Goal: Task Accomplishment & Management: Manage account settings

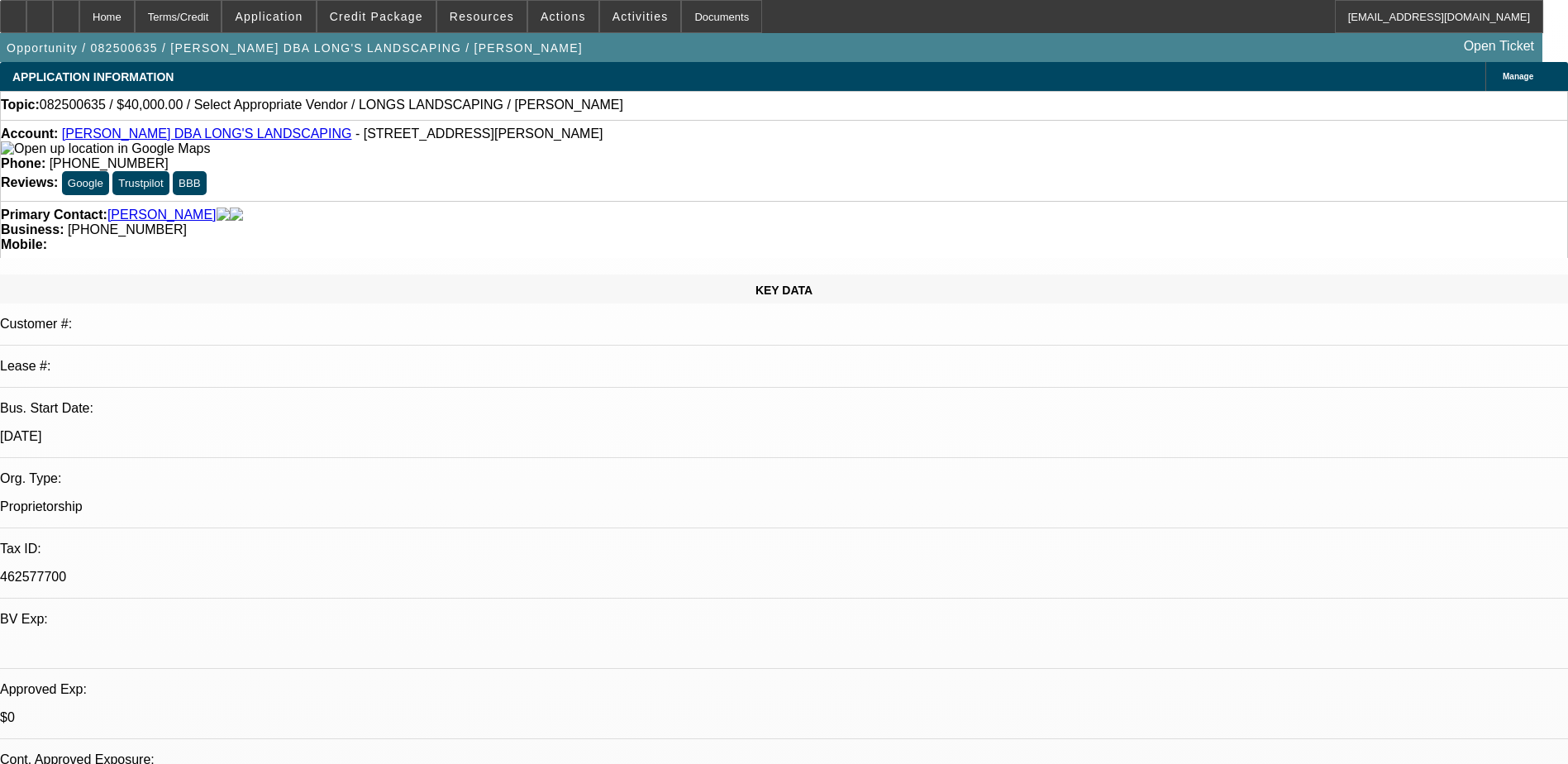
select select "0"
select select "2"
select select "0.1"
select select "4"
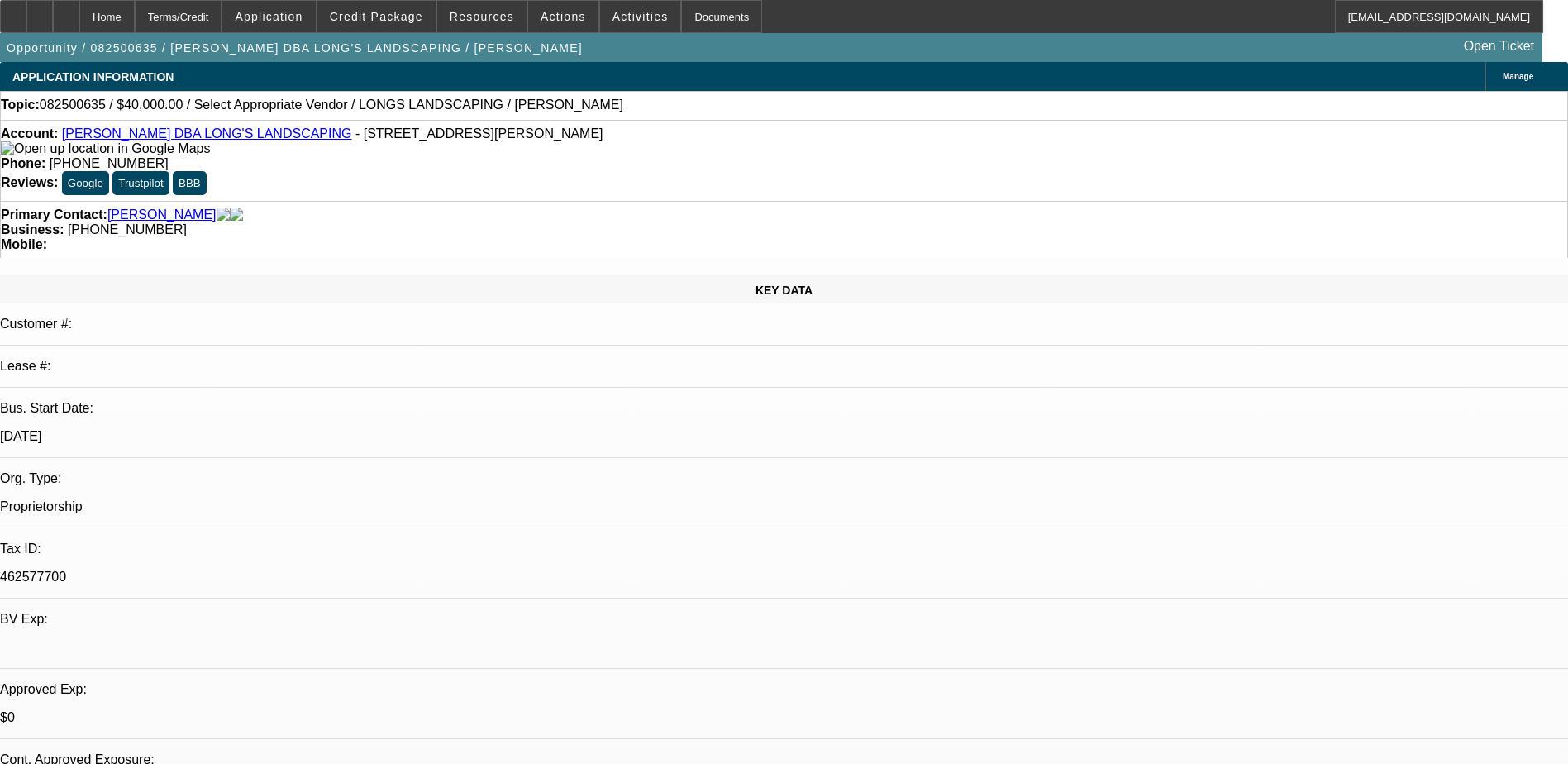
click at [640, 201] on div "Primary Contact: Long, Phillip Business: (706) 615-0059 Mobile:" at bounding box center [784, 230] width 1568 height 57
drag, startPoint x: 651, startPoint y: 129, endPoint x: 577, endPoint y: 151, distance: 77.2
click at [577, 151] on div "Account: Phillip Long DBA LONG'S LANDSCAPING - 1230 Morris Rd, Columbus, GA 319…" at bounding box center [784, 160] width 1568 height 81
copy span "(706) 615-0059"
click at [345, 274] on div "KEY DATA Customer #: Lease #: Bus. Start Date: 1/1/09 Org. Type: Proprietorship…" at bounding box center [784, 652] width 1568 height 756
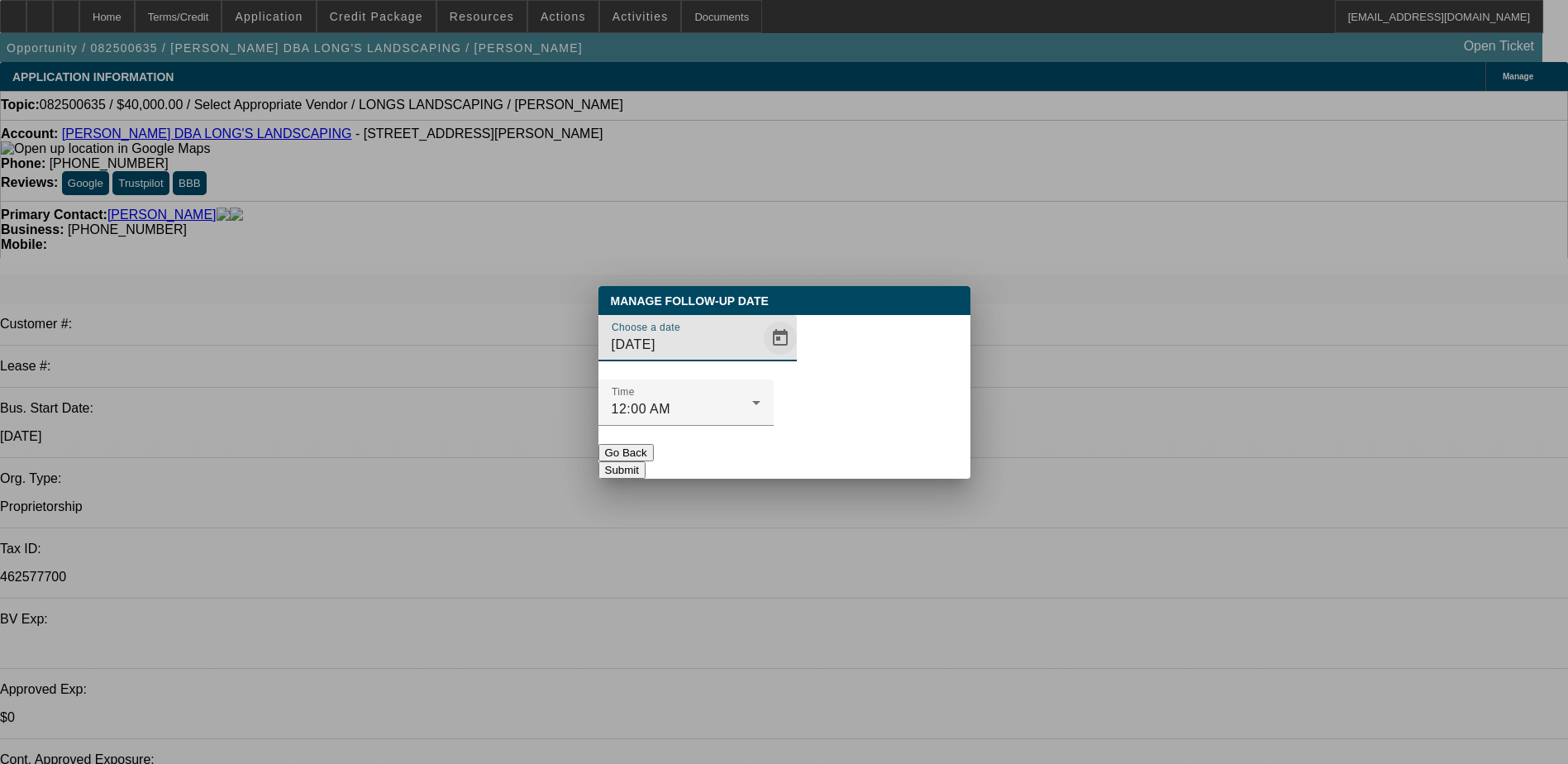
click at [761, 358] on span "Open calendar" at bounding box center [780, 337] width 40 height 40
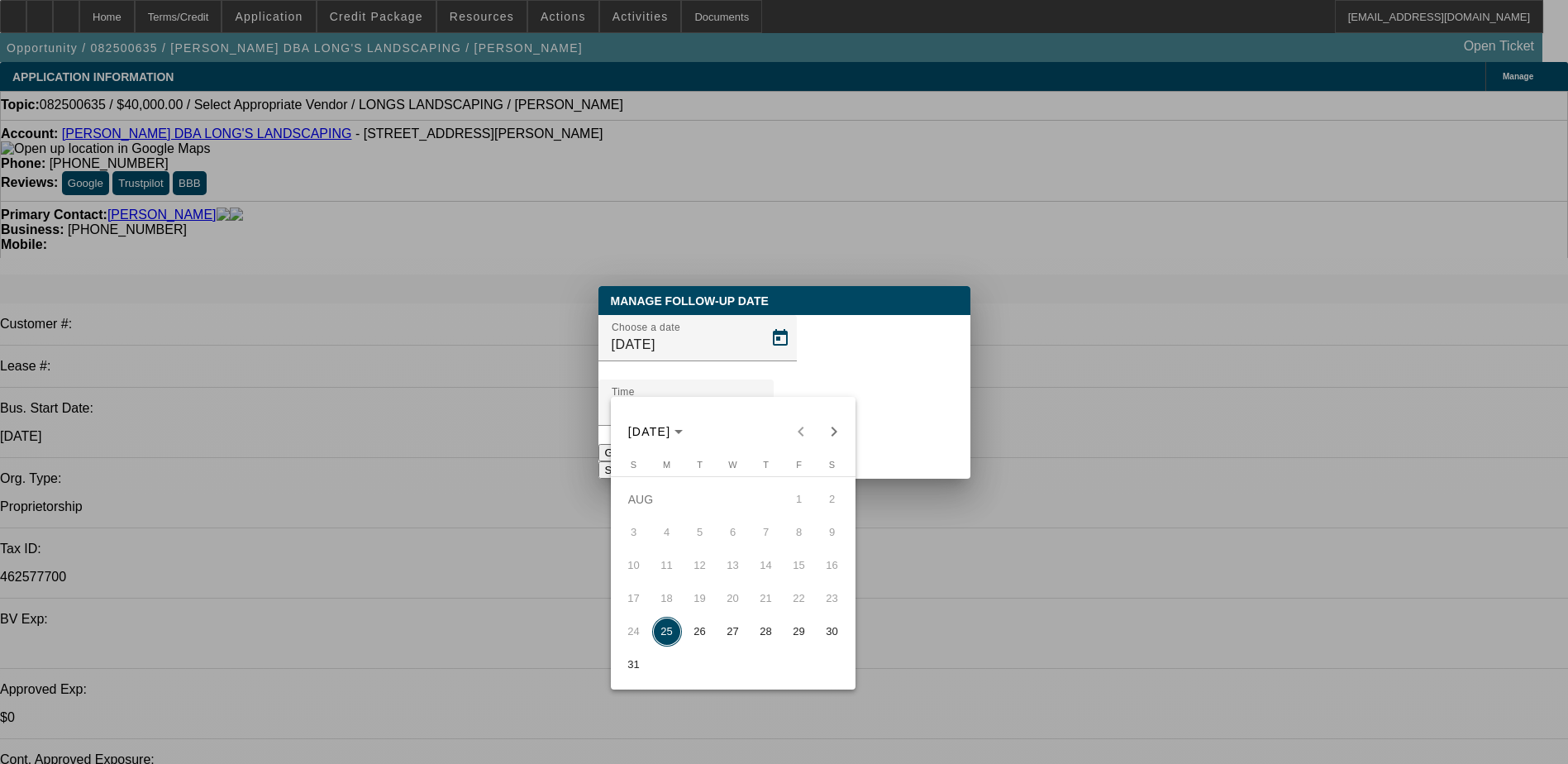
click at [703, 631] on span "26" at bounding box center [699, 631] width 29 height 29
type input "8/26/2025"
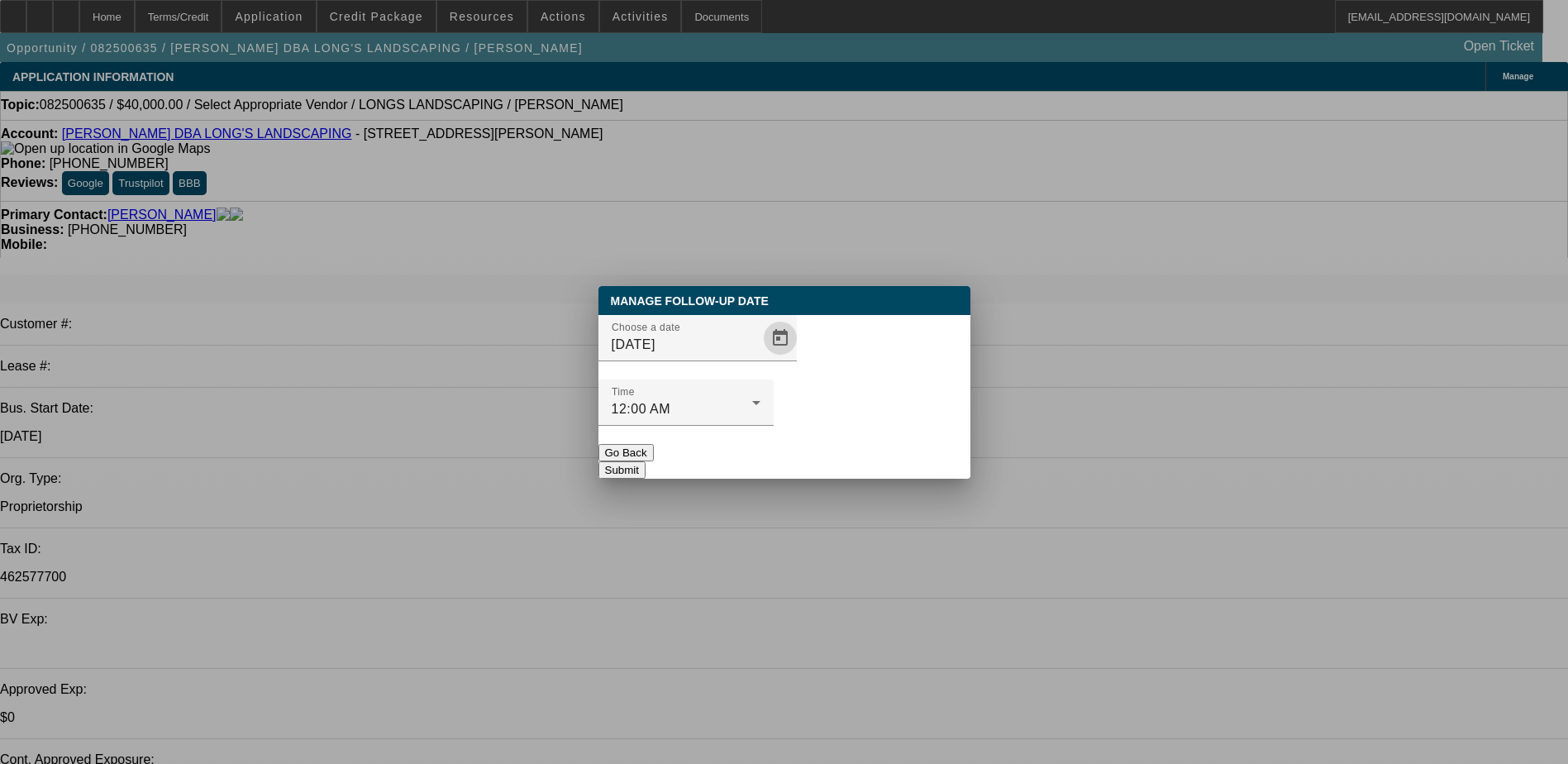
click at [646, 461] on button "Submit" at bounding box center [622, 470] width 47 height 18
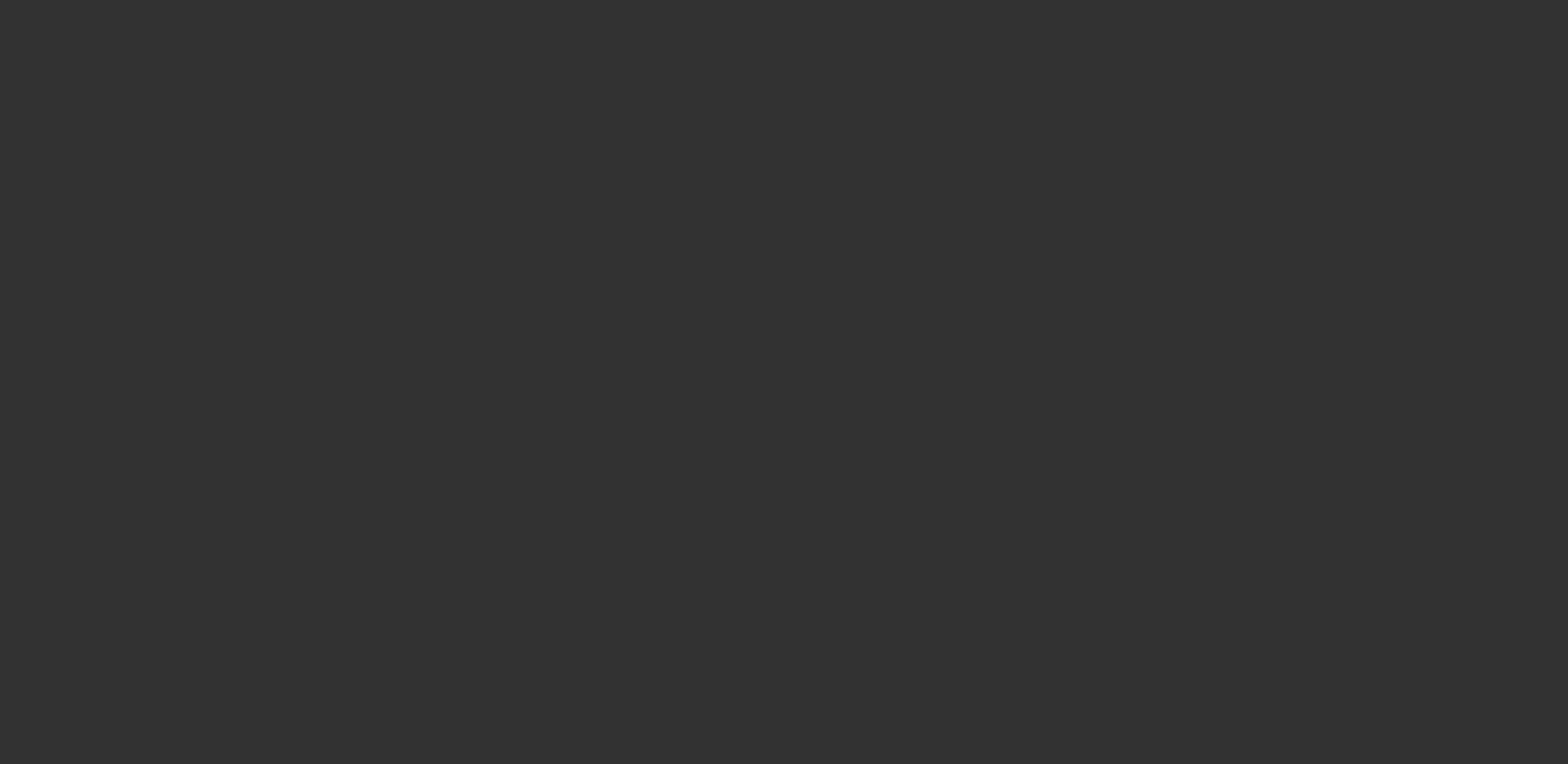
select select "0"
select select "2"
select select "0.1"
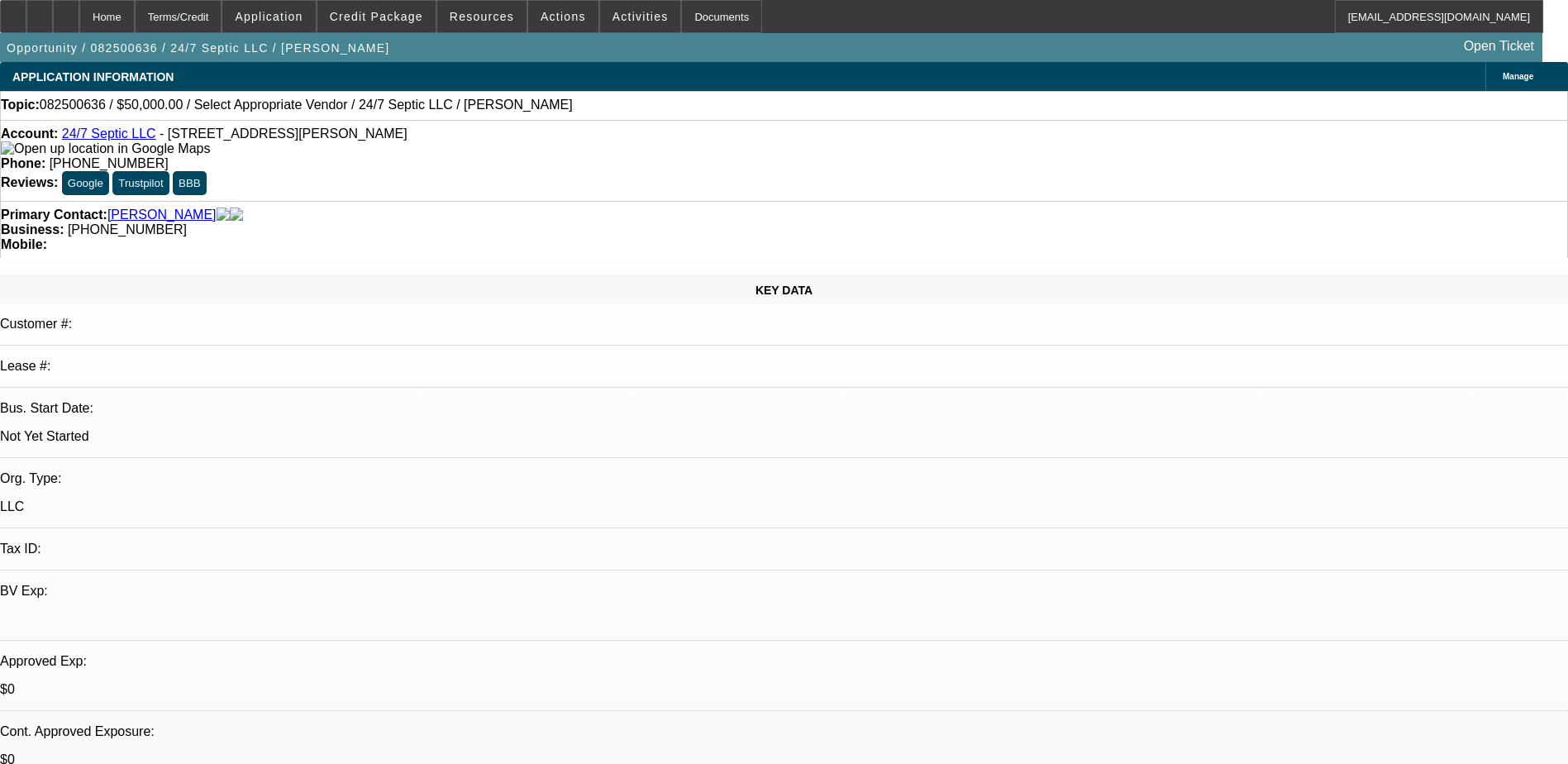
select select "1"
select select "2"
select select "4"
drag, startPoint x: 676, startPoint y: 183, endPoint x: 591, endPoint y: 198, distance: 86.3
click at [591, 201] on div "Primary Contact: Kraft, Gregory Business: (609) 709-0452 Mobile:" at bounding box center [784, 230] width 1568 height 57
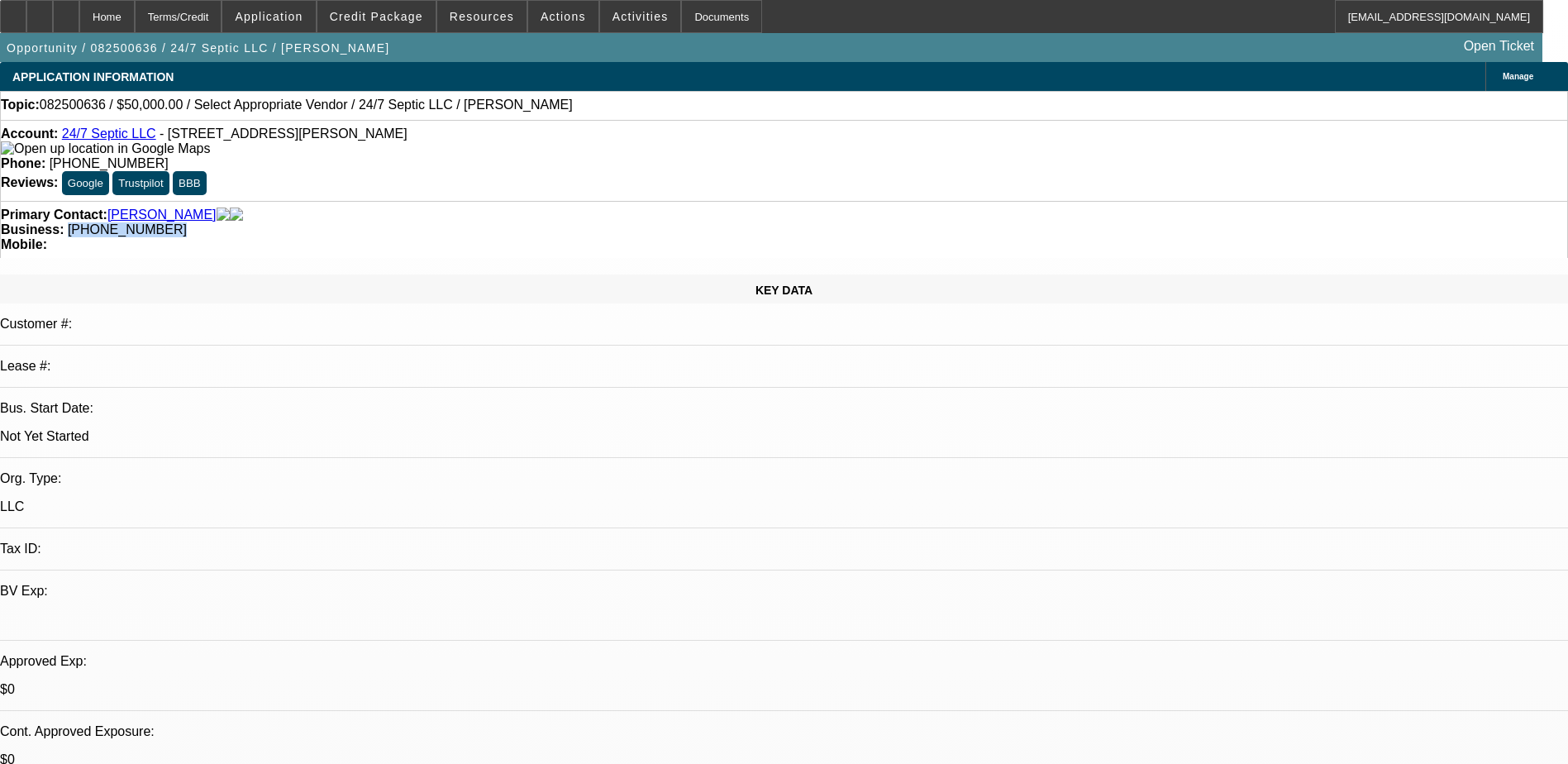
copy span "(609) 709-0452"
click at [664, 160] on div "Account: 24/7 Septic LLC - 1020 Lindler Dr, West Columbia, SC 29170 Phone: (609…" at bounding box center [784, 160] width 1568 height 81
drag, startPoint x: 678, startPoint y: 180, endPoint x: 588, endPoint y: 195, distance: 91.2
click at [588, 201] on div "Primary Contact: Kraft, Gregory Business: (609) 709-0452 Mobile:" at bounding box center [784, 230] width 1568 height 57
copy span "(609) 709-0452"
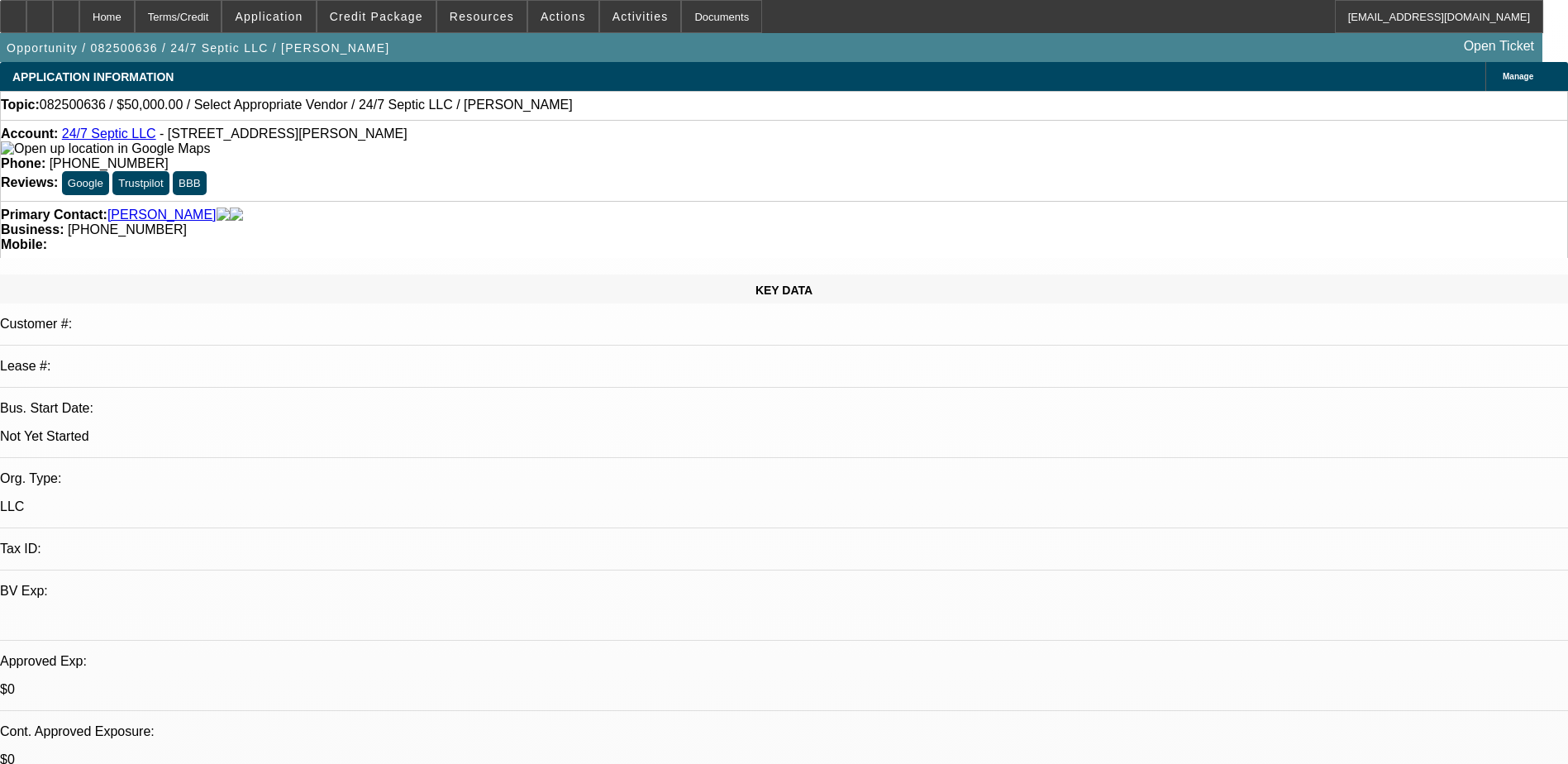
click at [344, 274] on div "KEY DATA Customer #: Lease #: Bus. Start Date: Not Yet Started Org. Type: LLC T…" at bounding box center [784, 638] width 1568 height 727
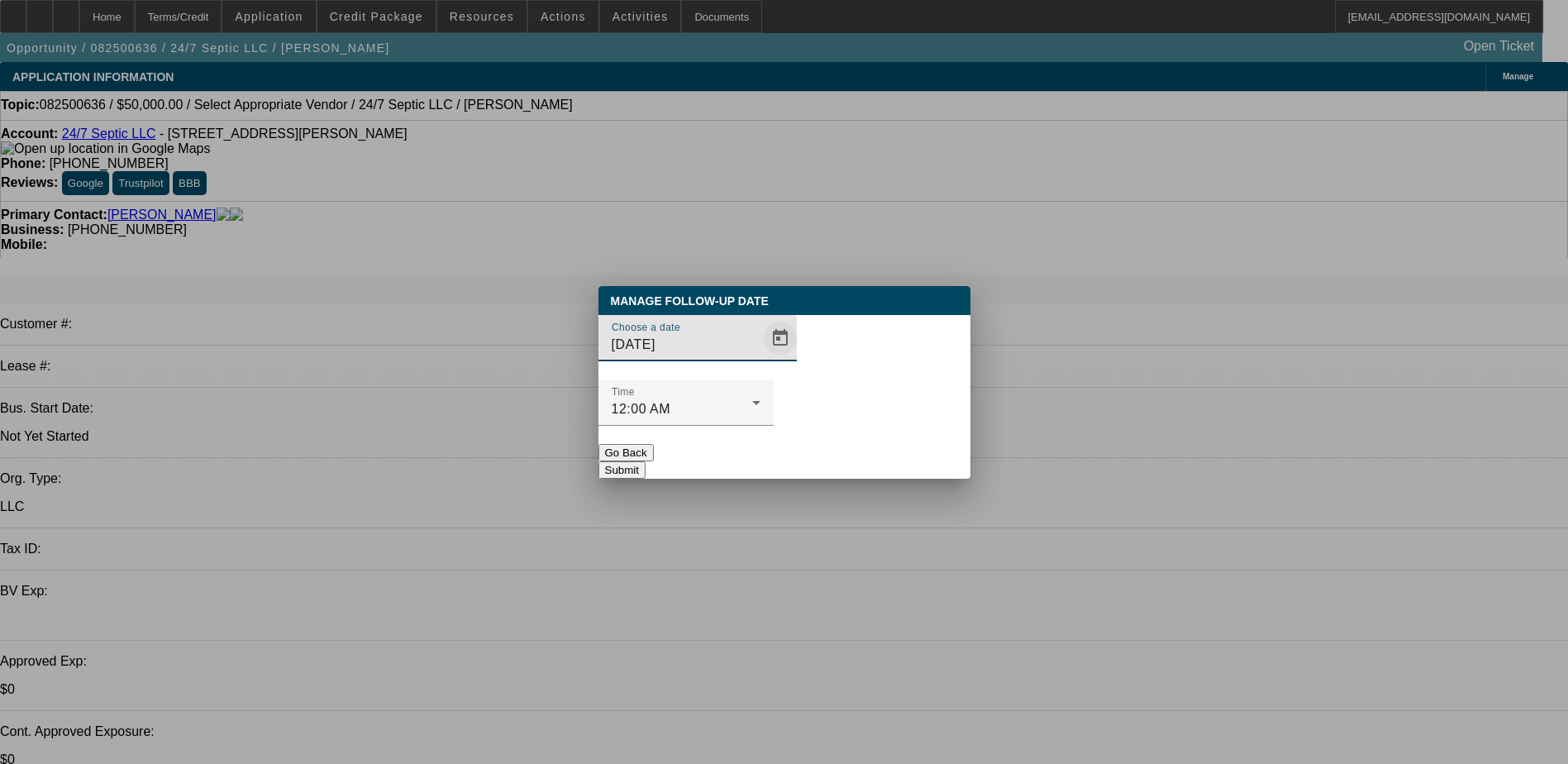
click at [761, 358] on span "Open calendar" at bounding box center [780, 337] width 40 height 40
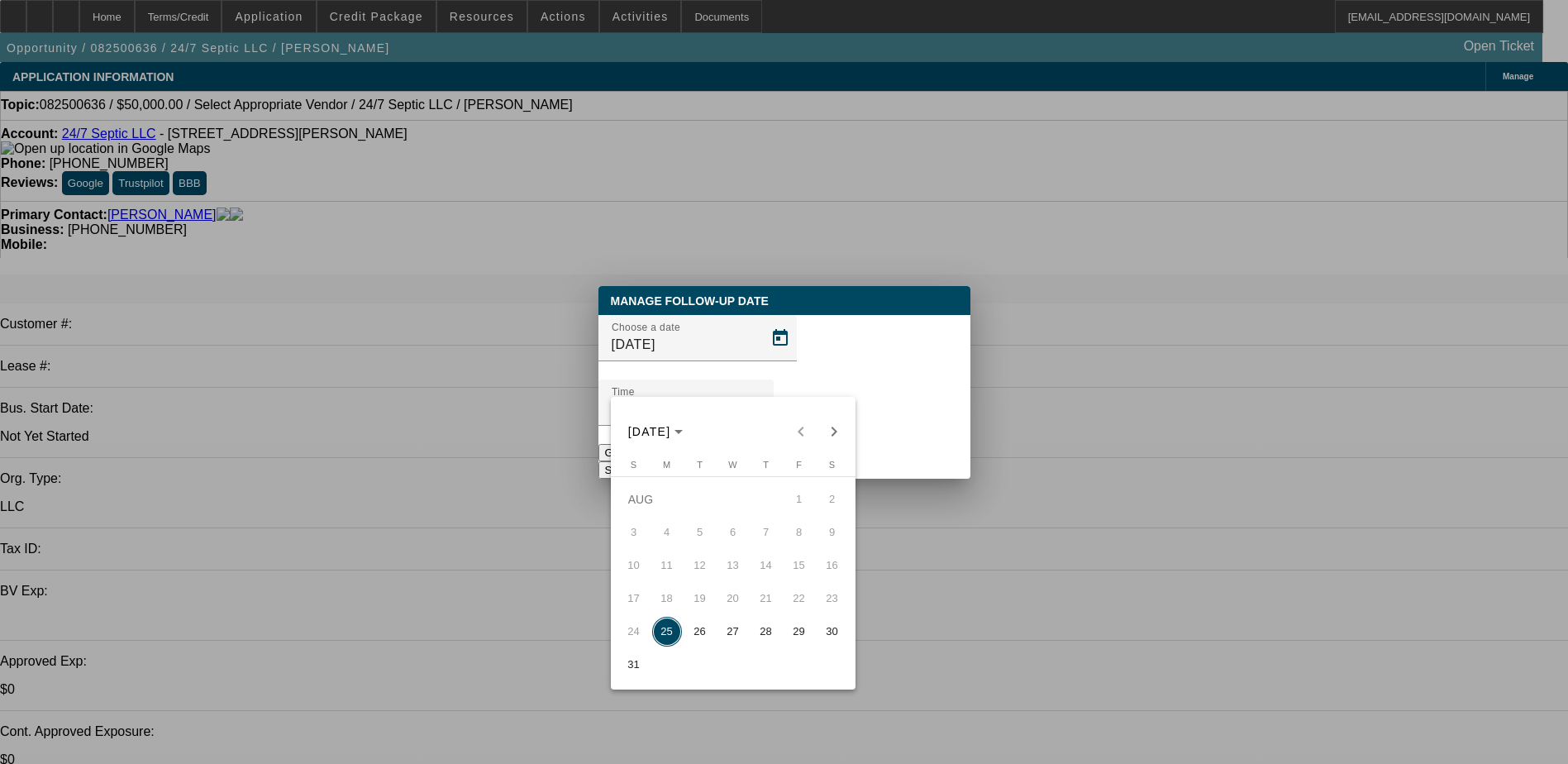
click at [731, 638] on span "27" at bounding box center [733, 631] width 29 height 29
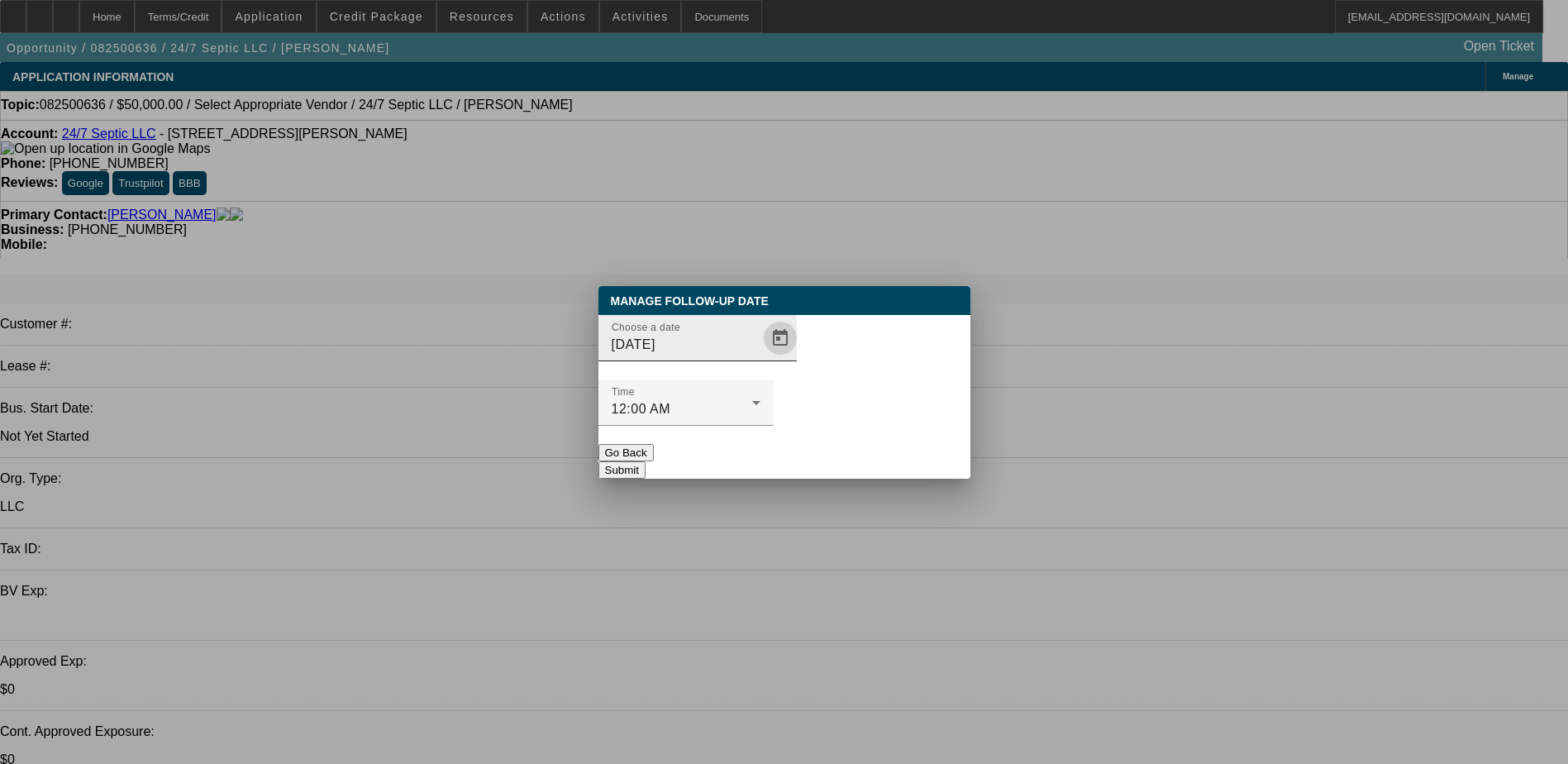
click at [761, 358] on span "Open calendar" at bounding box center [780, 337] width 40 height 40
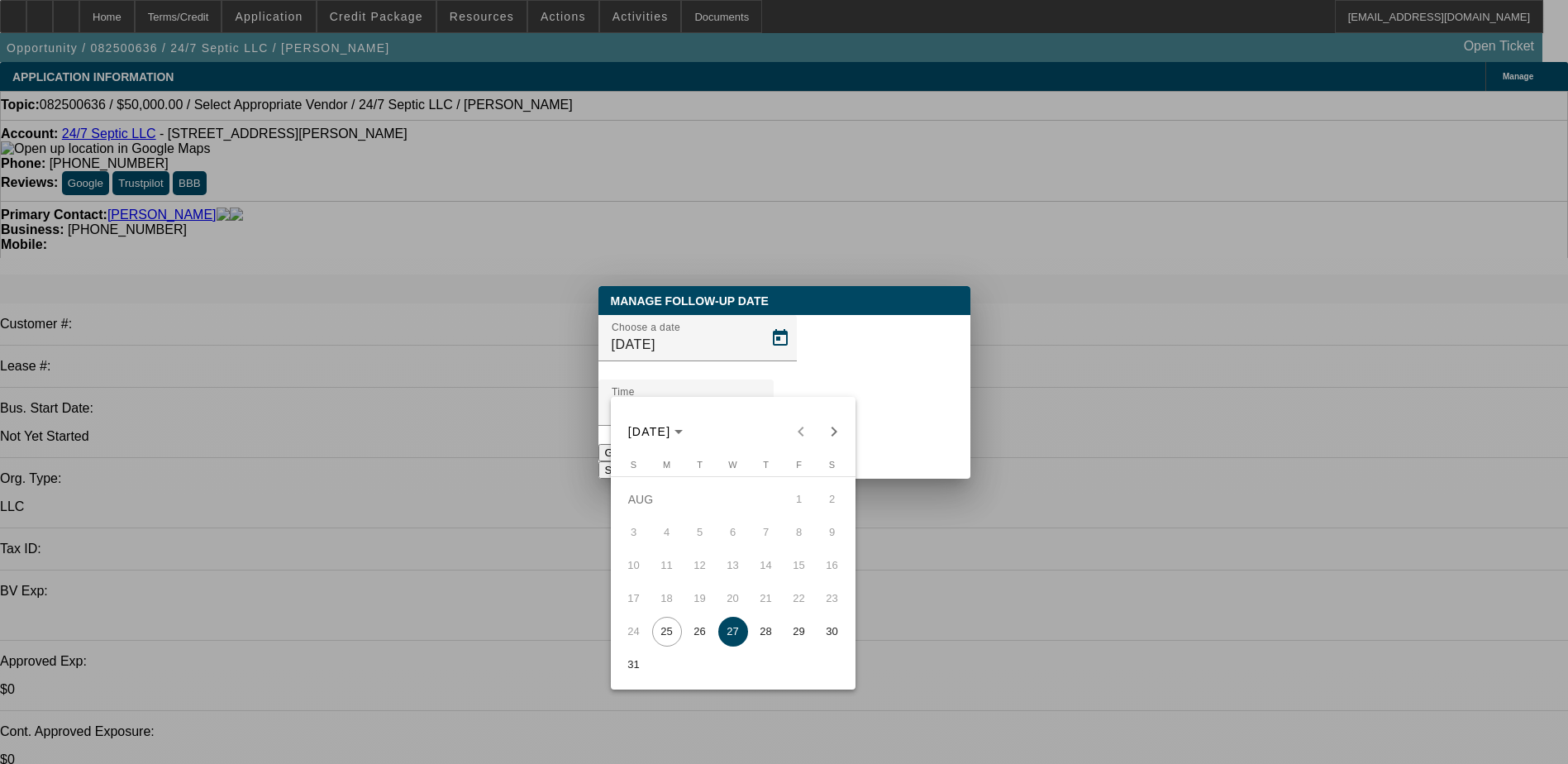
click at [686, 656] on table "Sunday S Monday M Tuesday T Wednesday W Thursday T Friday F Saturday S AUG 1 2 …" at bounding box center [733, 570] width 231 height 221
click at [692, 623] on button "26" at bounding box center [699, 631] width 33 height 33
type input "8/26/2025"
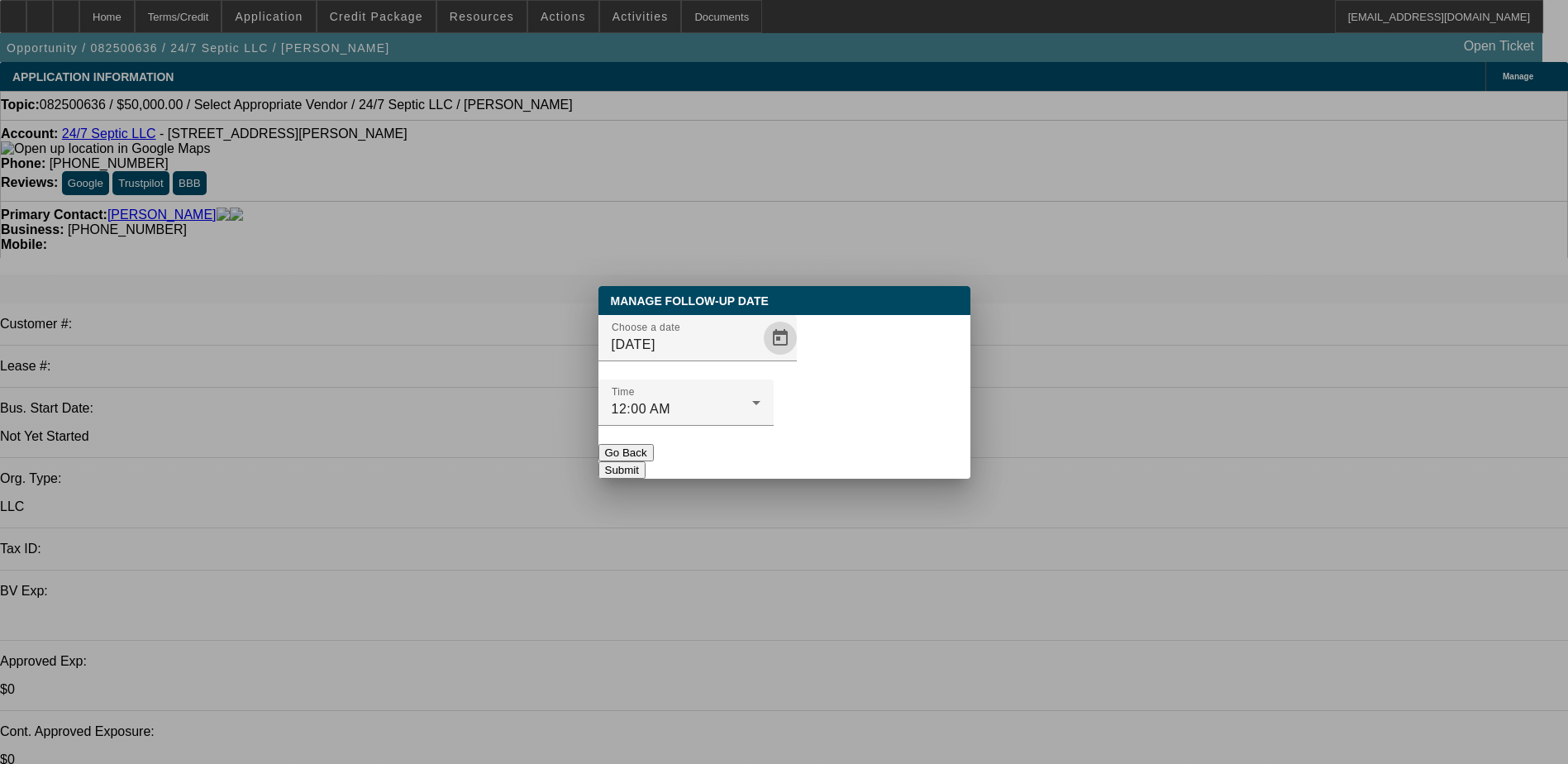
click at [646, 461] on button "Submit" at bounding box center [622, 470] width 47 height 18
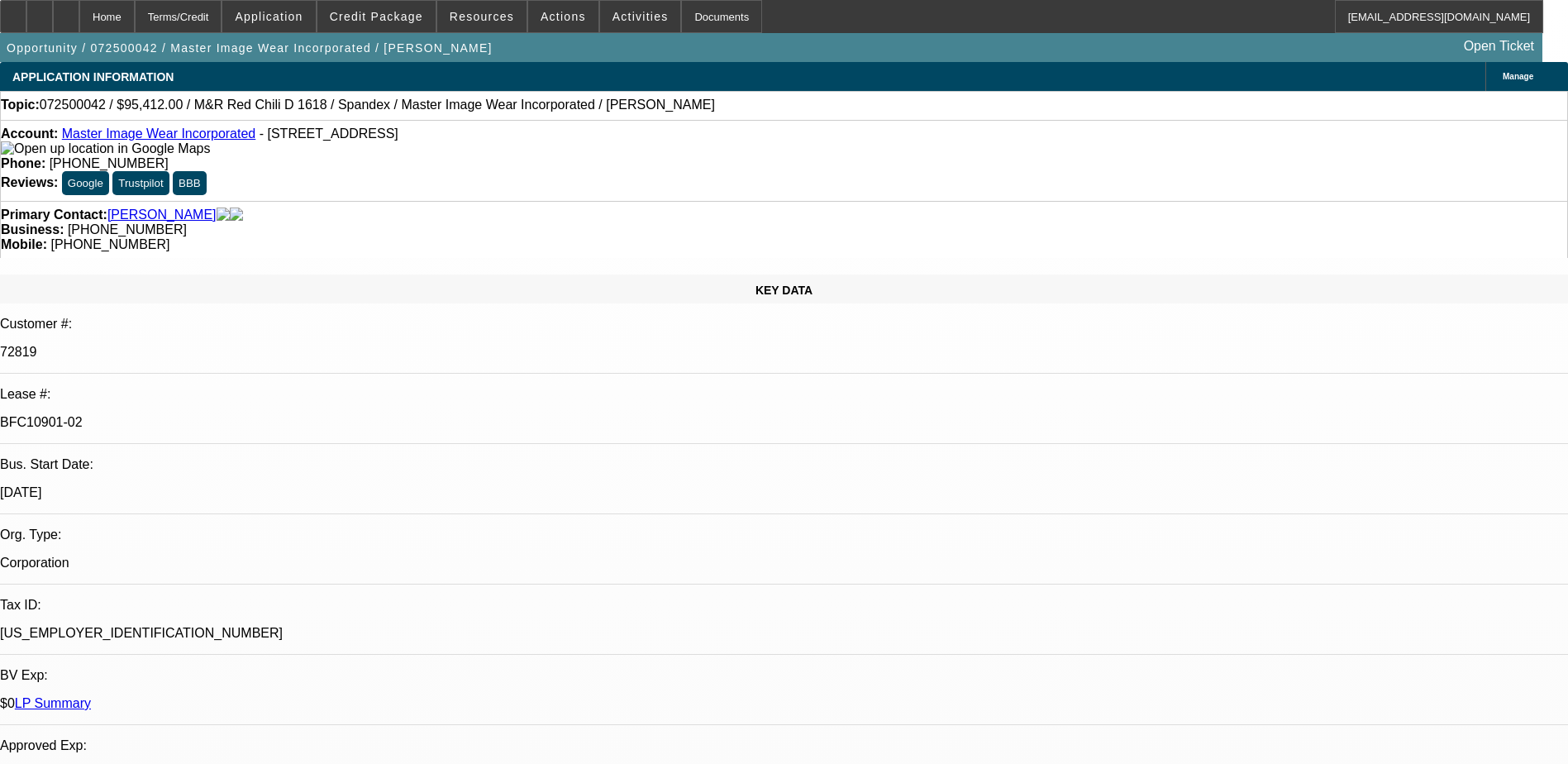
select select "0"
select select "0.1"
select select "0"
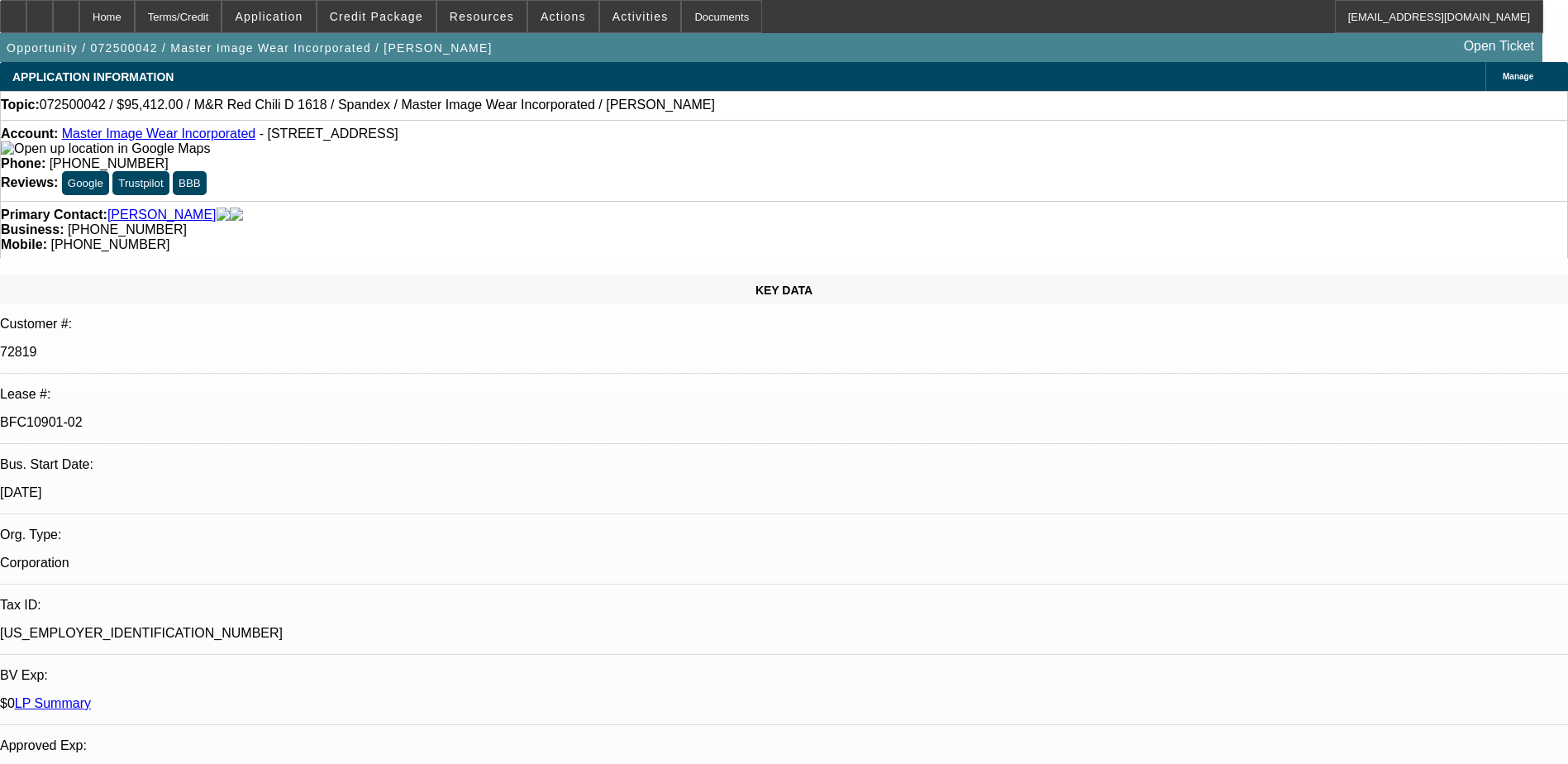
select select "0.1"
select select "0"
select select "0.1"
select select "0"
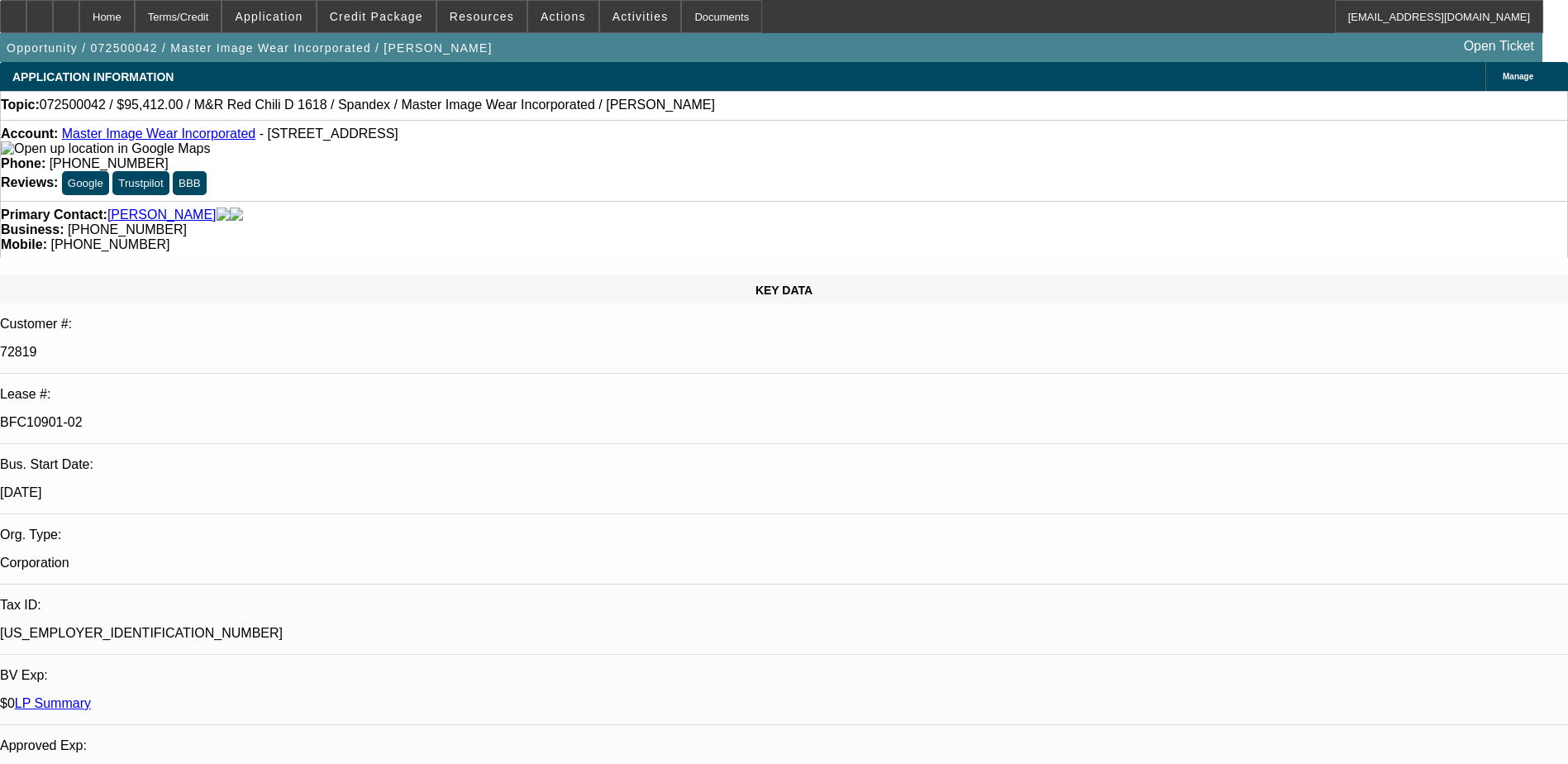
select select "0"
select select "0.1"
select select "1"
select select "4"
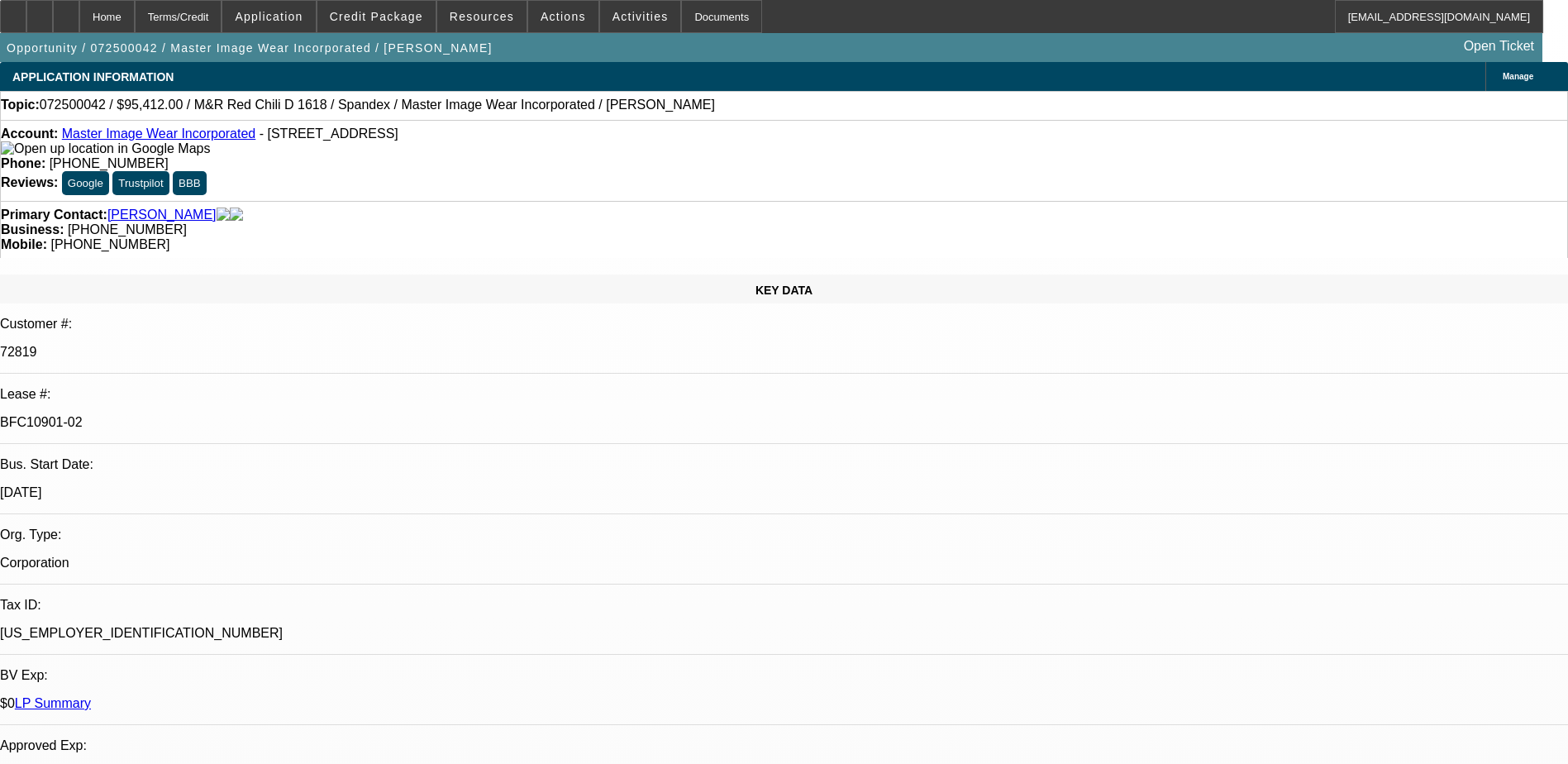
select select "1"
select select "4"
select select "1"
select select "3"
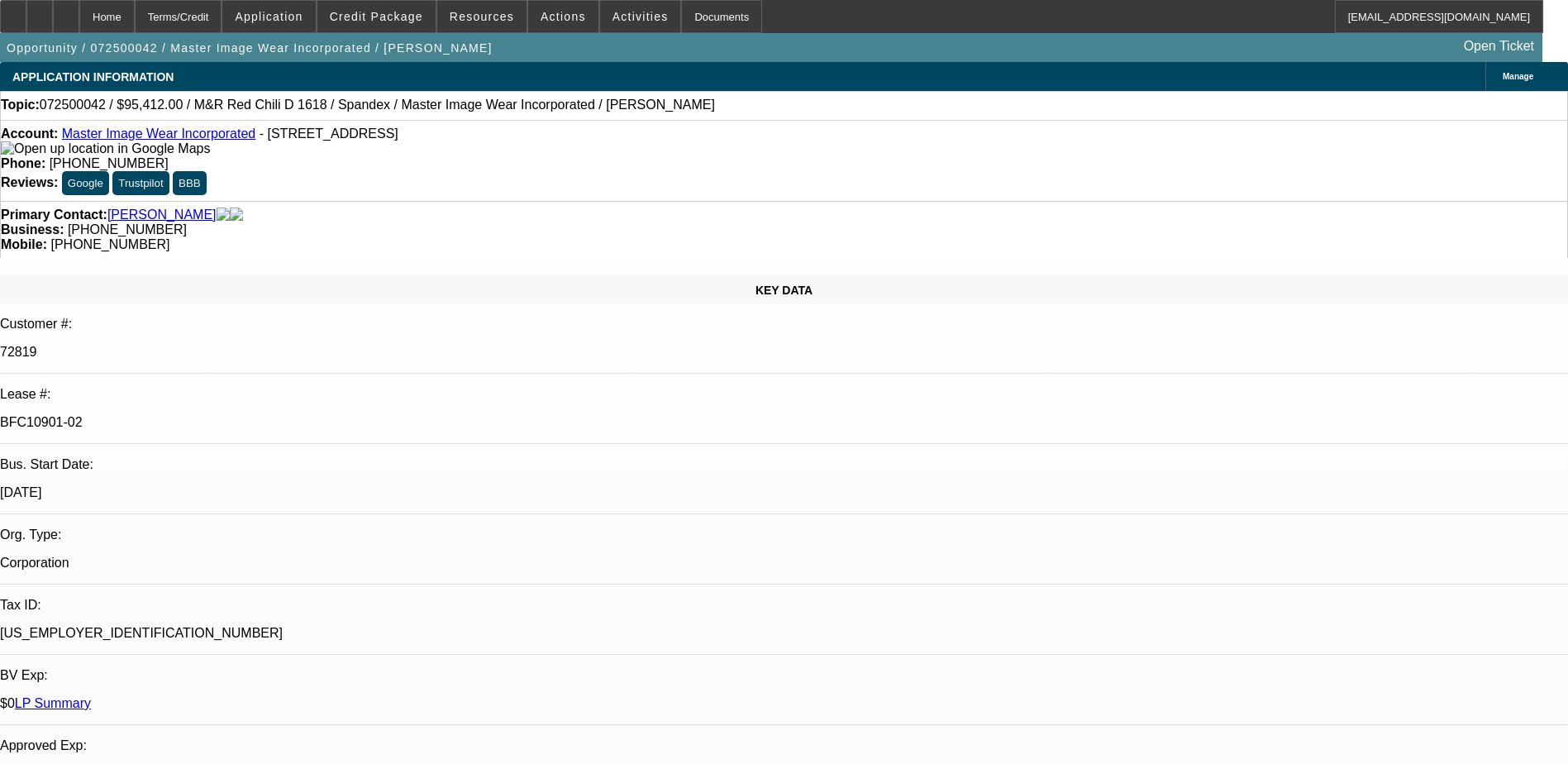
select select "4"
select select "1"
select select "3"
select select "4"
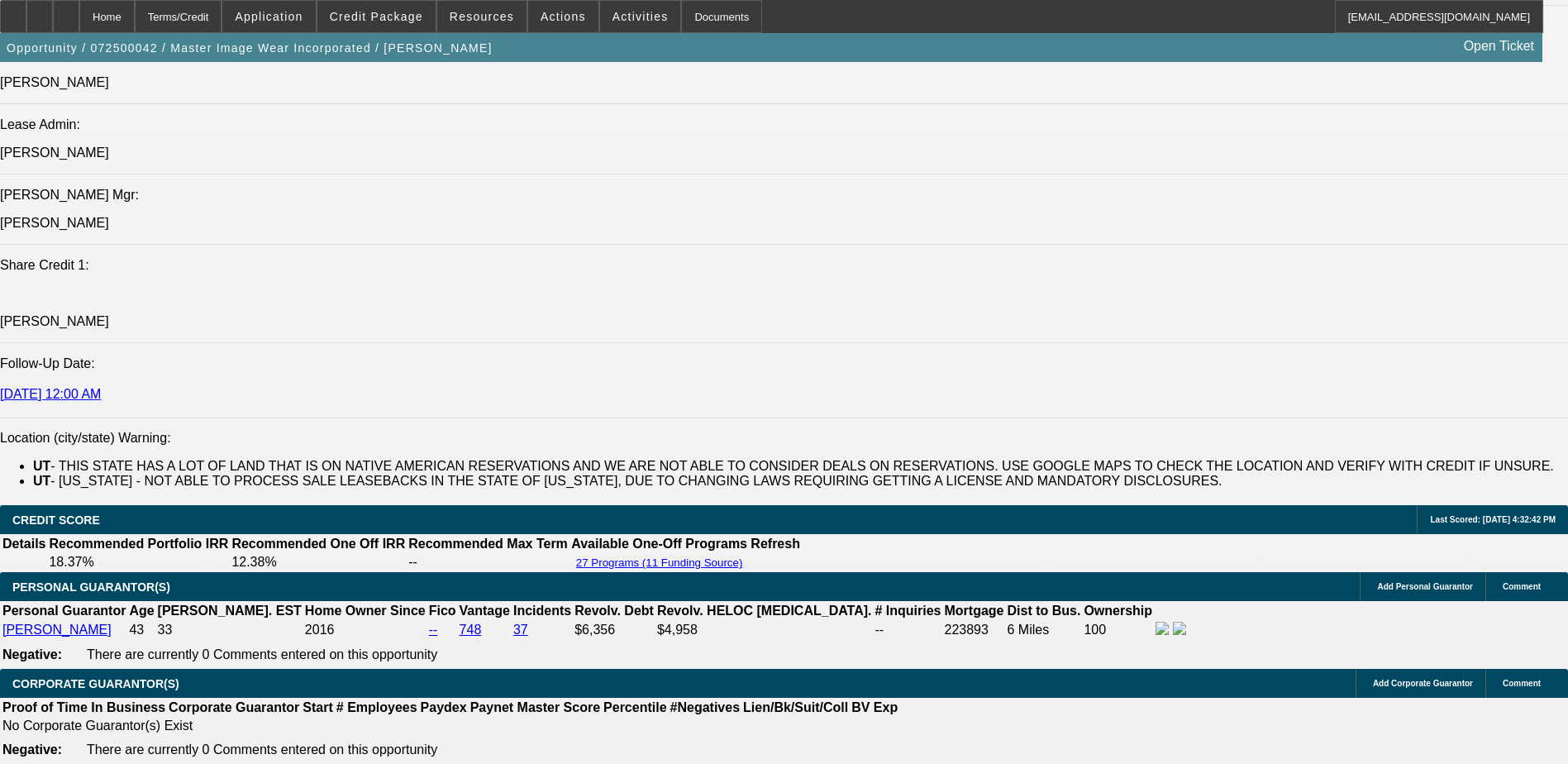
scroll to position [2728, 0]
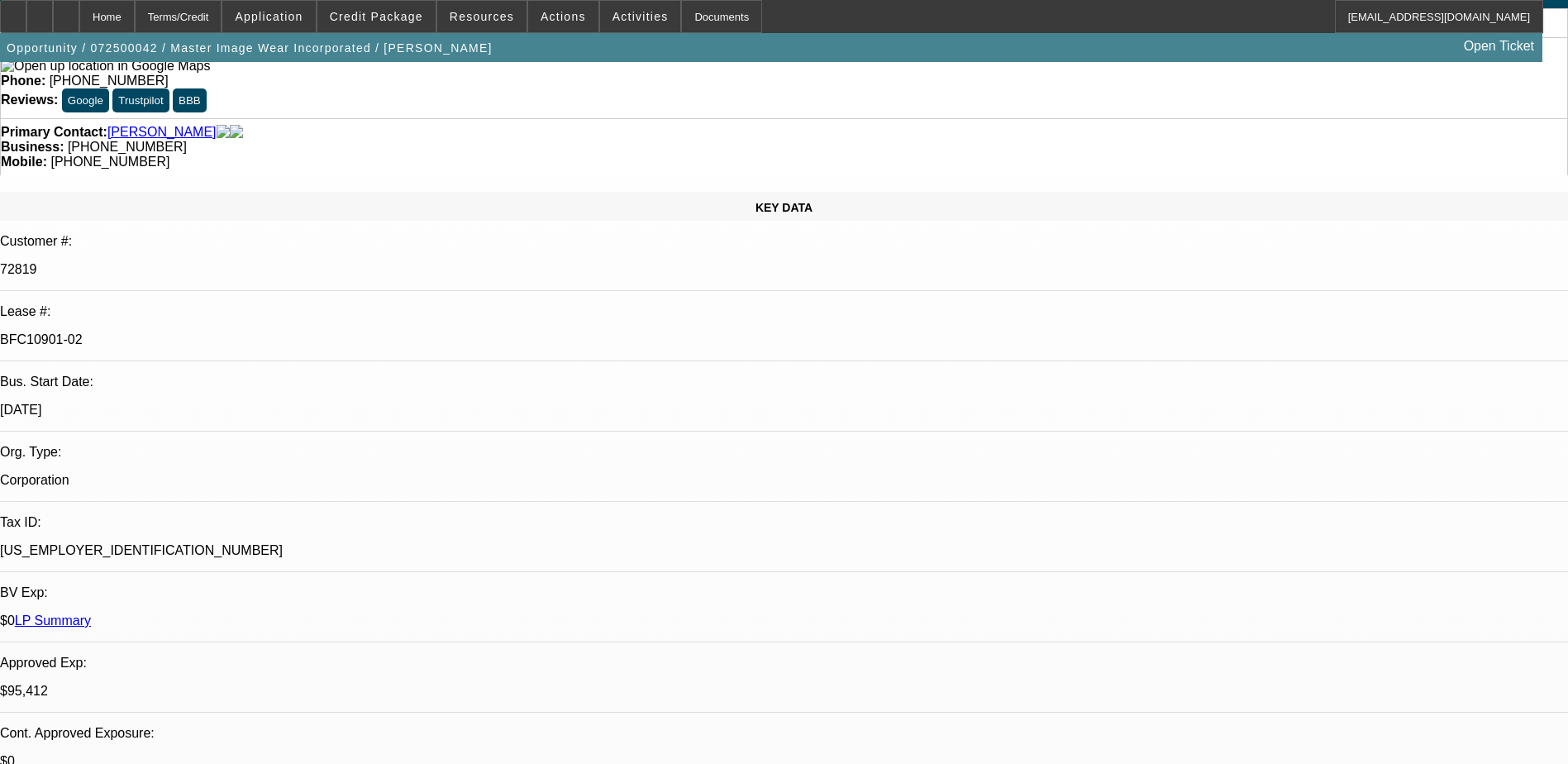
scroll to position [0, 0]
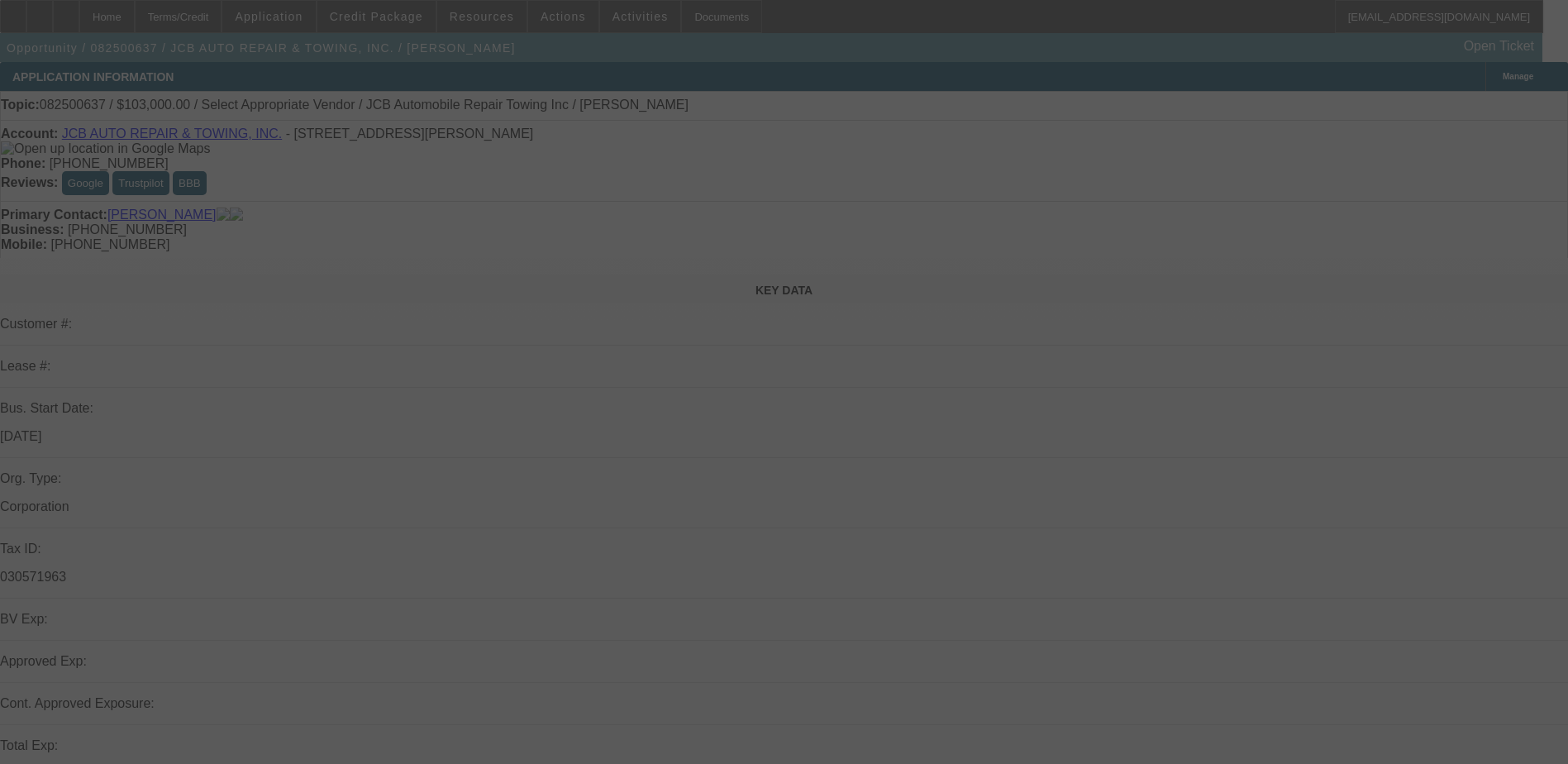
select select "0"
select select "2"
select select "0.1"
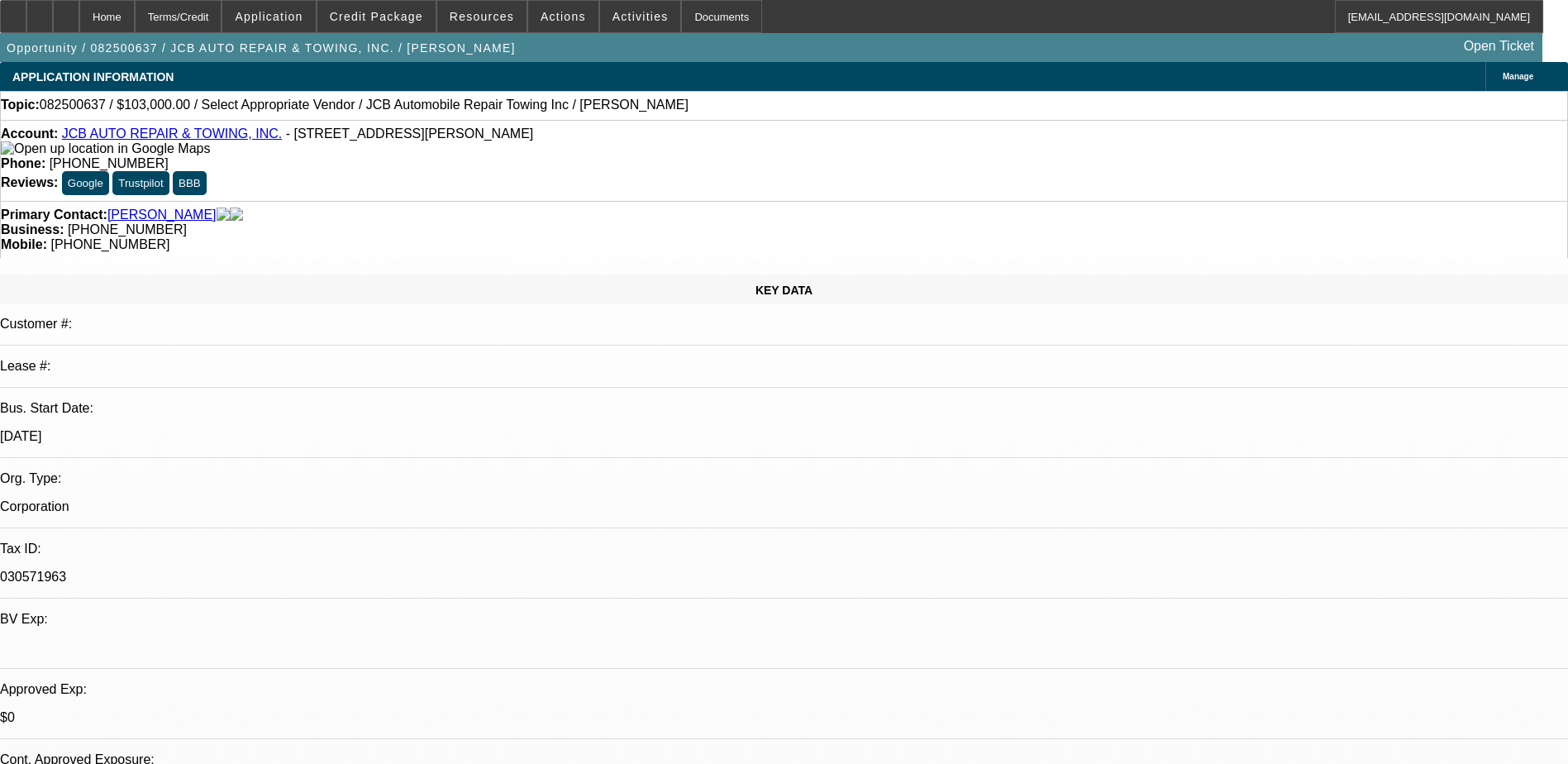
select select "1"
select select "2"
select select "4"
drag, startPoint x: 659, startPoint y: 473, endPoint x: 659, endPoint y: 438, distance: 35.0
drag, startPoint x: 641, startPoint y: 140, endPoint x: 577, endPoint y: 152, distance: 65.1
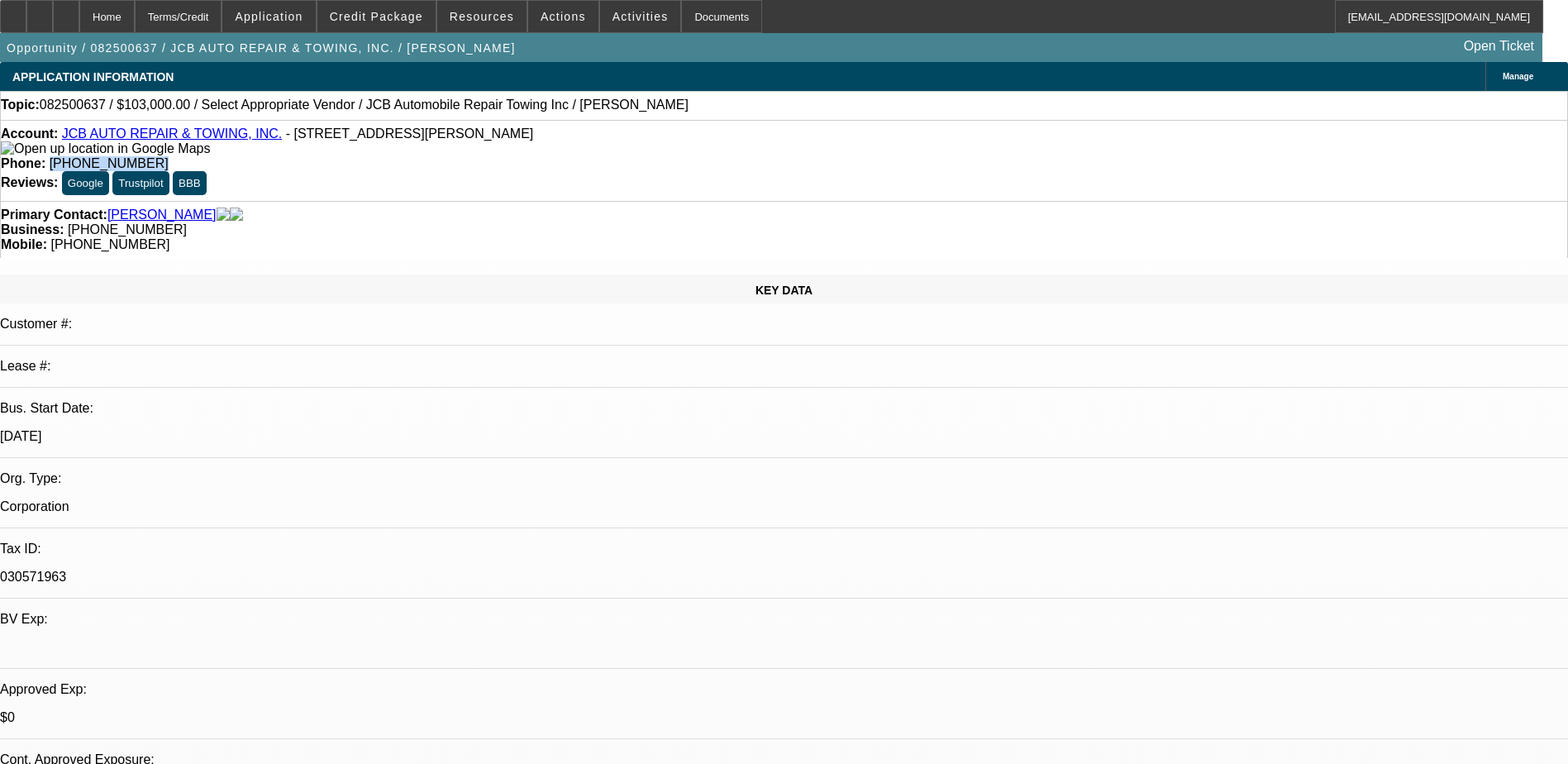
click at [577, 152] on div "Account: JCB AUTO REPAIR & TOWING, INC. - 36 Perkins Ave, Brockton, MA 02301 Ph…" at bounding box center [784, 160] width 1568 height 81
copy span "(508) 587-3642"
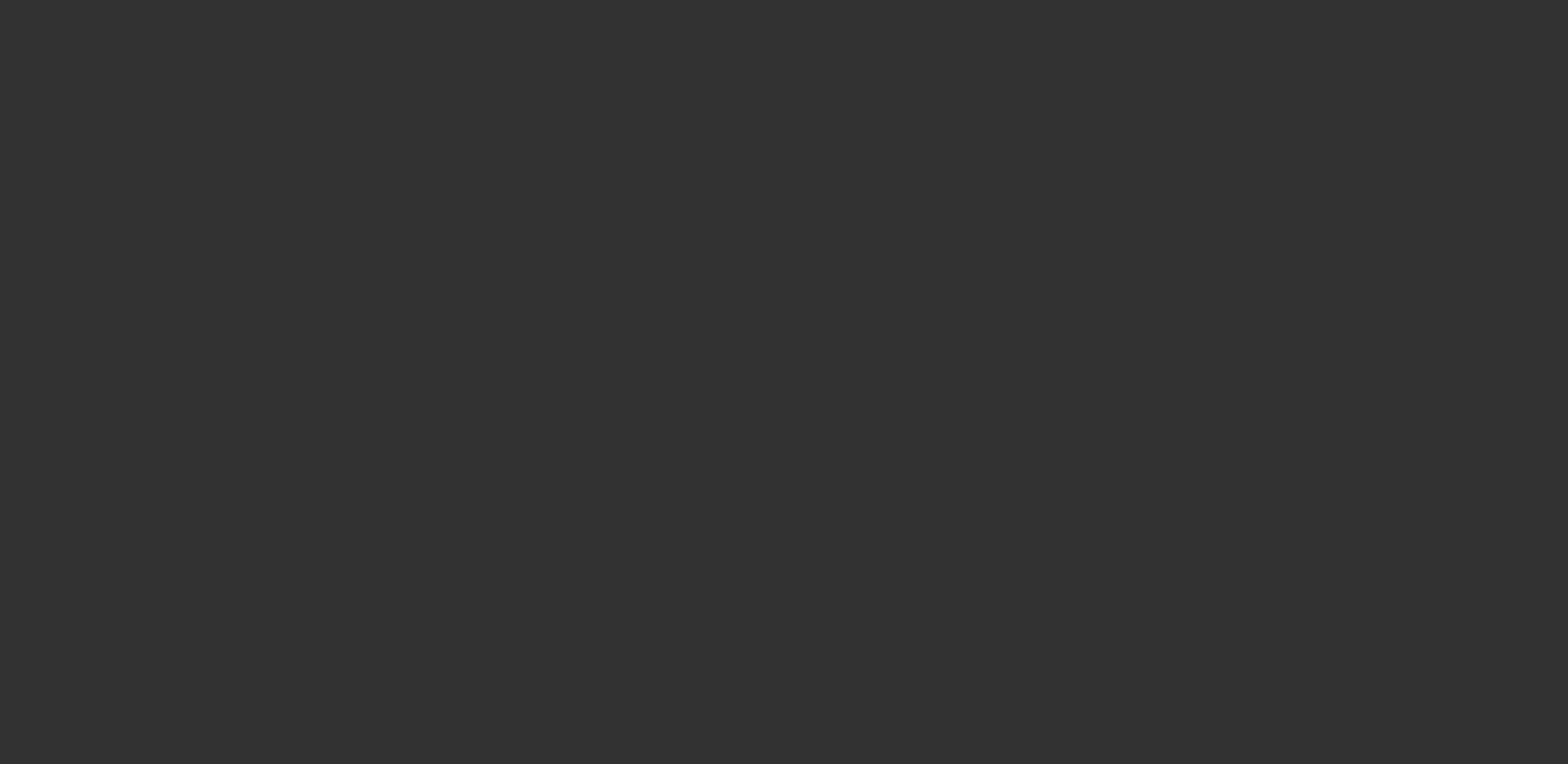
select select "0"
select select "2"
select select "0"
select select "6"
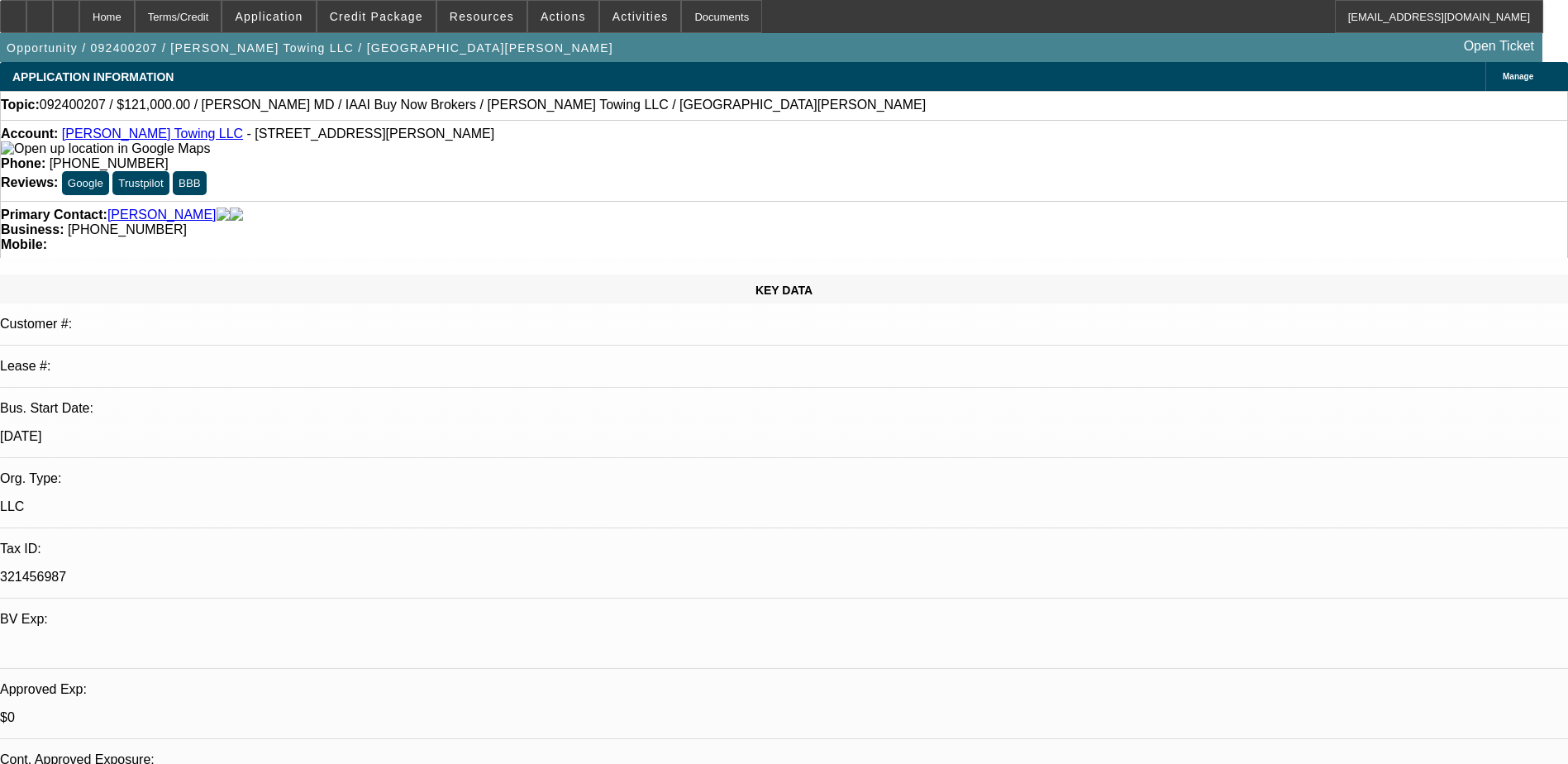
click at [140, 141] on link "[PERSON_NAME] Towing LLC" at bounding box center [152, 133] width 181 height 14
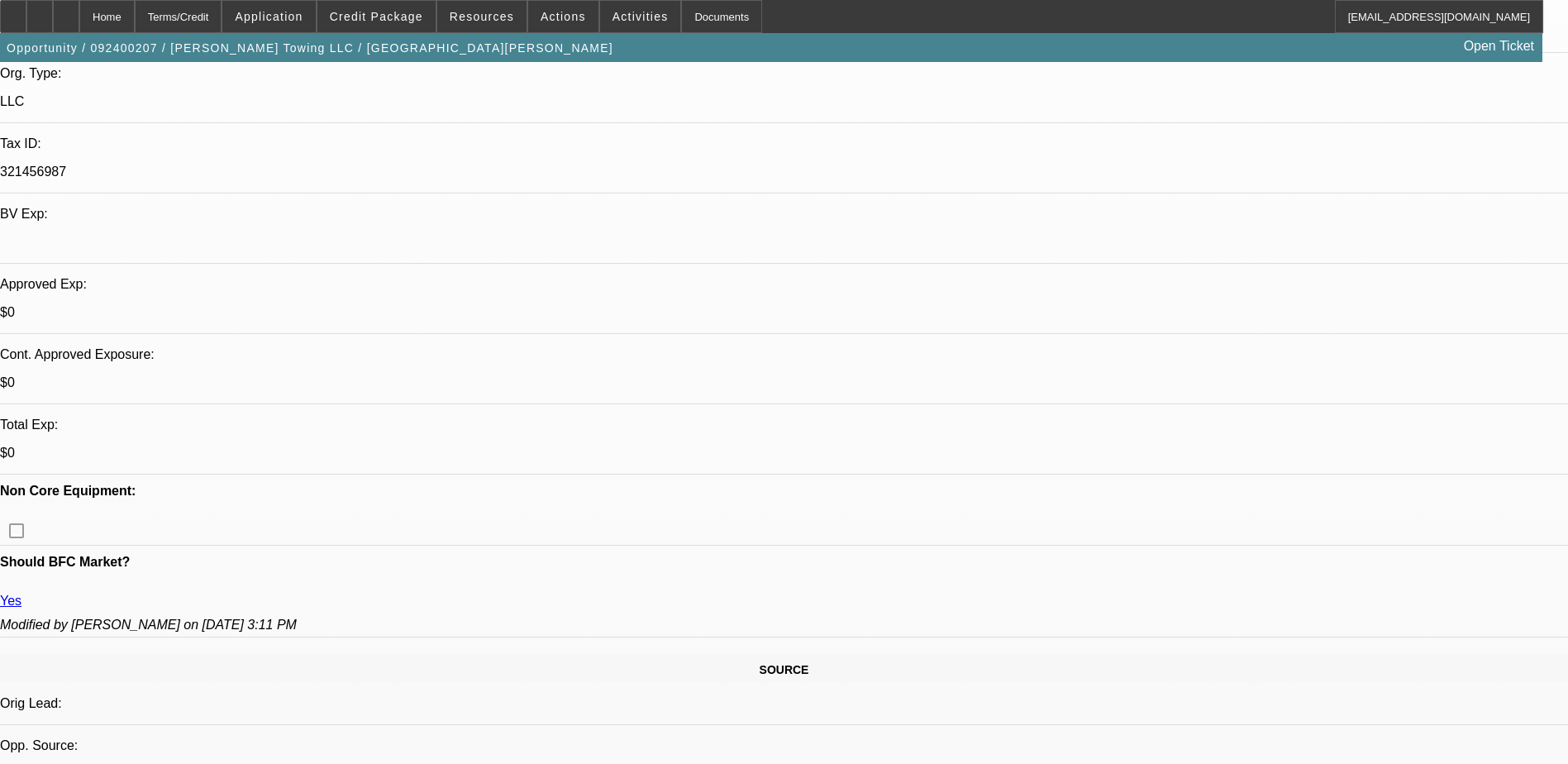
scroll to position [579, 0]
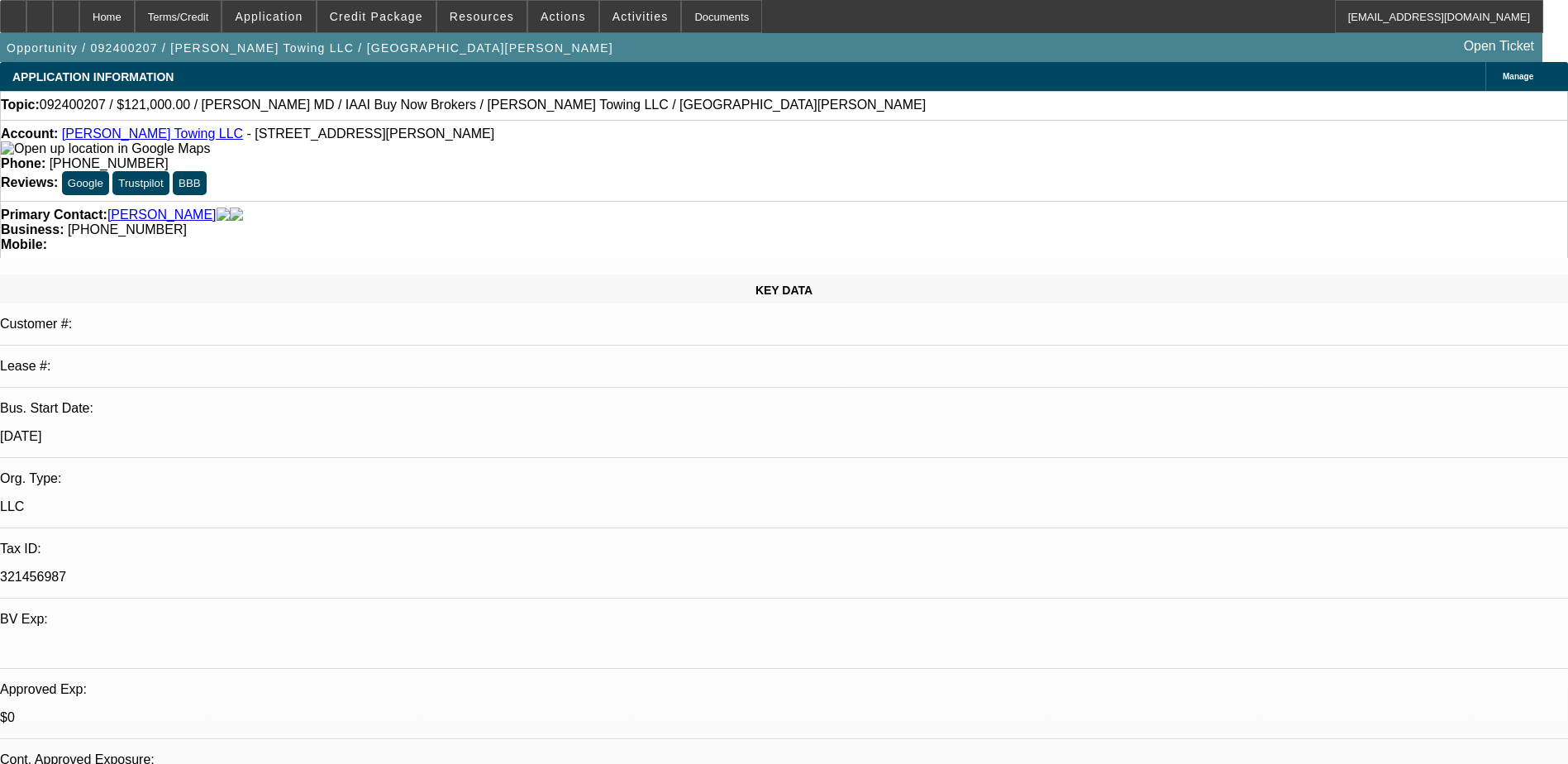
scroll to position [320, 0]
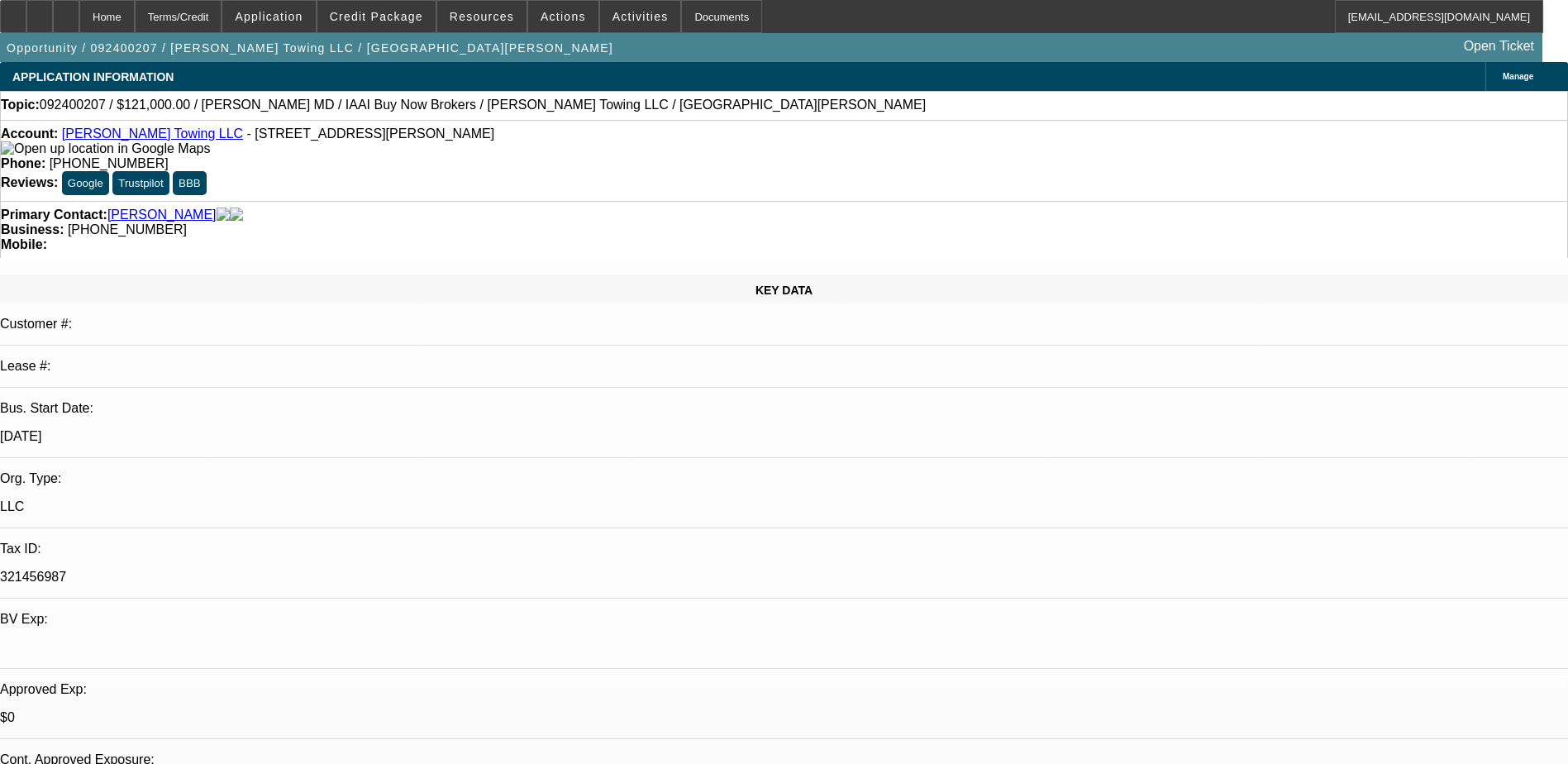
scroll to position [165, 0]
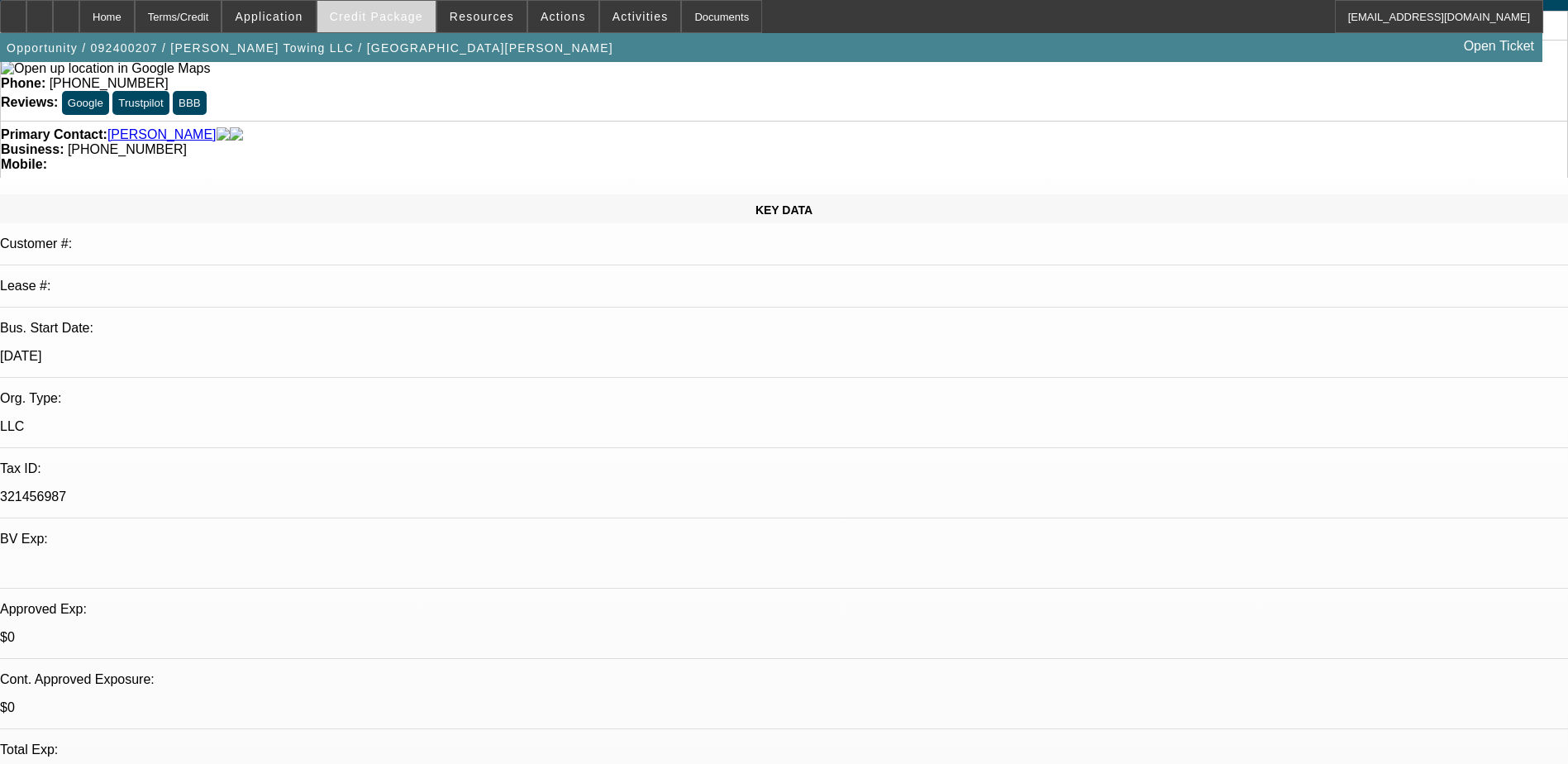
scroll to position [0, 0]
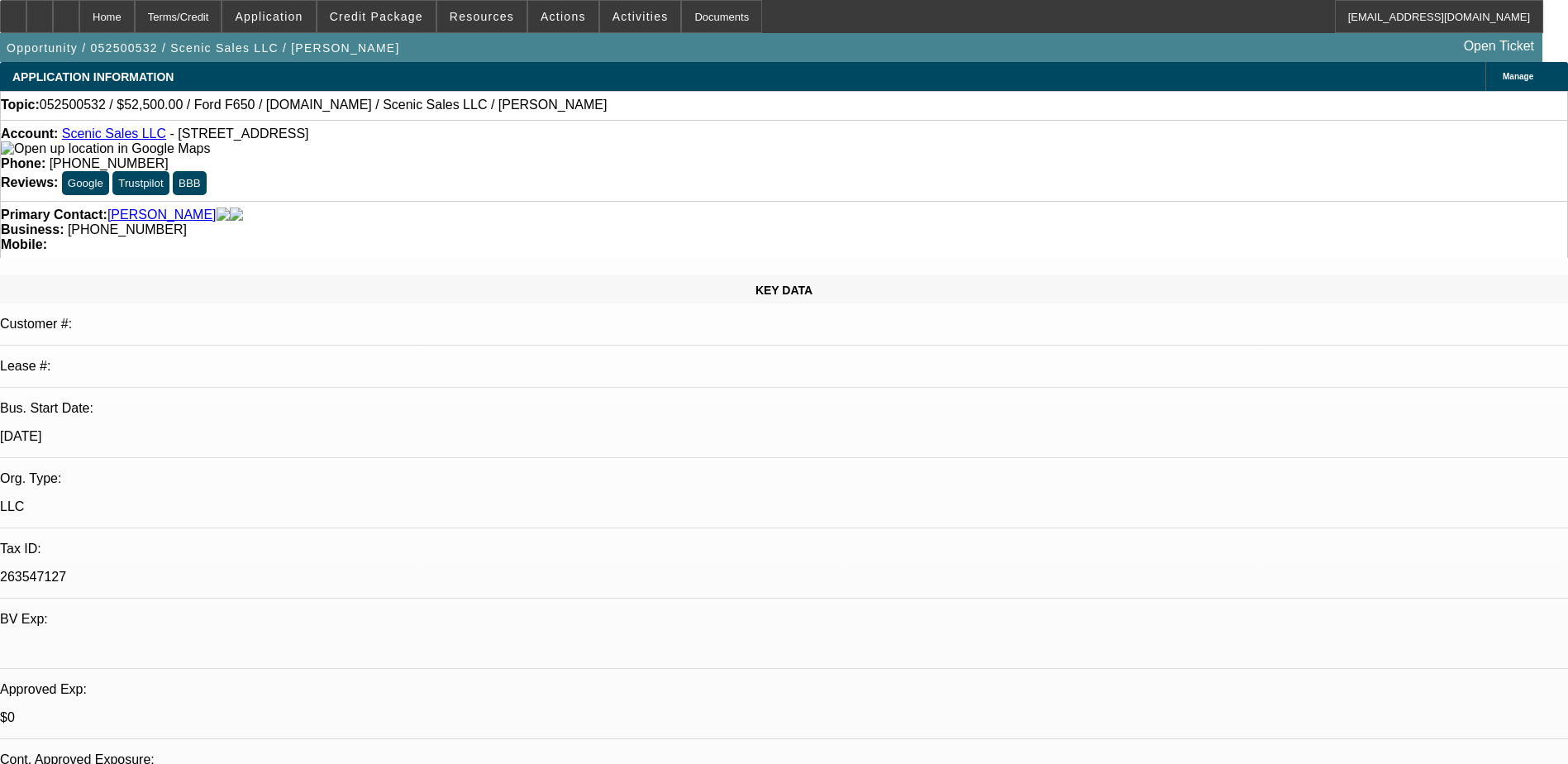
select select "0"
select select "0.1"
select select "0"
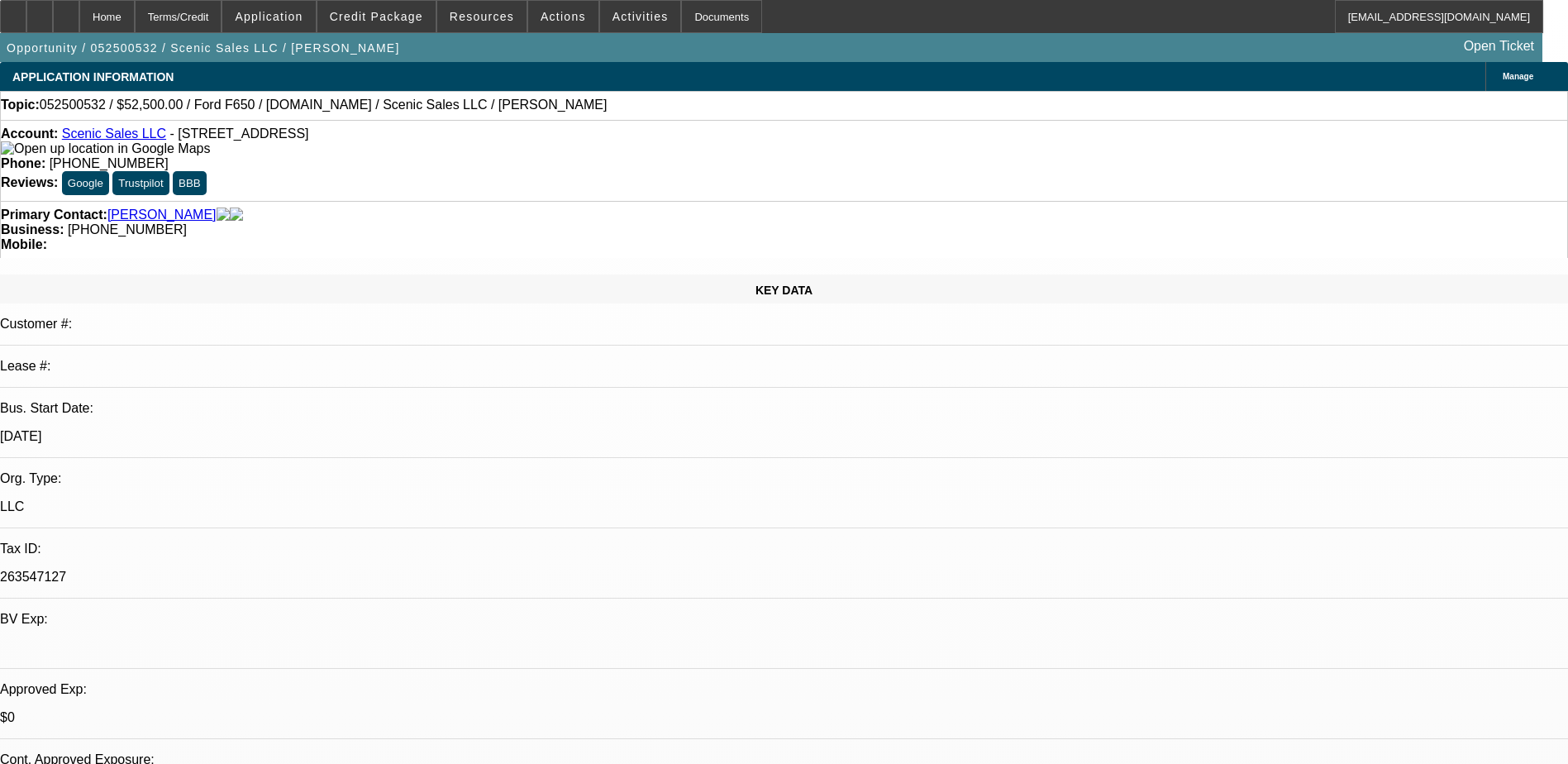
select select "0.1"
select select "0"
select select "0.1"
select select "0"
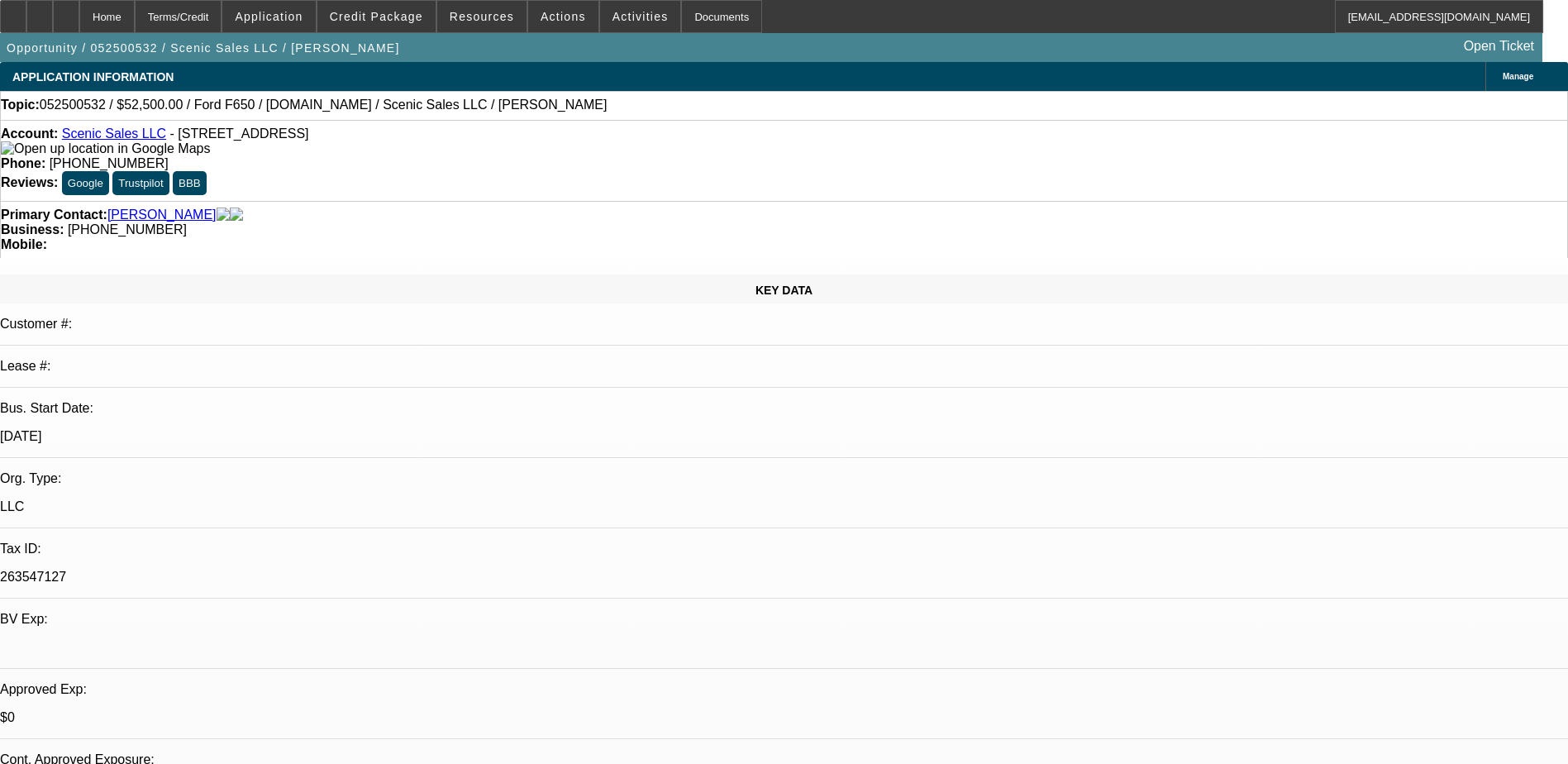
select select "0"
select select "0.1"
select select "1"
select select "3"
select select "4"
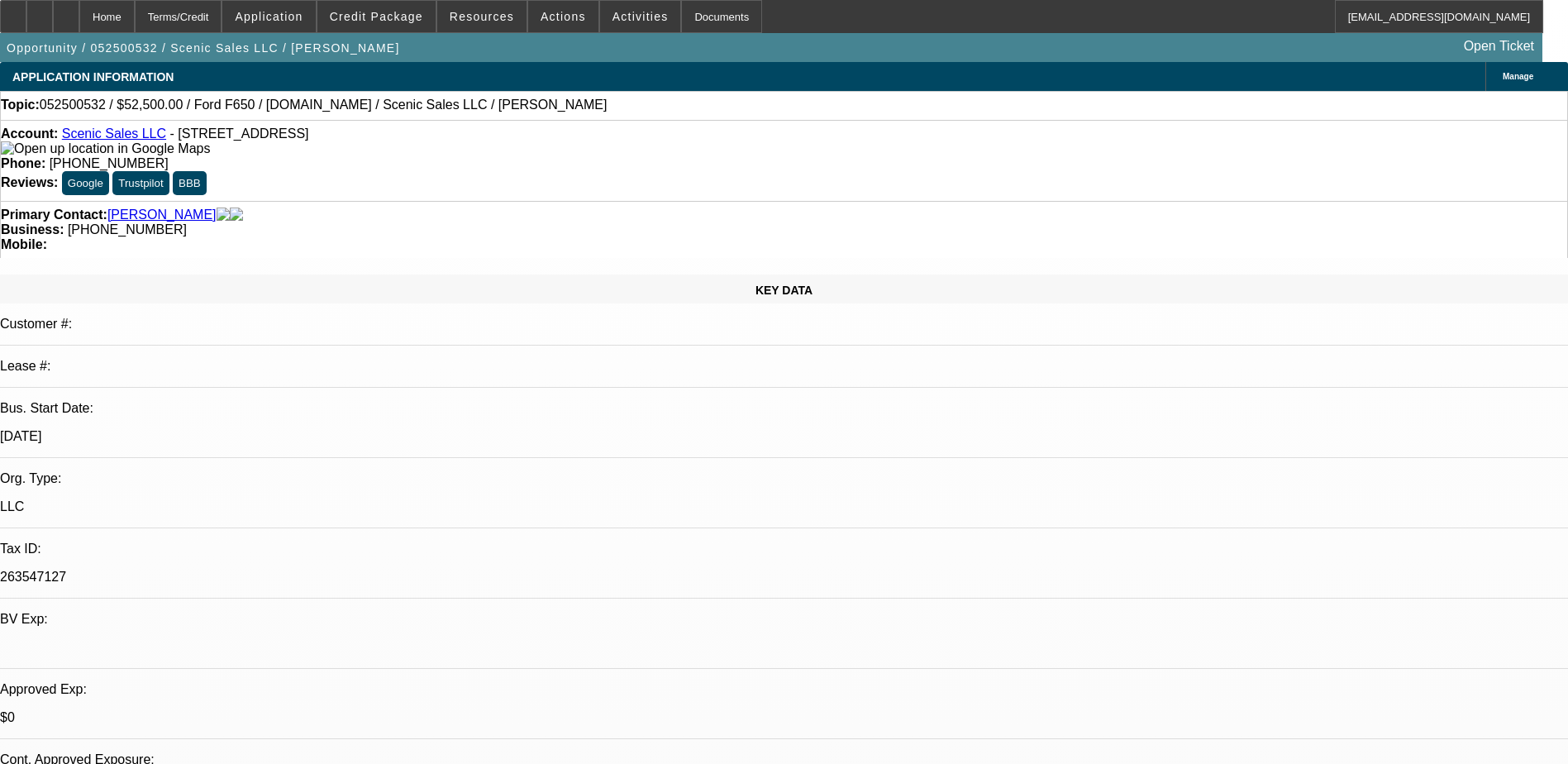
select select "1"
select select "3"
select select "4"
select select "1"
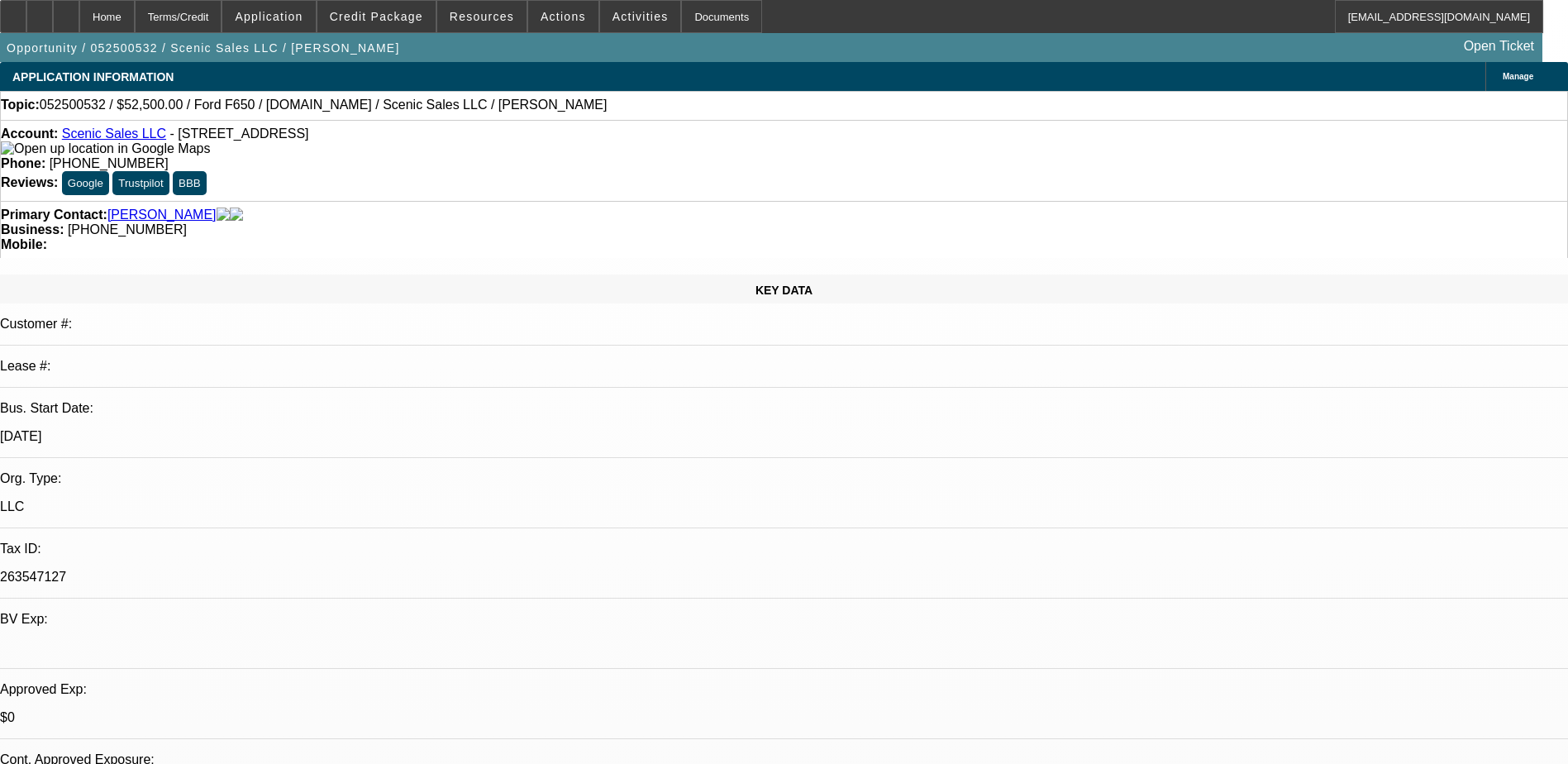
select select "4"
select select "1"
select select "3"
select select "4"
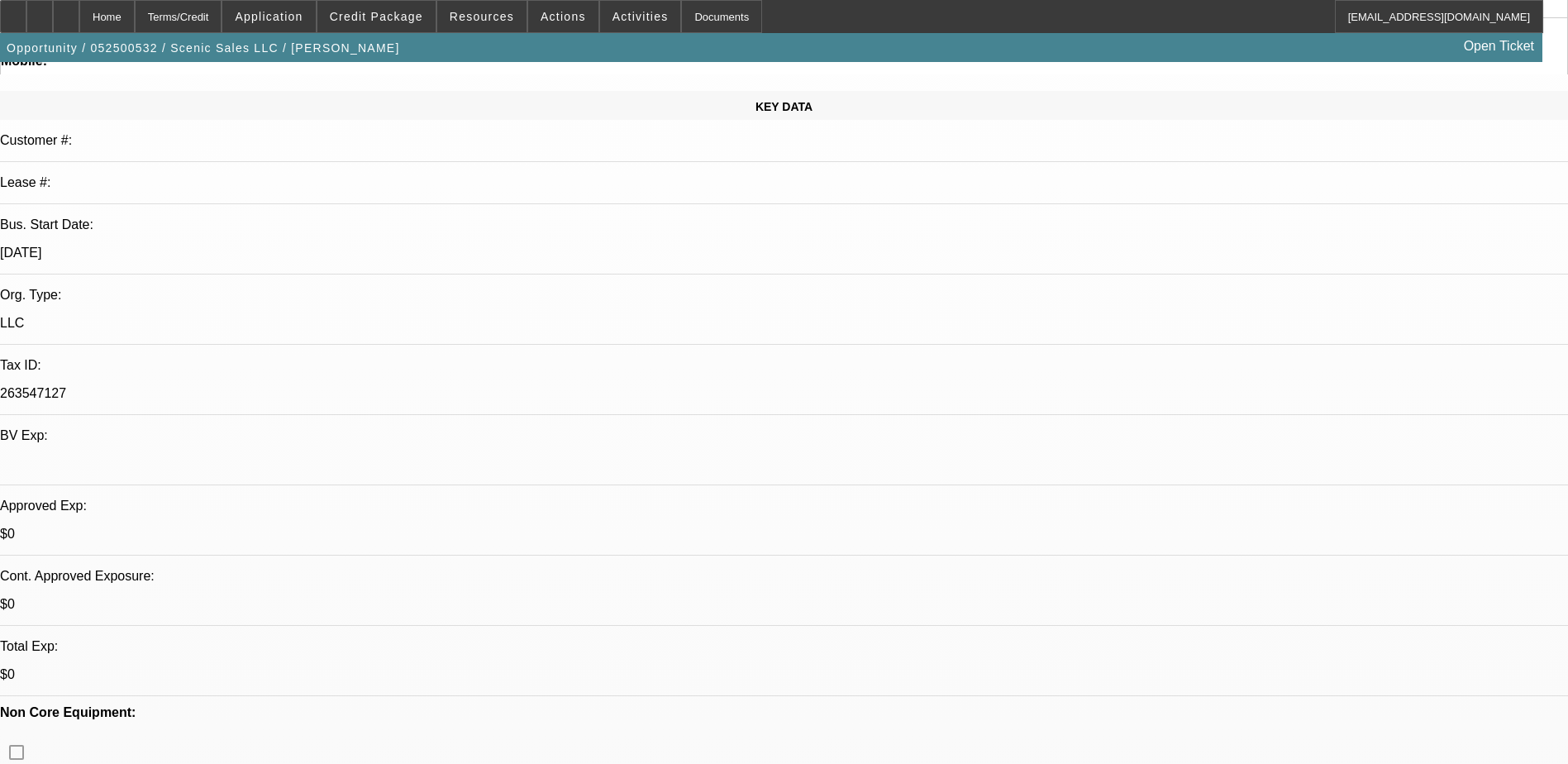
scroll to position [82, 0]
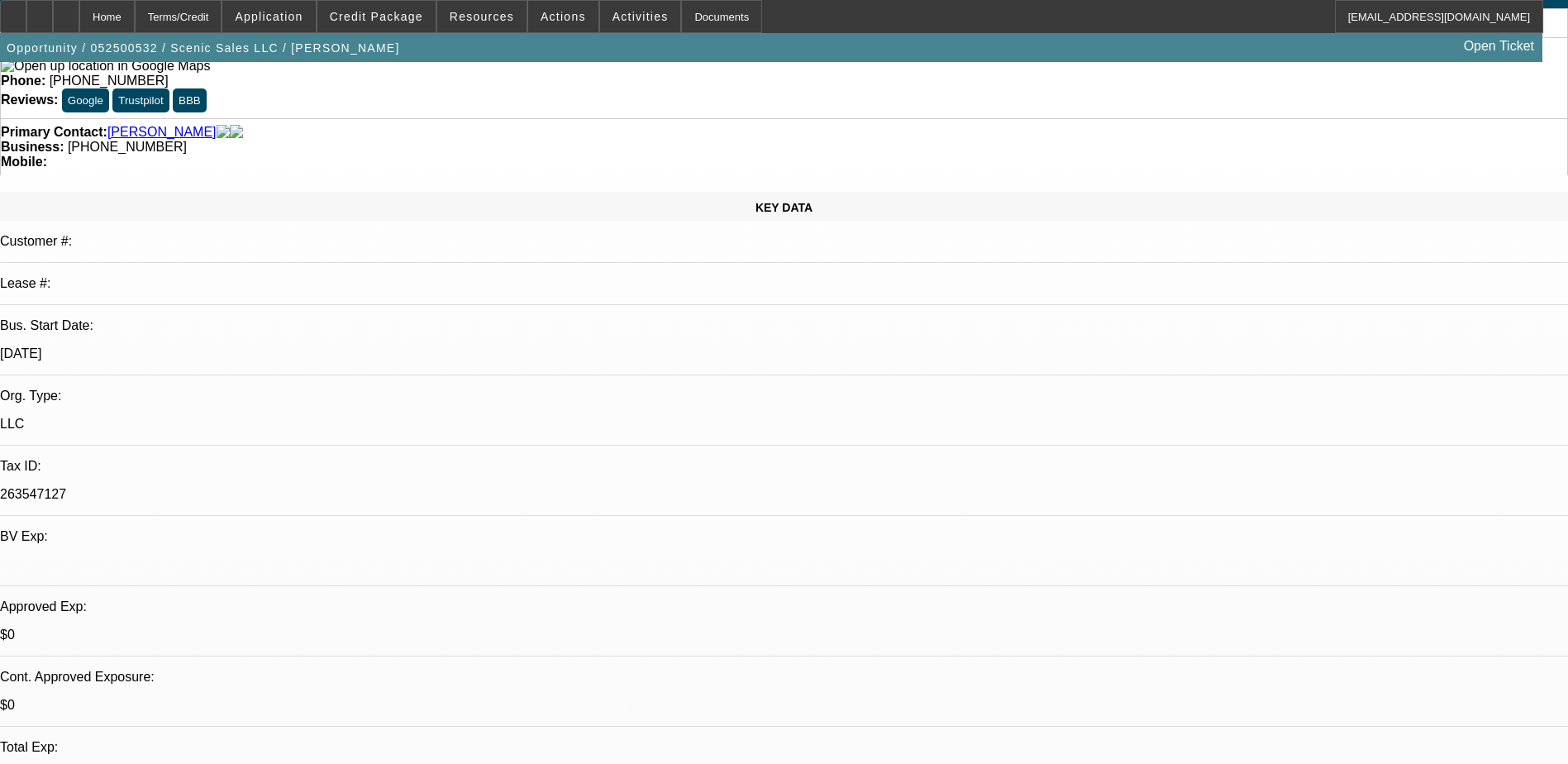
drag, startPoint x: 1372, startPoint y: 176, endPoint x: 1349, endPoint y: 187, distance: 25.5
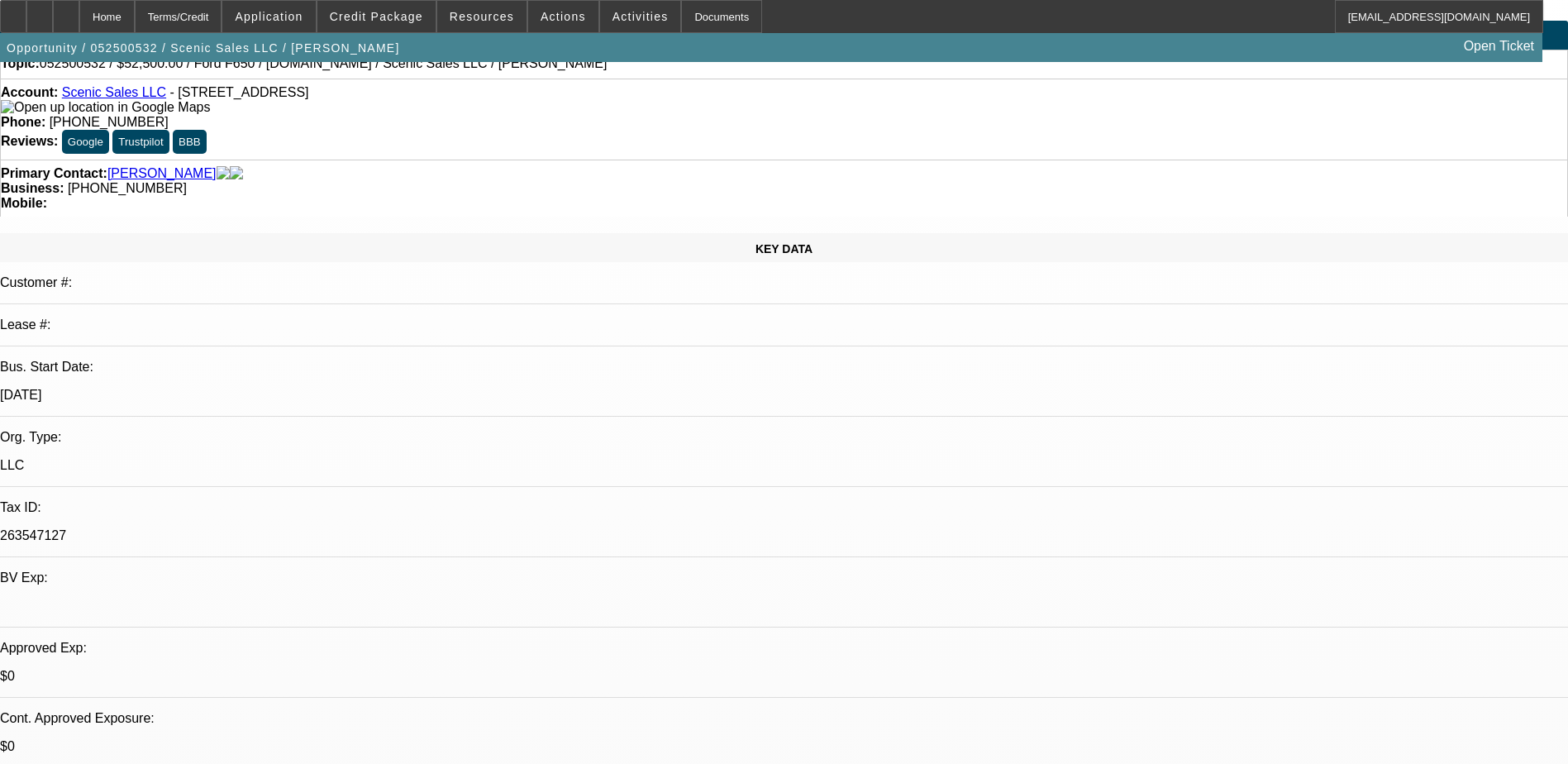
scroll to position [0, 0]
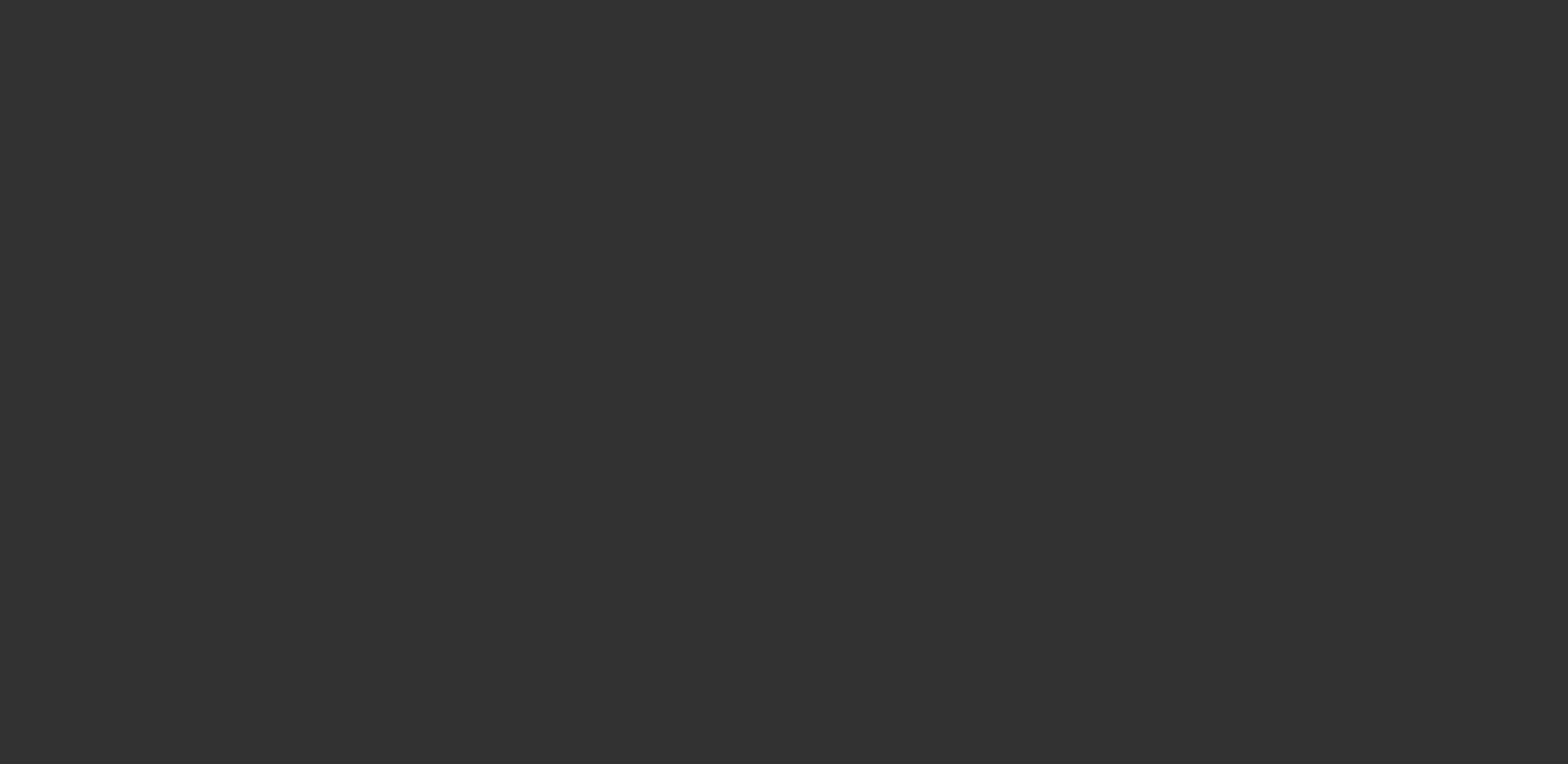
click at [761, 358] on span "Open calendar" at bounding box center [780, 337] width 40 height 40
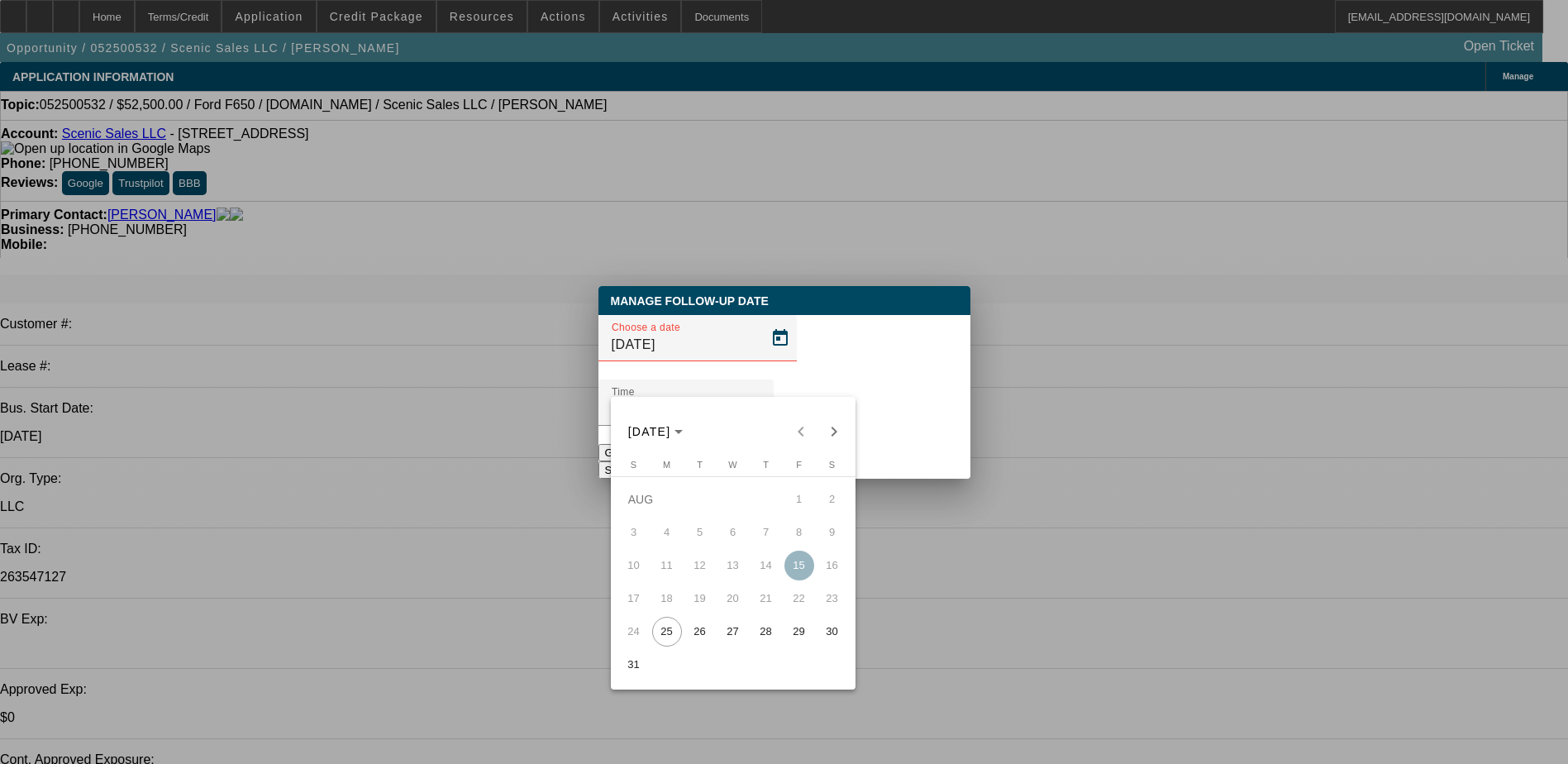
click at [723, 646] on span "27" at bounding box center [733, 631] width 29 height 29
type input "8/27/2025"
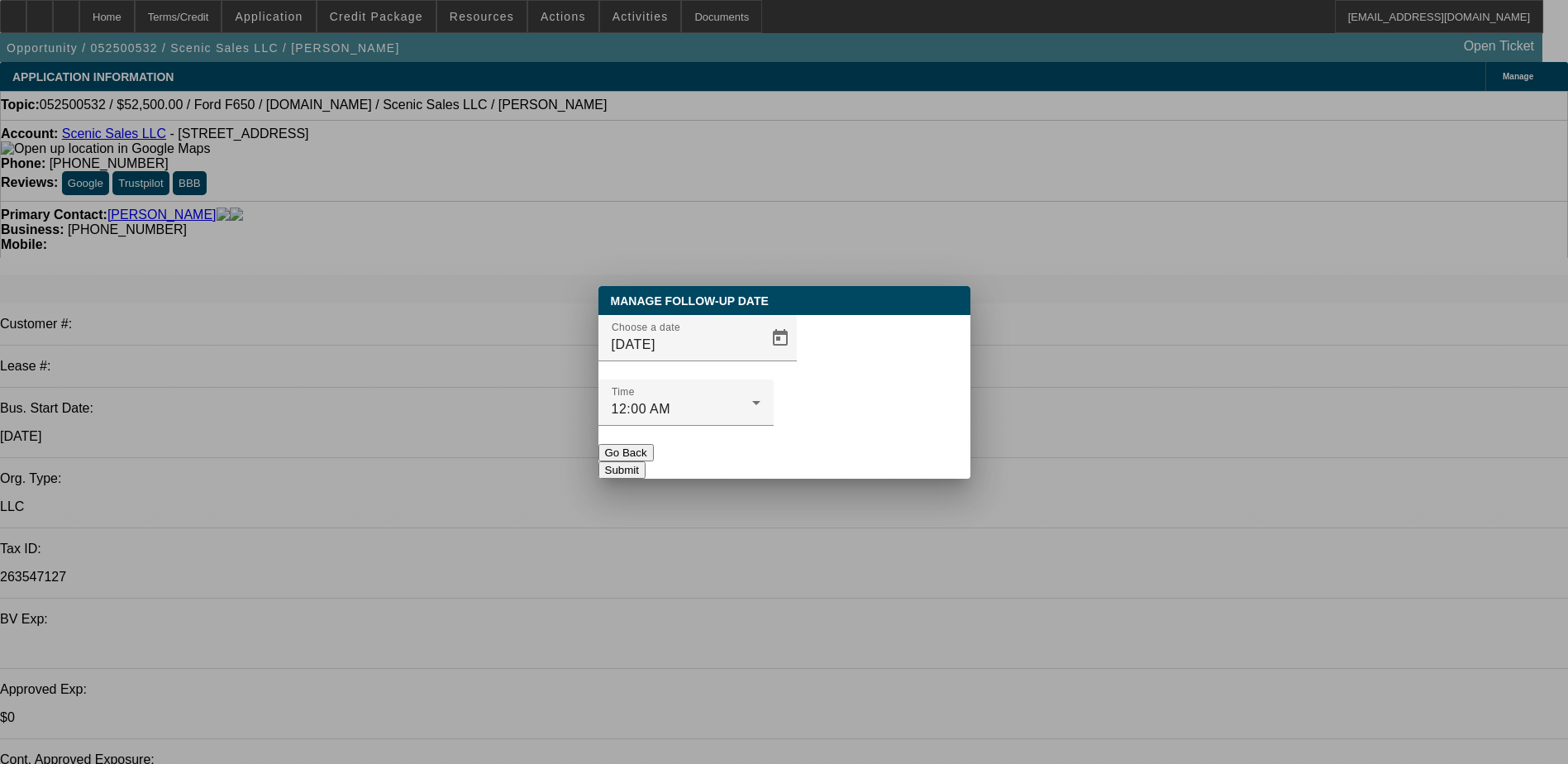
click at [646, 461] on button "Submit" at bounding box center [622, 470] width 47 height 18
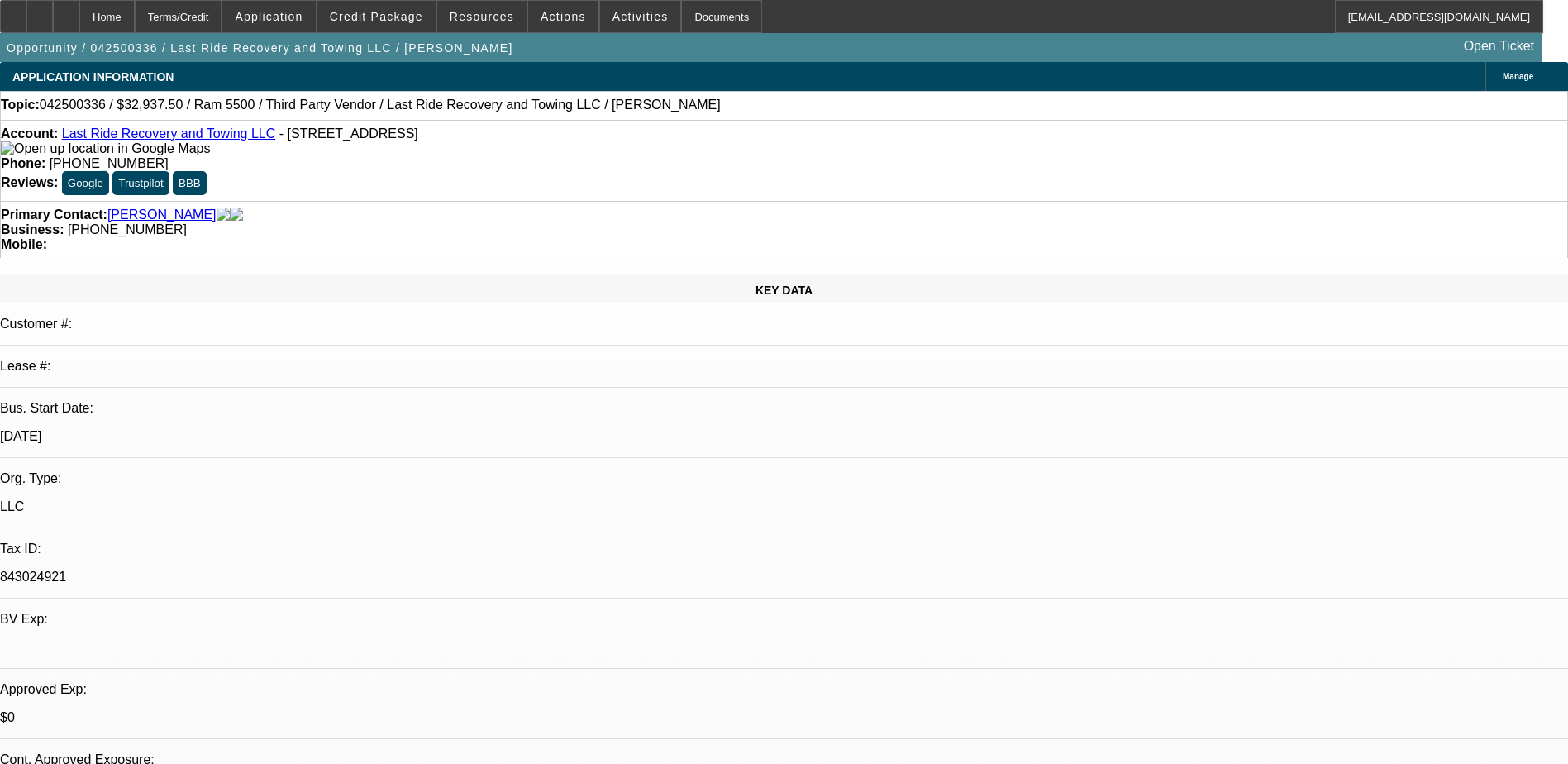
select select "0.15"
select select "0"
select select "0.1"
select select "0.15"
select select "0"
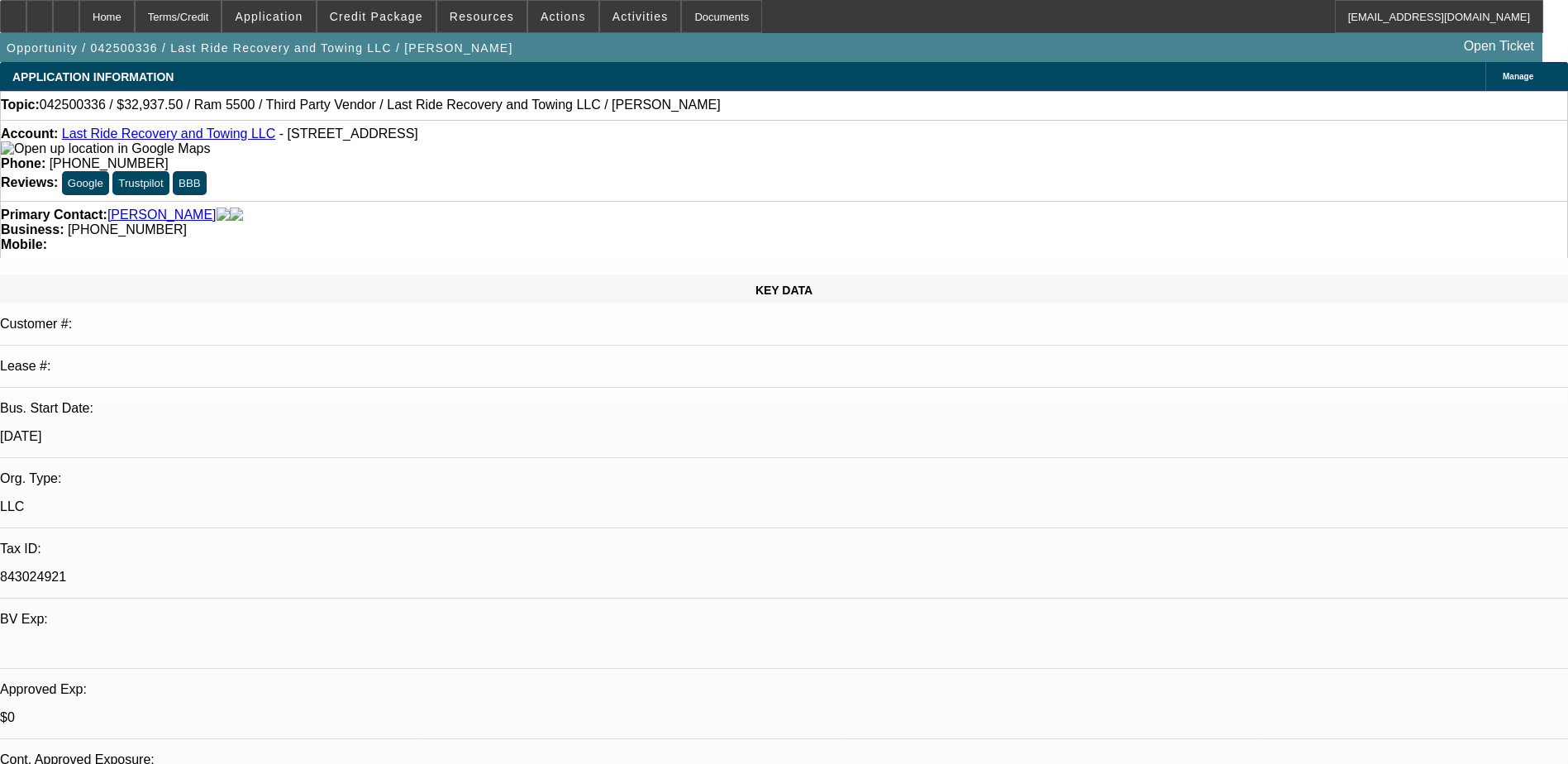
select select "0"
select select "0.15"
select select "0.1"
select select "0.15"
select select "0.1"
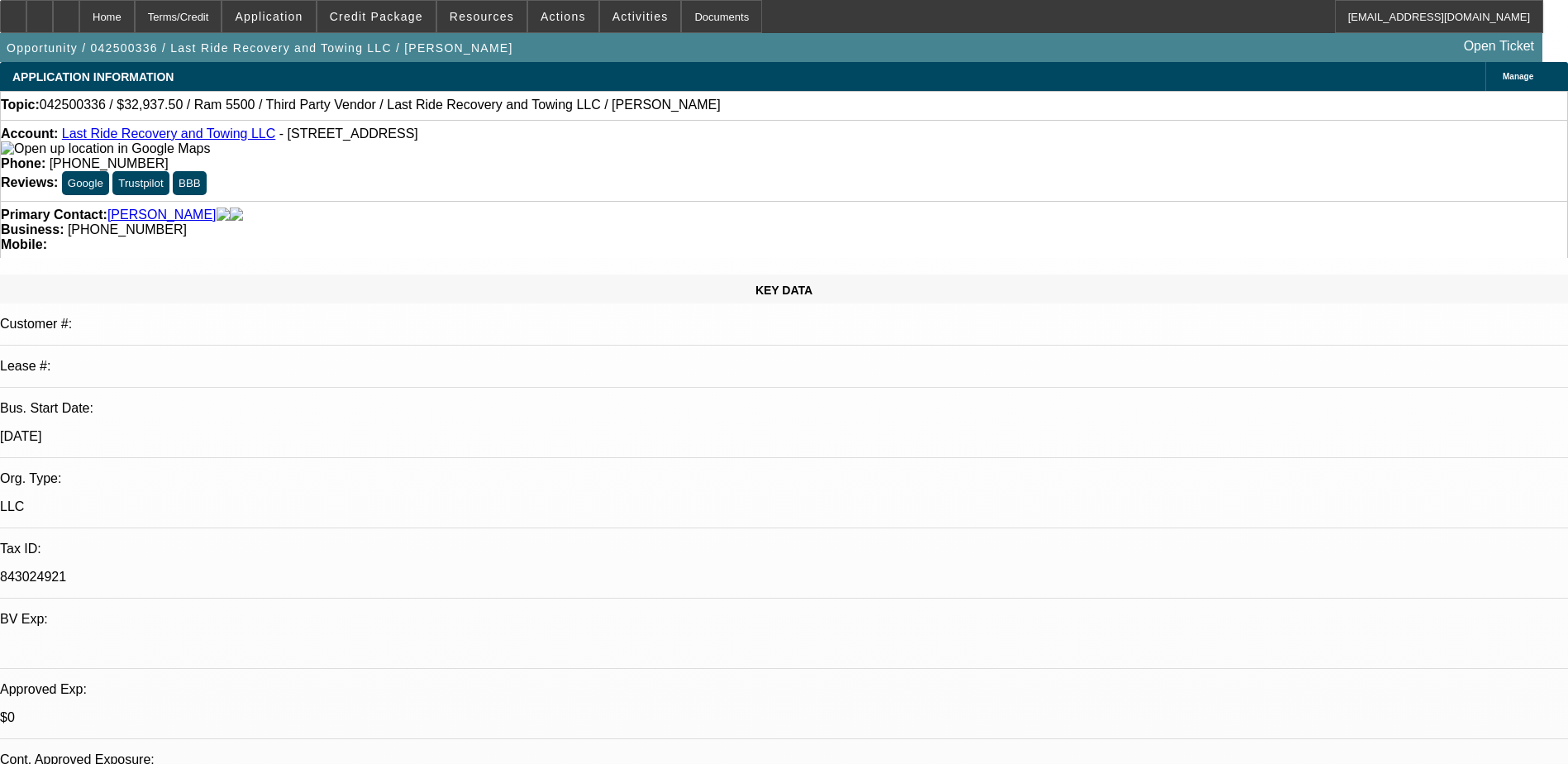
select select "1"
select select "3"
select select "4"
select select "1"
select select "3"
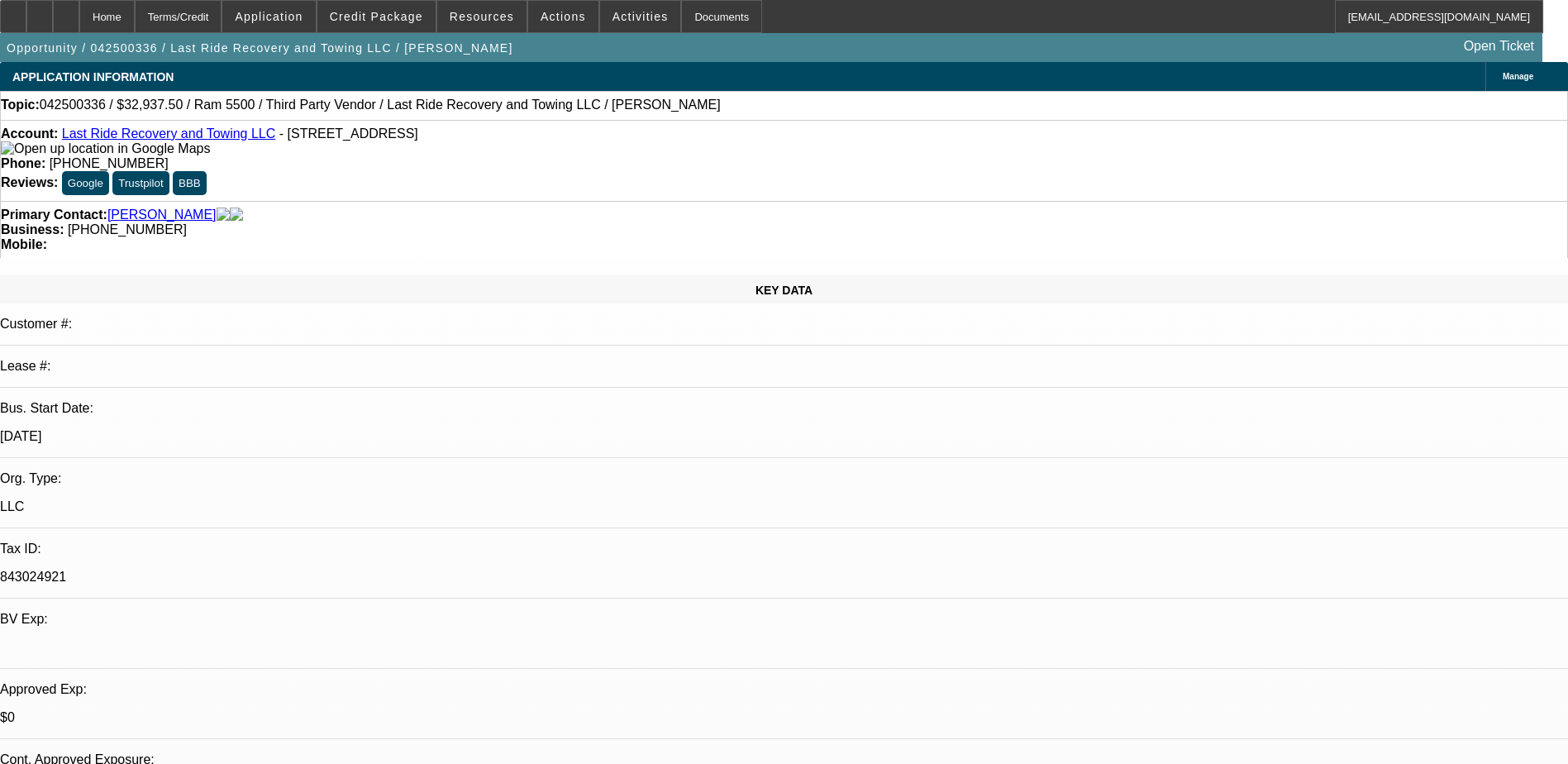
select select "6"
select select "1"
select select "2"
select select "4"
select select "1"
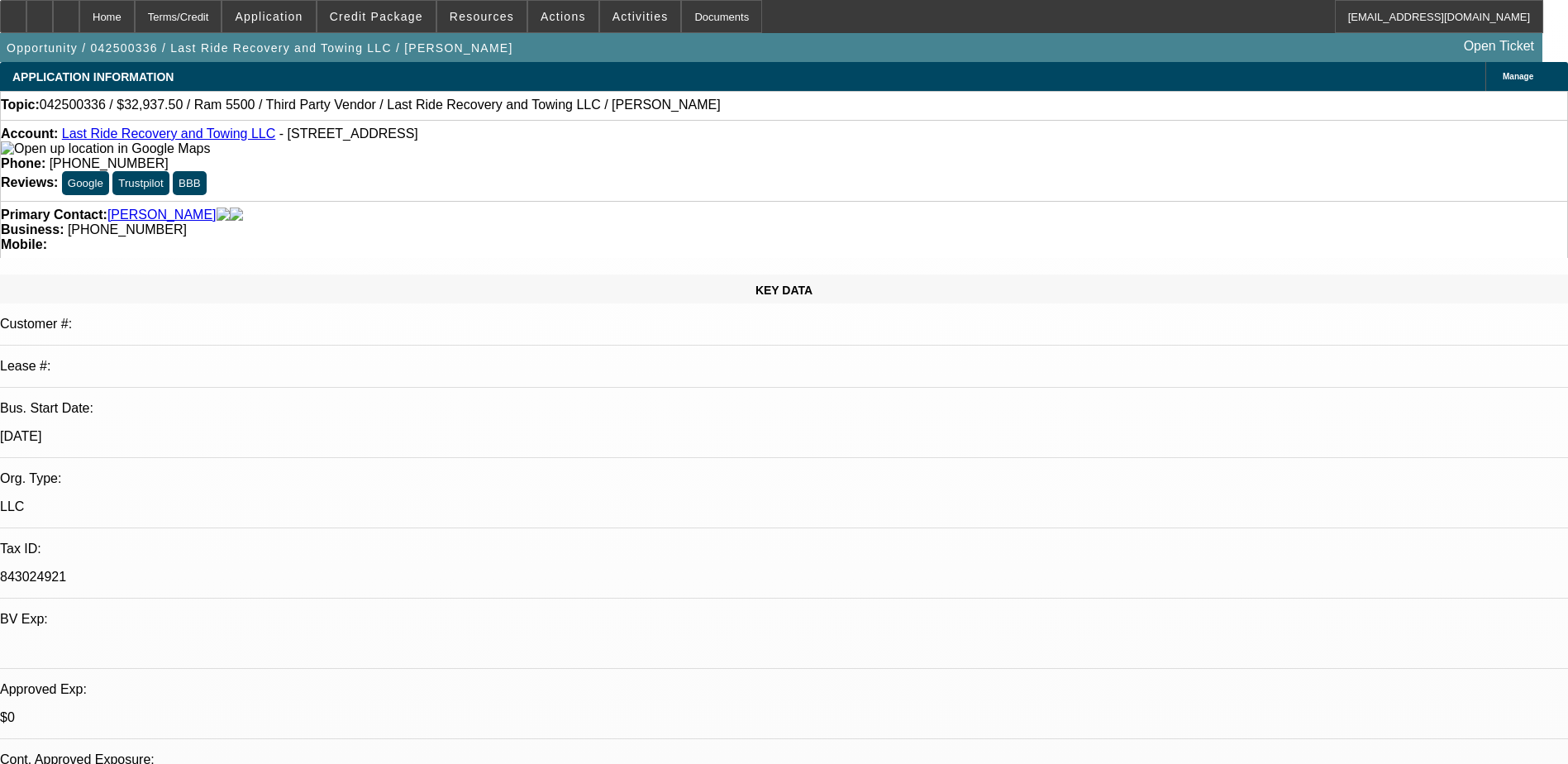
select select "2"
select select "4"
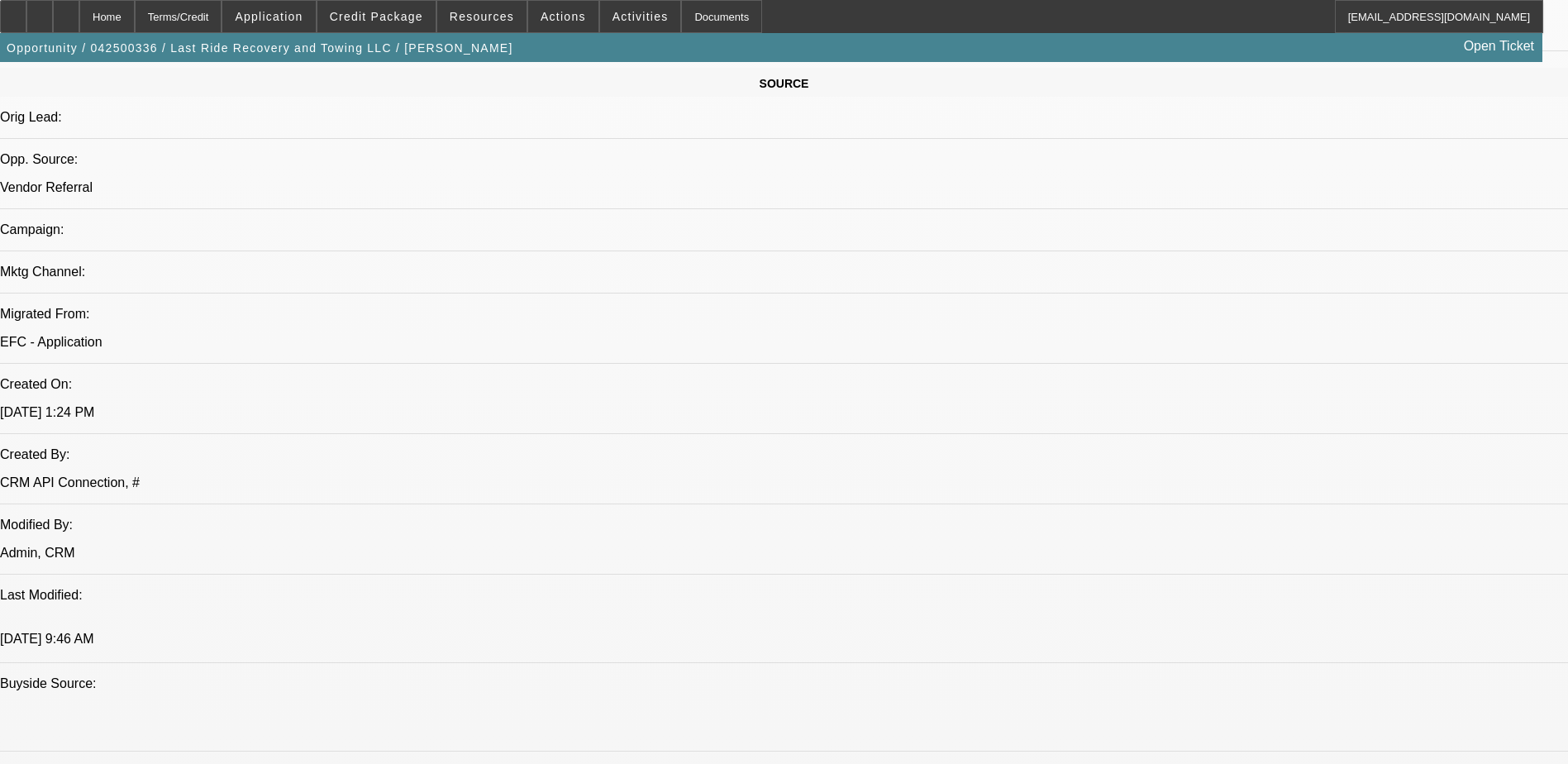
scroll to position [1239, 0]
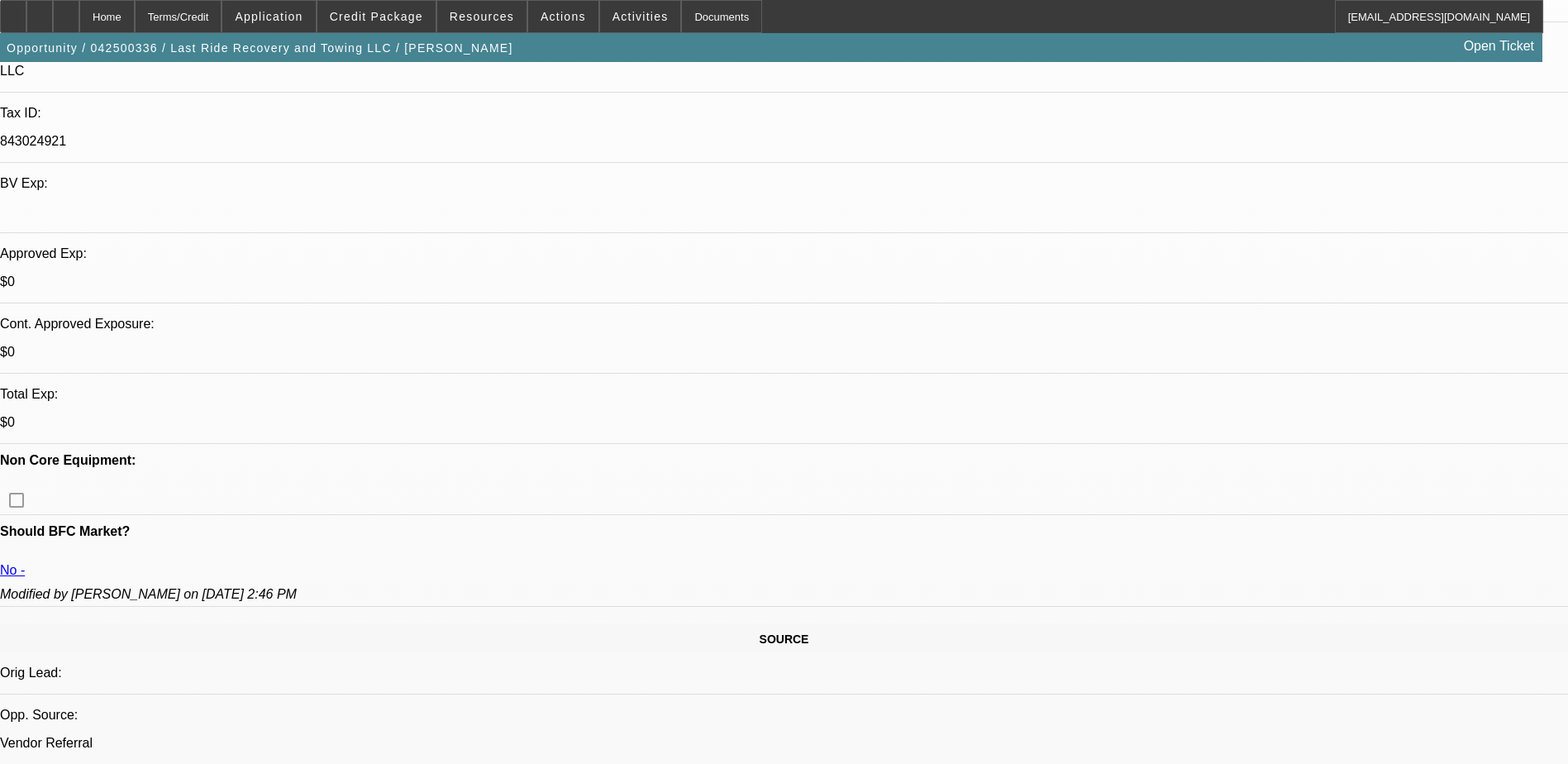
scroll to position [413, 0]
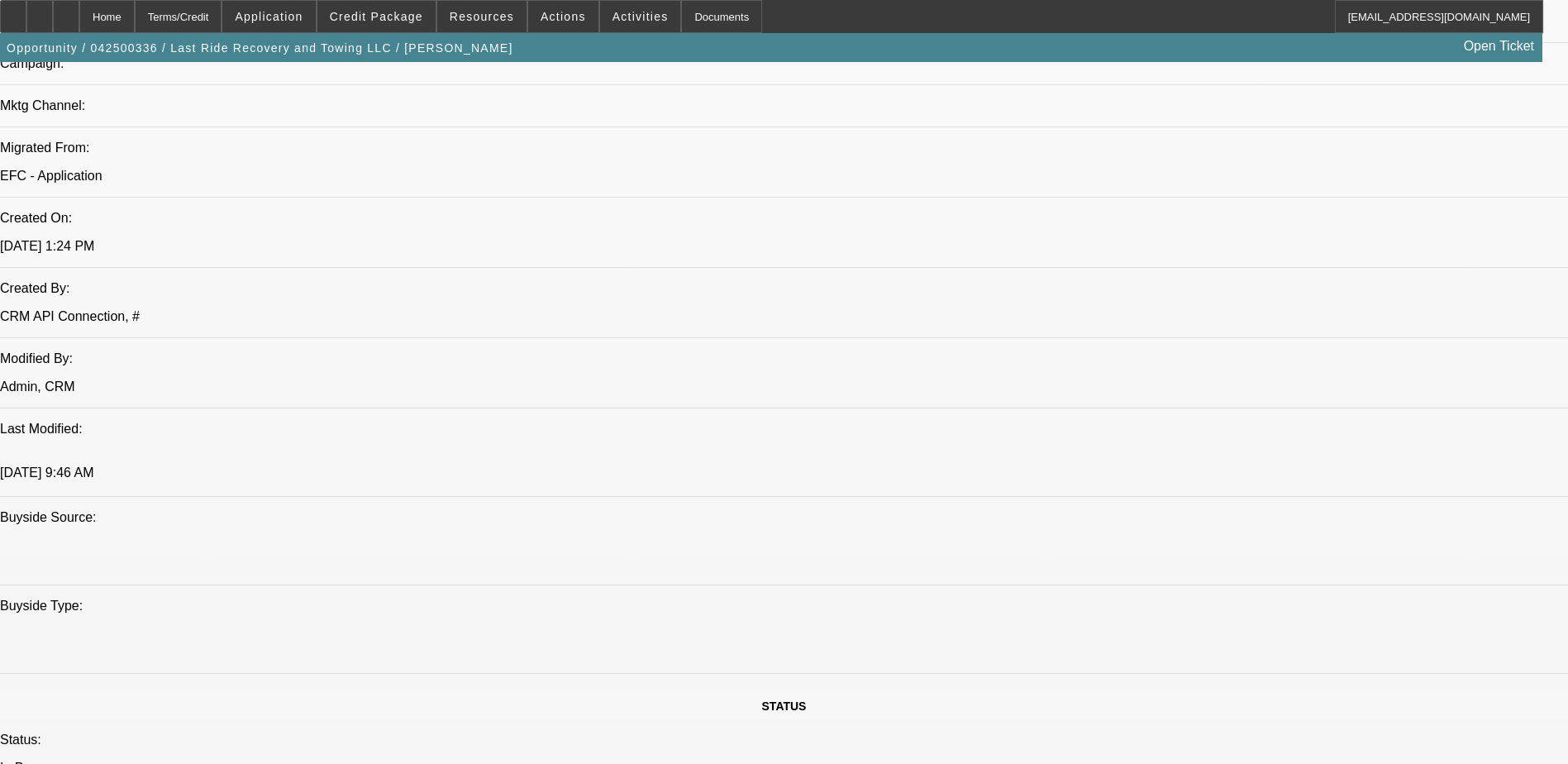
scroll to position [1074, 0]
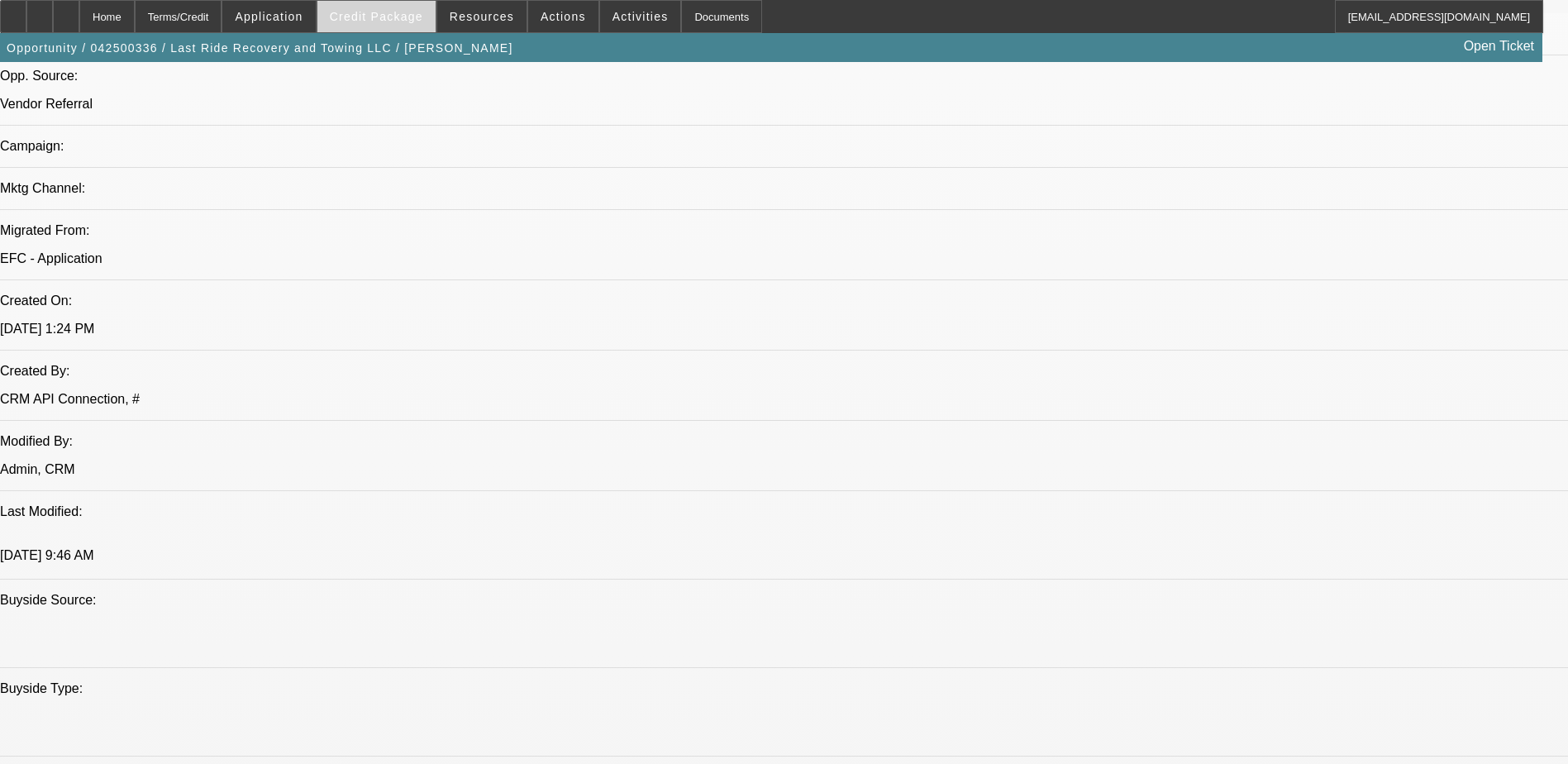
click at [422, 21] on span "Credit Package" at bounding box center [376, 17] width 93 height 13
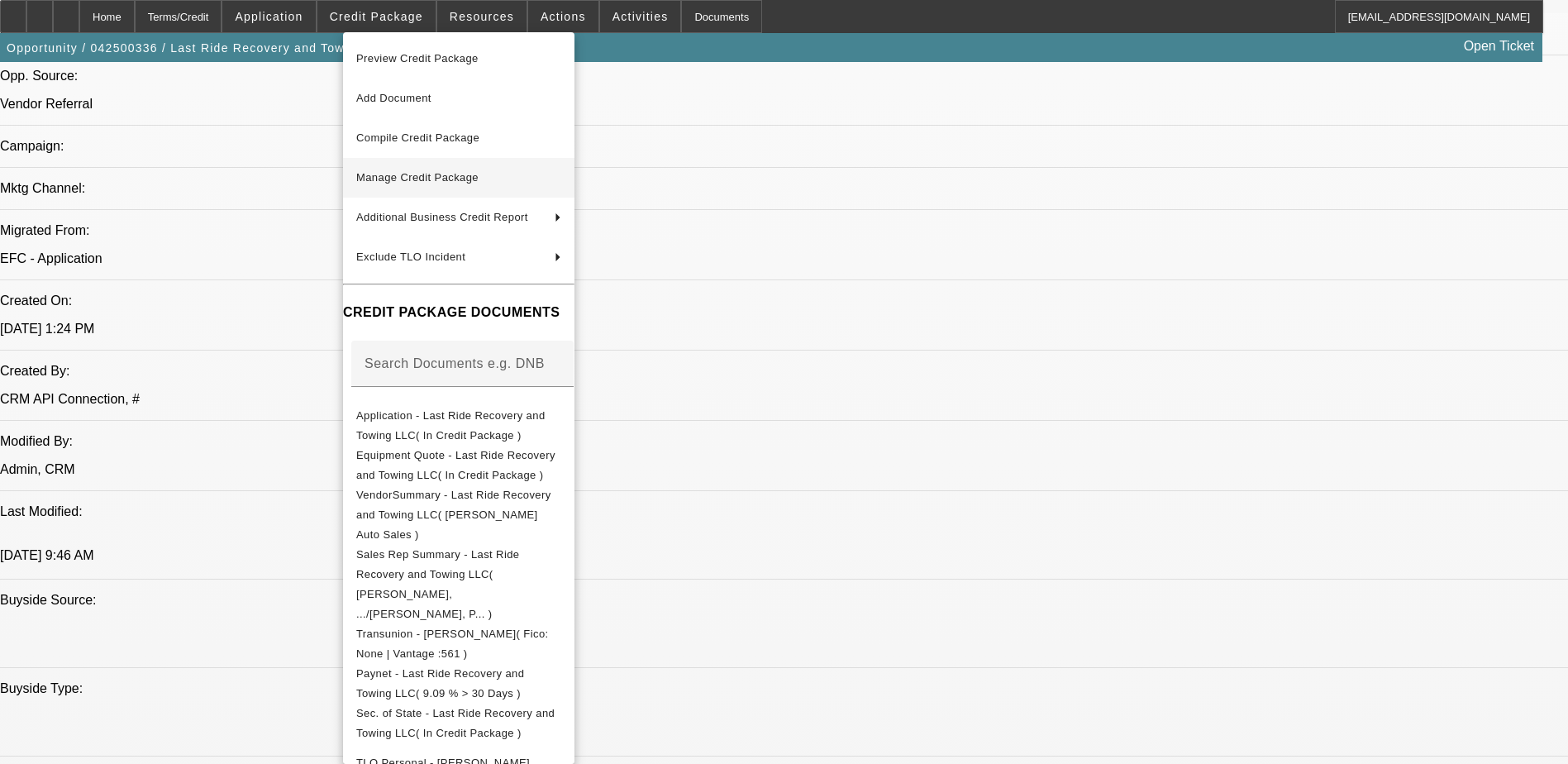
click at [533, 178] on span "Manage Credit Package" at bounding box center [459, 178] width 205 height 20
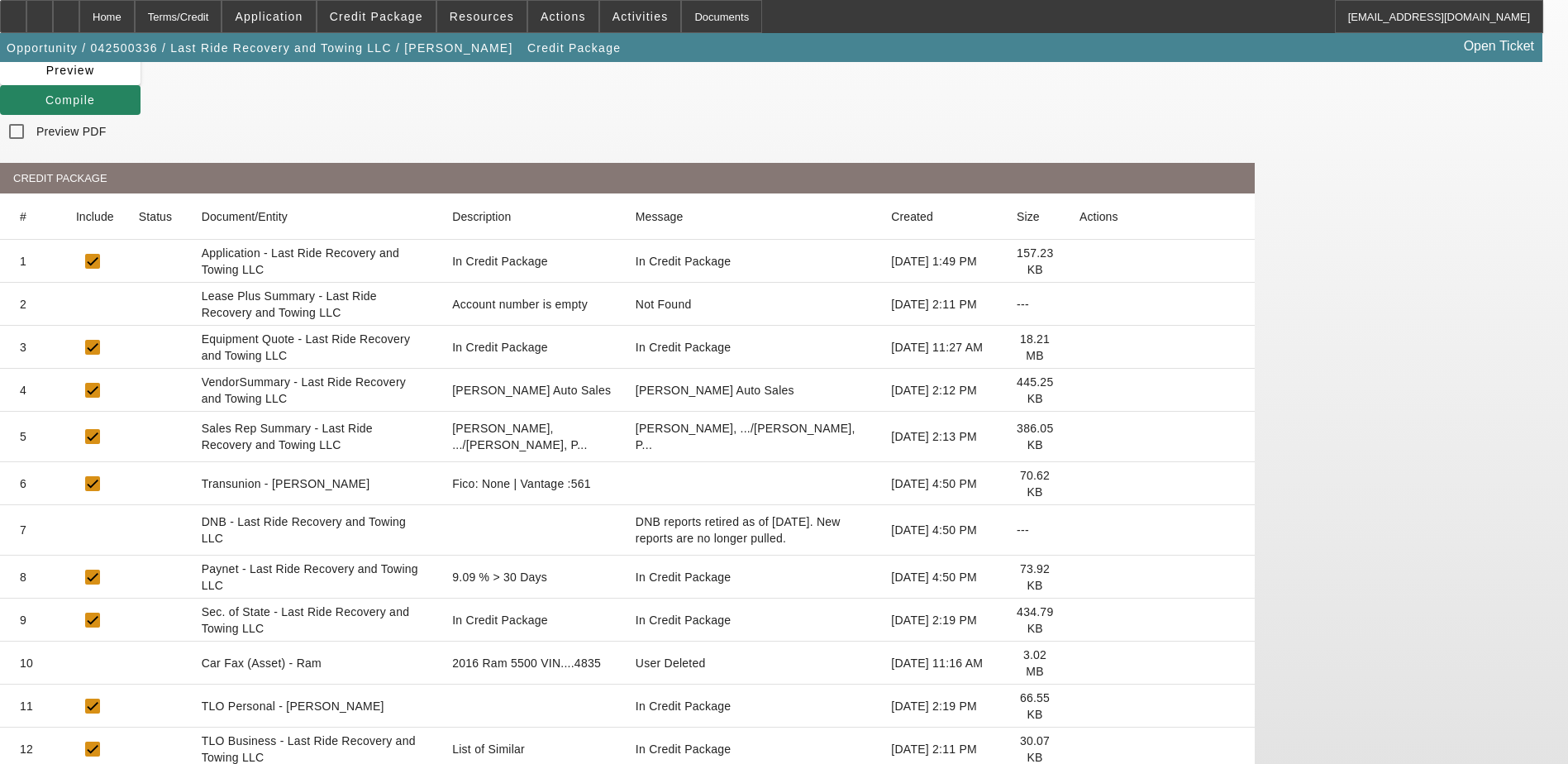
scroll to position [257, 0]
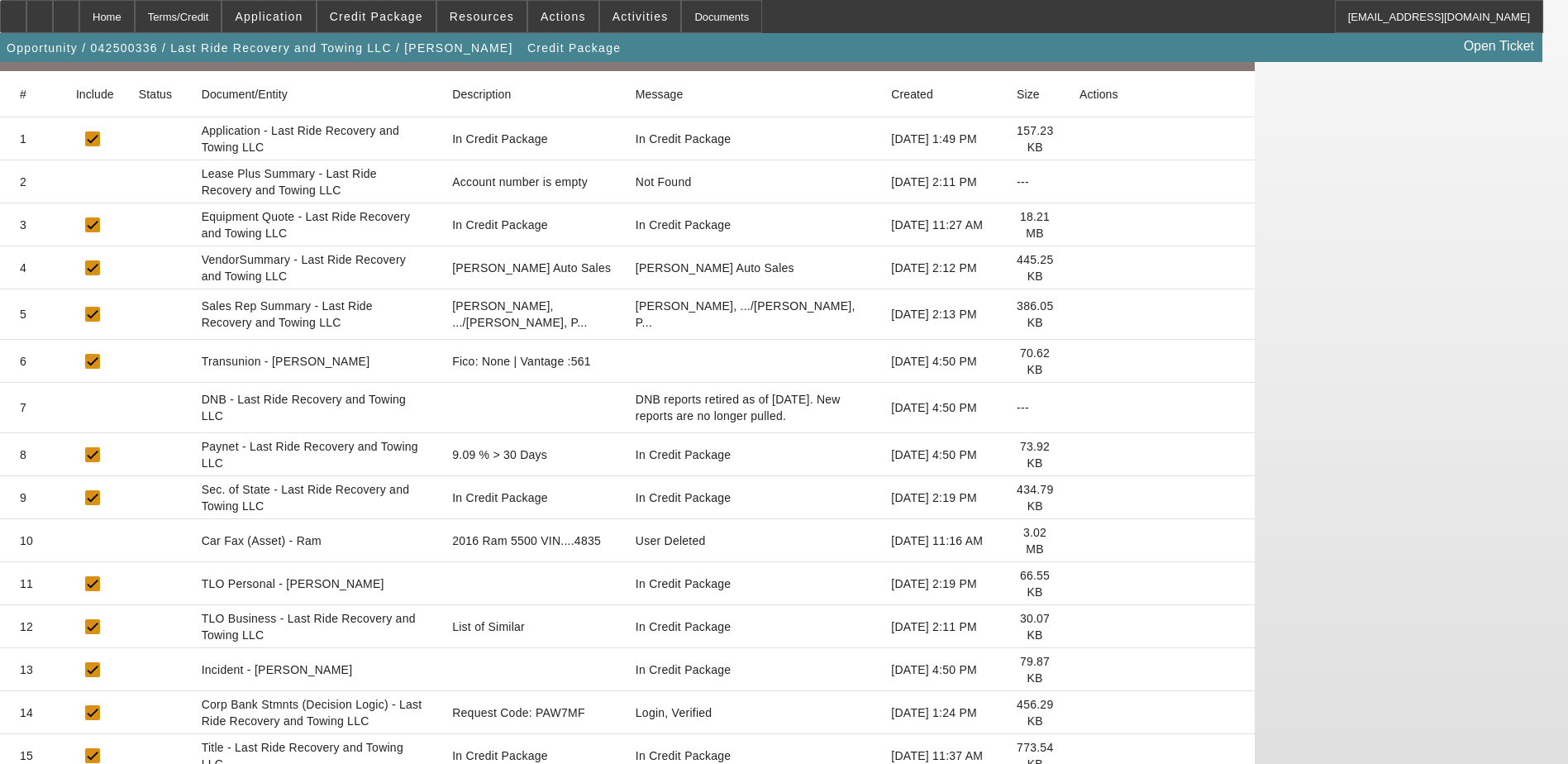
click at [1080, 713] on icon at bounding box center [1080, 713] width 0 height 0
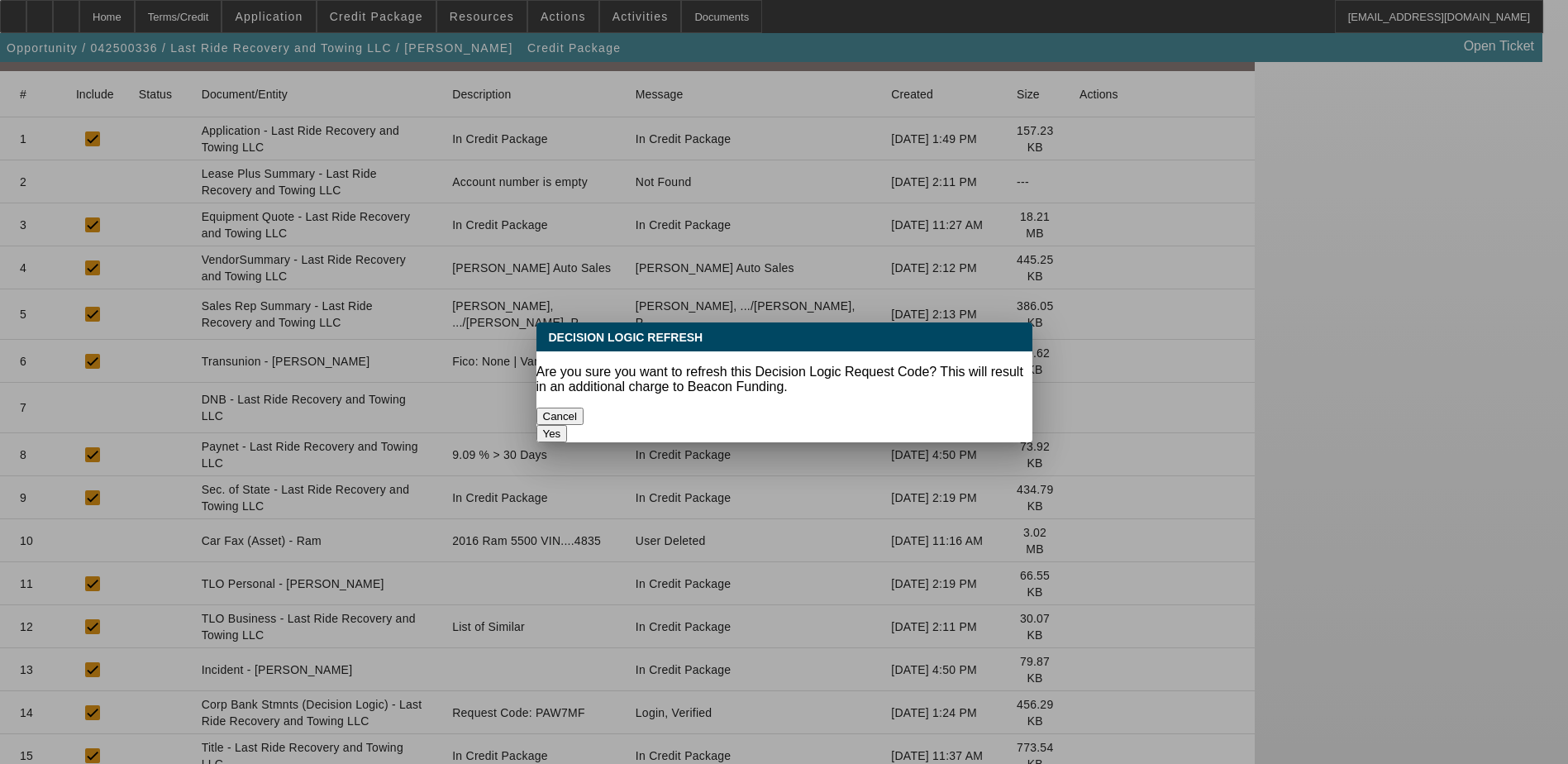
click at [568, 425] on button "Yes" at bounding box center [552, 433] width 31 height 18
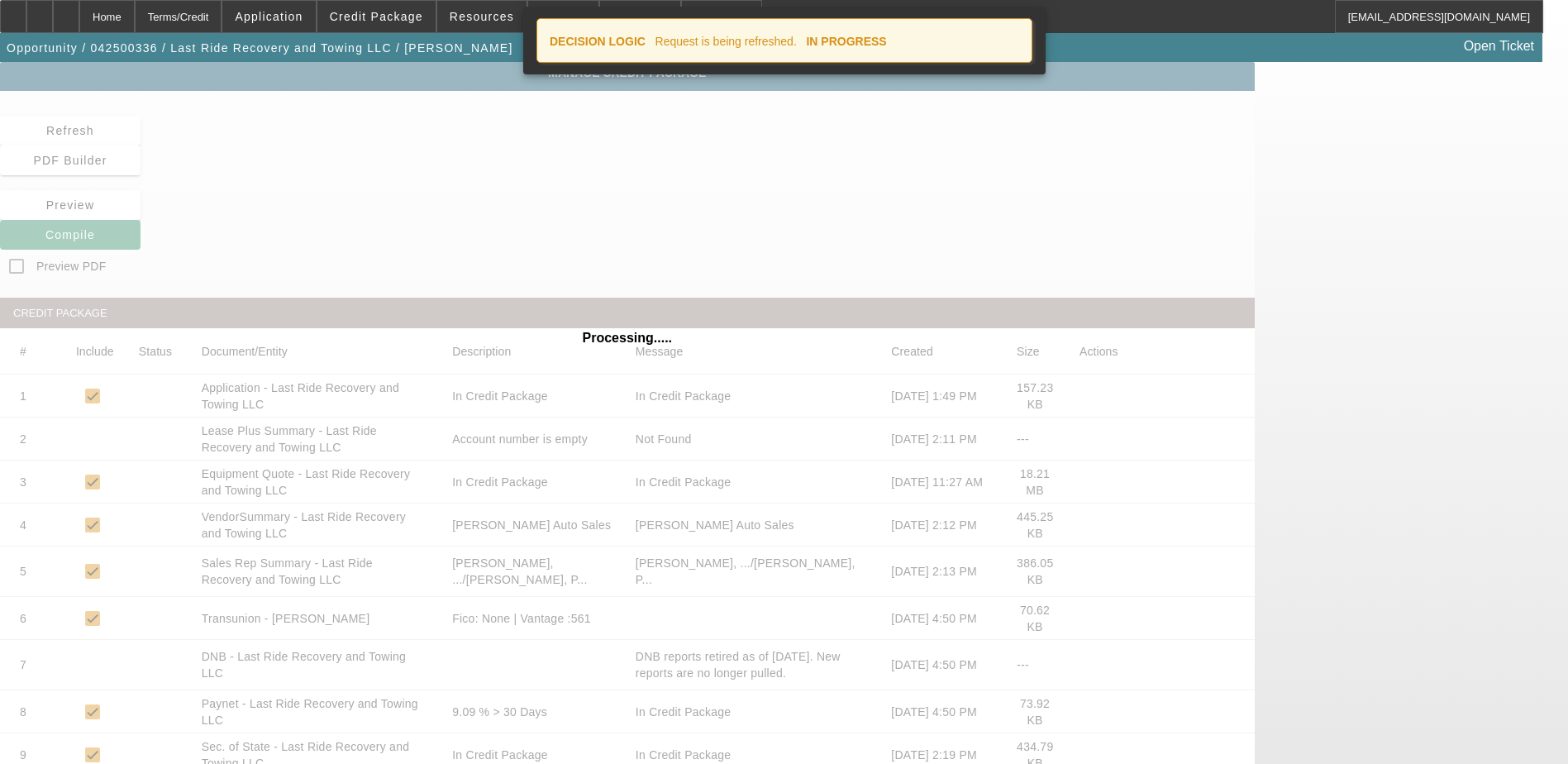
scroll to position [257, 0]
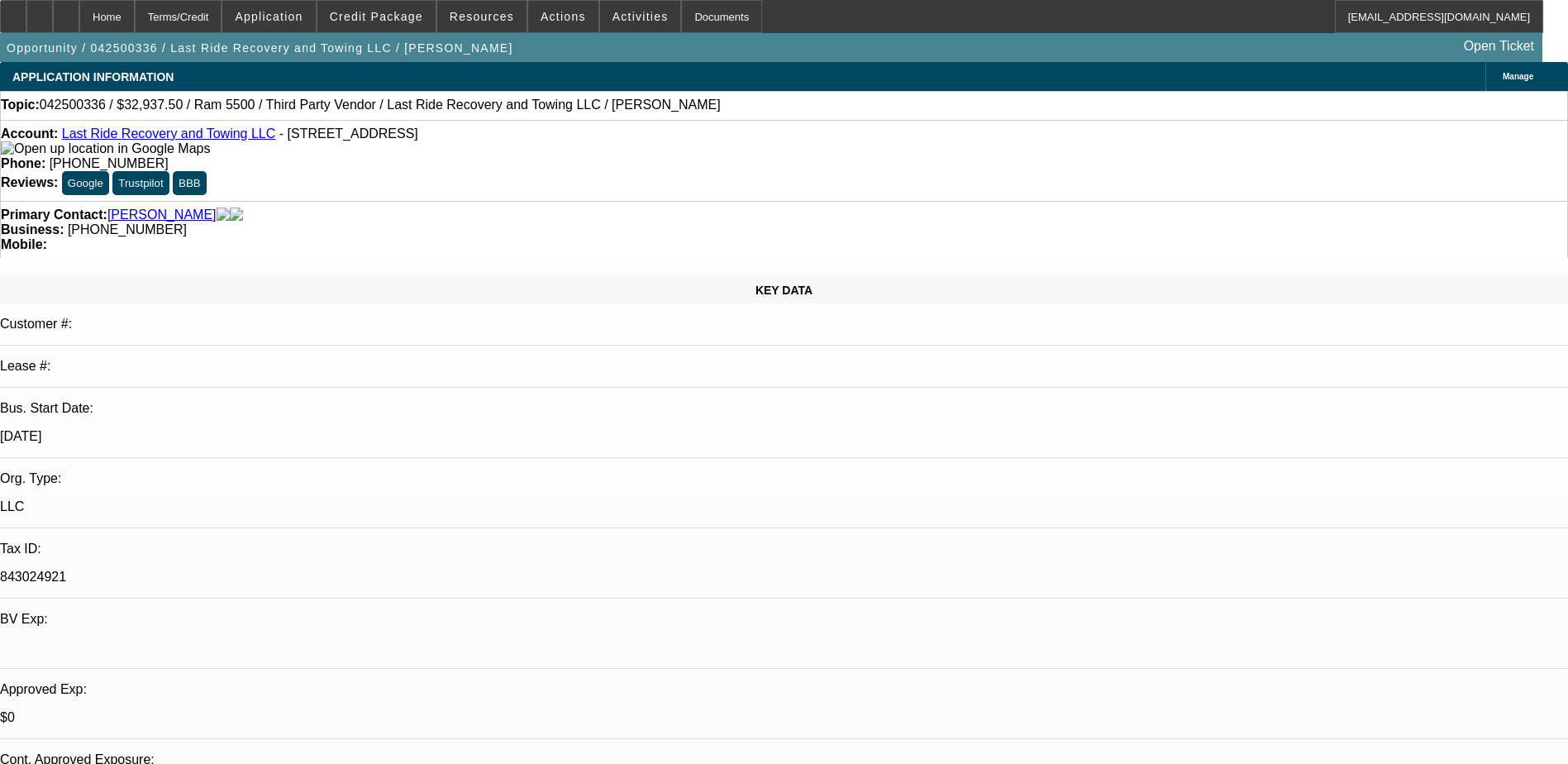
select select "0.15"
select select "0"
select select "3"
select select "0.1"
select select "4"
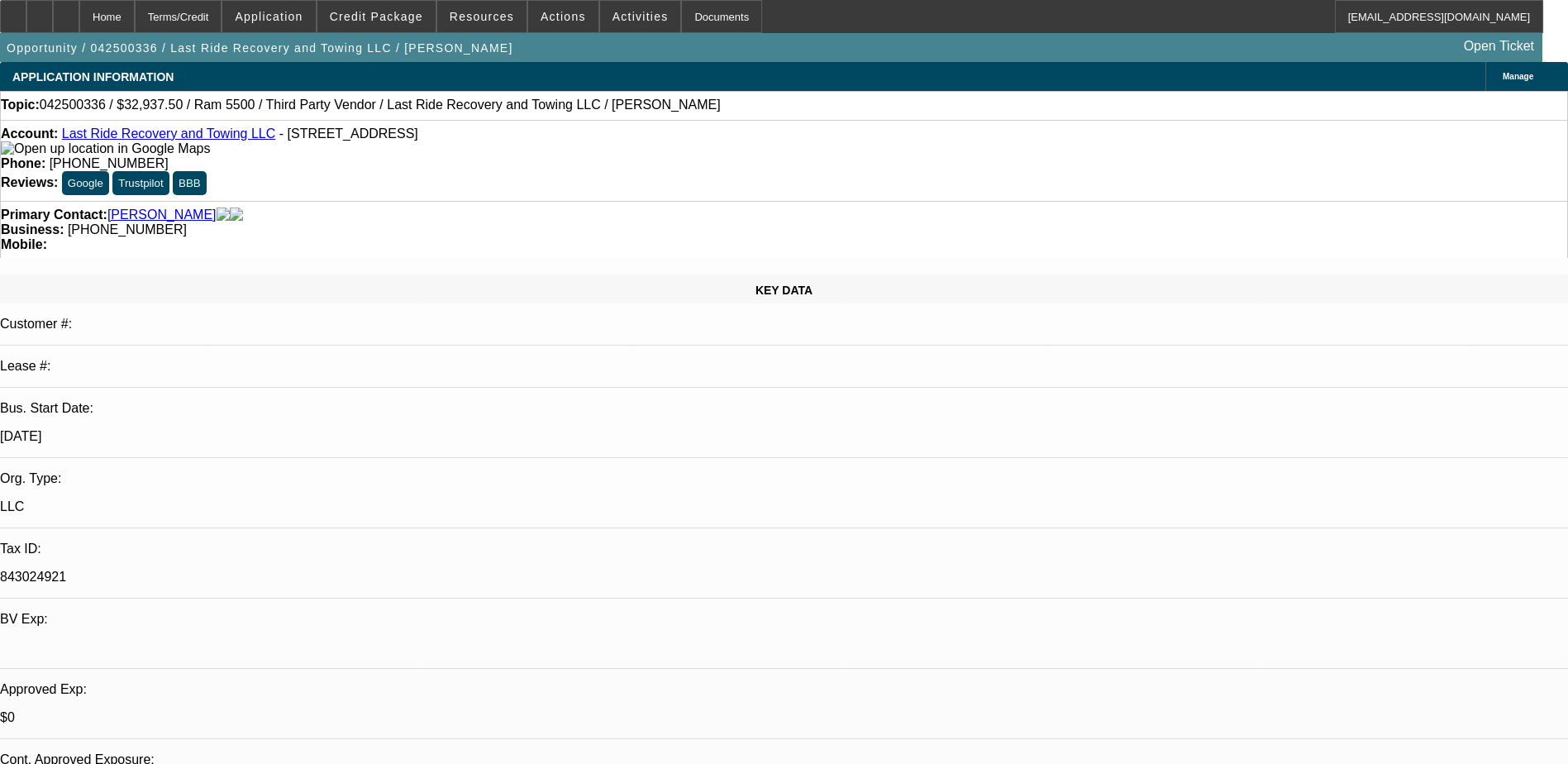
select select "0.15"
select select "0"
select select "3"
select select "0"
select select "6"
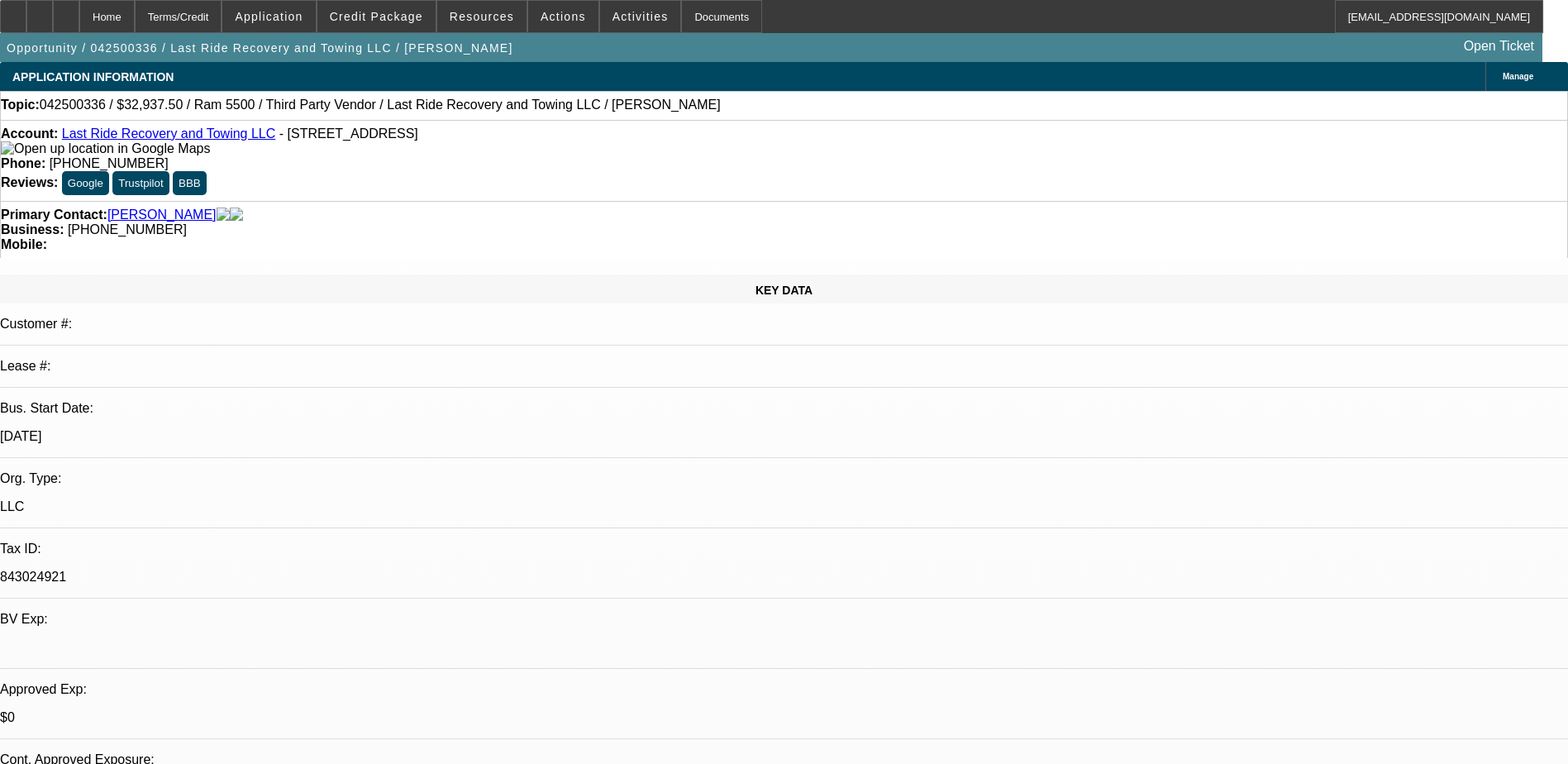
select select "0.15"
select select "2"
select select "0.1"
select select "4"
select select "0.15"
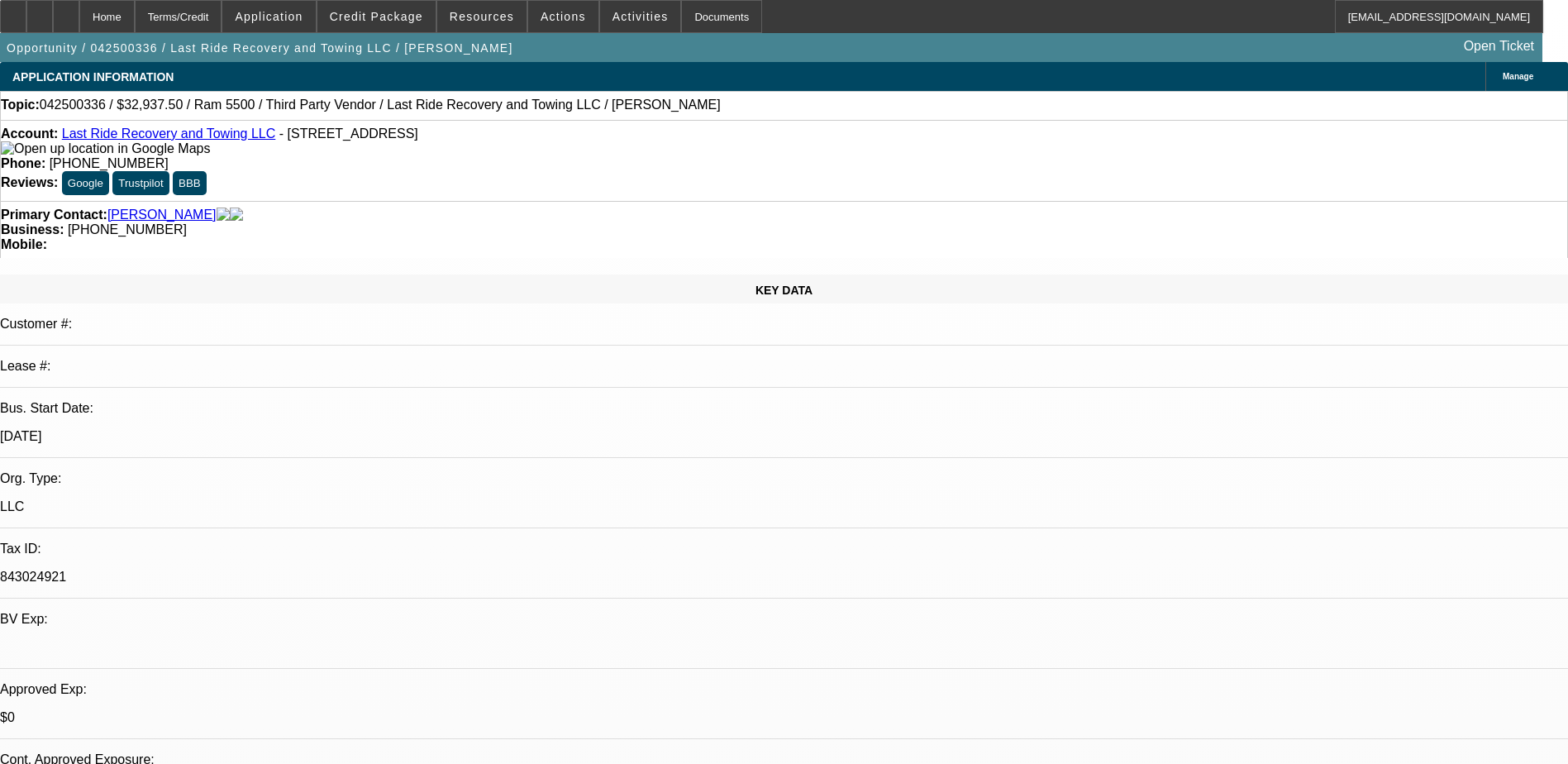
select select "2"
select select "0.1"
select select "4"
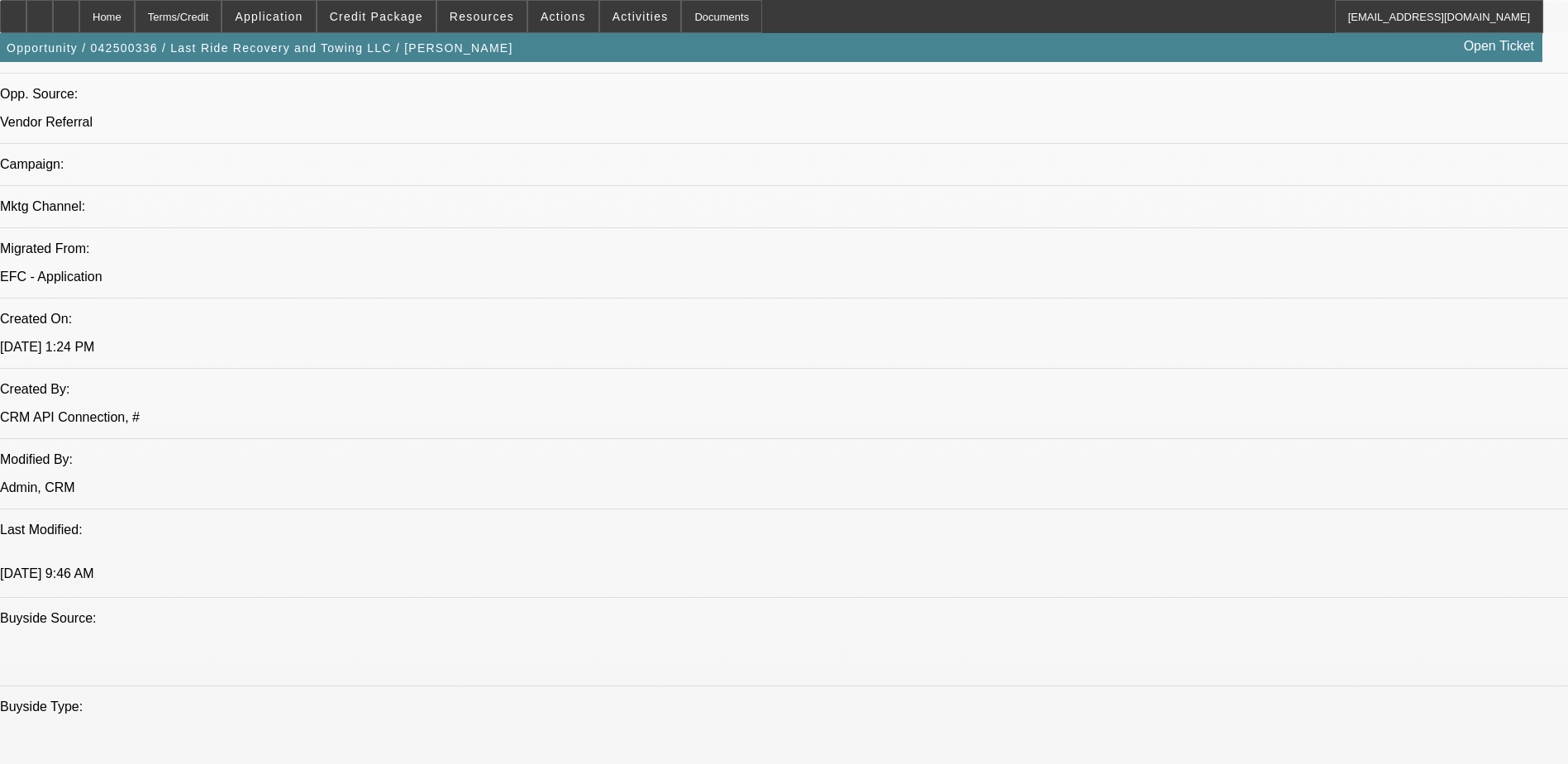
scroll to position [910, 0]
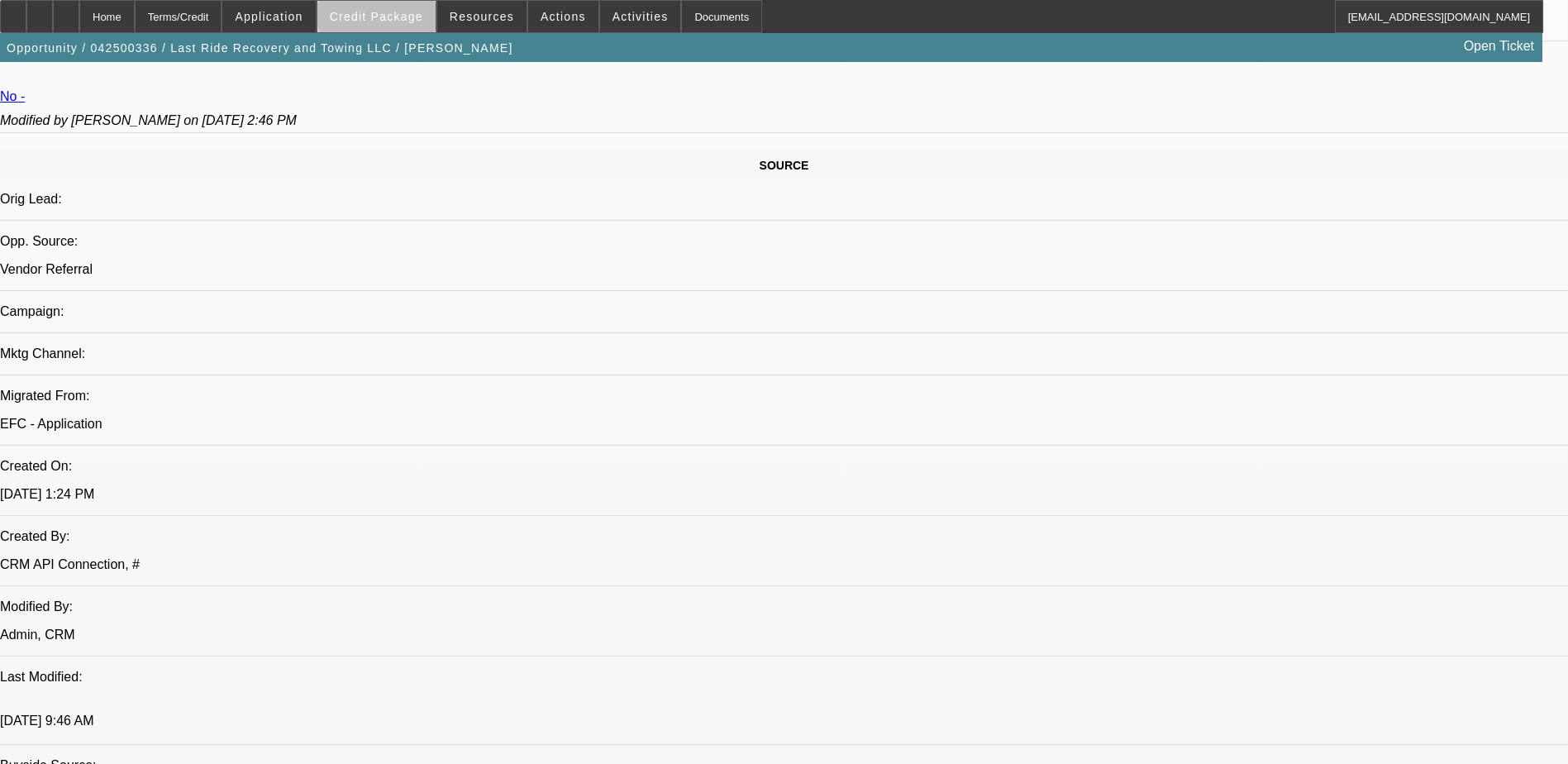
click at [417, 8] on span at bounding box center [376, 16] width 118 height 40
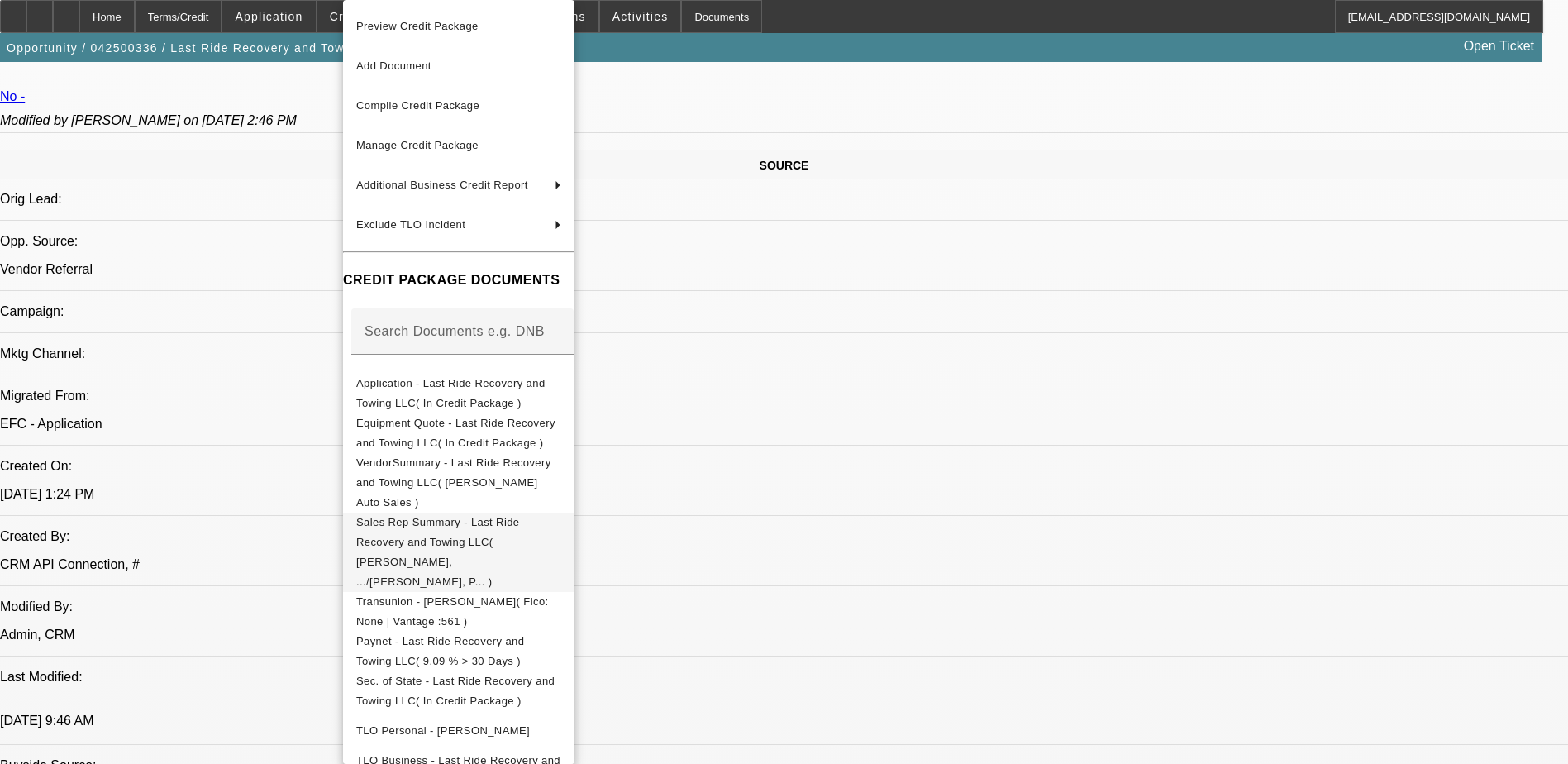
scroll to position [143, 0]
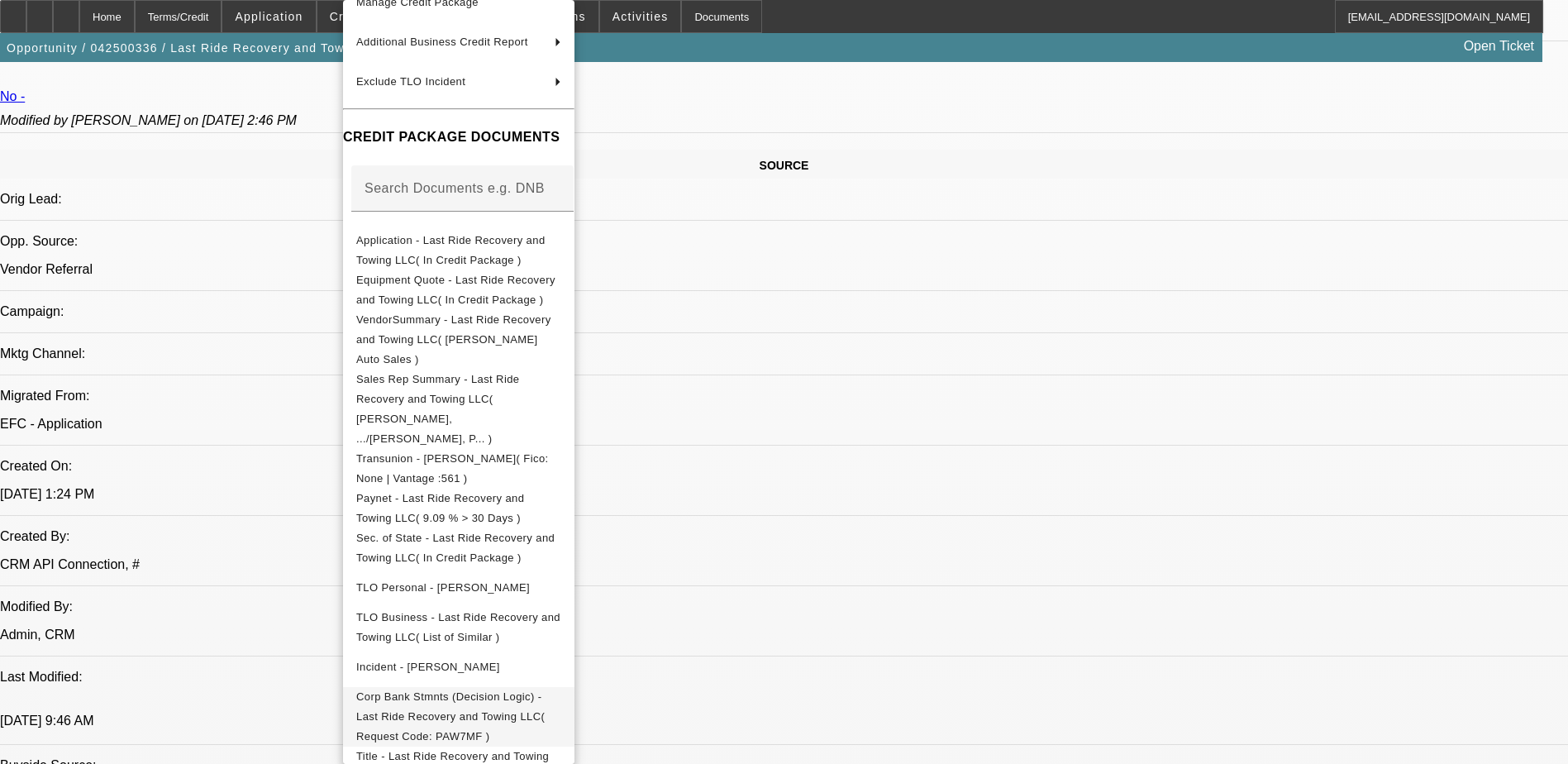
click at [561, 687] on span "Corp Bank Stmnts (Decision Logic) - Last Ride Recovery and Towing LLC( Request …" at bounding box center [459, 716] width 205 height 60
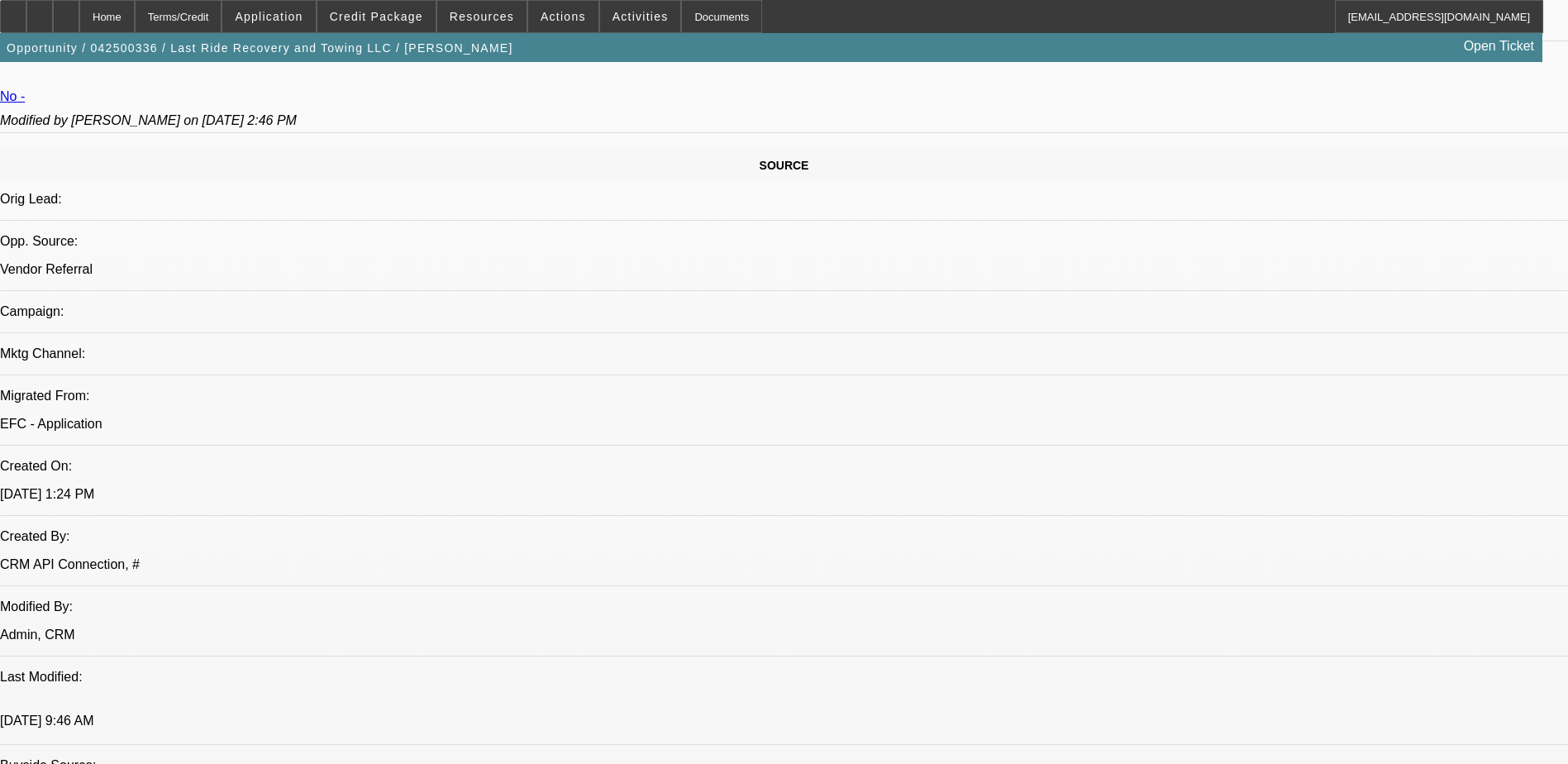
scroll to position [413, 0]
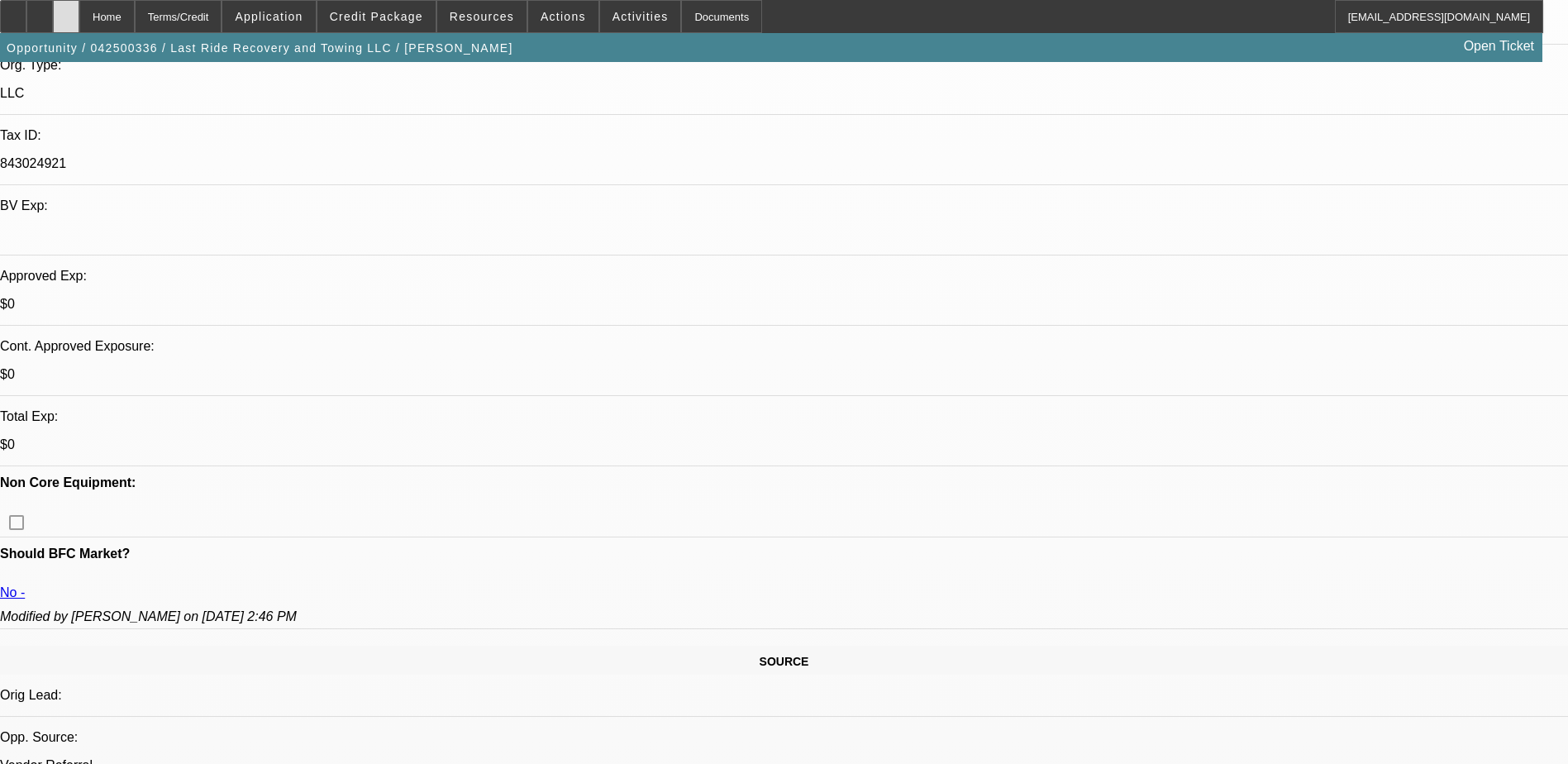
click at [79, 15] on div at bounding box center [66, 16] width 26 height 33
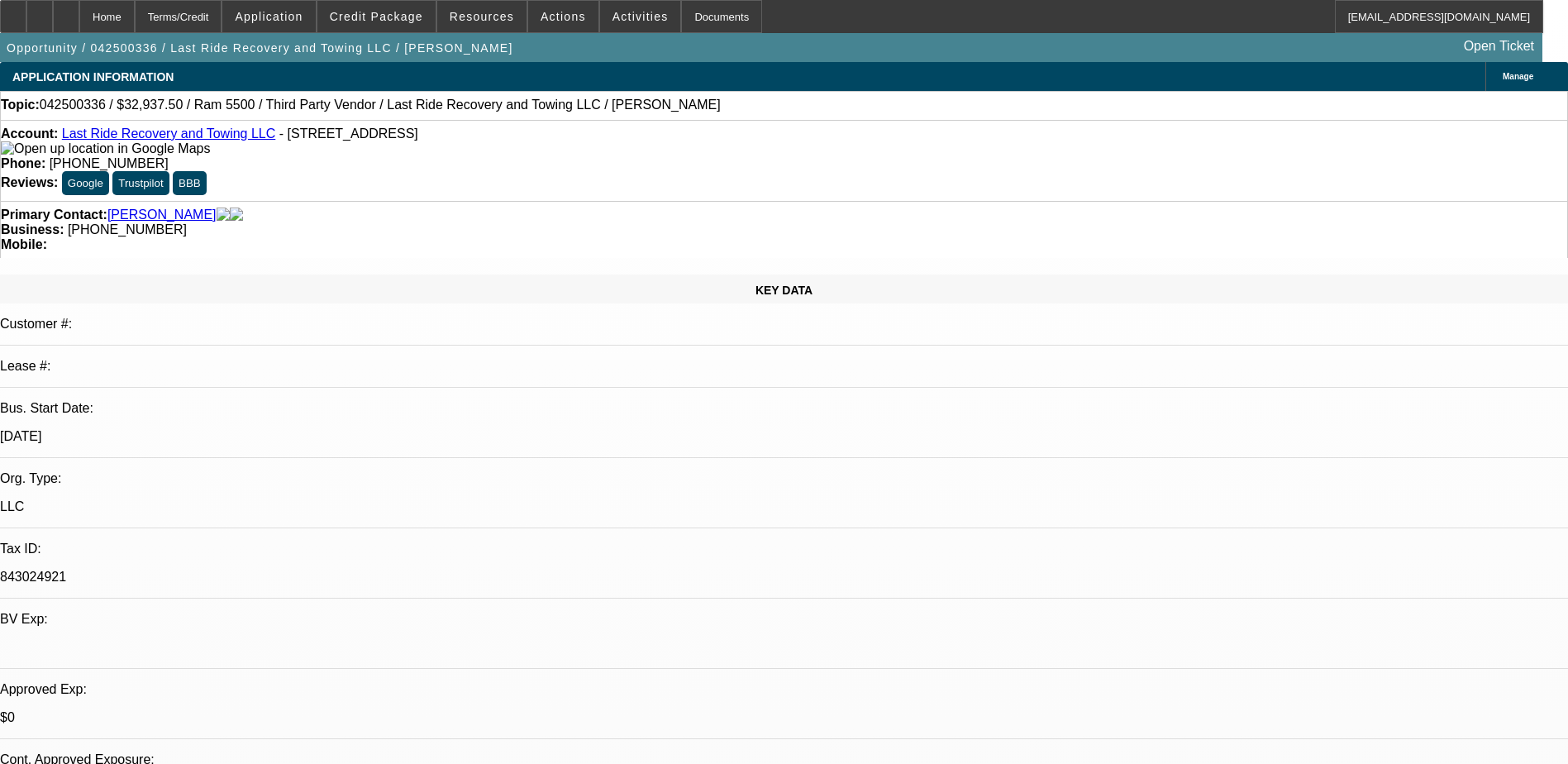
select select "0.15"
select select "0"
select select "0.1"
select select "0.15"
select select "0"
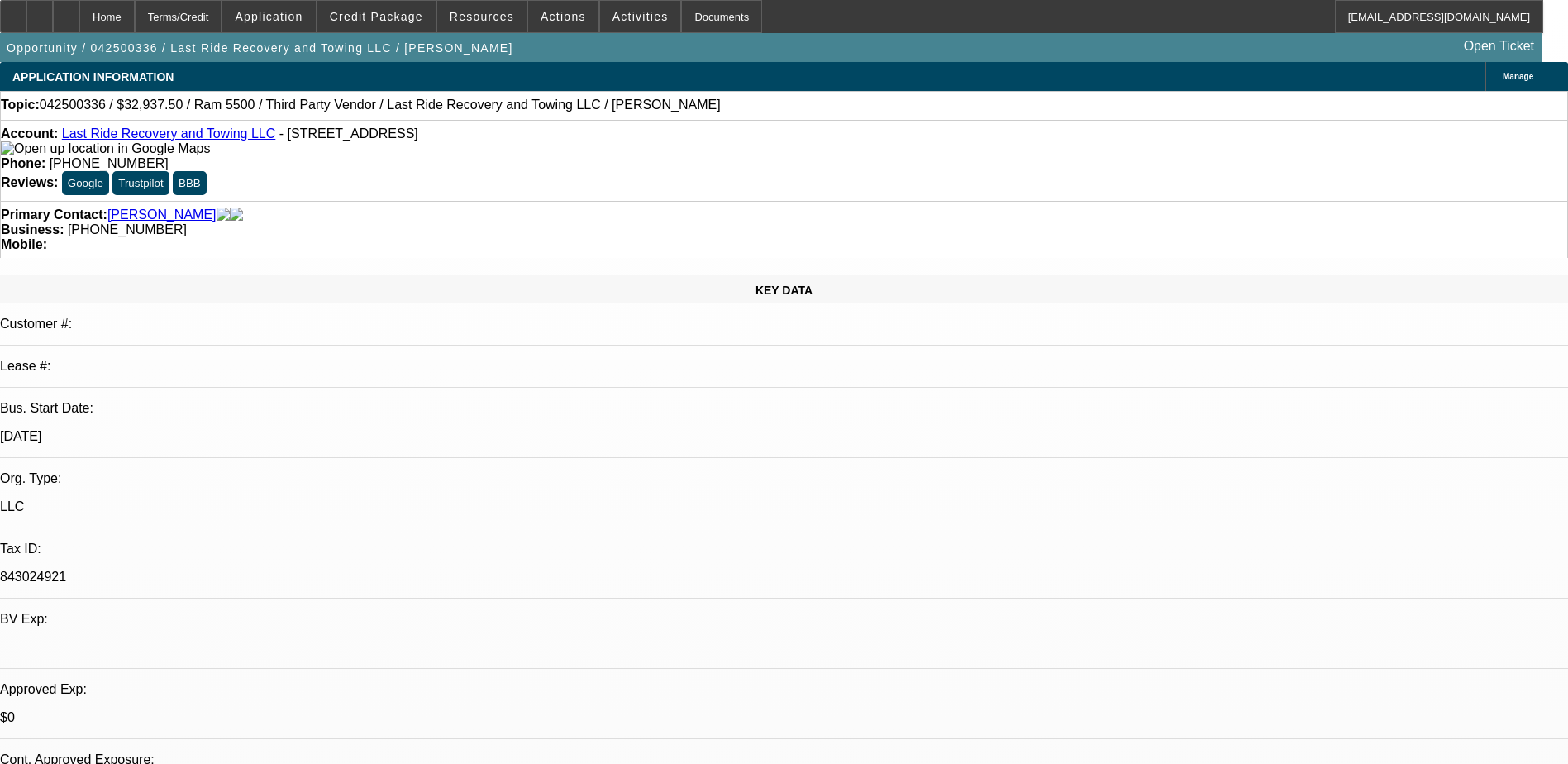
select select "0"
select select "0.15"
select select "0.1"
select select "0.15"
select select "0.1"
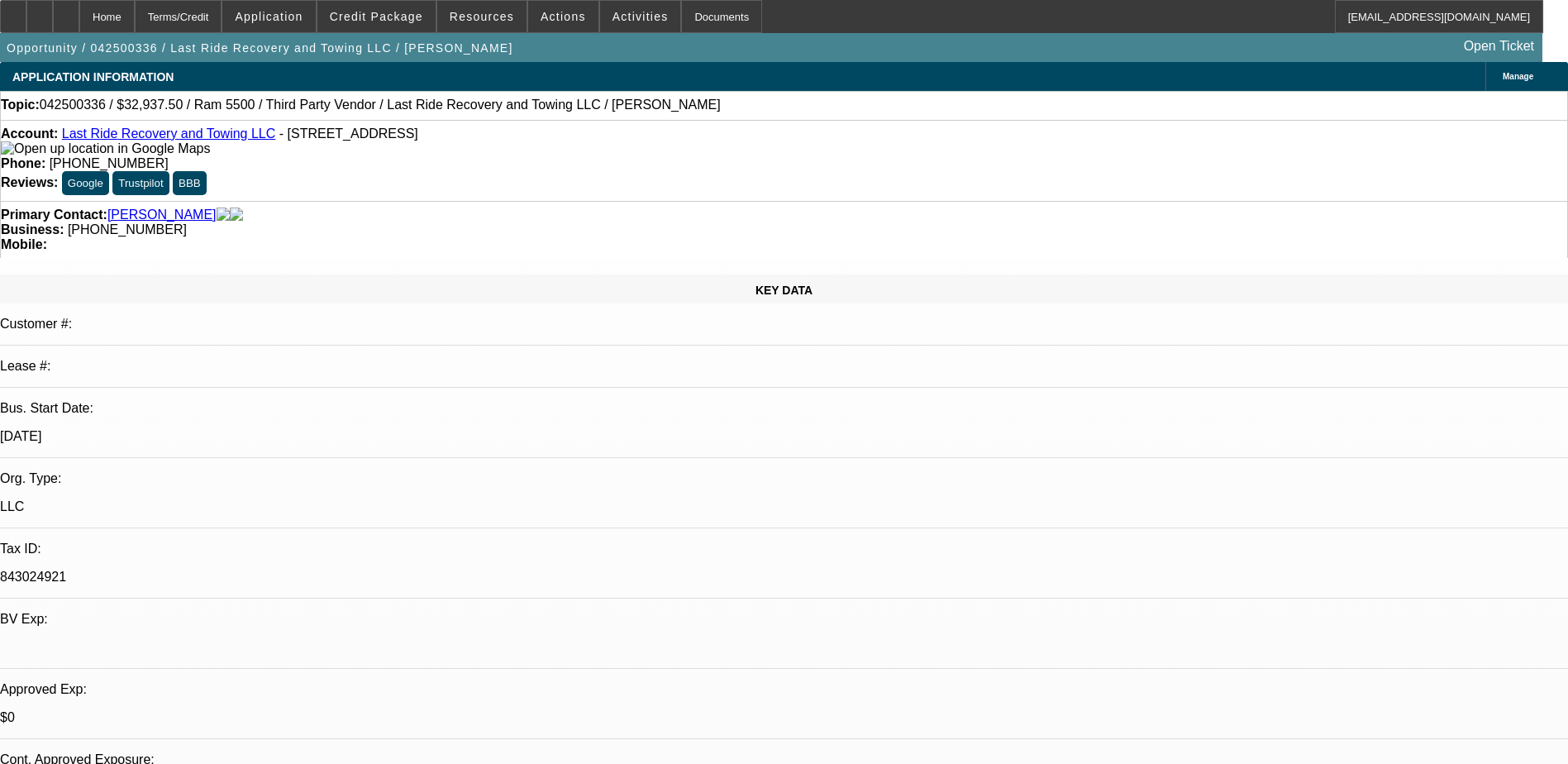
select select "1"
select select "3"
select select "4"
select select "1"
select select "3"
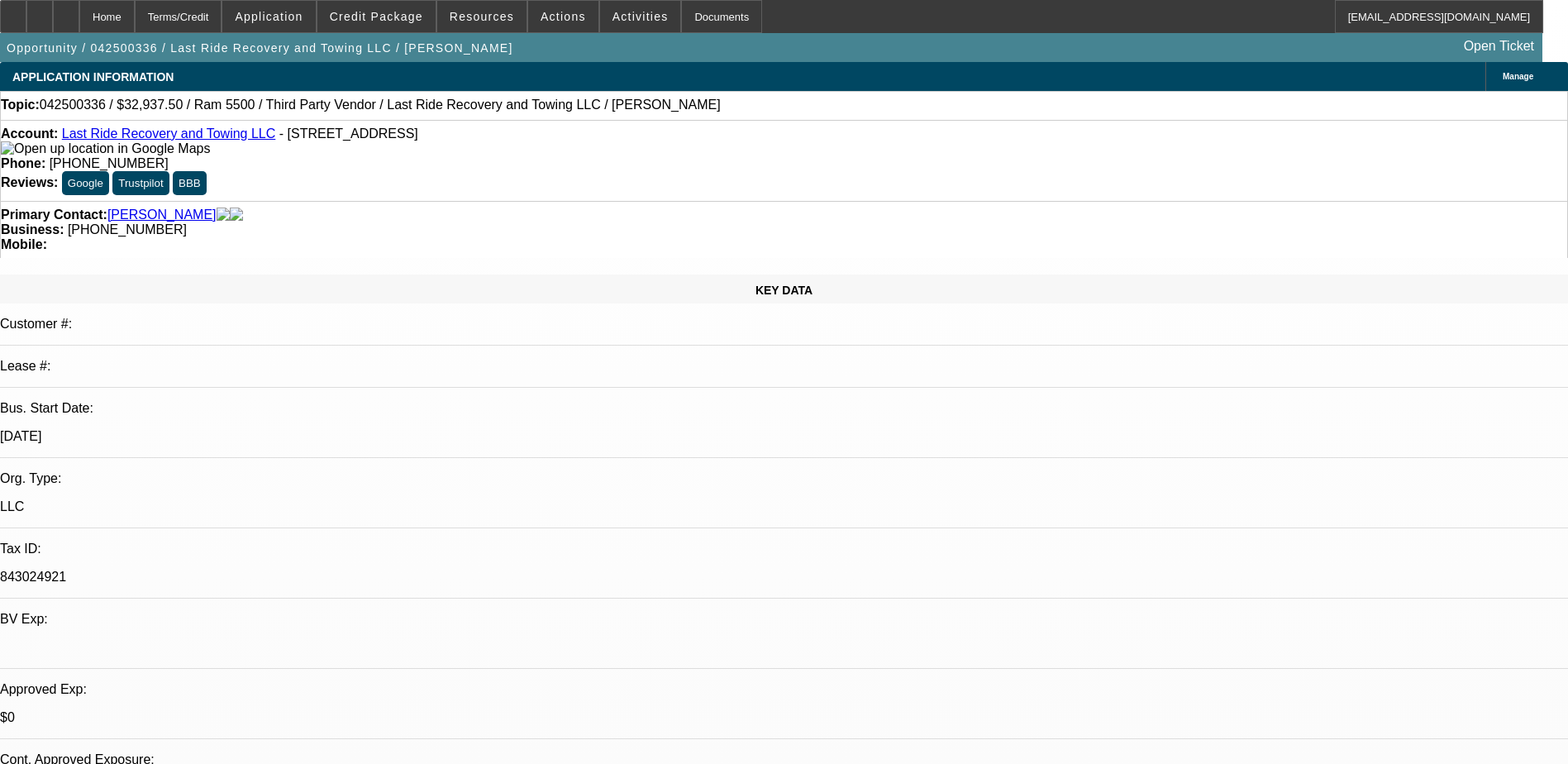
select select "6"
select select "1"
select select "2"
select select "4"
select select "1"
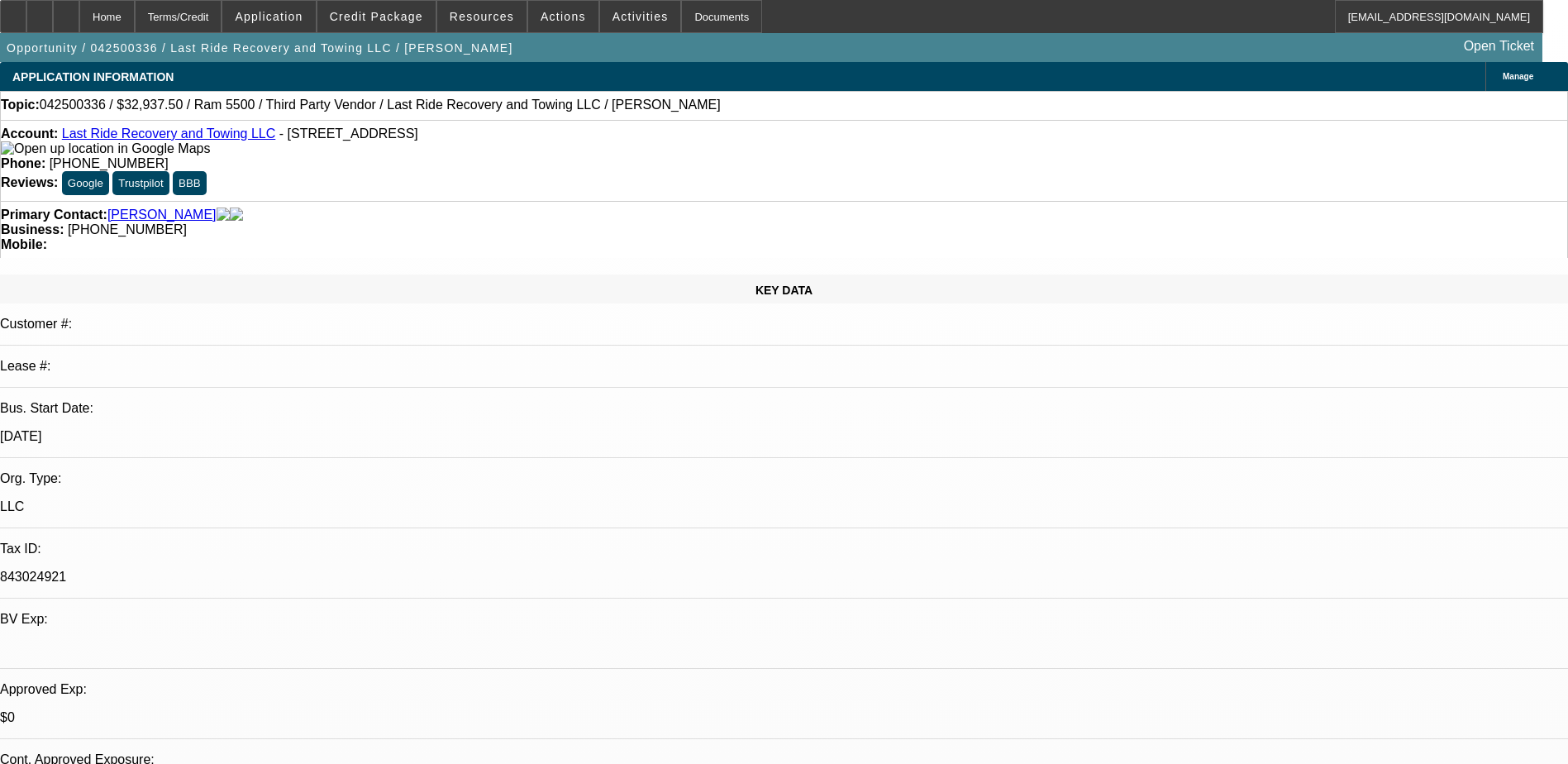
select select "2"
select select "4"
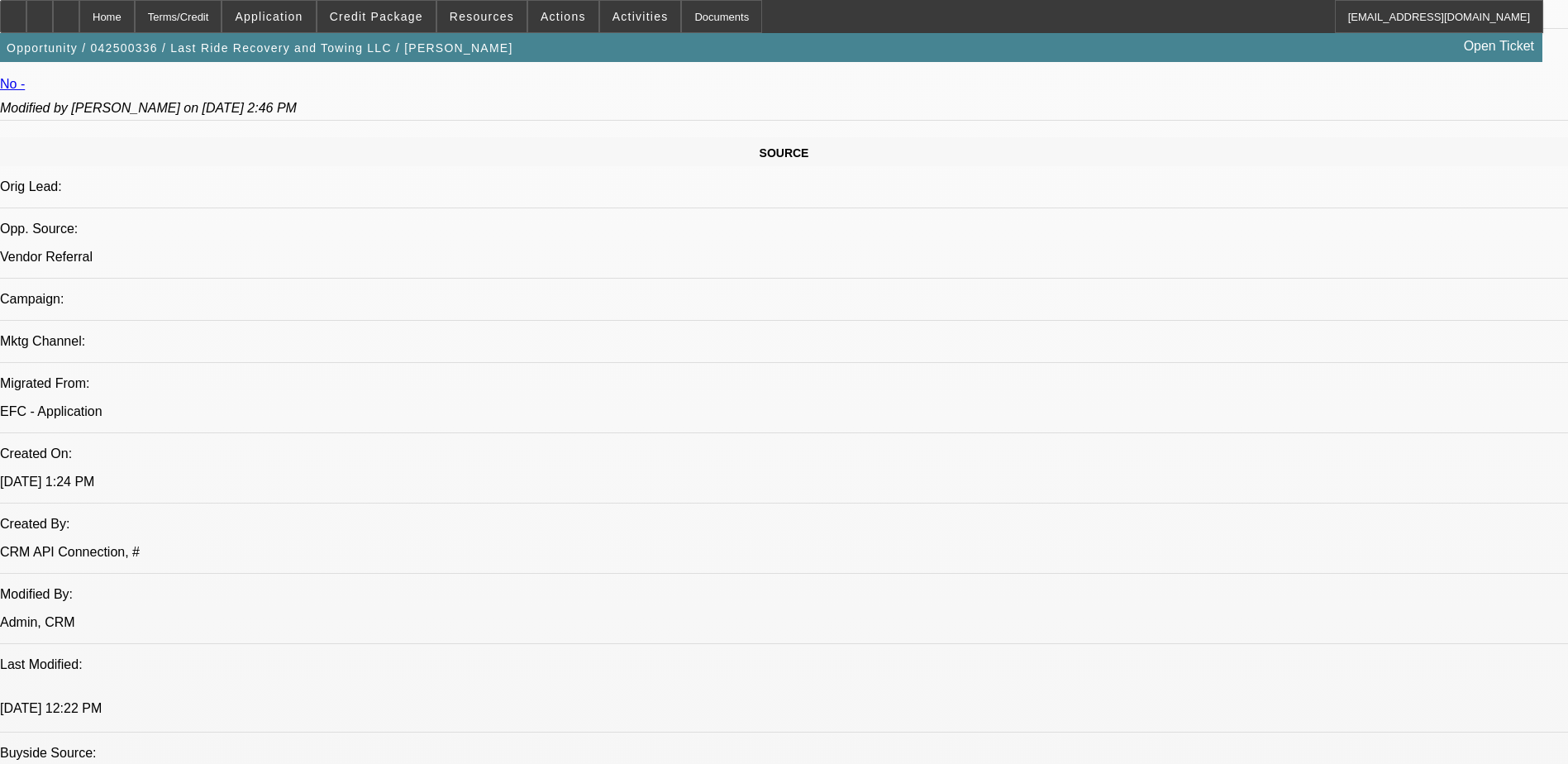
scroll to position [910, 0]
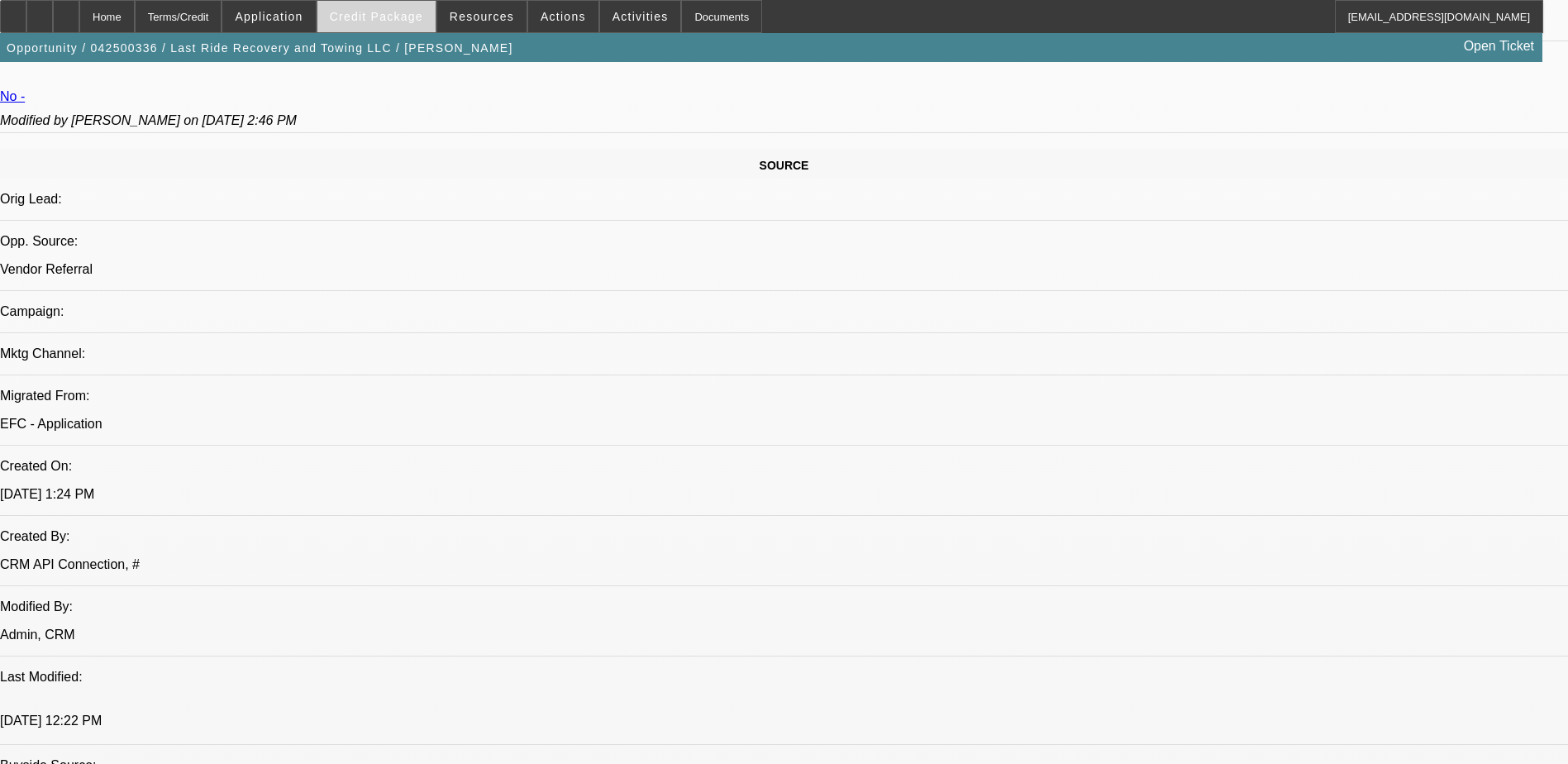
click at [432, 17] on span at bounding box center [376, 16] width 118 height 40
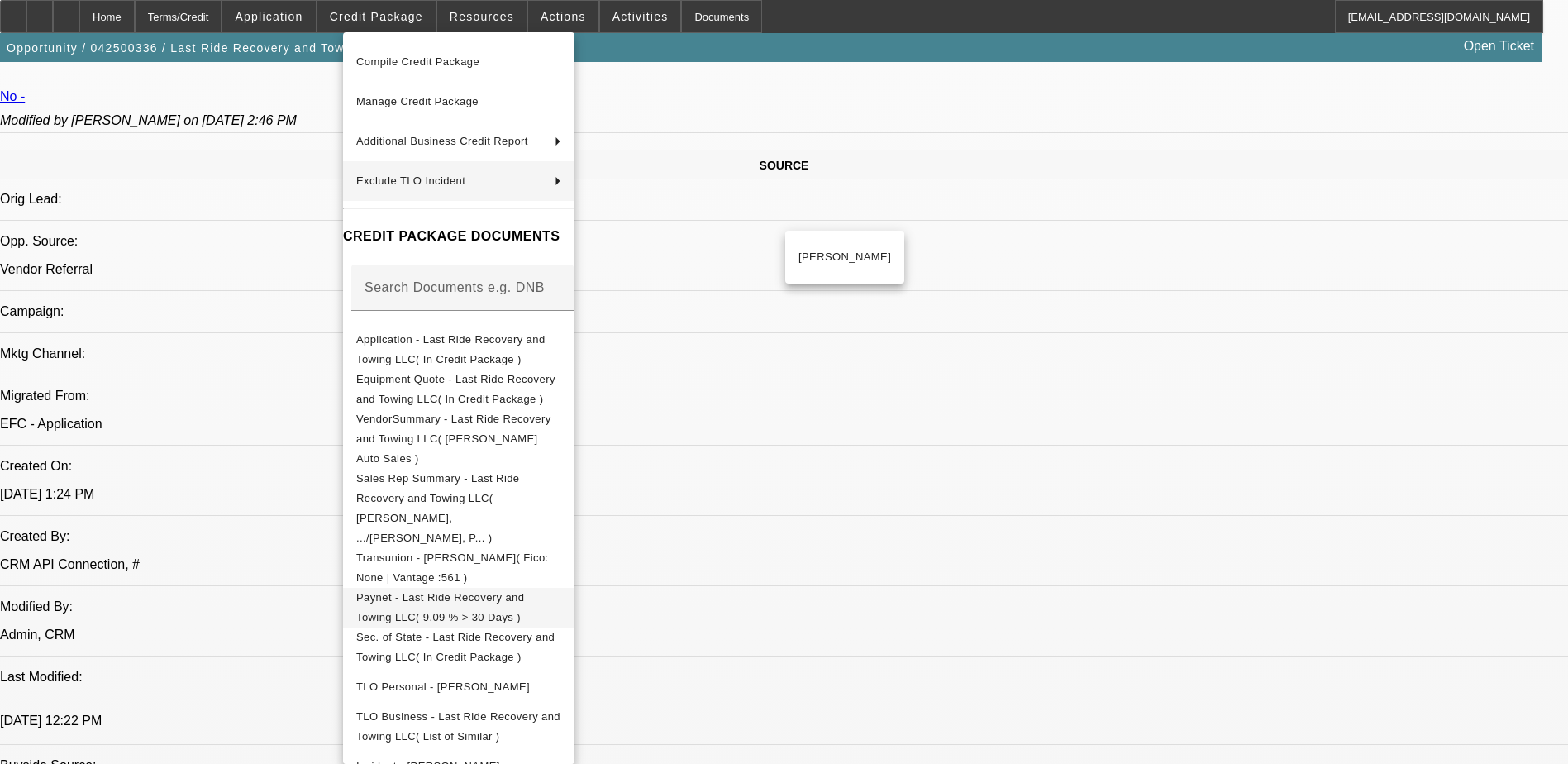
scroll to position [175, 0]
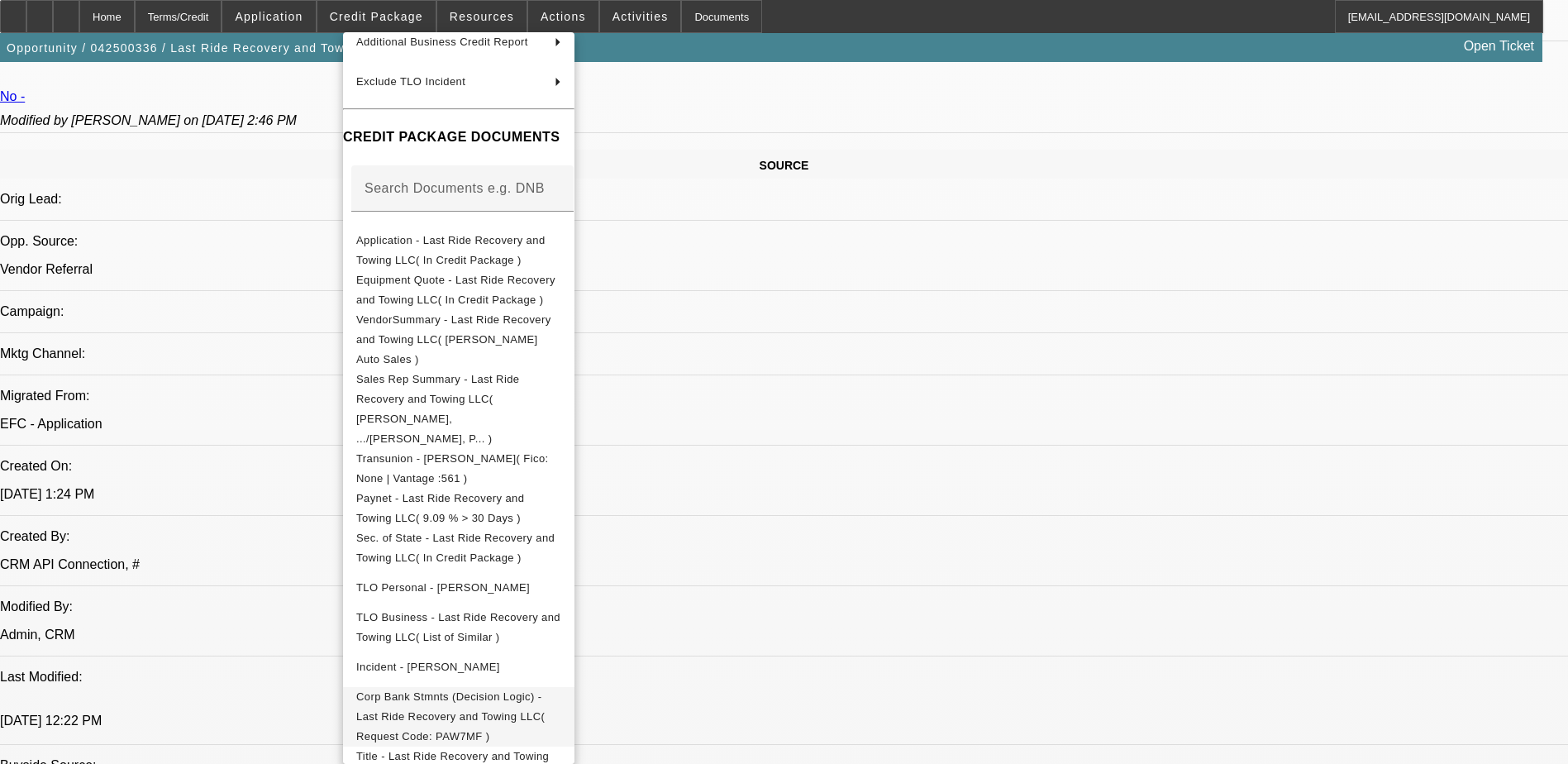
click at [545, 690] on span "Corp Bank Stmnts (Decision Logic) - Last Ride Recovery and Towing LLC( Request …" at bounding box center [450, 716] width 189 height 52
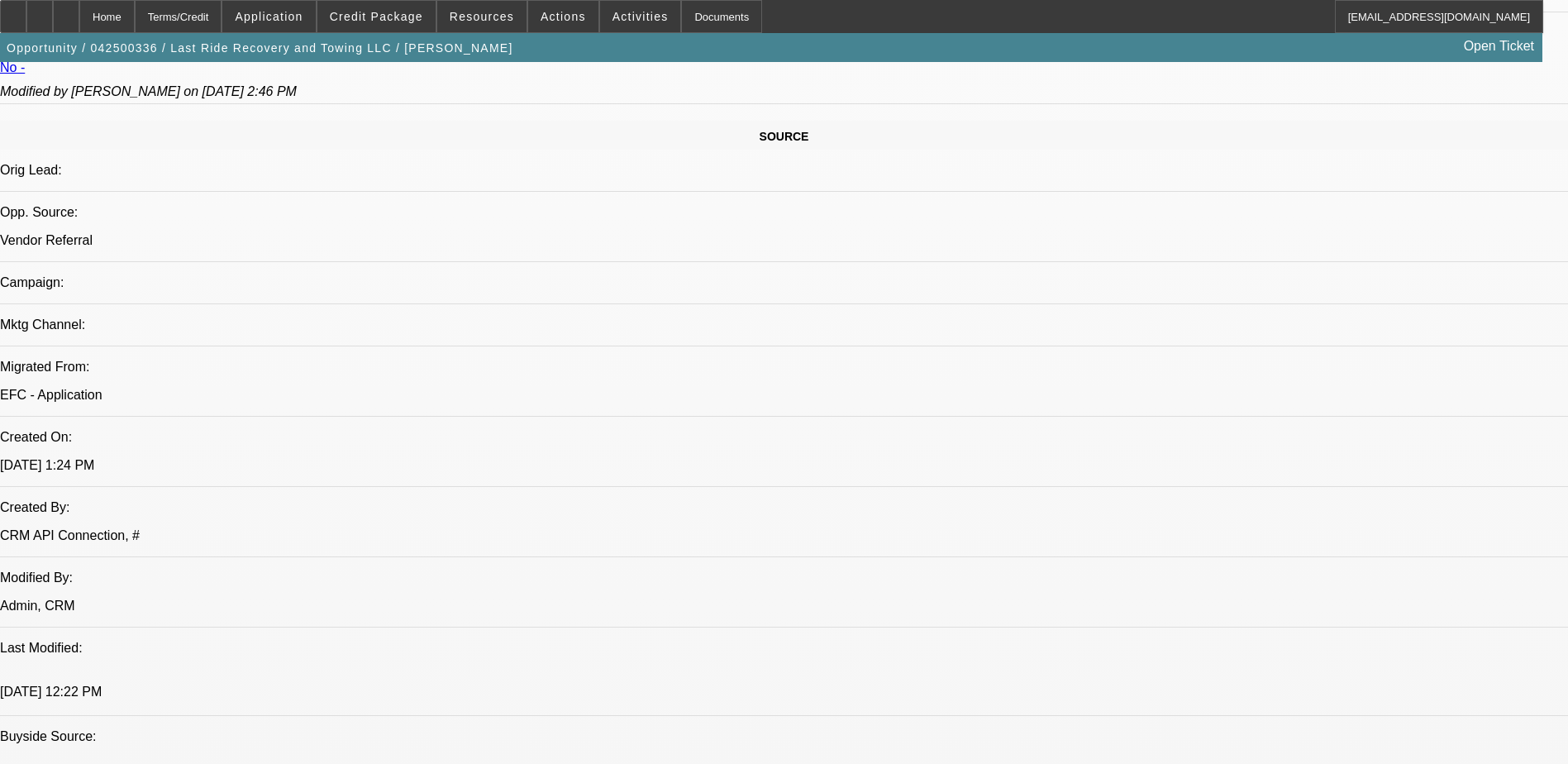
scroll to position [910, 0]
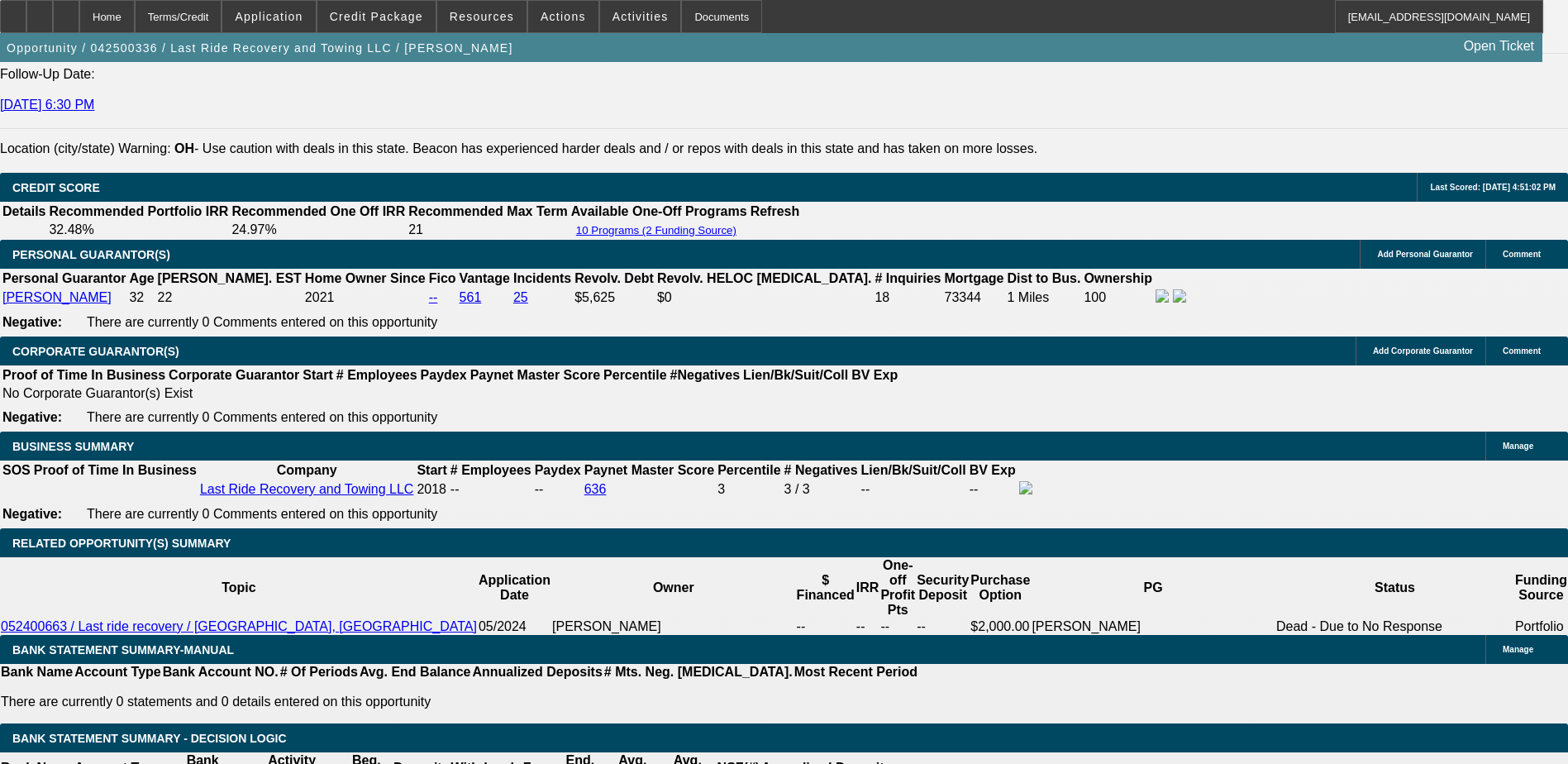
scroll to position [2231, 0]
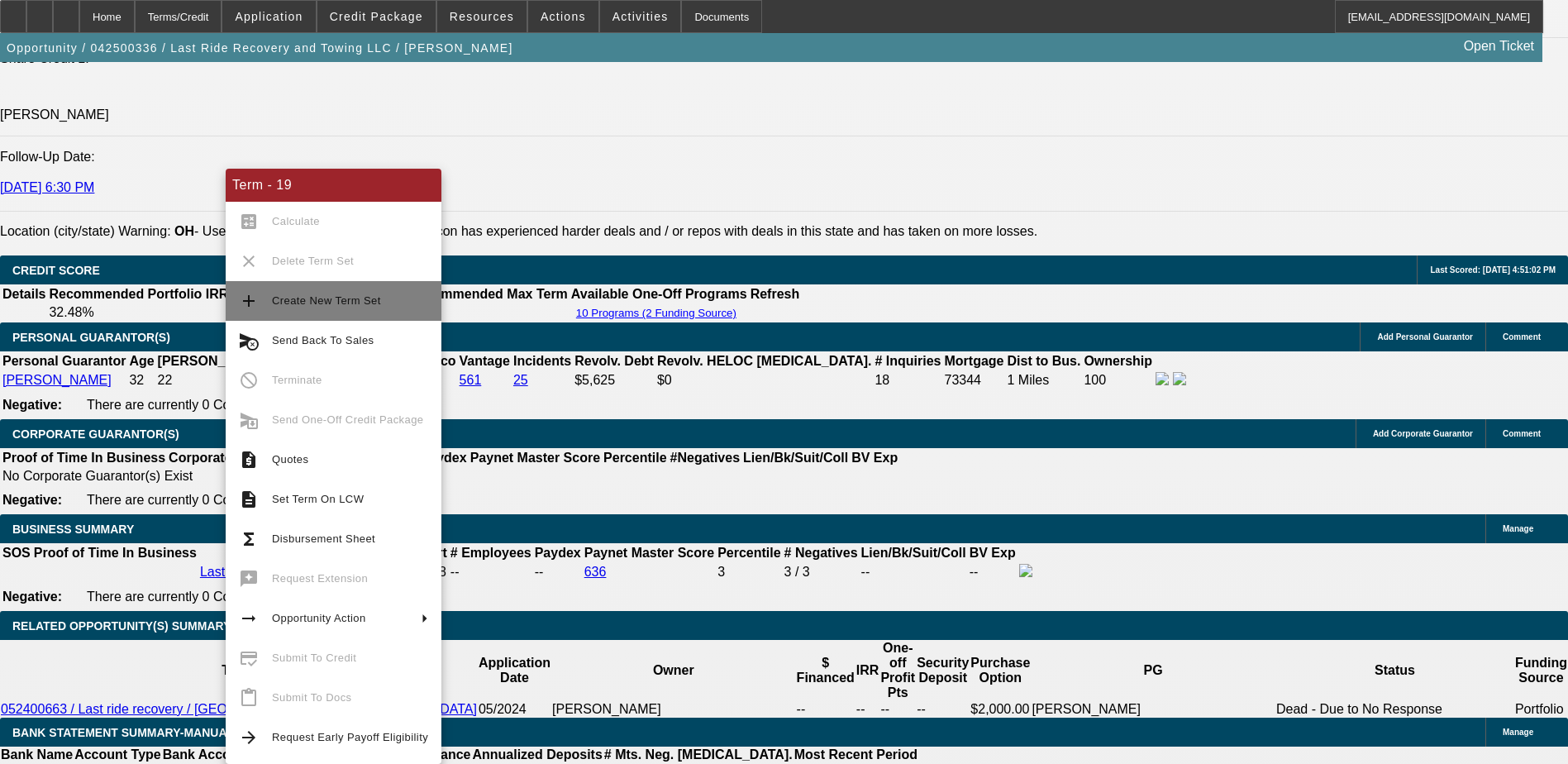
click at [356, 306] on span "Create New Term Set" at bounding box center [350, 301] width 157 height 20
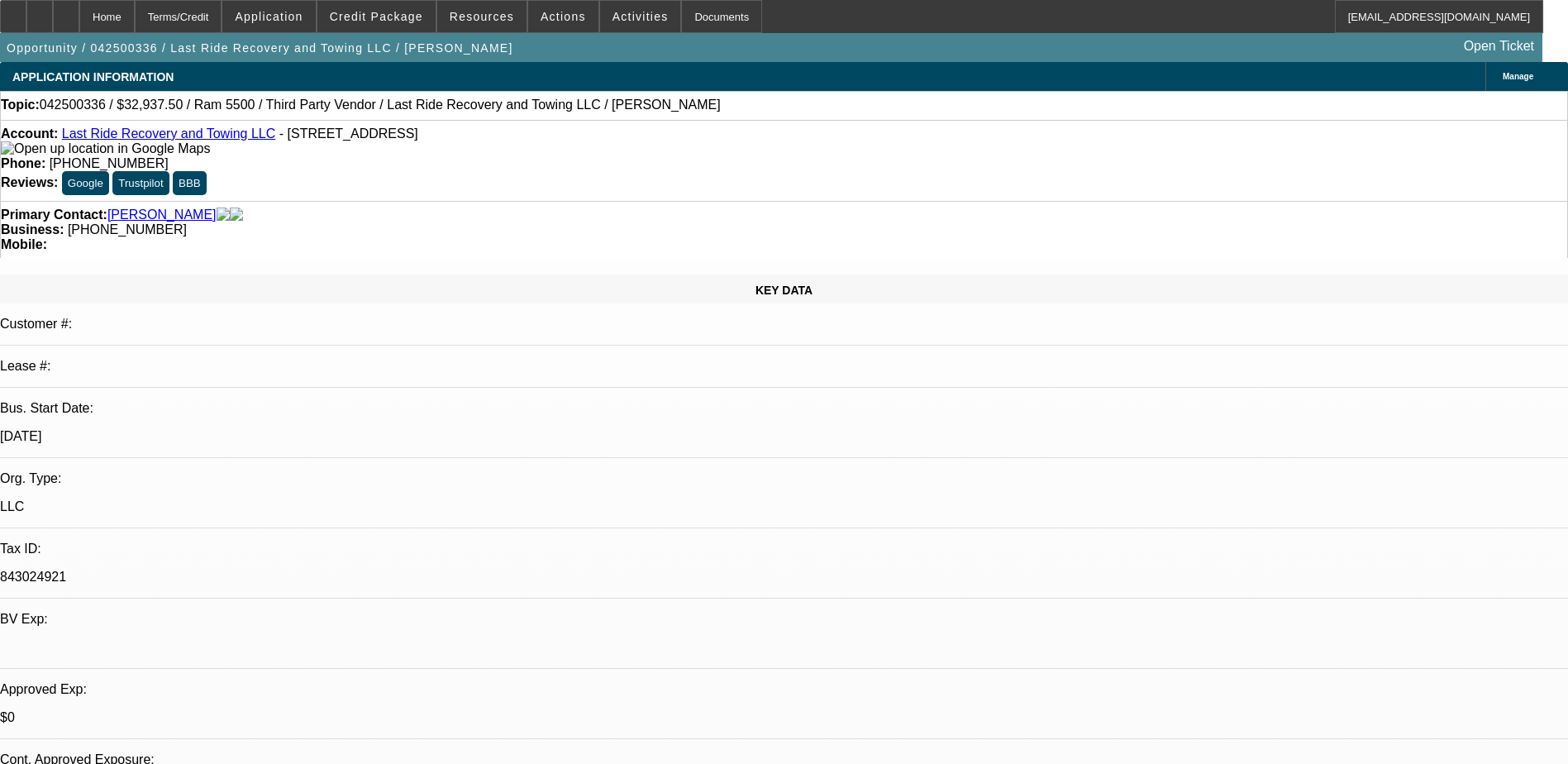
select select "0.15"
select select "0"
select select "3"
select select "0.1"
select select "4"
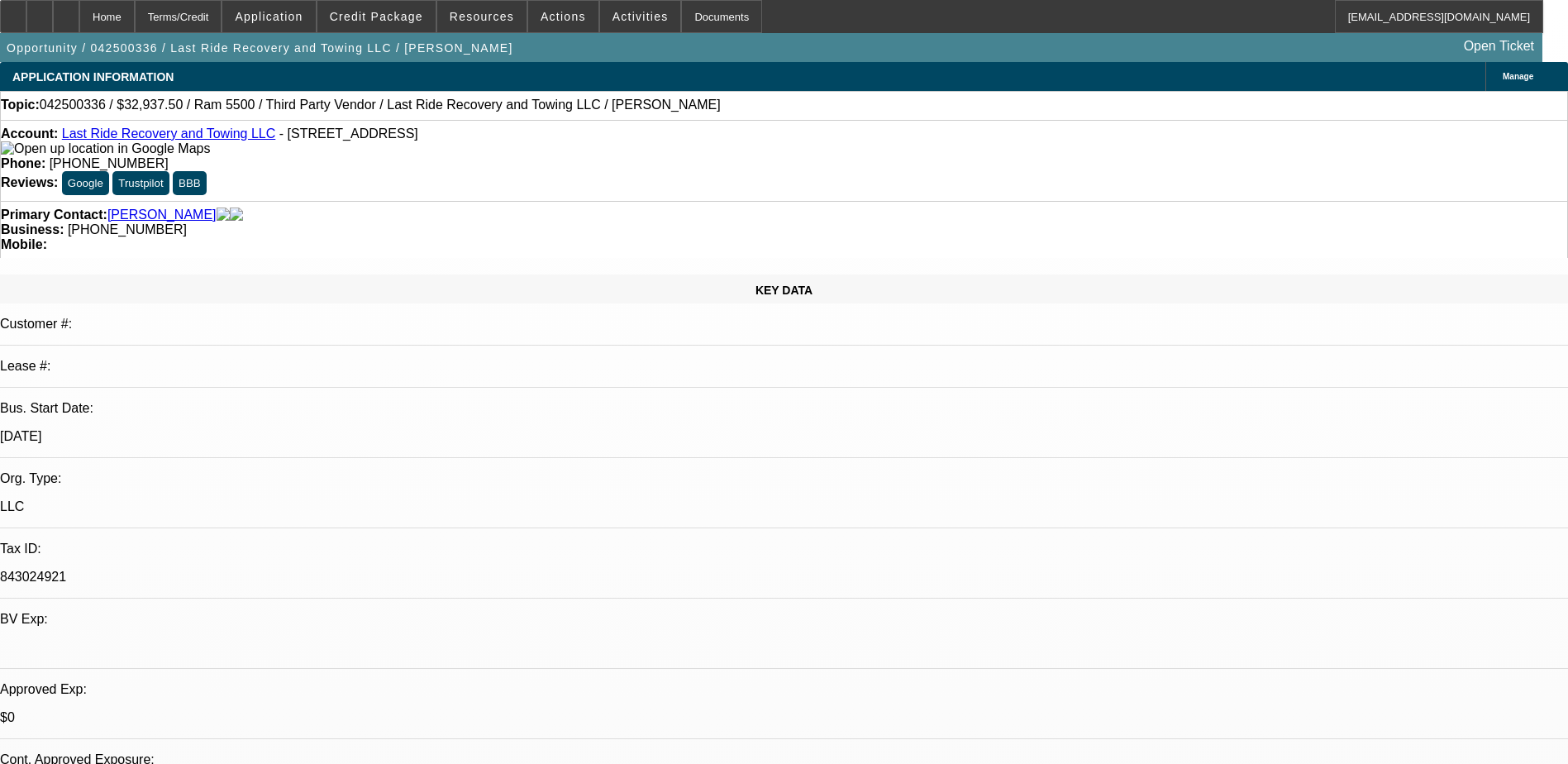
select select "0.15"
select select "0"
select select "3"
select select "0.1"
select select "4"
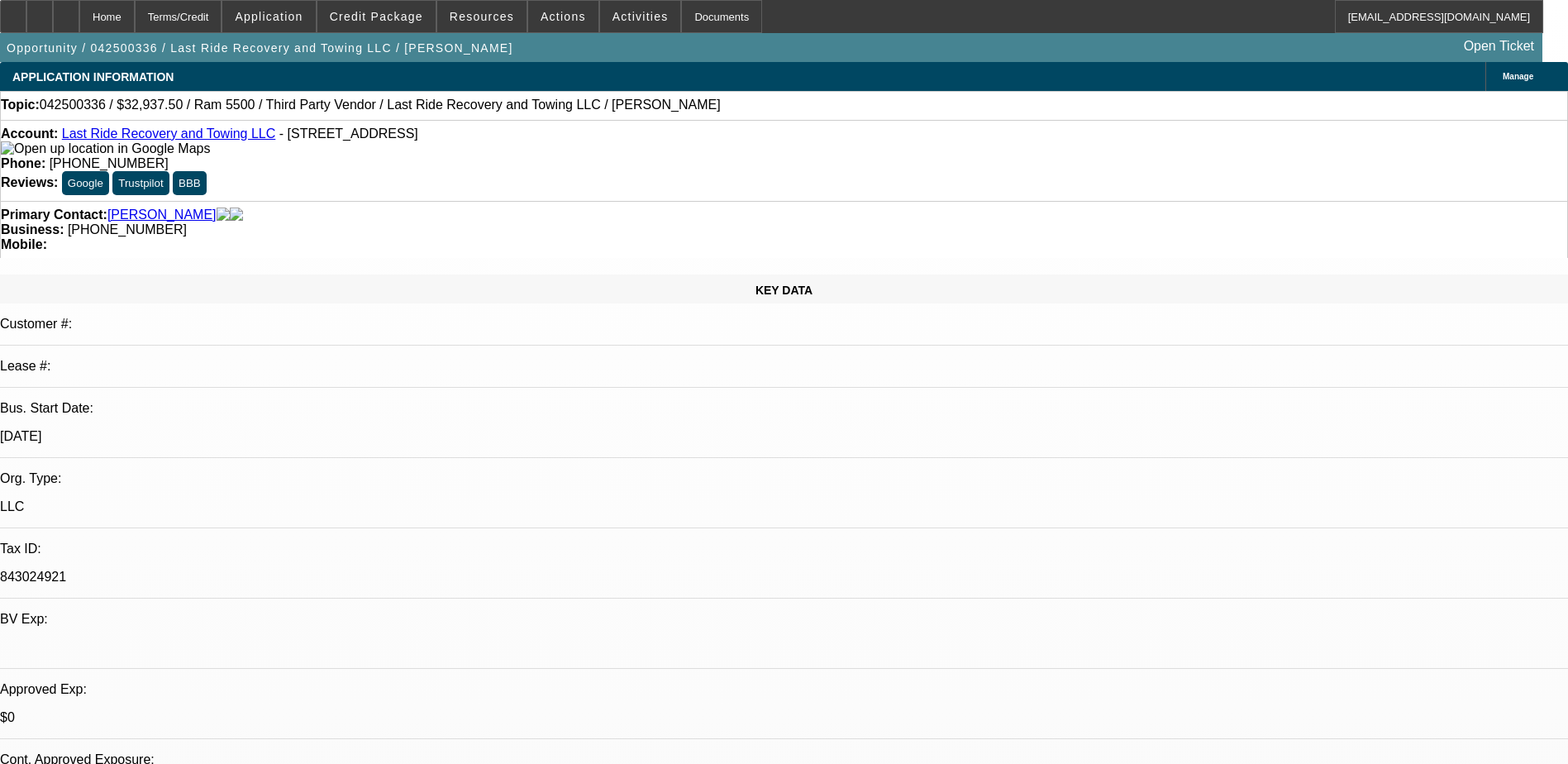
select select "0.15"
select select "0"
select select "3"
select select "0"
select select "6"
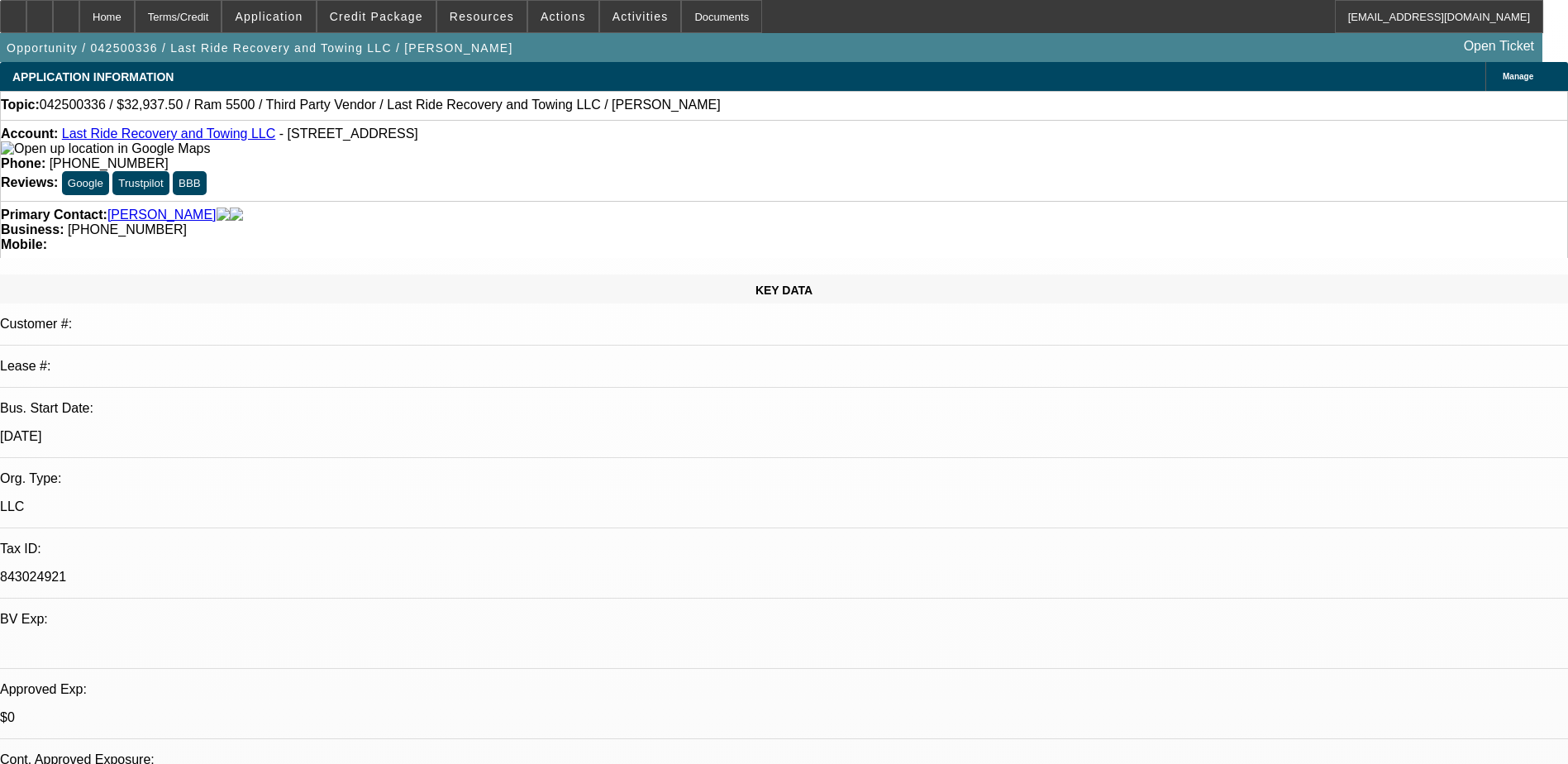
select select "0.15"
select select "2"
select select "0.1"
select select "4"
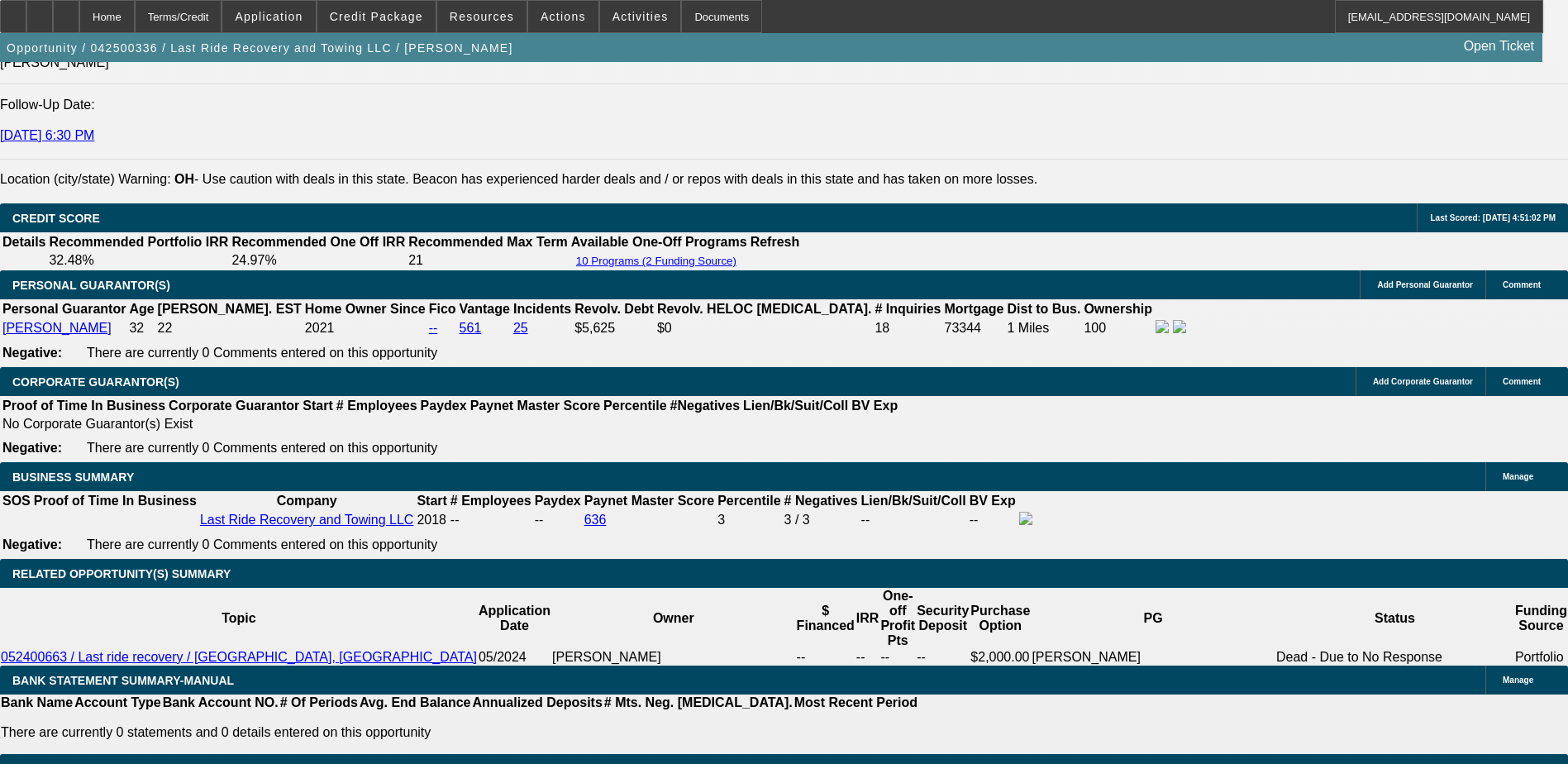
scroll to position [2282, 0]
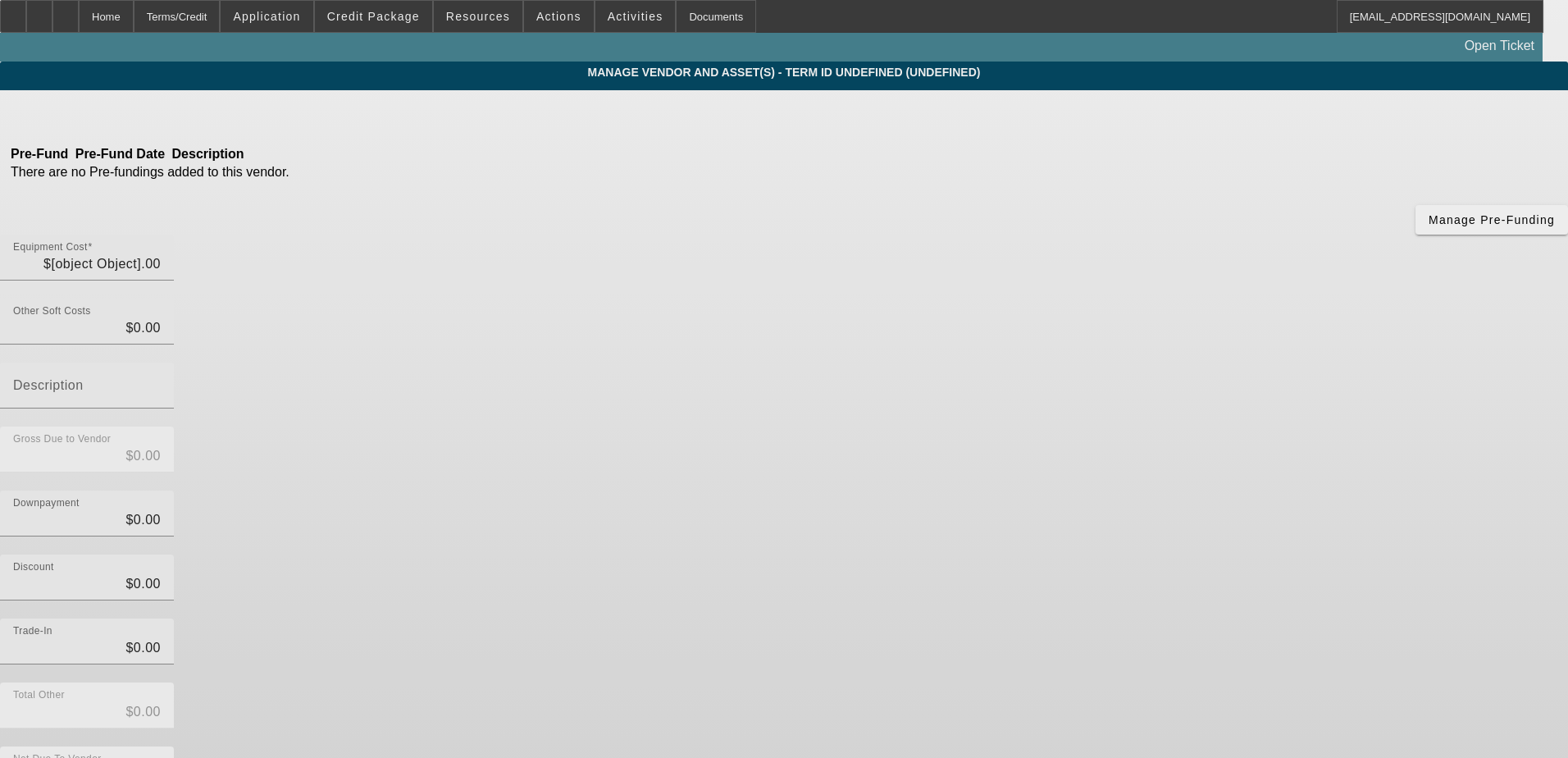
type input "$34,826.00"
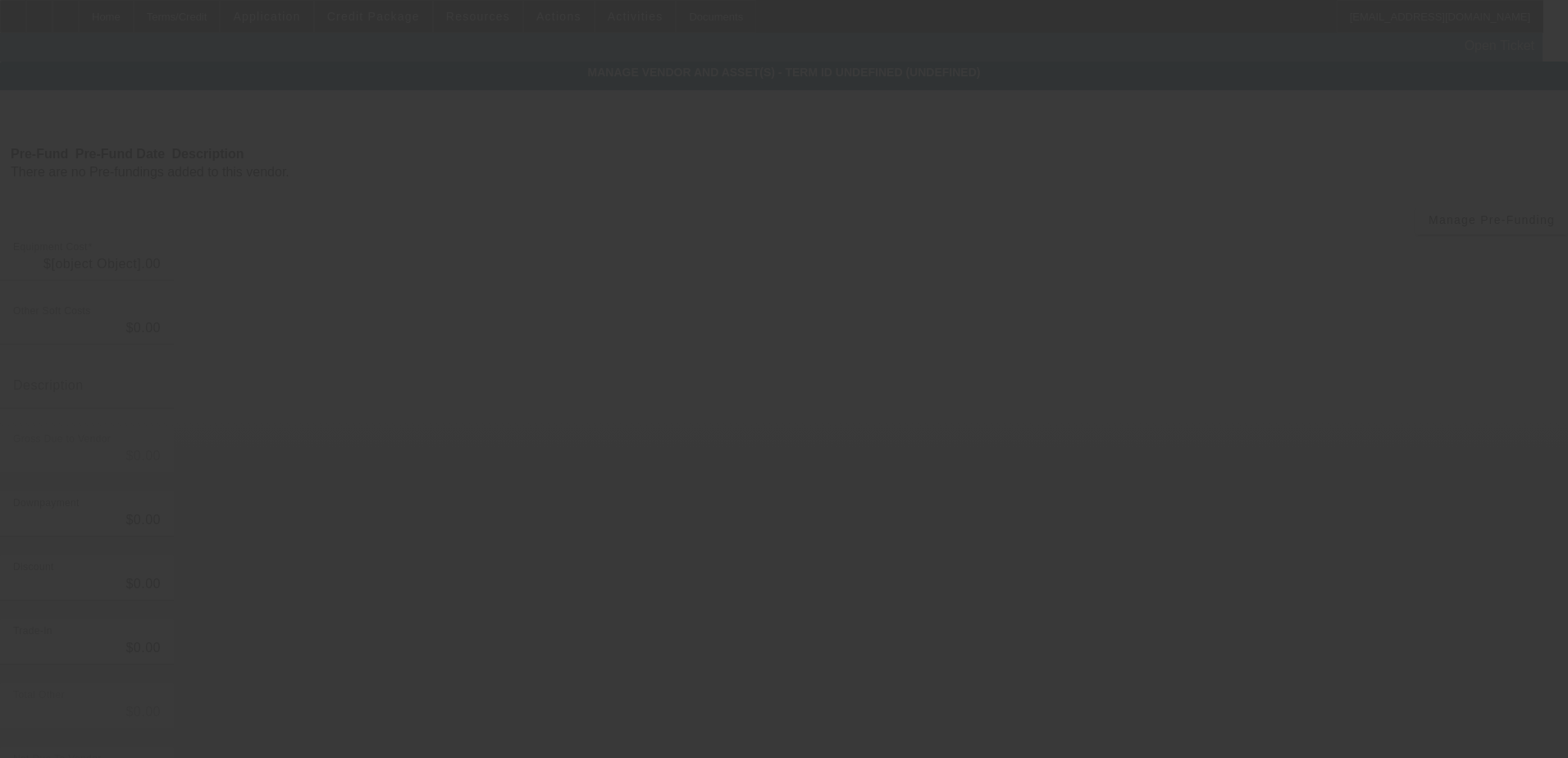
type input "$34,826.00"
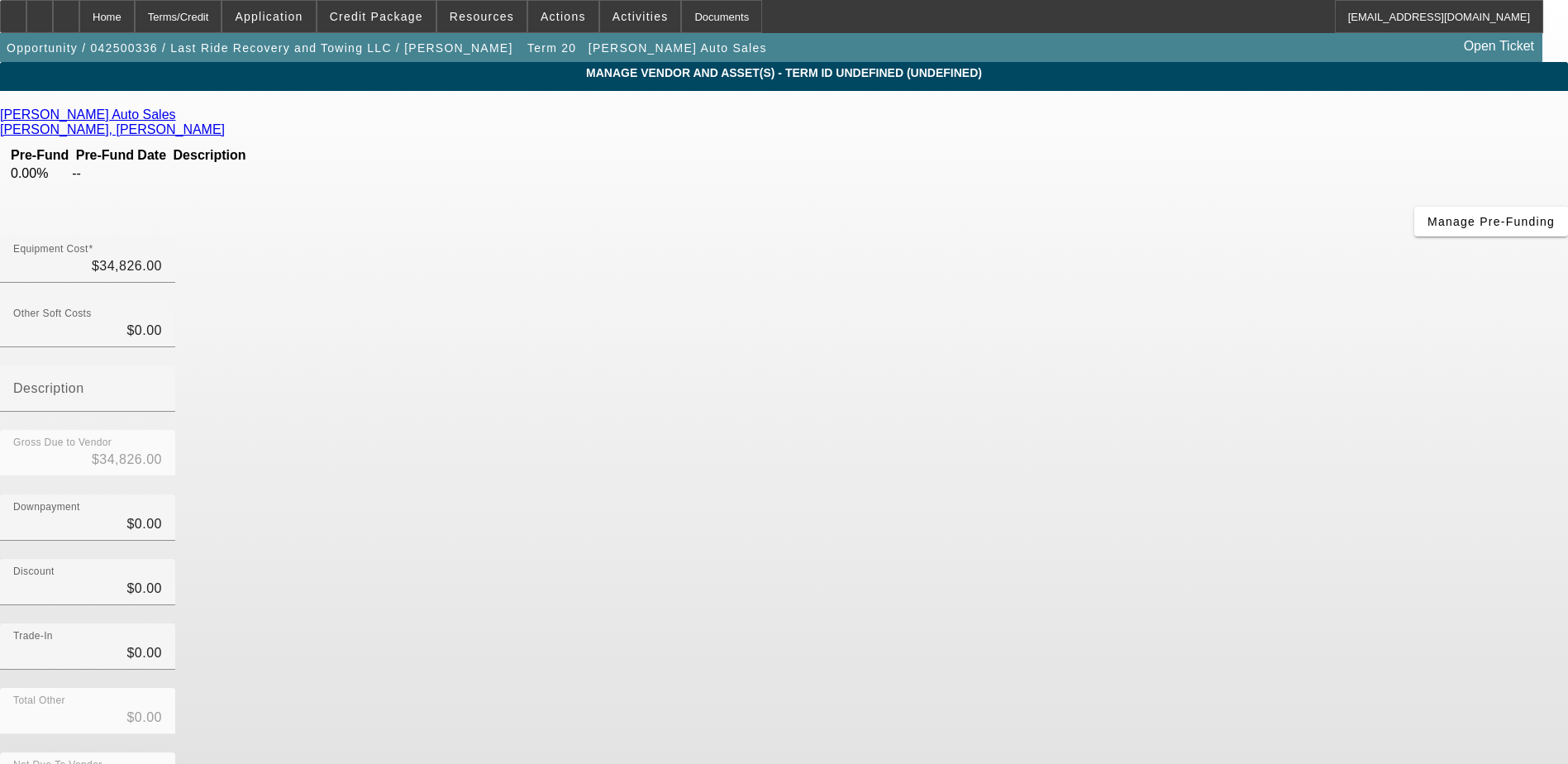
click at [180, 113] on link at bounding box center [178, 115] width 4 height 15
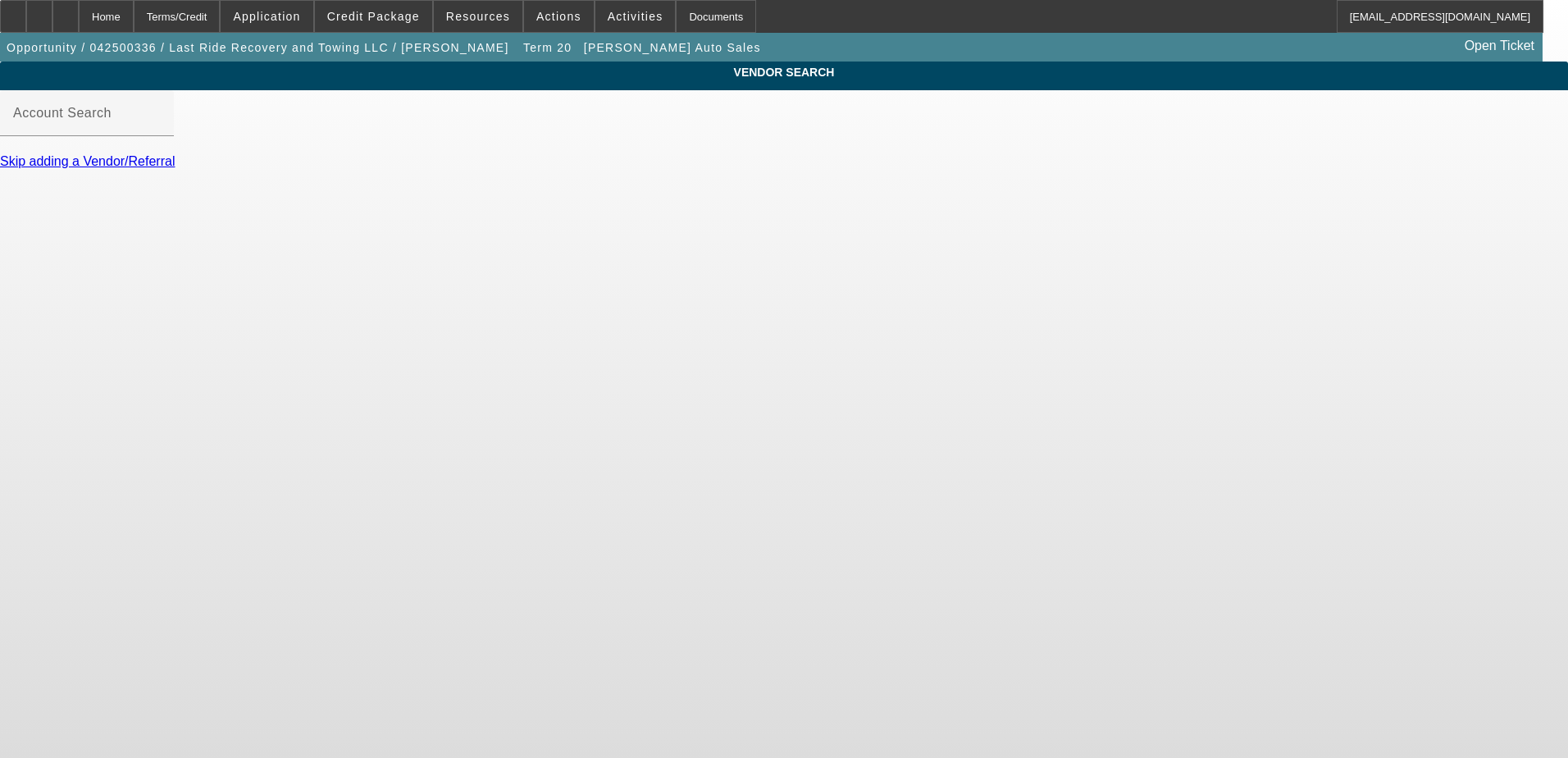
click at [112, 119] on mat-label "Account Search" at bounding box center [63, 113] width 99 height 14
click at [161, 129] on input "Account Search" at bounding box center [87, 120] width 148 height 20
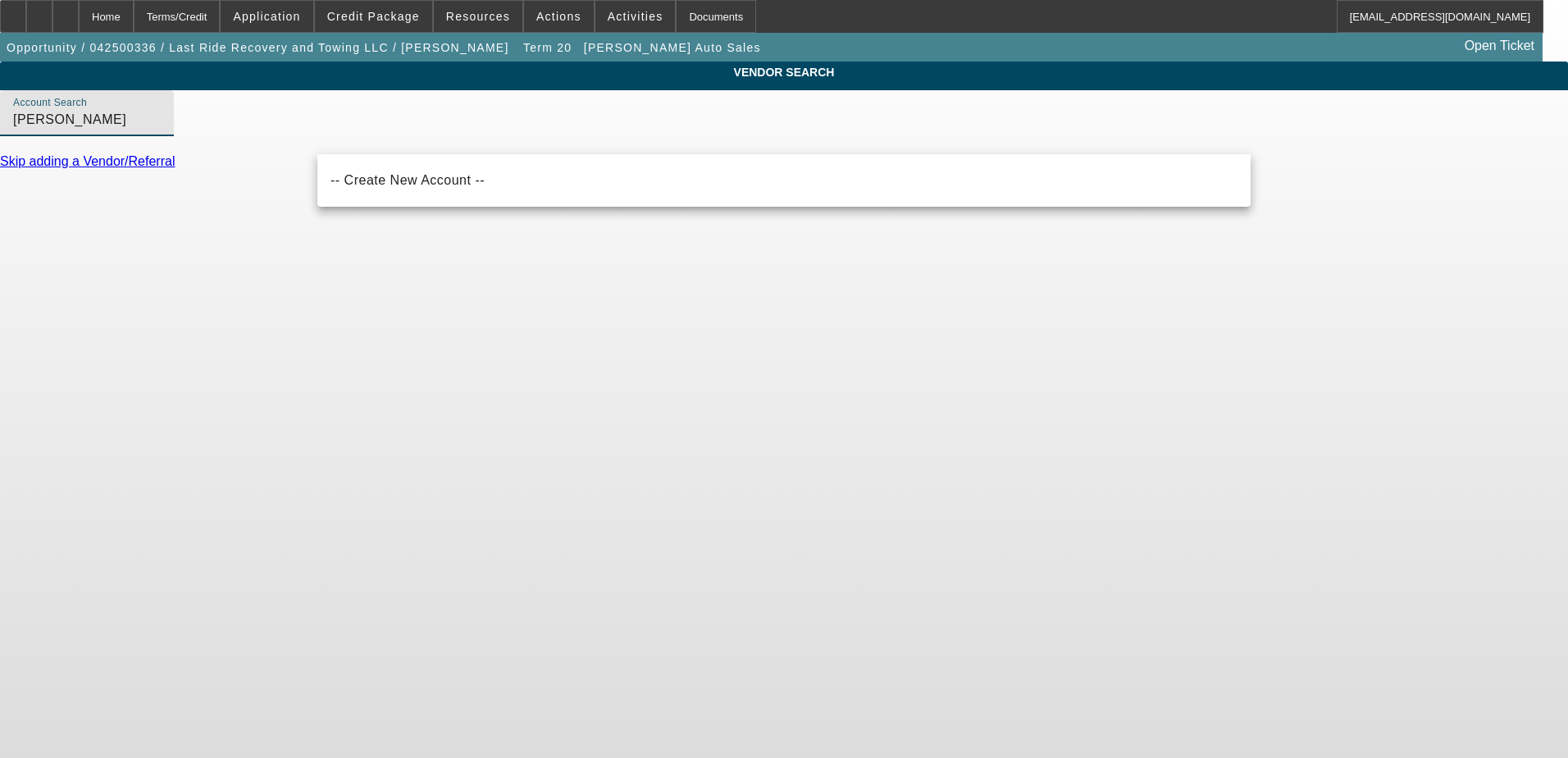
drag, startPoint x: 488, startPoint y: 138, endPoint x: -3, endPoint y: 166, distance: 491.8
click at [0, 166] on html "Home Terms/Credit Application Credit Package Resources Actions Activities Docum…" at bounding box center [784, 379] width 1568 height 758
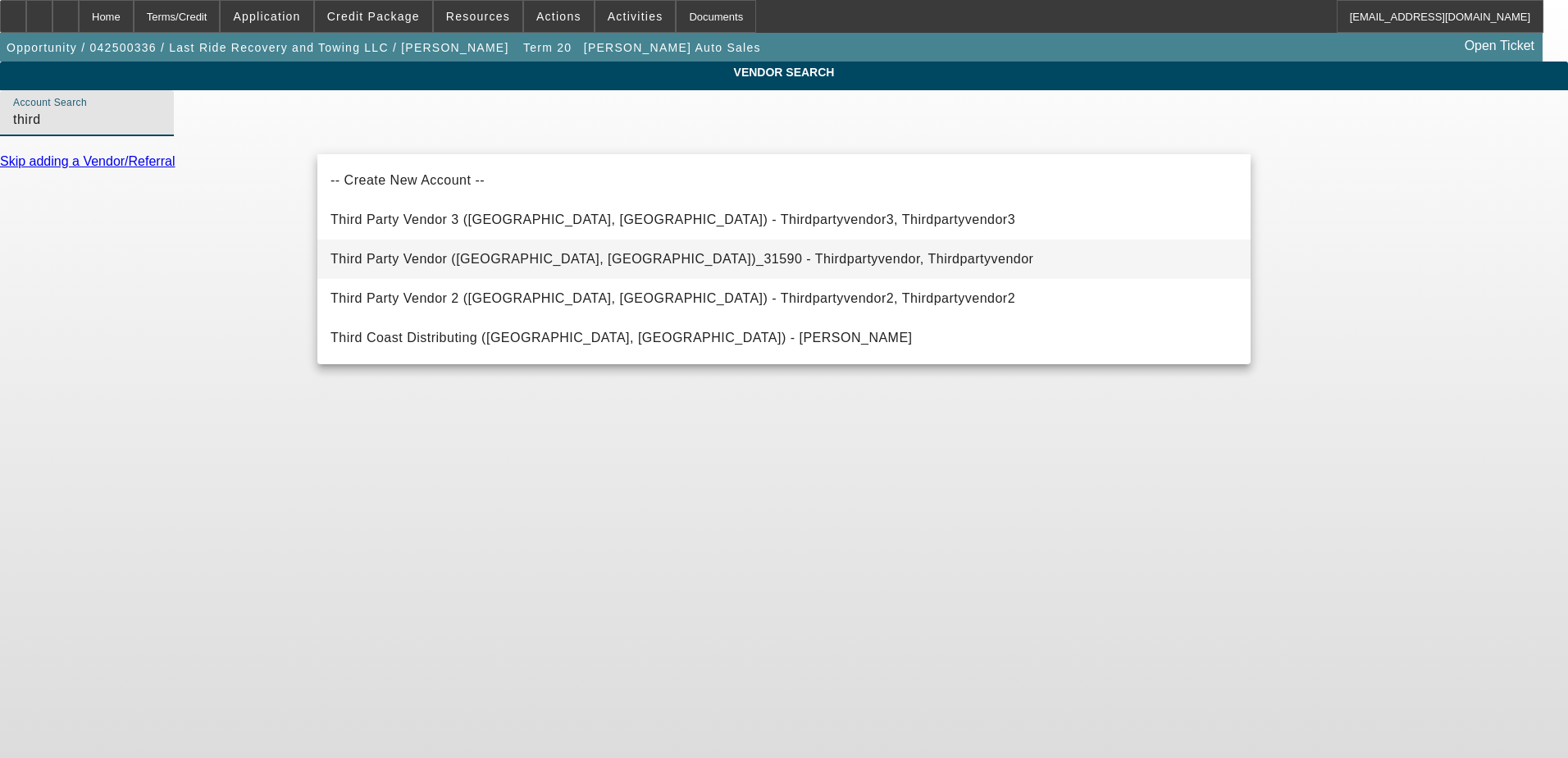
click at [518, 270] on mat-option "Third Party Vendor (Northbrook, IL)_31590 - Thirdpartyvendor, Thirdpartyvendor" at bounding box center [784, 259] width 933 height 39
type input "Third Party Vendor (Northbrook, IL)_31590 - Thirdpartyvendor, Thirdpartyvendor"
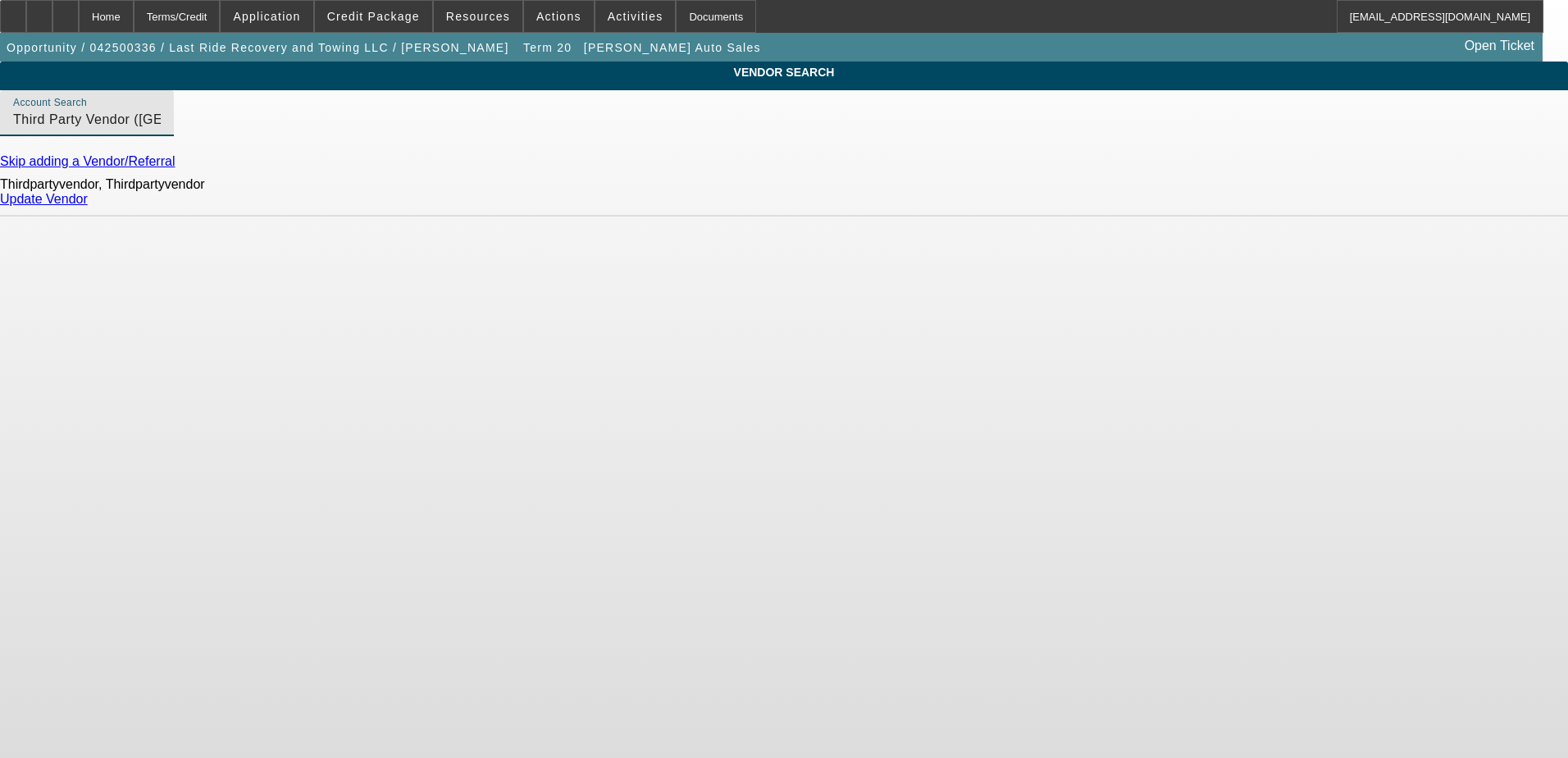
click at [88, 206] on link "Update Vendor" at bounding box center [43, 199] width 88 height 14
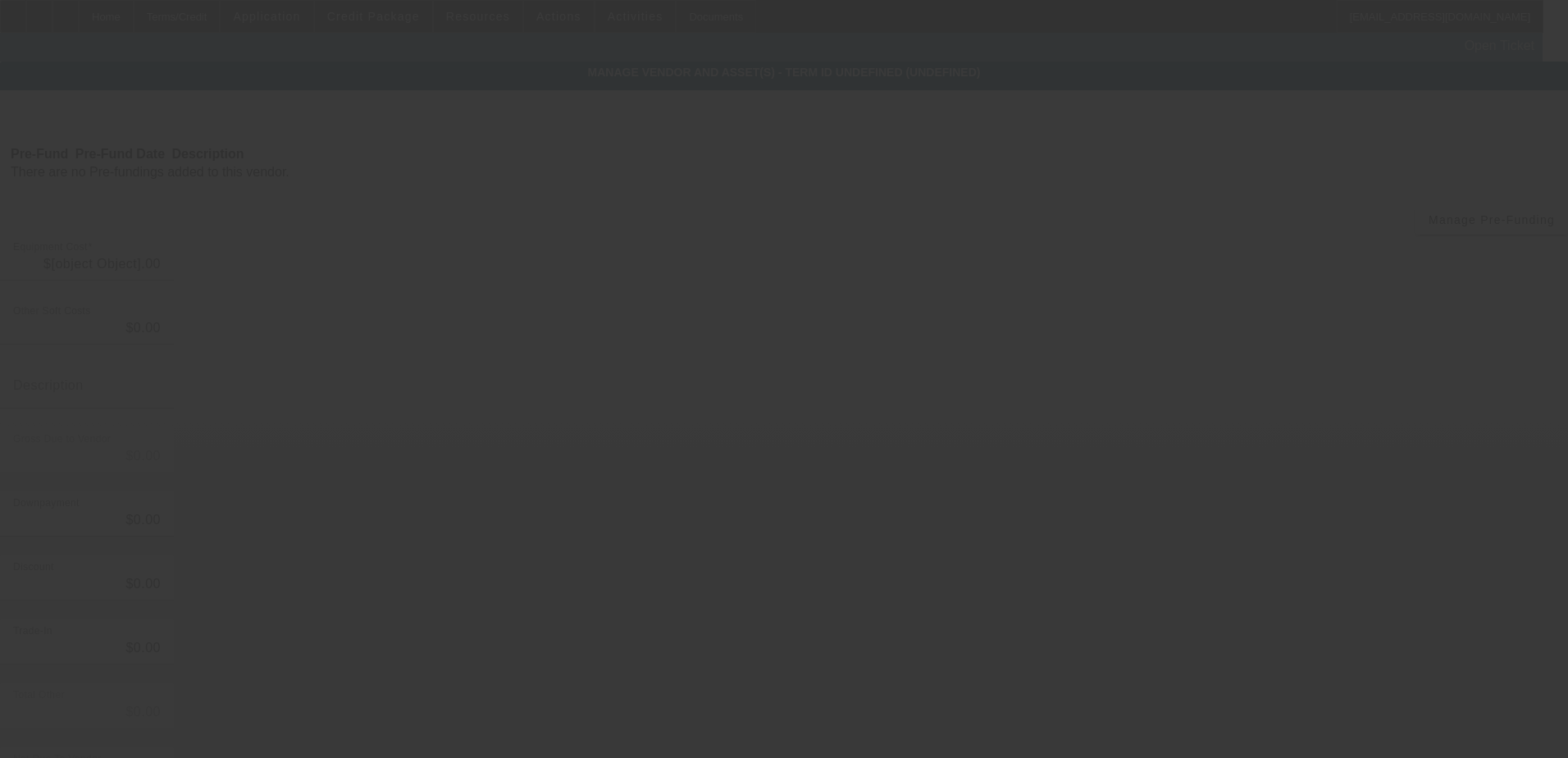
type input "$34,826.00"
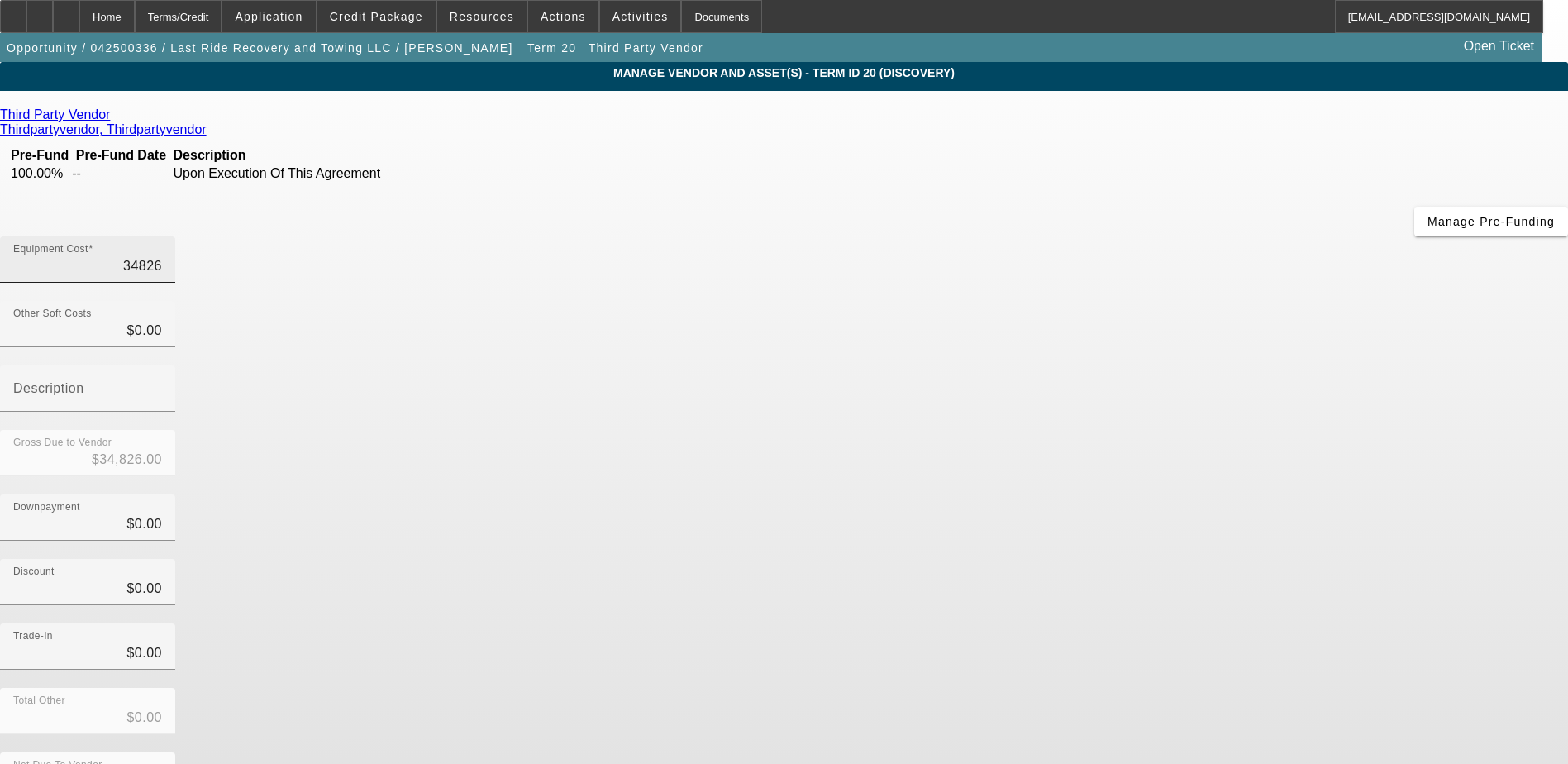
click at [162, 257] on input "34826" at bounding box center [88, 267] width 149 height 20
type input "2"
type input "$2.00"
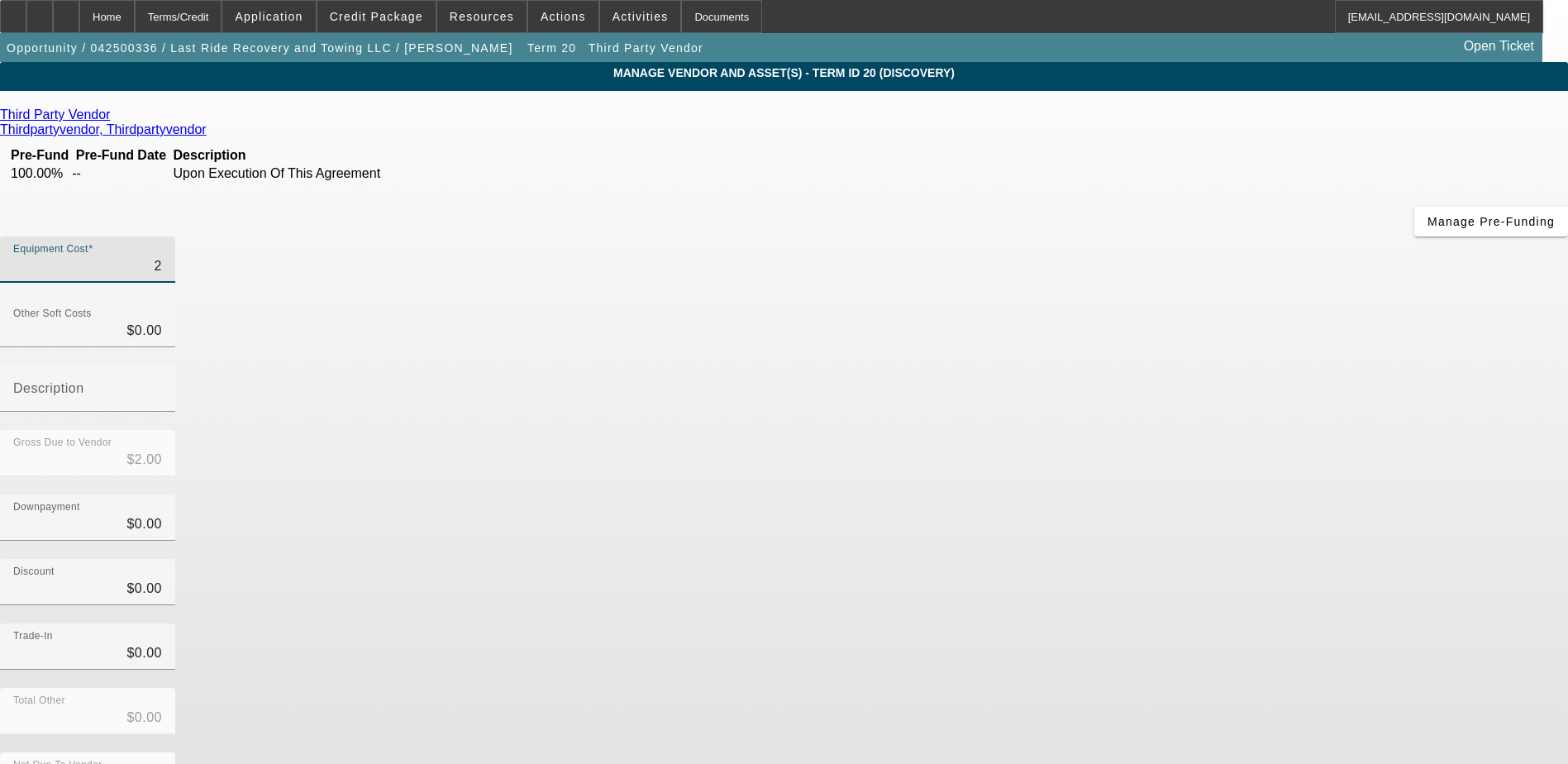
type input "$0.00"
type input "3"
type input "$3.00"
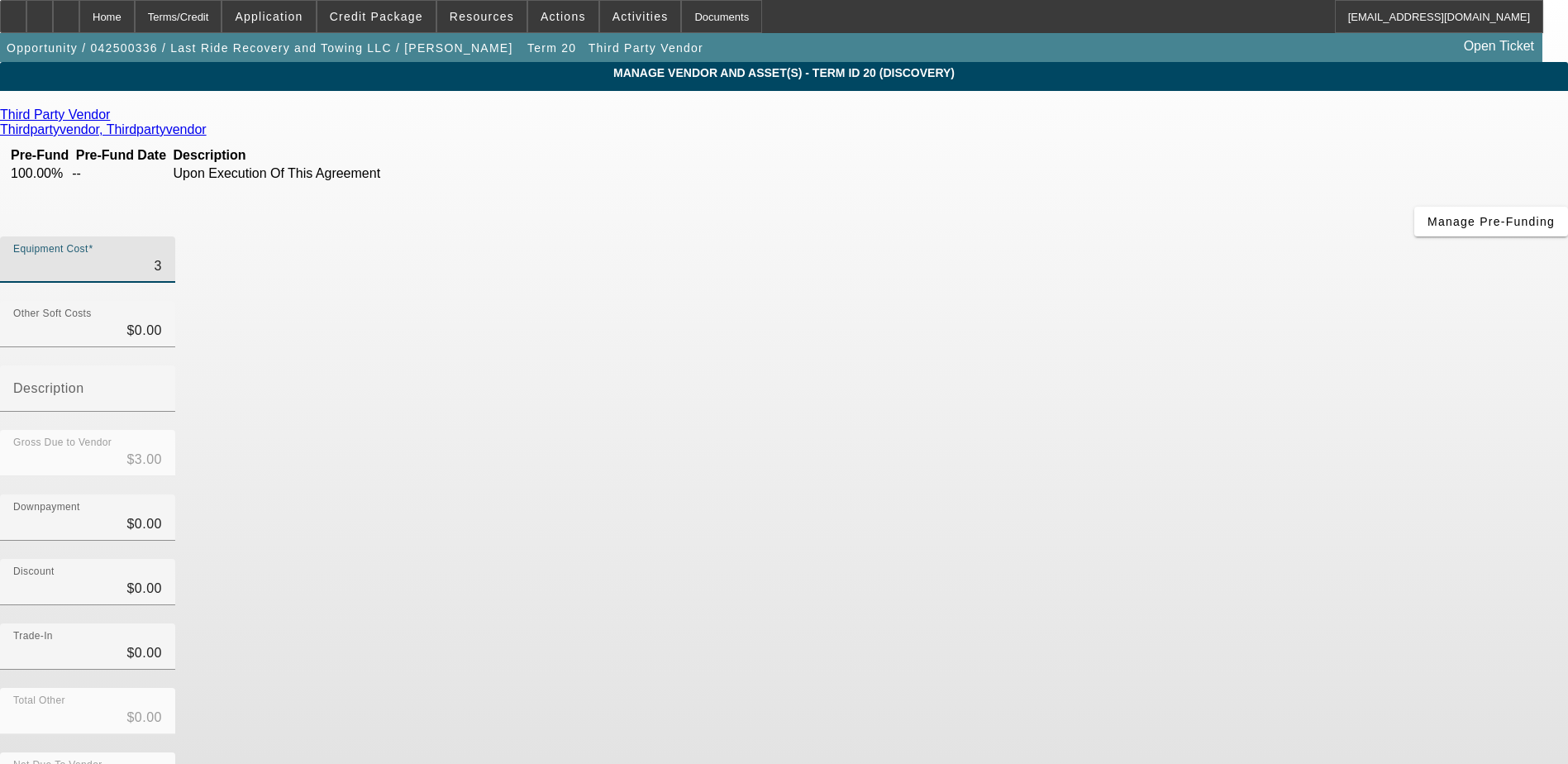
type input "35"
type input "$35.00"
type input "350"
type input "$350.00"
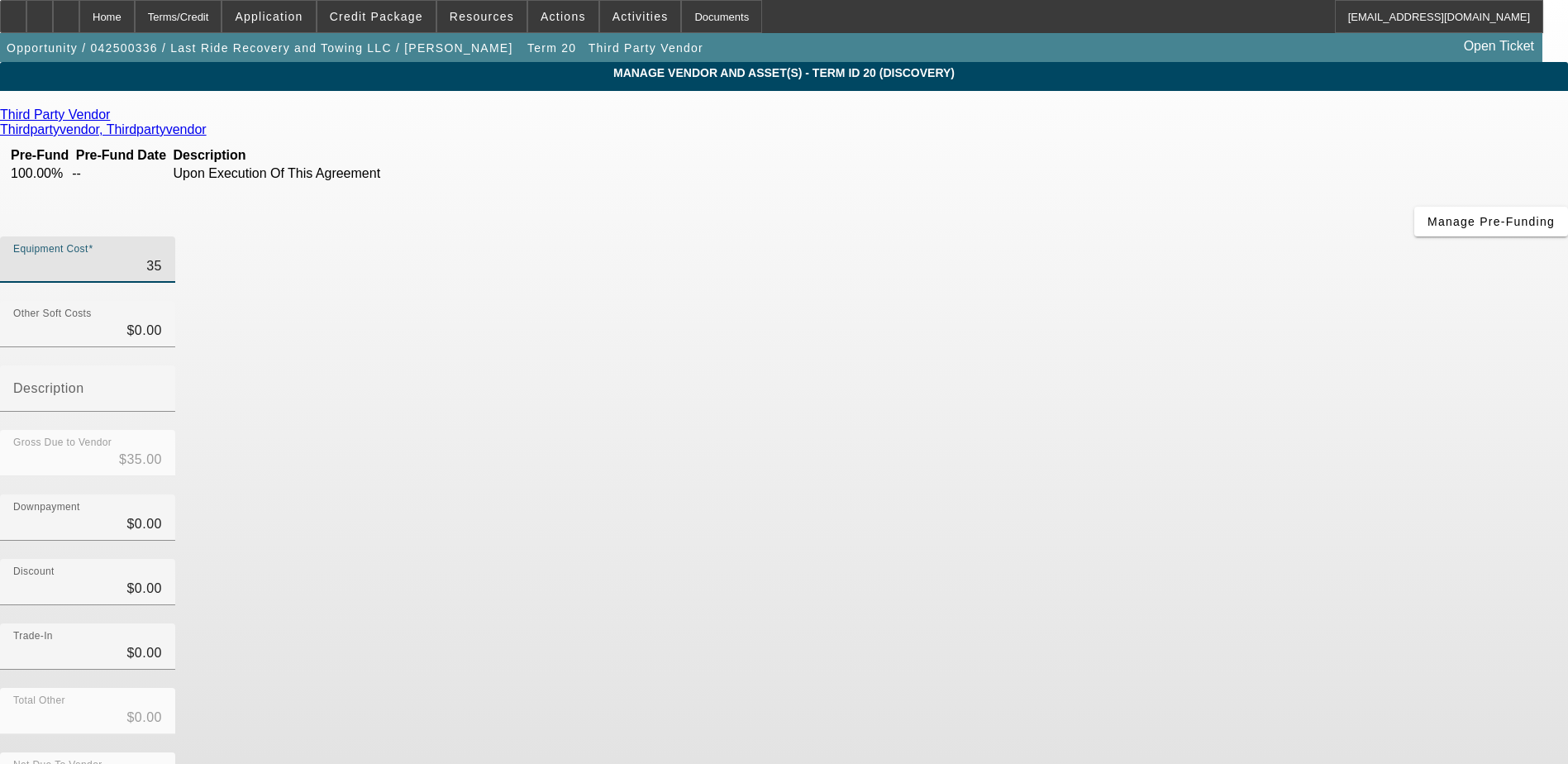
type input "$350.00"
type input "3500"
type input "$3,500.00"
type input "35000"
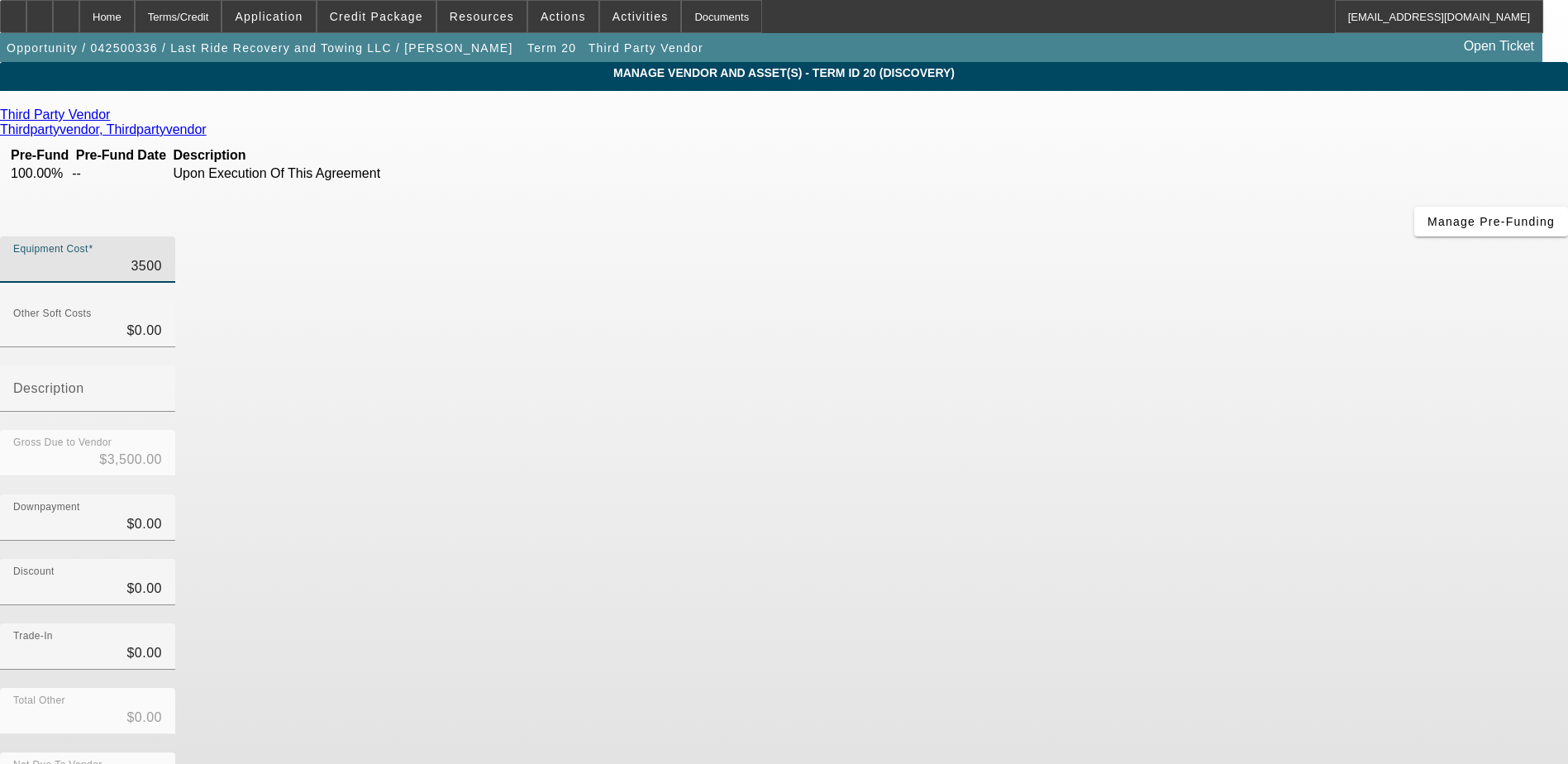
type input "$35,000.00"
click at [1070, 559] on div "Discount $0.00" at bounding box center [784, 591] width 1568 height 65
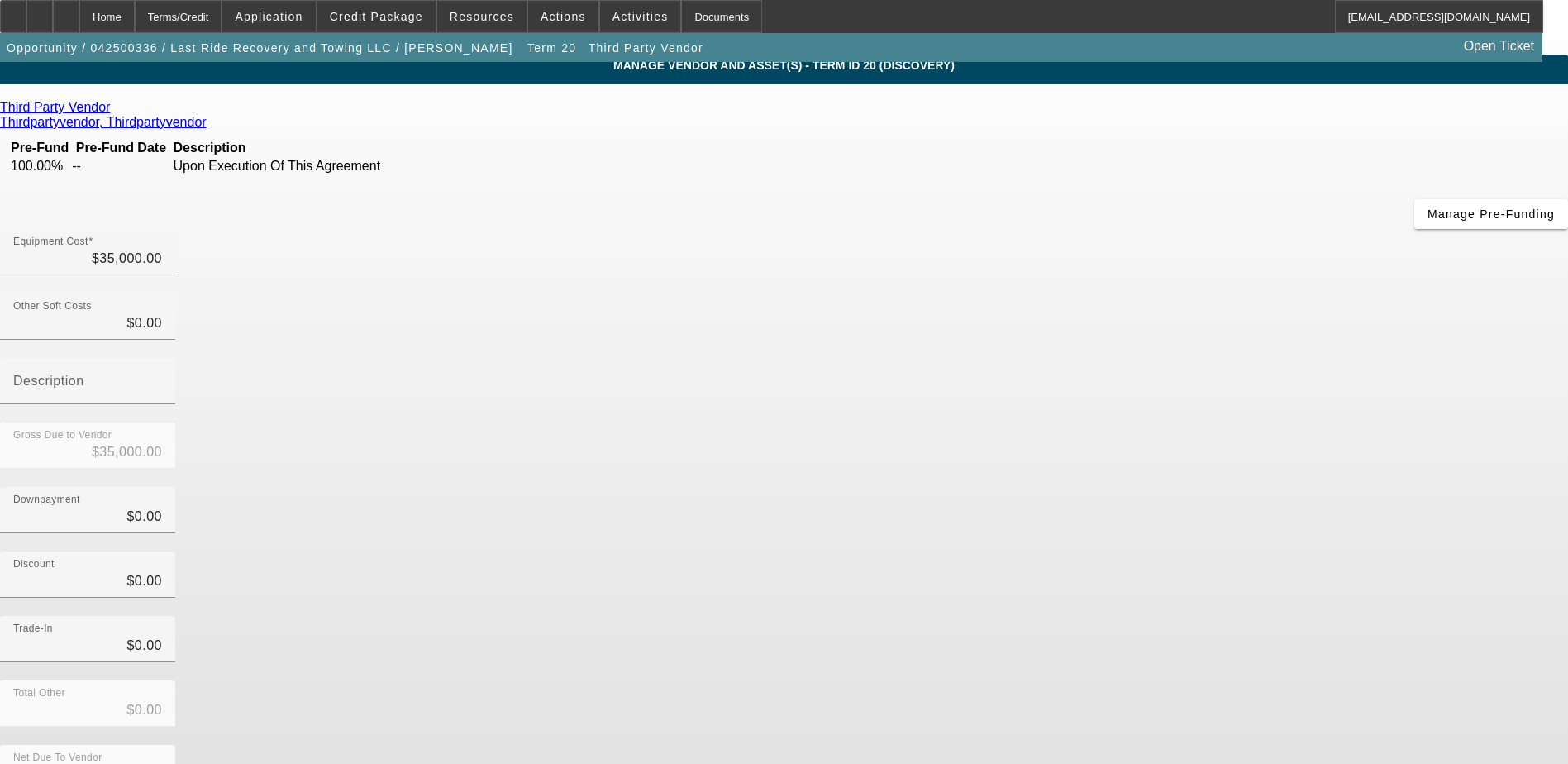
scroll to position [12, 0]
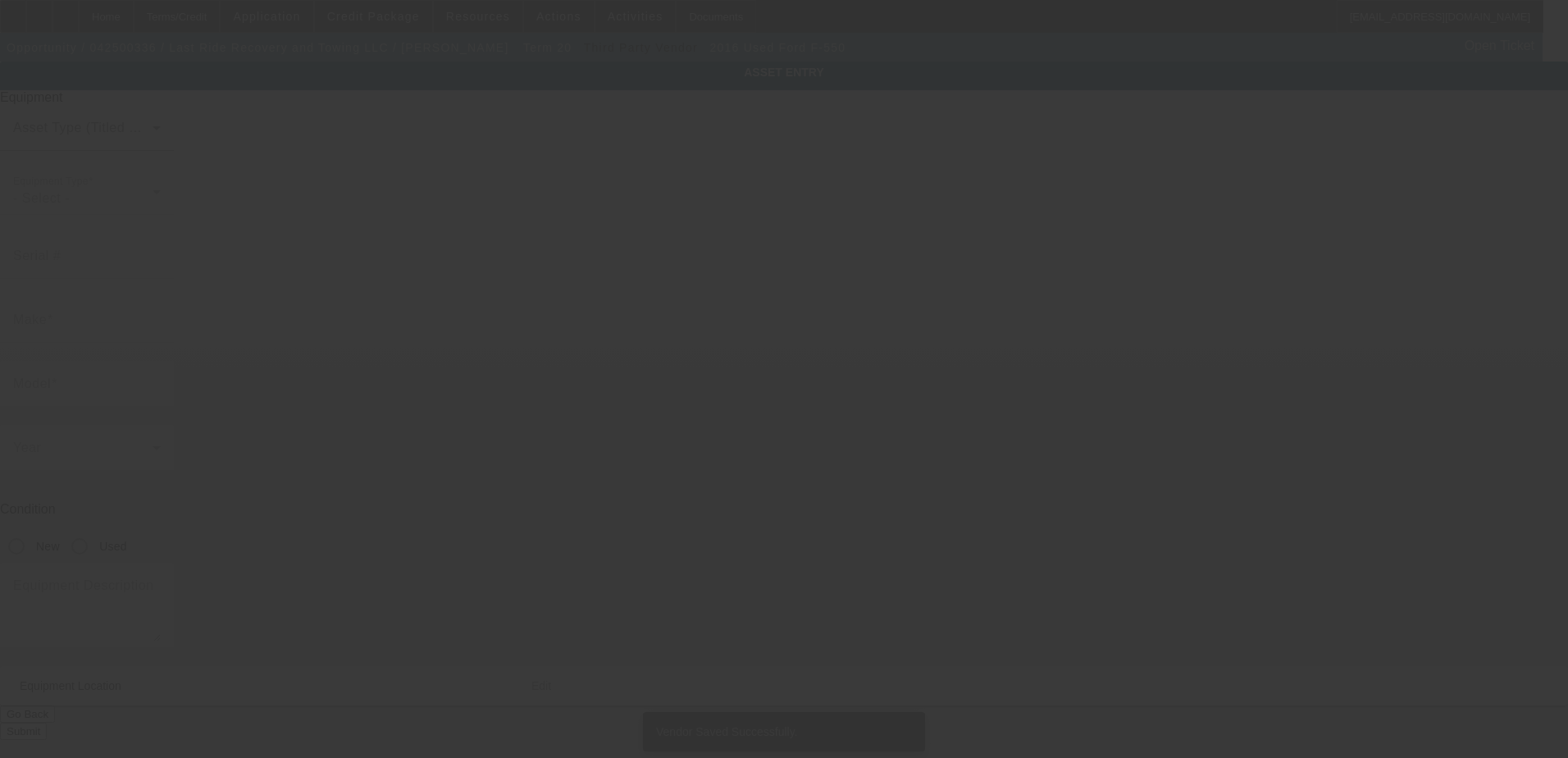
type input "1FDUF5GT6GEA24258"
type input "Ford"
type input "F-550"
radio input "true"
type textarea "with"
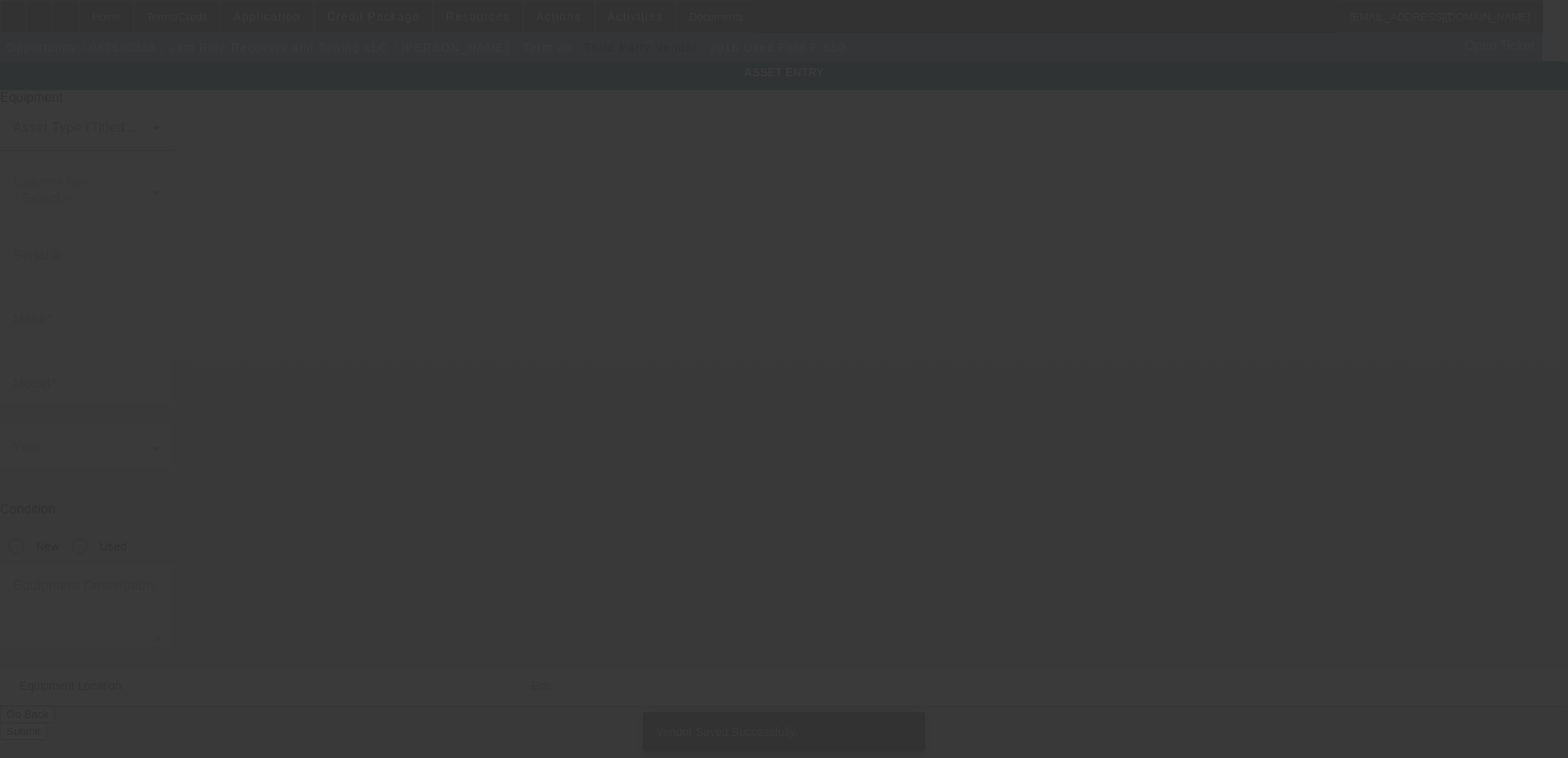
type input "549 kenmore blvd"
type input "akron"
type input "44301"
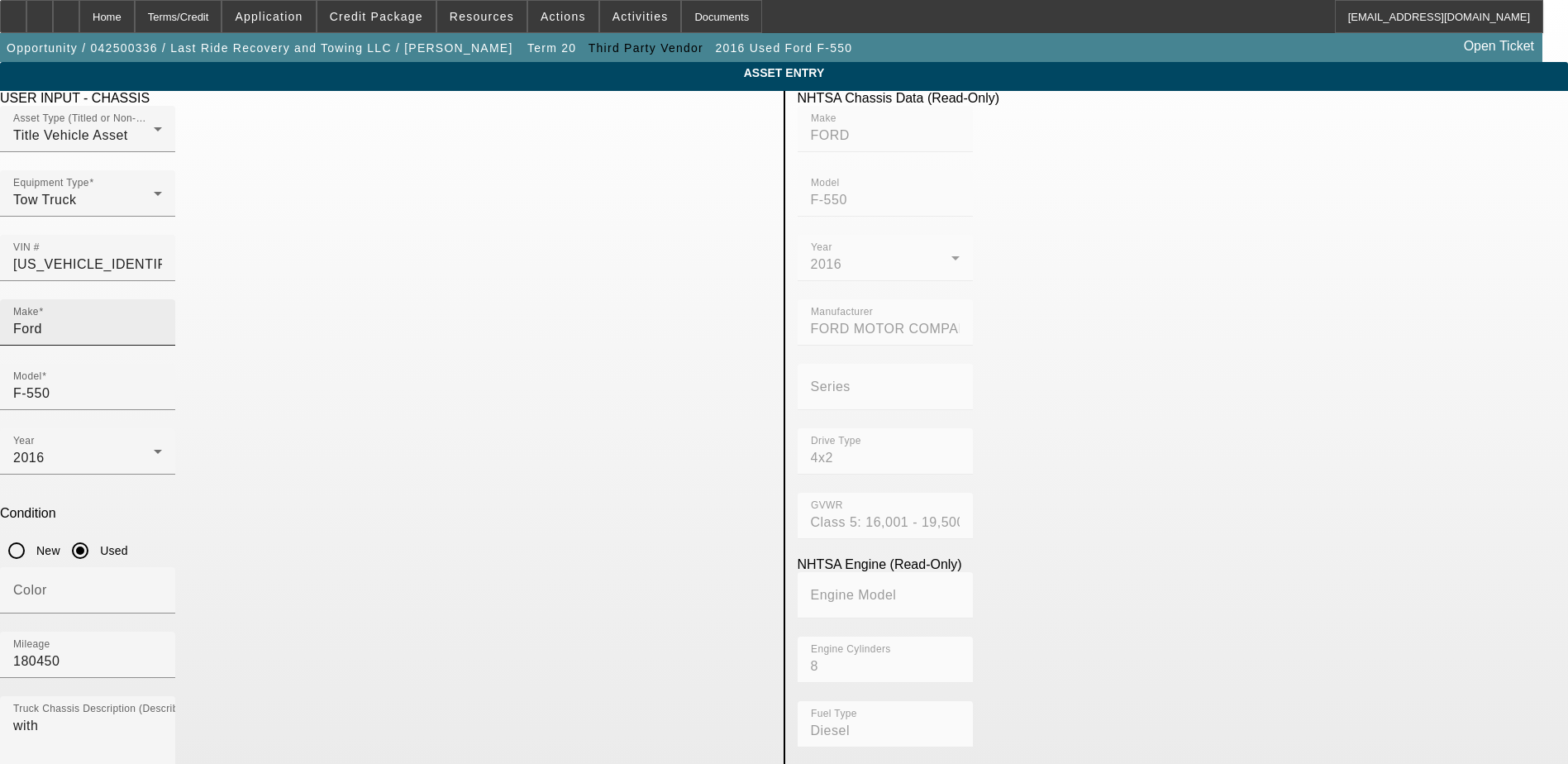
click at [162, 319] on input "Ford" at bounding box center [88, 329] width 149 height 20
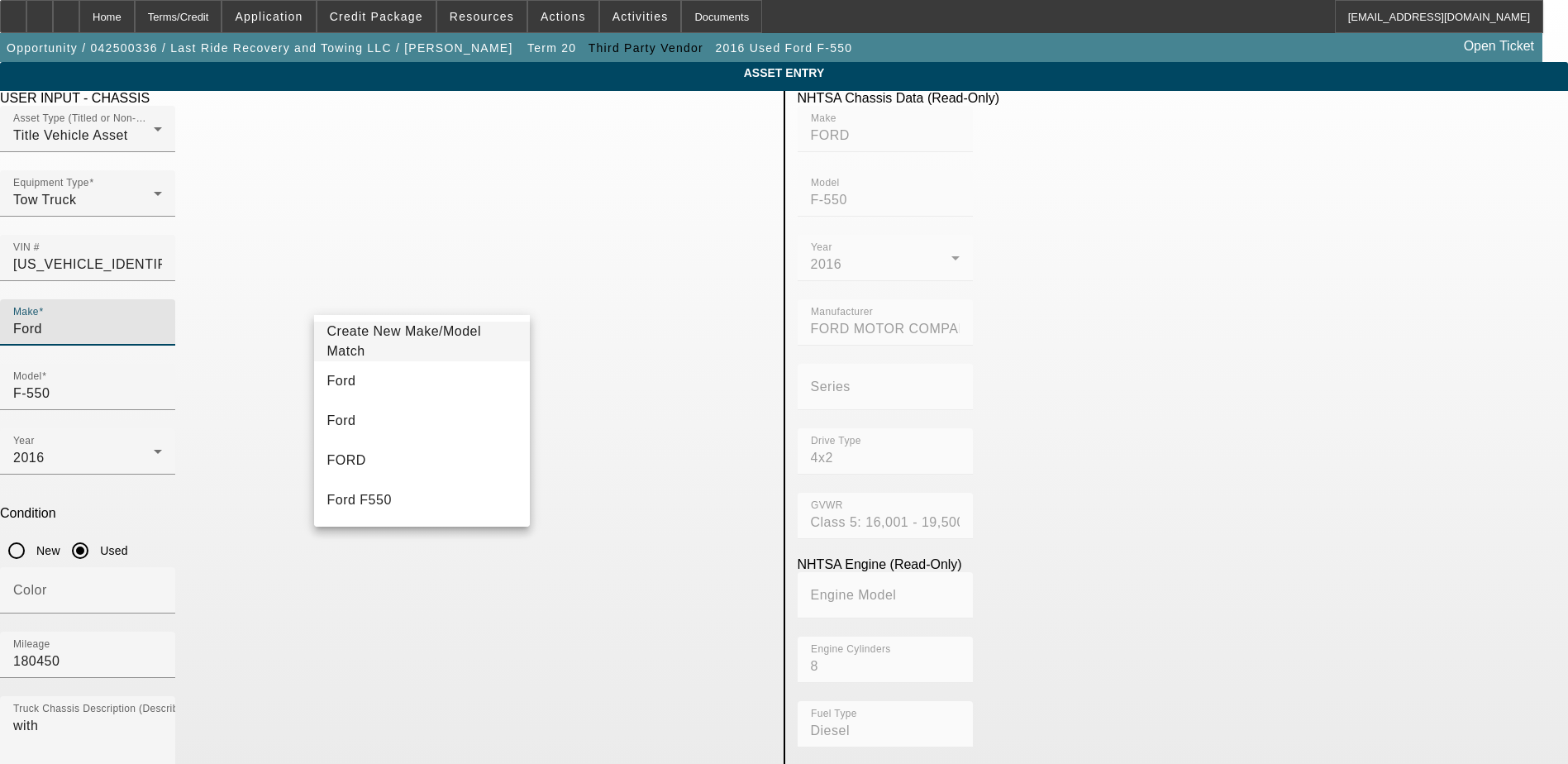
click at [175, 677] on div at bounding box center [88, 687] width 175 height 19
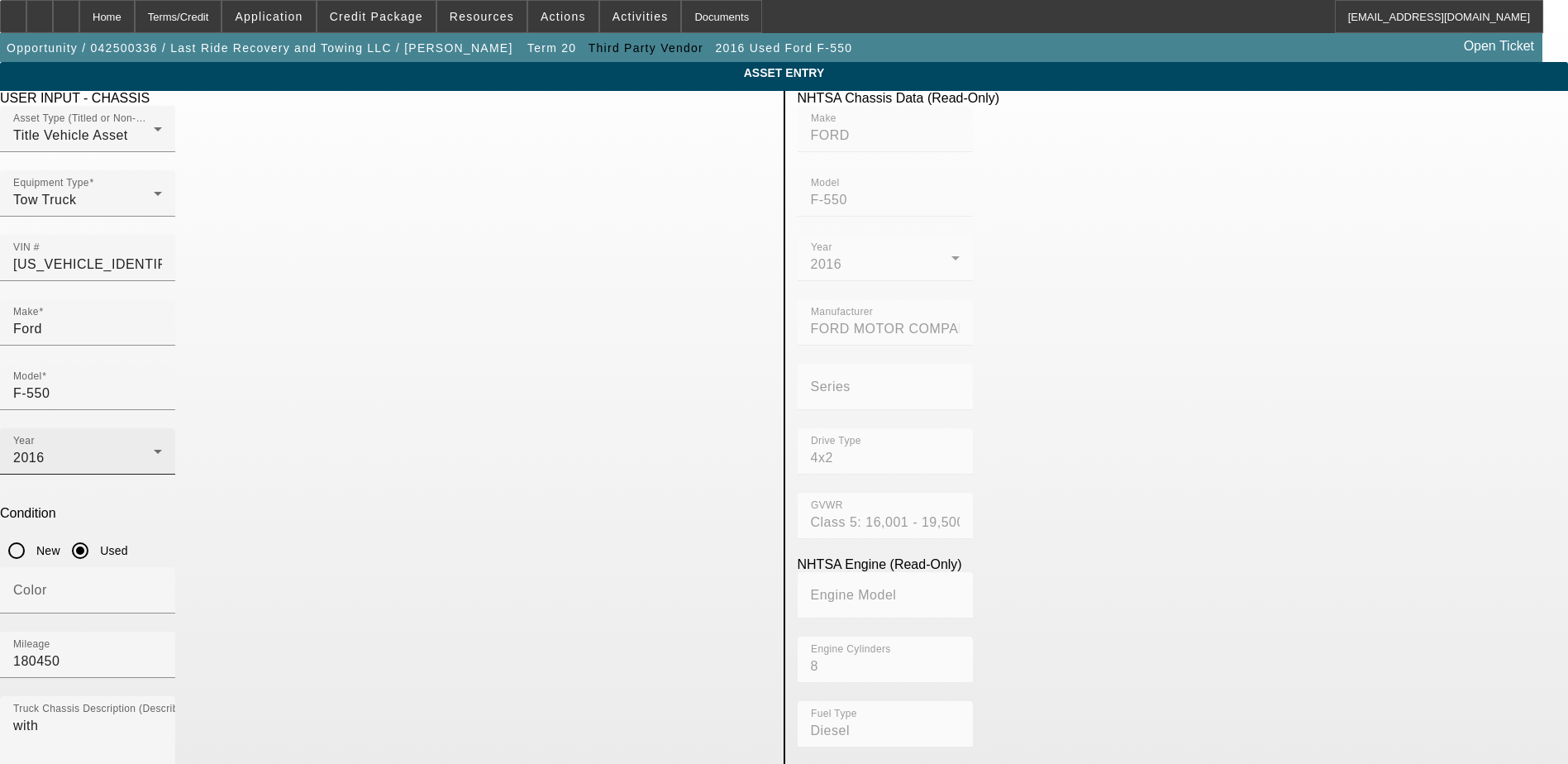
click at [154, 448] on div "2016" at bounding box center [83, 458] width 141 height 20
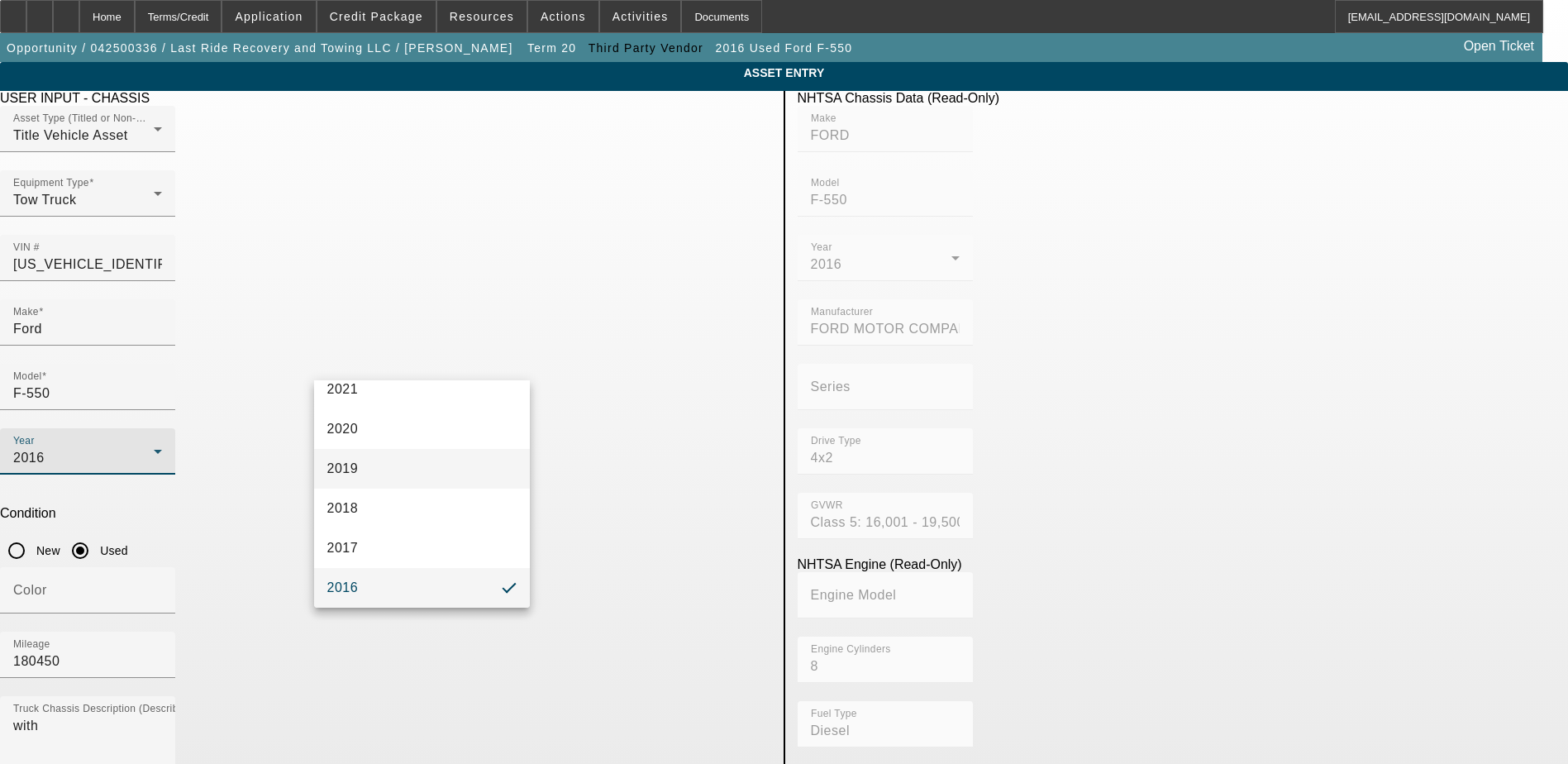
scroll to position [212, 0]
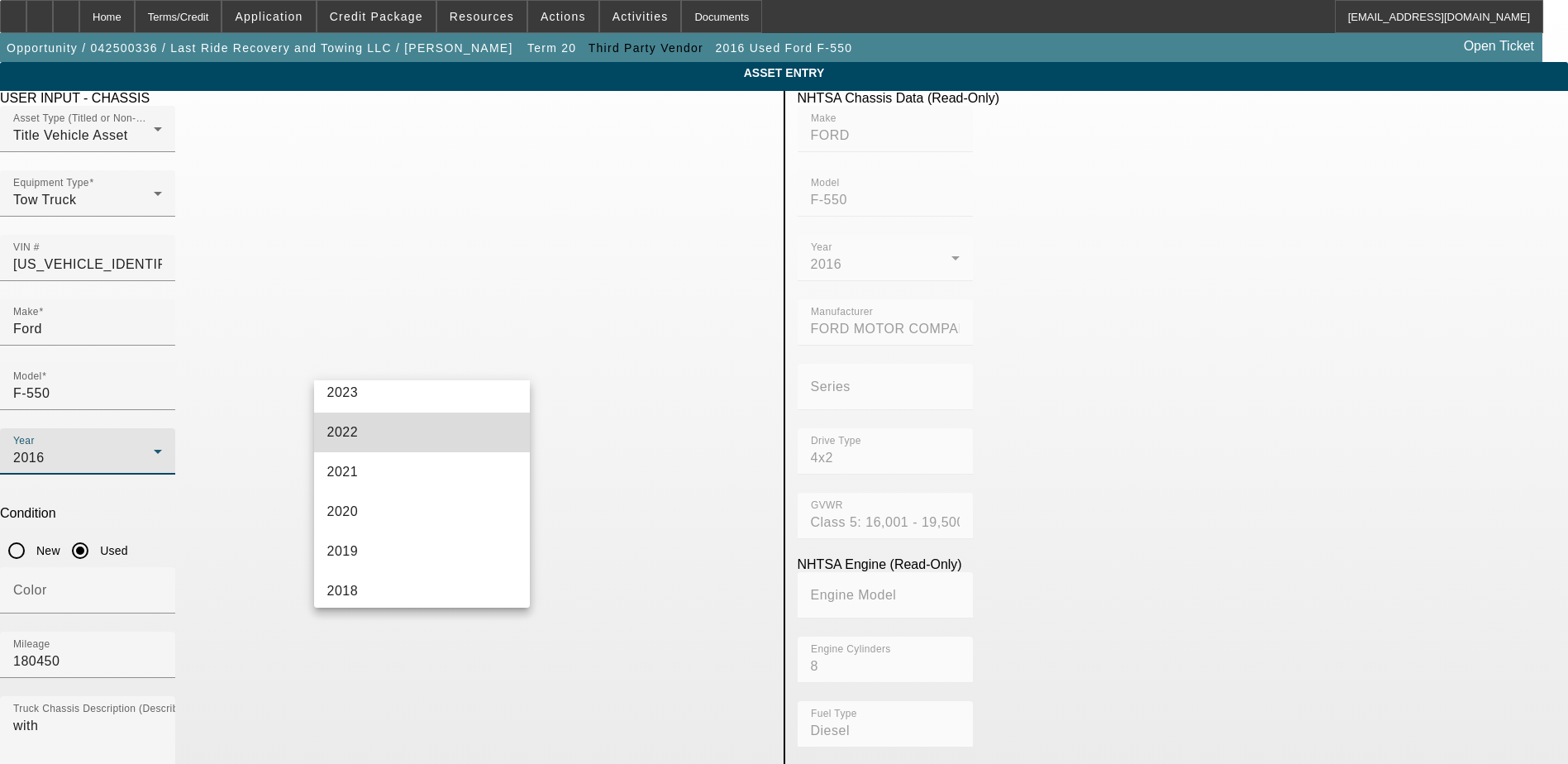
click at [461, 444] on mat-option "2022" at bounding box center [422, 432] width 216 height 40
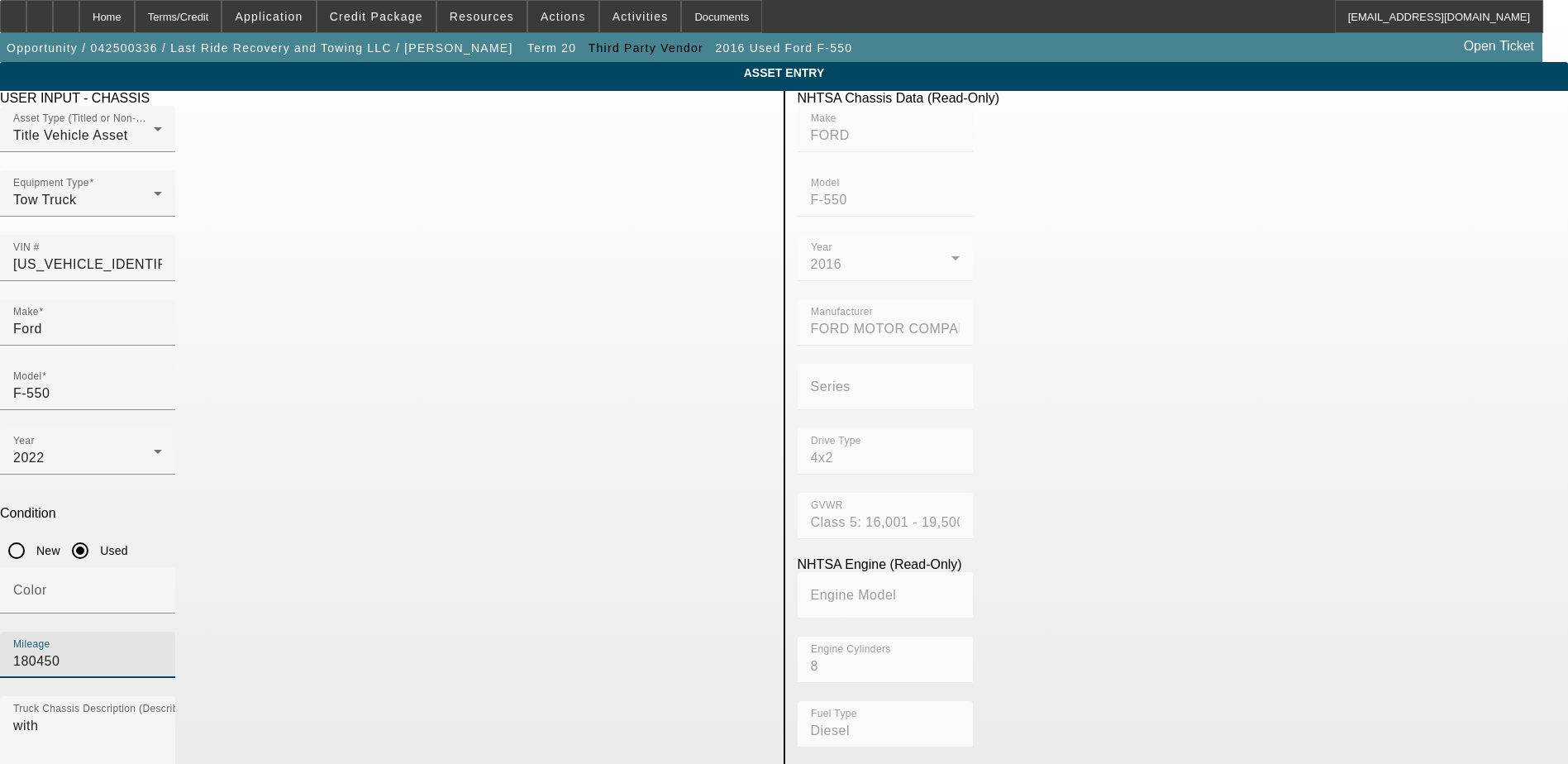
drag, startPoint x: 638, startPoint y: 426, endPoint x: 542, endPoint y: 427, distance: 96.0
click at [542, 631] on div "Mileage 180450" at bounding box center [385, 663] width 771 height 65
type input "30000"
click at [538, 428] on div "Year 2022" at bounding box center [385, 460] width 771 height 65
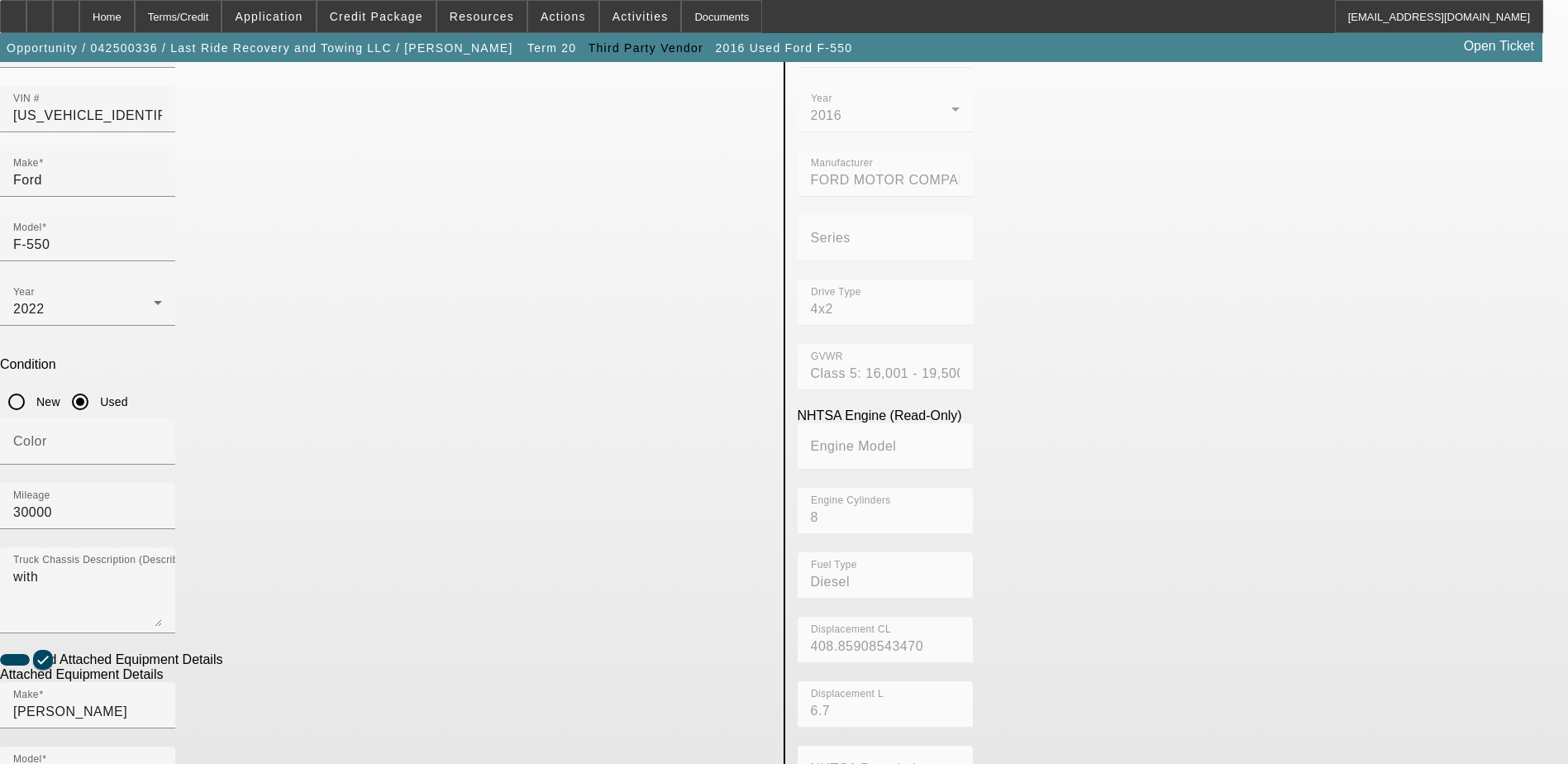
scroll to position [248, 0]
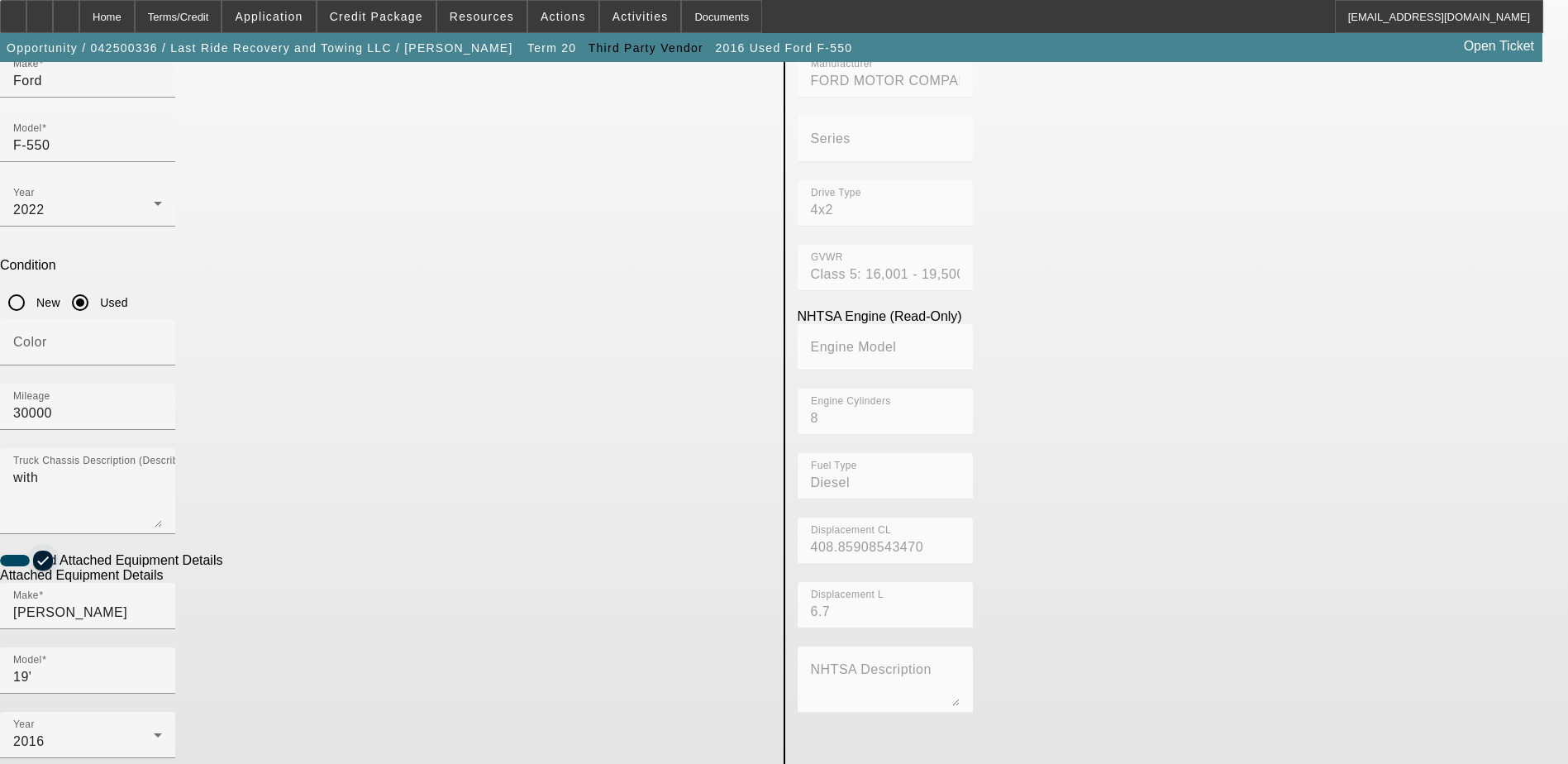
click at [50, 553] on icon "button" at bounding box center [43, 560] width 15 height 15
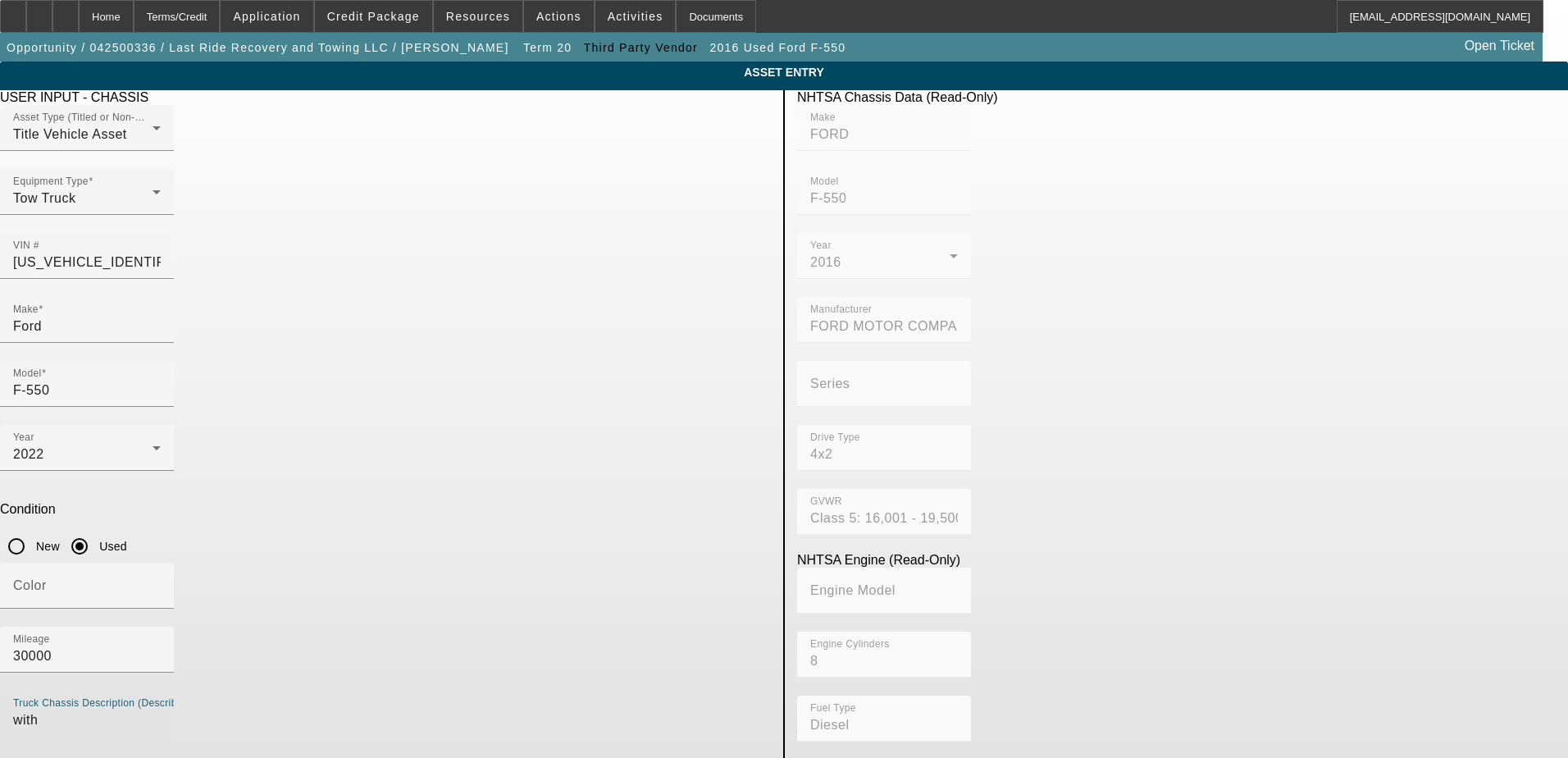
drag, startPoint x: 611, startPoint y: 509, endPoint x: 300, endPoint y: 503, distance: 311.1
click at [300, 503] on app-asset-collateral-manage "ASSET ENTRY Delete asset USER INPUT - CHASSIS Asset Type (Titled or Non-Titled)…" at bounding box center [784, 516] width 1568 height 909
click at [542, 563] on div "Color" at bounding box center [385, 594] width 771 height 64
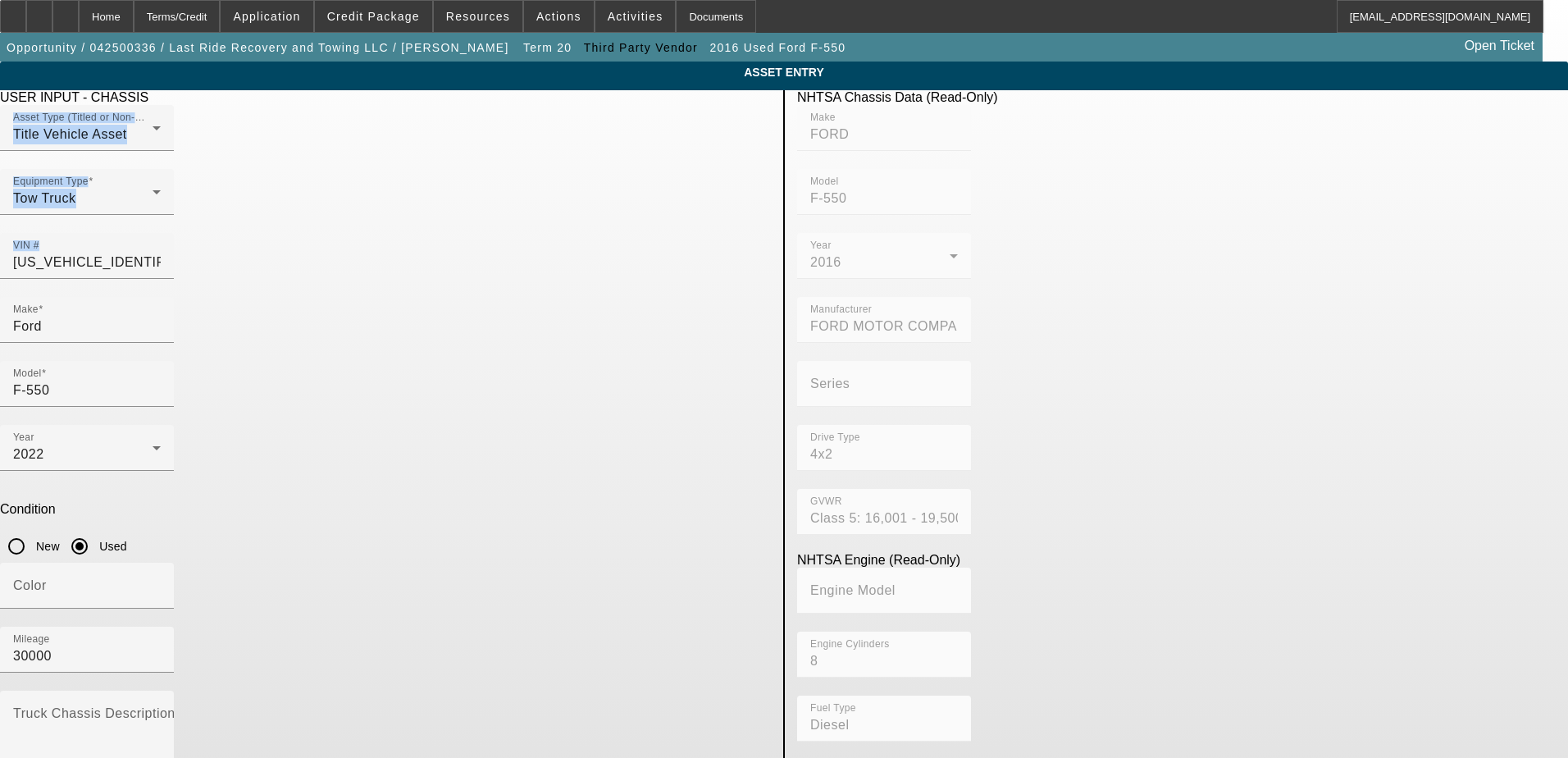
drag, startPoint x: 704, startPoint y: 216, endPoint x: 267, endPoint y: 199, distance: 437.3
click at [267, 199] on app-asset-collateral-manage "ASSET ENTRY Delete asset USER INPUT - CHASSIS Asset Type (Titled or Non-Titled)…" at bounding box center [784, 516] width 1568 height 909
click at [161, 253] on input "1FDUF5GT6GEA24258" at bounding box center [87, 263] width 148 height 20
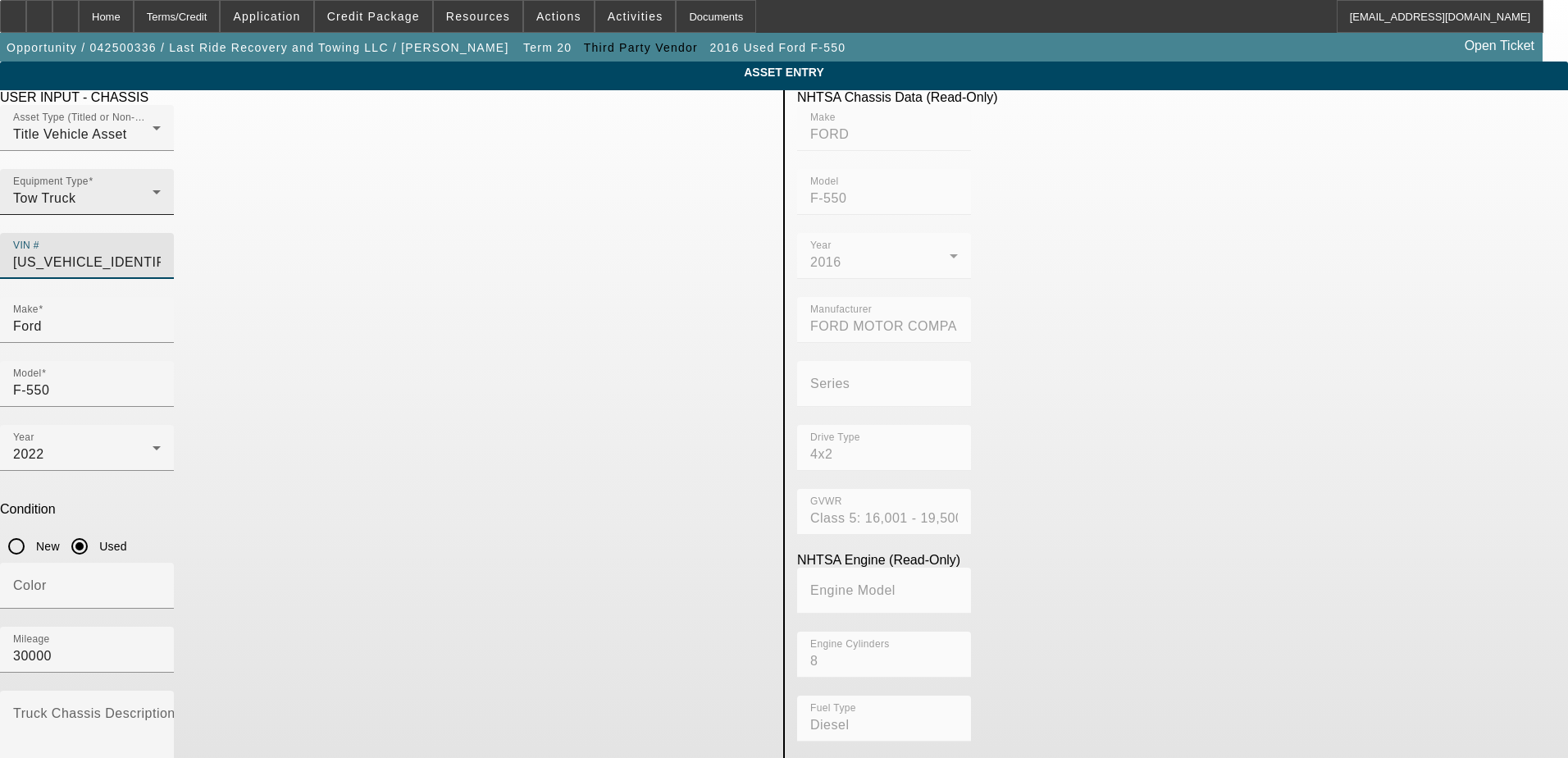
drag, startPoint x: 708, startPoint y: 234, endPoint x: 453, endPoint y: 235, distance: 255.0
click at [453, 235] on div "Asset Type (Titled or Non-Titled) Title Vehicle Asset Equipment Type Tow Truck …" at bounding box center [385, 201] width 771 height 192
click at [544, 233] on div "VIN #" at bounding box center [385, 265] width 771 height 64
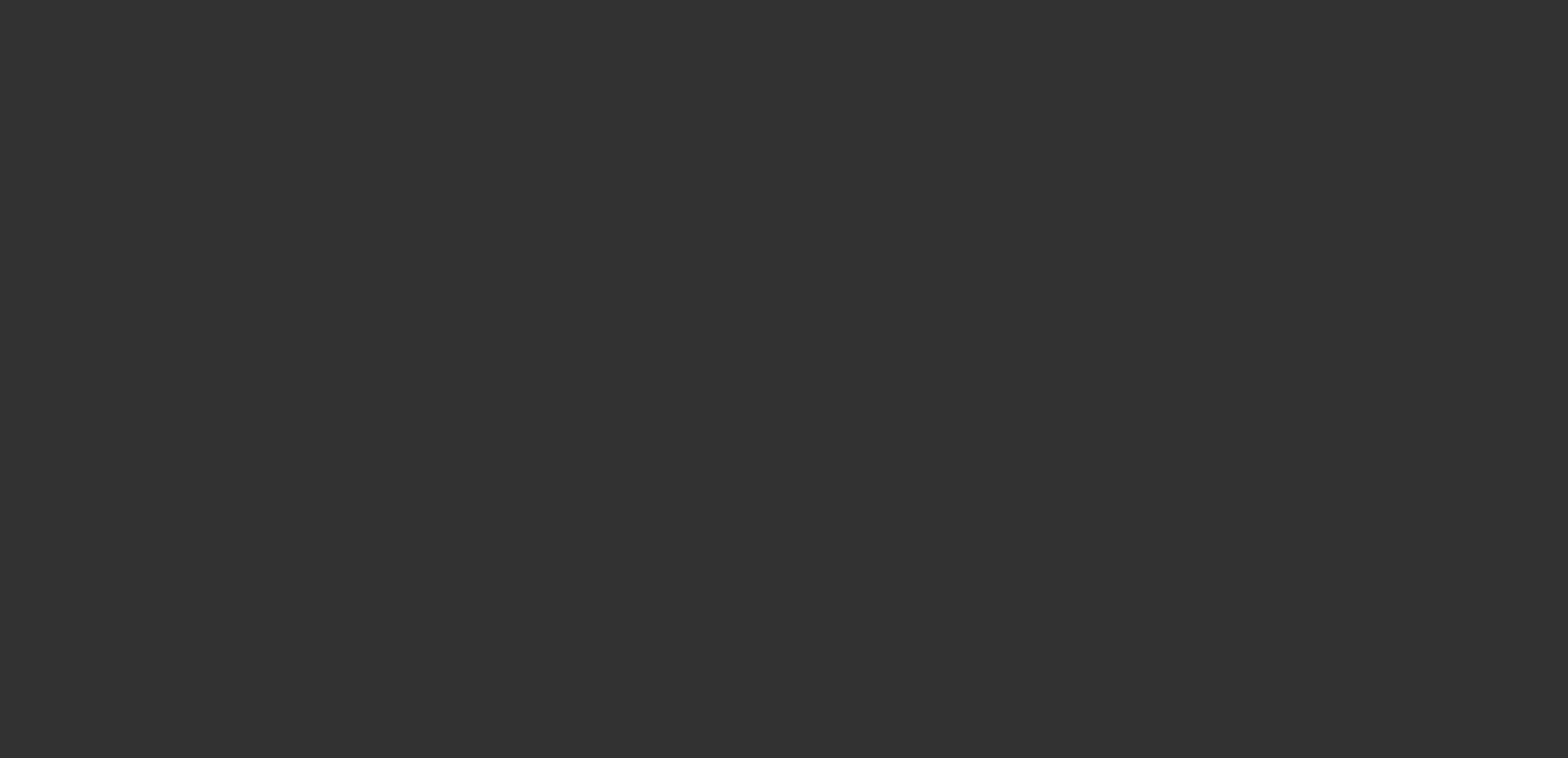
type input "$35,000.00"
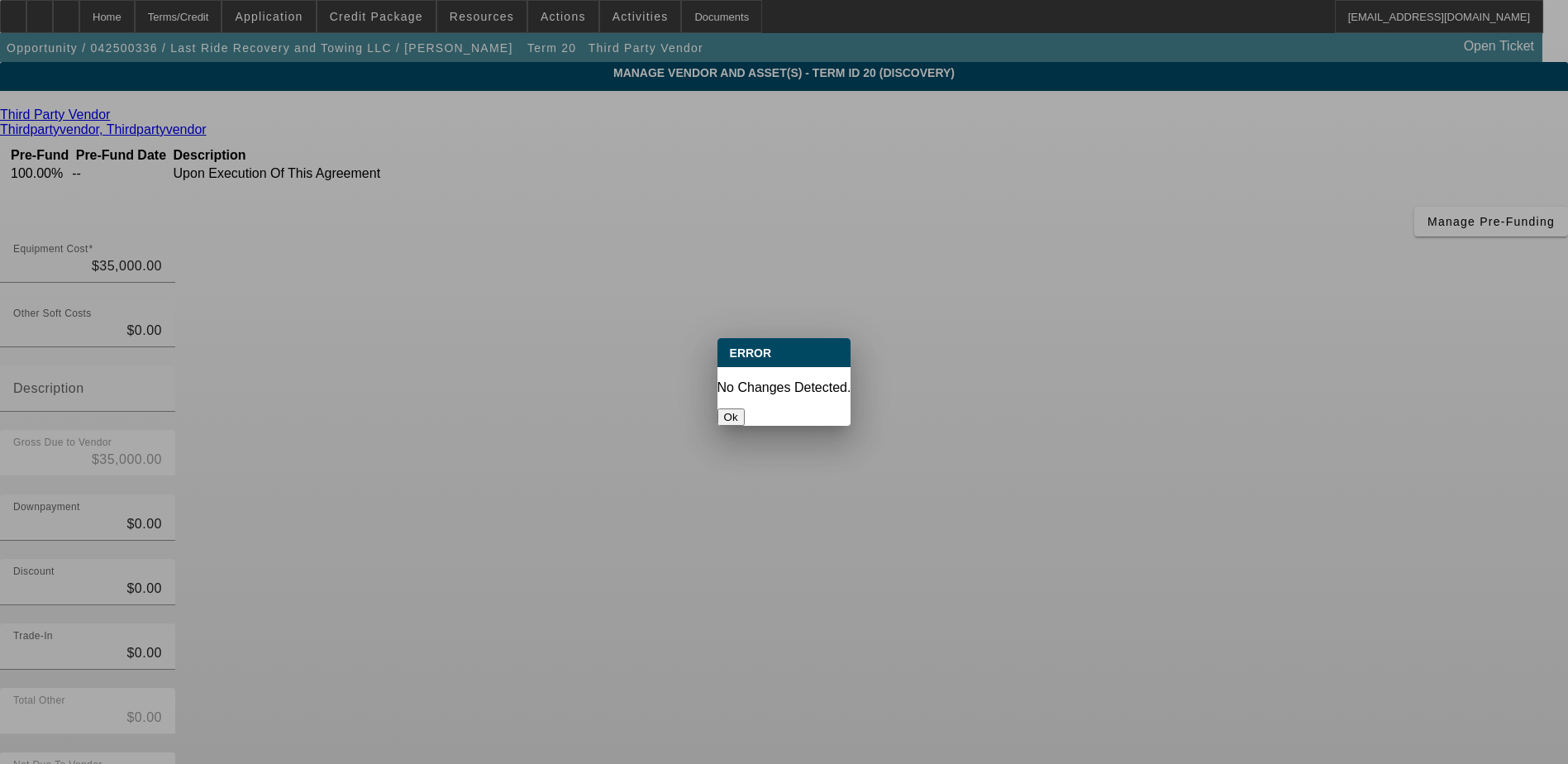
click at [745, 408] on button "Ok" at bounding box center [731, 416] width 27 height 18
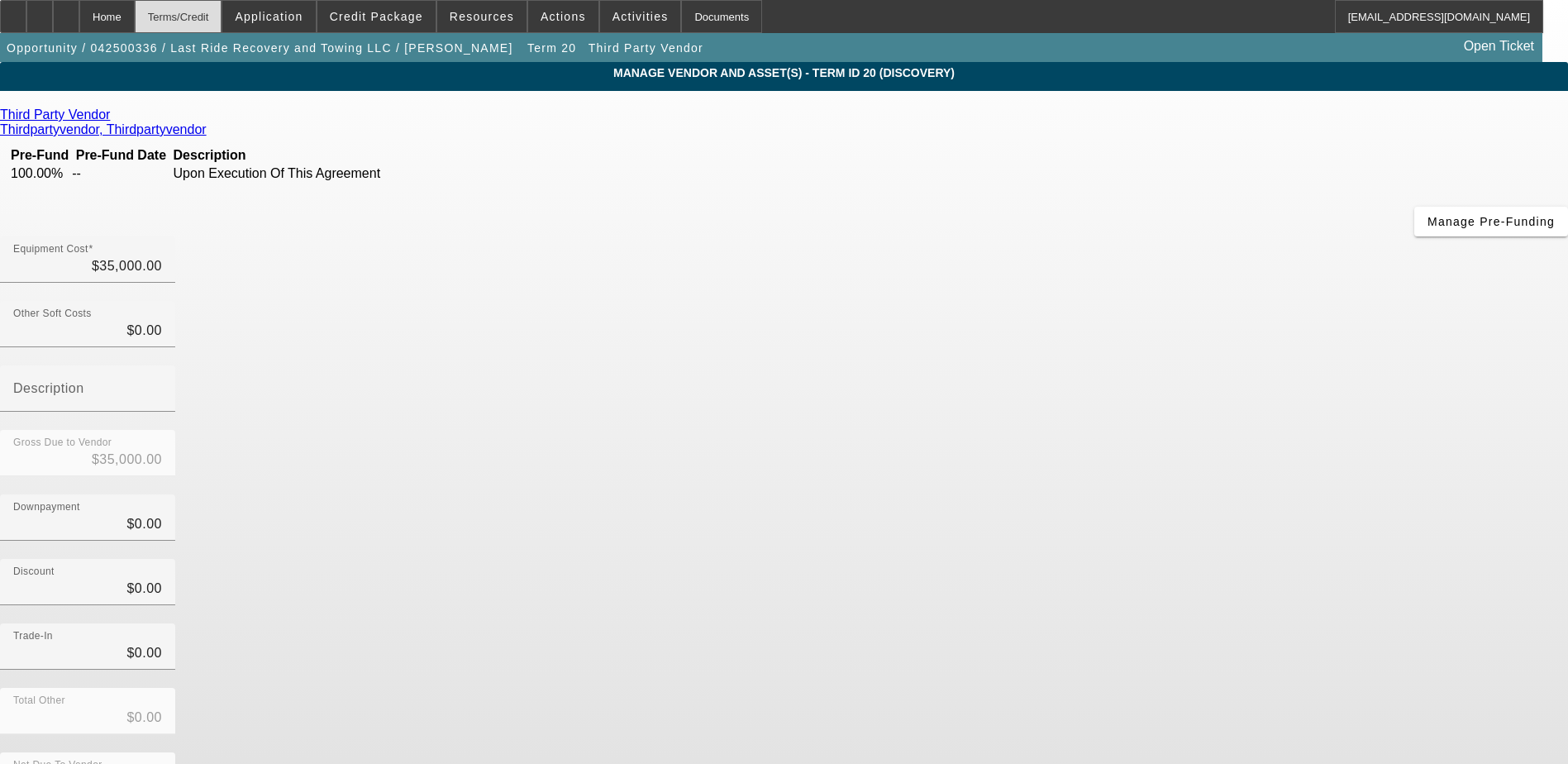
click at [189, 18] on div "Terms/Credit" at bounding box center [178, 16] width 88 height 33
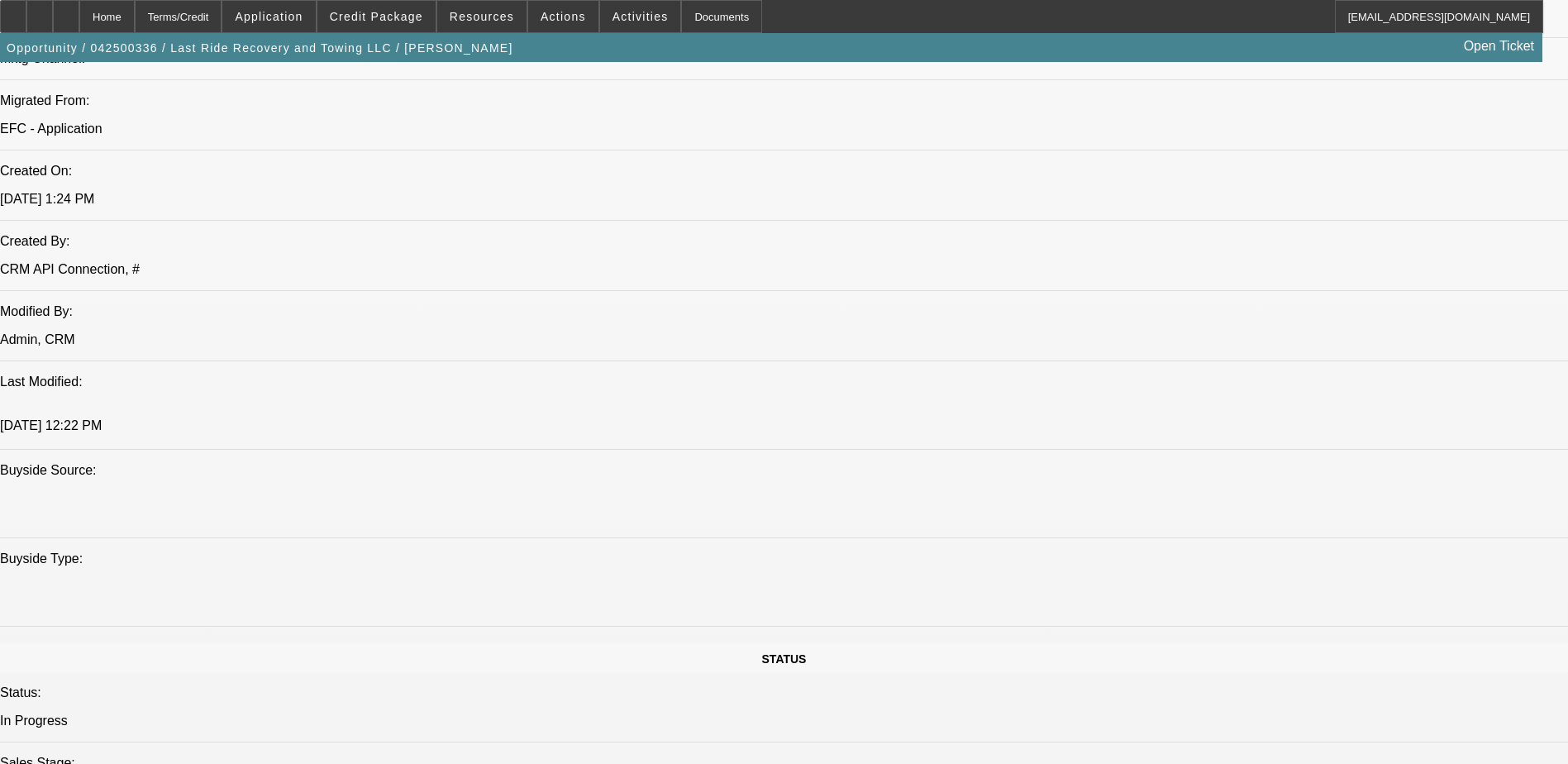
select select "0.15"
select select "0"
select select "3"
select select "0.1"
select select "4"
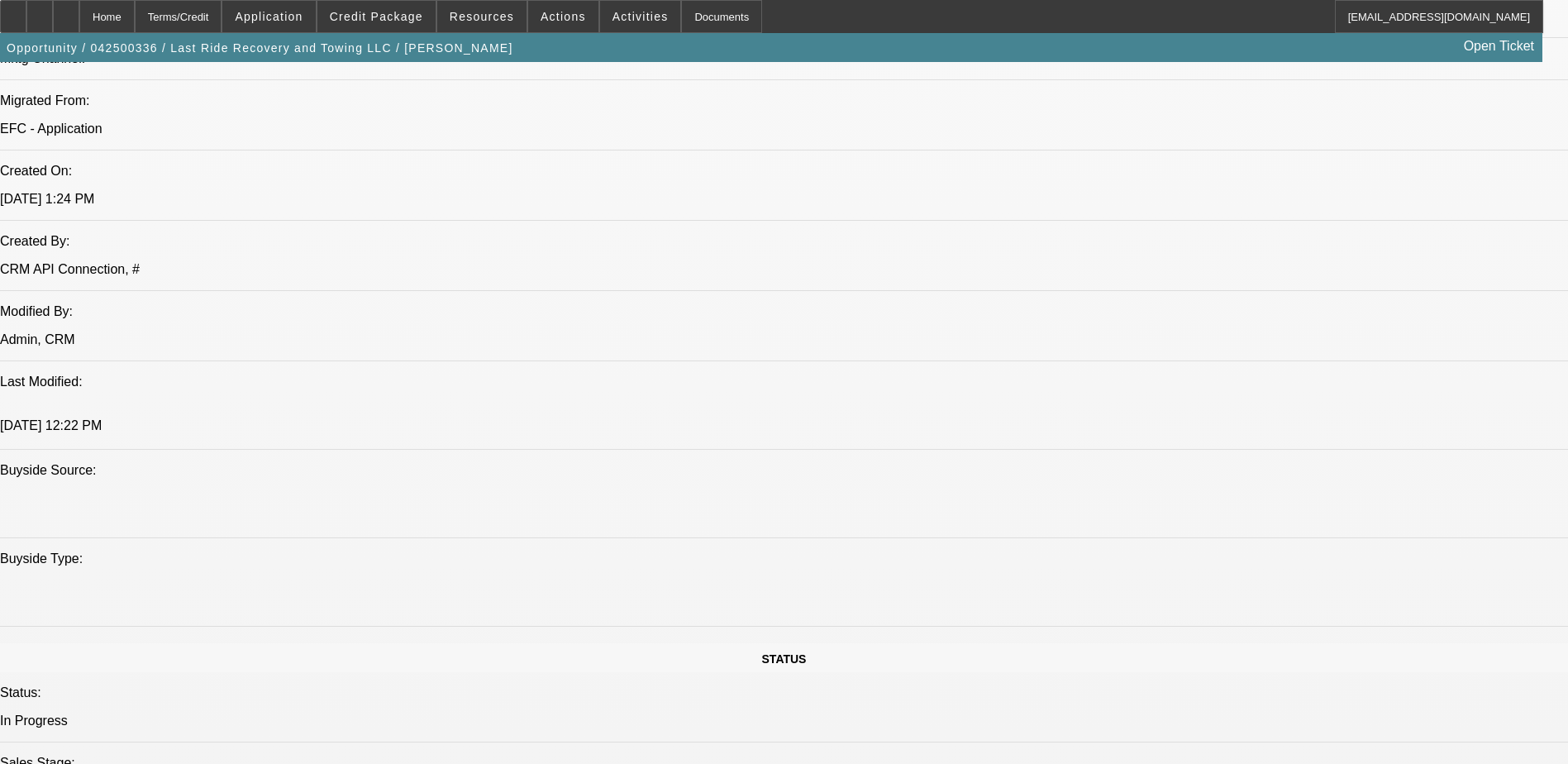
select select "0.15"
select select "0"
select select "3"
select select "0.1"
select select "4"
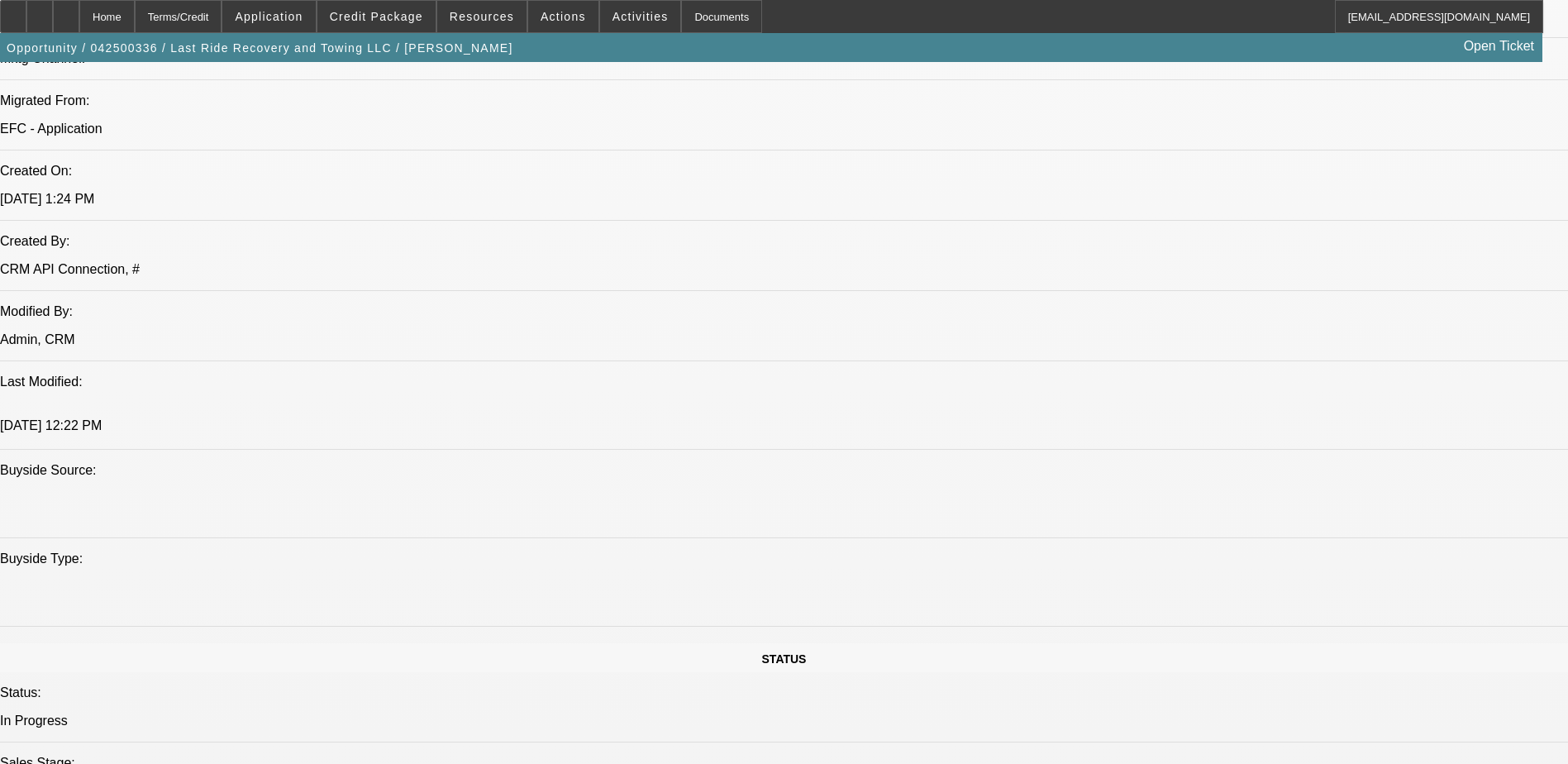
select select "0.15"
select select "0"
select select "3"
select select "0"
select select "6"
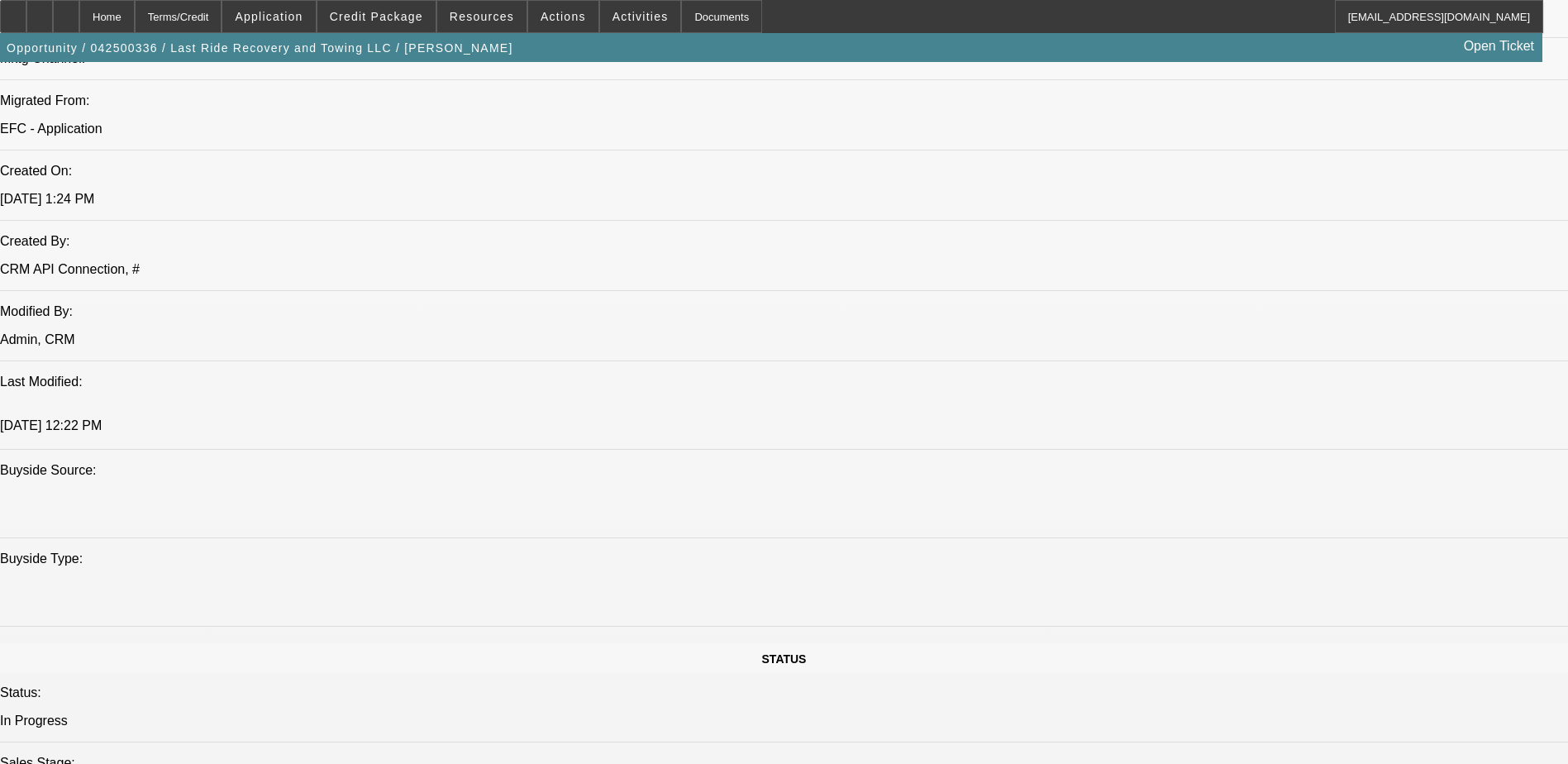
select select "0.15"
select select "2"
select select "0.1"
select select "4"
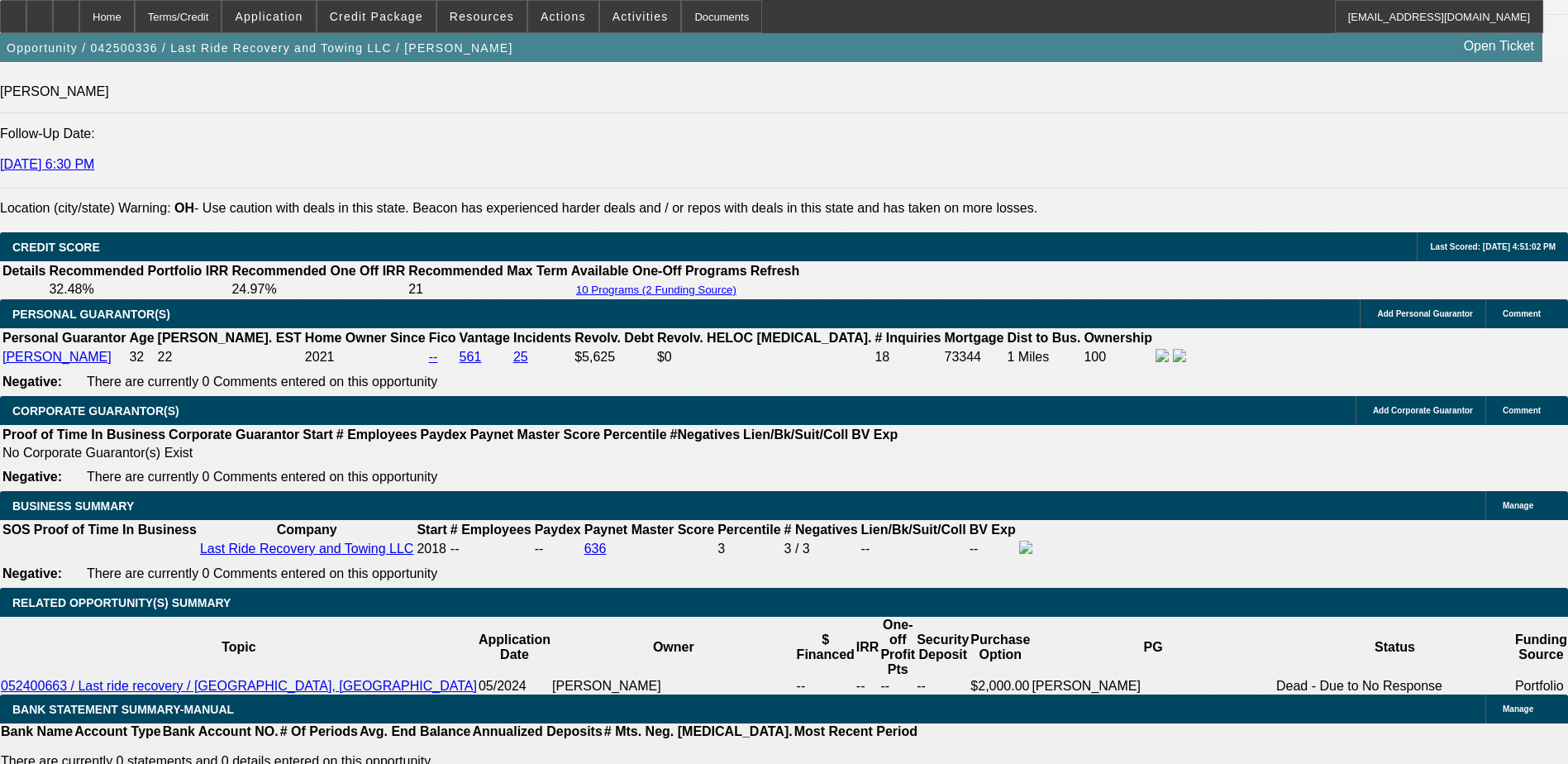
scroll to position [2114, 0]
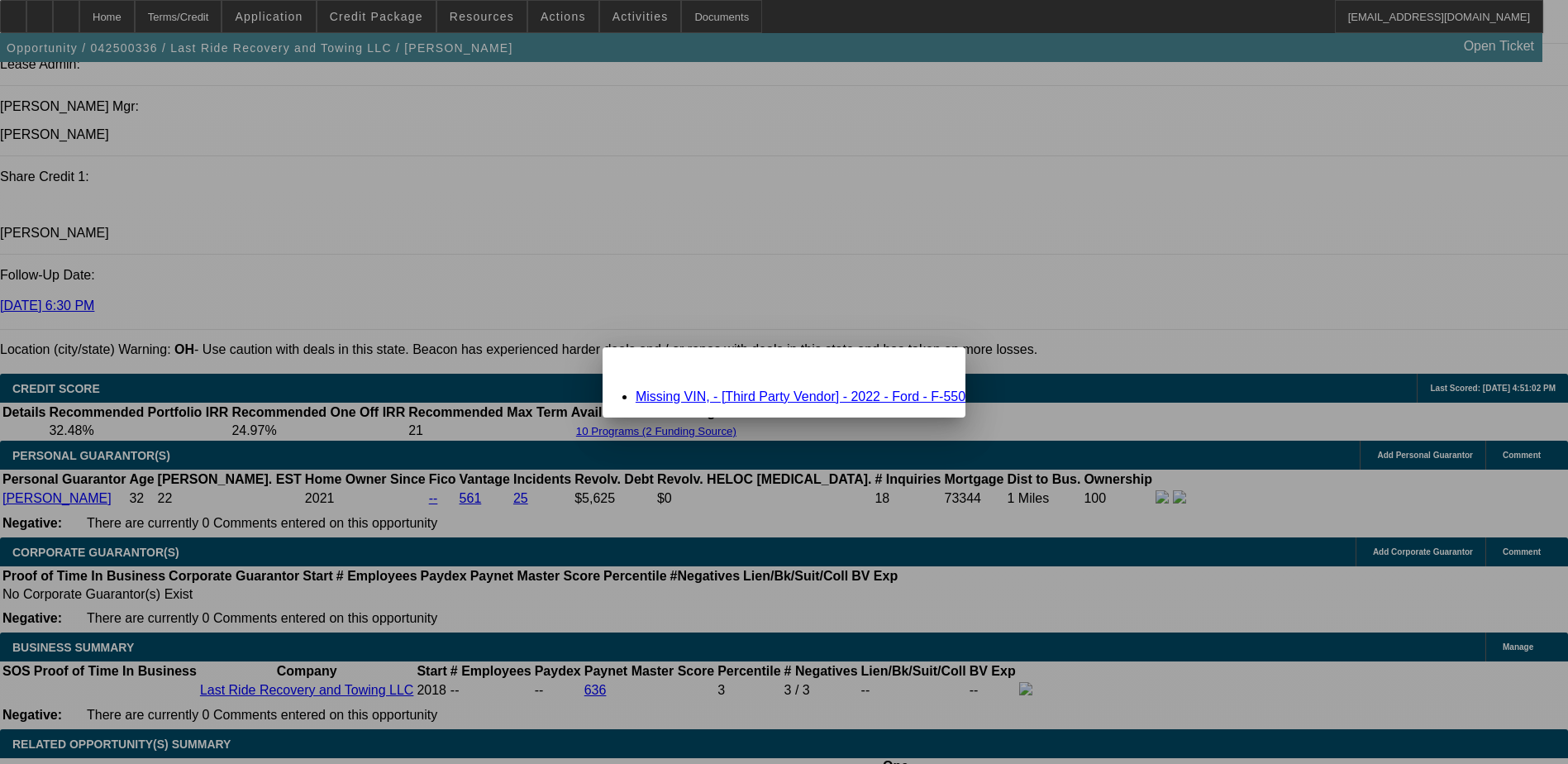
scroll to position [0, 0]
click at [938, 362] on div "Close" at bounding box center [947, 357] width 36 height 19
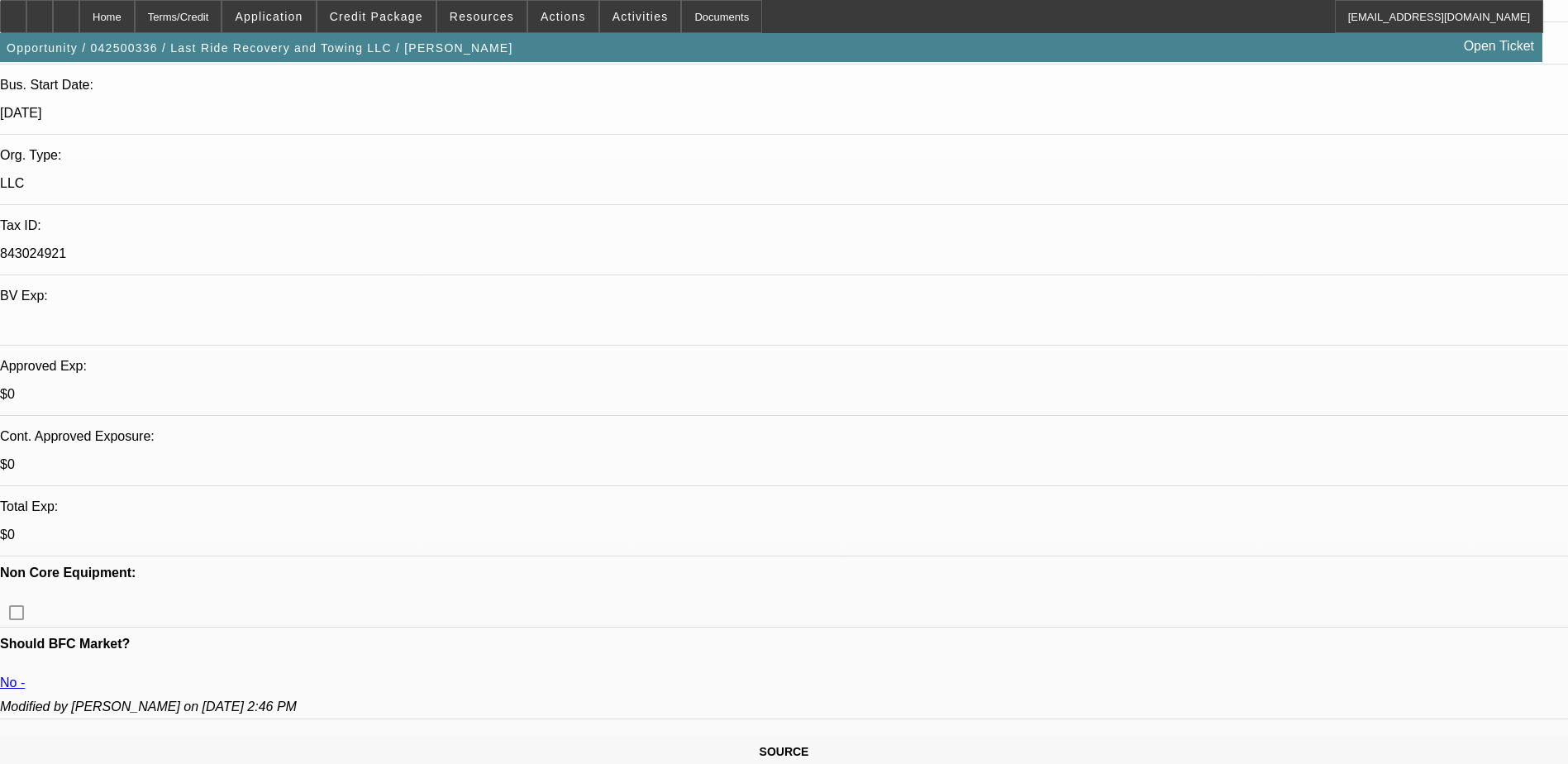
scroll to position [496, 0]
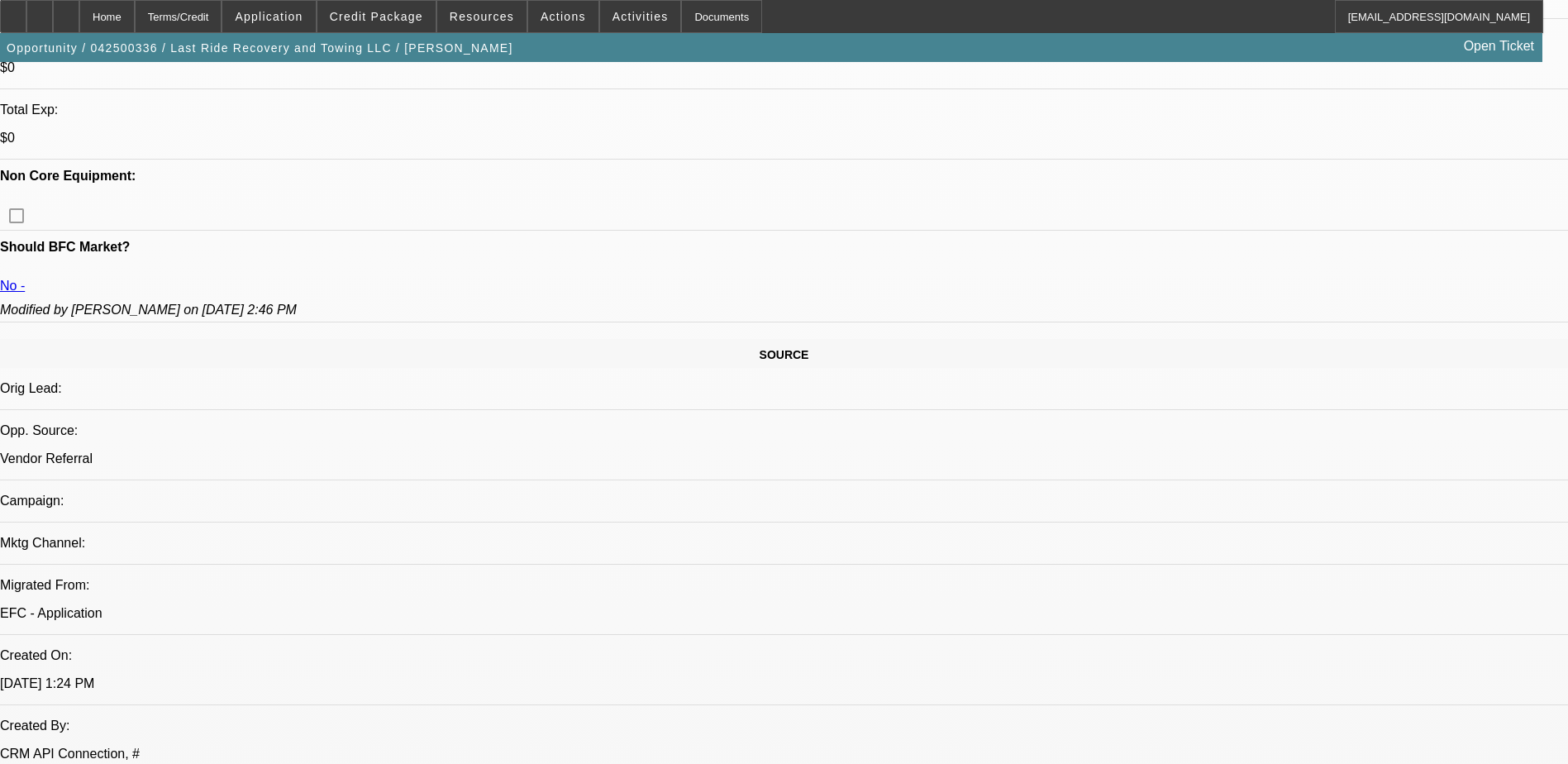
scroll to position [390, 0]
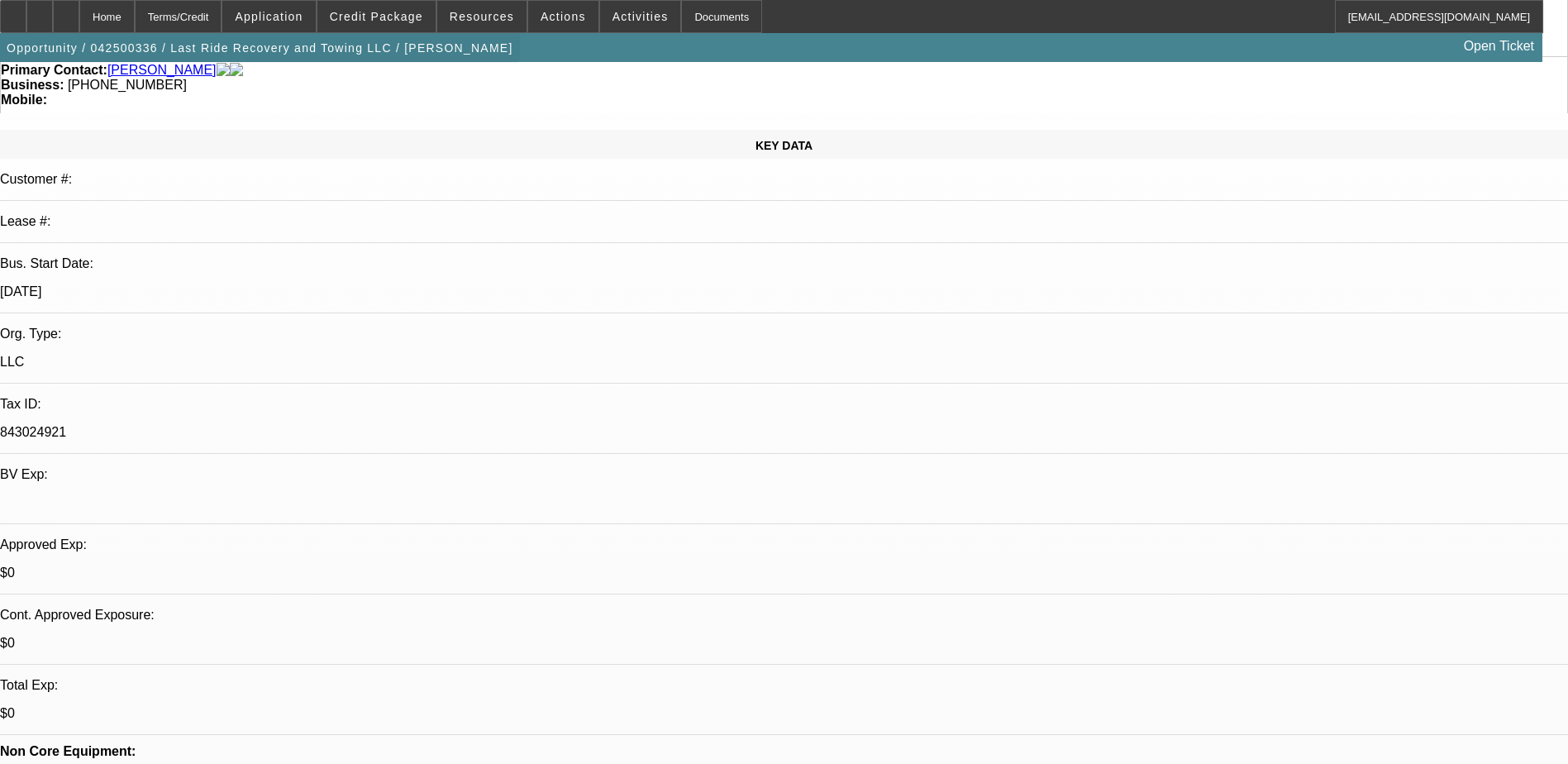
scroll to position [0, 0]
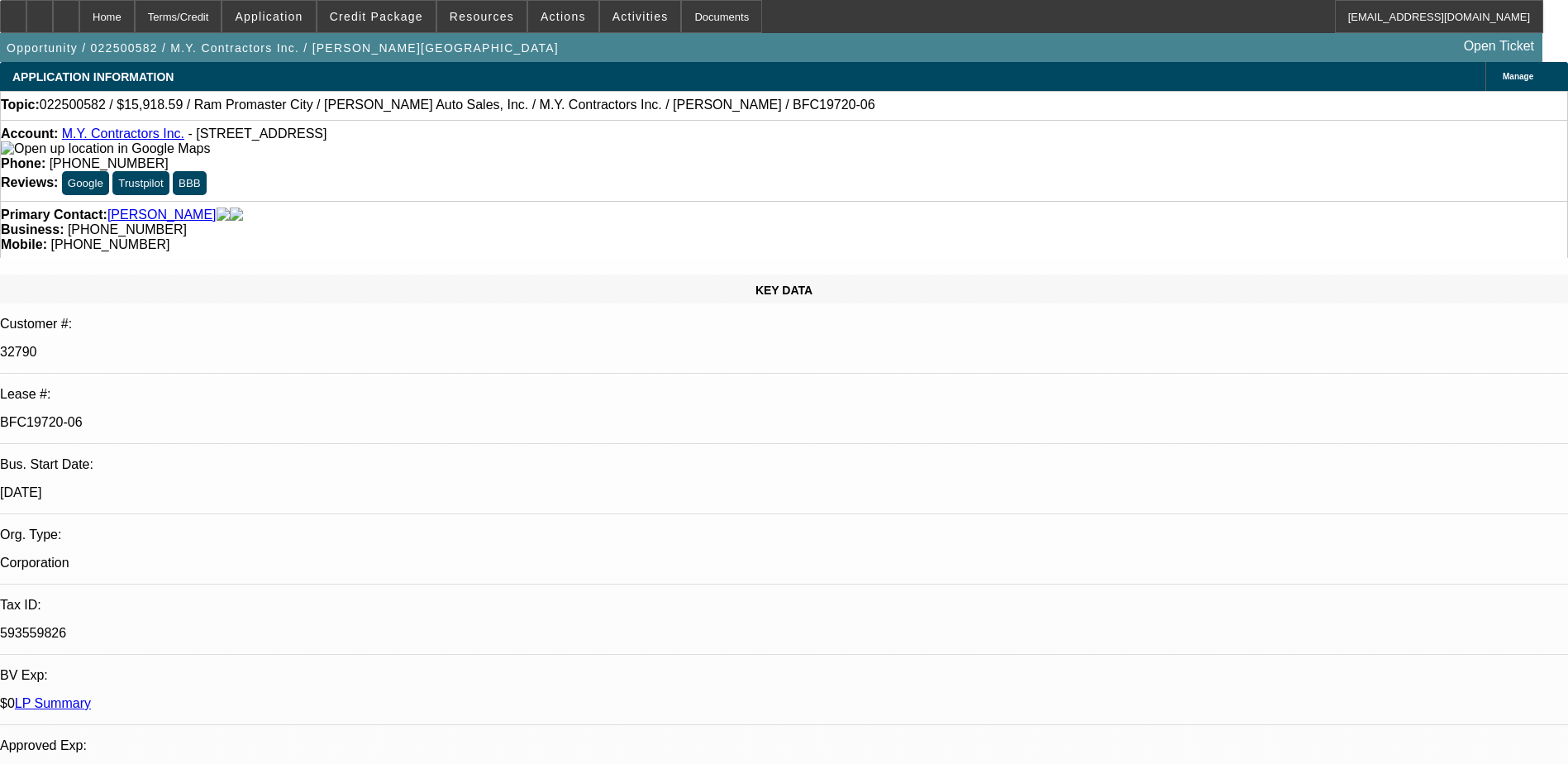
select select "0"
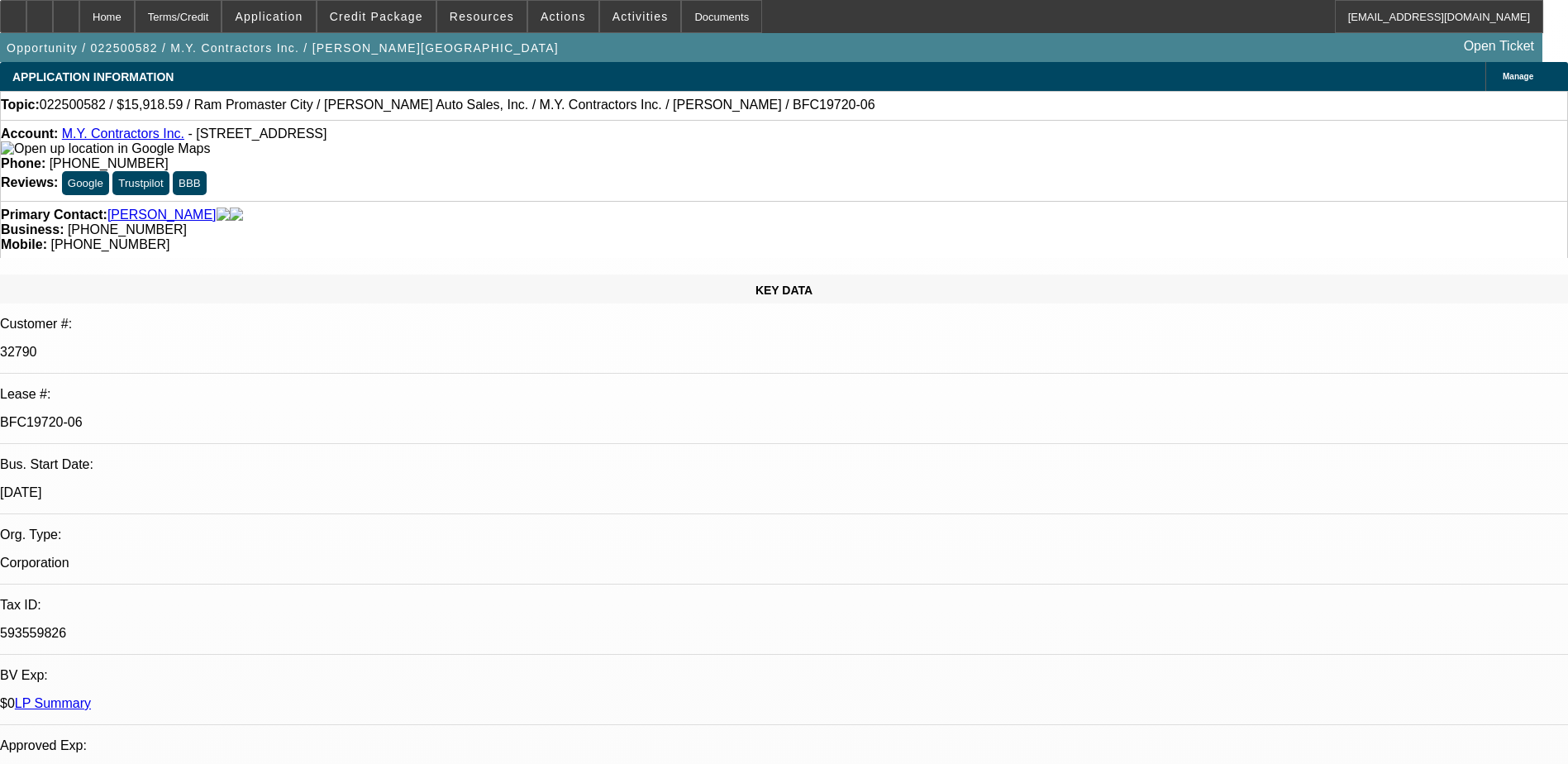
select select "0"
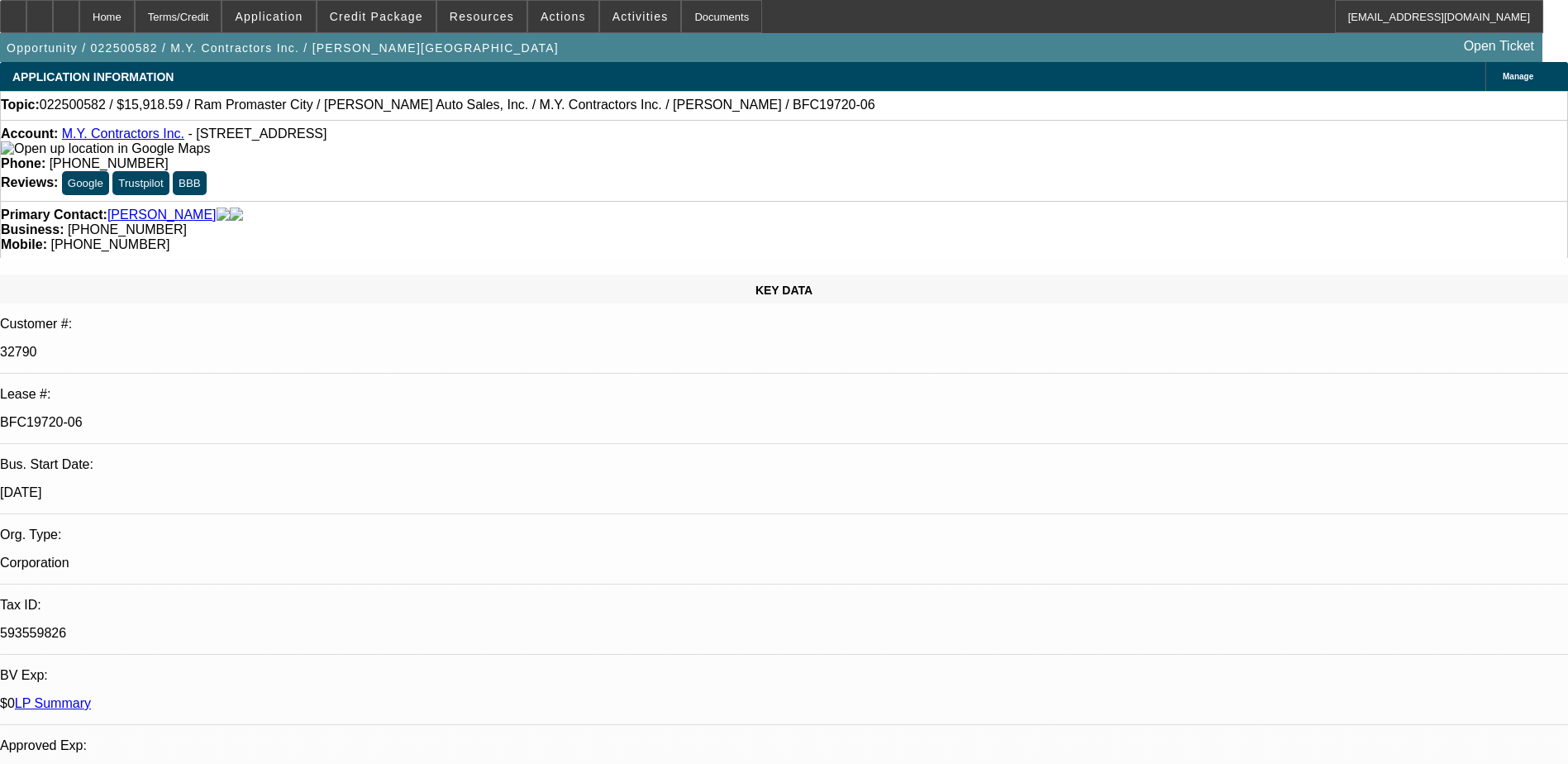
select select "0"
select select "1"
select select "3"
select select "6"
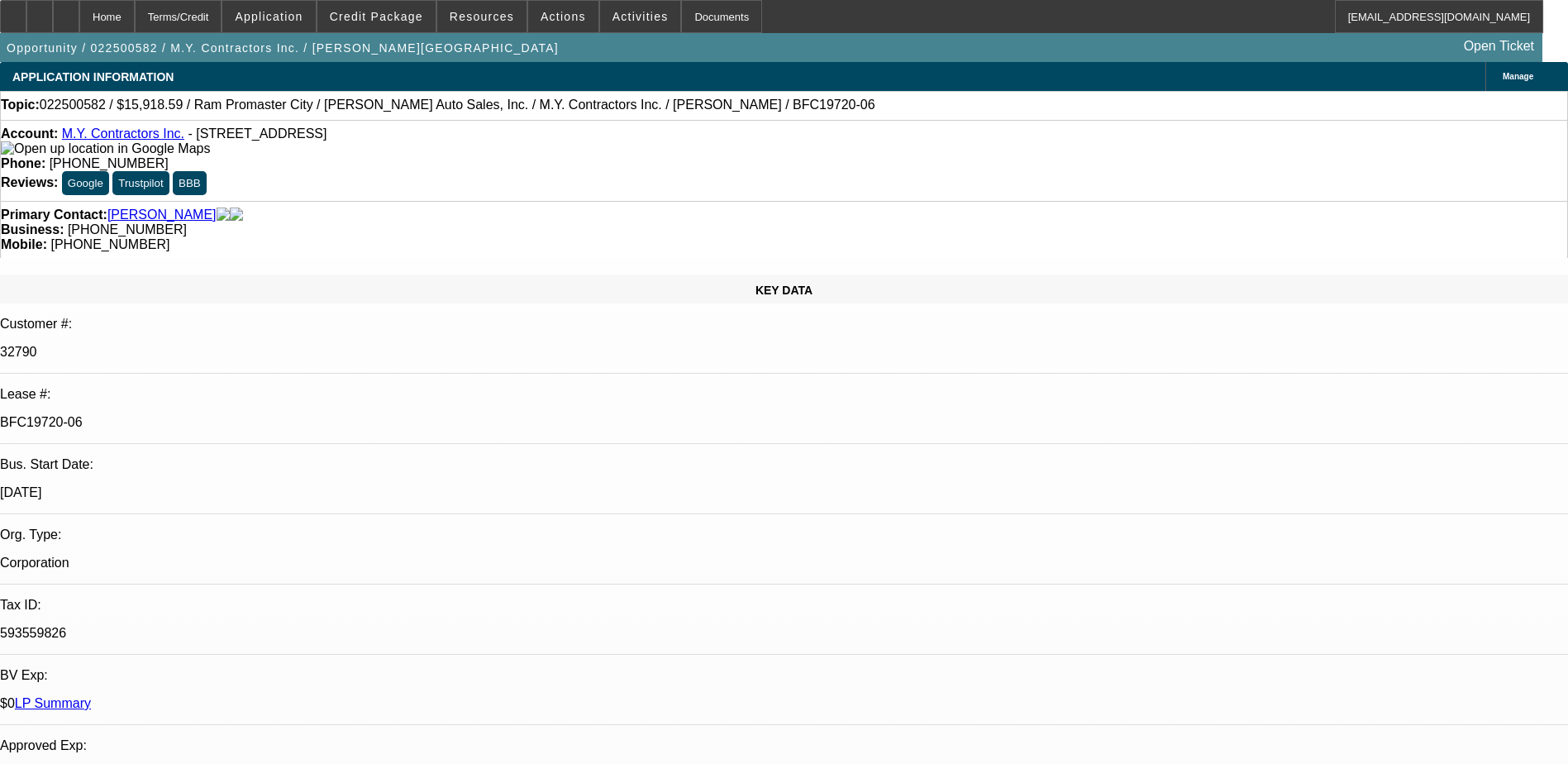
select select "1"
select select "6"
select select "1"
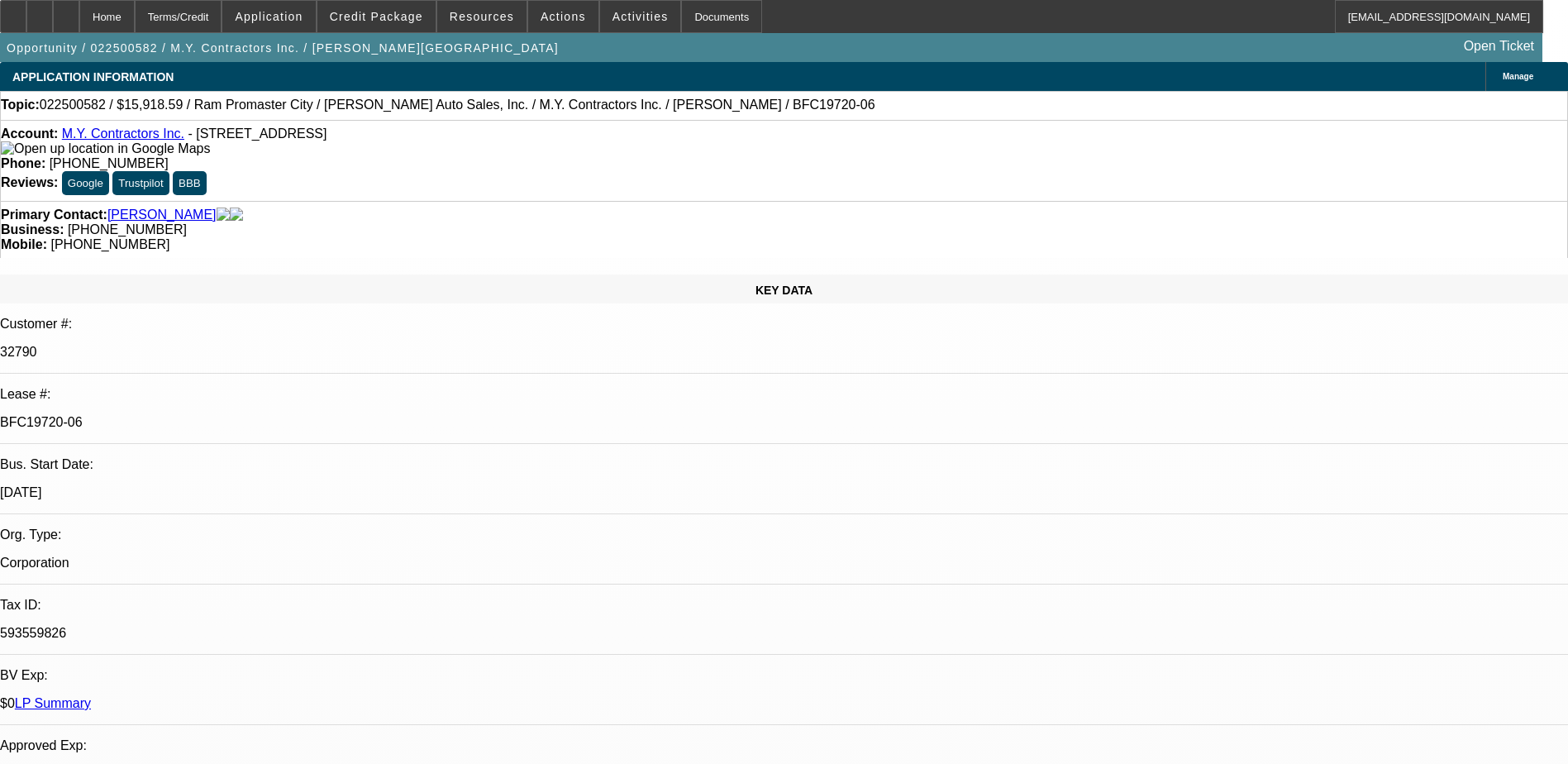
select select "6"
select select "1"
select select "6"
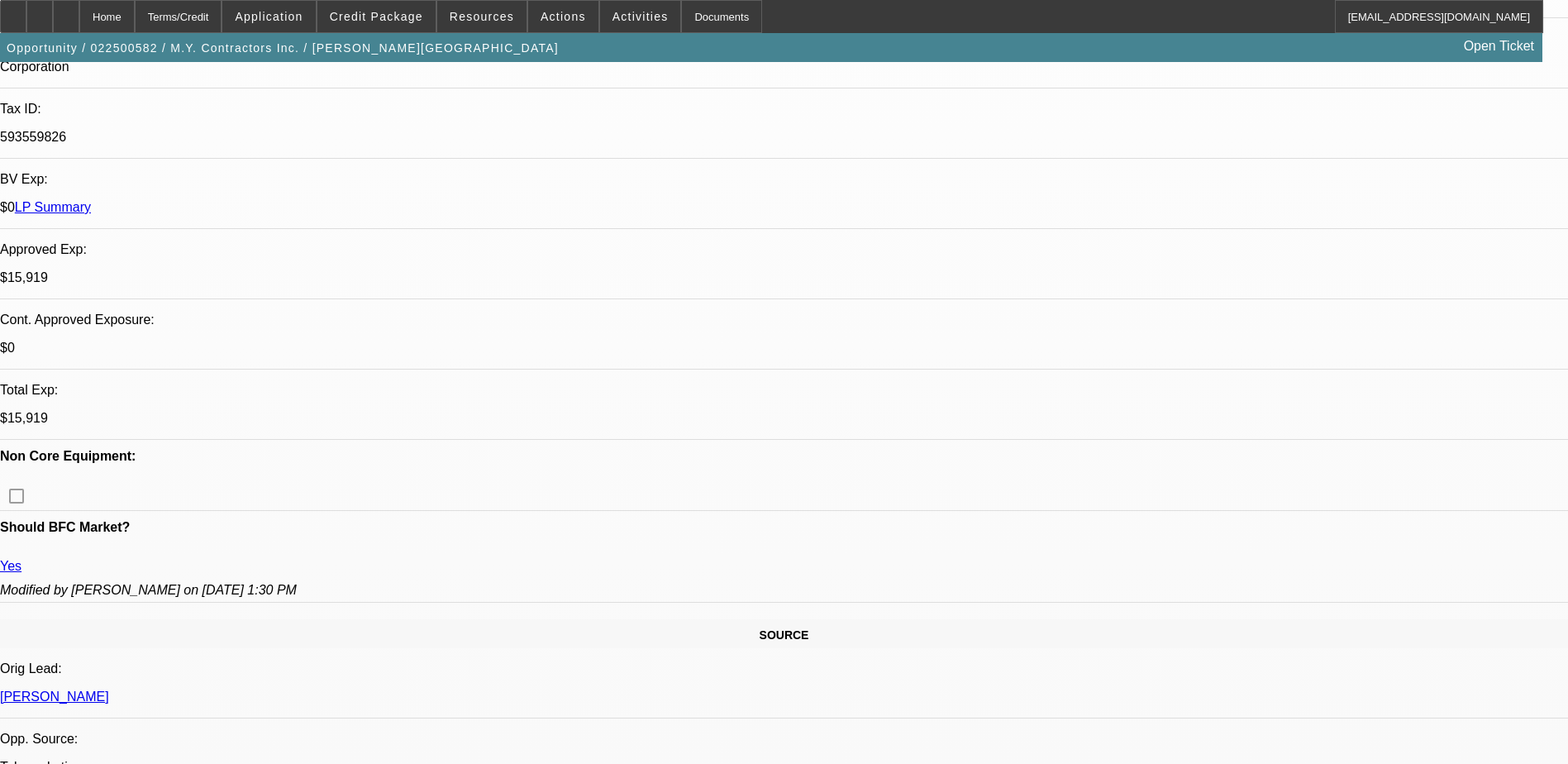
scroll to position [0, 0]
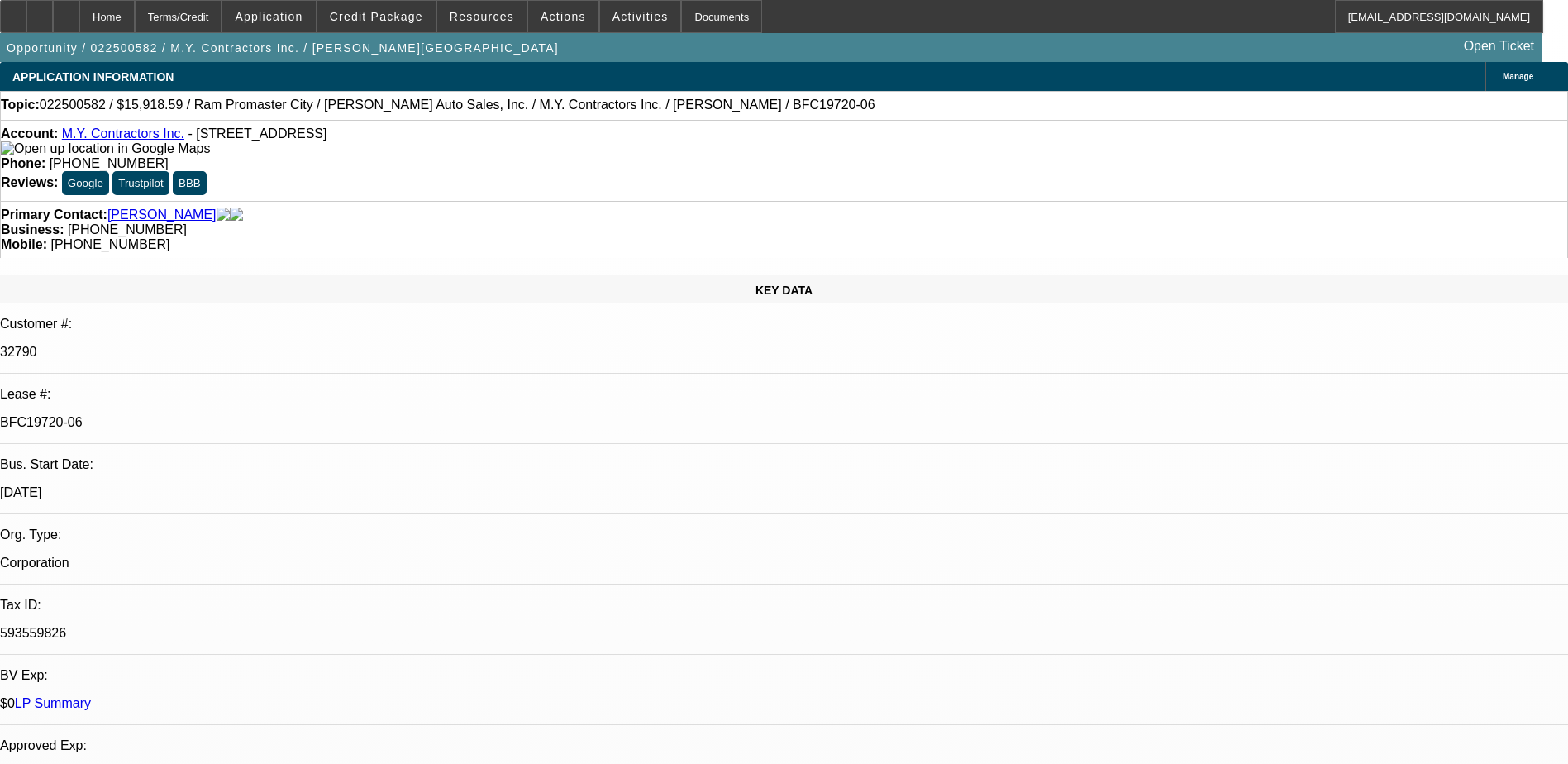
click at [91, 696] on link "LP Summary" at bounding box center [53, 703] width 76 height 14
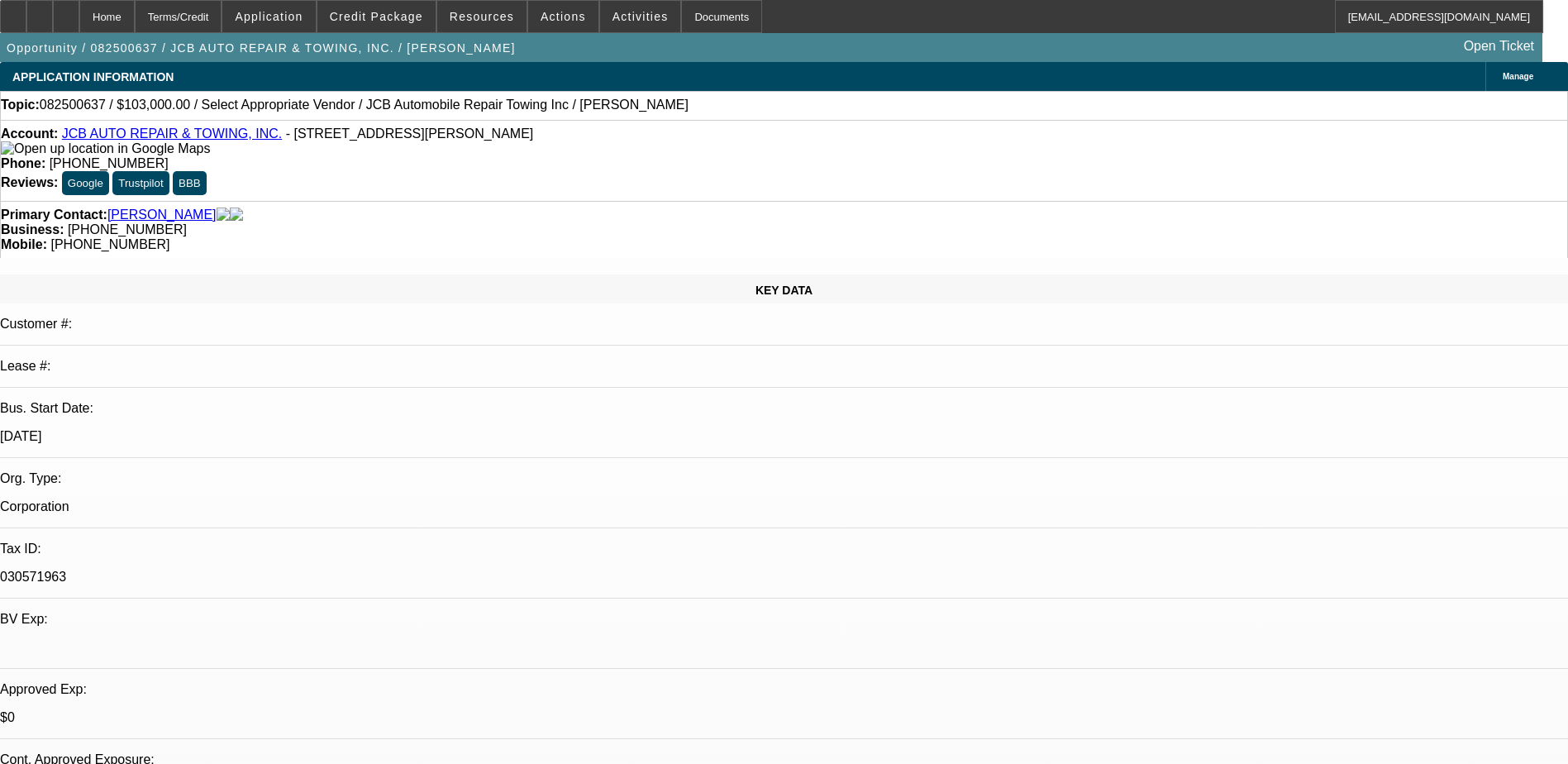
select select "0"
select select "2"
select select "0.1"
select select "4"
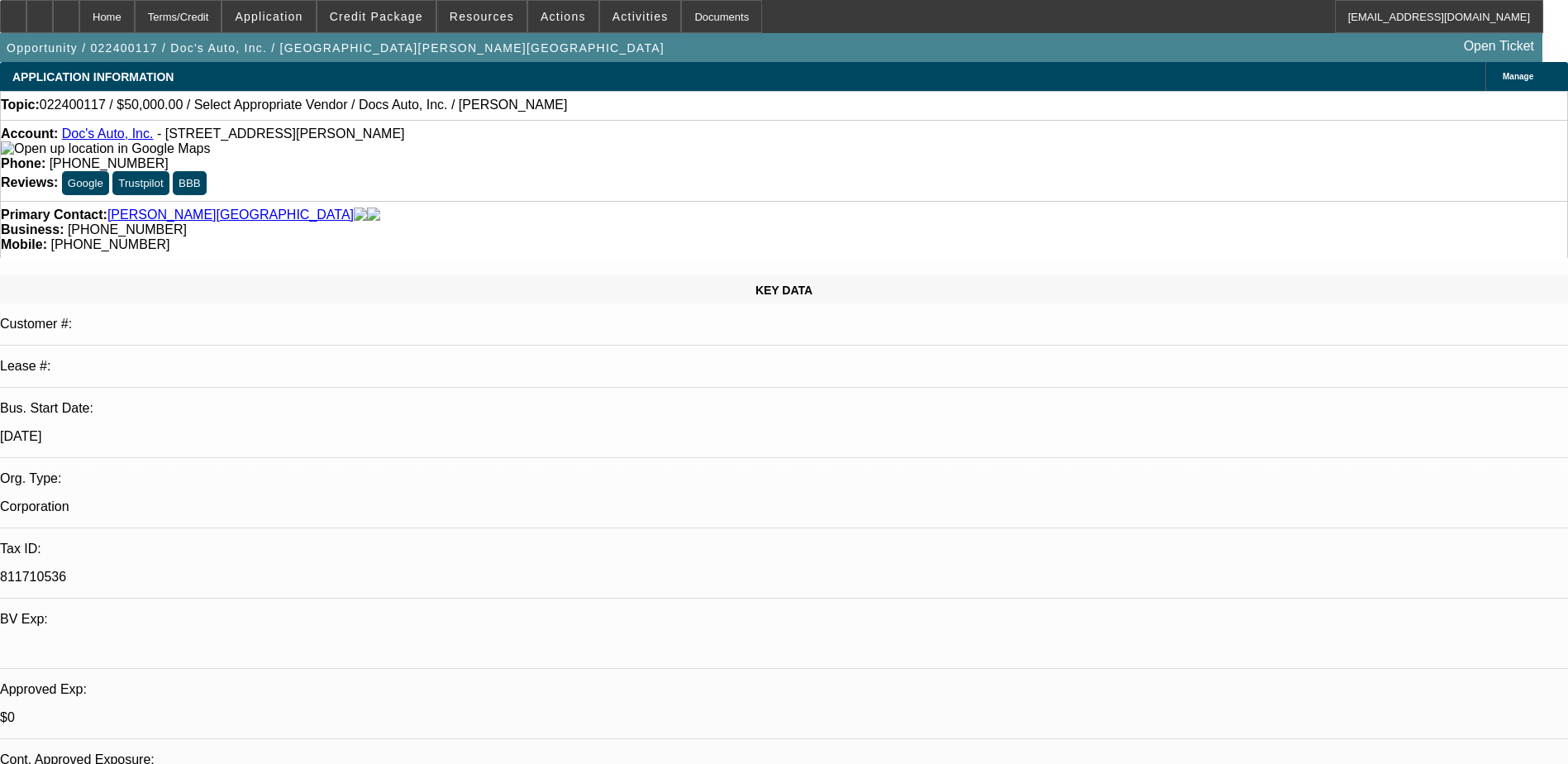
select select "0"
select select "2"
select select "0.1"
select select "1"
select select "2"
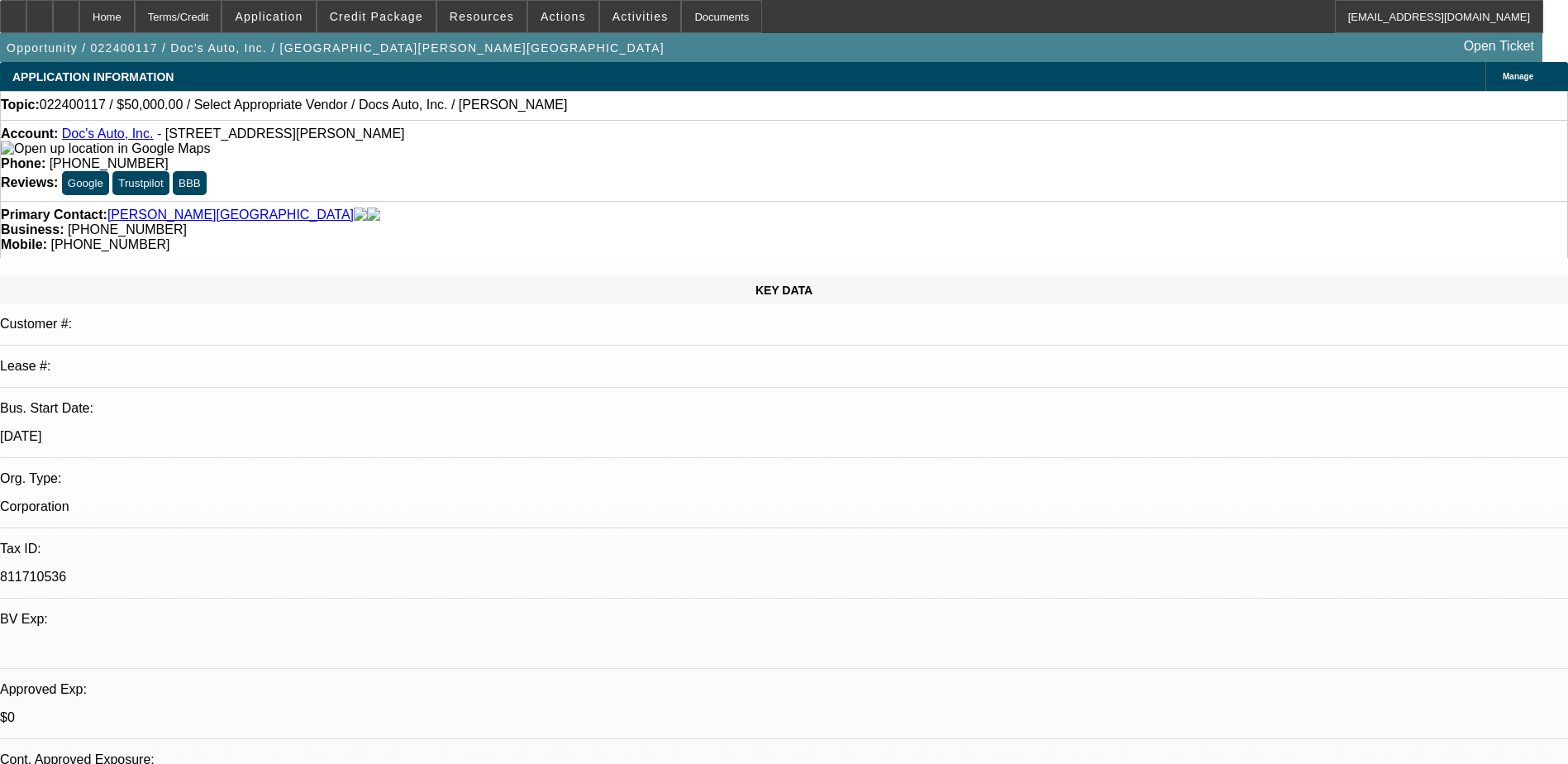
select select "4"
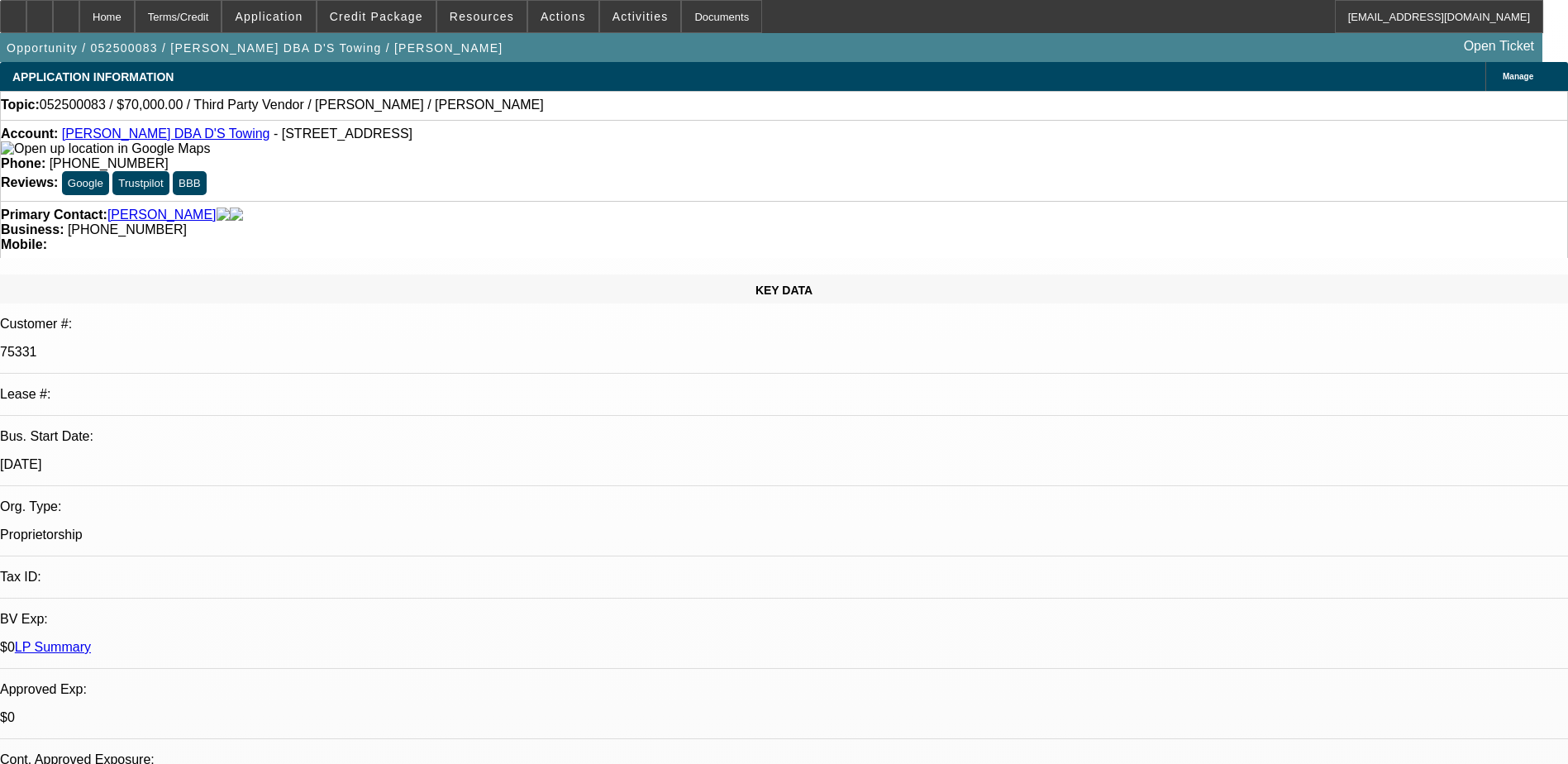
select select "0"
select select "2"
select select "0.1"
select select "1"
select select "2"
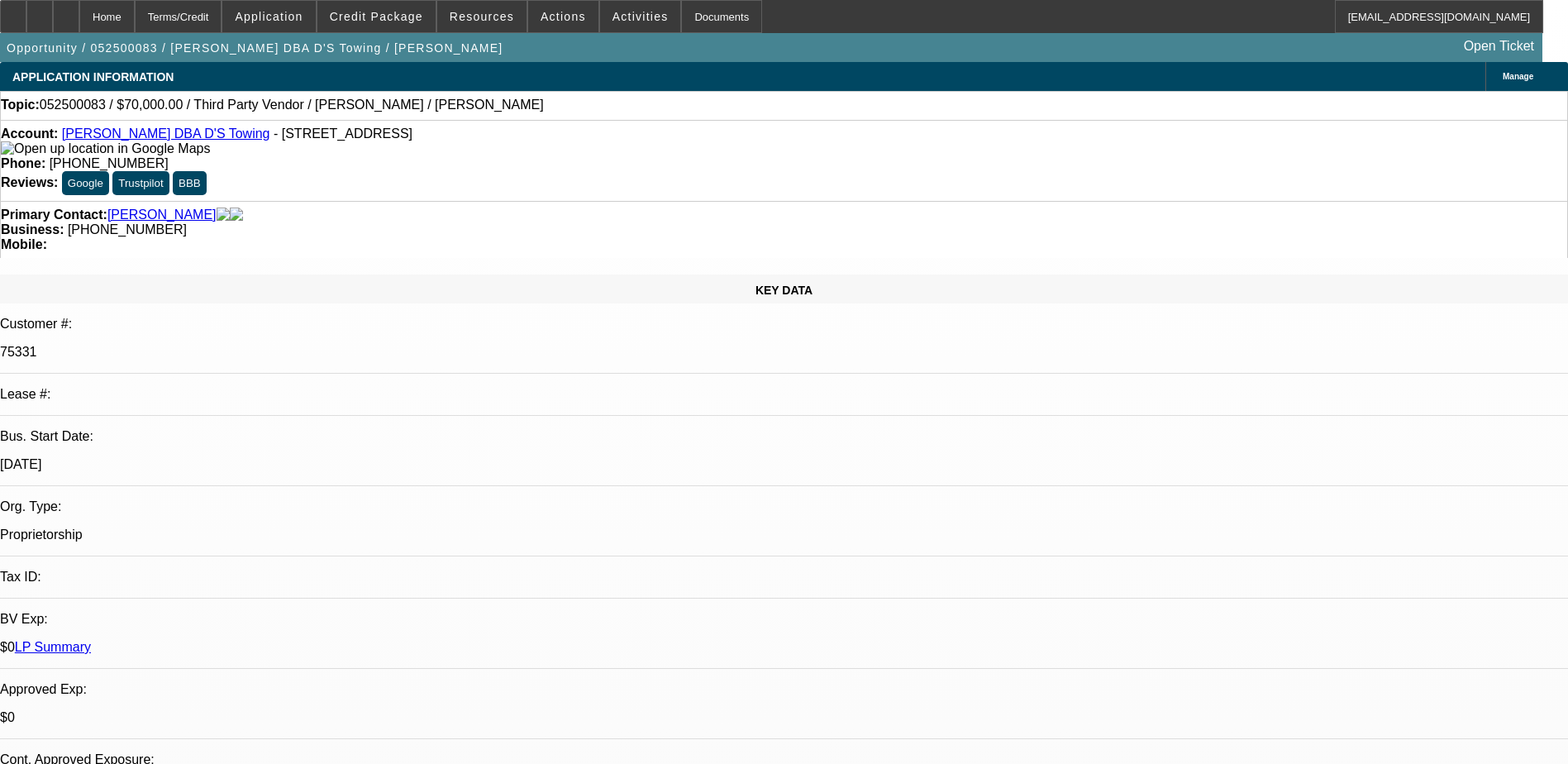
select select "4"
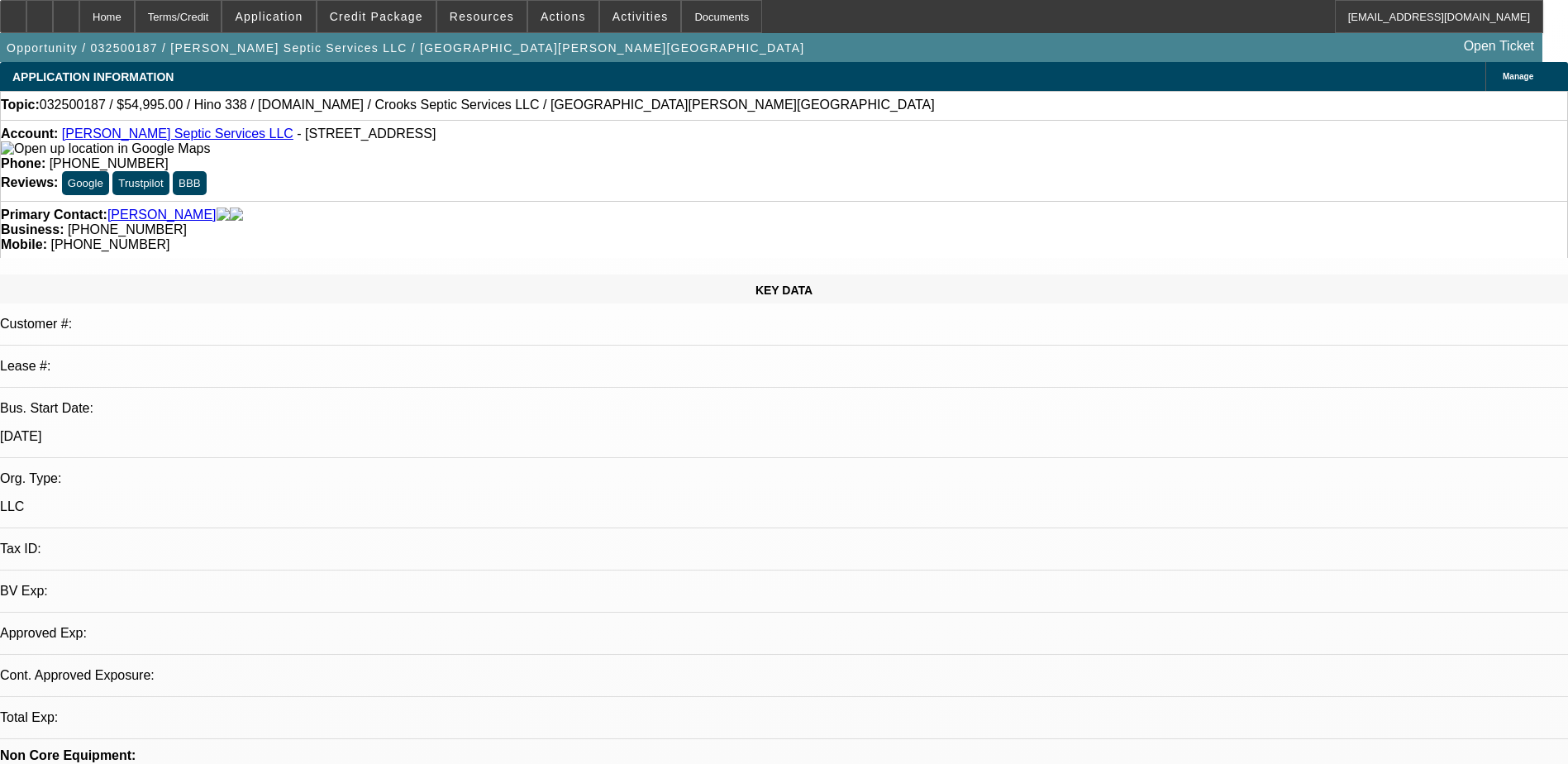
select select "0"
select select "2"
select select "0.1"
select select "1"
select select "2"
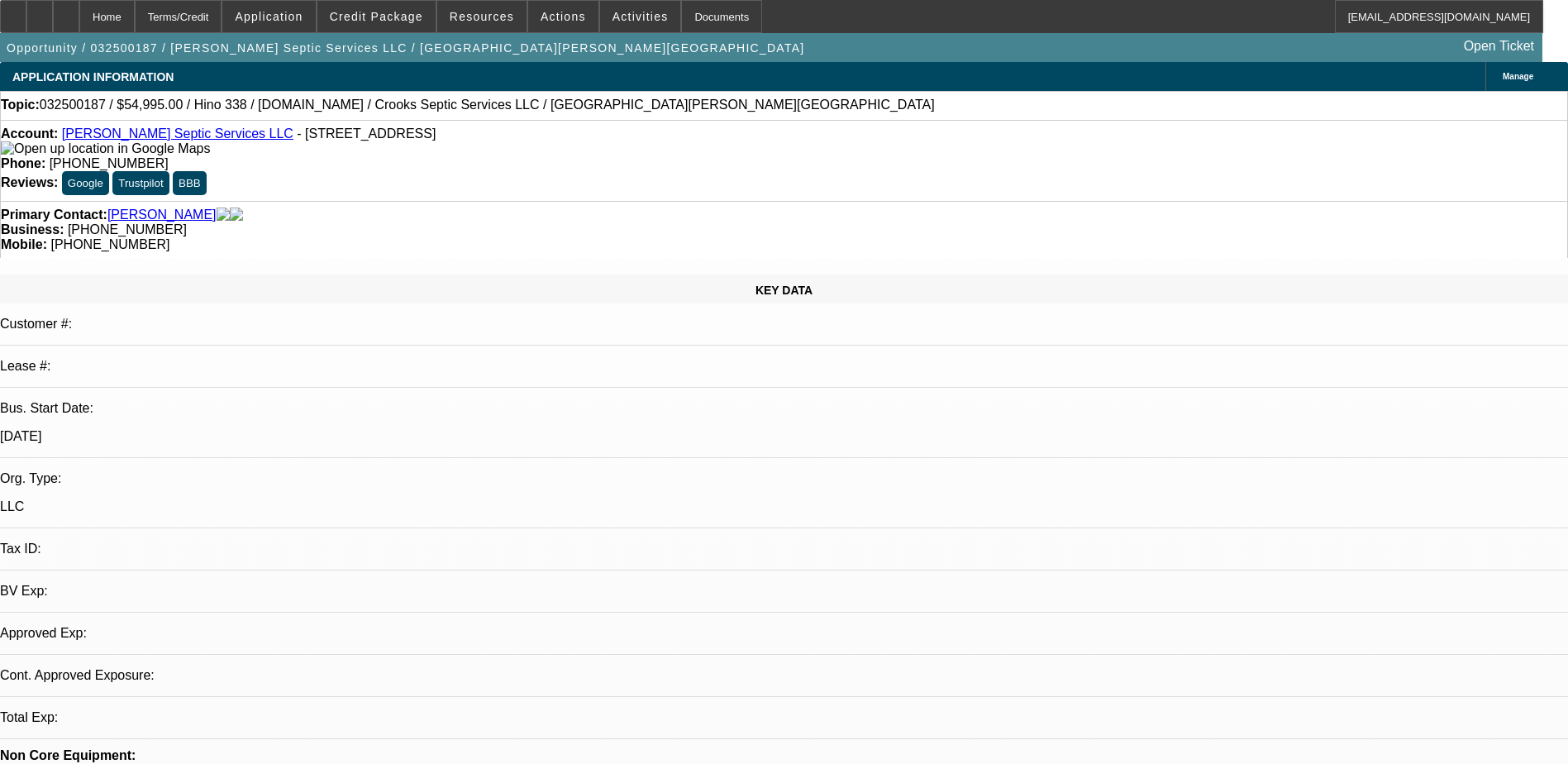
select select "4"
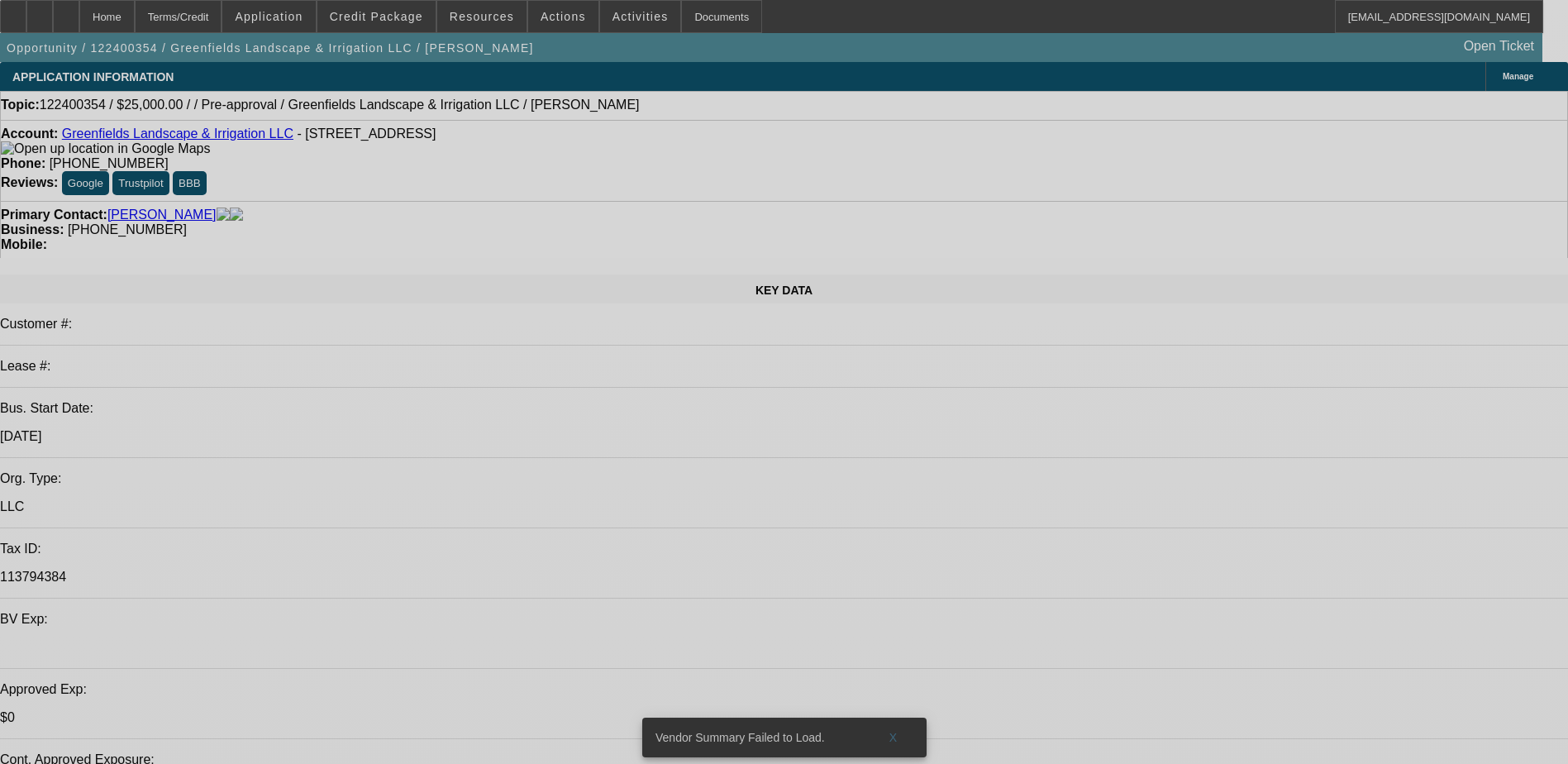
select select "0"
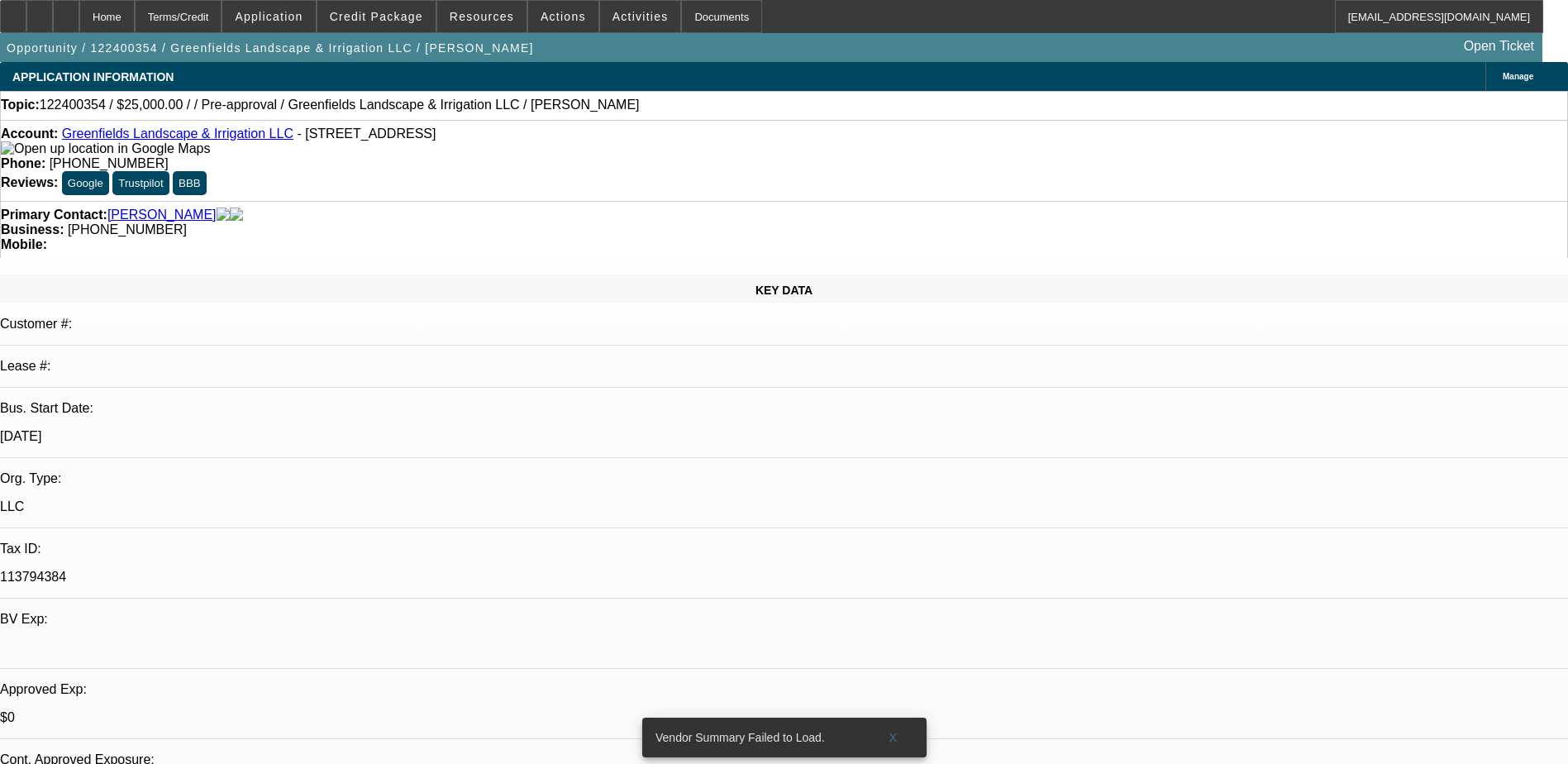
select select "2"
select select "0.1"
select select "4"
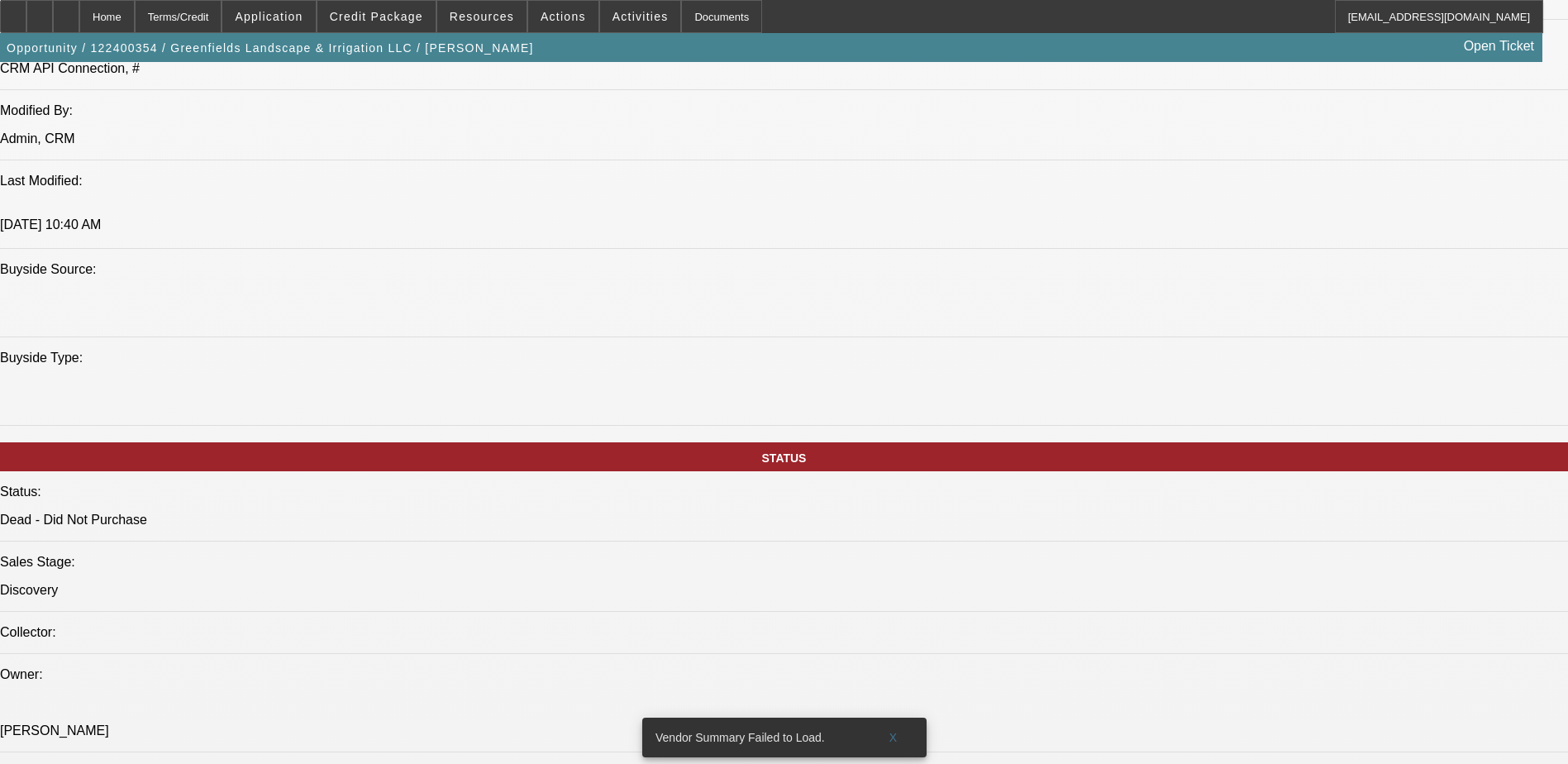
scroll to position [1074, 0]
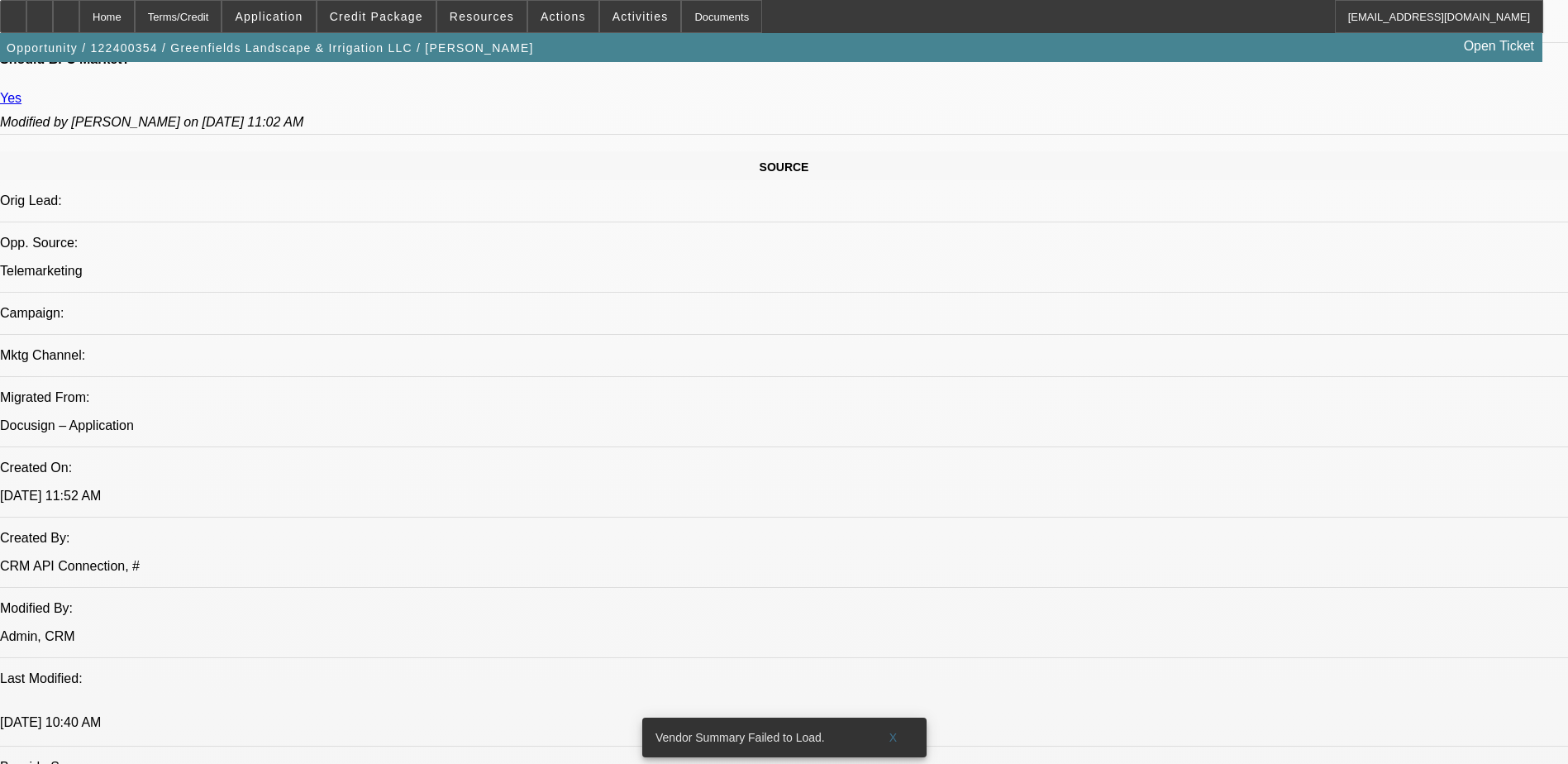
scroll to position [661, 0]
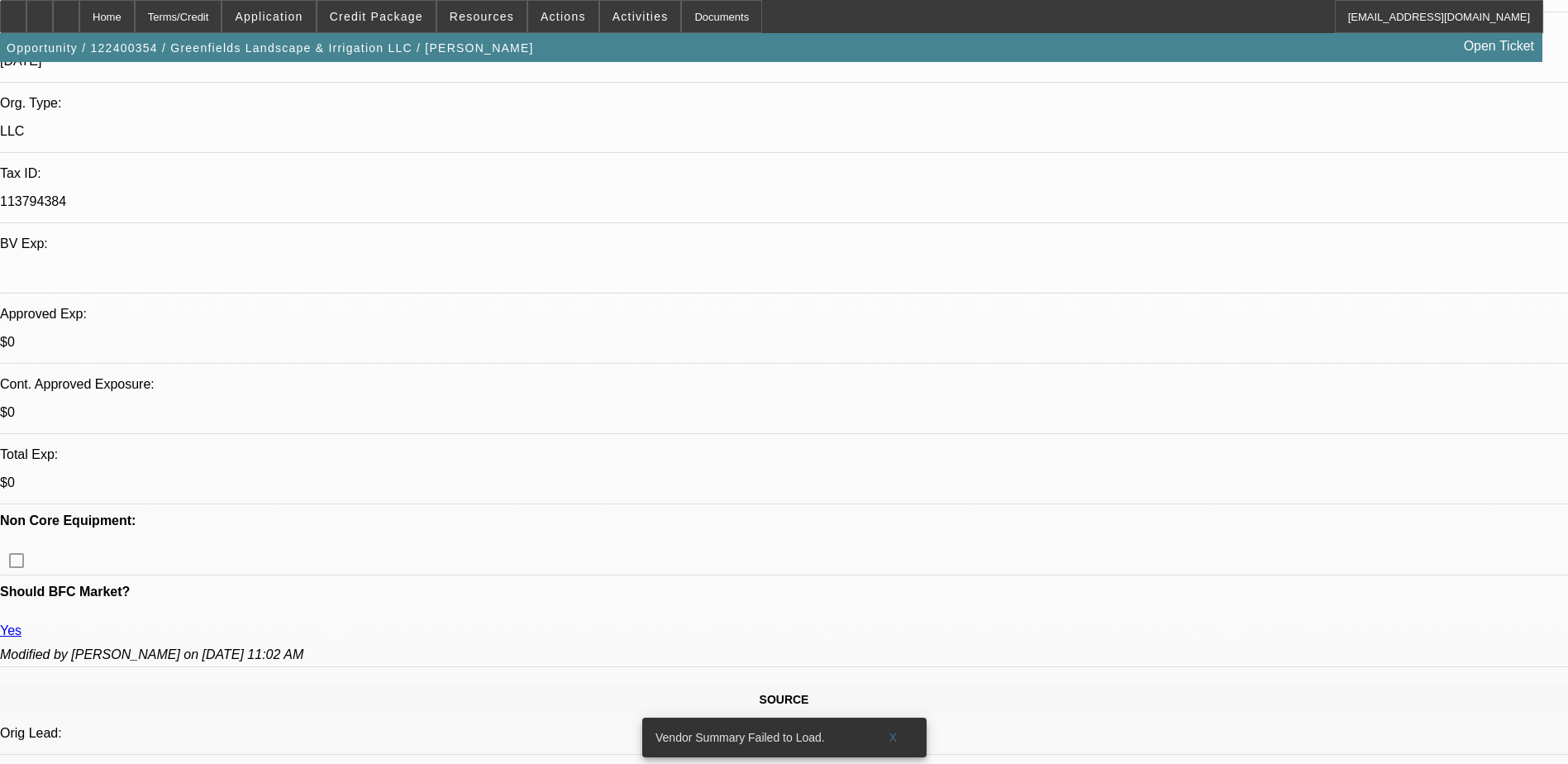
scroll to position [496, 0]
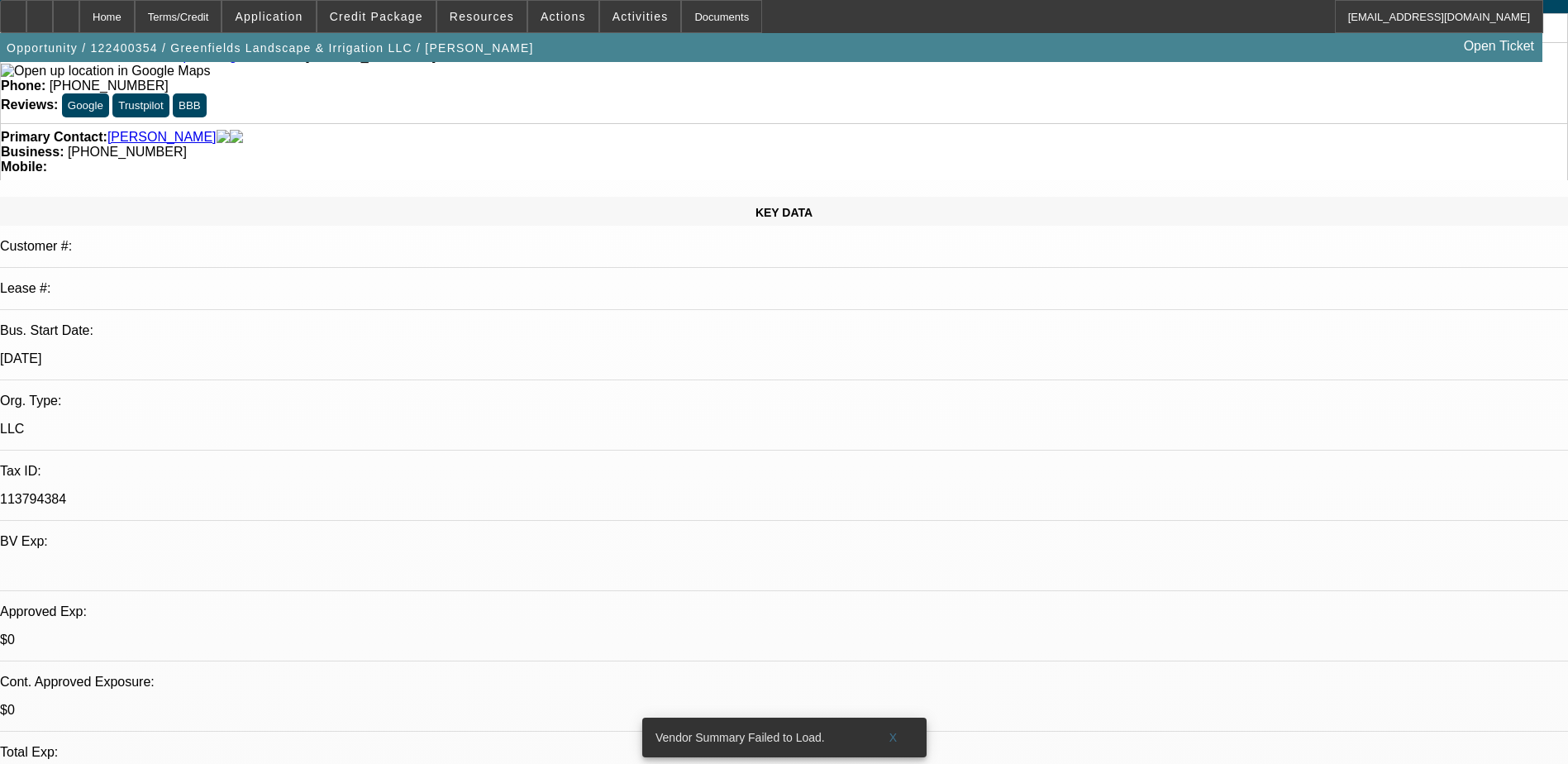
scroll to position [0, 0]
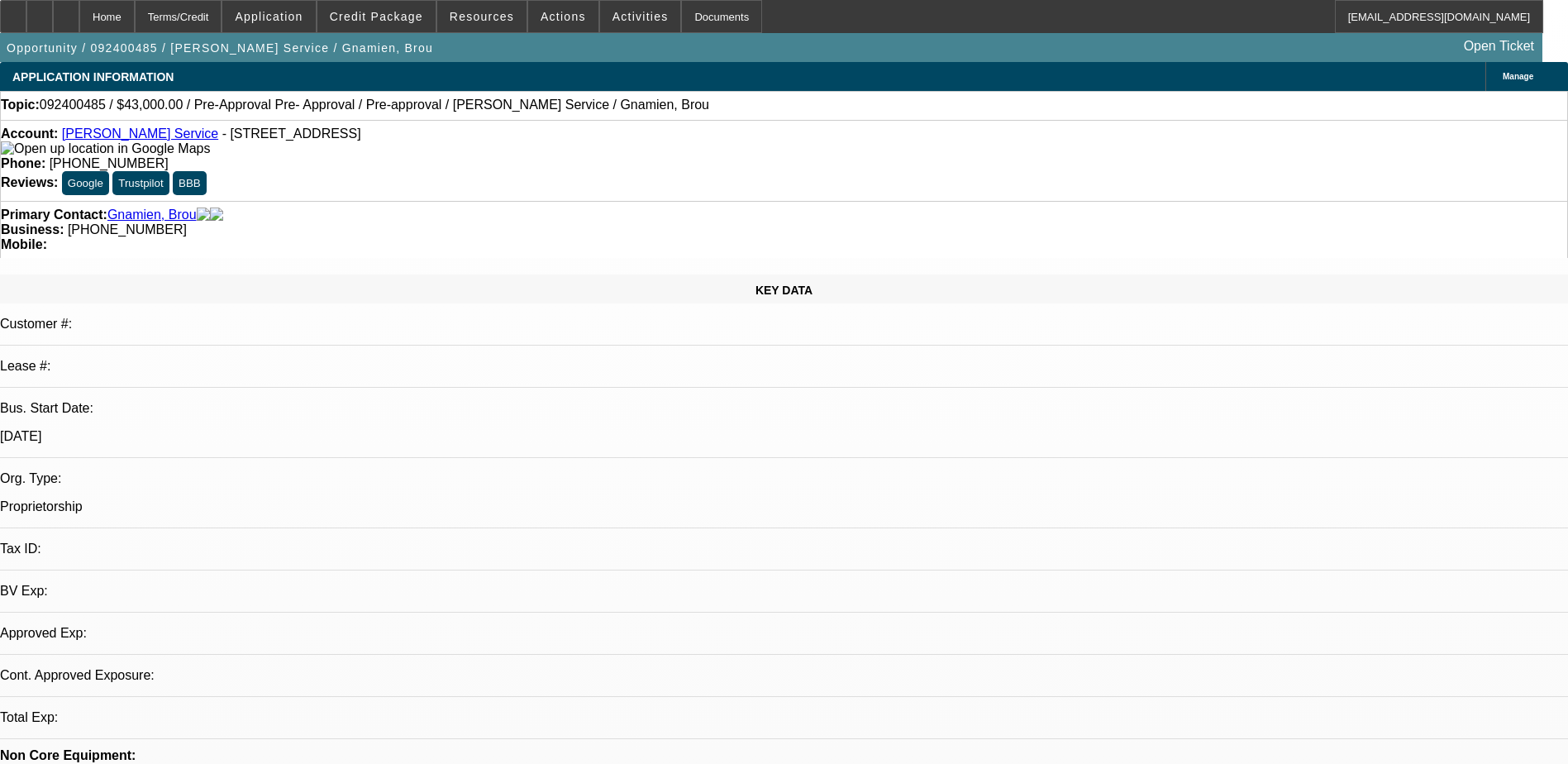
select select "0"
select select "0.1"
select select "1"
select select "3"
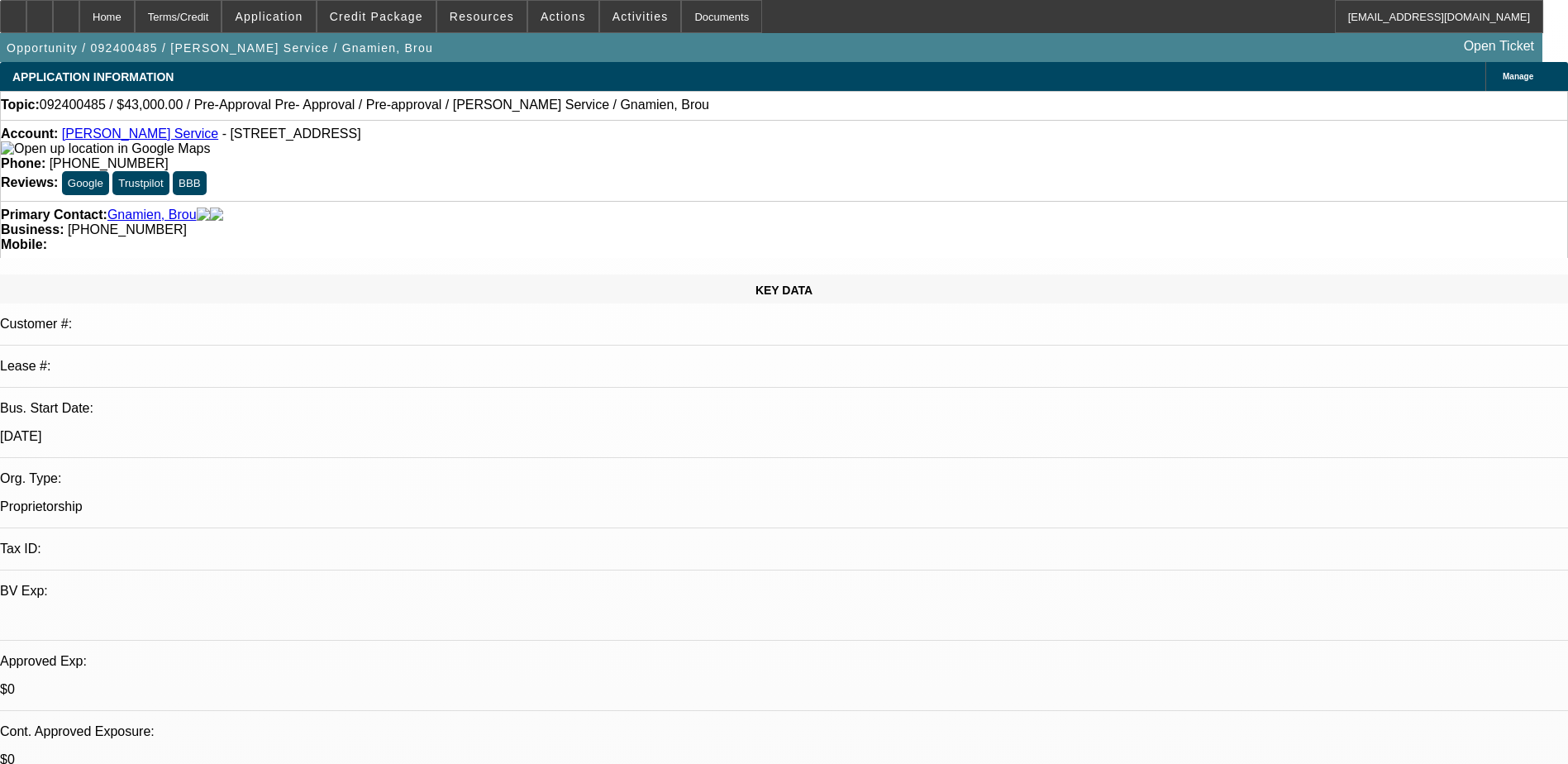
select select "4"
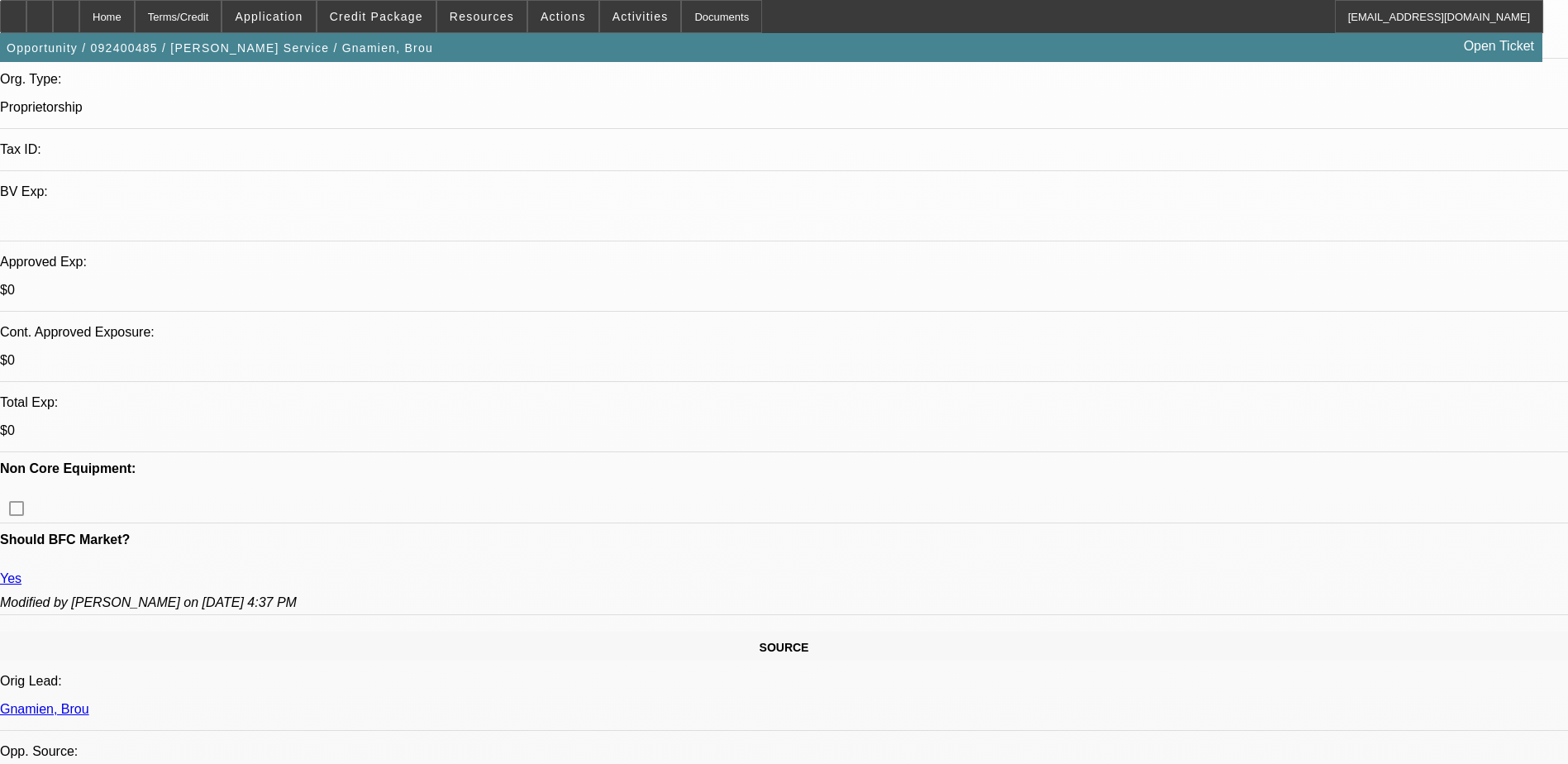
scroll to position [579, 0]
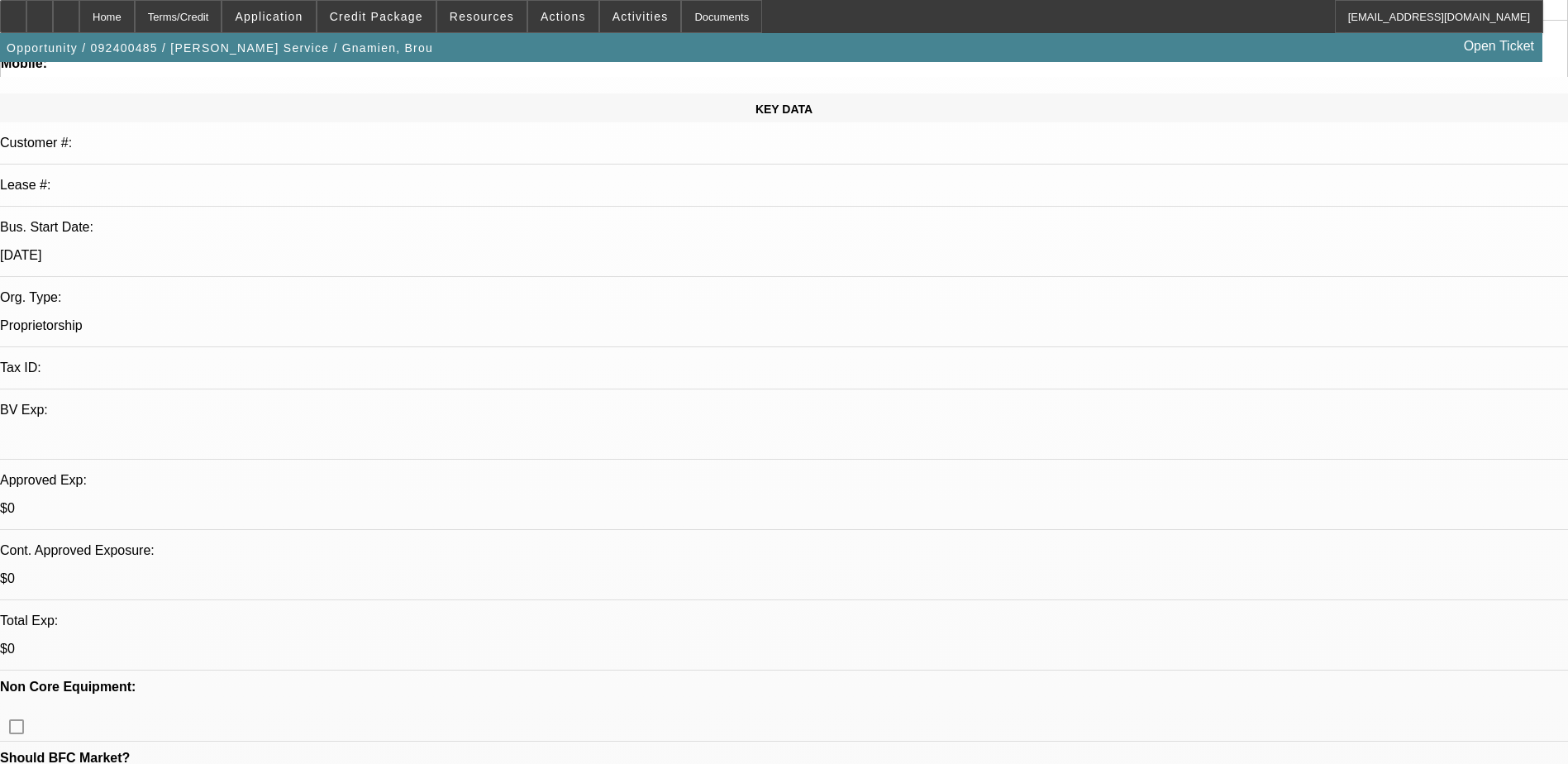
scroll to position [0, 0]
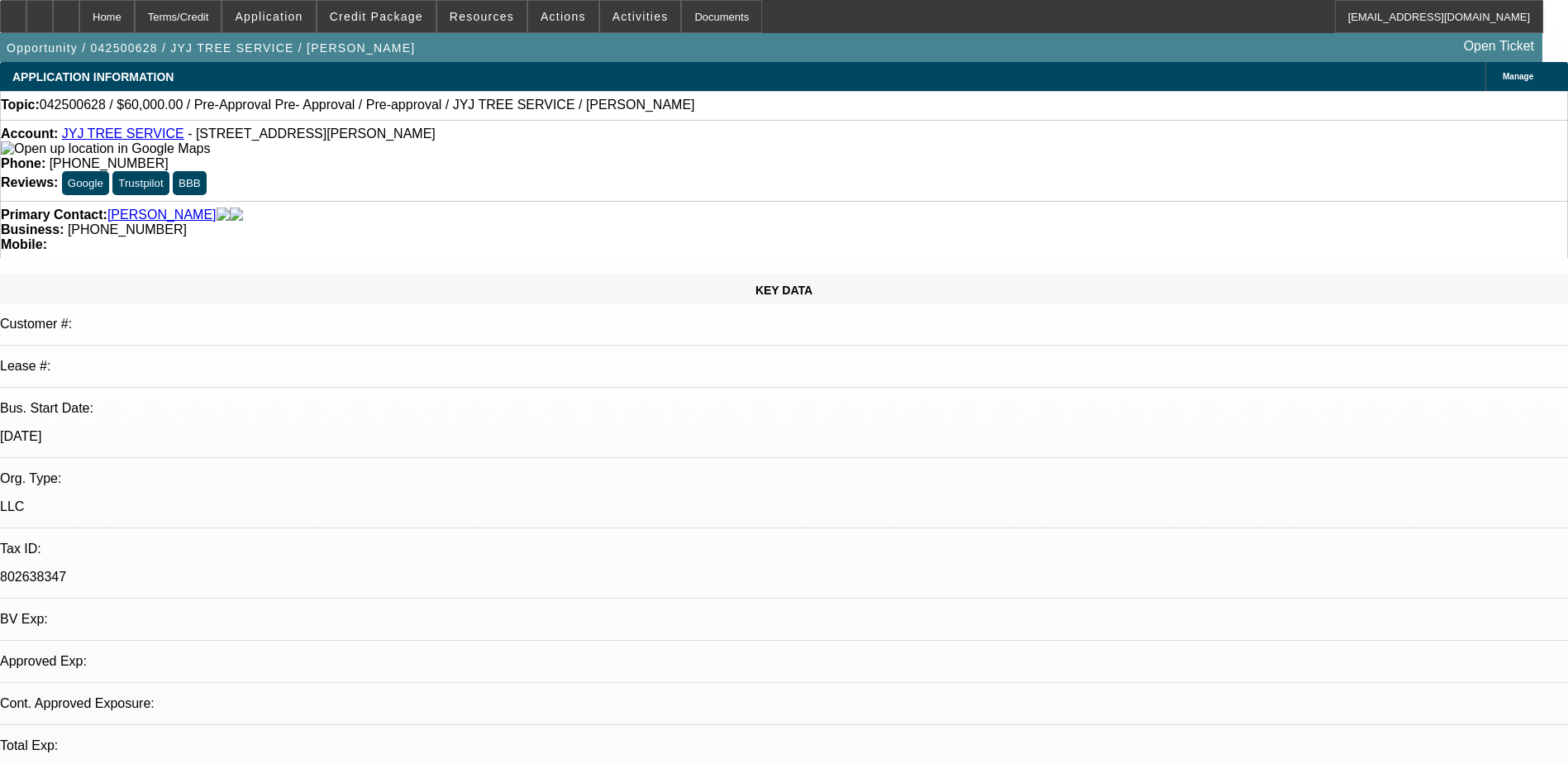
select select "0"
select select "0.1"
select select "1"
select select "3"
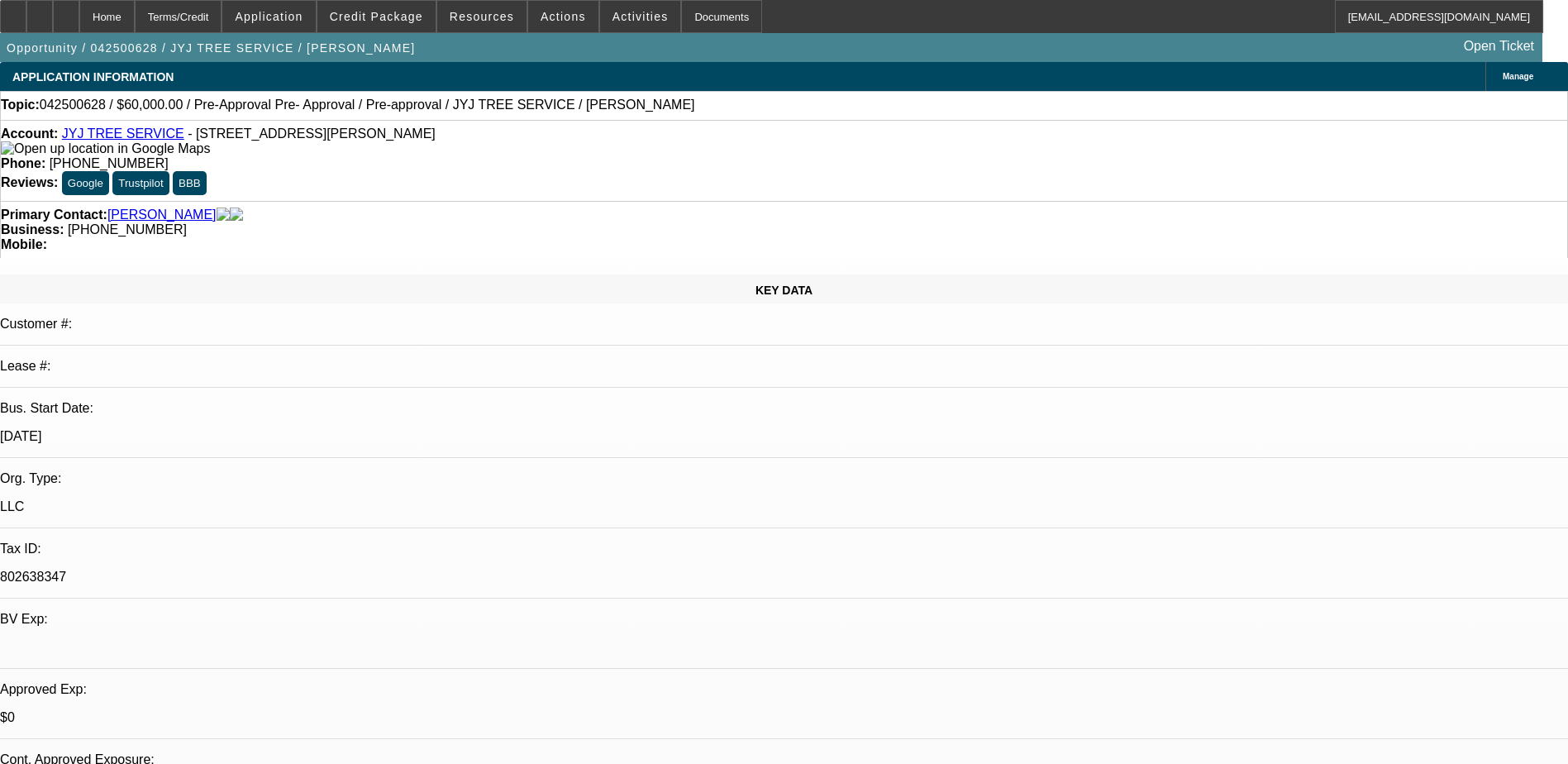
select select "4"
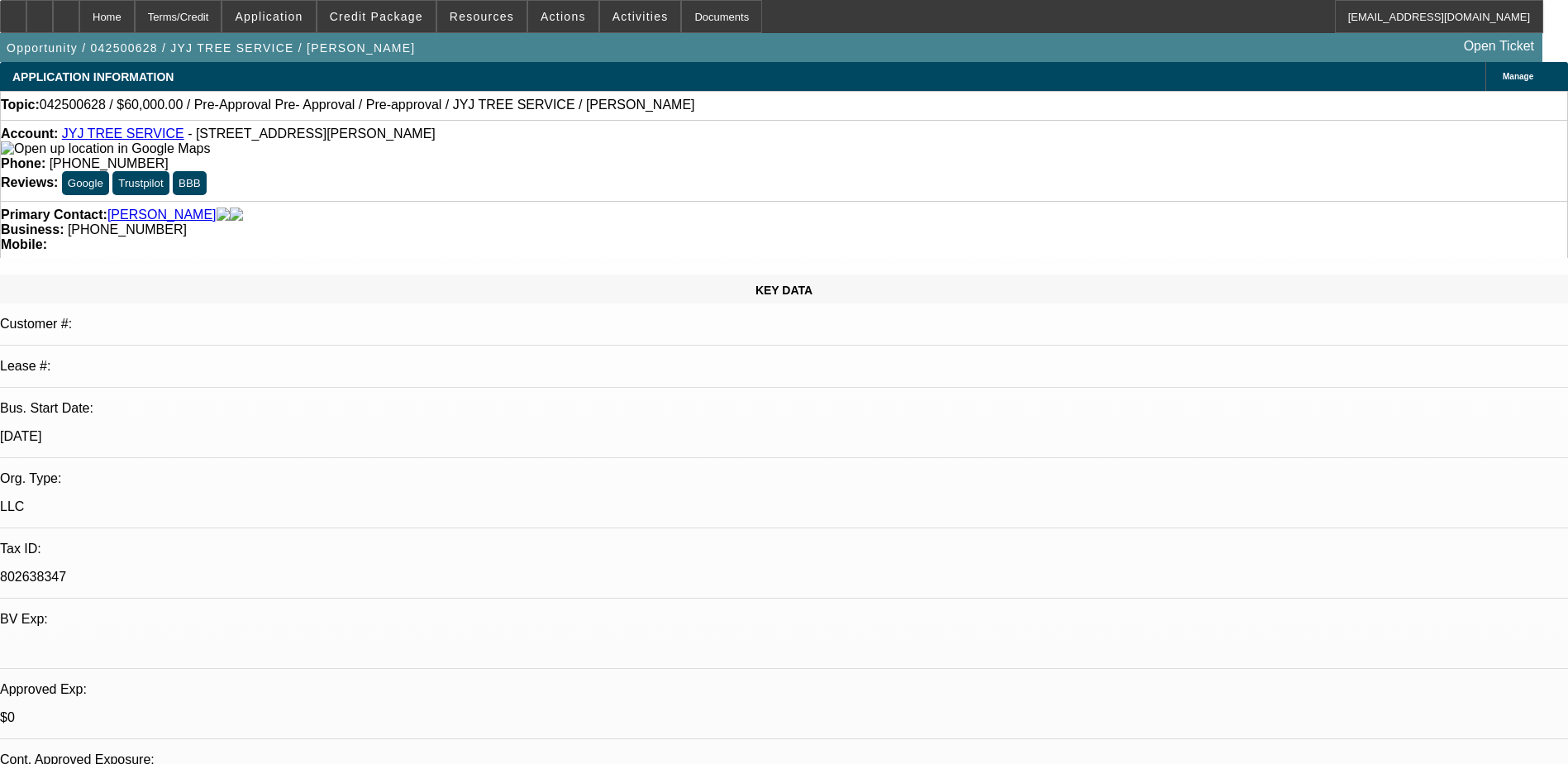
scroll to position [709, 0]
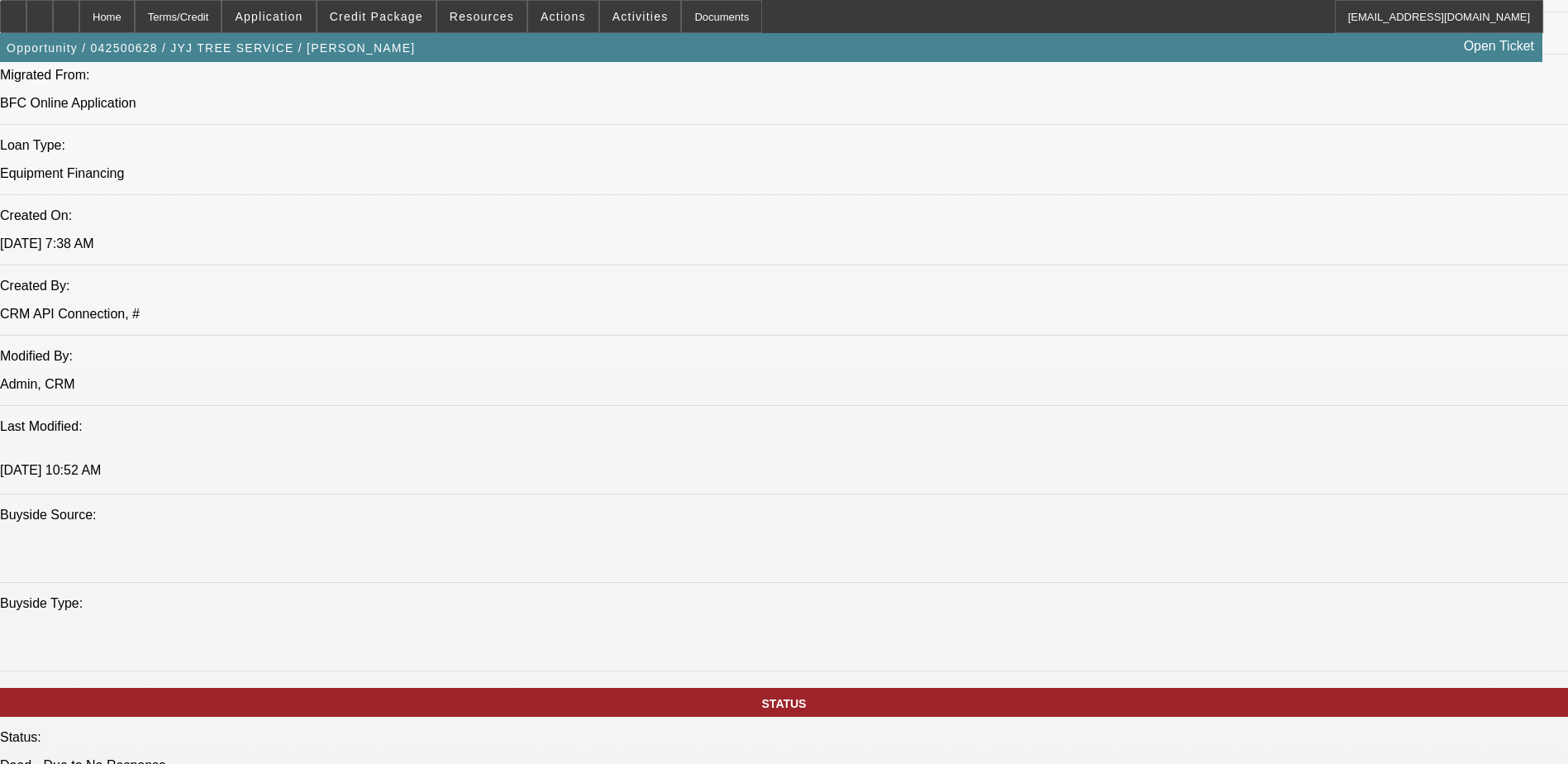
scroll to position [165, 0]
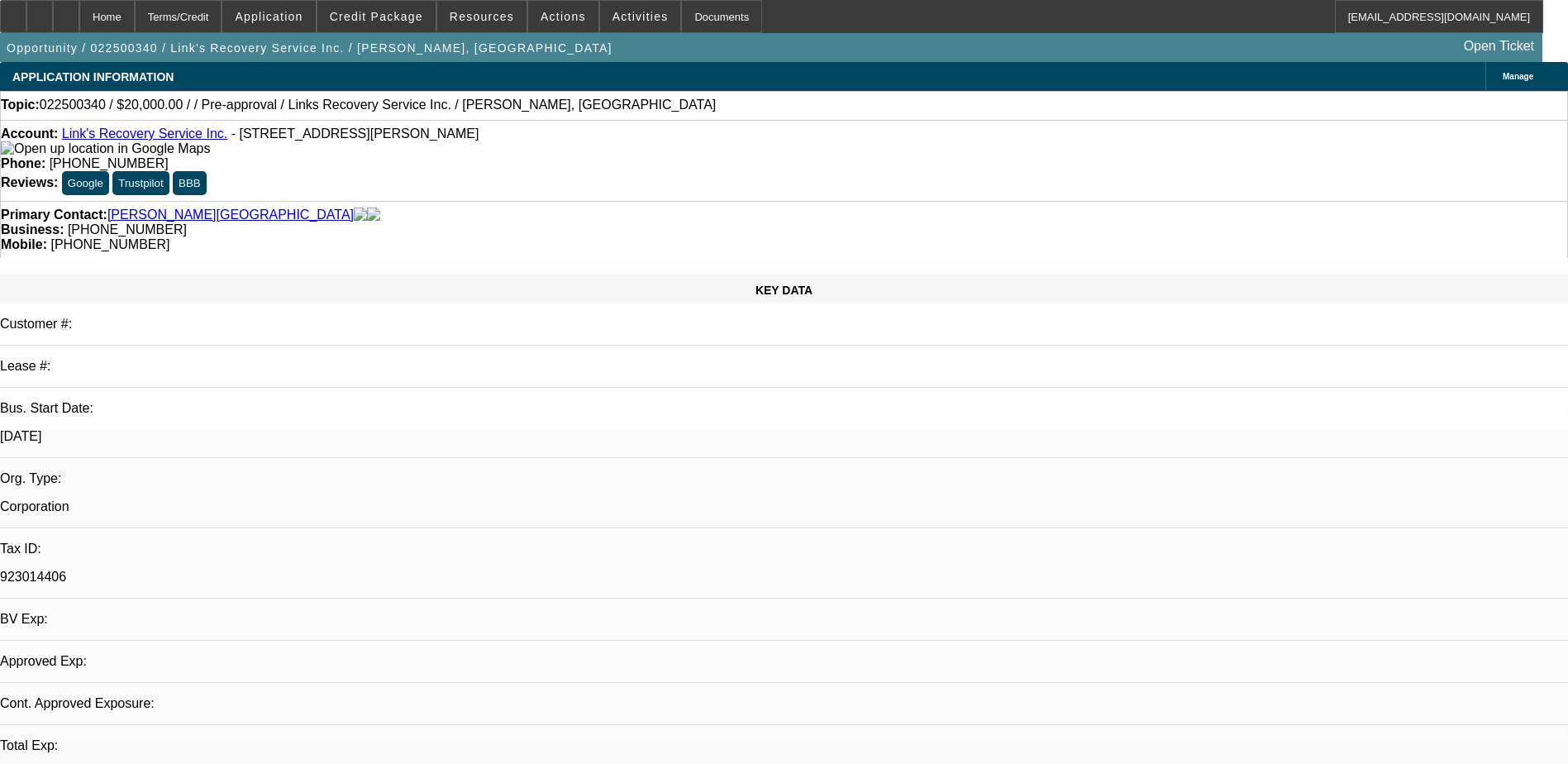
select select "0"
select select "2"
select select "0.1"
select select "1"
select select "2"
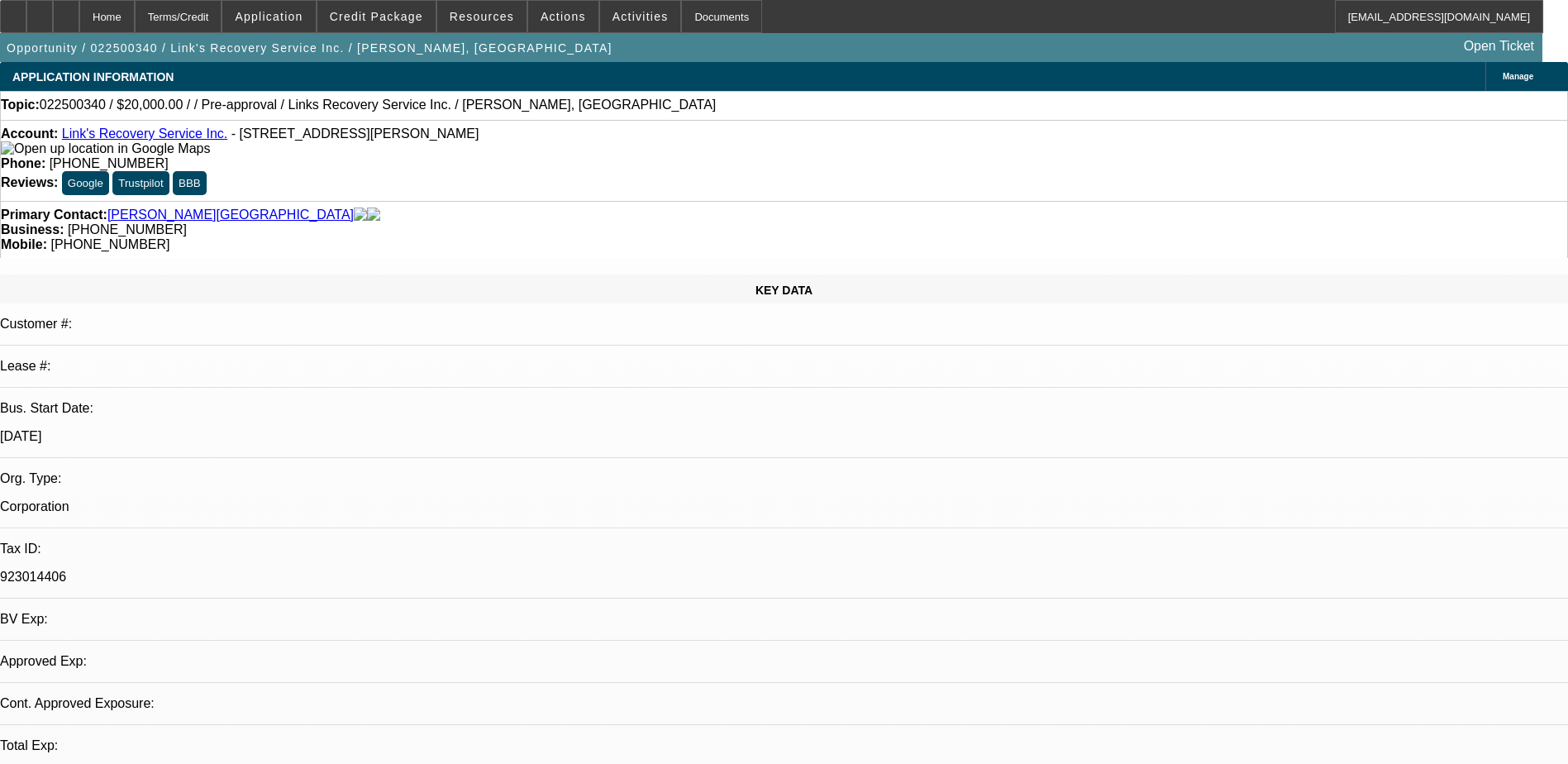
select select "4"
drag, startPoint x: 1272, startPoint y: 220, endPoint x: 1240, endPoint y: 299, distance: 85.2
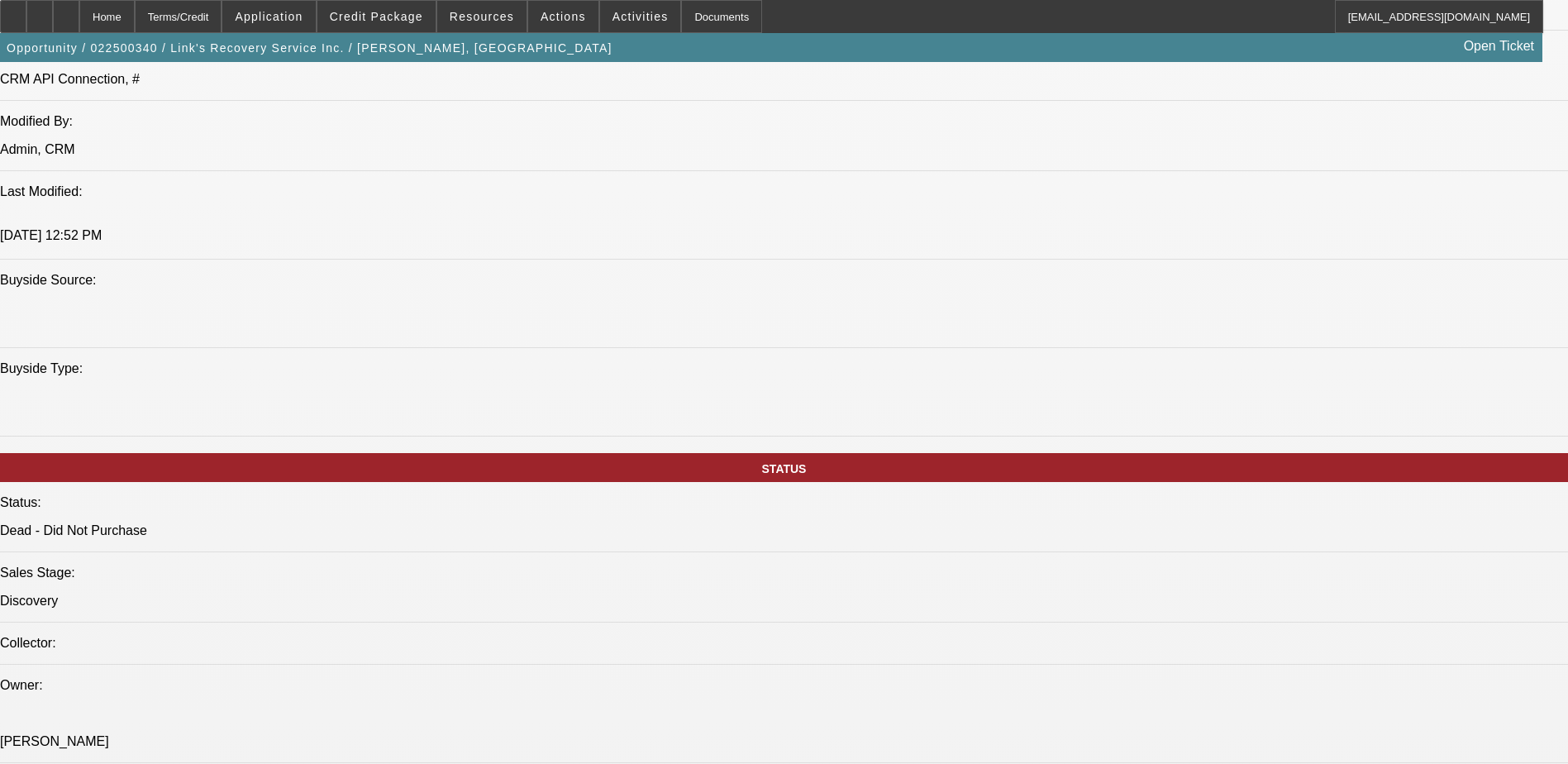
scroll to position [910, 0]
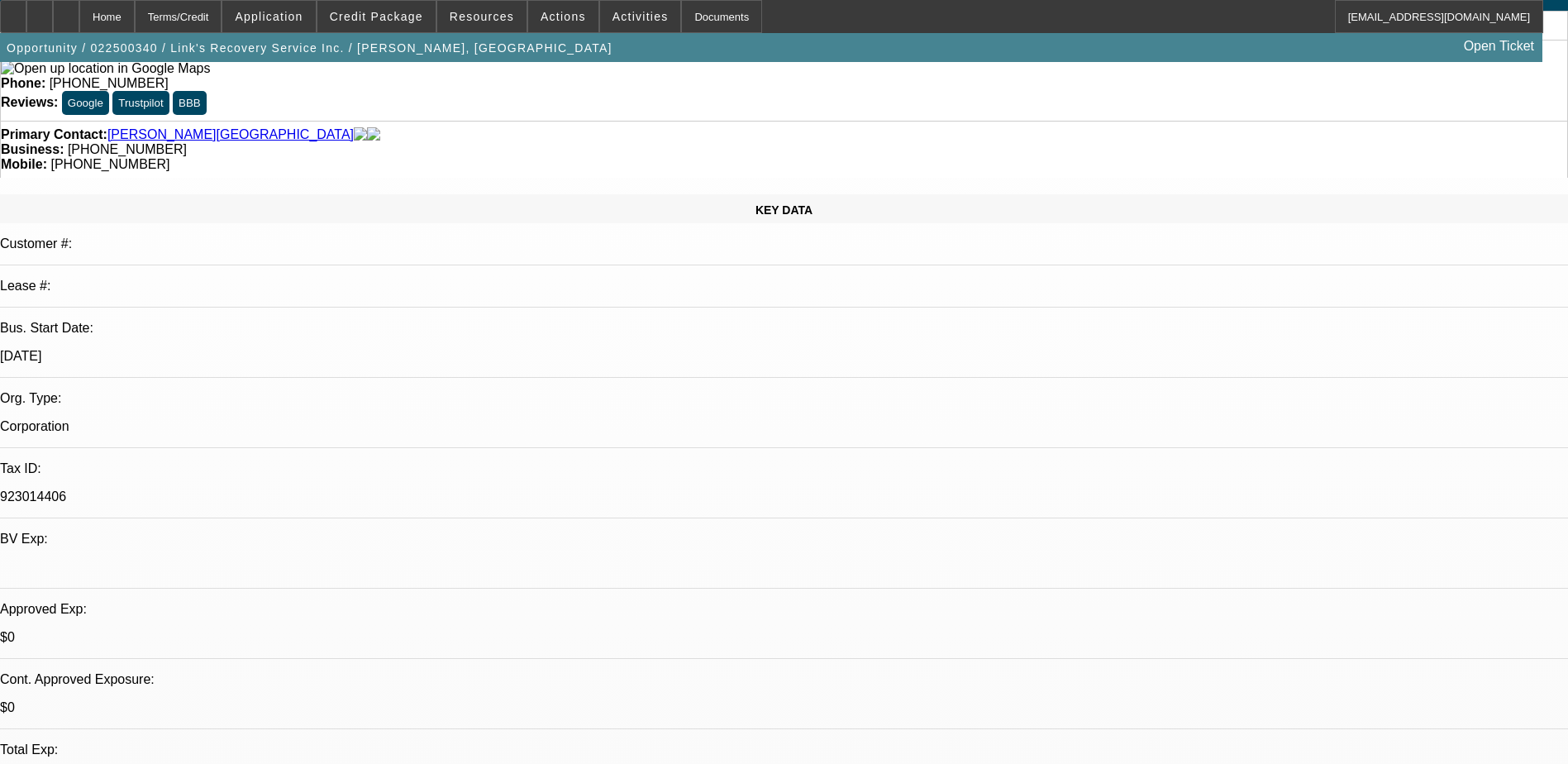
scroll to position [0, 0]
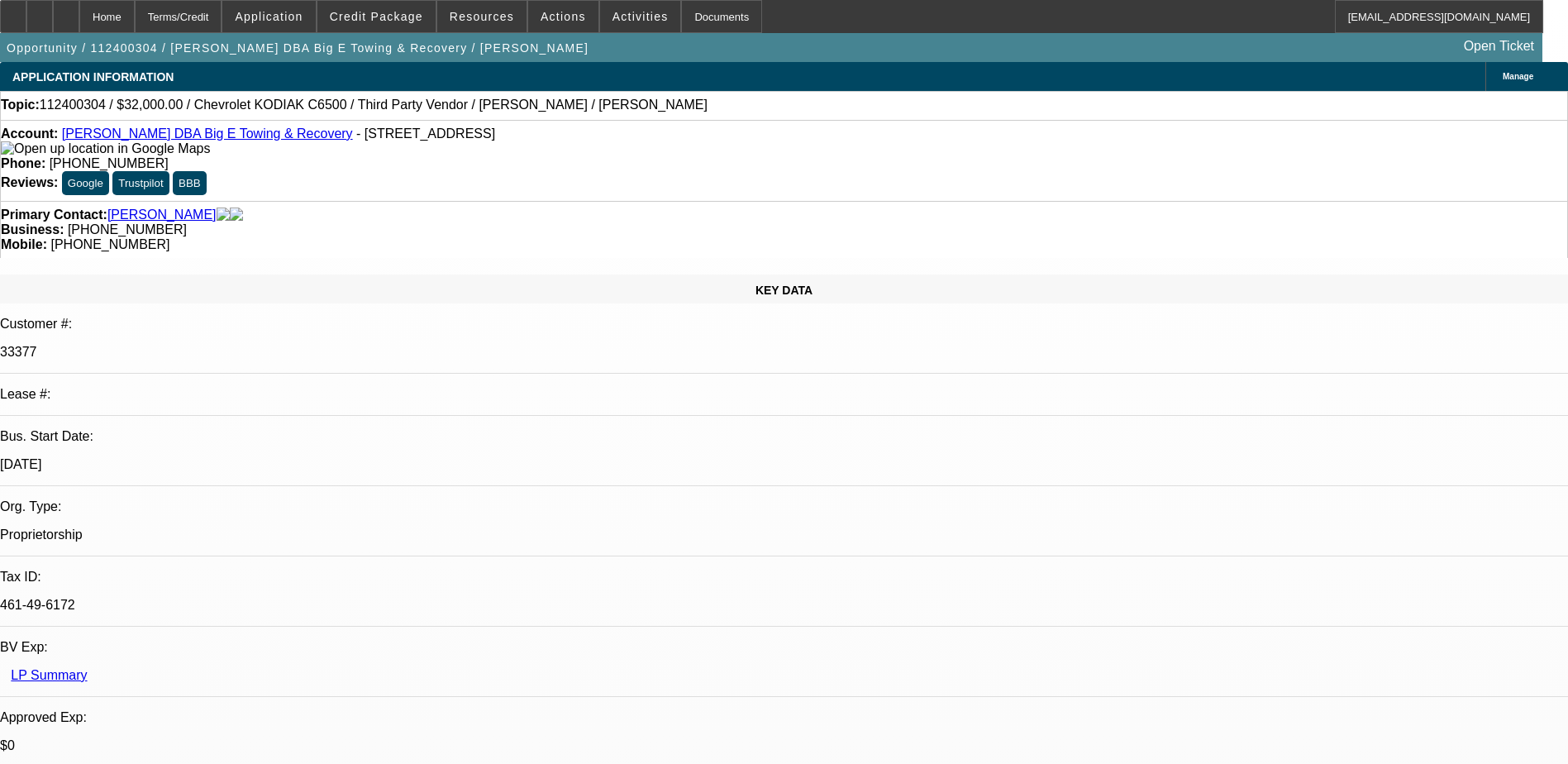
select select "0"
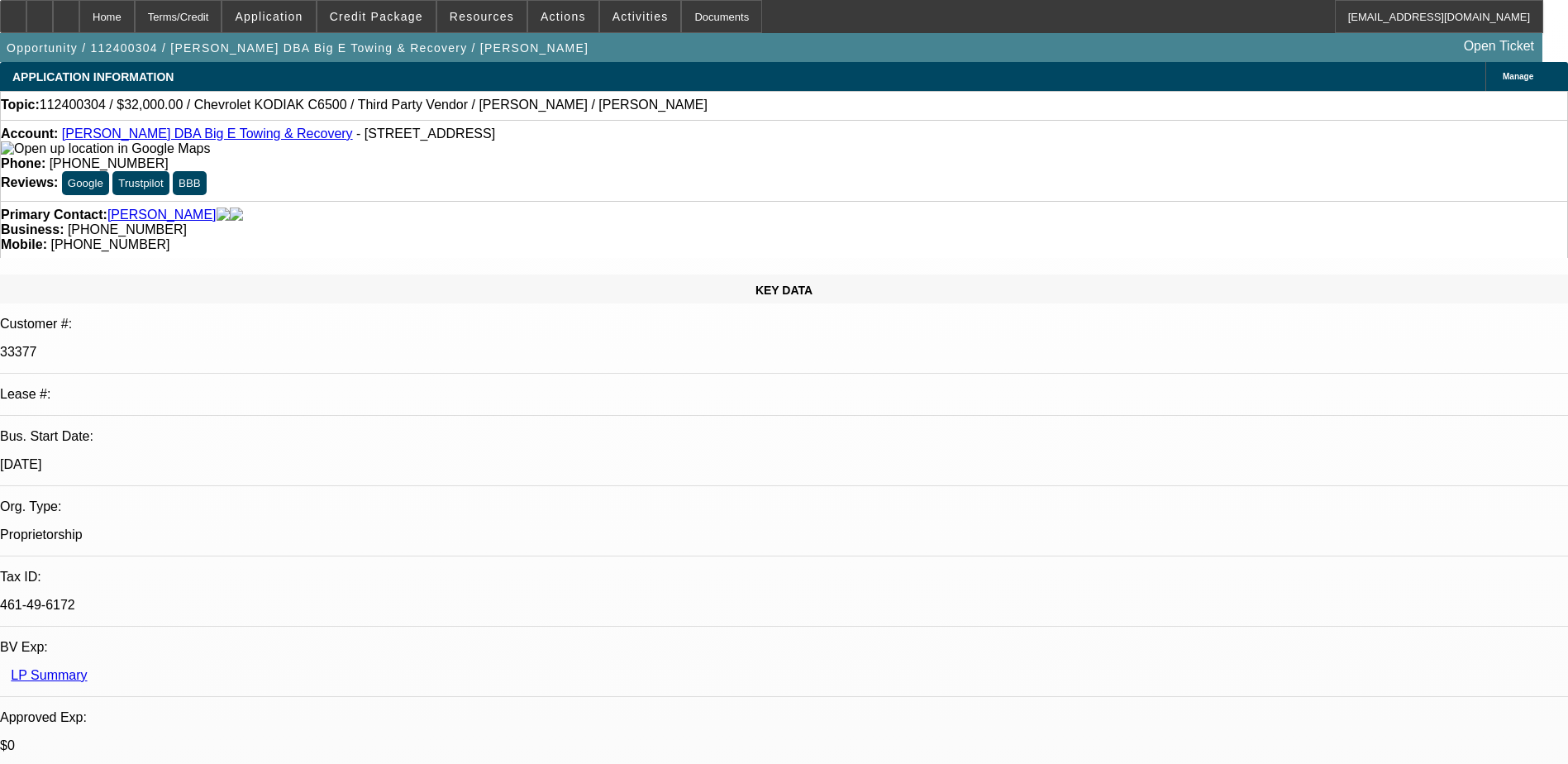
select select "0"
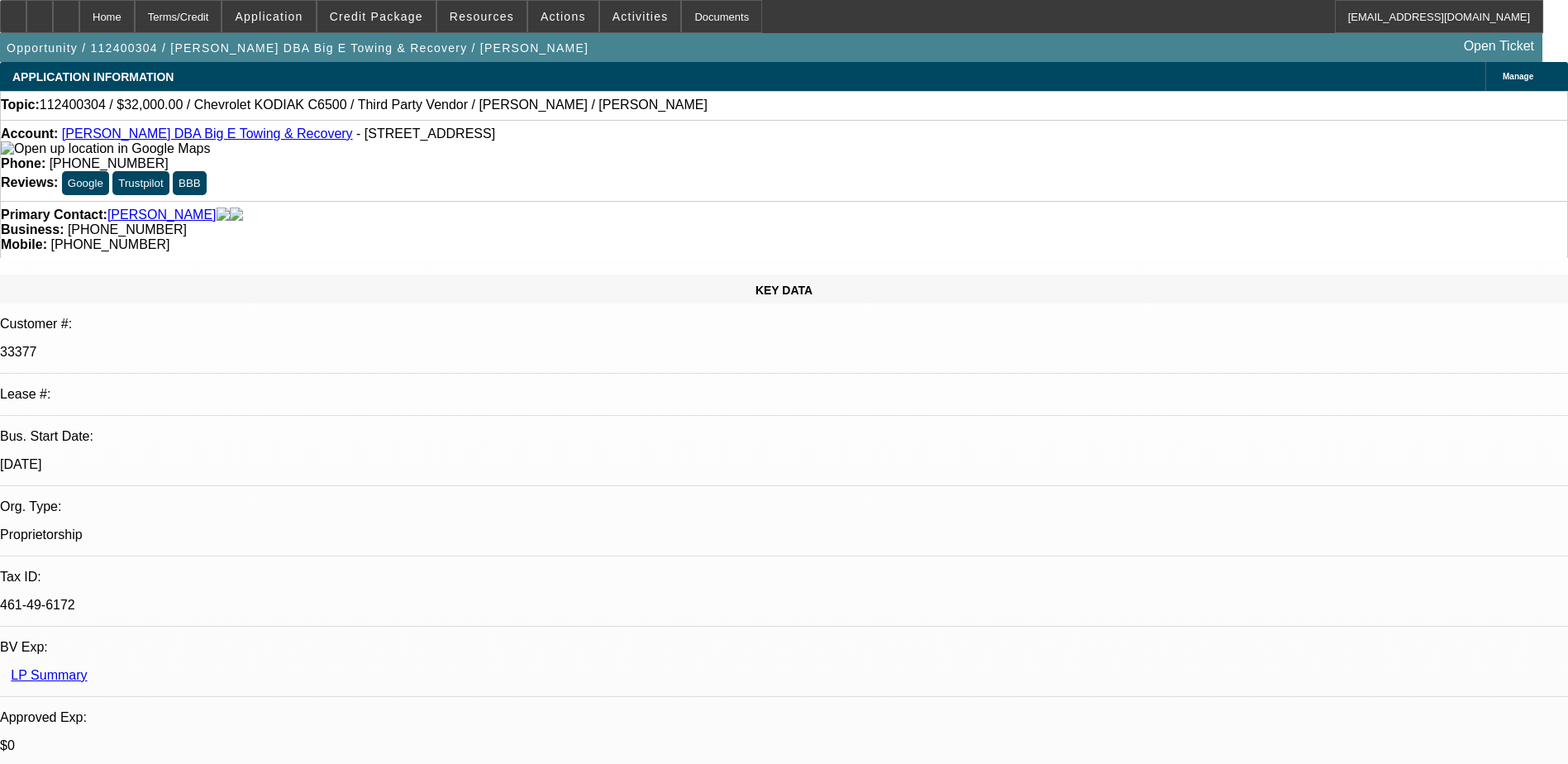
select select "0"
select select "1"
select select "6"
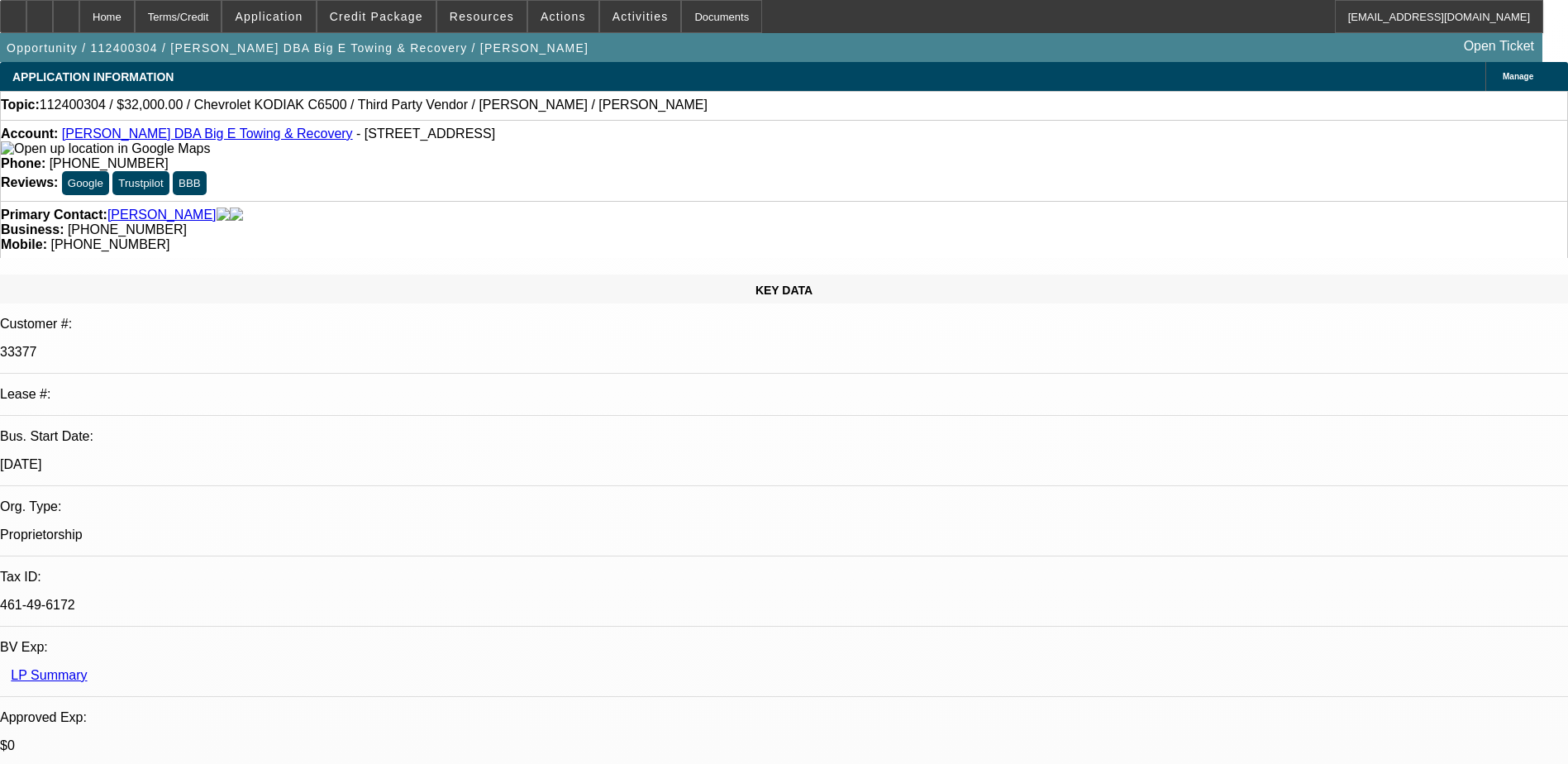
select select "1"
select select "6"
select select "1"
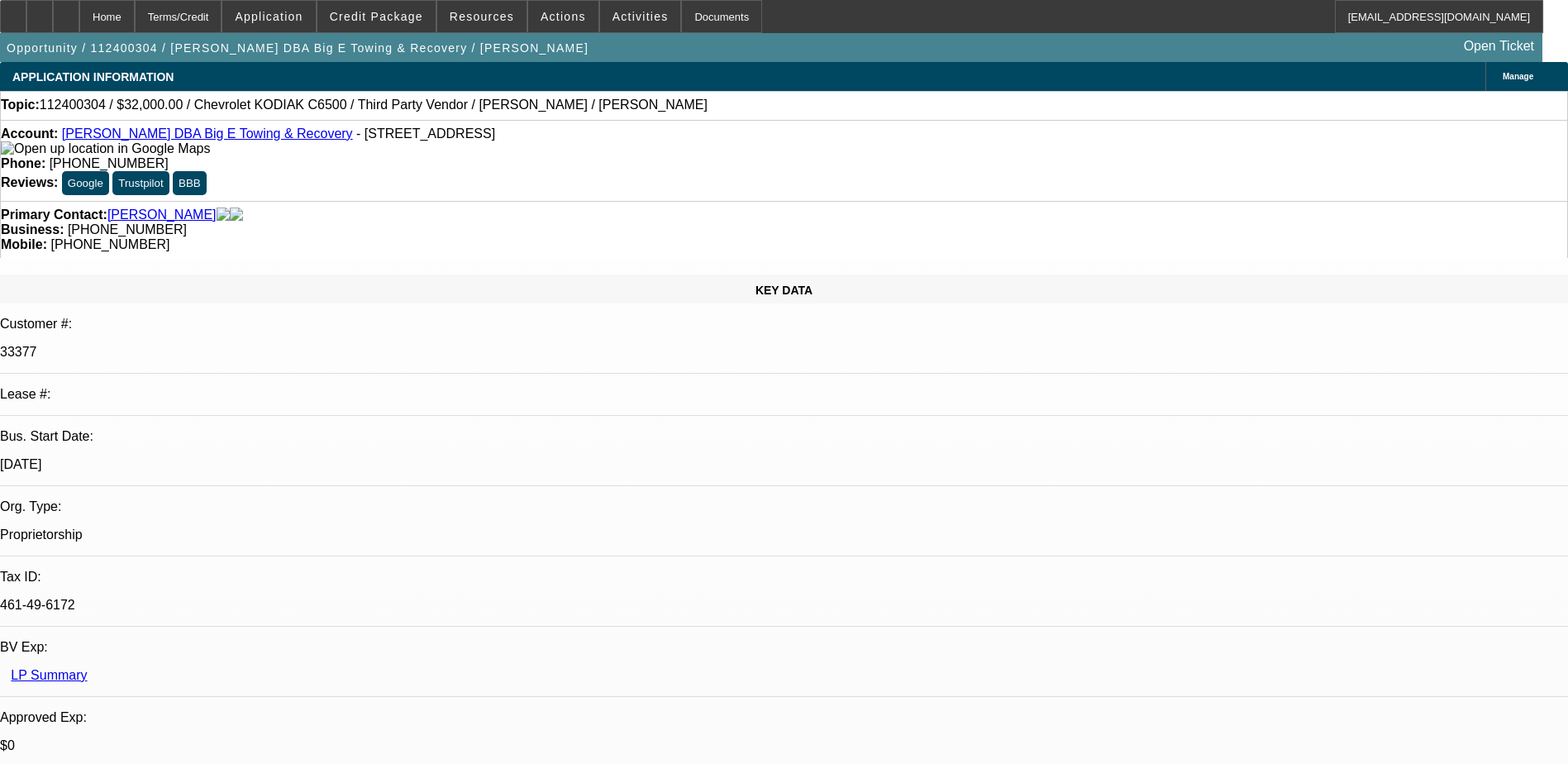
select select "6"
select select "1"
select select "6"
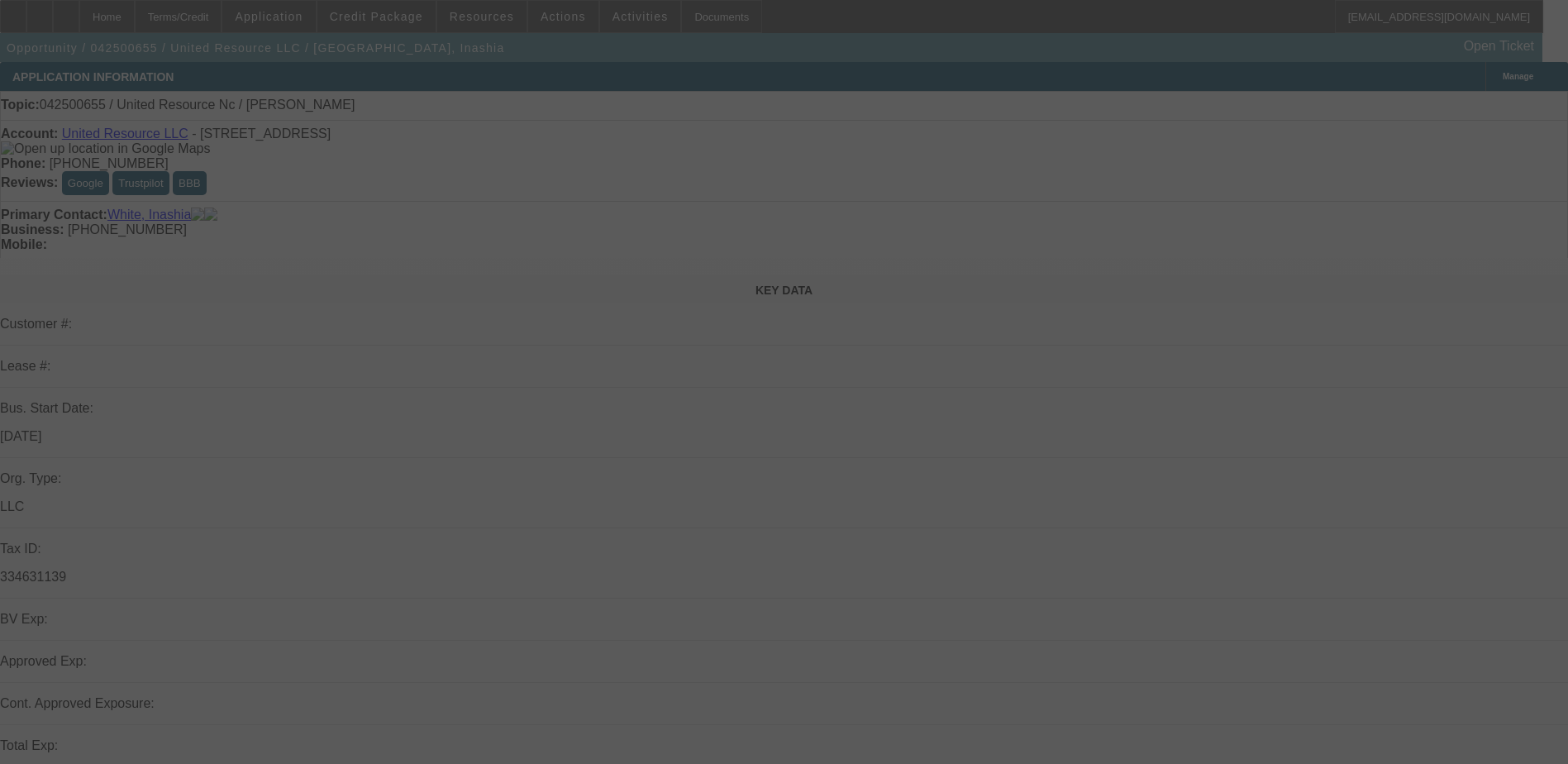
select select "0"
select select "2"
select select "0.1"
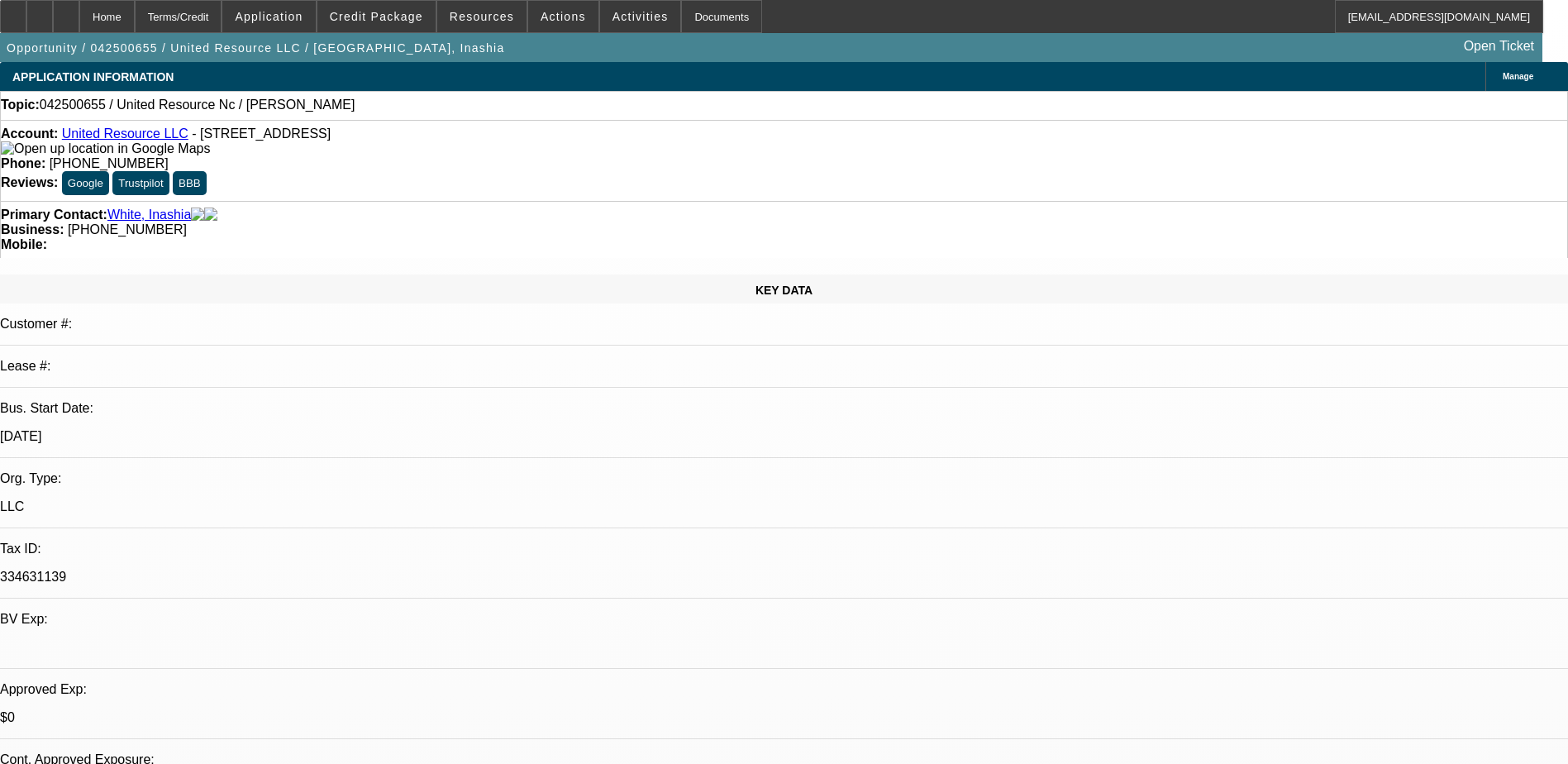
select select "1"
select select "2"
select select "4"
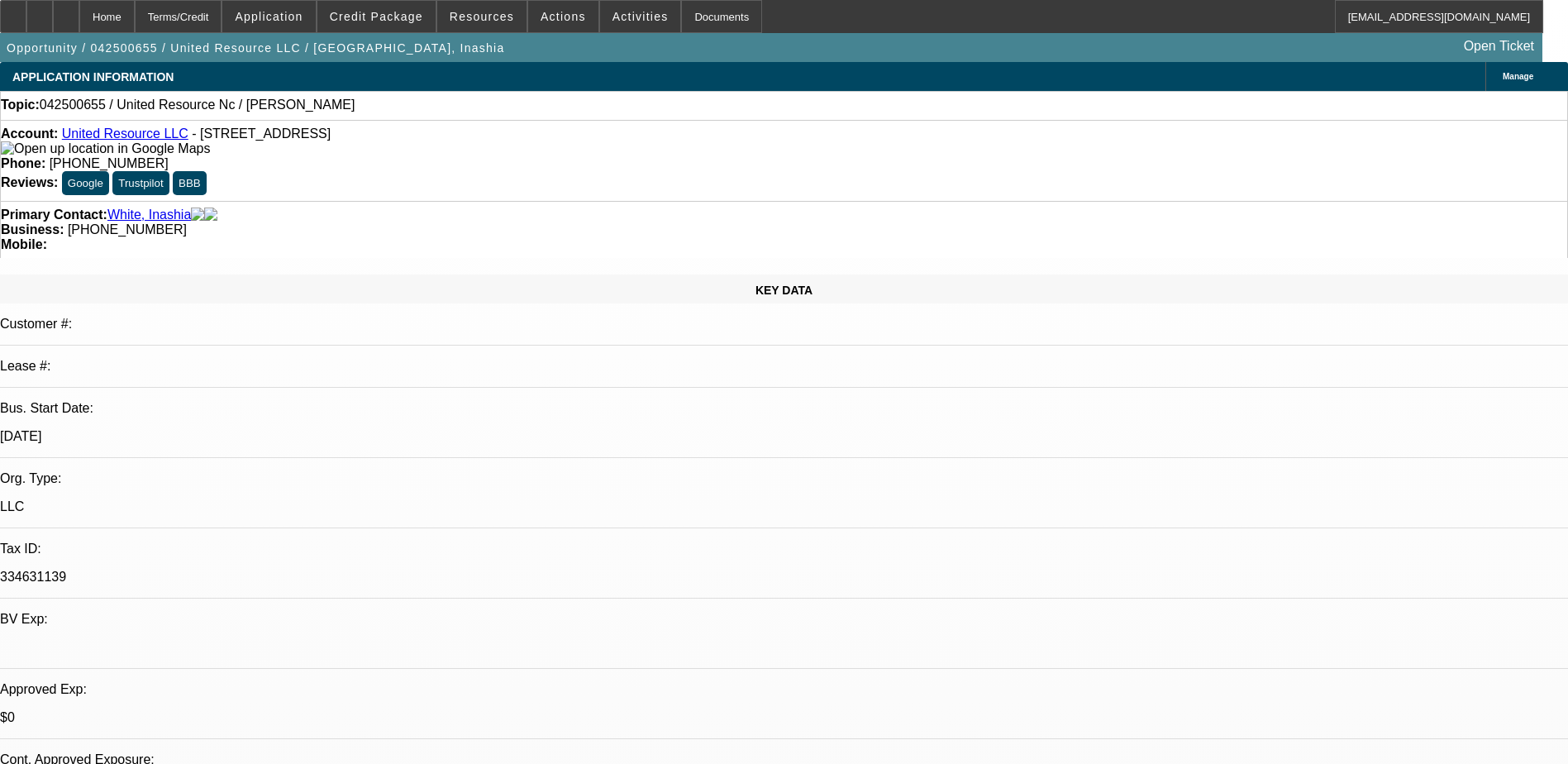
scroll to position [248, 0]
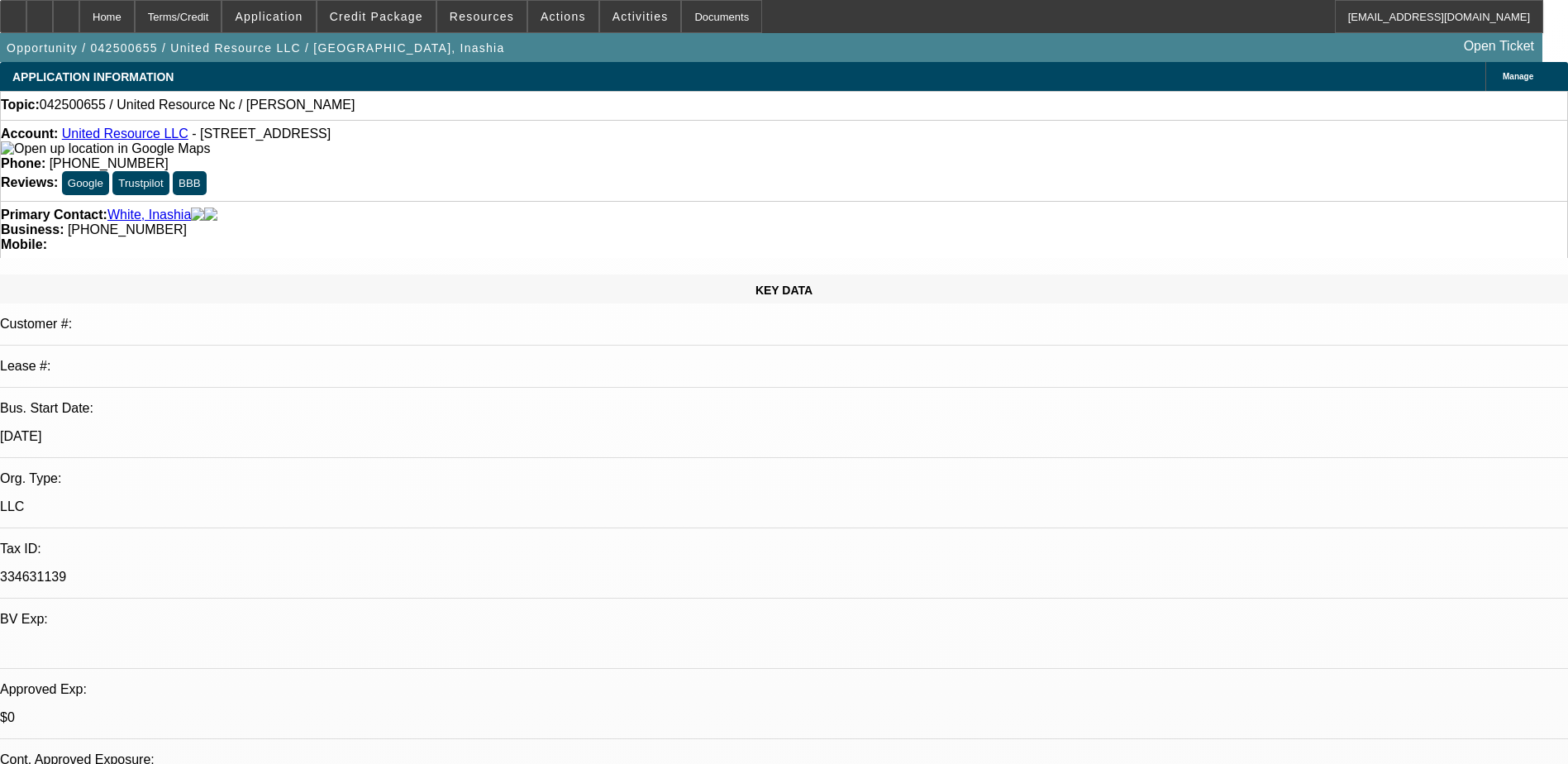
scroll to position [325, 0]
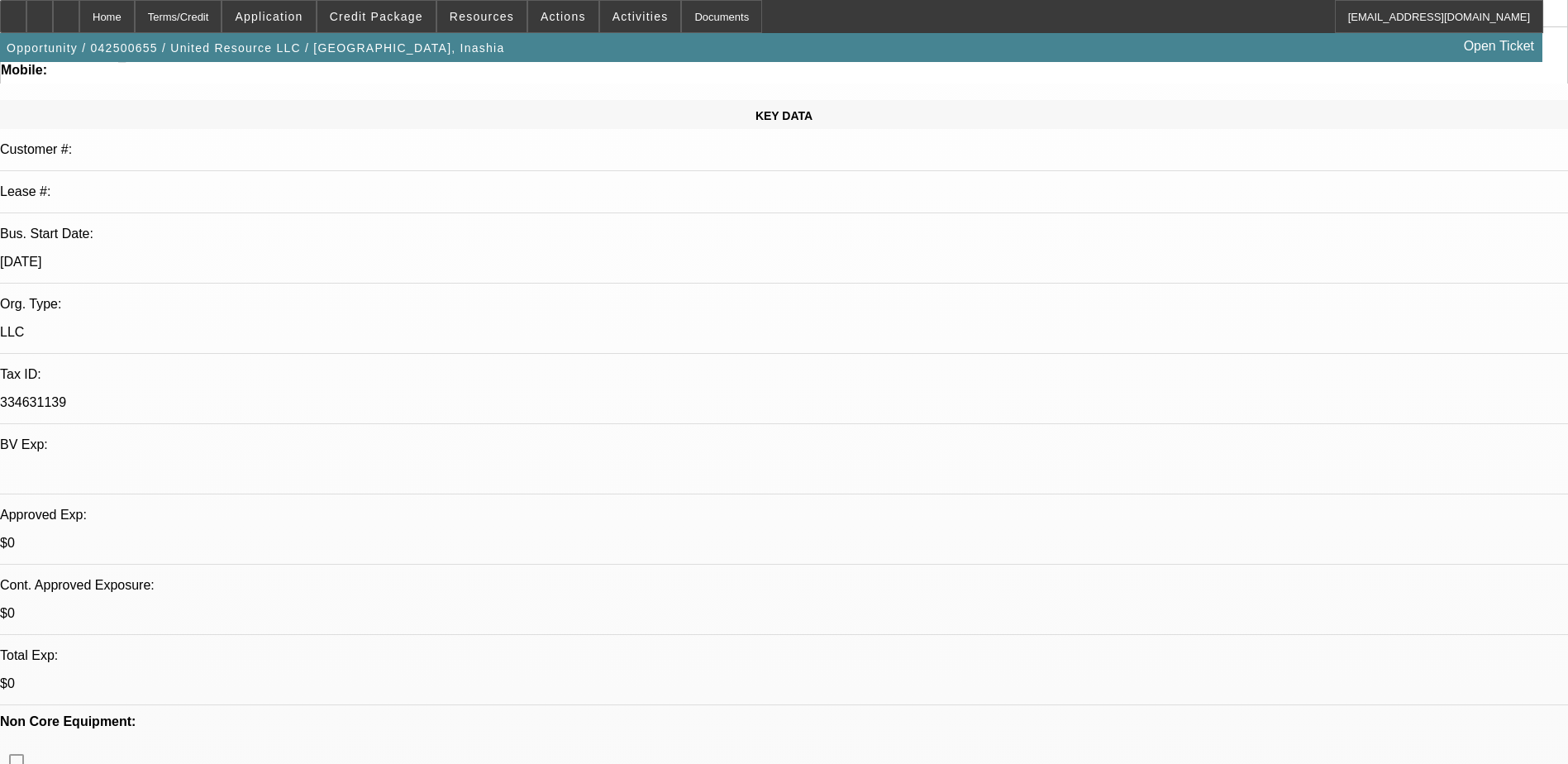
scroll to position [0, 0]
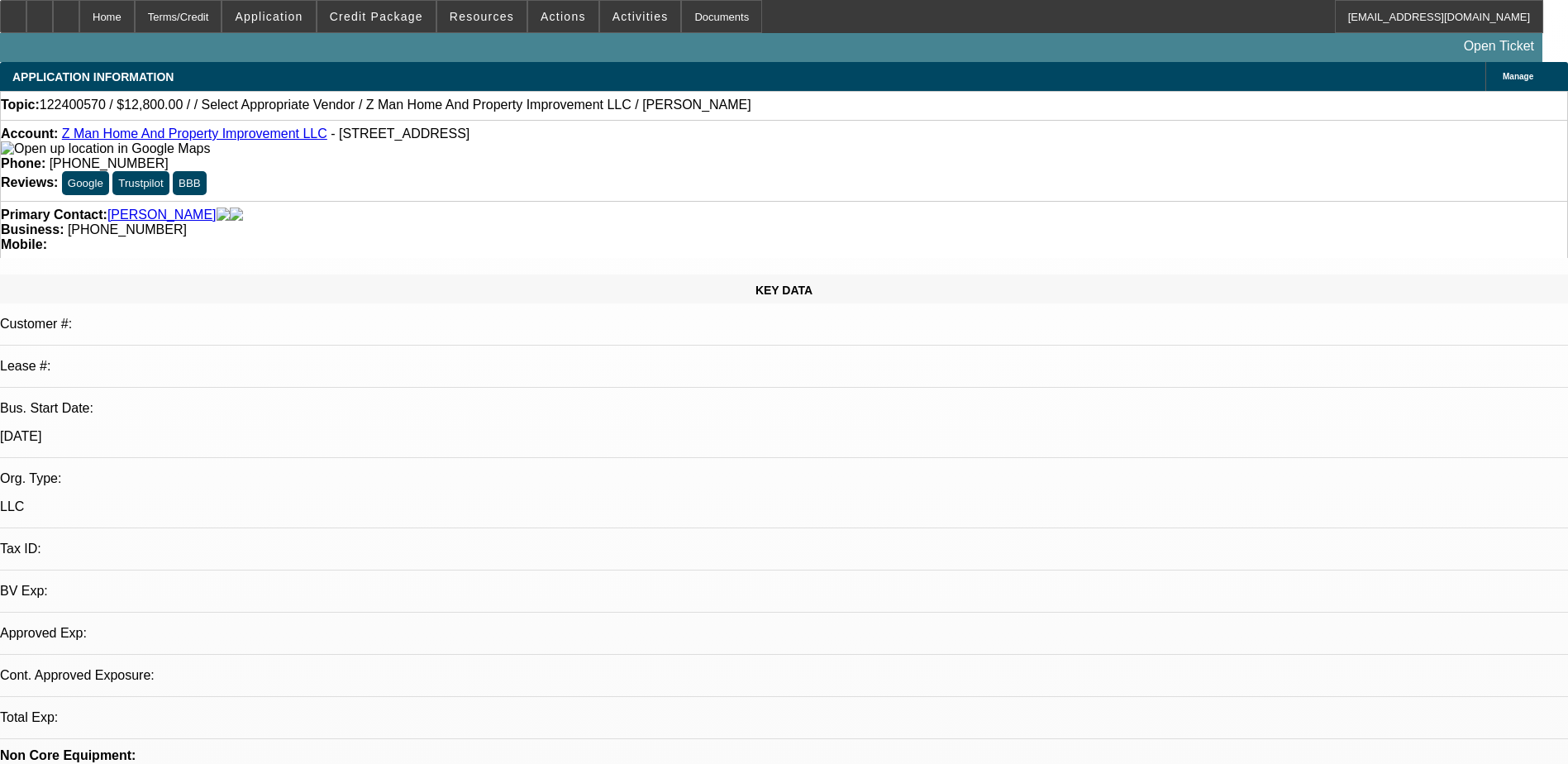
select select "0.2"
select select "2"
select select "0.1"
select select "1"
select select "2"
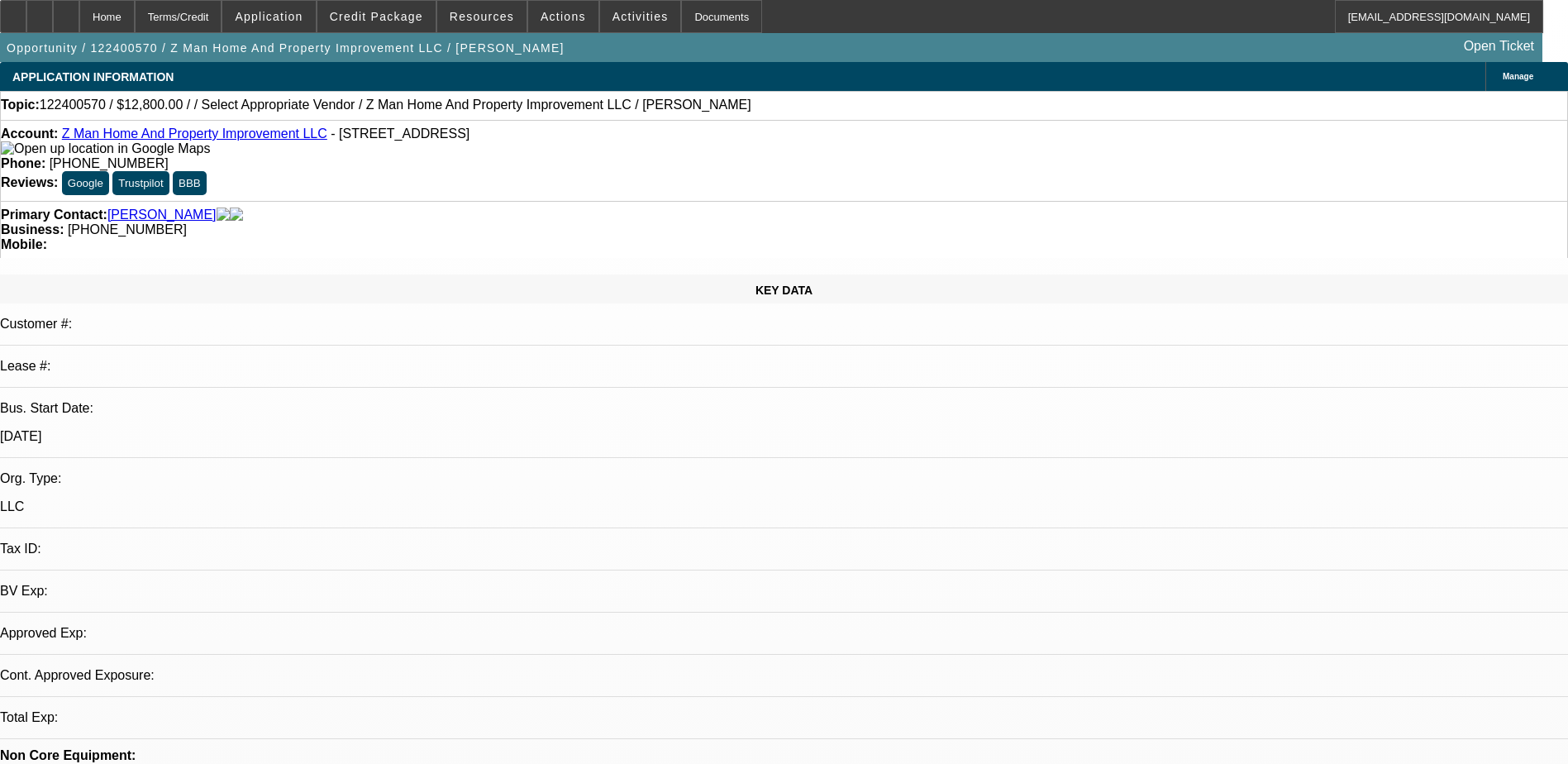
select select "4"
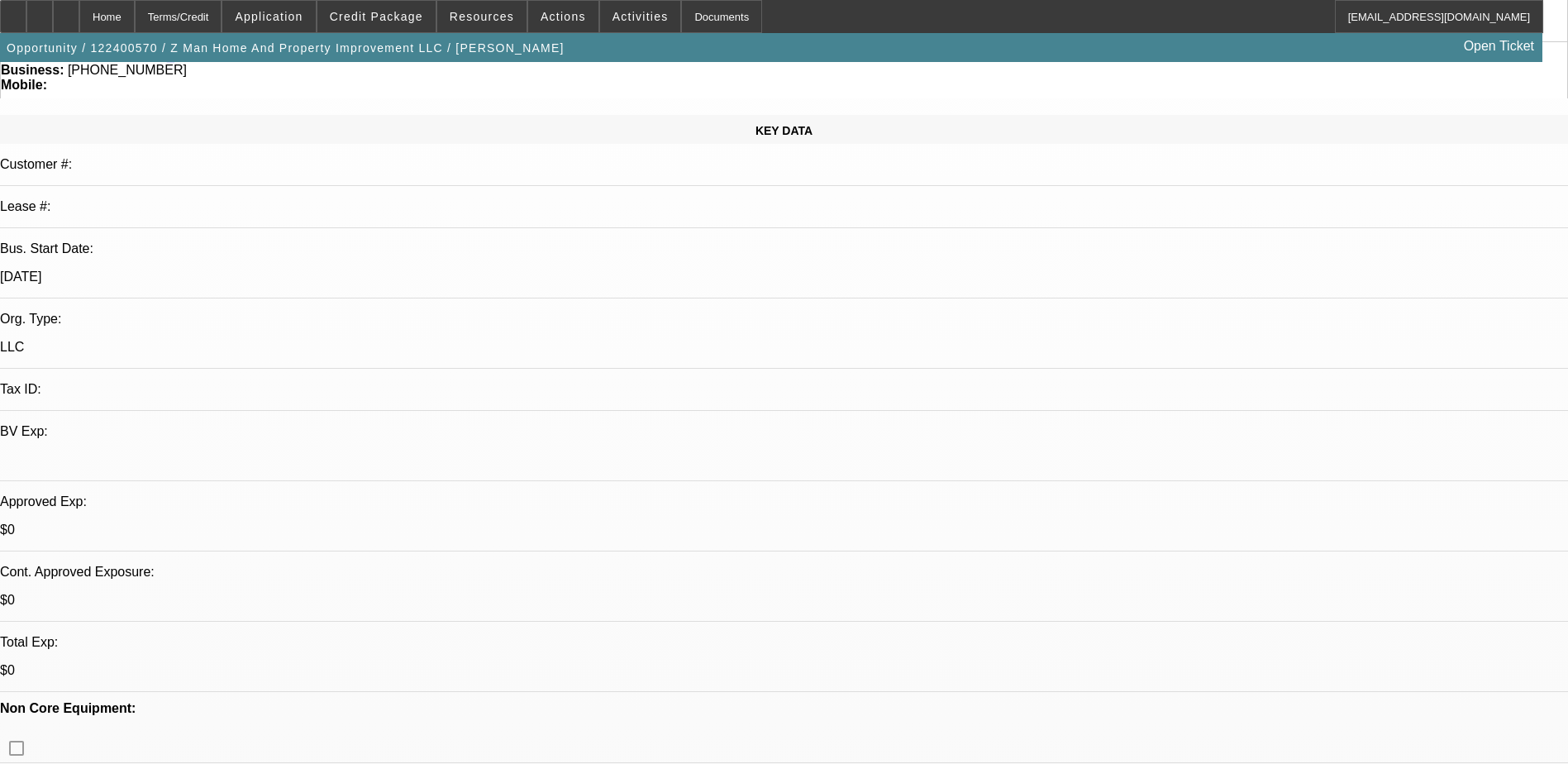
scroll to position [165, 0]
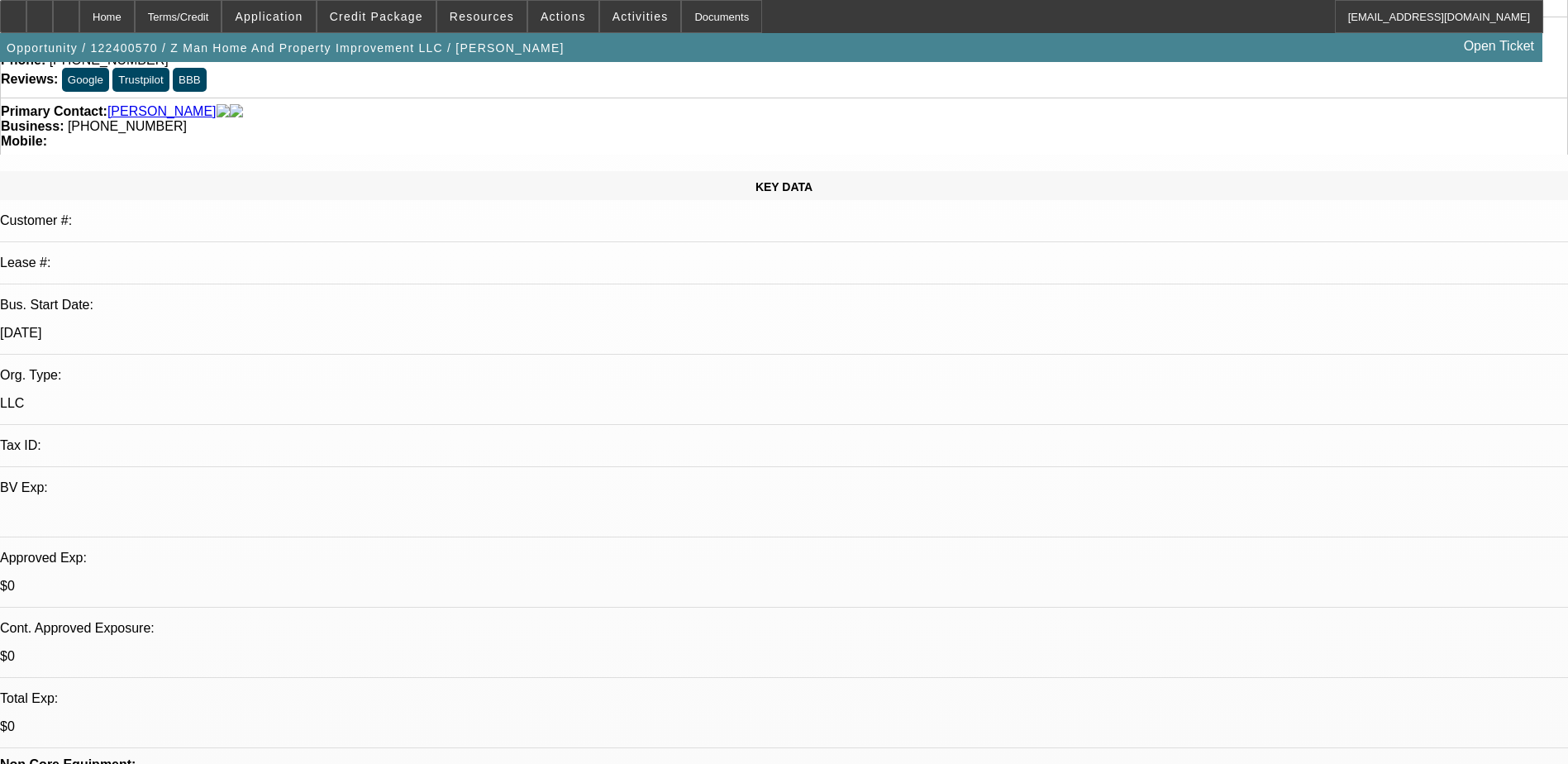
scroll to position [0, 0]
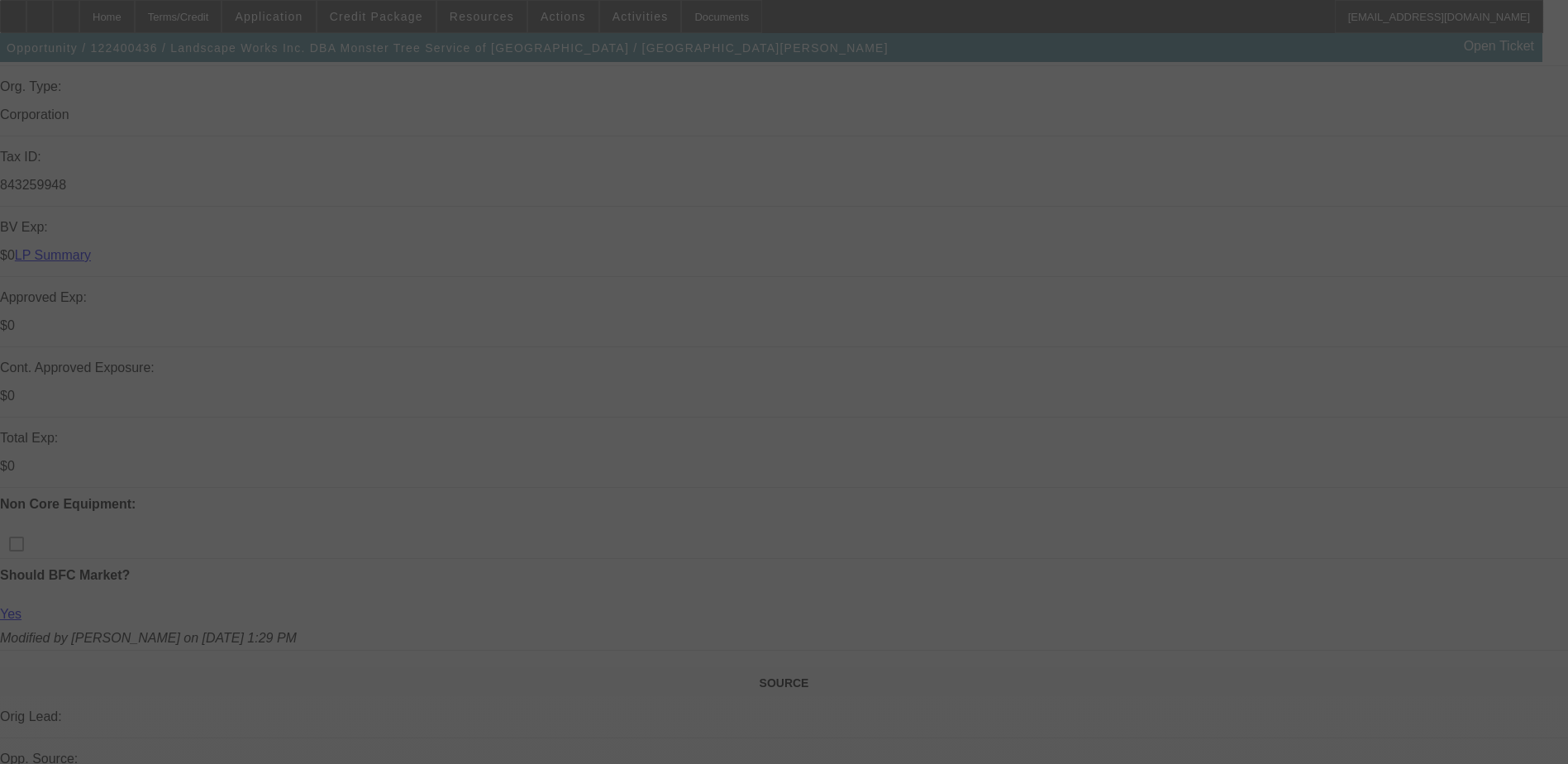
scroll to position [579, 0]
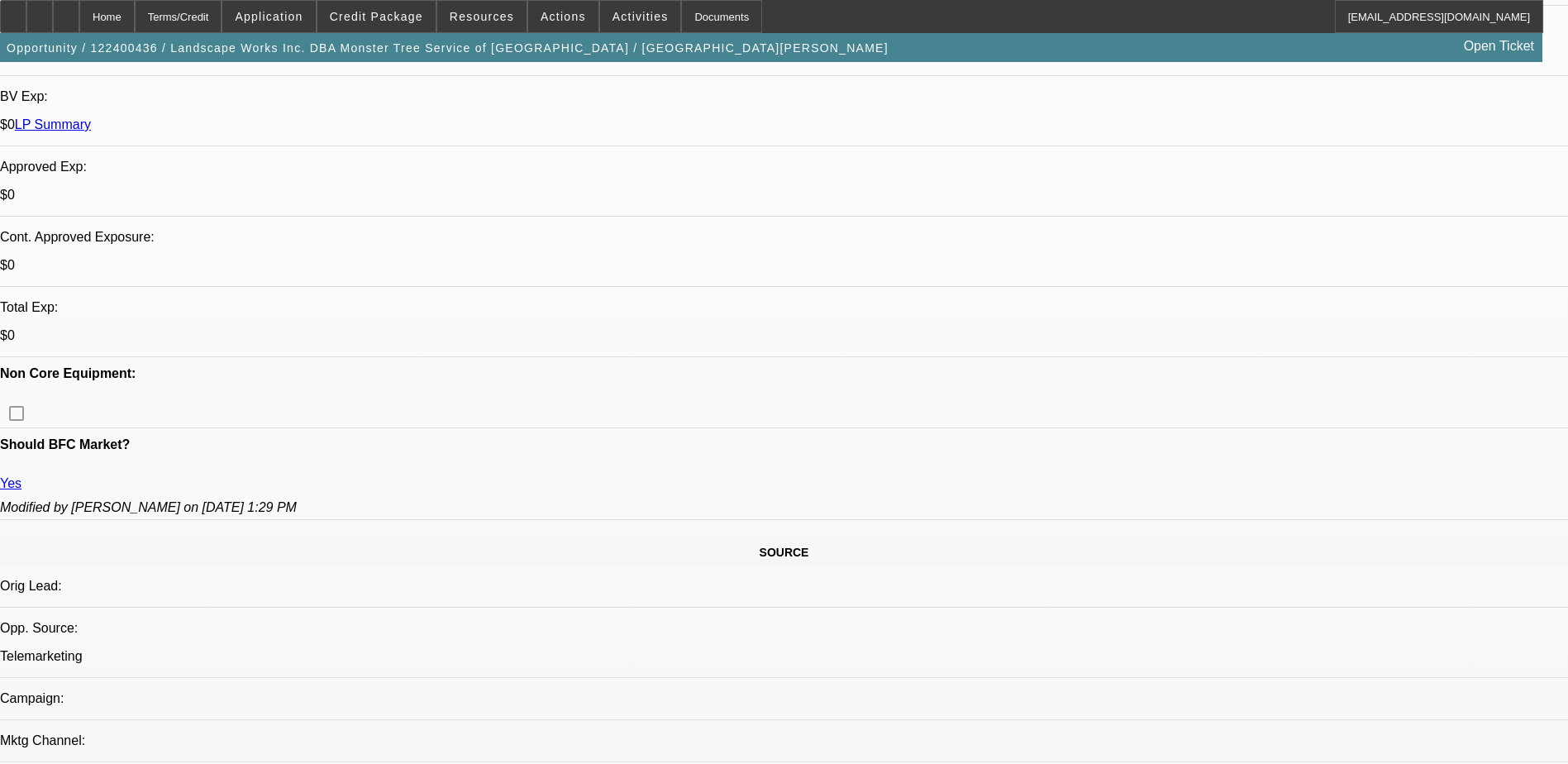
select select "0"
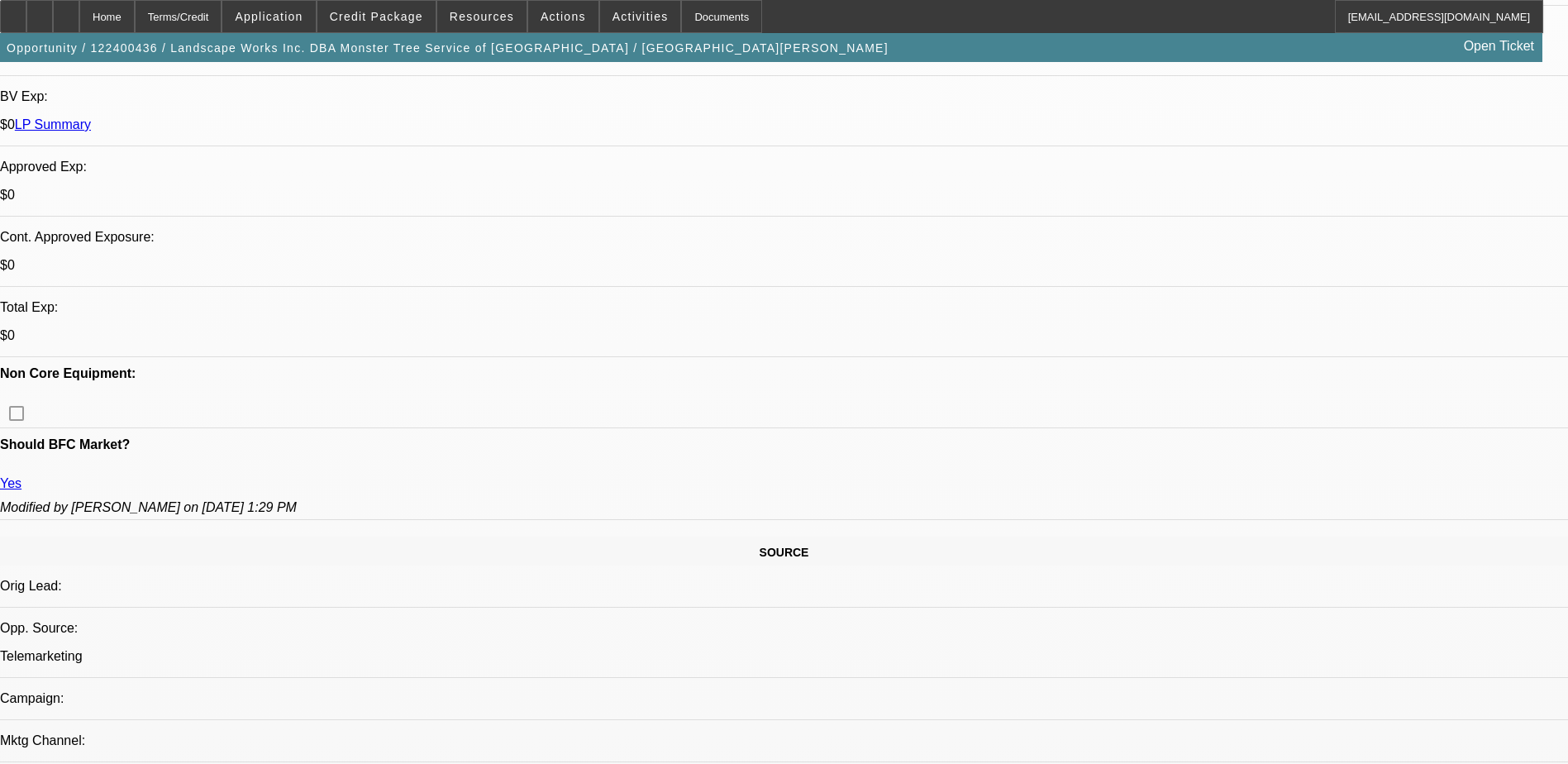
select select "0"
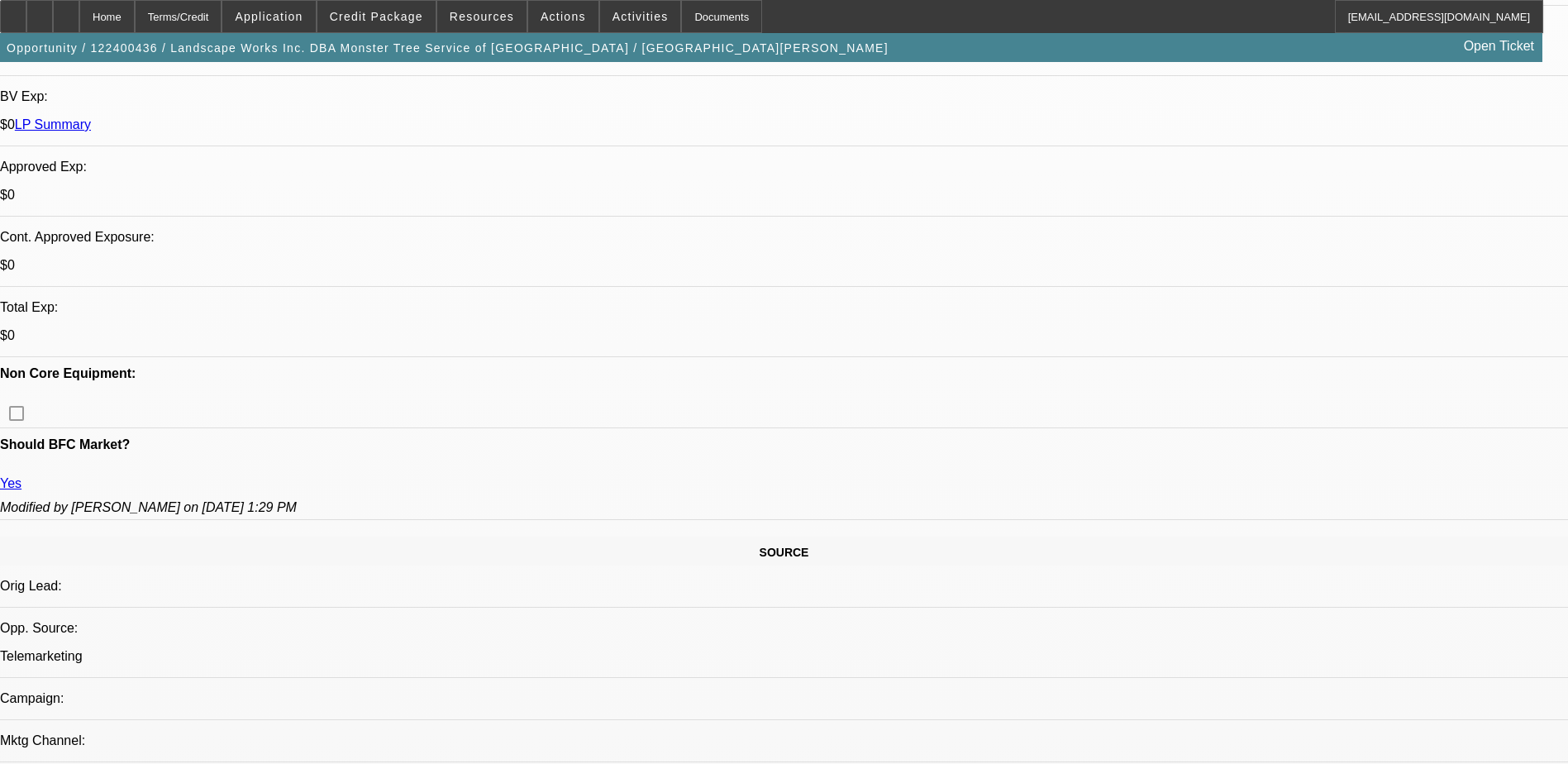
select select "0"
select select "1"
select select "6"
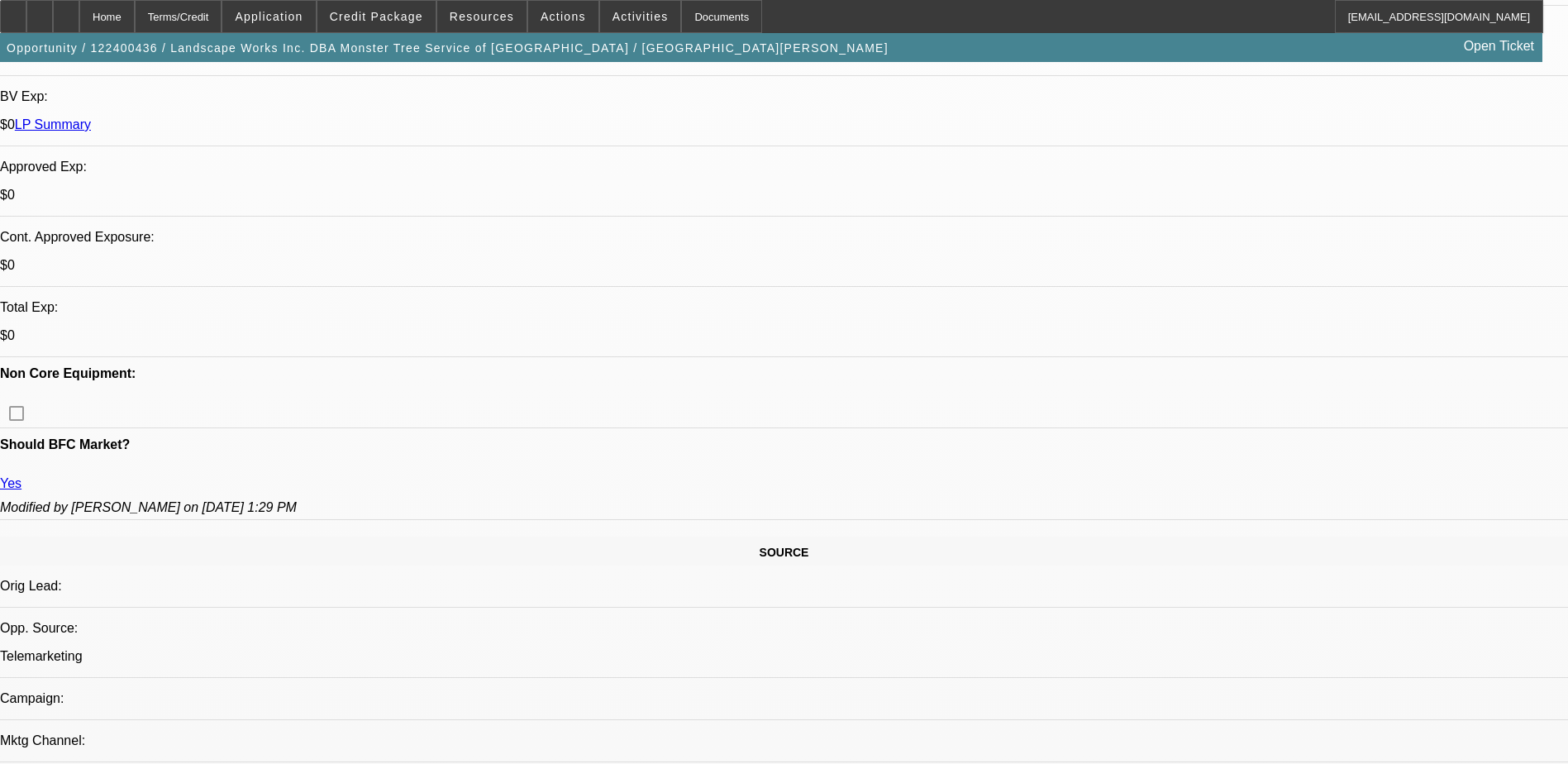
select select "1"
select select "6"
select select "1"
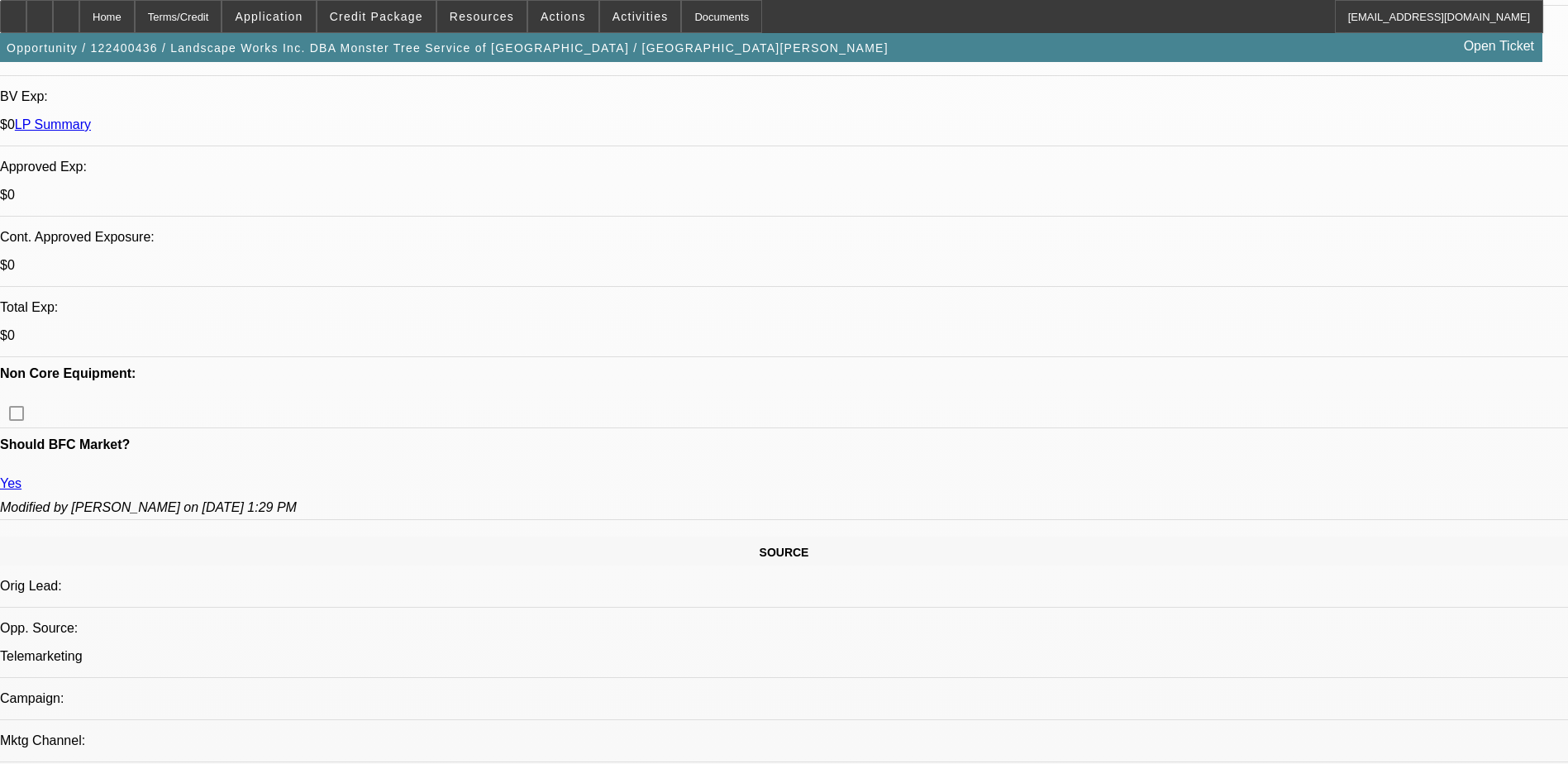
select select "6"
select select "1"
select select "6"
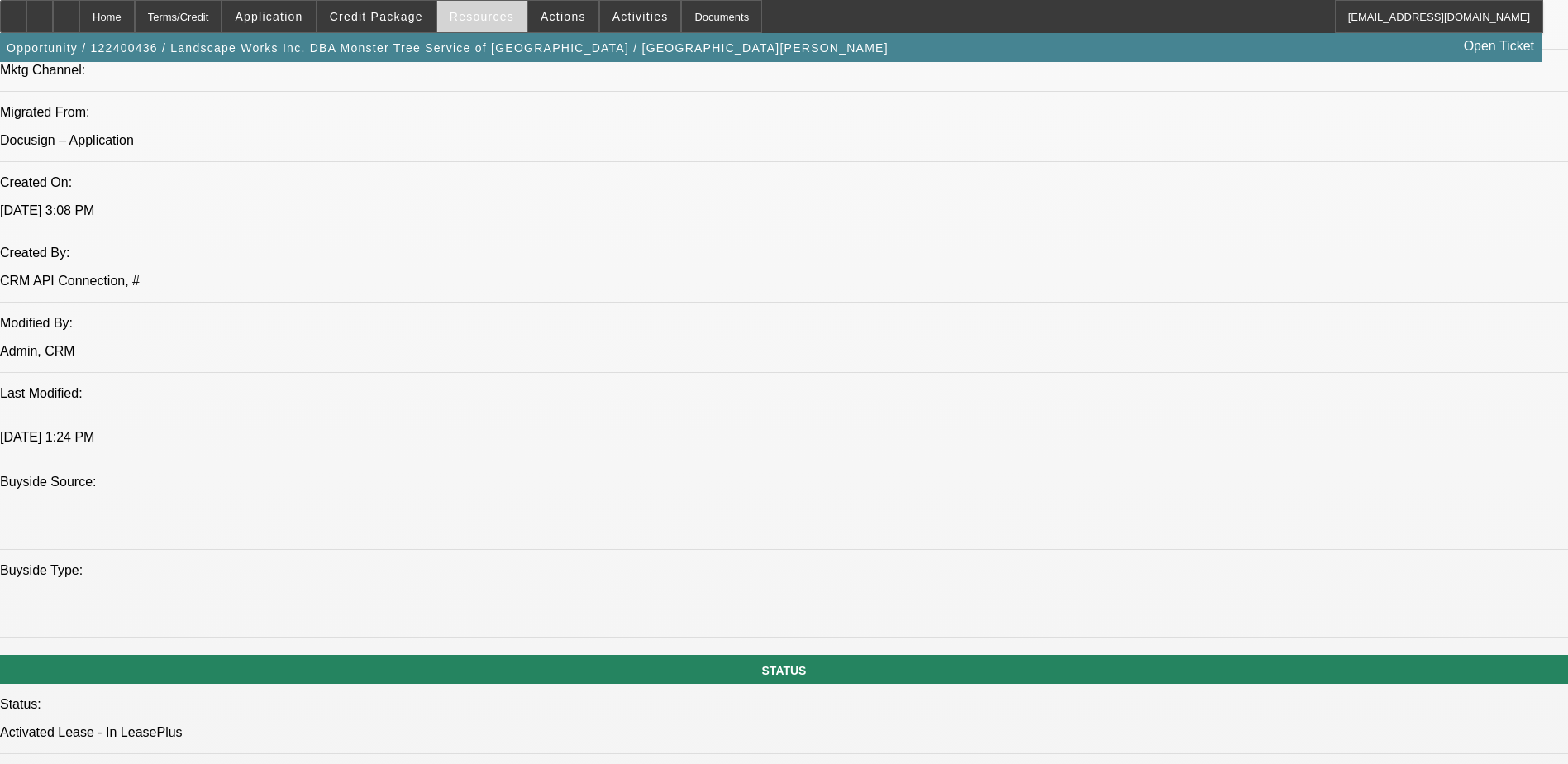
scroll to position [992, 0]
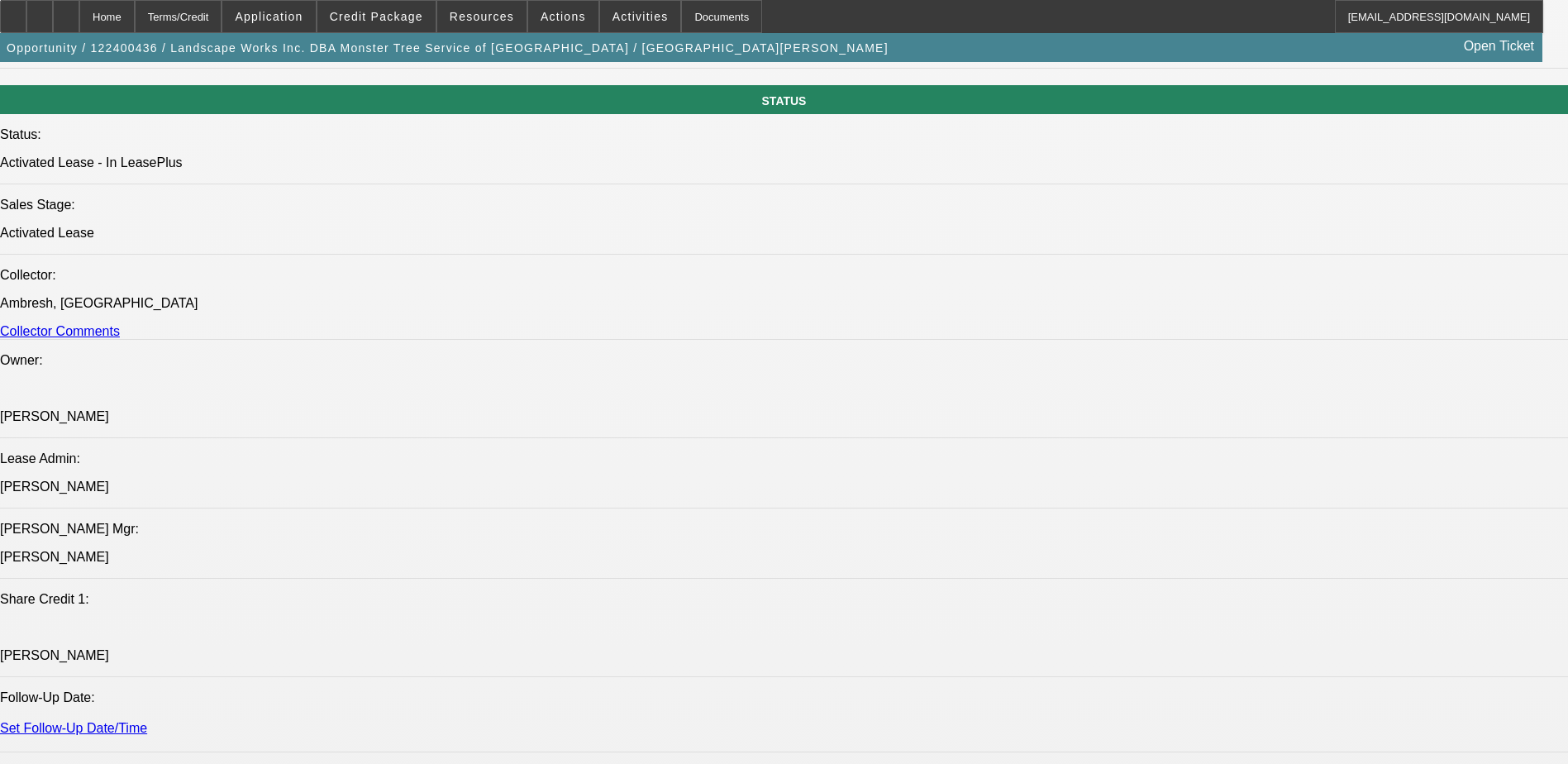
scroll to position [826, 0]
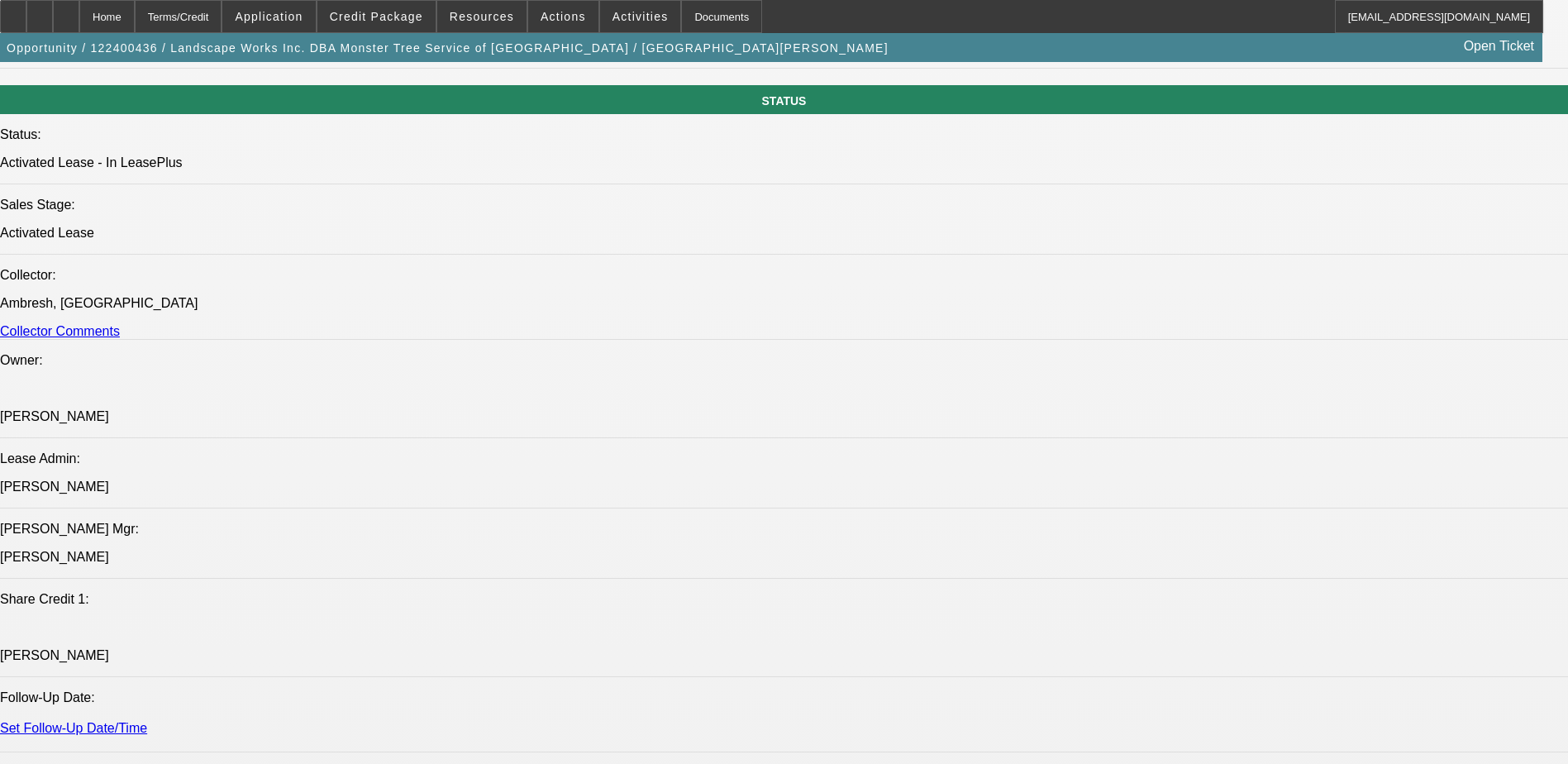
drag, startPoint x: 1258, startPoint y: 305, endPoint x: 1253, endPoint y: 317, distance: 13.0
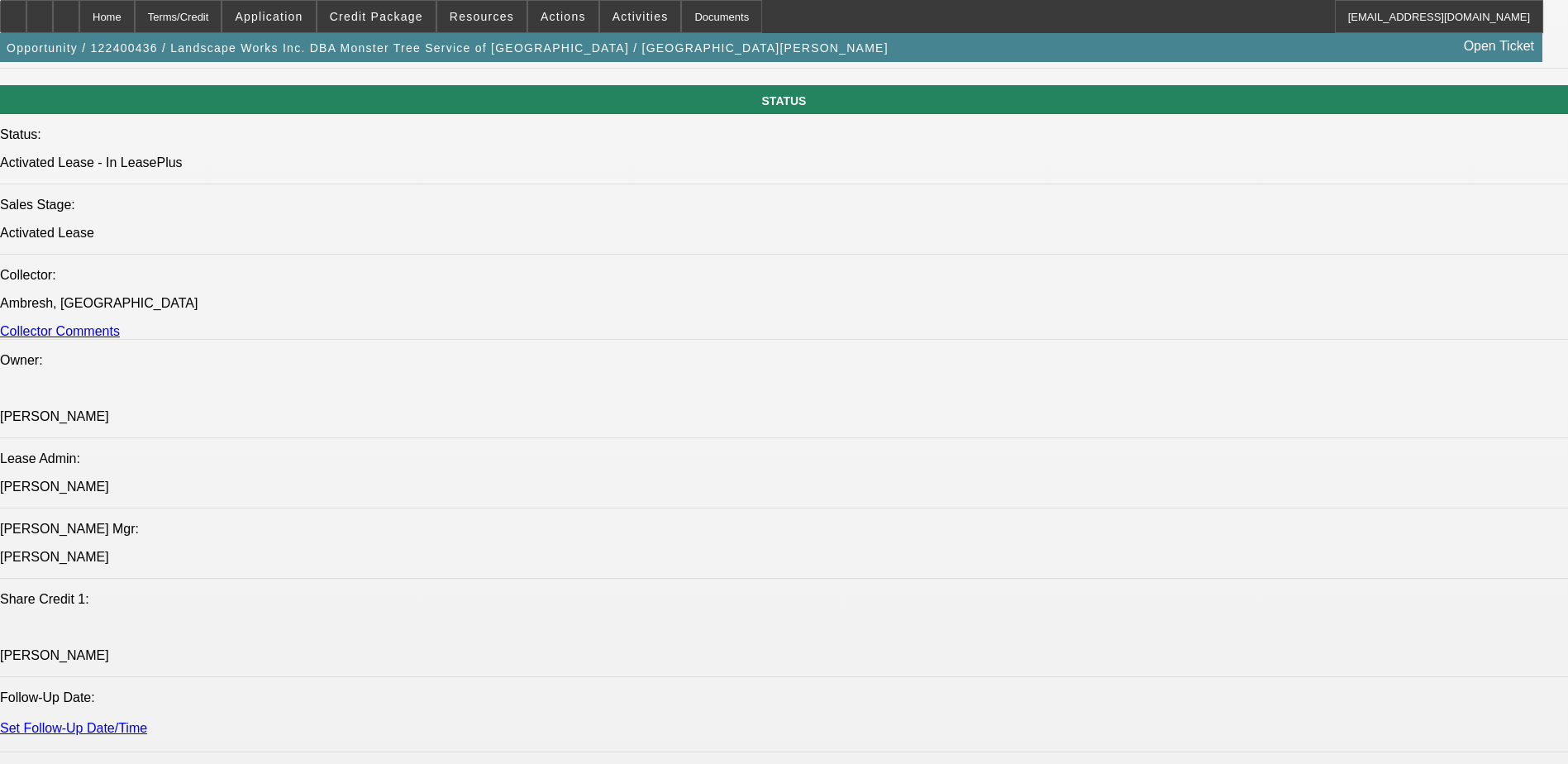
scroll to position [1239, 0]
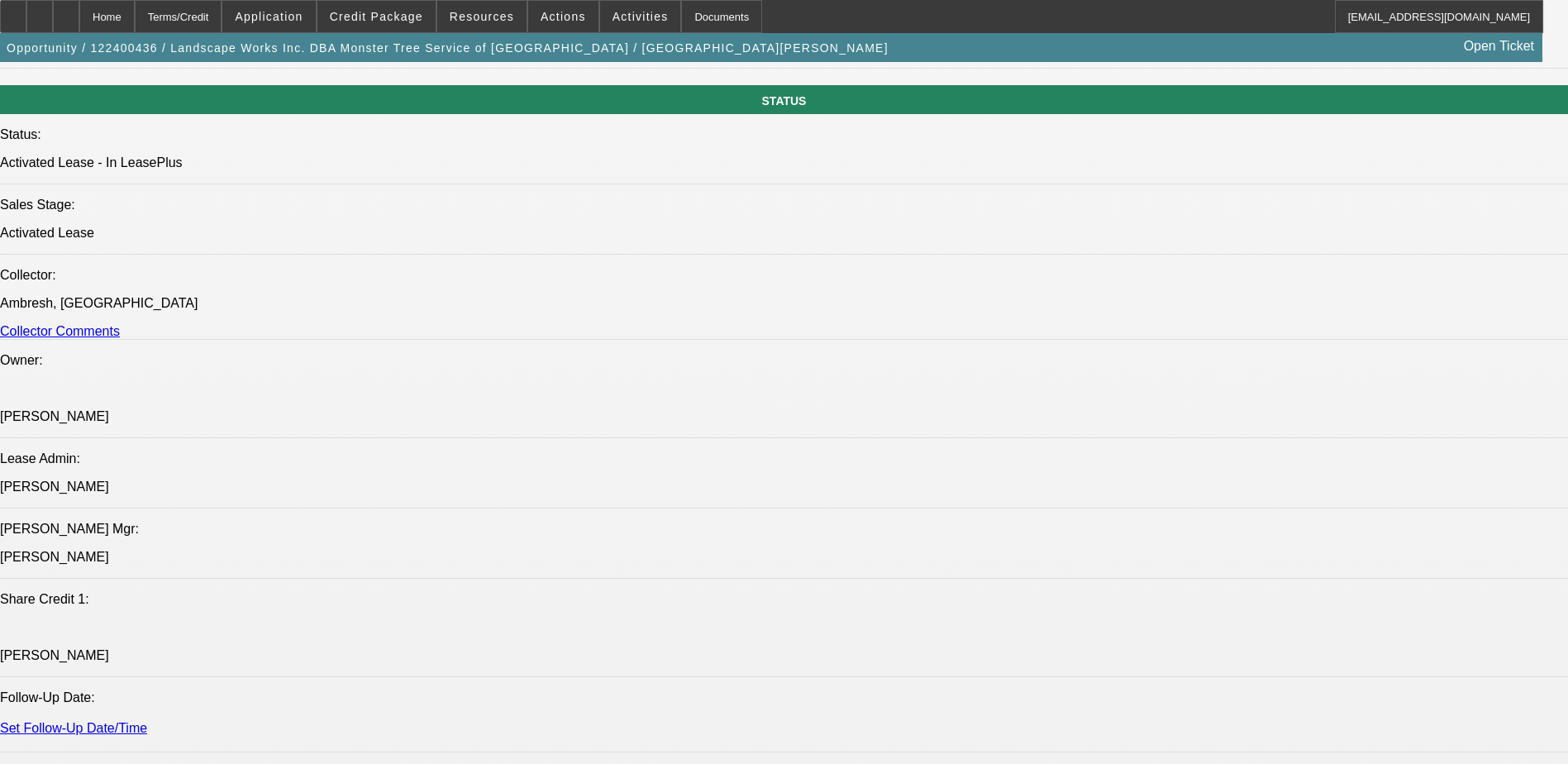
scroll to position [1901, 0]
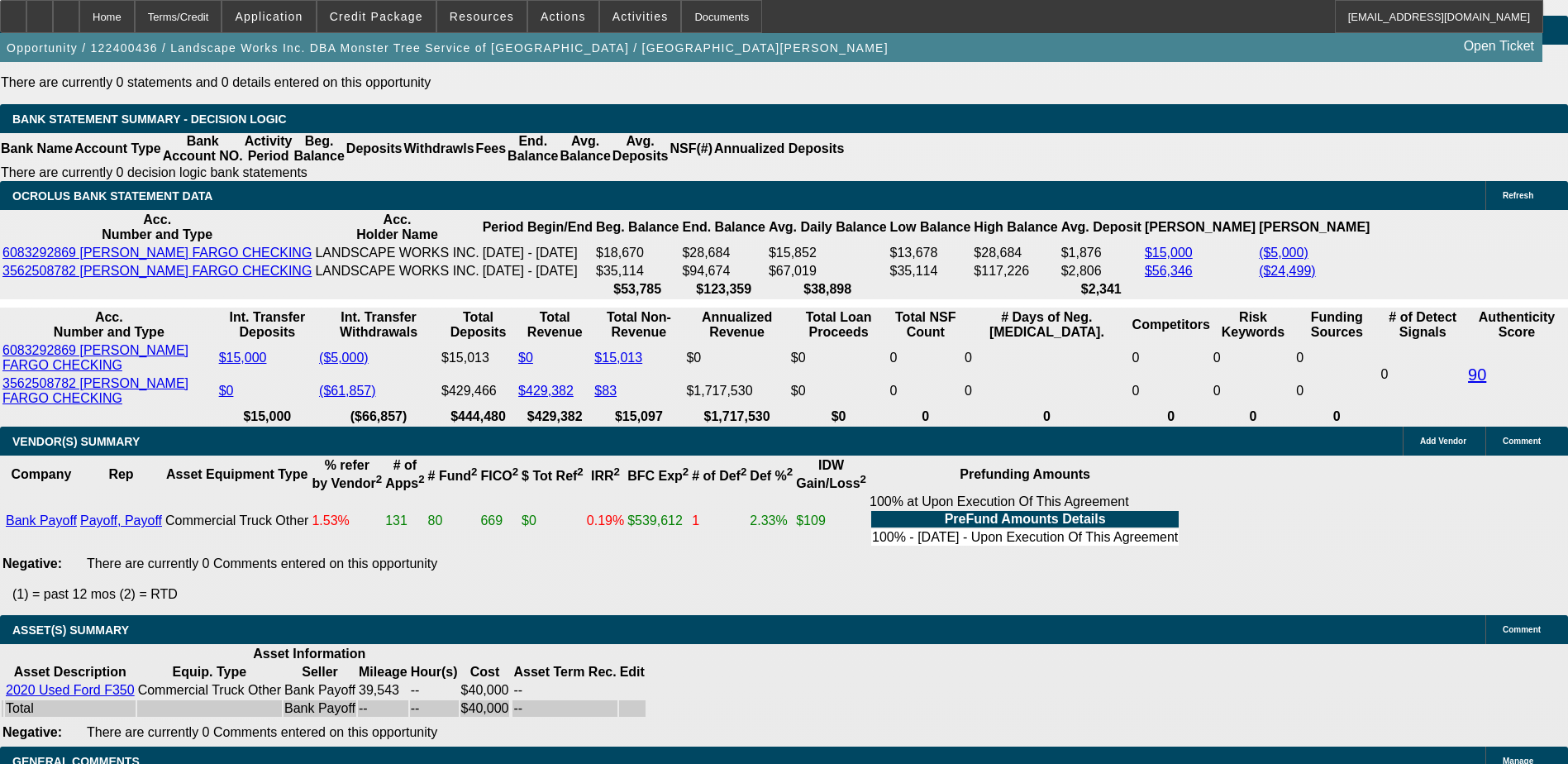
scroll to position [2728, 0]
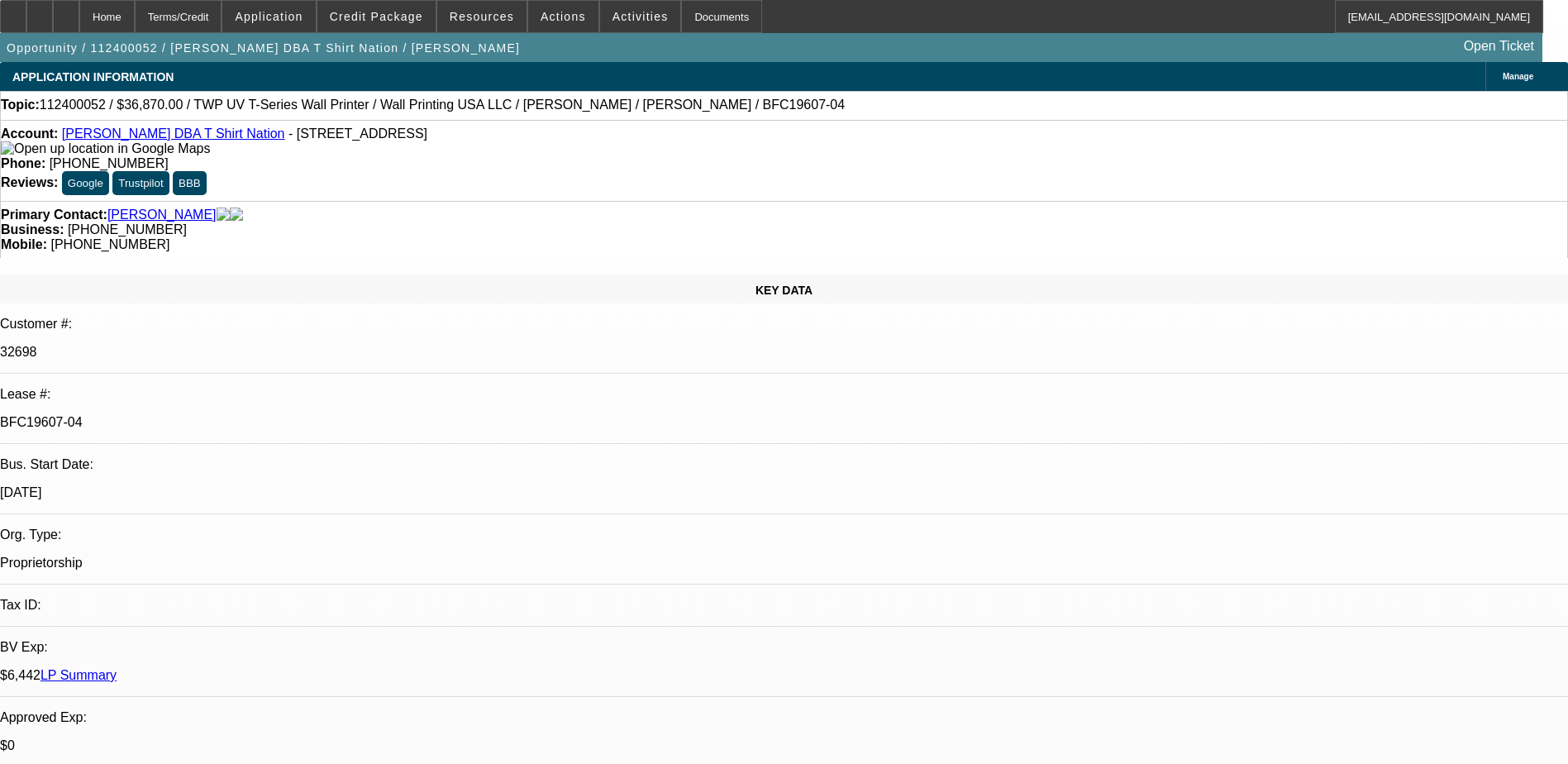
select select "0"
select select "3"
select select "0.1"
select select "4"
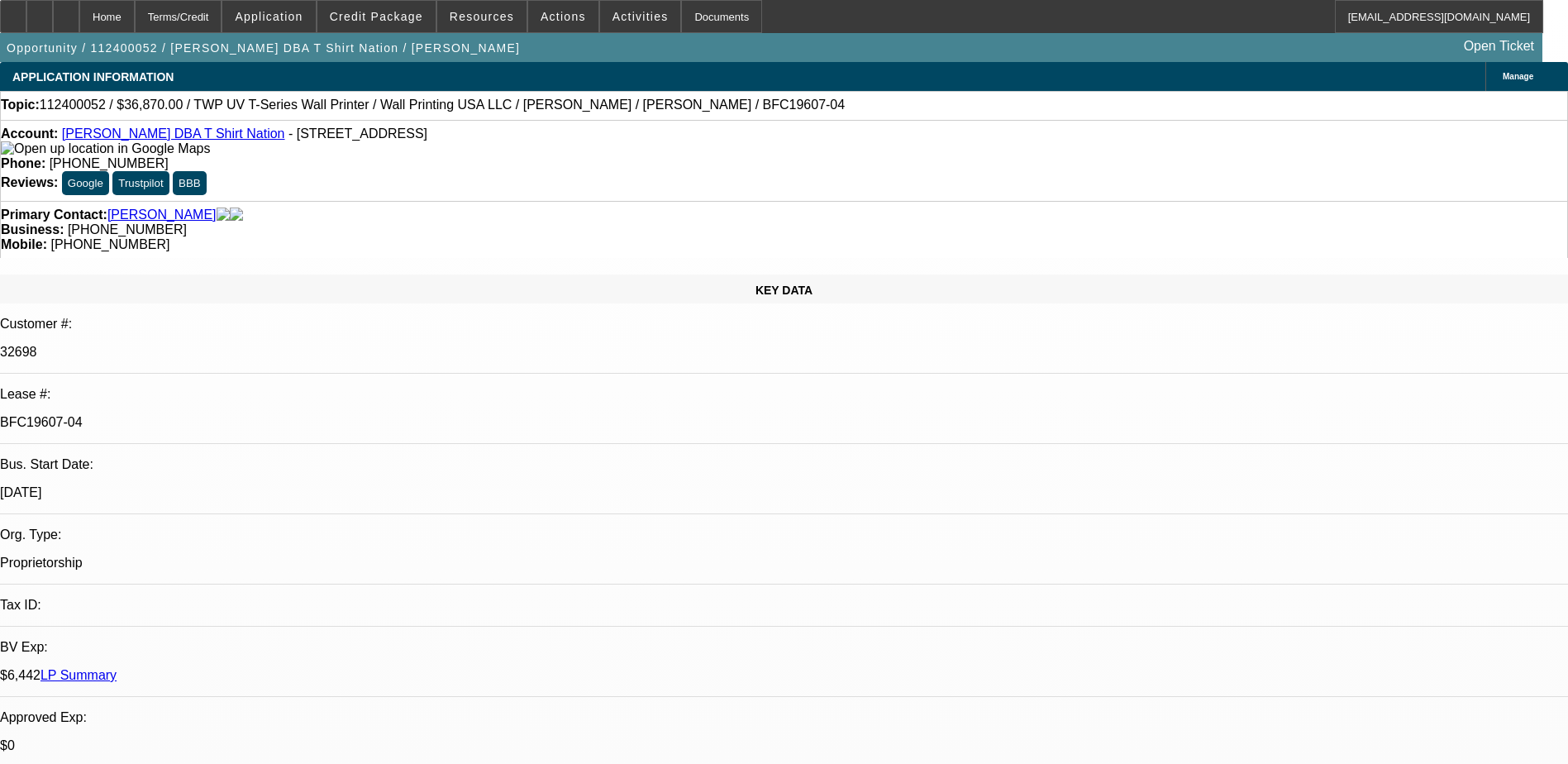
select select "0"
select select "3"
select select "0.1"
select select "4"
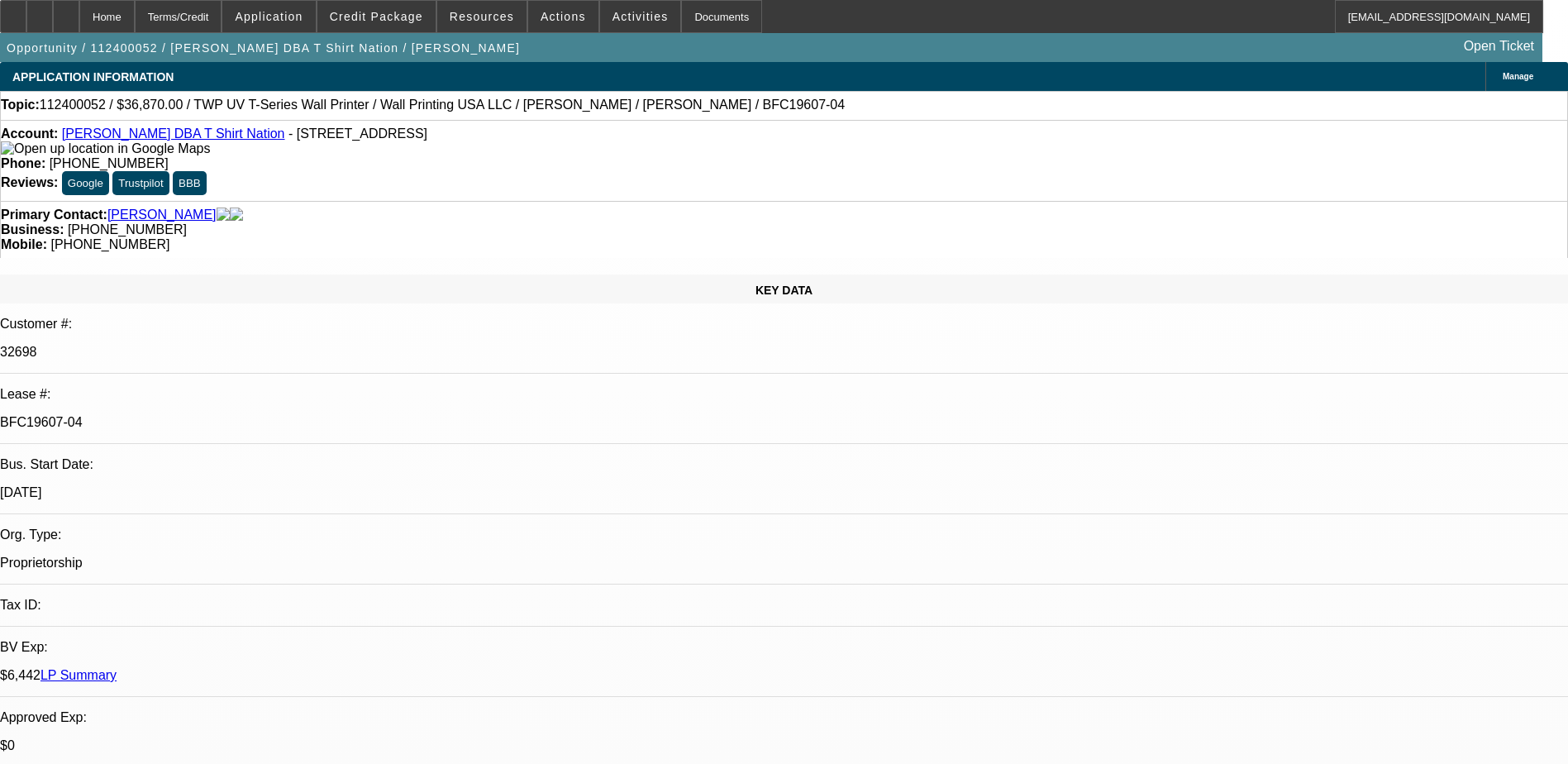
select select "0"
select select "3"
select select "0.1"
select select "4"
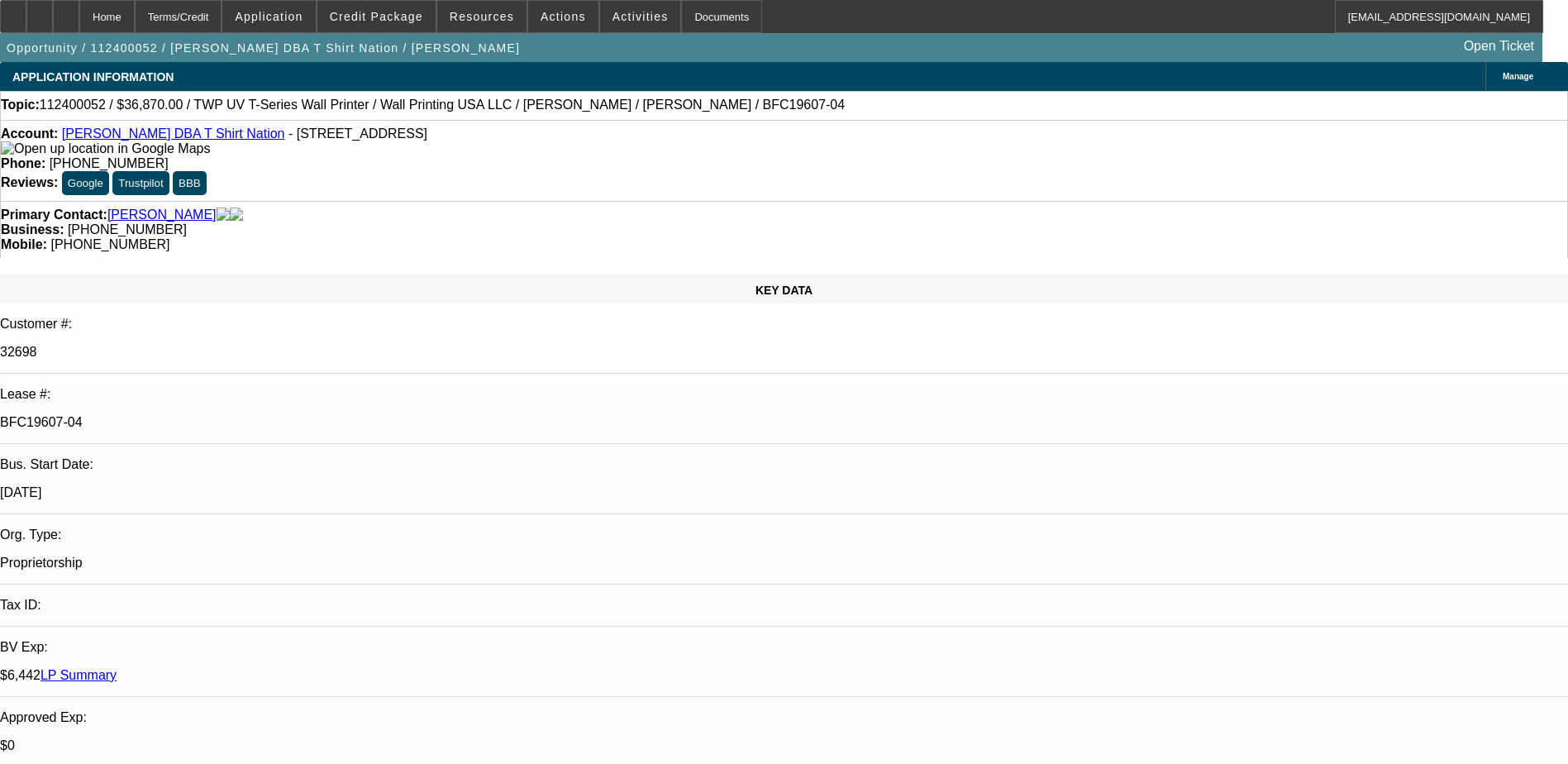
select select "0"
select select "3"
select select "0.1"
select select "4"
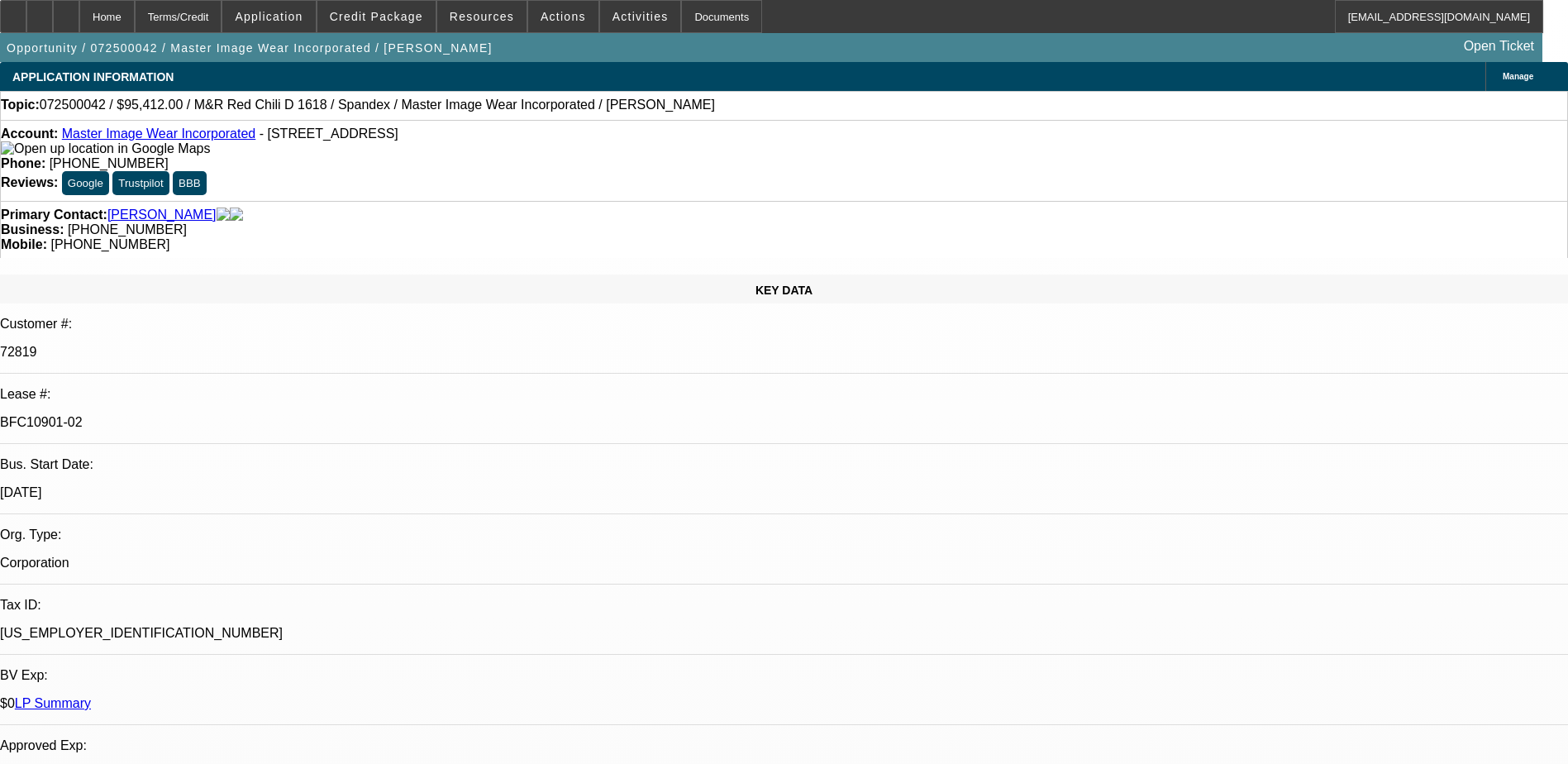
select select "0"
select select "0.1"
select select "4"
select select "0"
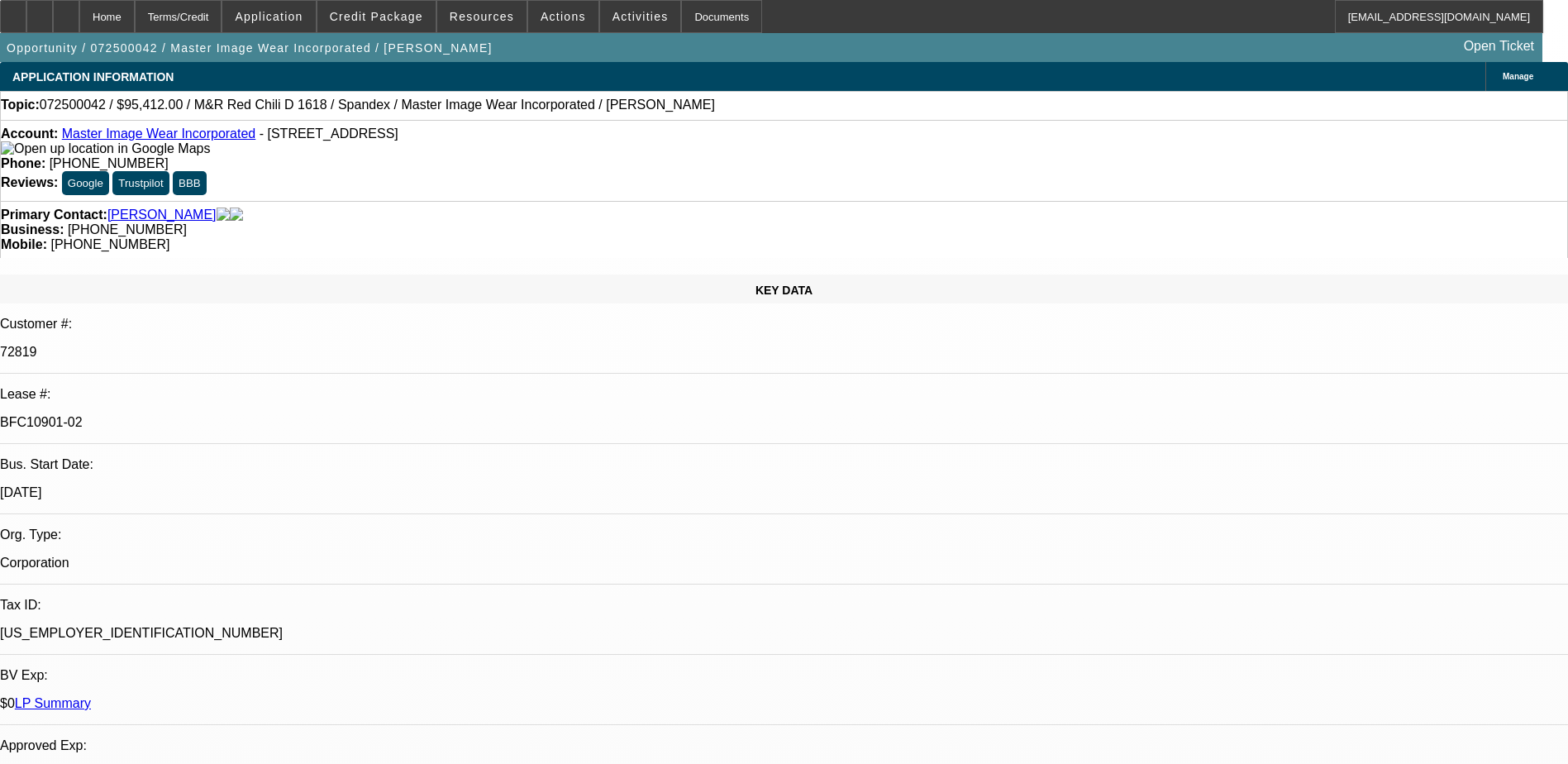
select select "0"
select select "0.1"
select select "4"
select select "0"
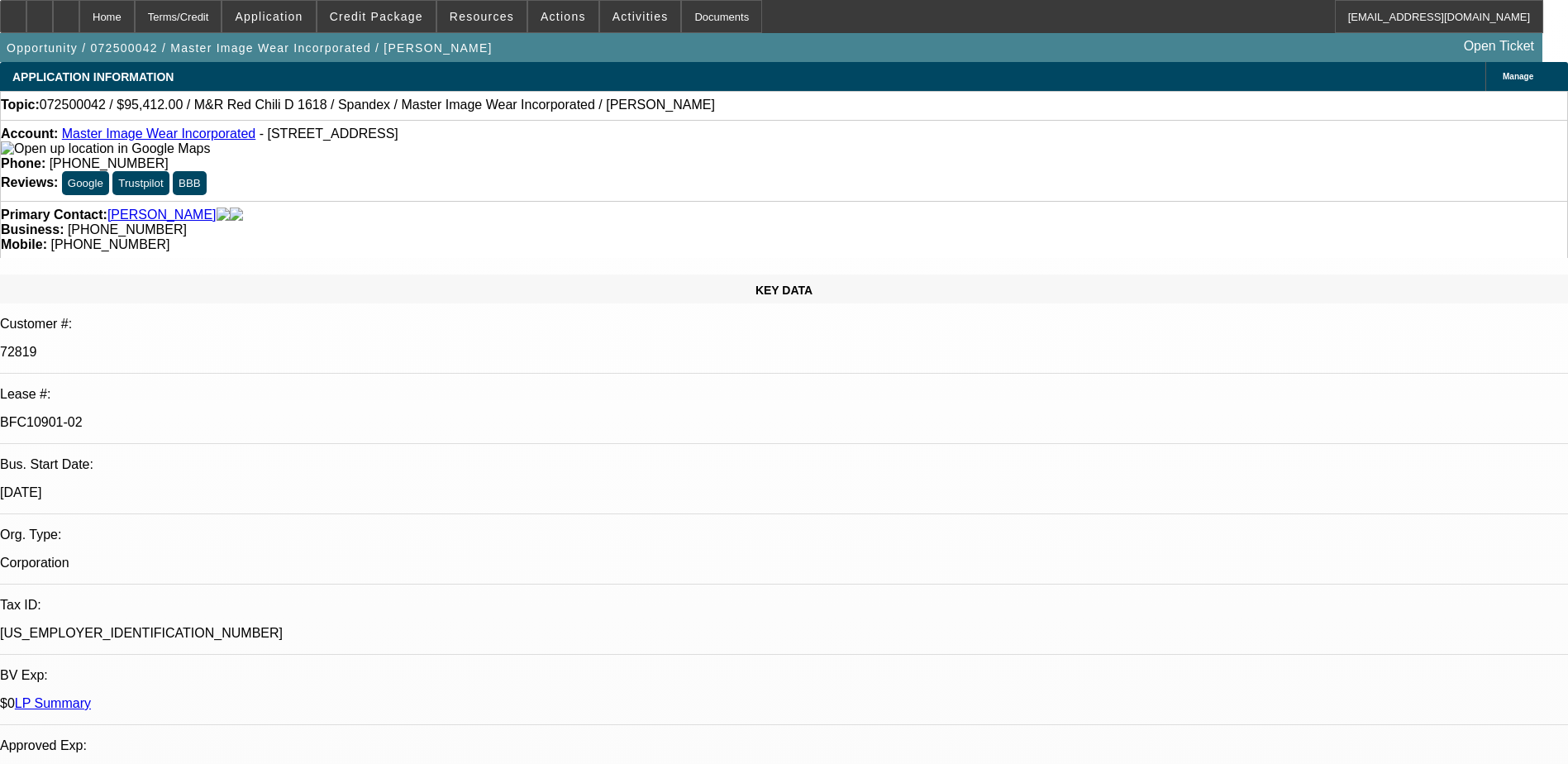
select select "3"
select select "0.1"
select select "4"
select select "0"
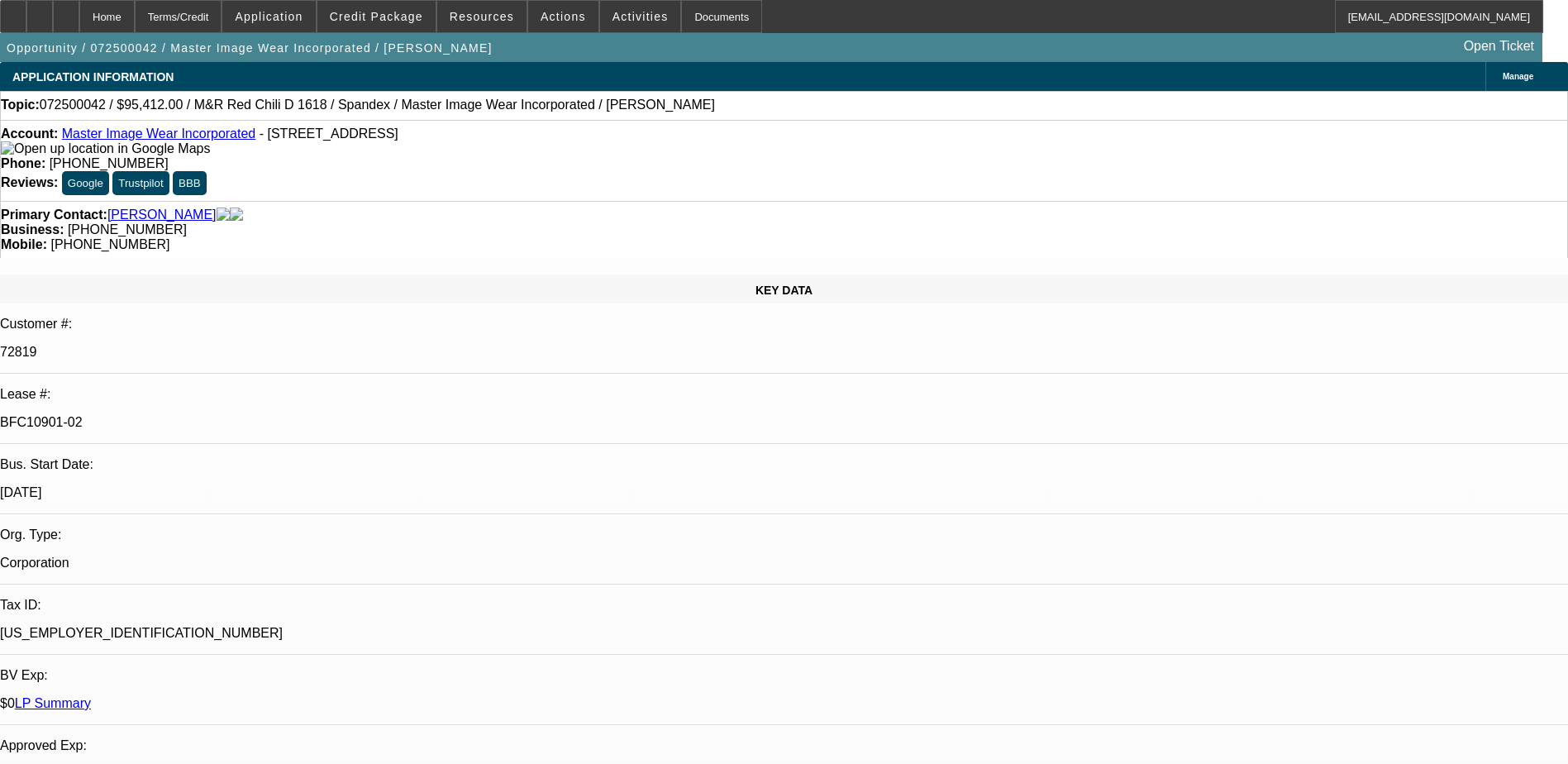
select select "3"
select select "0.1"
select select "4"
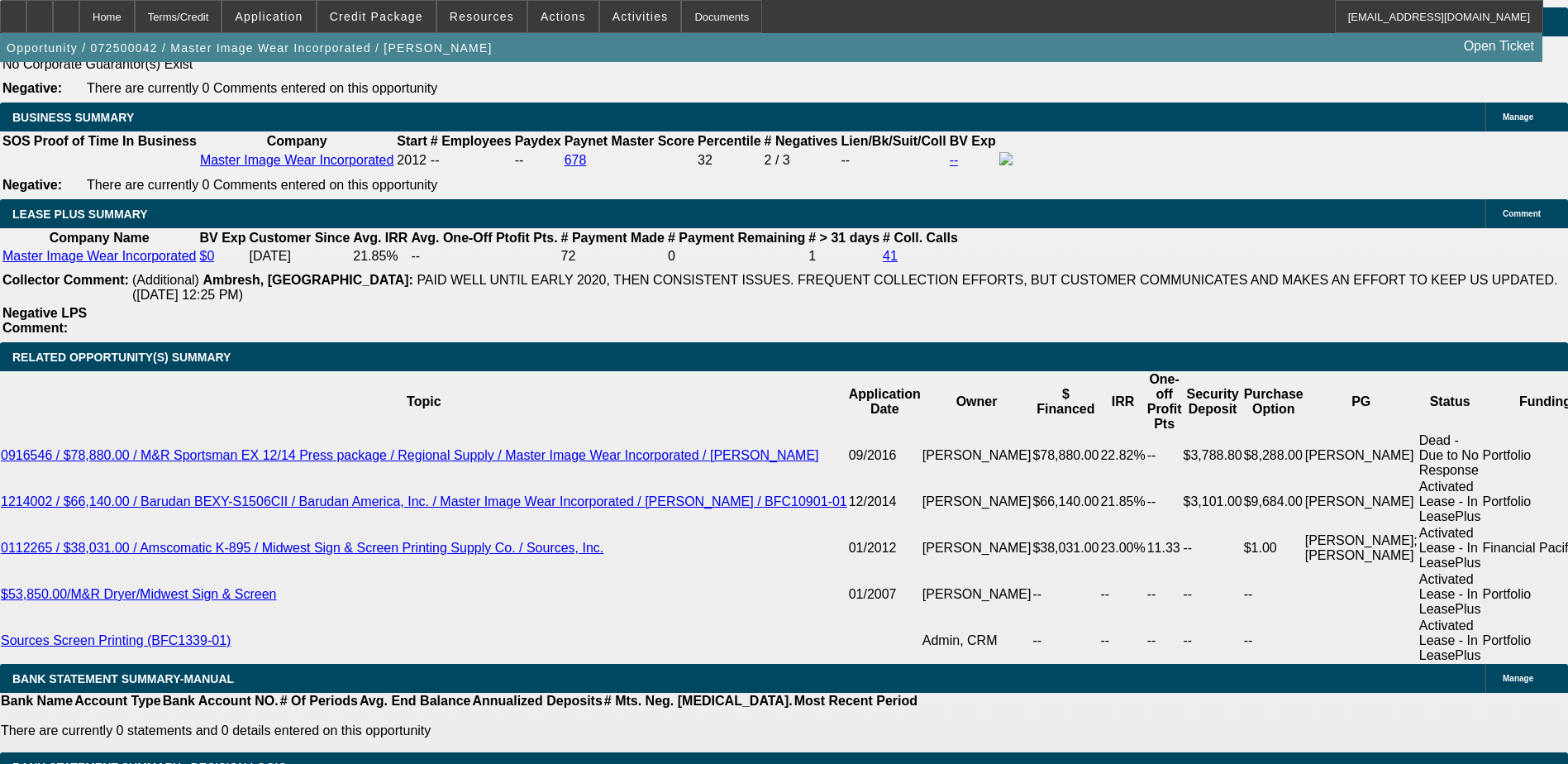
scroll to position [2810, 0]
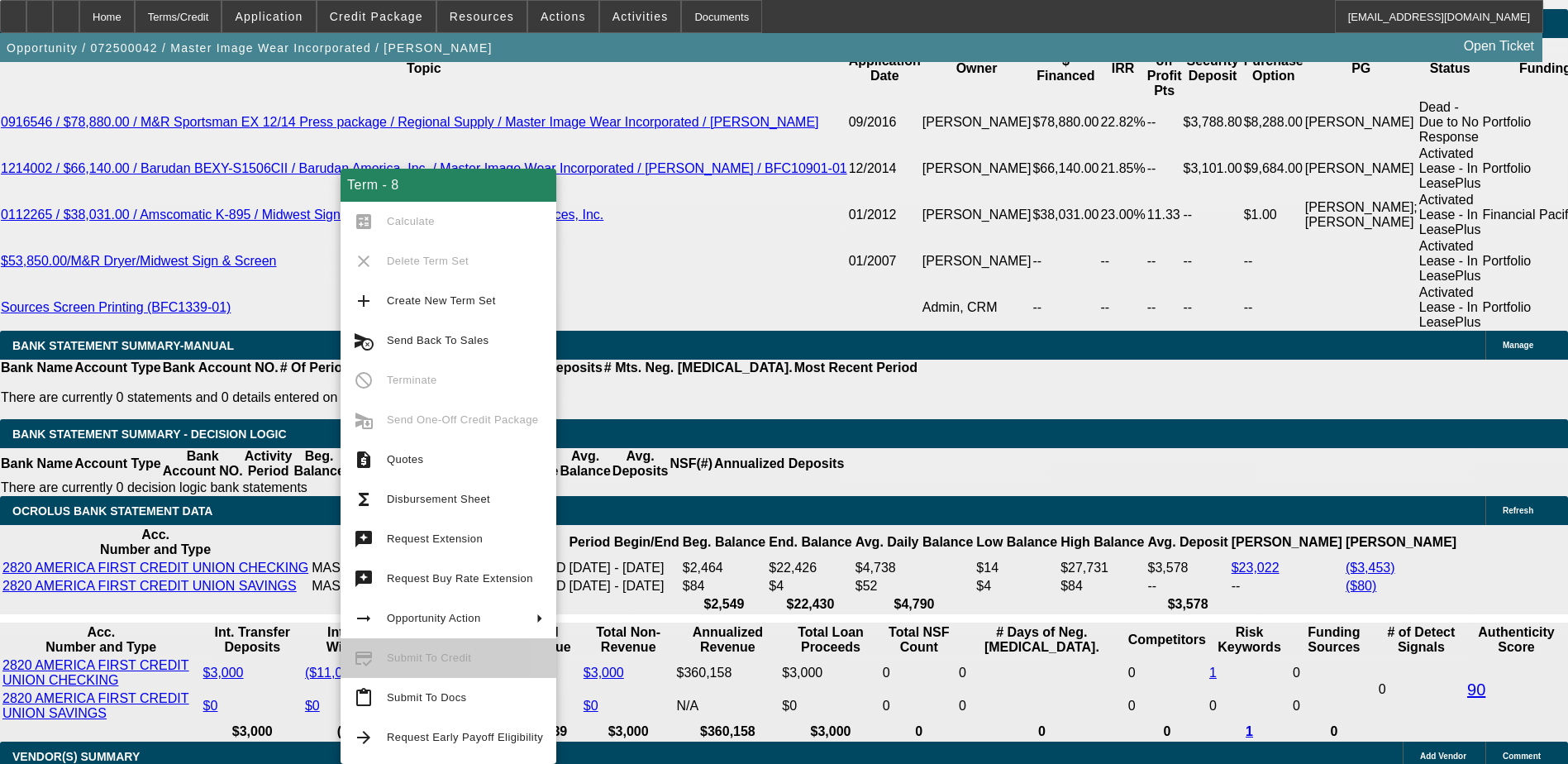
scroll to position [3306, 0]
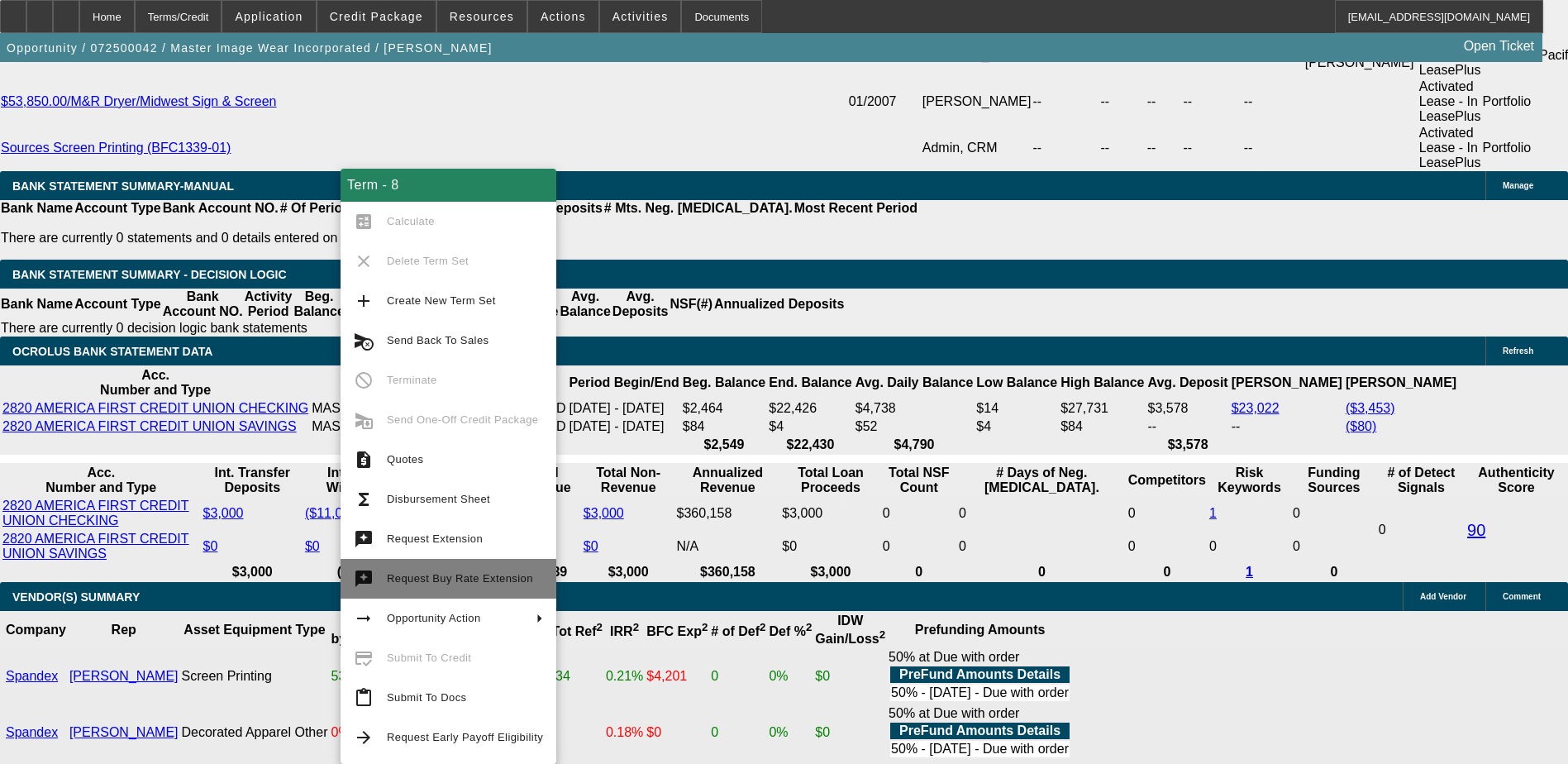
click at [439, 571] on span "Request Buy Rate Extension" at bounding box center [465, 579] width 157 height 20
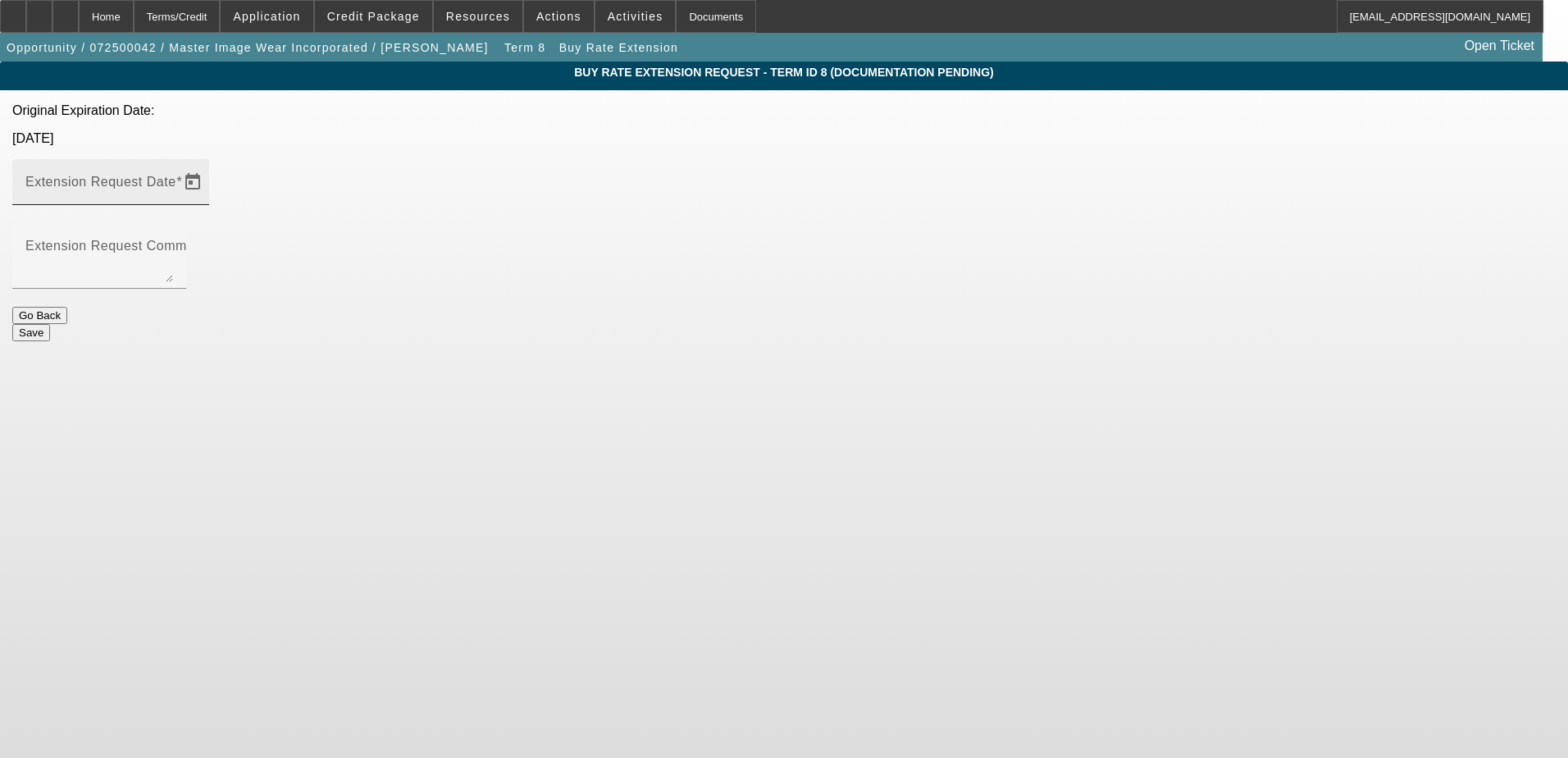
click at [209, 165] on div at bounding box center [190, 181] width 36 height 33
click at [212, 162] on span "Open calendar" at bounding box center [192, 181] width 39 height 39
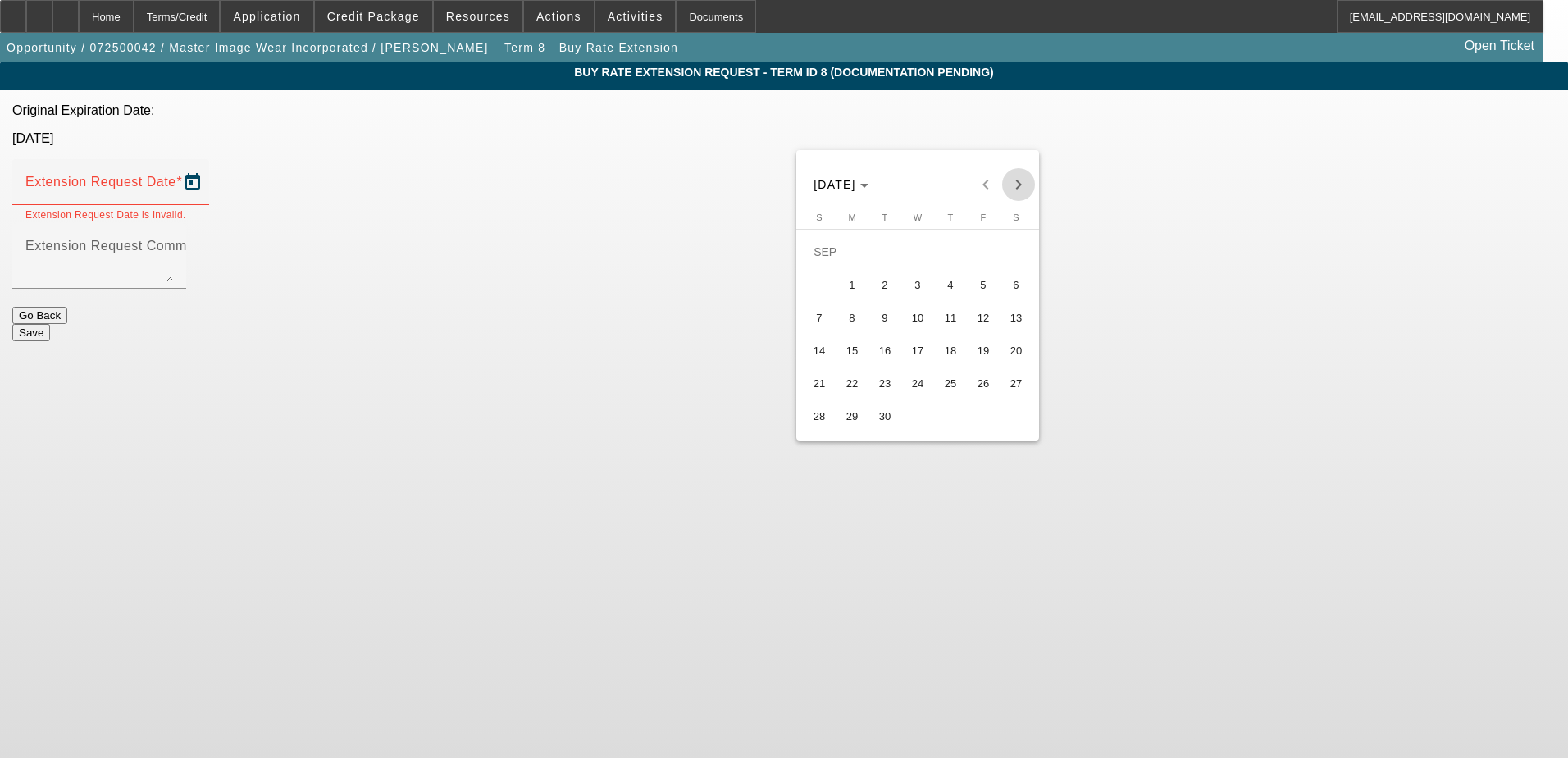
click at [1029, 185] on span "Next month" at bounding box center [1018, 184] width 33 height 33
click at [913, 245] on span "1" at bounding box center [918, 251] width 29 height 29
type input "[DATE]"
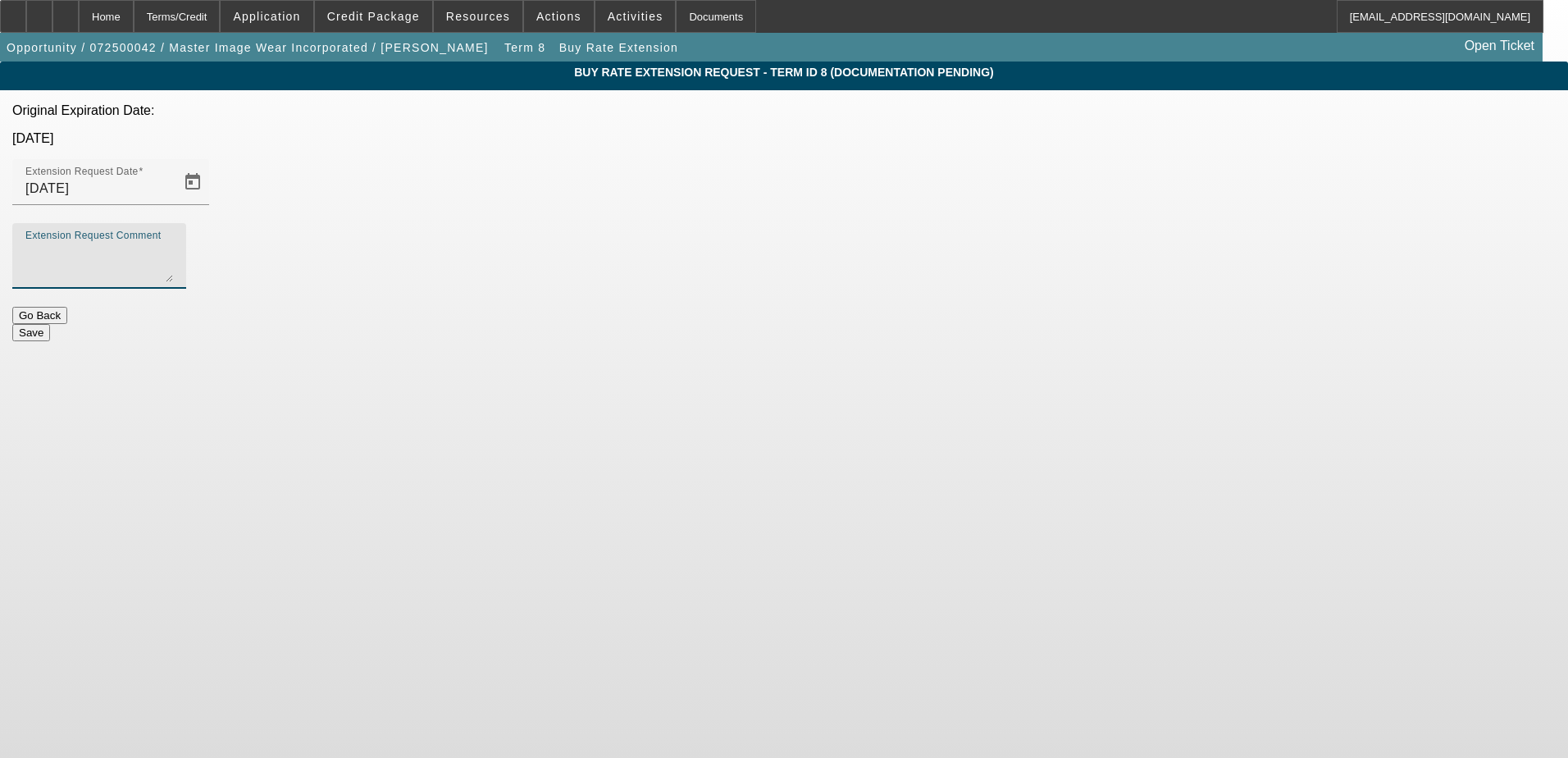
click at [173, 243] on textarea "Extension Request Comment" at bounding box center [99, 262] width 148 height 39
click at [173, 227] on div "Extension Request Comment Installation is currently scheduled for 9/15, looking…" at bounding box center [99, 255] width 148 height 66
type textarea "Installation is currently scheduled for 9/15, looking to extend to 10/1 to acco…"
click at [1090, 162] on div "Buy Rate Extension Request - Term ID 8 (Documentation Pending) Original Expirat…" at bounding box center [784, 201] width 1568 height 280
click at [50, 324] on button "Save" at bounding box center [31, 332] width 38 height 18
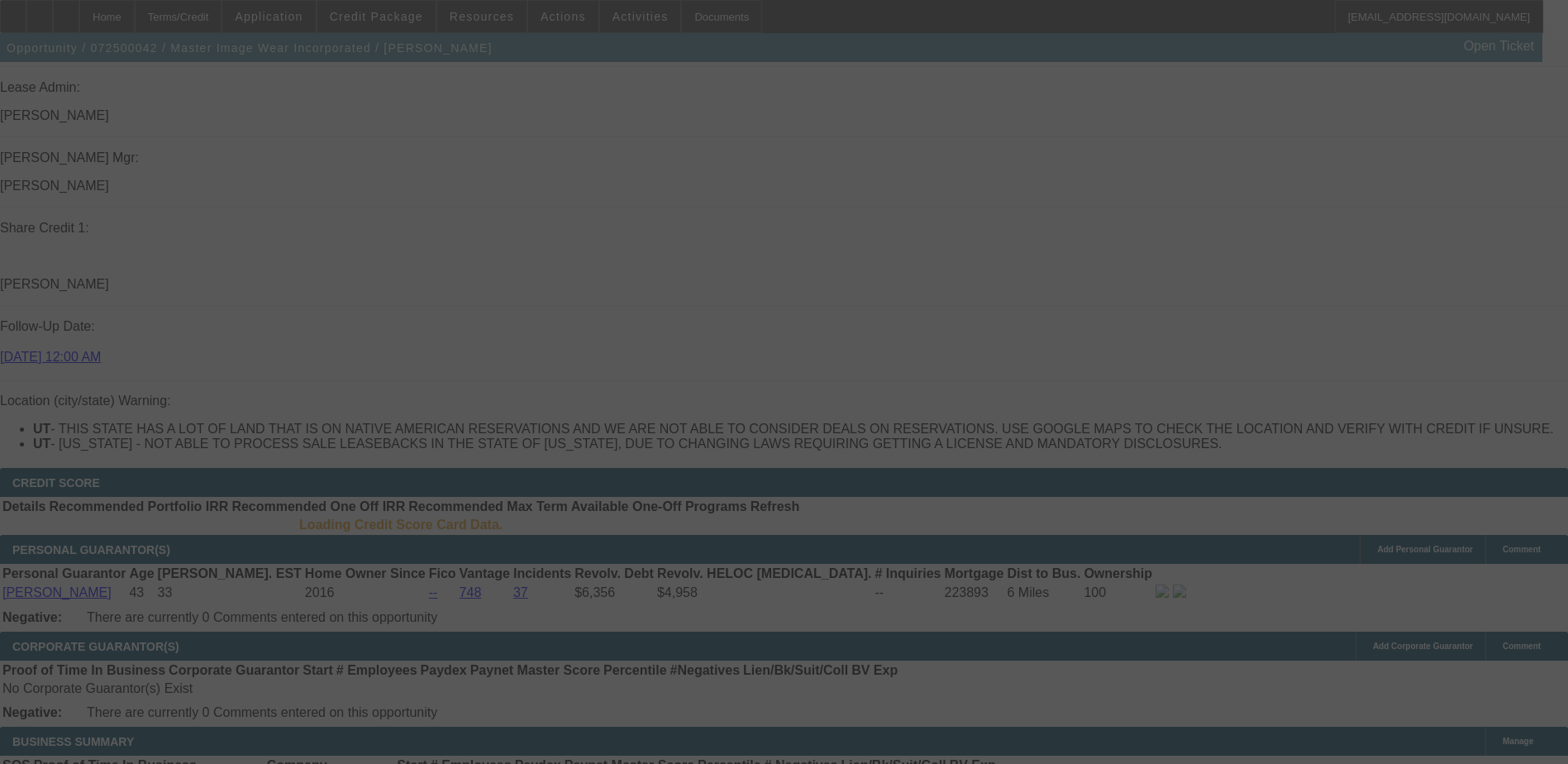
scroll to position [1852, 0]
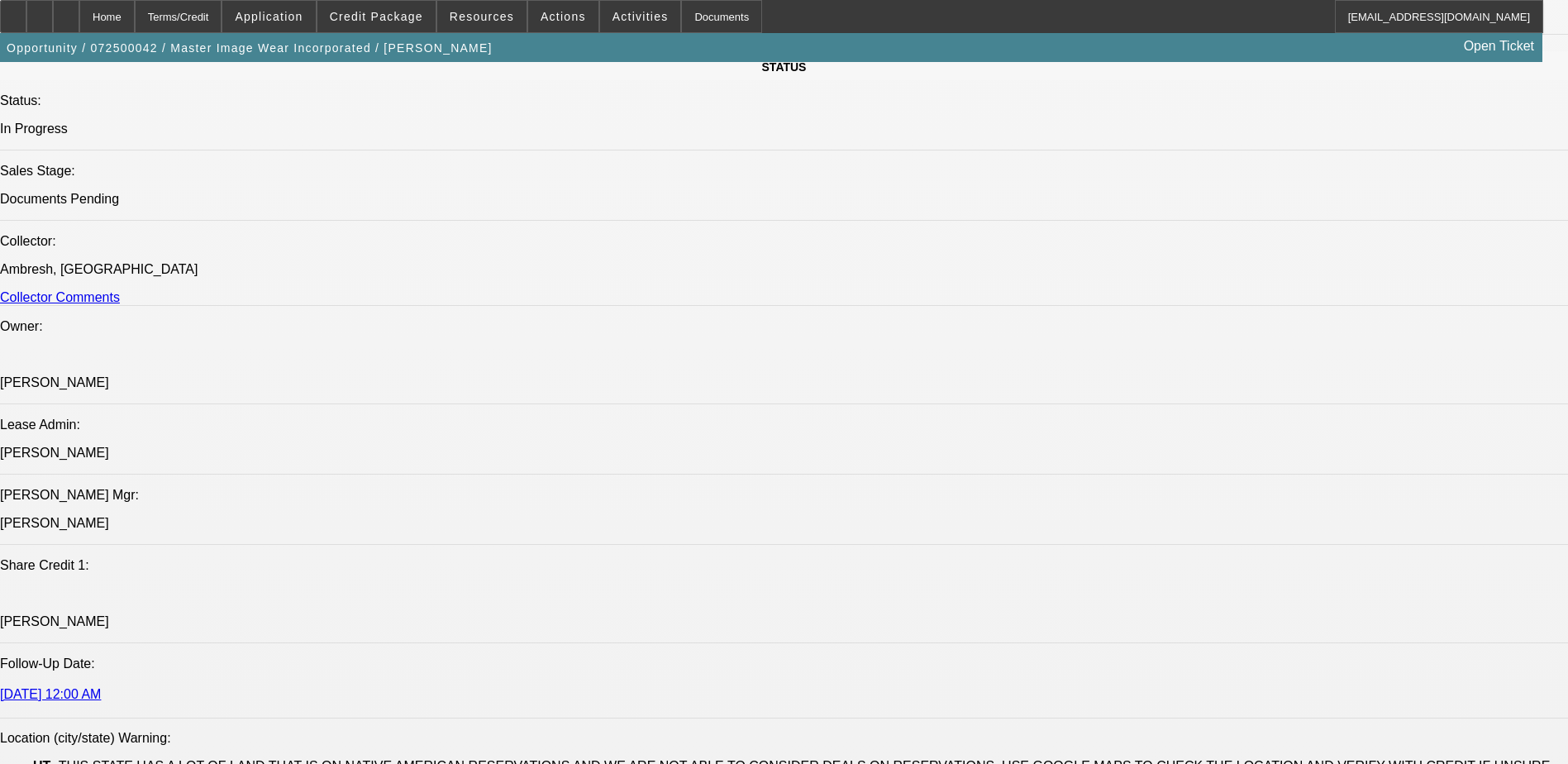
select select "0"
select select "0.1"
select select "4"
select select "0"
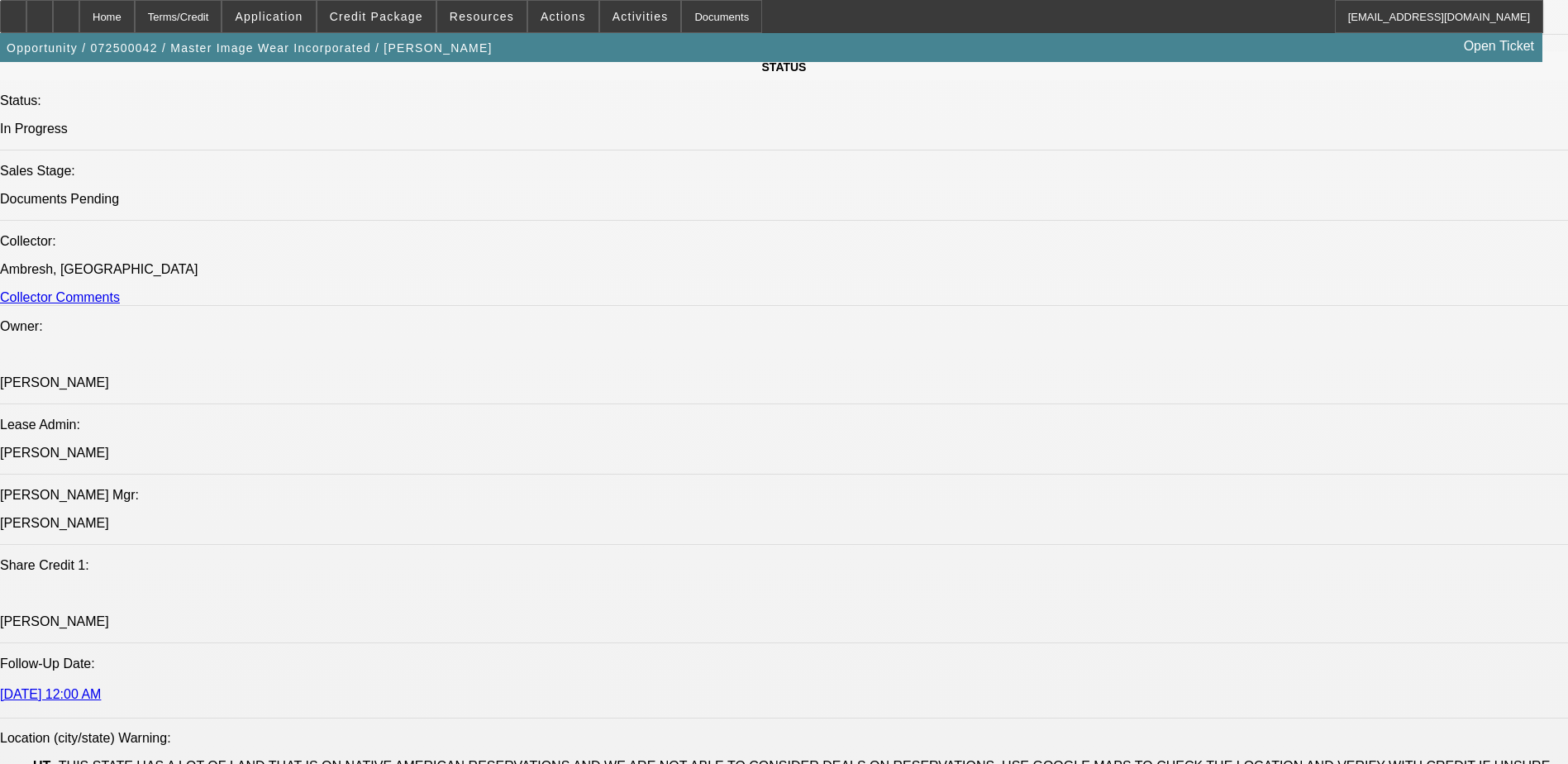
select select "0"
select select "0.1"
select select "4"
select select "0"
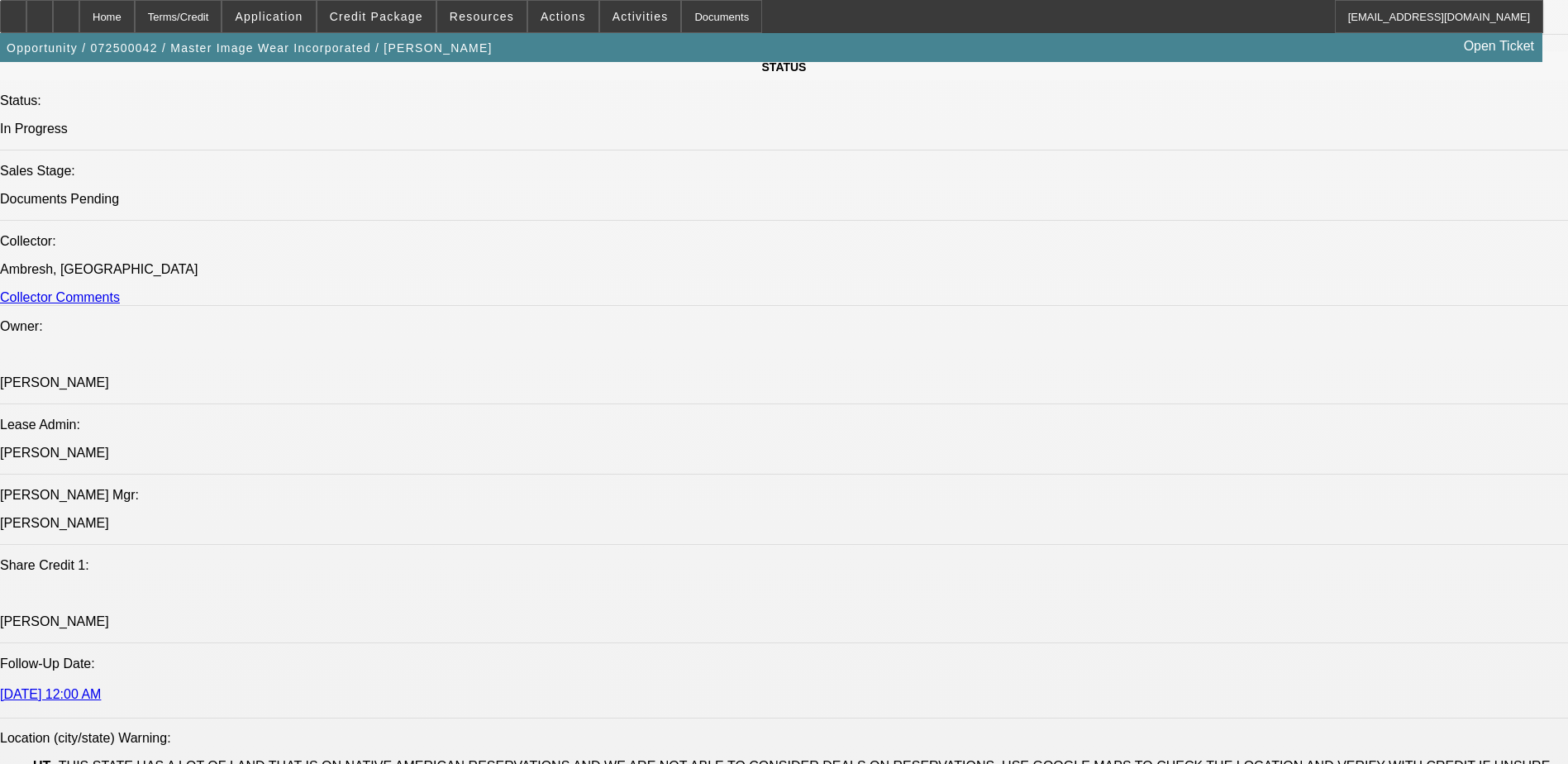
select select "3"
select select "0.1"
select select "4"
select select "0"
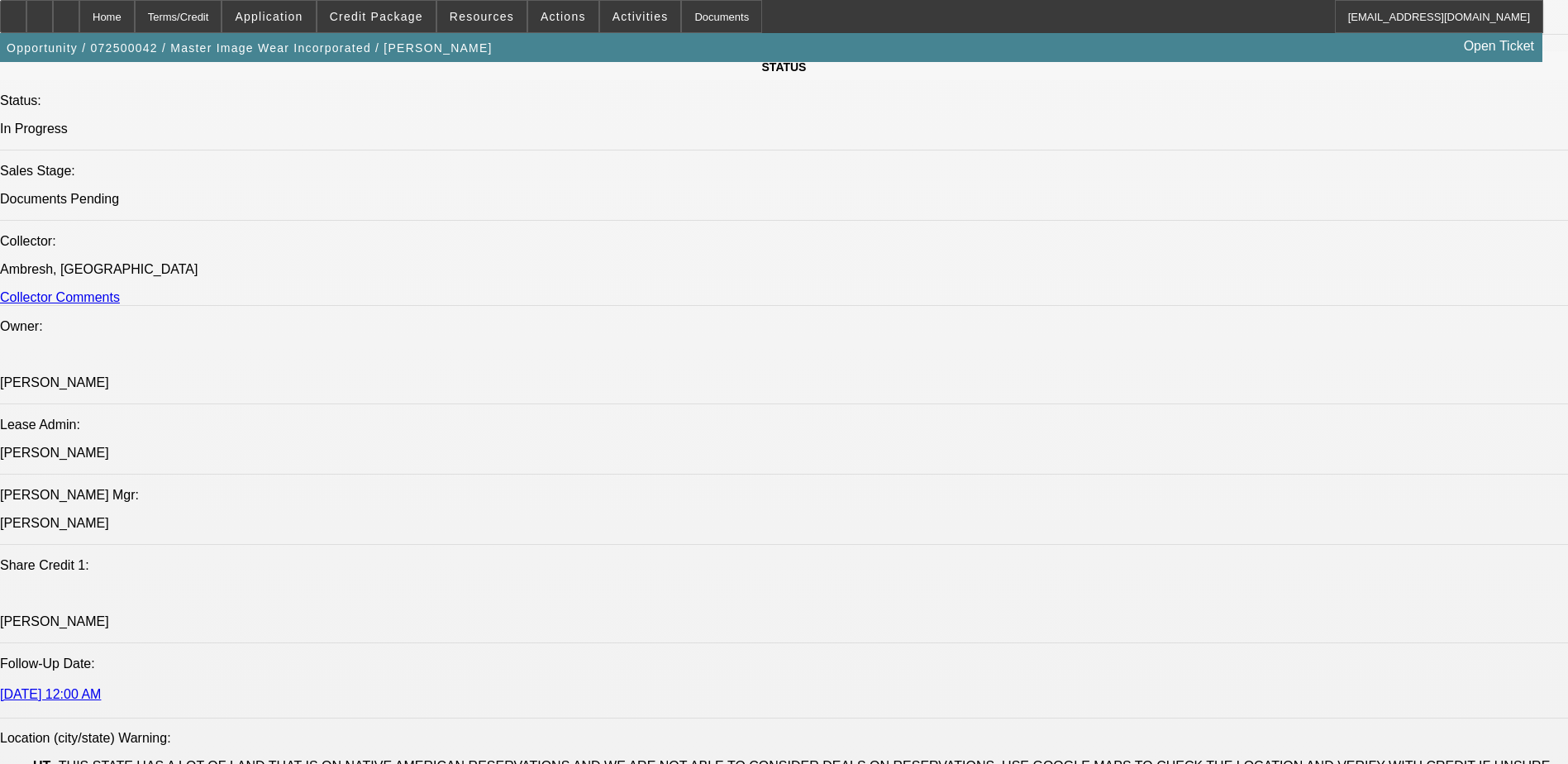
select select "3"
select select "0.1"
select select "4"
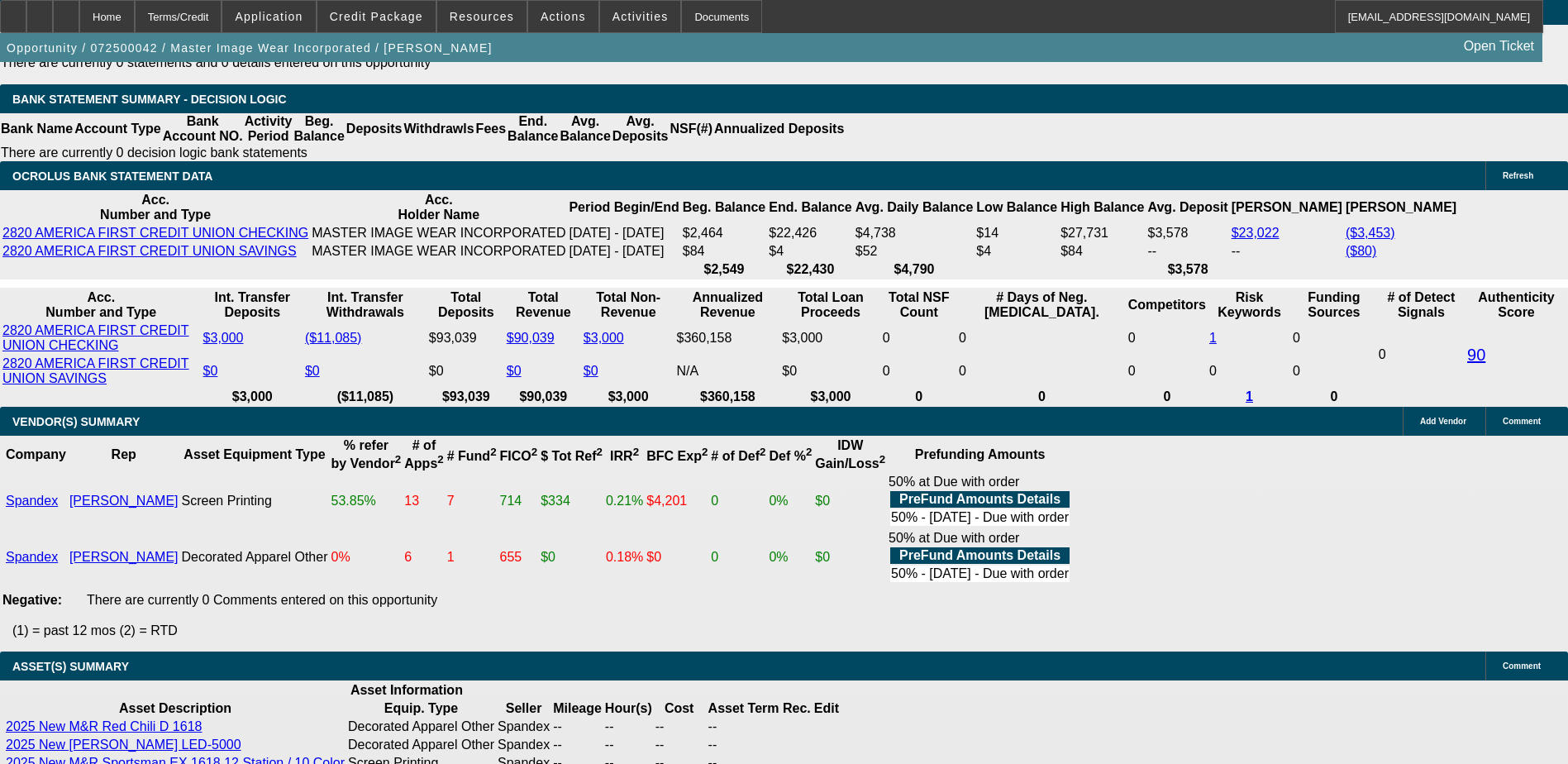
scroll to position [3588, 0]
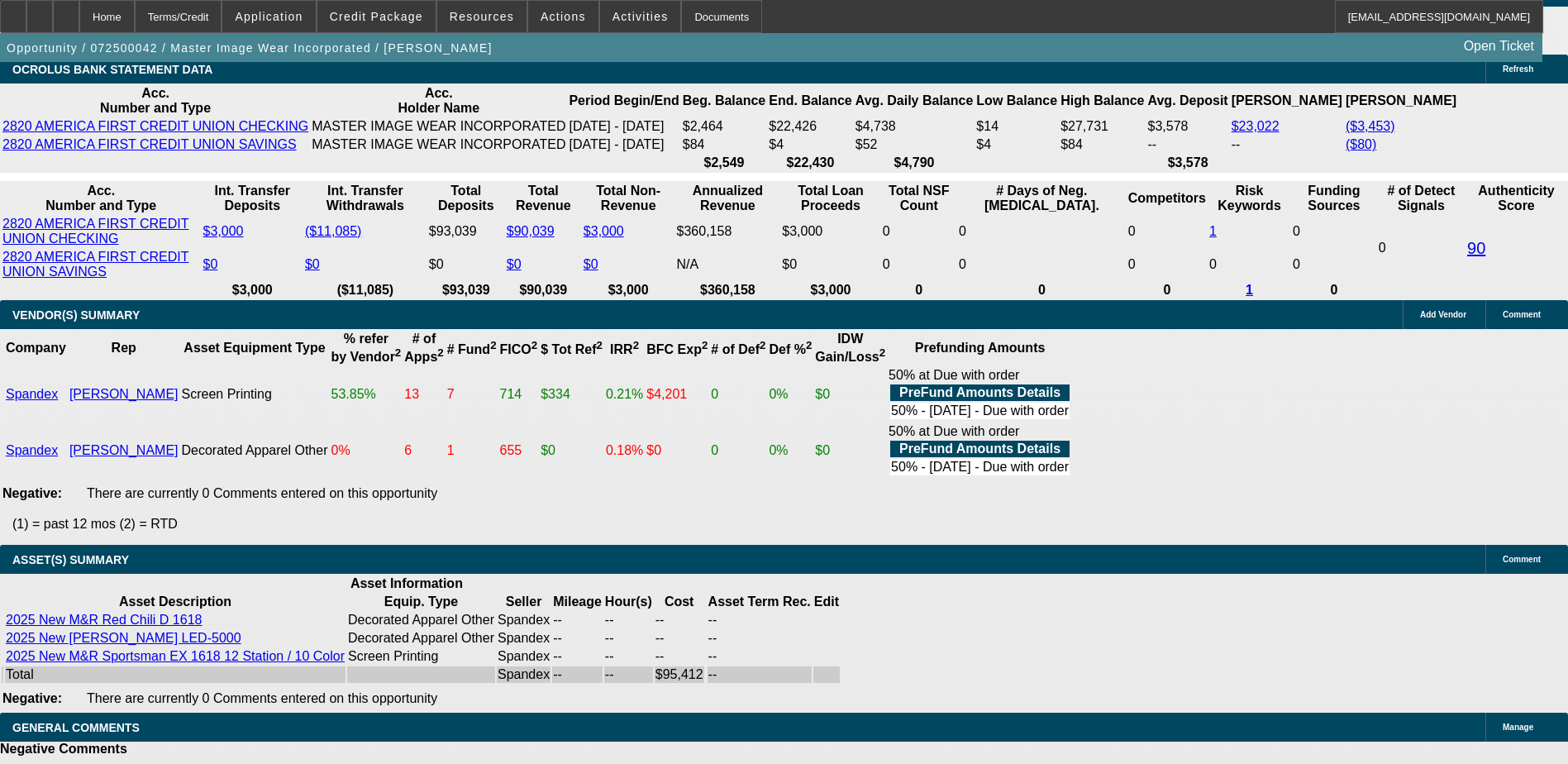
click at [79, 24] on div at bounding box center [66, 16] width 26 height 33
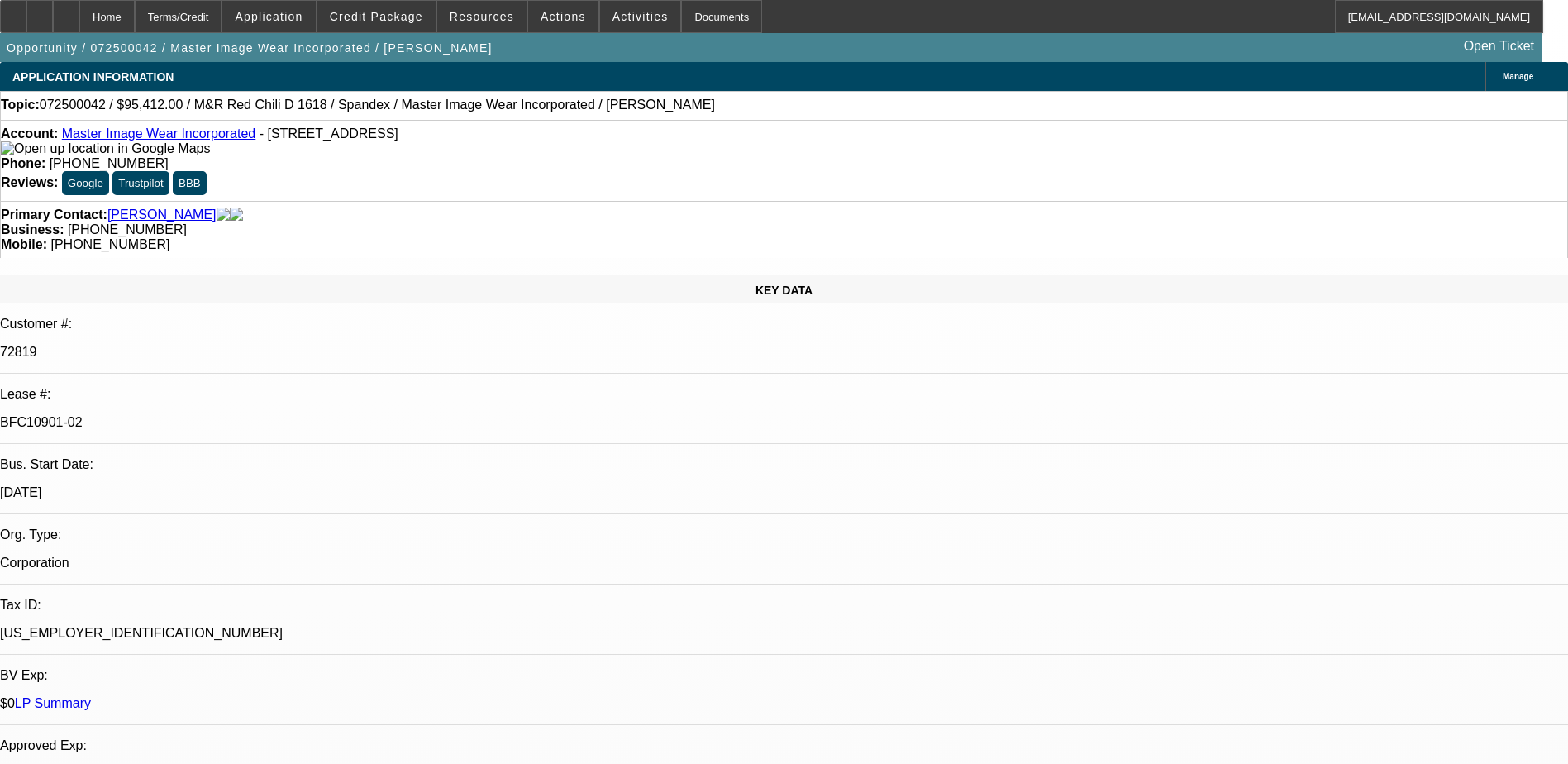
select select "0"
select select "0.1"
select select "0"
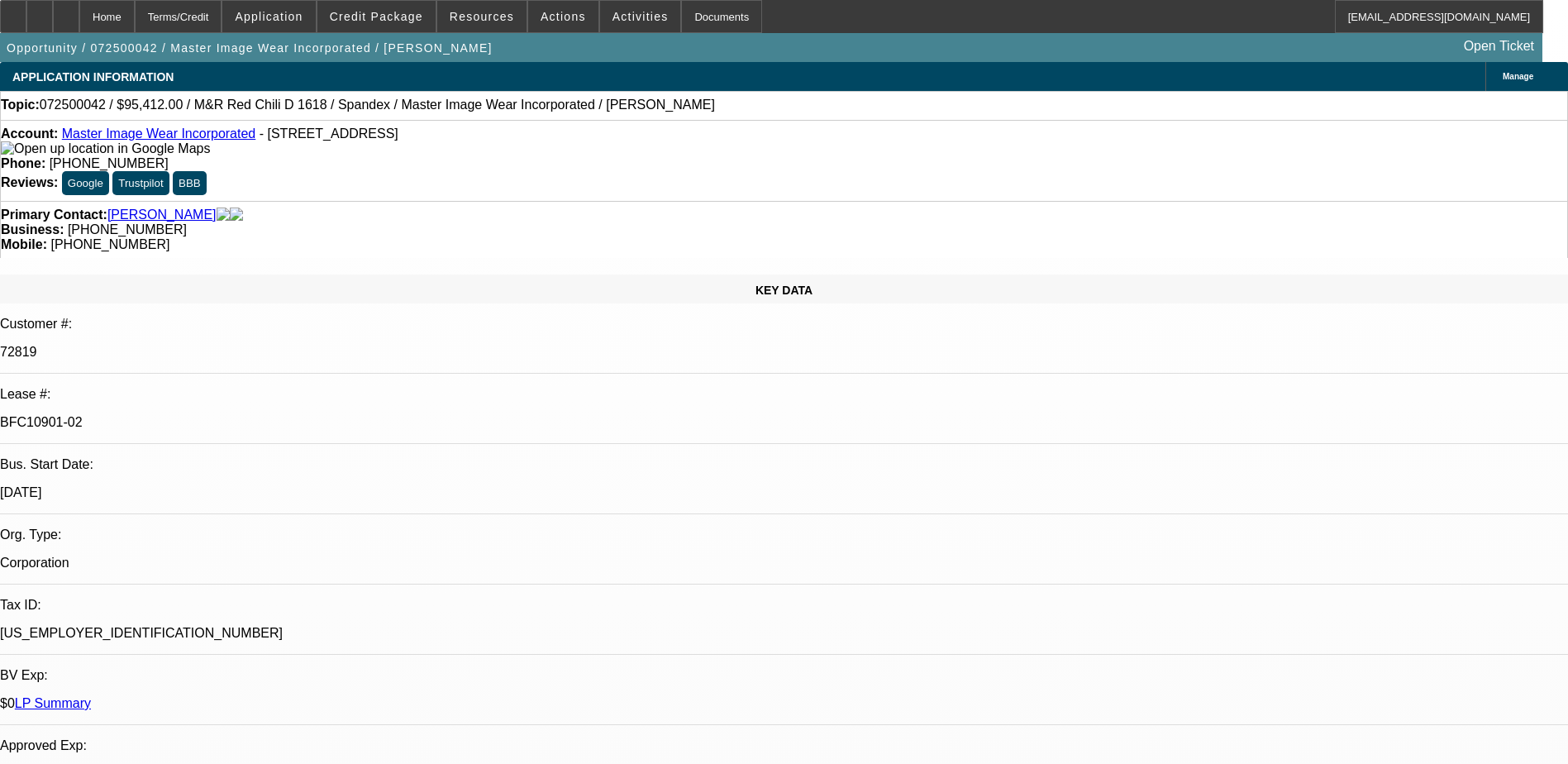
select select "0.1"
select select "0"
select select "0.1"
select select "0"
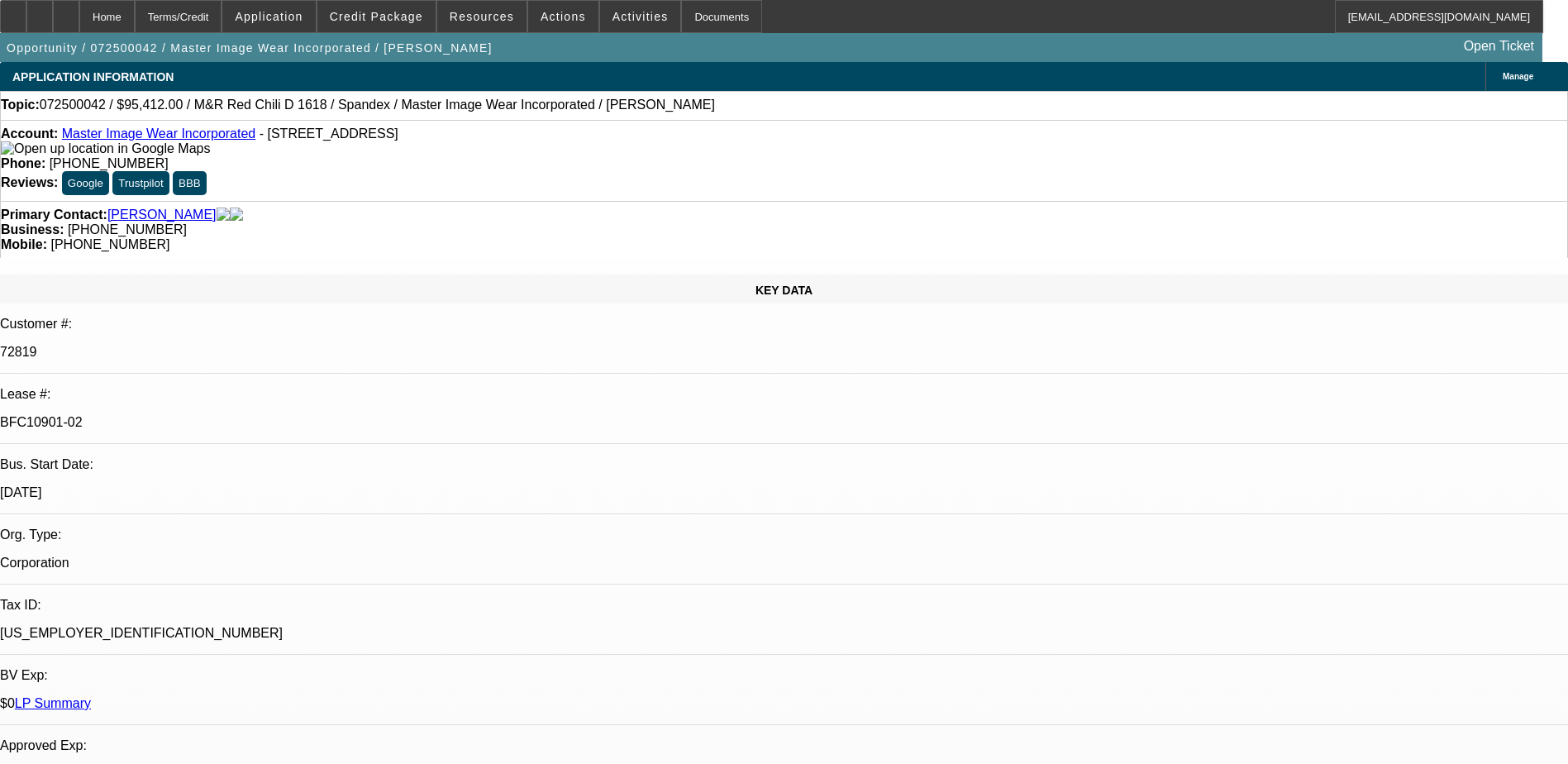
select select "0"
select select "0.1"
select select "1"
select select "4"
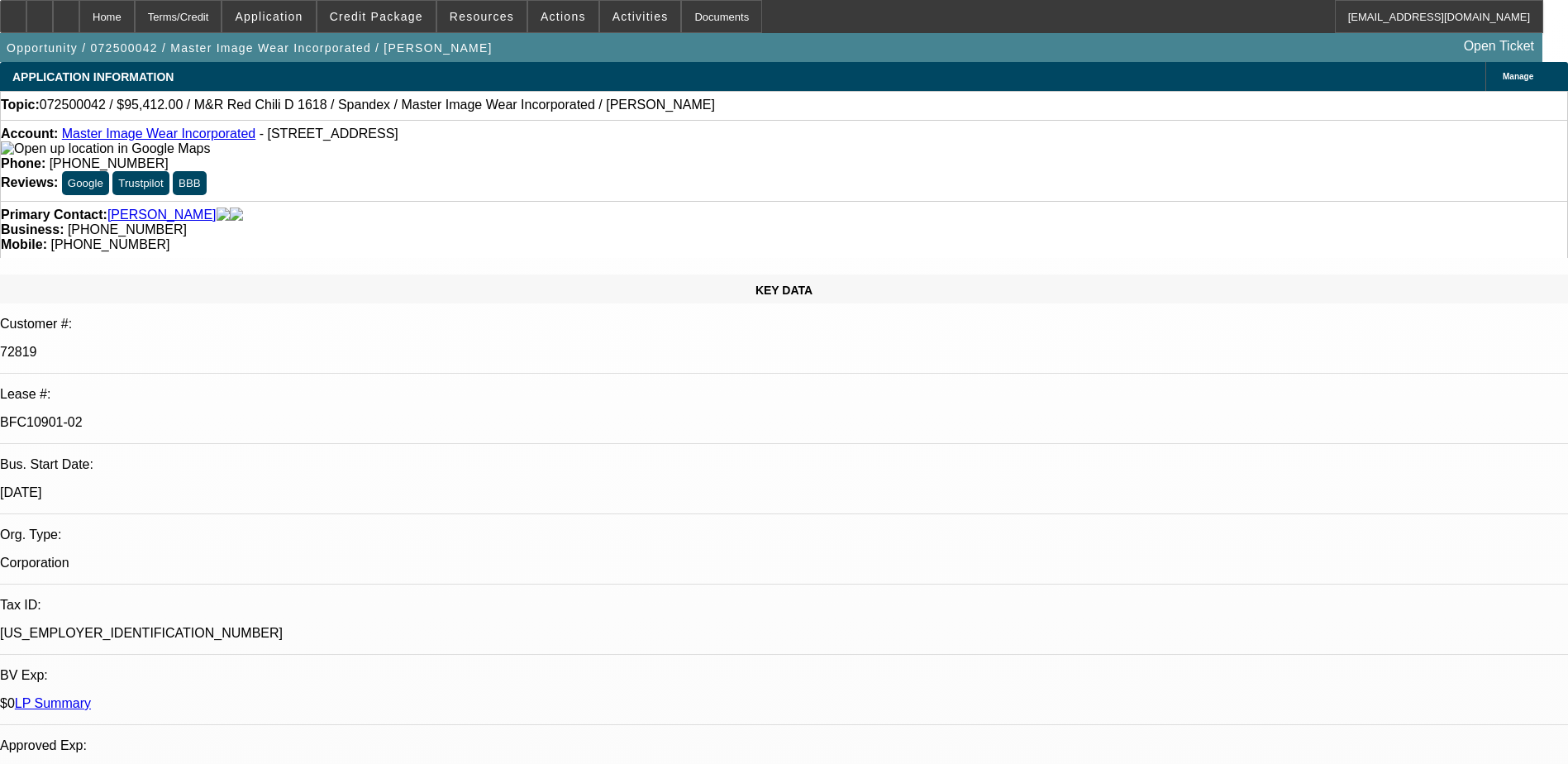
select select "1"
select select "4"
select select "1"
select select "3"
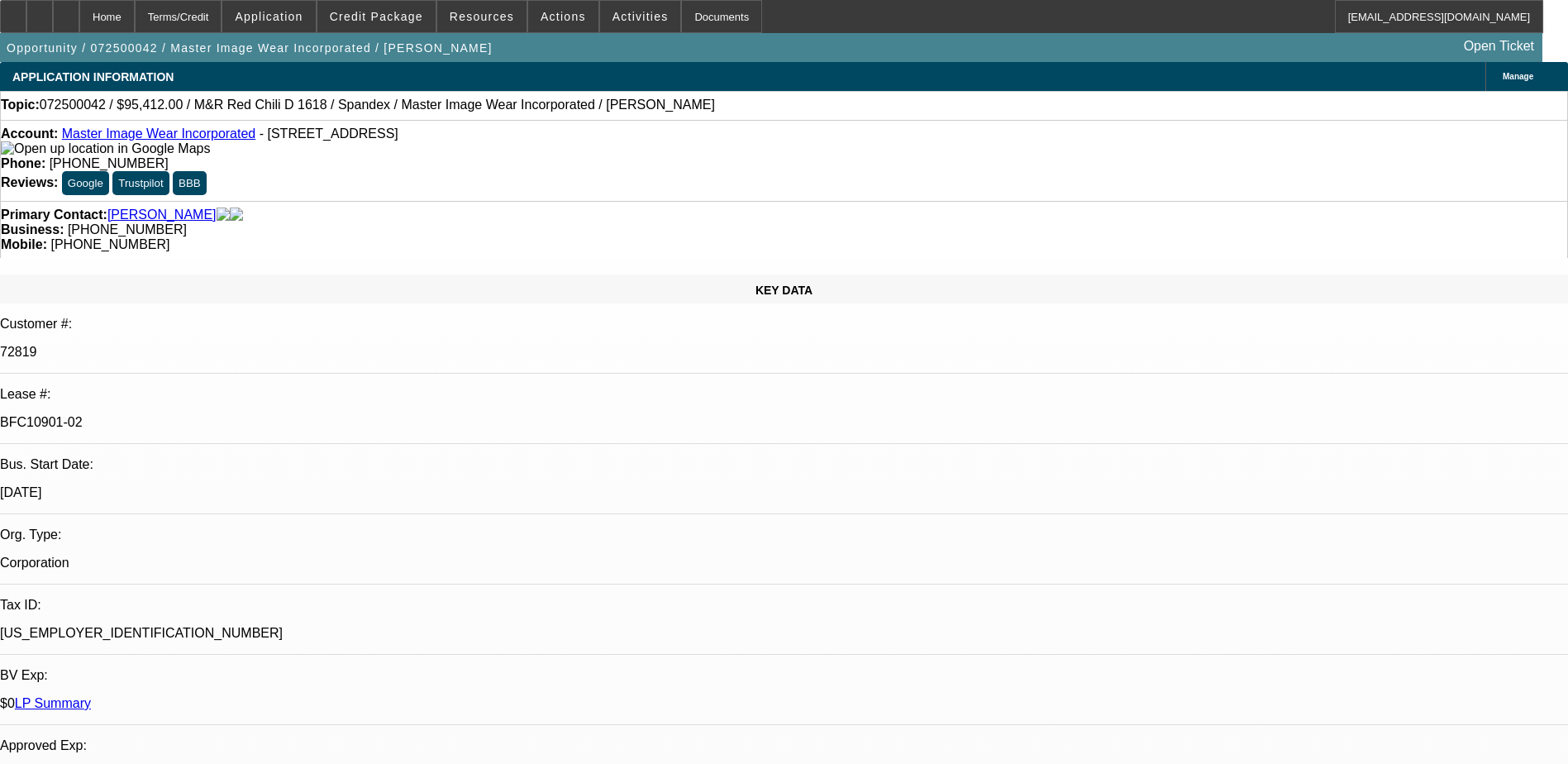
select select "4"
select select "1"
select select "3"
select select "4"
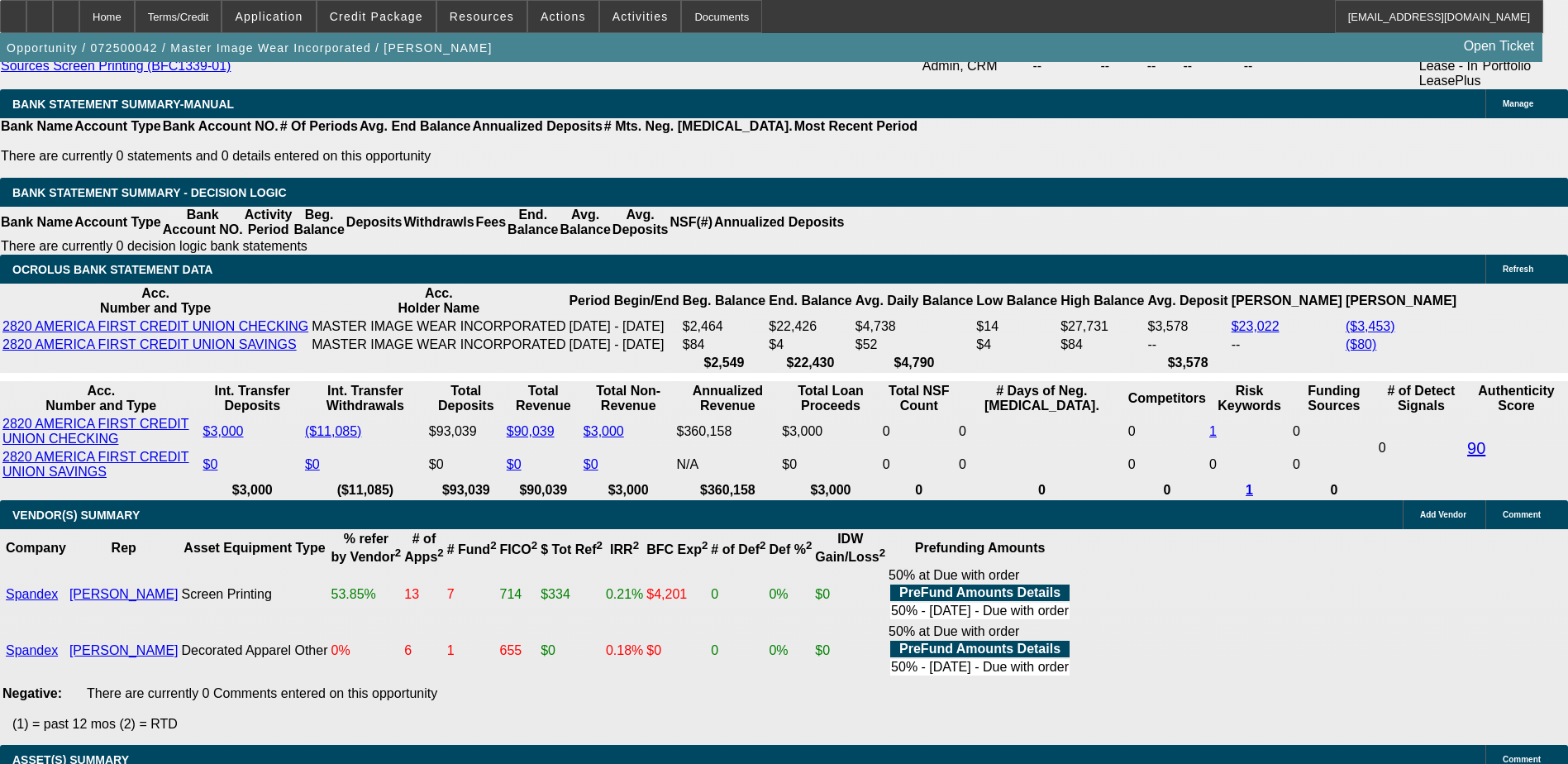
scroll to position [3388, 0]
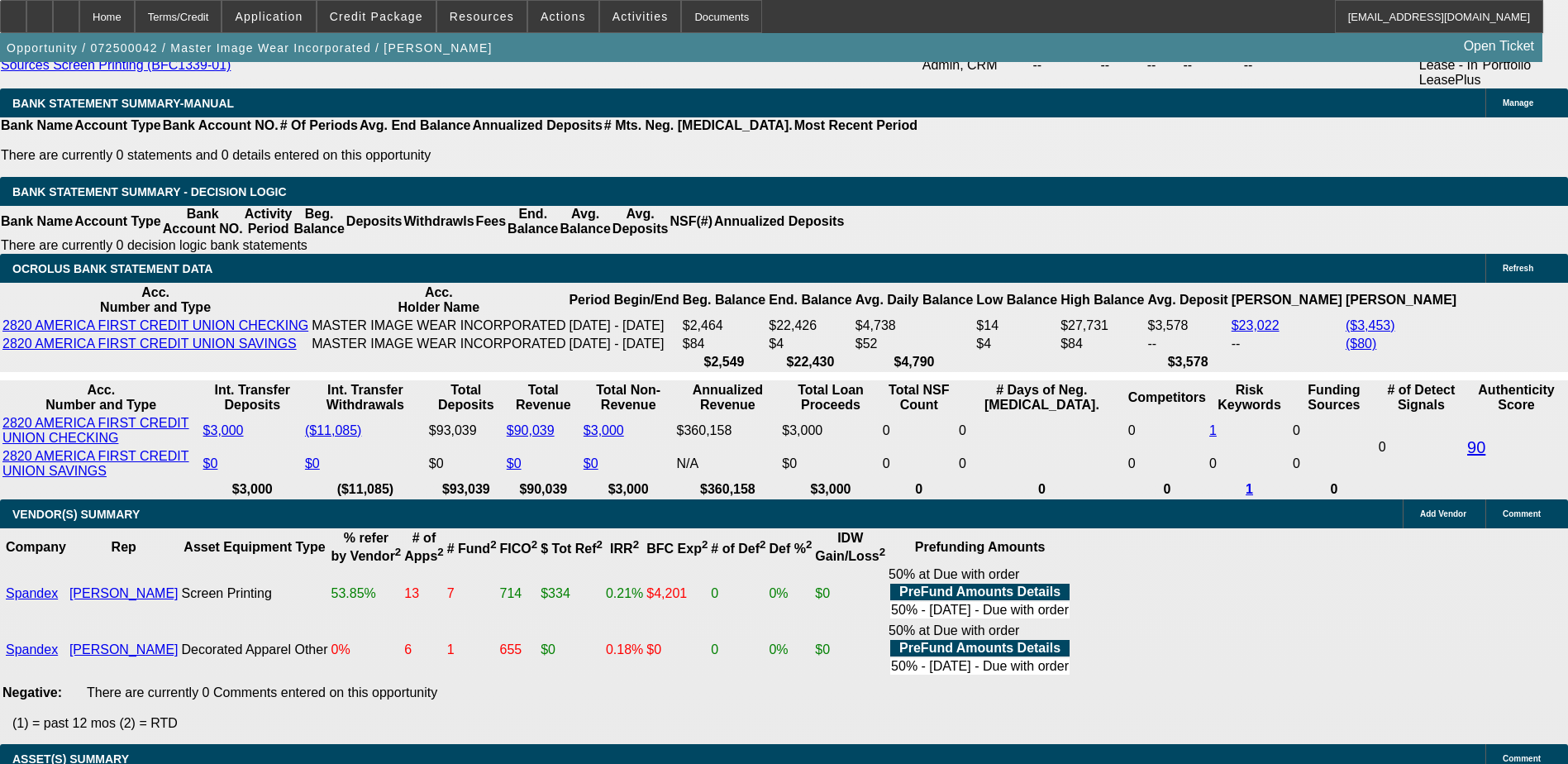
drag, startPoint x: 1414, startPoint y: 598, endPoint x: 1563, endPoint y: 595, distance: 149.0
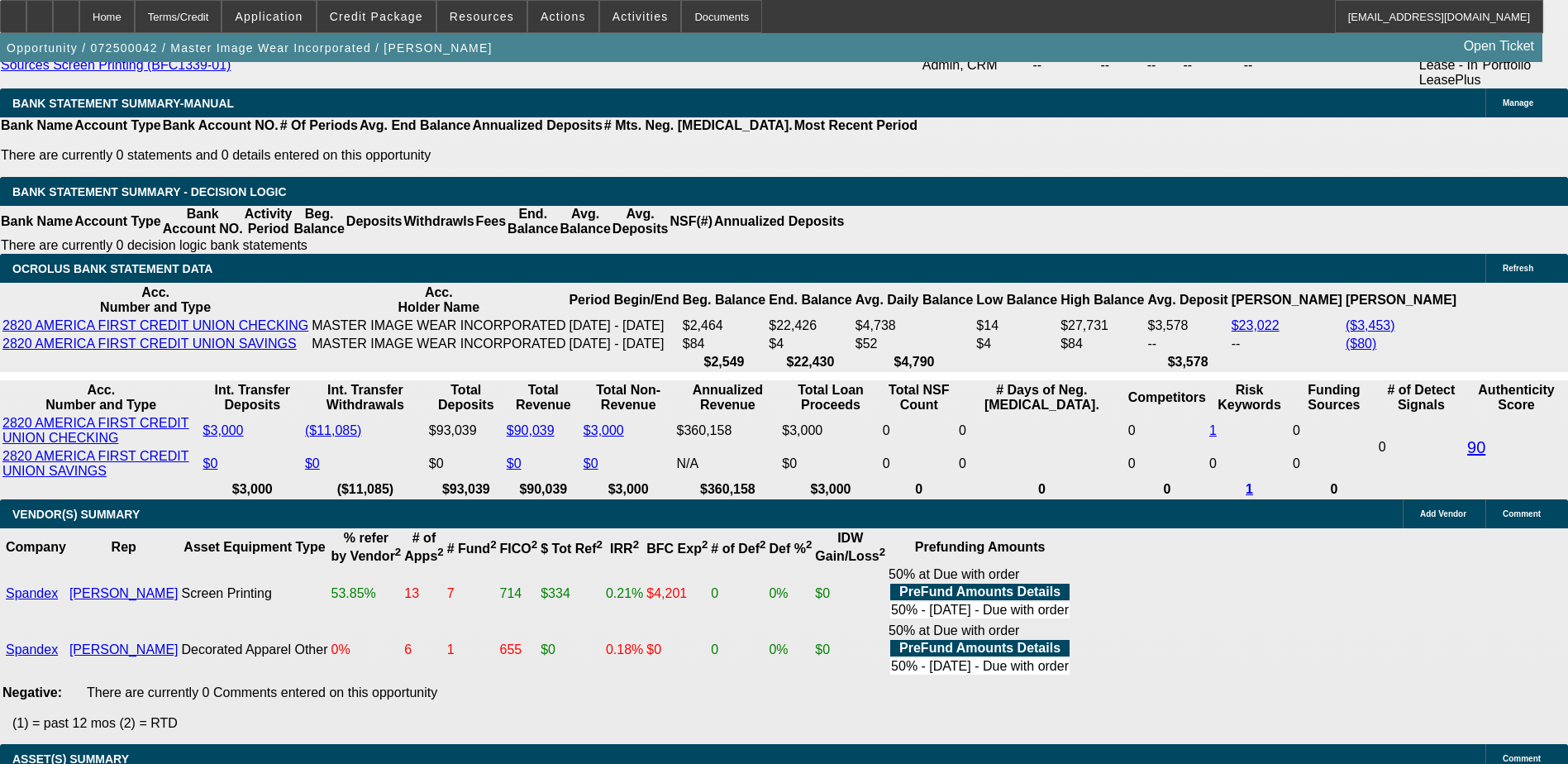
drag, startPoint x: 1563, startPoint y: 595, endPoint x: 1385, endPoint y: 618, distance: 179.5
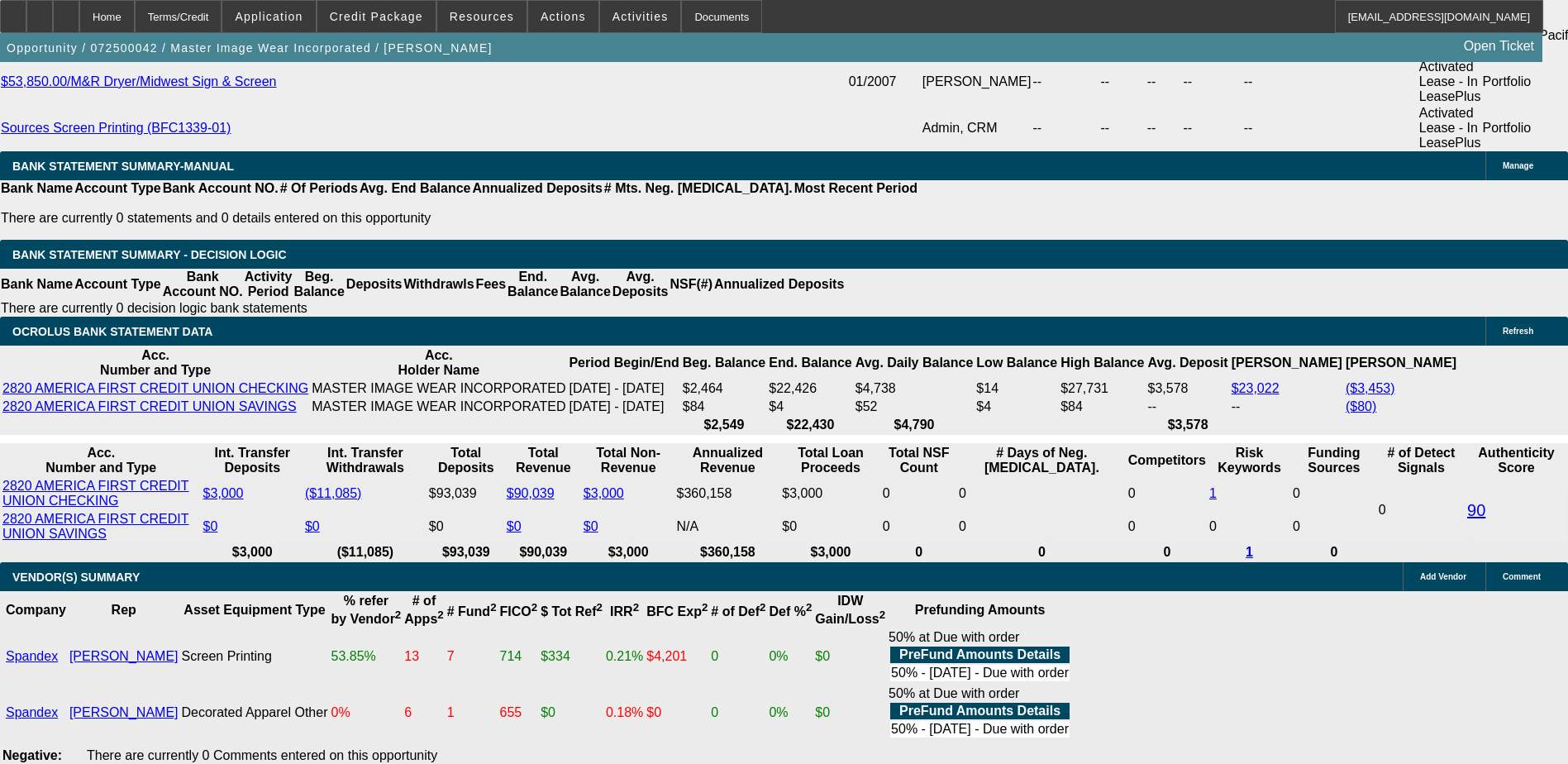
scroll to position [3183, 0]
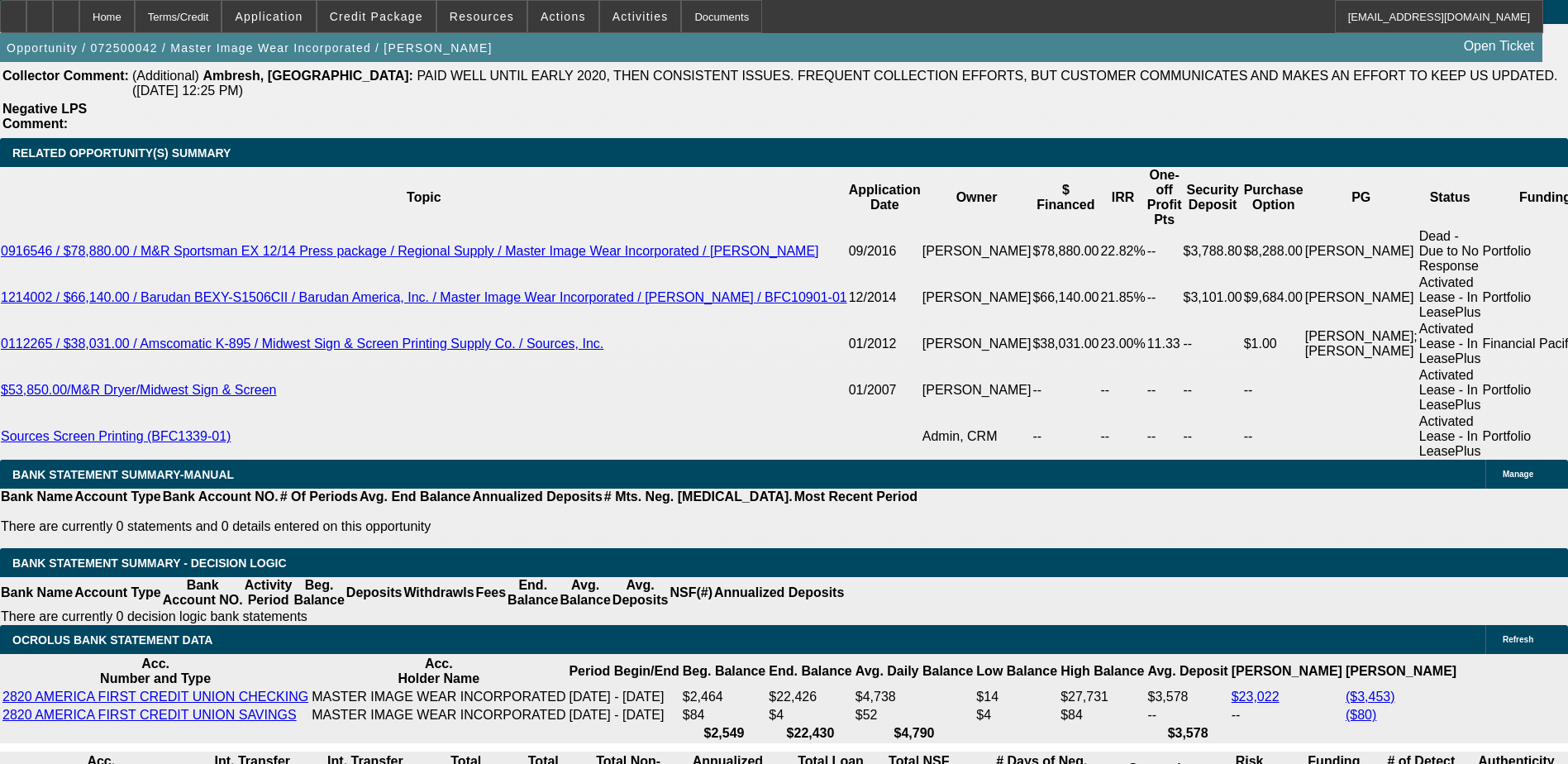
scroll to position [0, 3]
drag, startPoint x: 1300, startPoint y: 598, endPoint x: 986, endPoint y: 612, distance: 314.3
click at [986, 612] on div "APPLICATION INFORMATION [GEOGRAPHIC_DATA] Topic: 072500042 / $95,412.00 / M&R R…" at bounding box center [784, 578] width 1568 height 7069
drag, startPoint x: 986, startPoint y: 612, endPoint x: 1109, endPoint y: 617, distance: 123.1
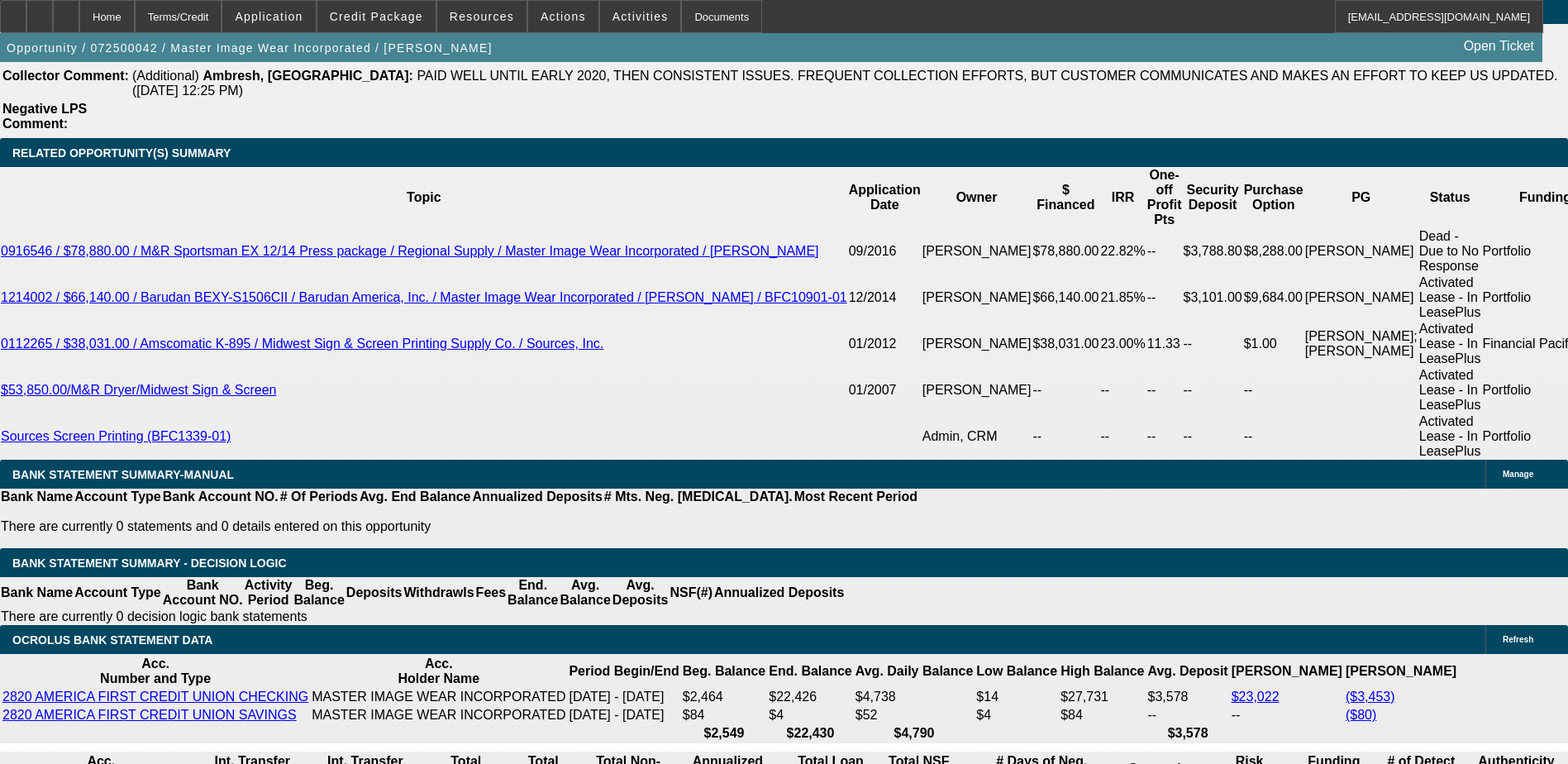
scroll to position [0, 19]
drag, startPoint x: 1071, startPoint y: 611, endPoint x: 1059, endPoint y: 611, distance: 12.0
drag, startPoint x: 1058, startPoint y: 611, endPoint x: 1237, endPoint y: 636, distance: 180.7
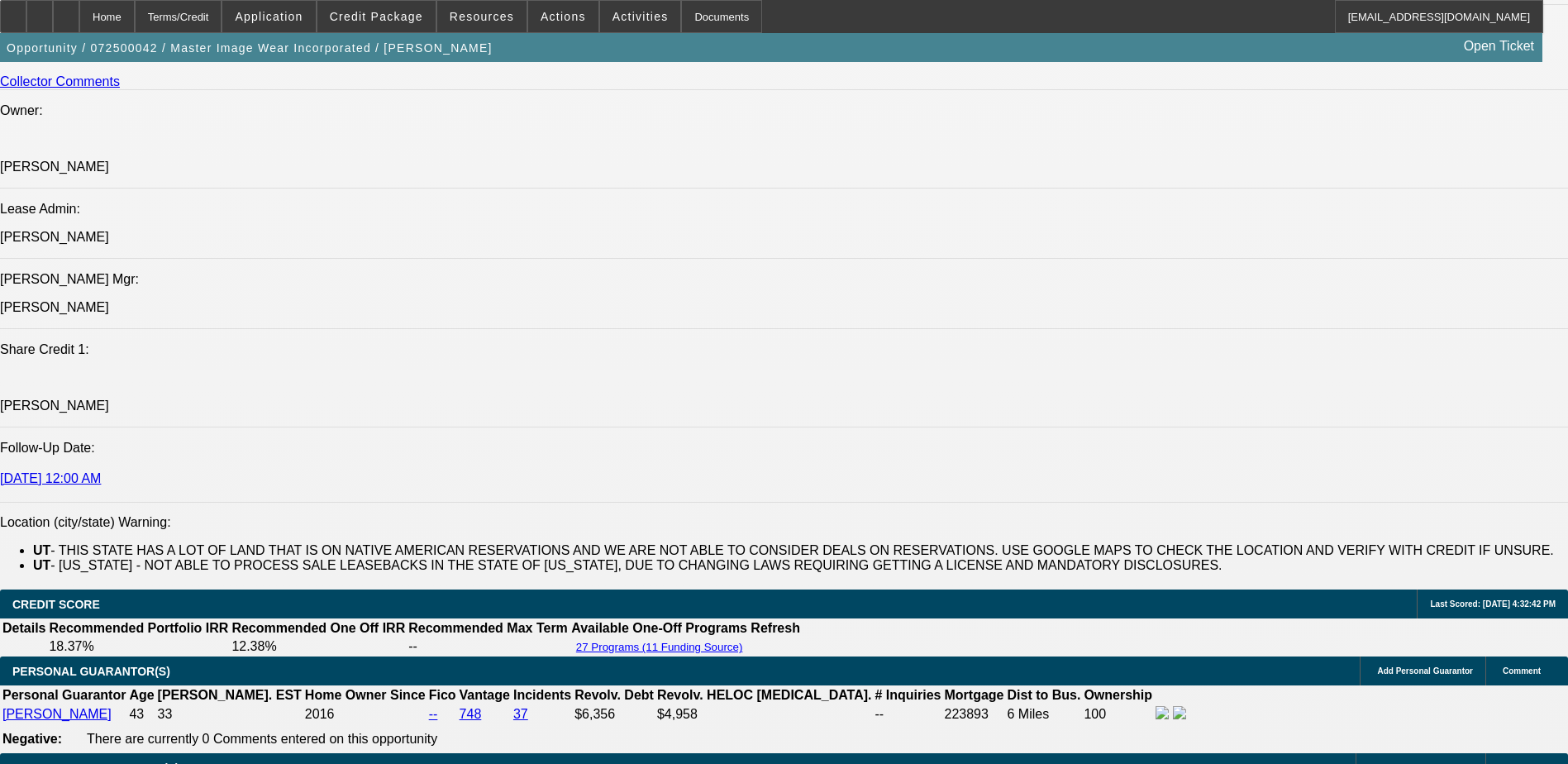
scroll to position [1943, 0]
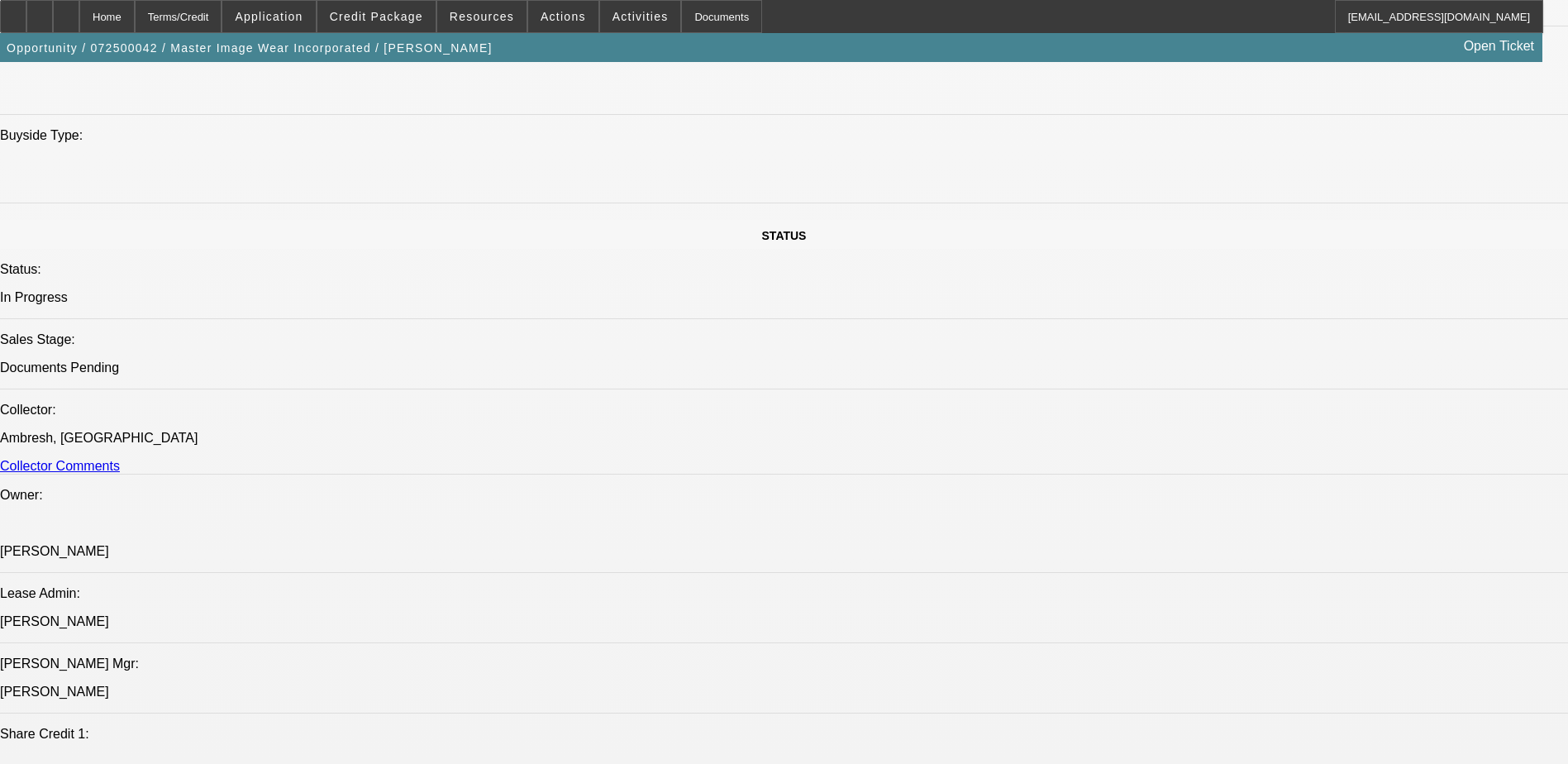
scroll to position [1530, 0]
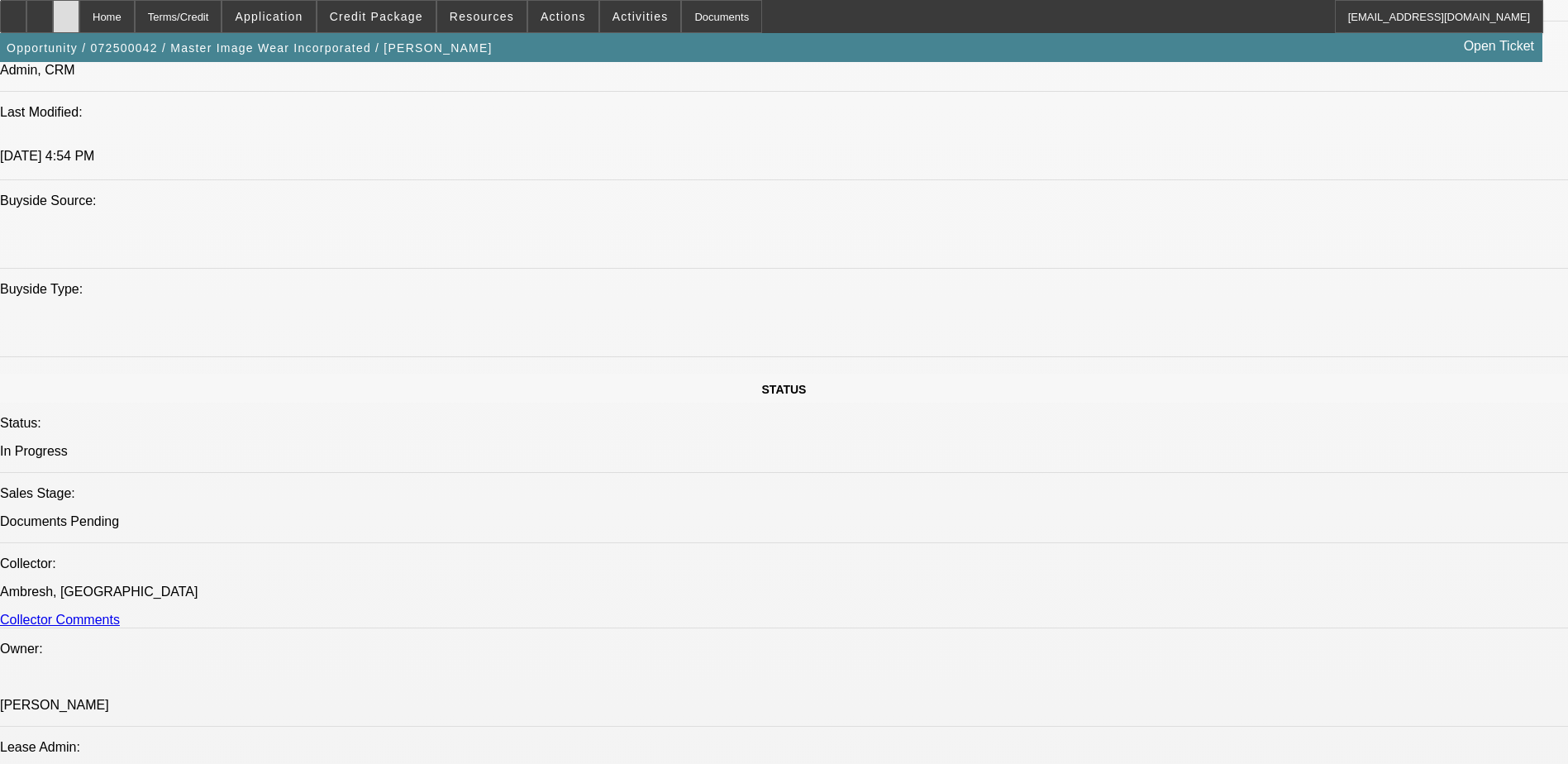
click at [79, 19] on div at bounding box center [66, 16] width 26 height 33
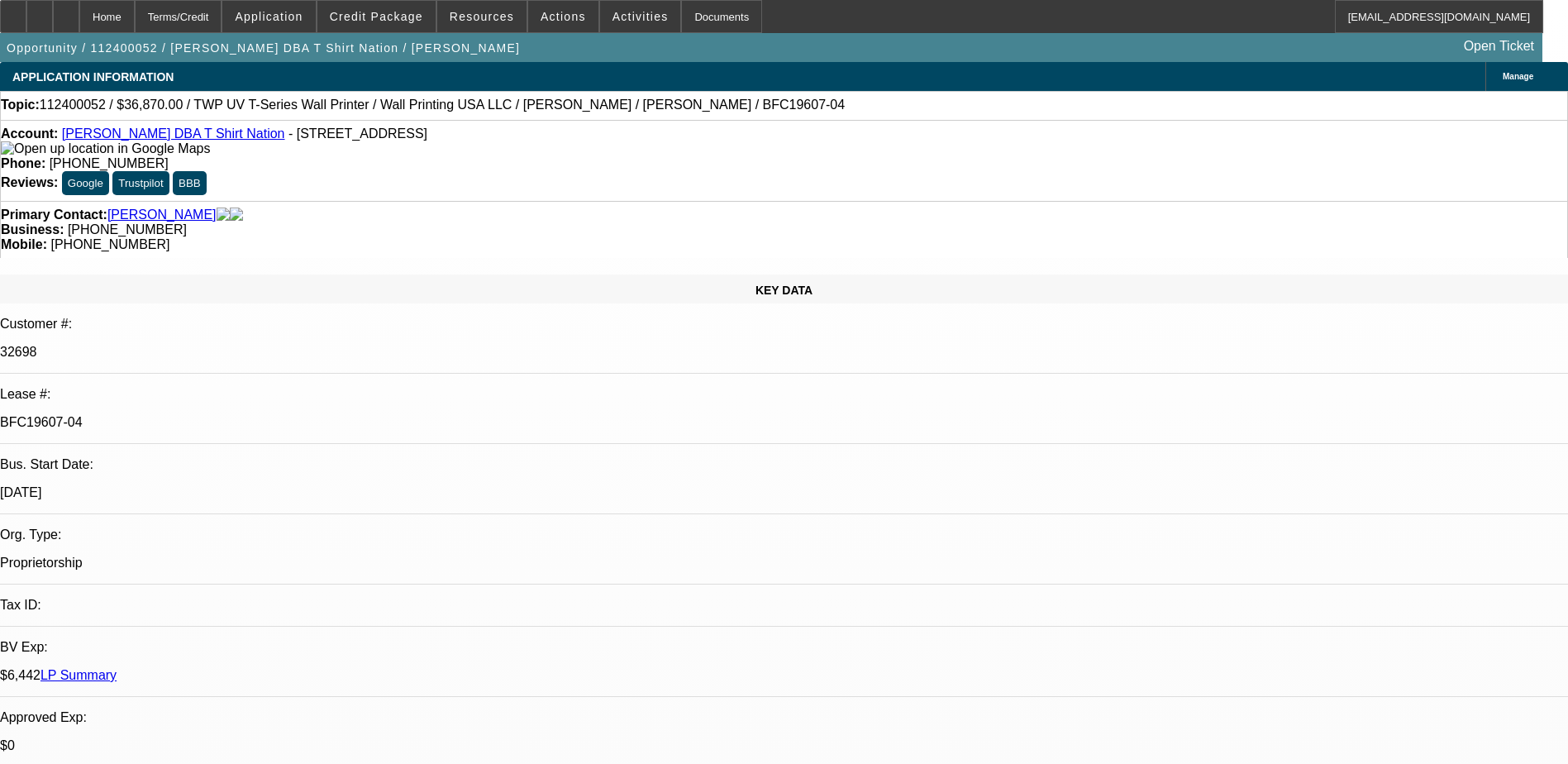
select select "0"
select select "3"
select select "0.1"
select select "4"
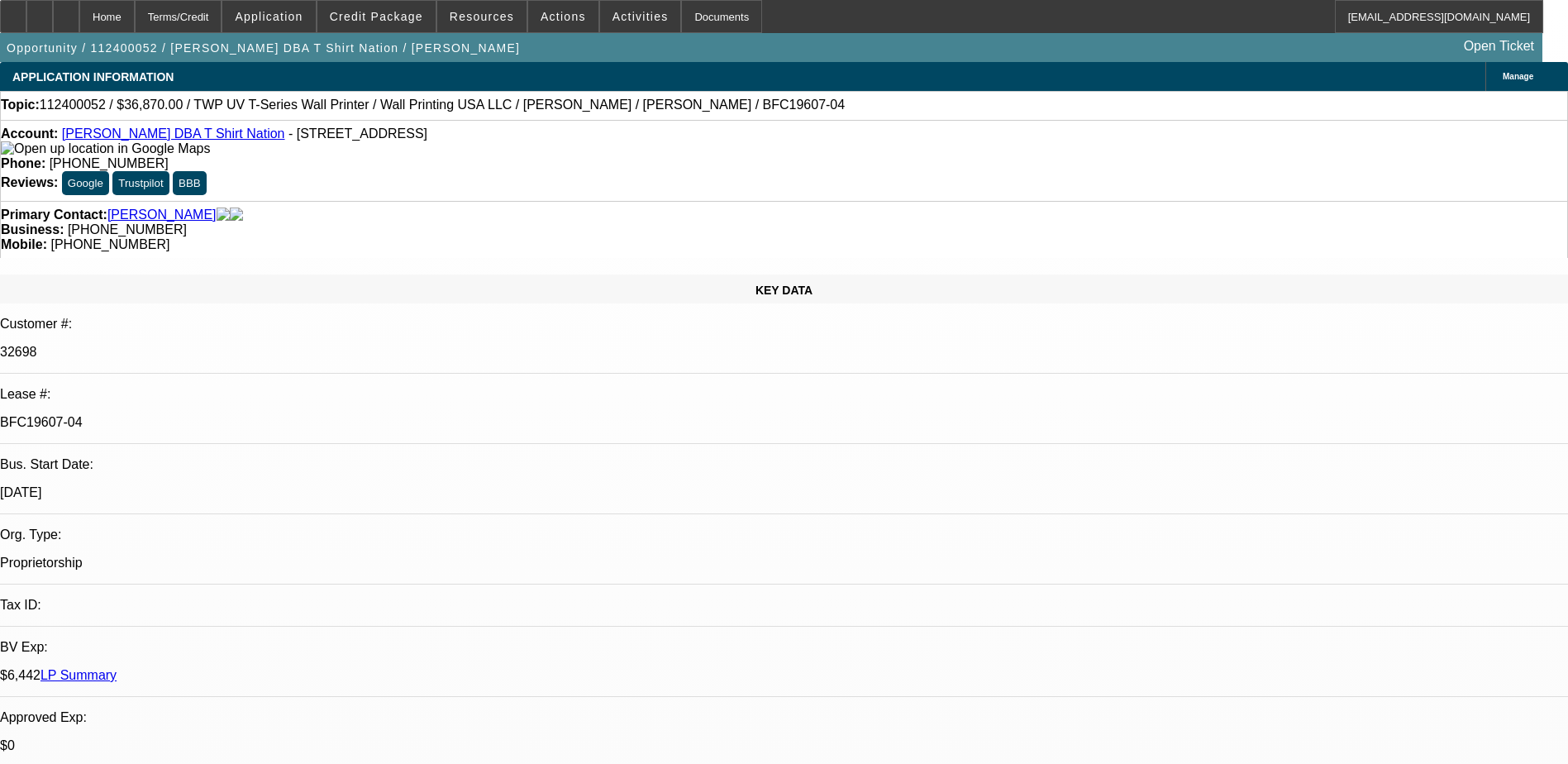
select select "0"
select select "3"
select select "0.1"
select select "4"
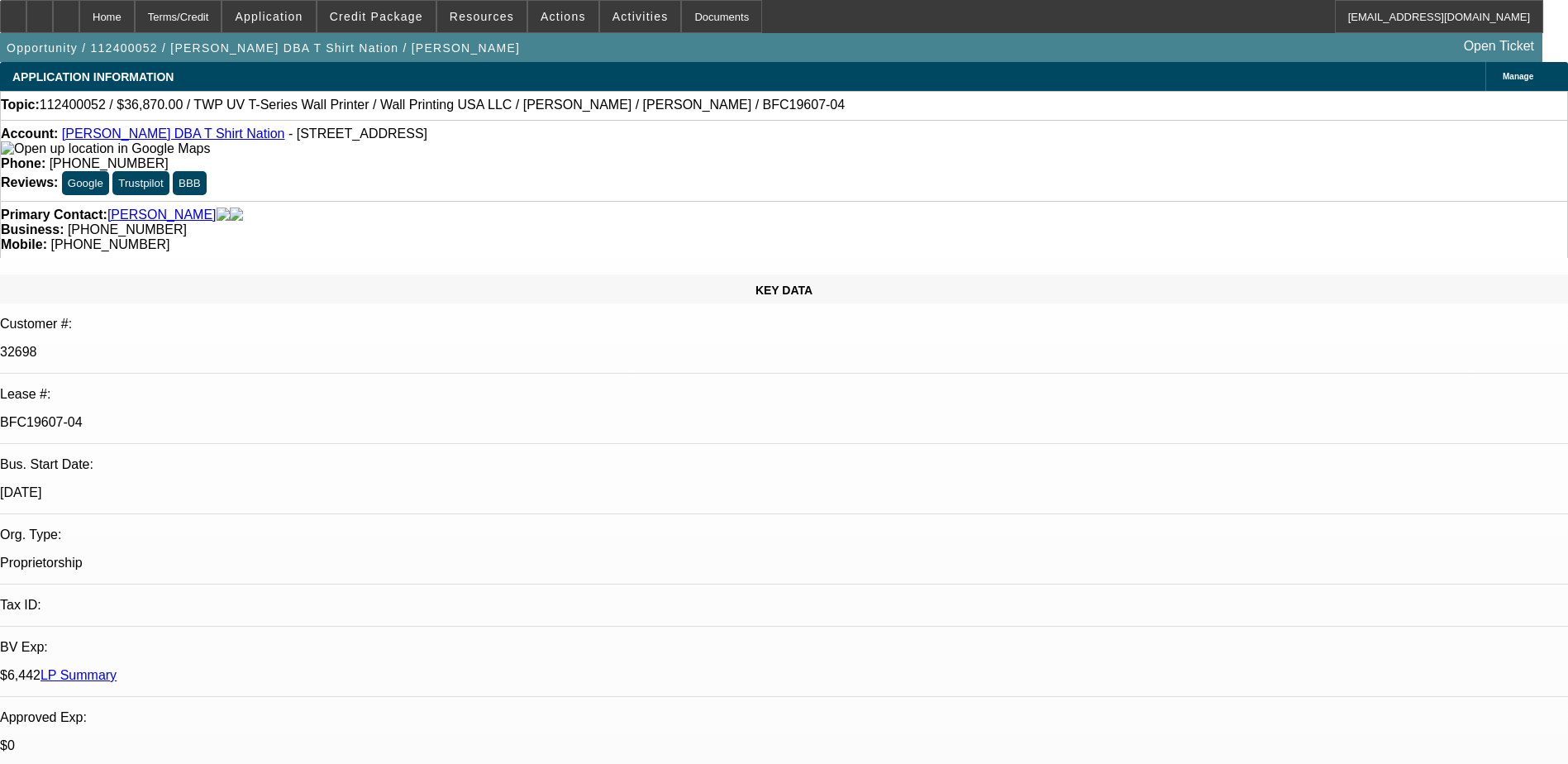
select select "0"
select select "3"
select select "0.1"
select select "4"
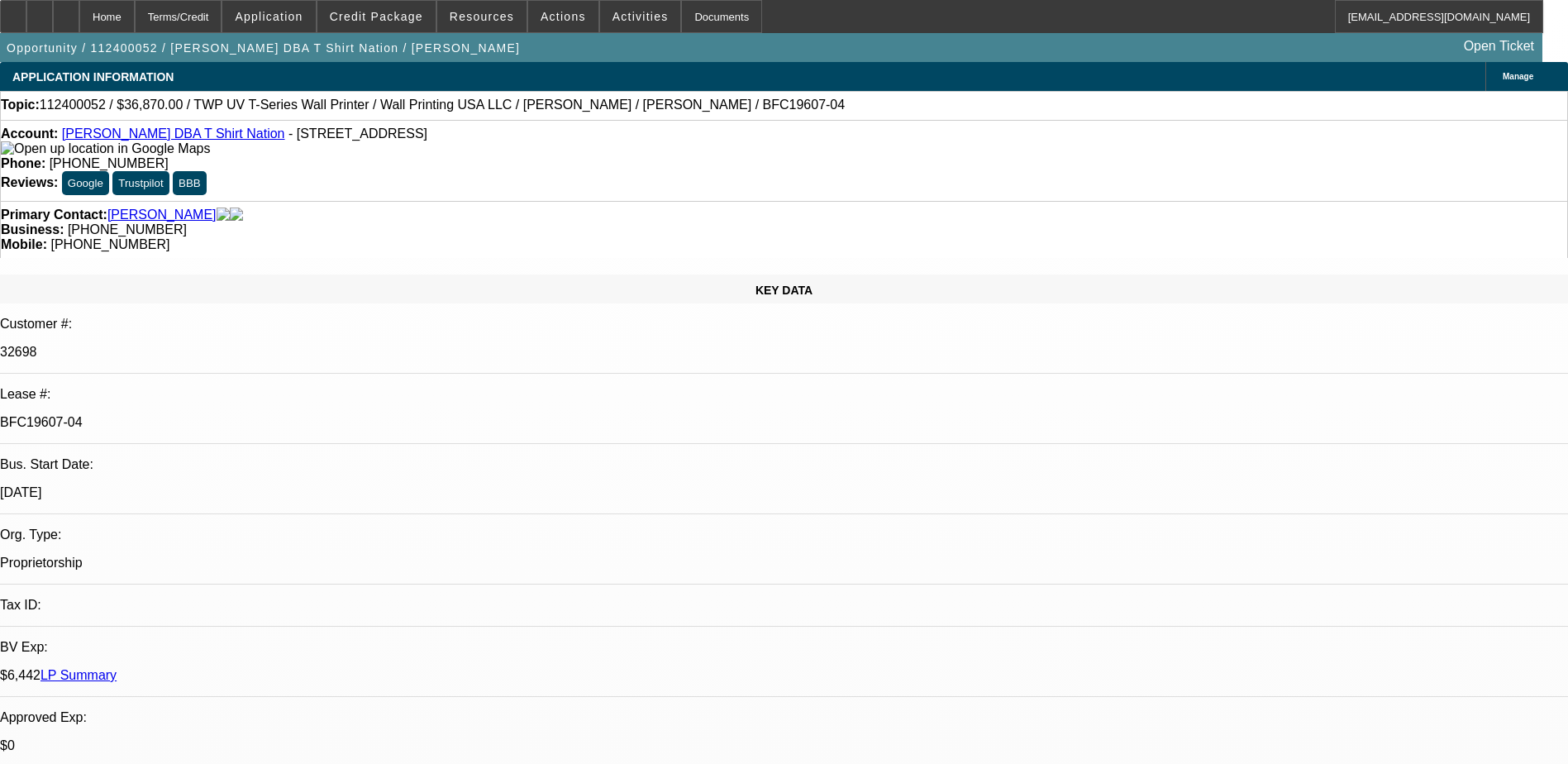
select select "0"
select select "3"
select select "0.1"
select select "4"
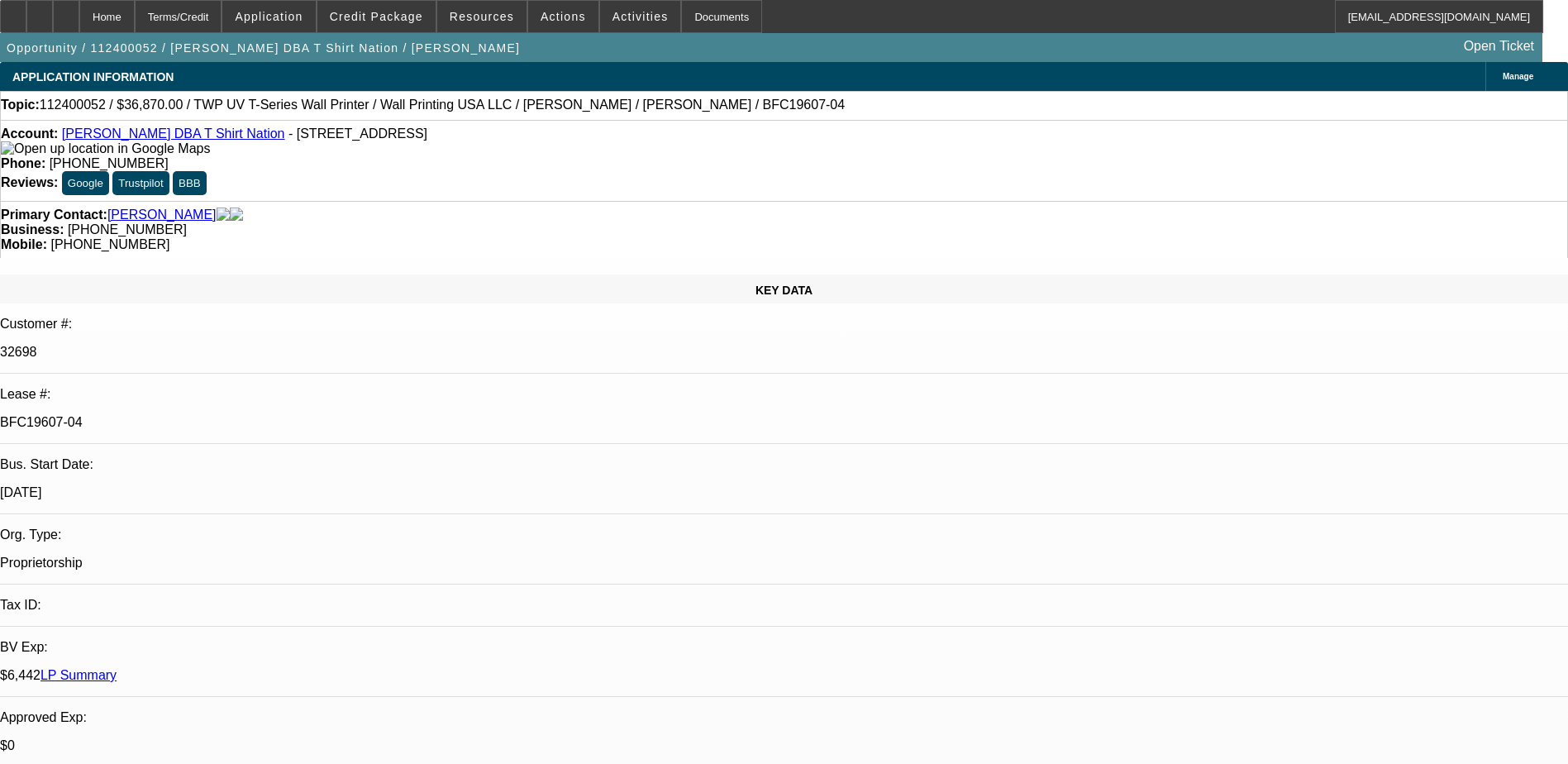
click at [146, 135] on link "Rasheem Clark DBA T Shirt Nation" at bounding box center [173, 133] width 223 height 14
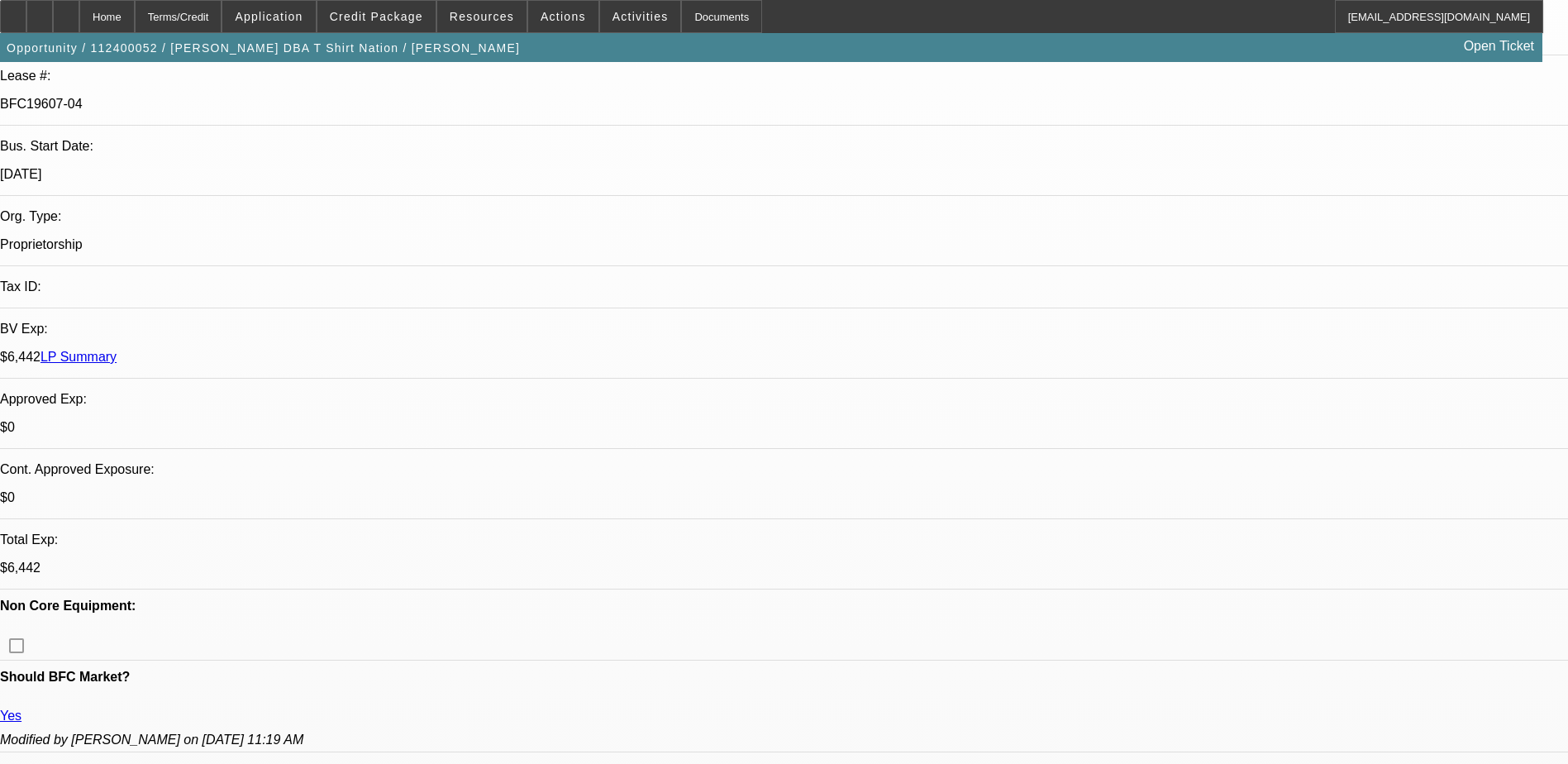
scroll to position [82, 0]
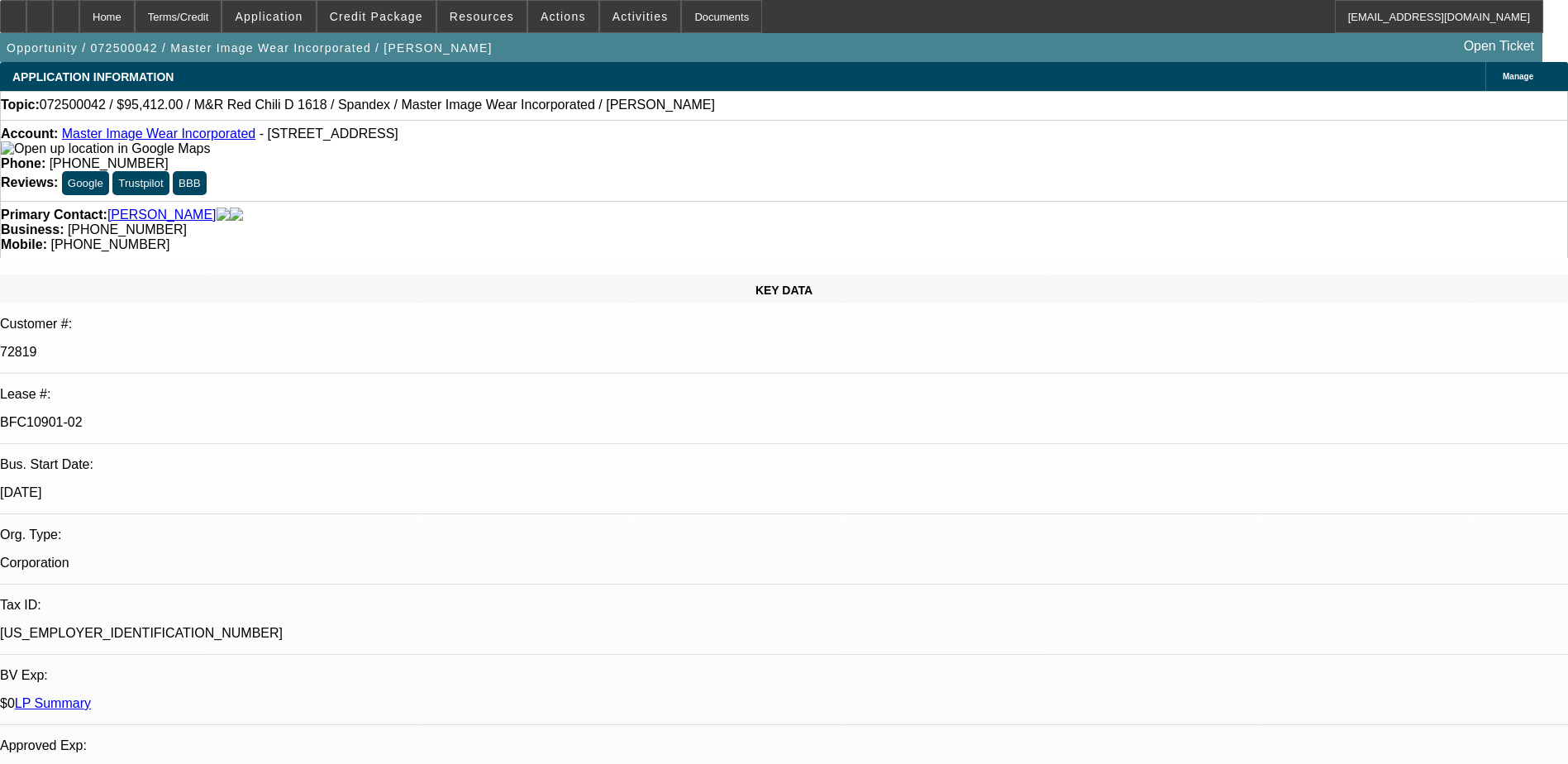
select select "0"
select select "0.1"
select select "0"
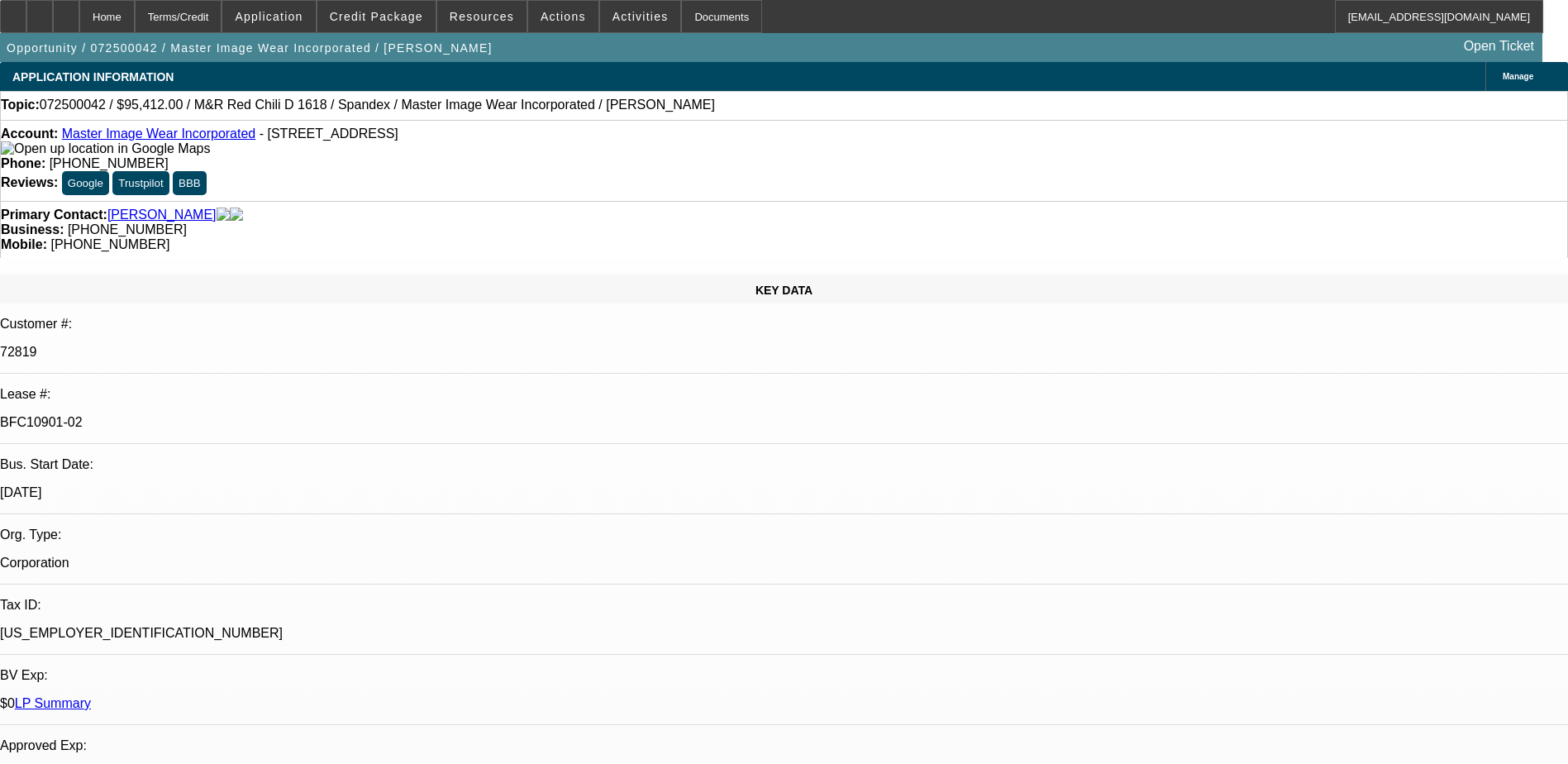
select select "0.1"
select select "0"
select select "0.1"
select select "0"
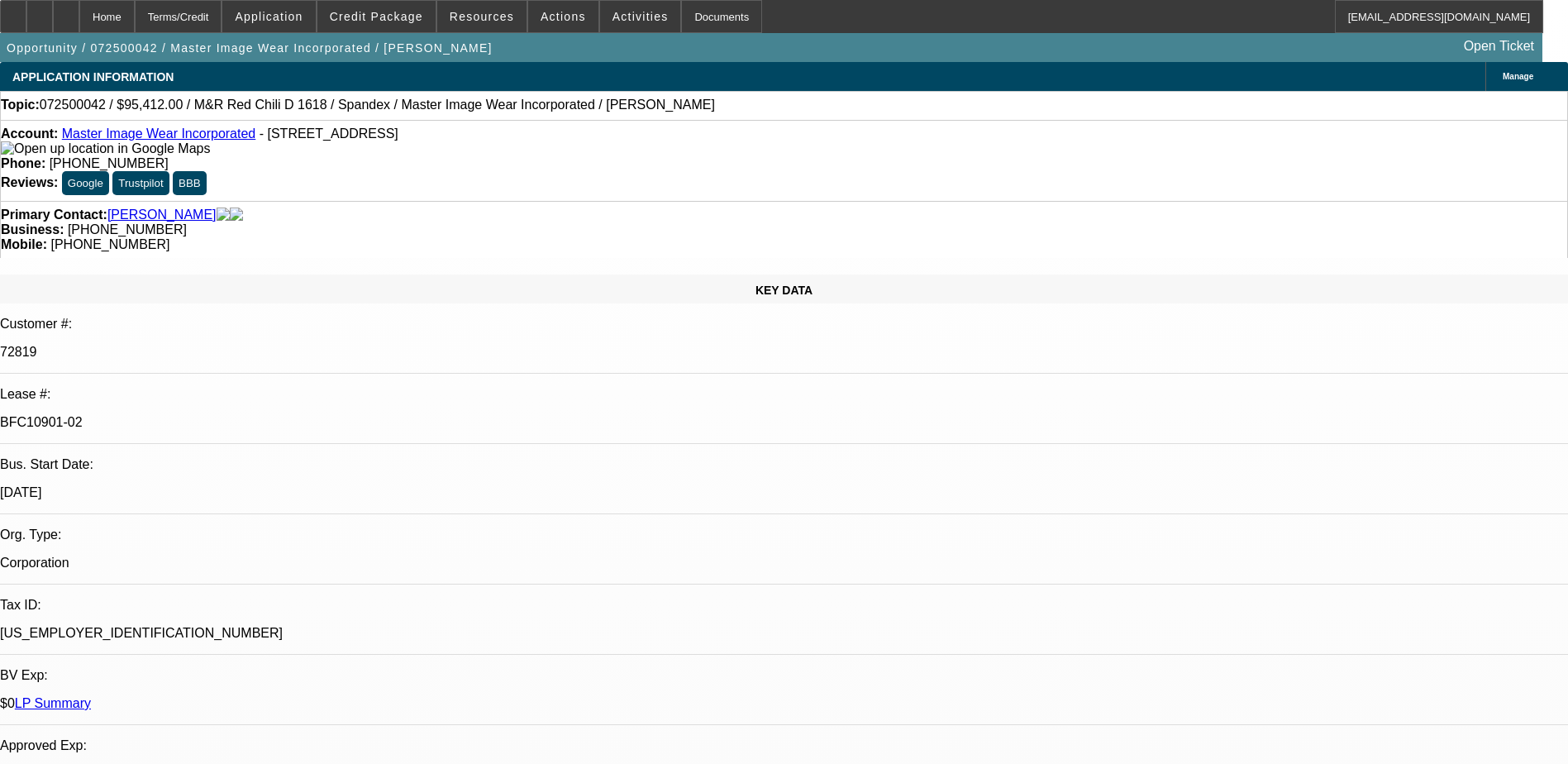
select select "0"
select select "0.1"
select select "1"
select select "4"
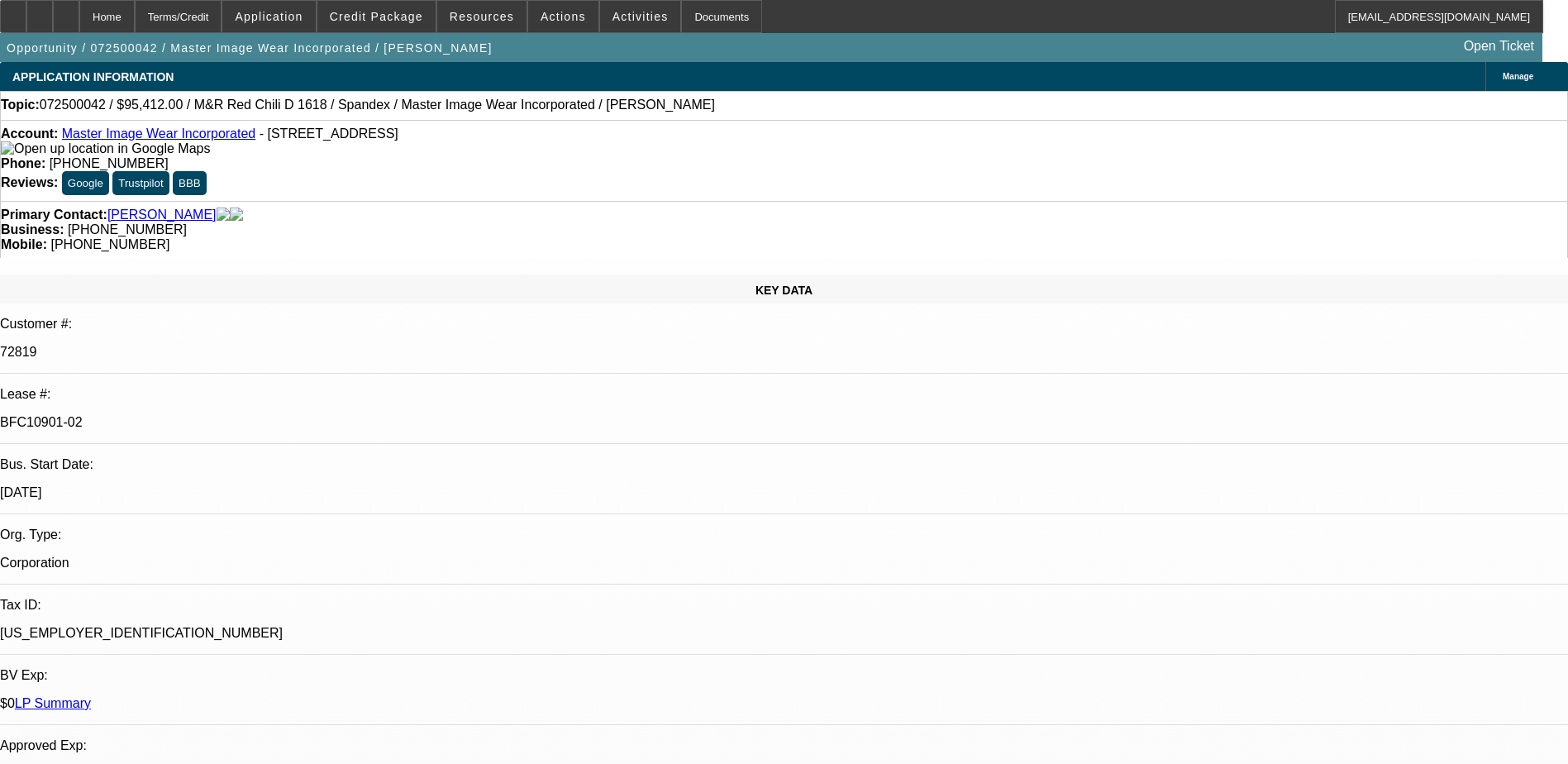
select select "1"
select select "4"
select select "1"
select select "3"
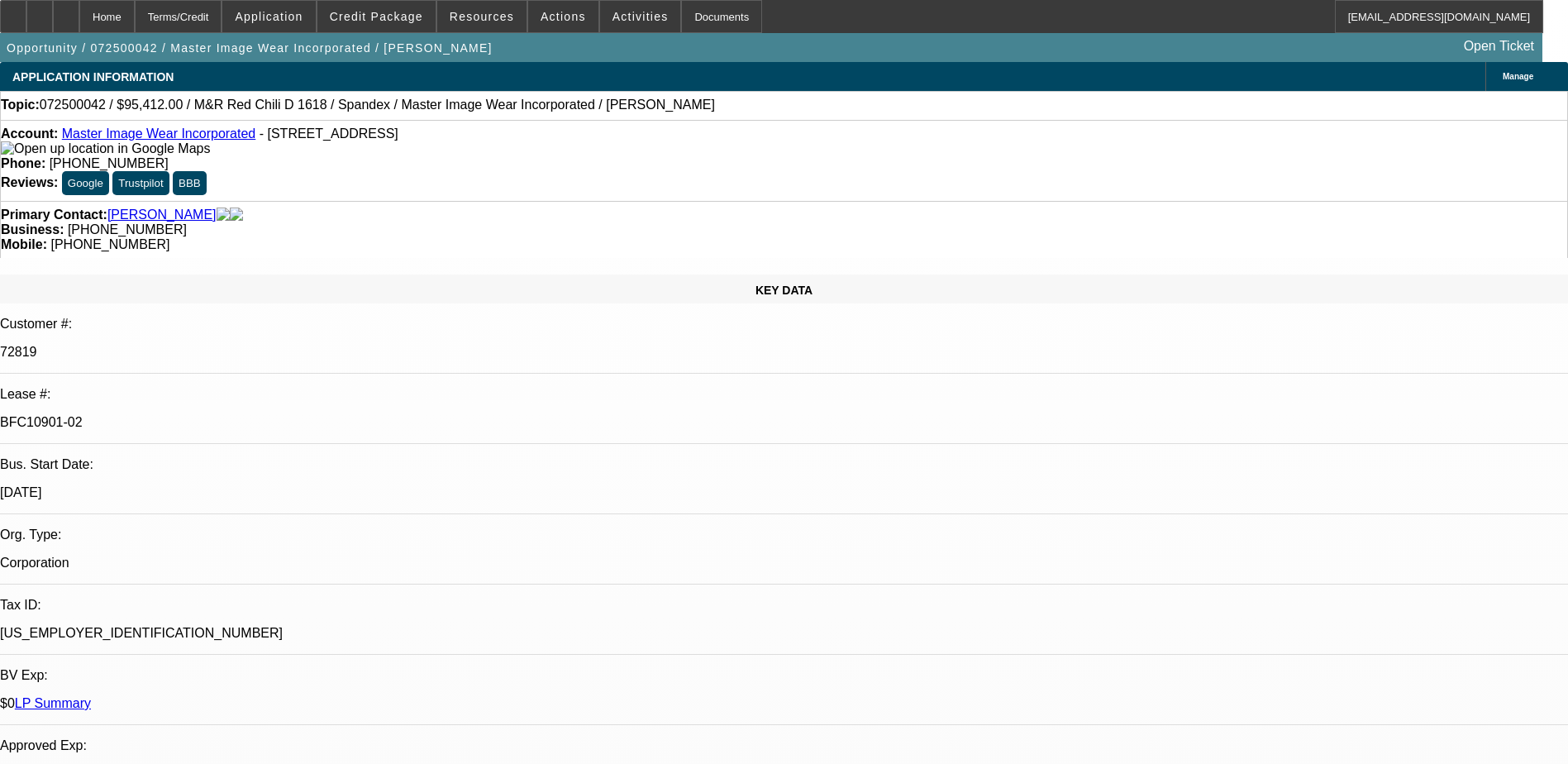
select select "4"
select select "1"
select select "3"
select select "4"
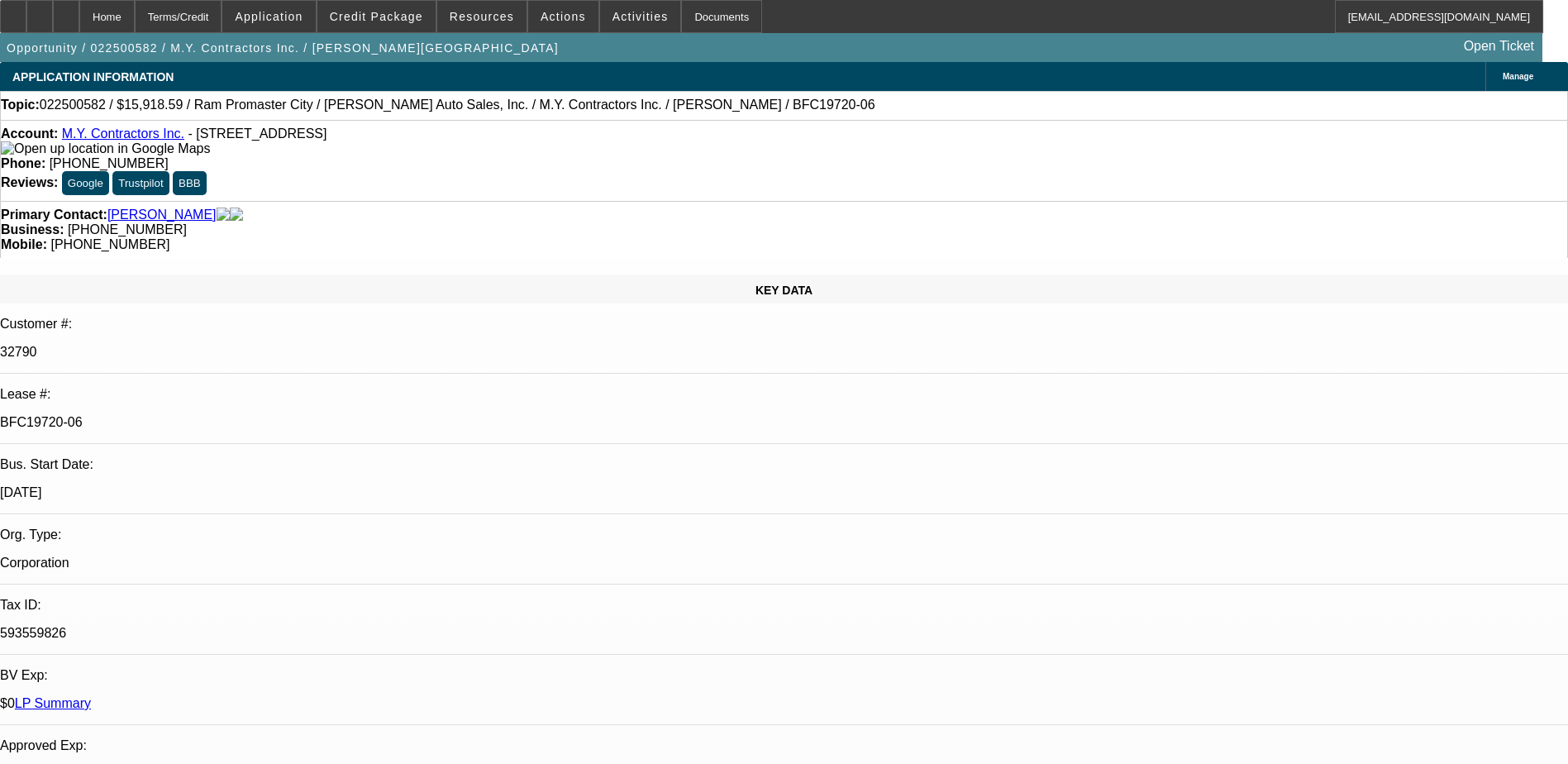
select select "0"
select select "3"
select select "0"
select select "6"
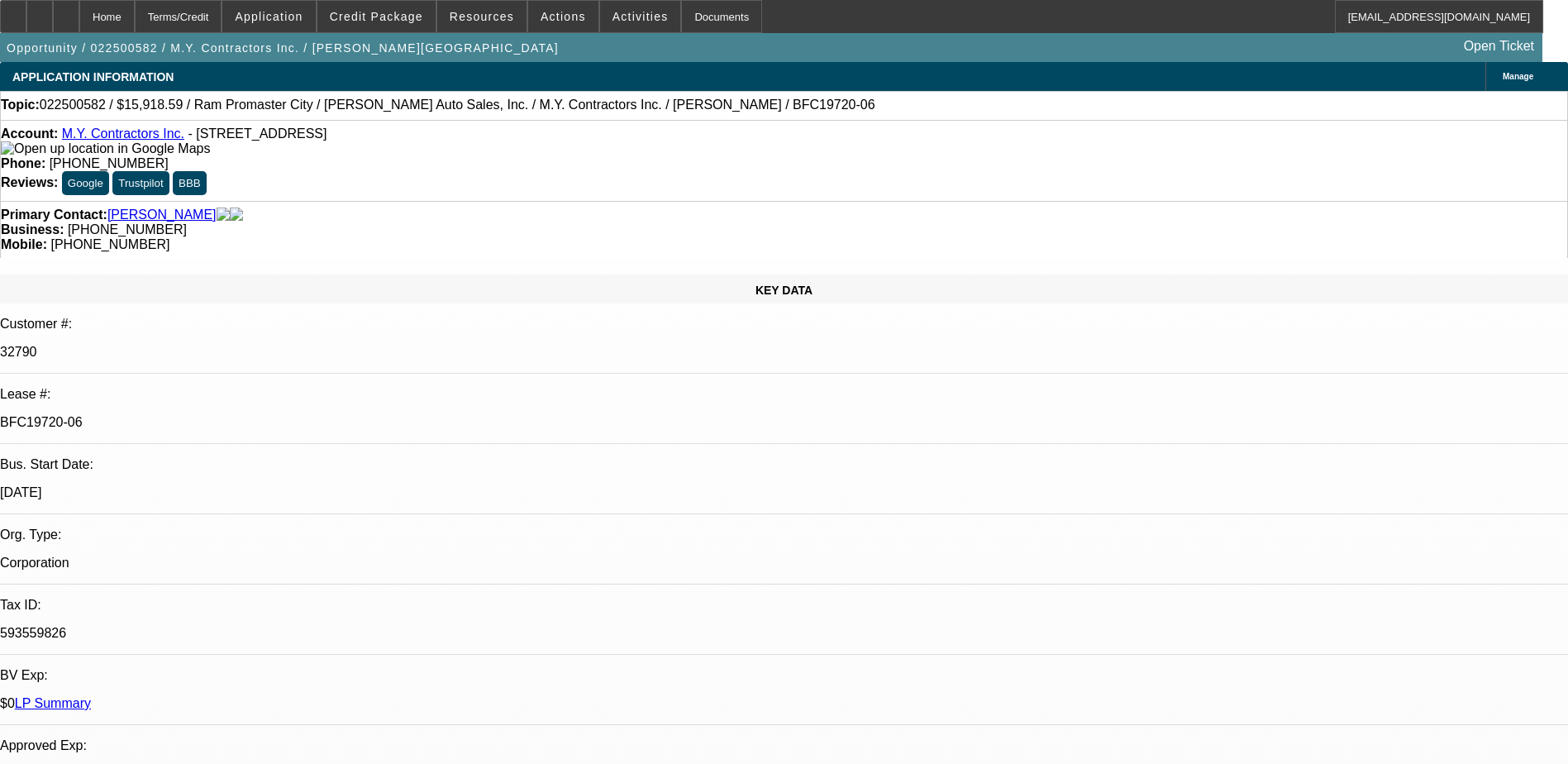
select select "0"
select select "6"
select select "0"
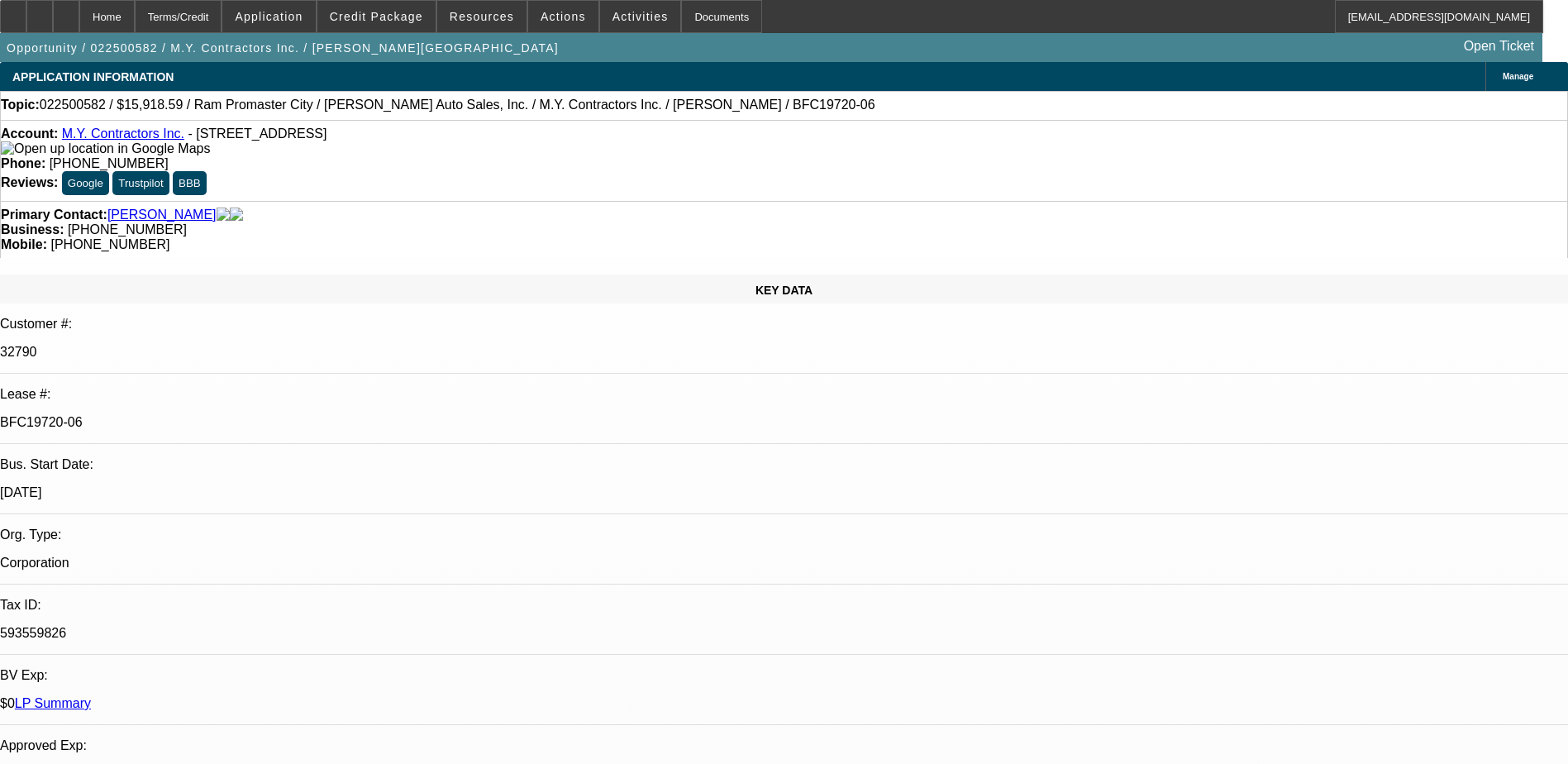
select select "0"
select select "6"
select select "0"
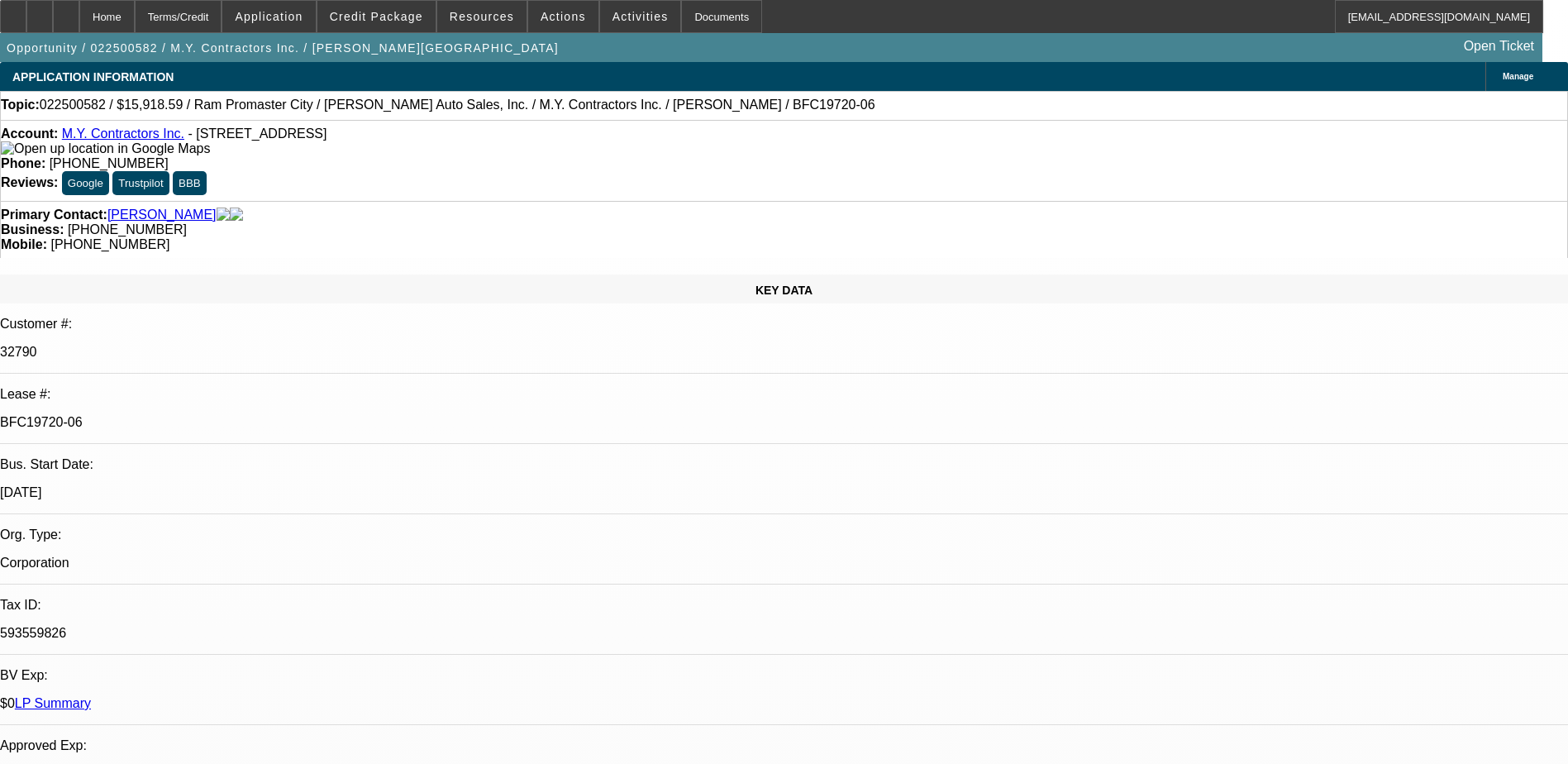
select select "0"
select select "6"
click at [66, 11] on icon at bounding box center [66, 11] width 0 height 0
select select "0"
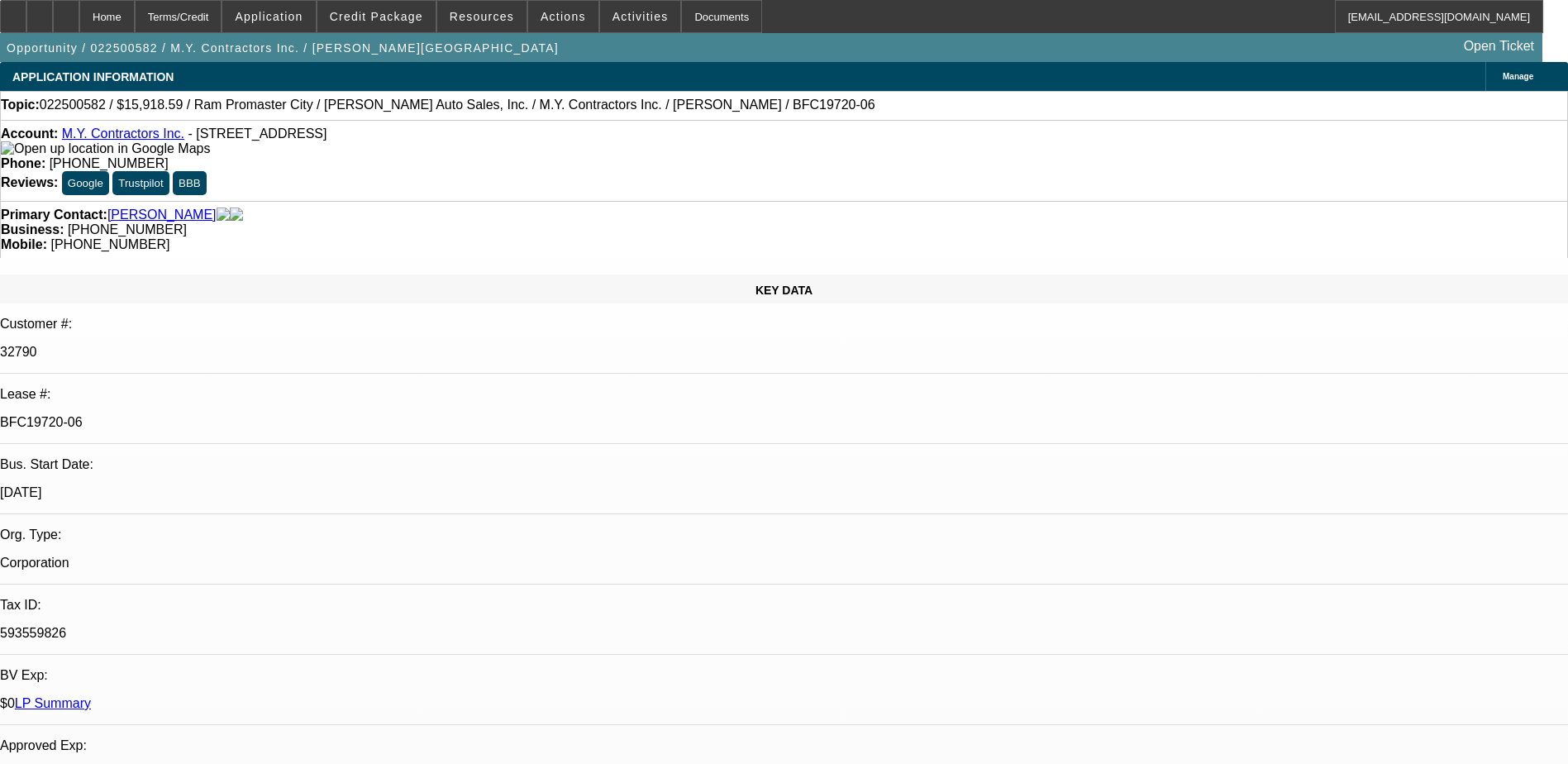
select select "0"
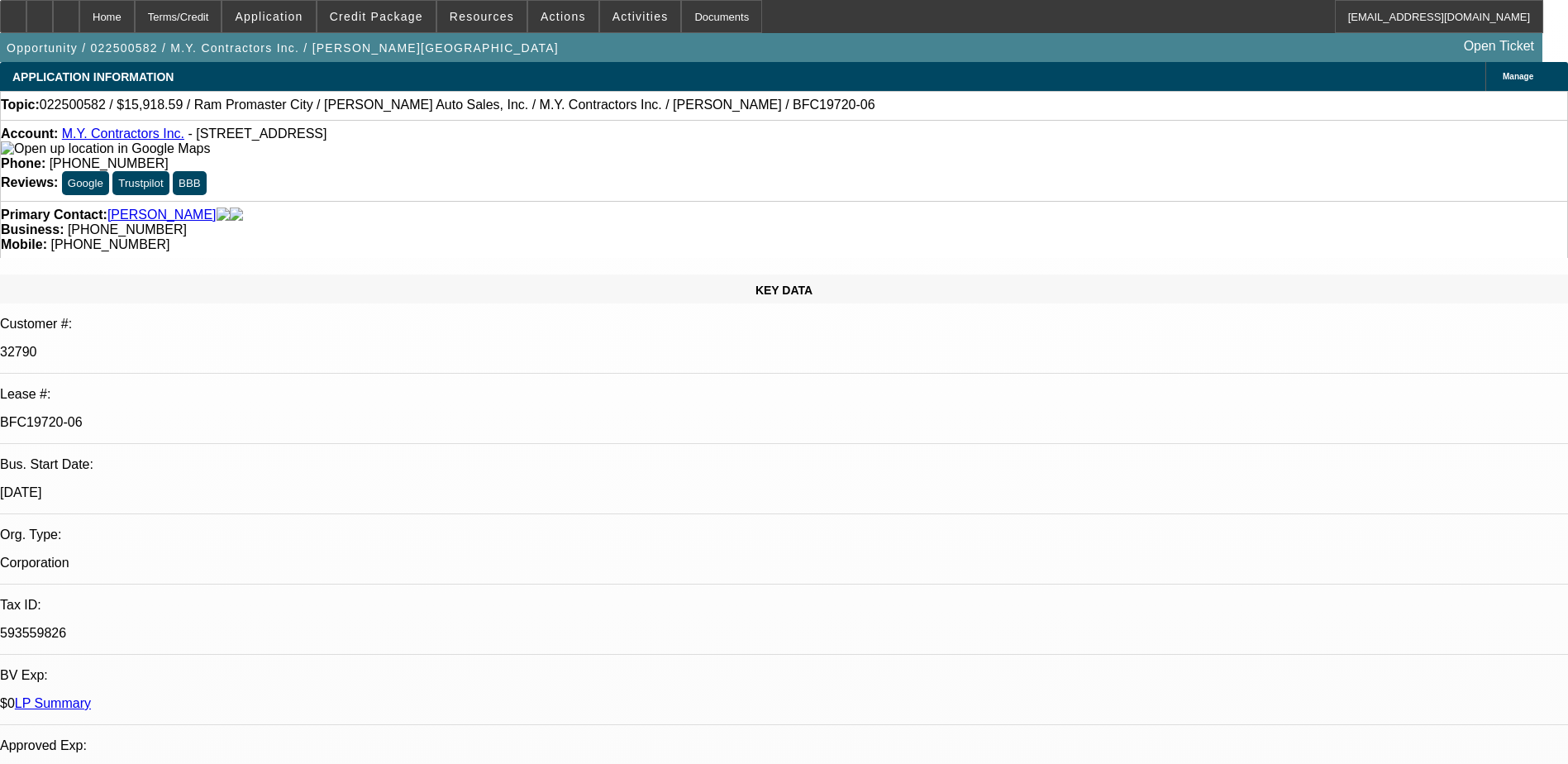
select select "0"
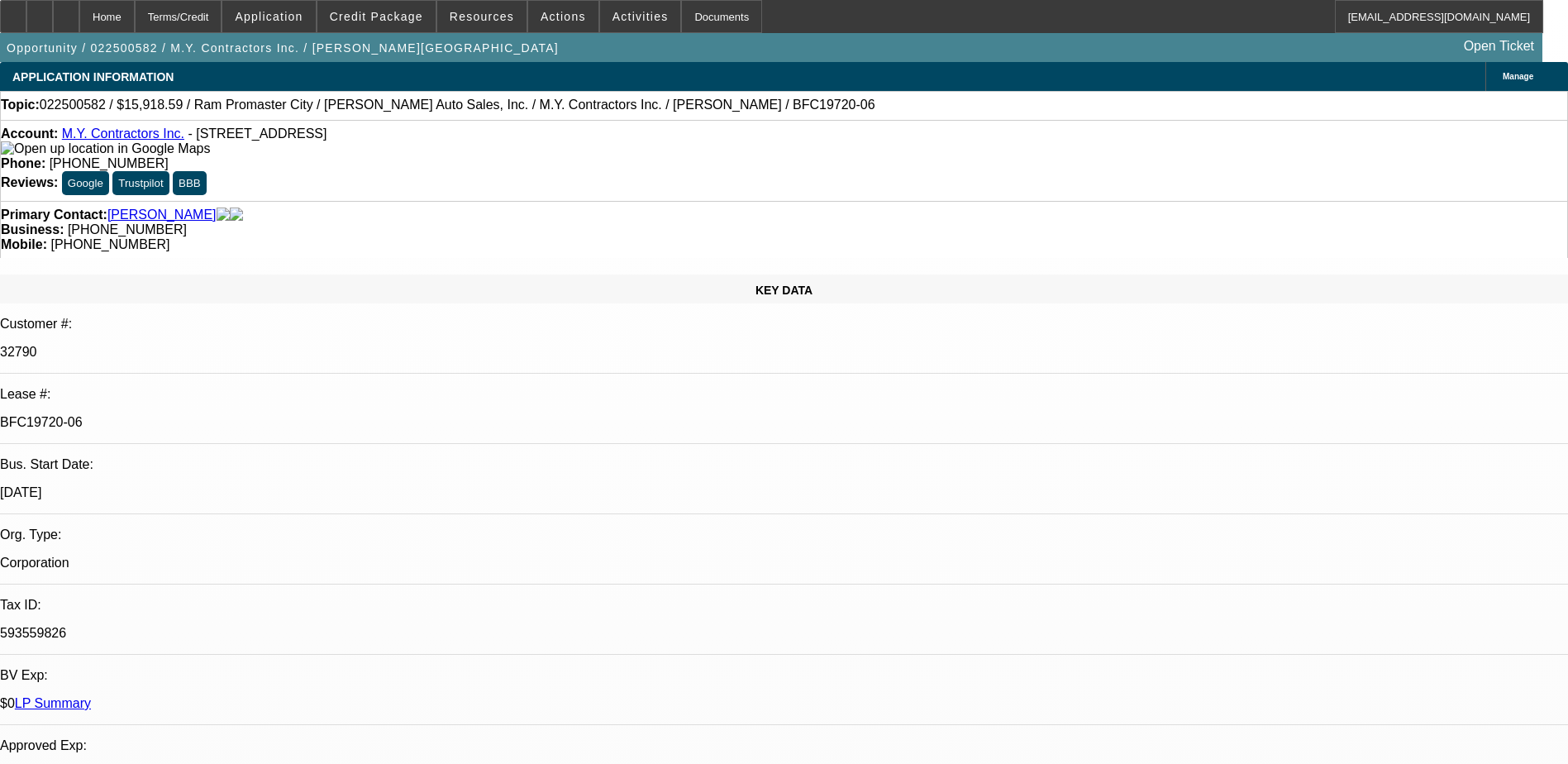
select select "1"
select select "3"
select select "1"
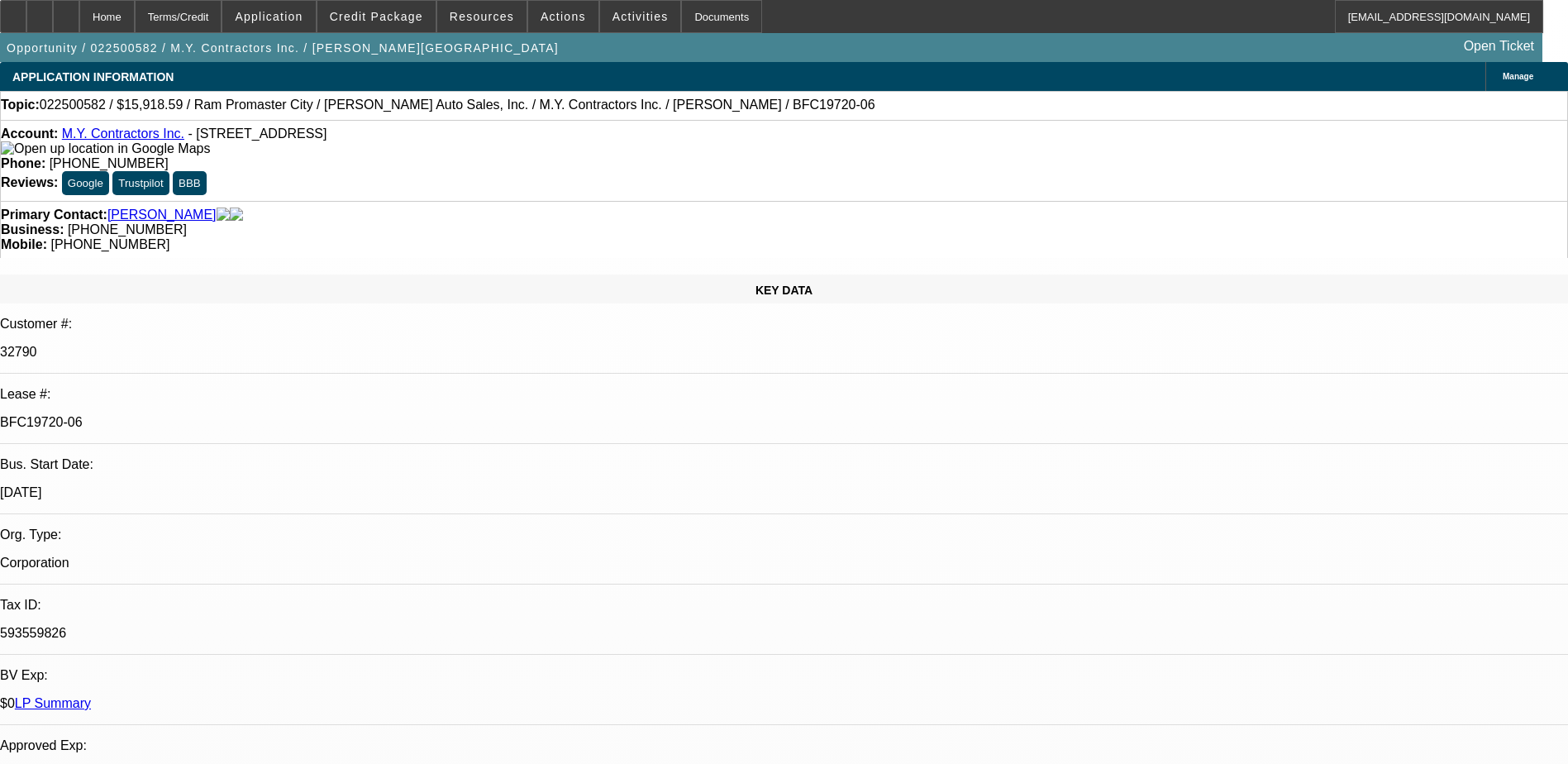
select select "1"
select select "6"
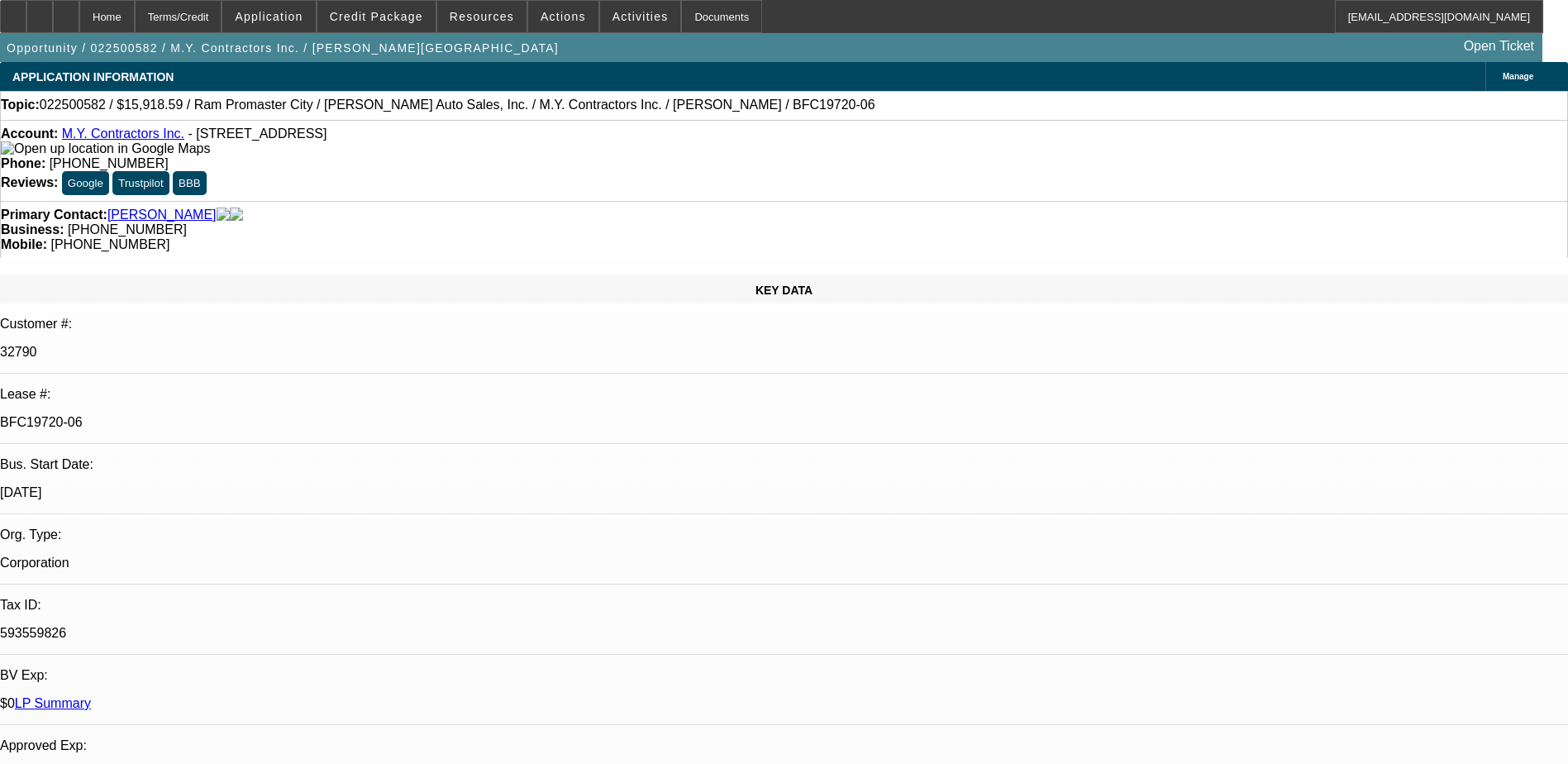
select select "6"
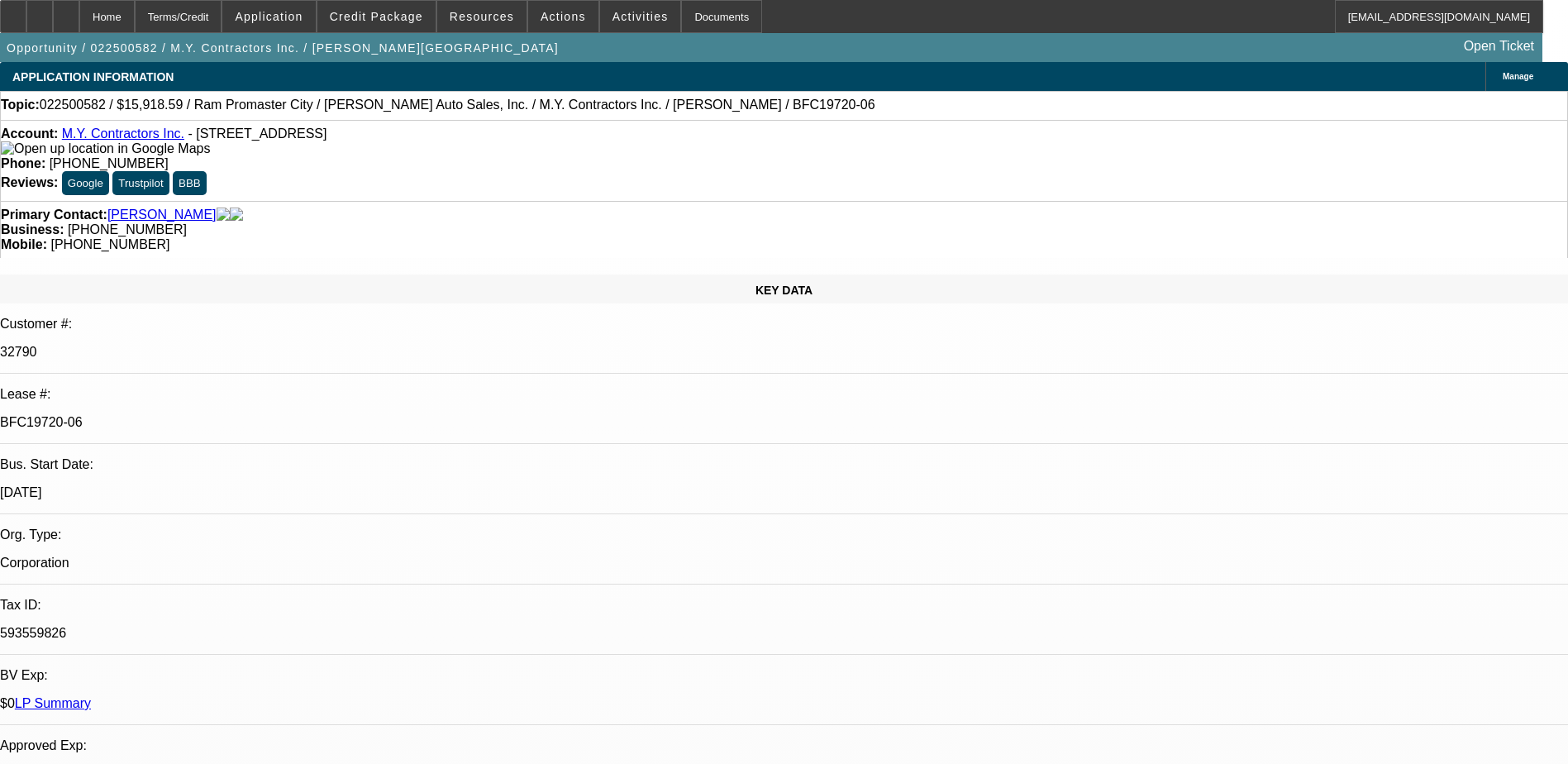
click at [79, 18] on div at bounding box center [66, 16] width 26 height 33
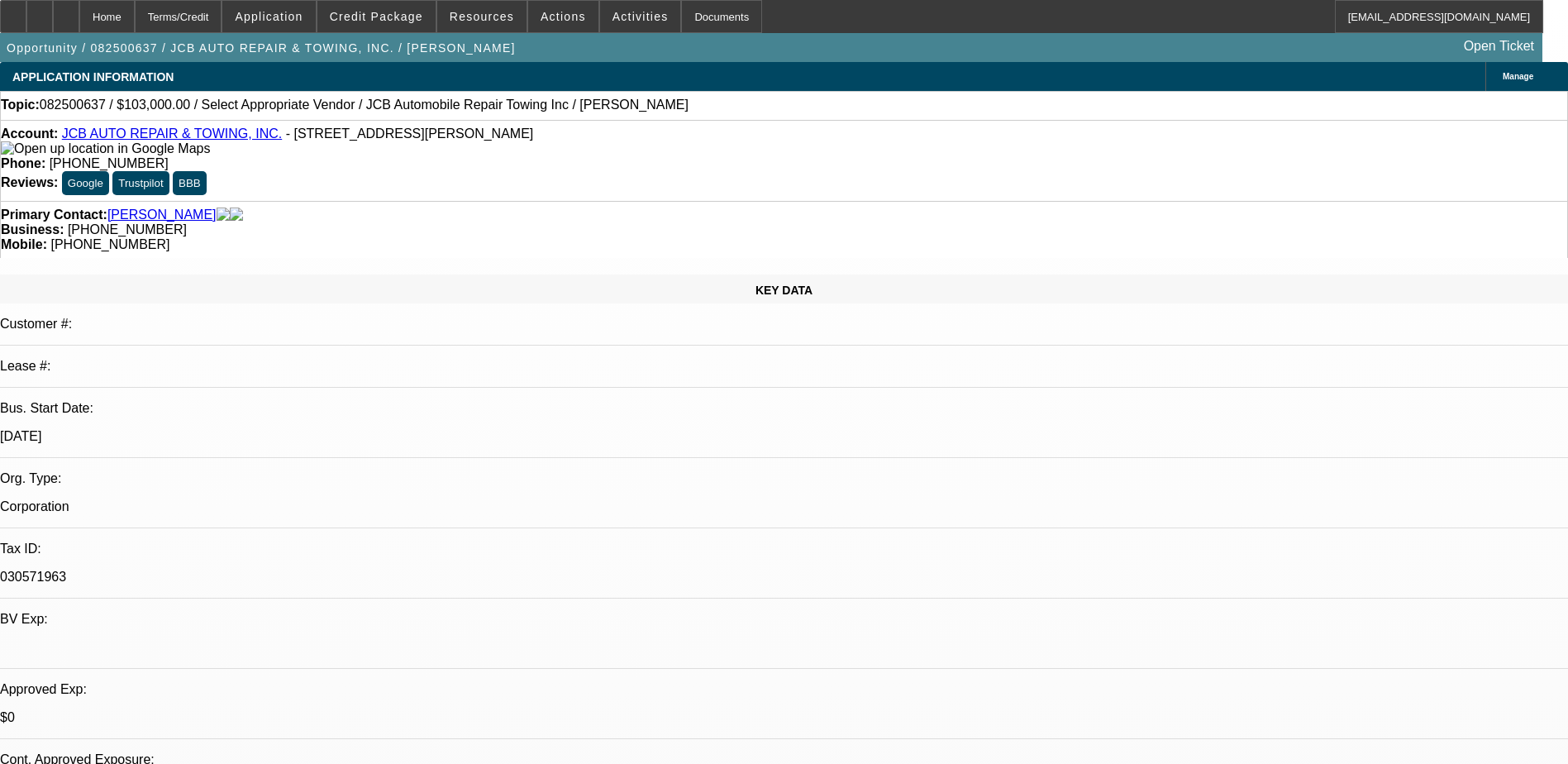
select select "0"
select select "2"
select select "0.1"
select select "4"
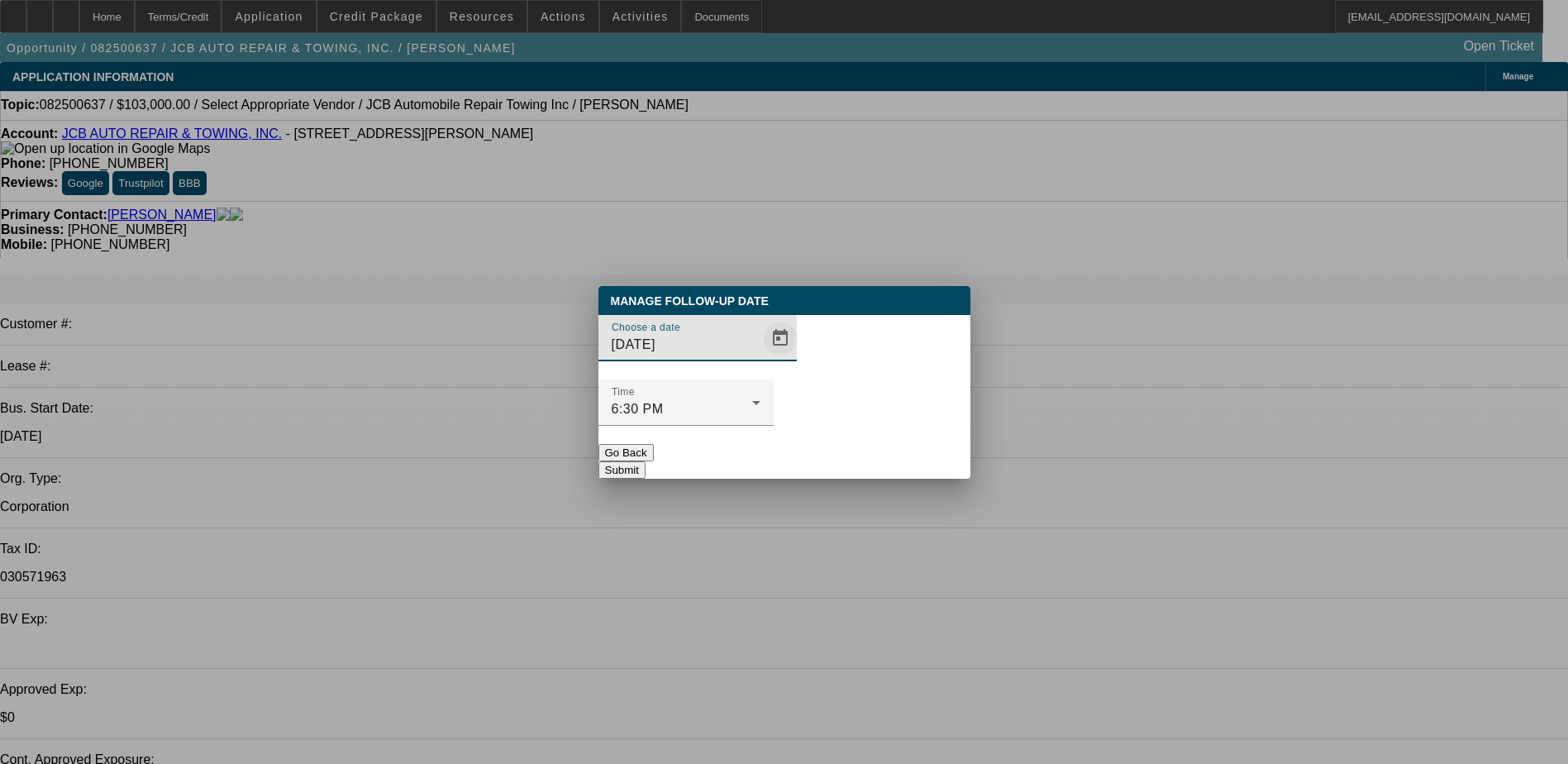
click at [766, 358] on span "Open calendar" at bounding box center [780, 337] width 40 height 40
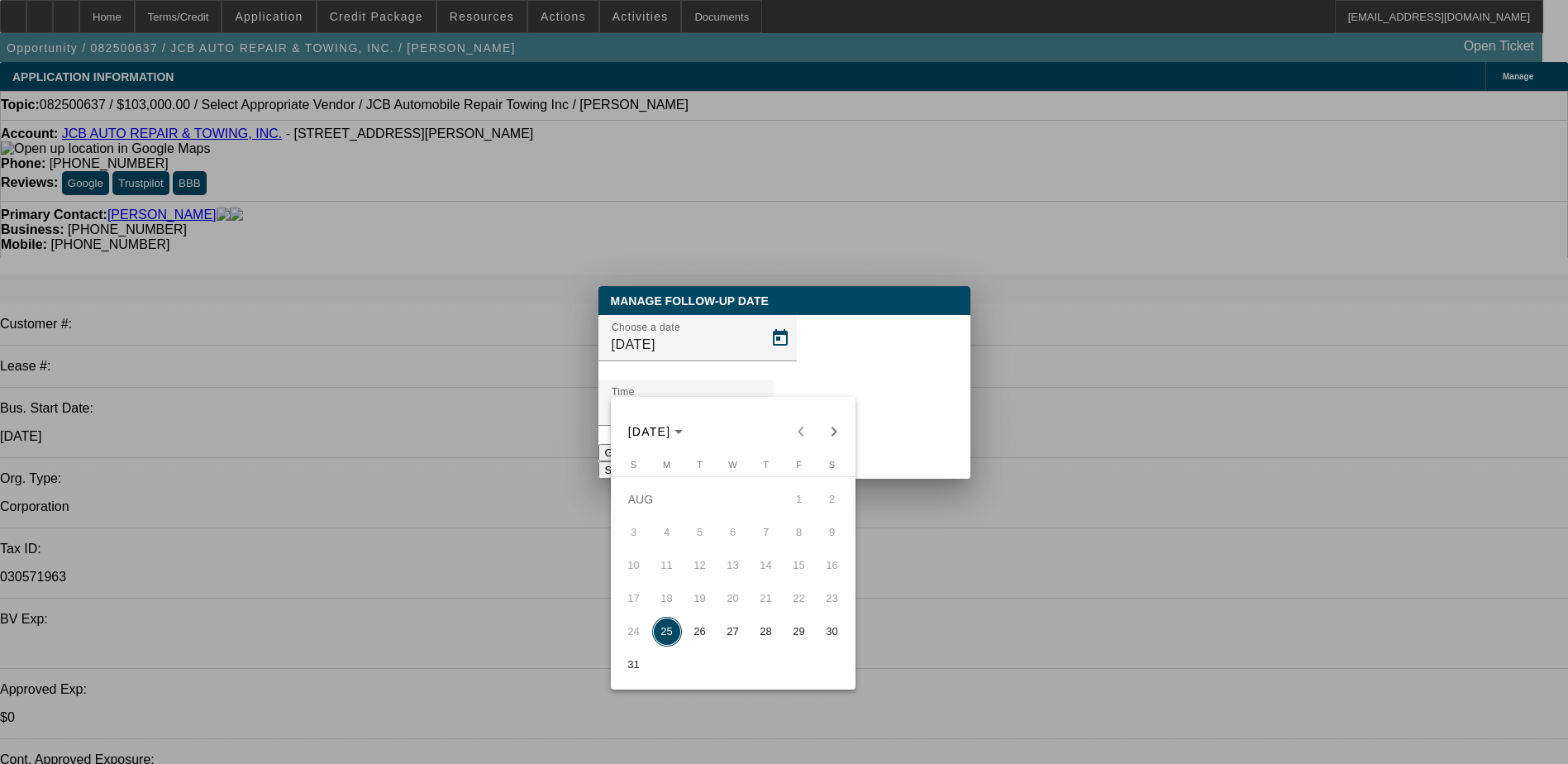
click at [825, 328] on div at bounding box center [784, 382] width 1568 height 764
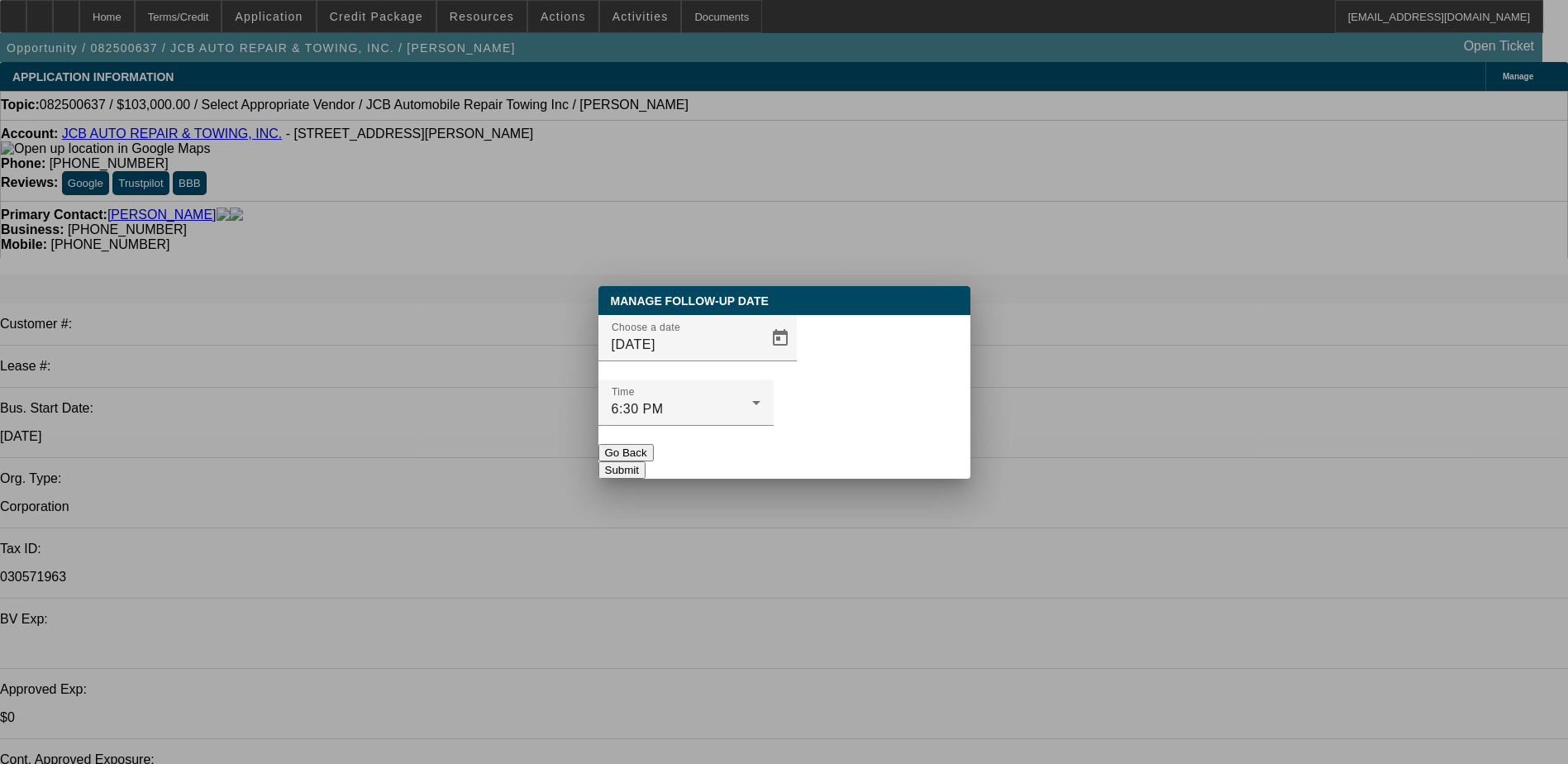
click at [780, 444] on div "Go Back" at bounding box center [784, 453] width 372 height 18
click at [654, 444] on button "Go Back" at bounding box center [626, 453] width 56 height 18
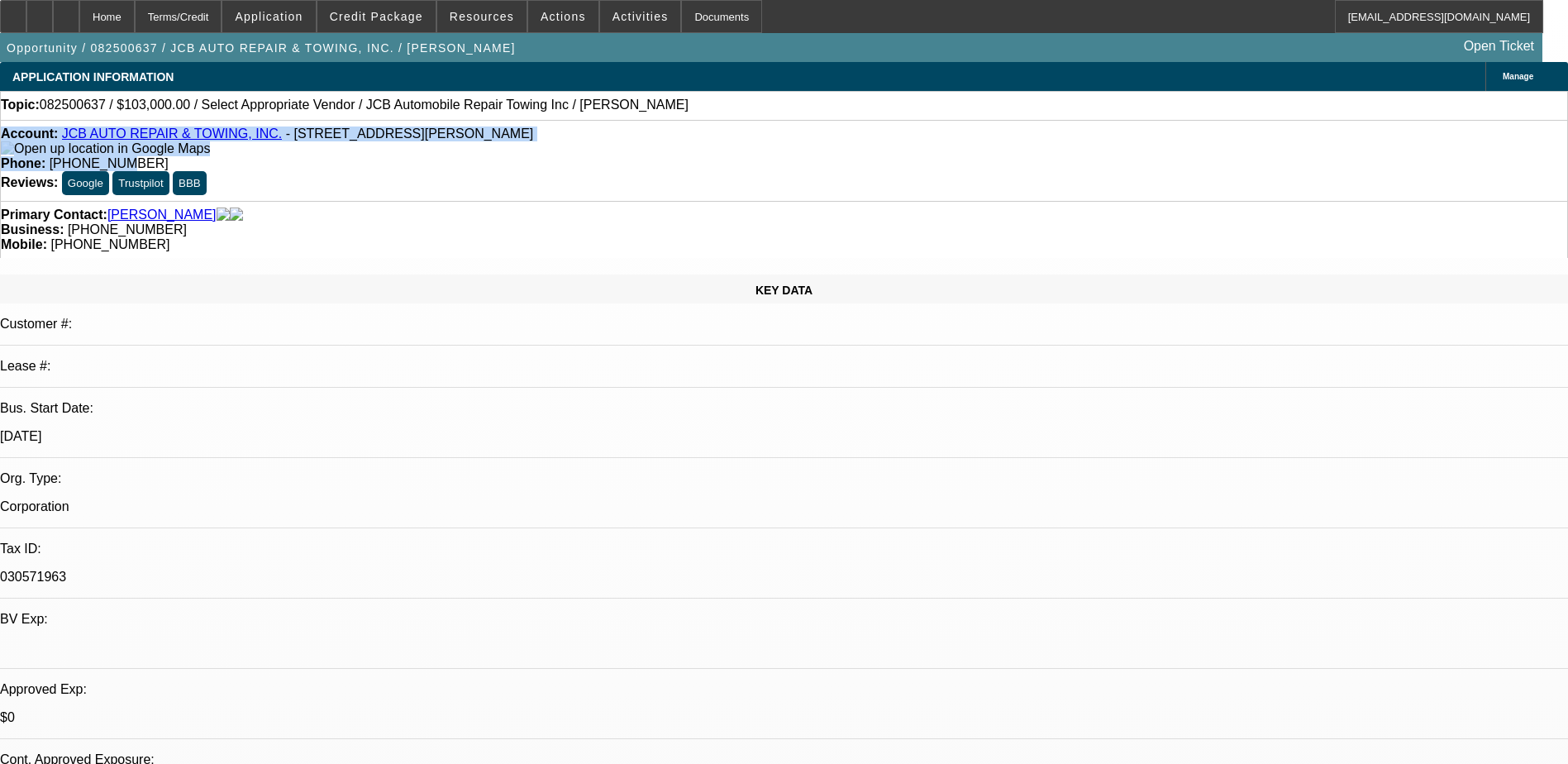
drag, startPoint x: 658, startPoint y: 121, endPoint x: 626, endPoint y: 156, distance: 47.4
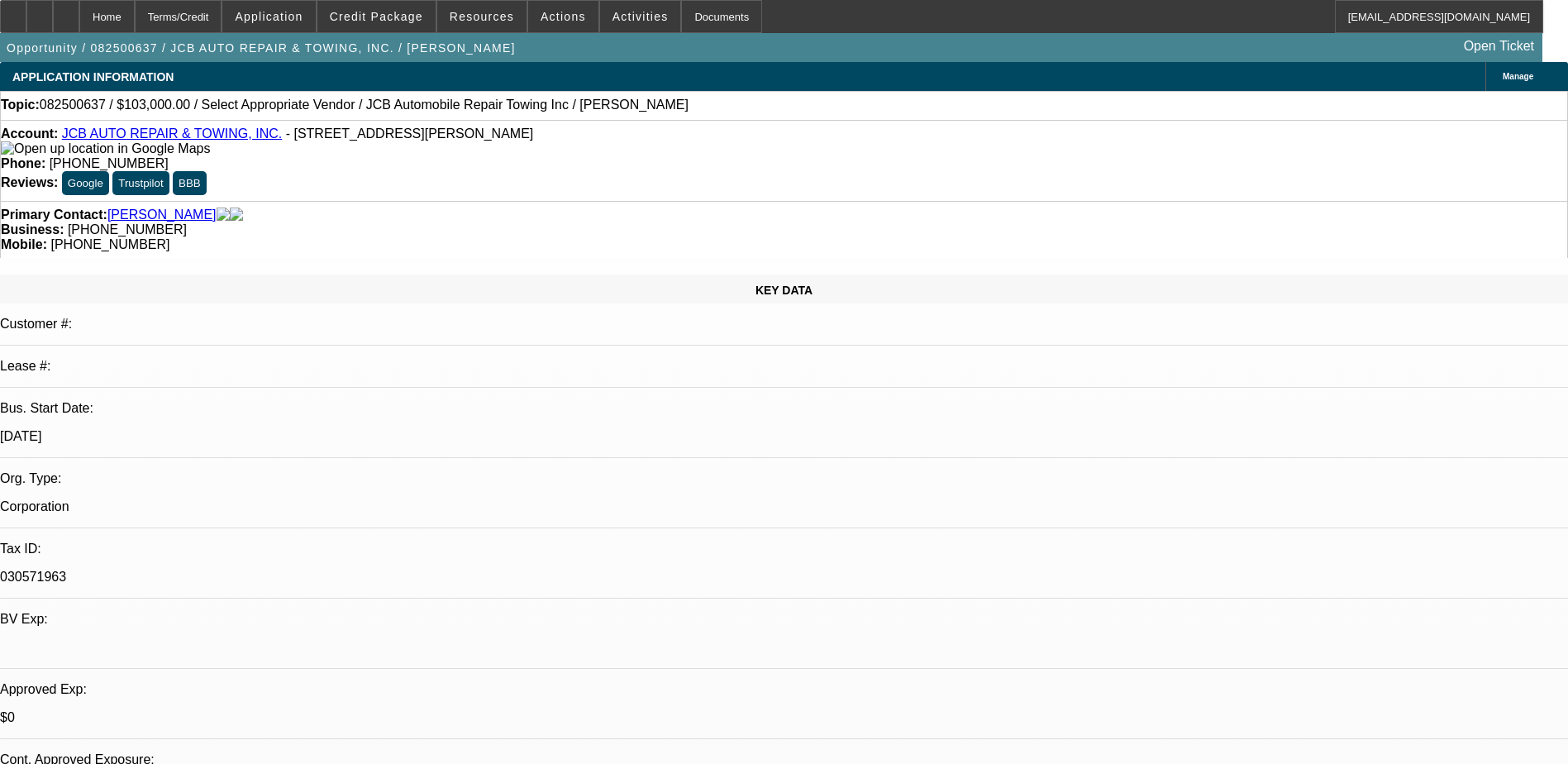
drag, startPoint x: 625, startPoint y: 156, endPoint x: 642, endPoint y: 143, distance: 21.4
click at [638, 146] on div "Account: JCB AUTO REPAIR & TOWING, INC. - 36 Perkins Ave, Brockton, MA 02301 Ph…" at bounding box center [784, 160] width 1568 height 81
drag, startPoint x: 648, startPoint y: 143, endPoint x: 577, endPoint y: 157, distance: 72.4
click at [577, 157] on div "Account: JCB AUTO REPAIR & TOWING, INC. - 36 Perkins Ave, Brockton, MA 02301 Ph…" at bounding box center [784, 160] width 1568 height 81
copy span "(508) 587-3642"
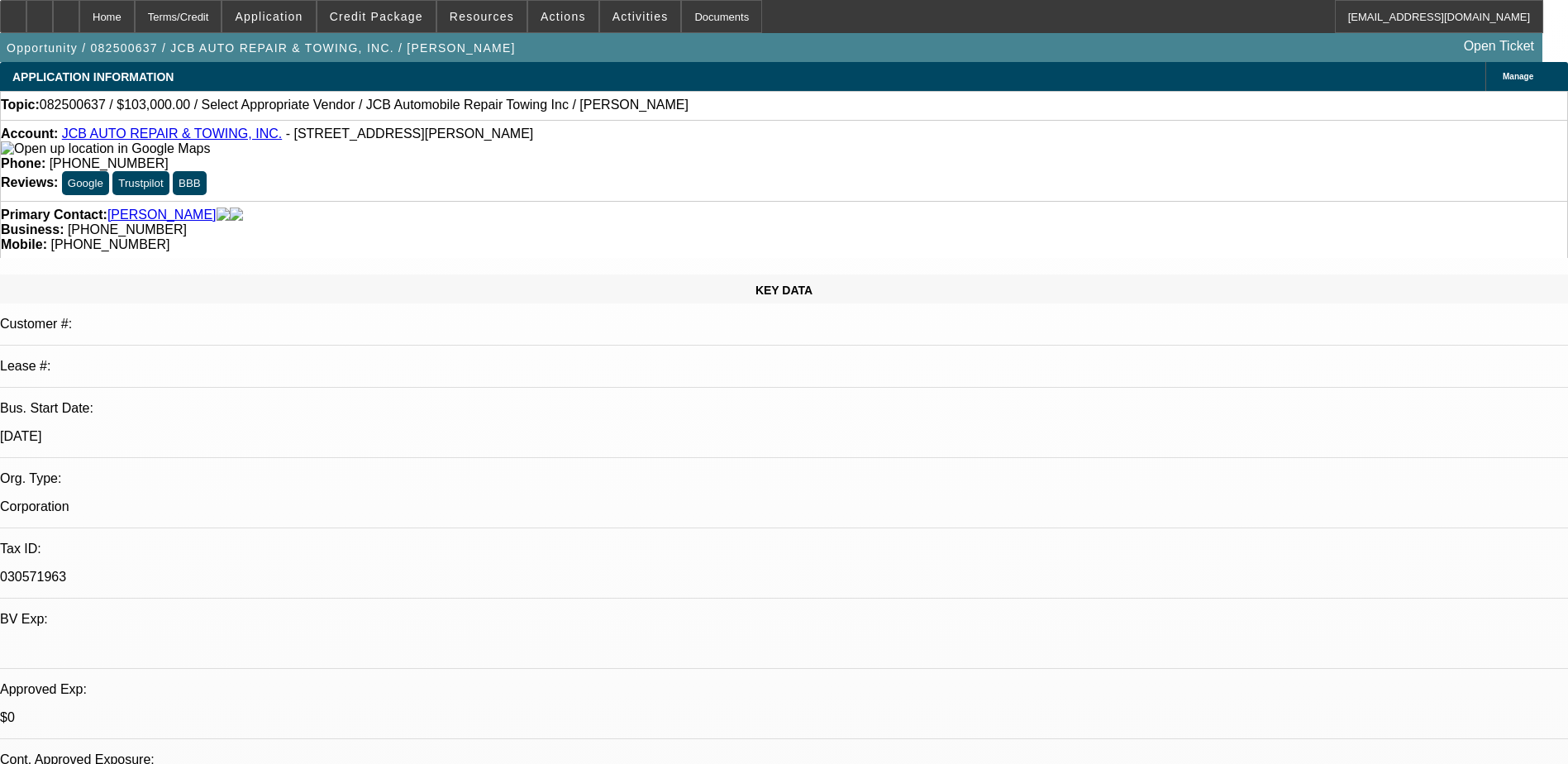
drag, startPoint x: 390, startPoint y: 220, endPoint x: 380, endPoint y: 220, distance: 10.0
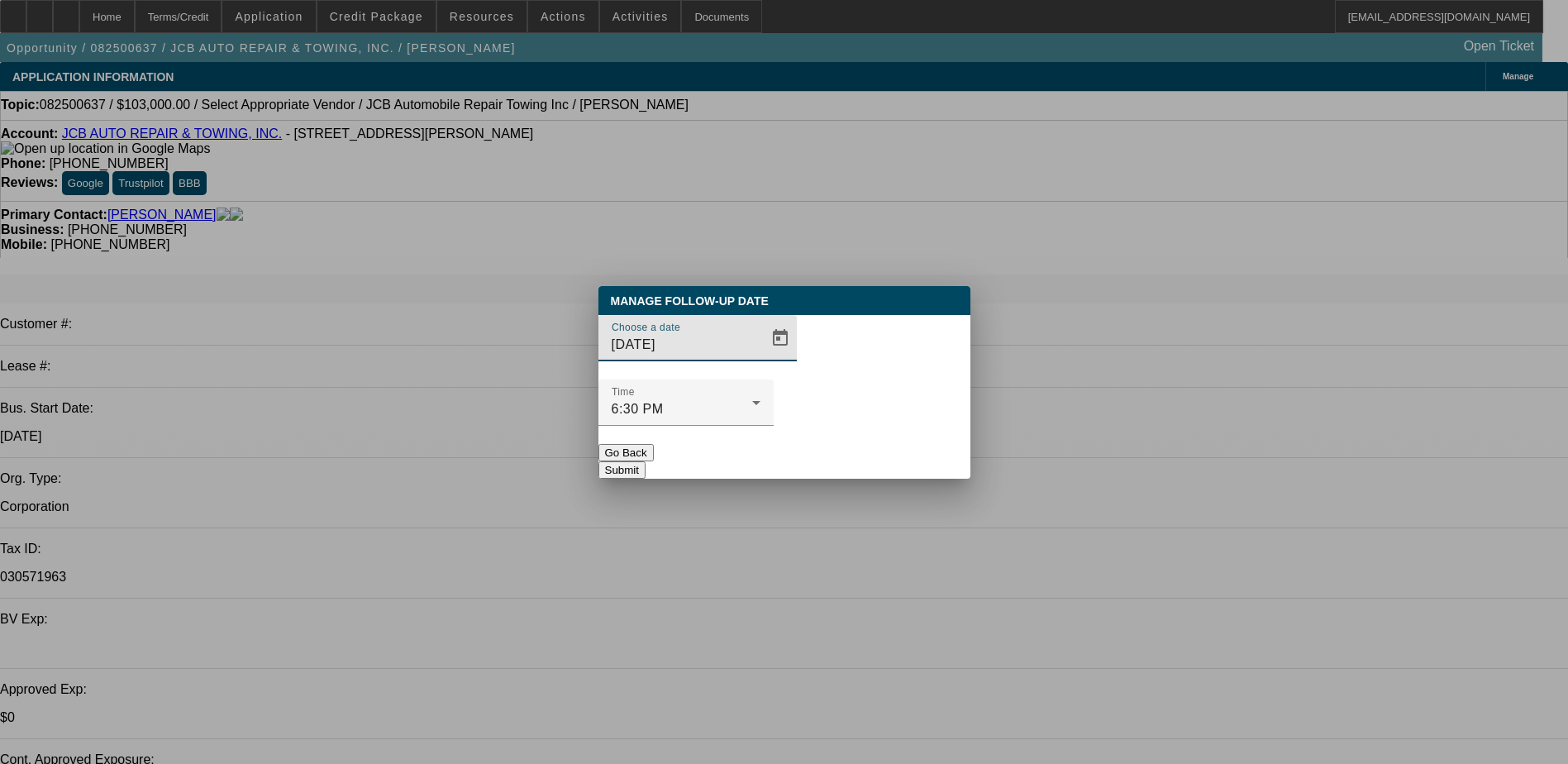
click at [714, 354] on input "8/25/2025" at bounding box center [686, 345] width 149 height 20
click at [761, 358] on span "Open calendar" at bounding box center [780, 337] width 40 height 40
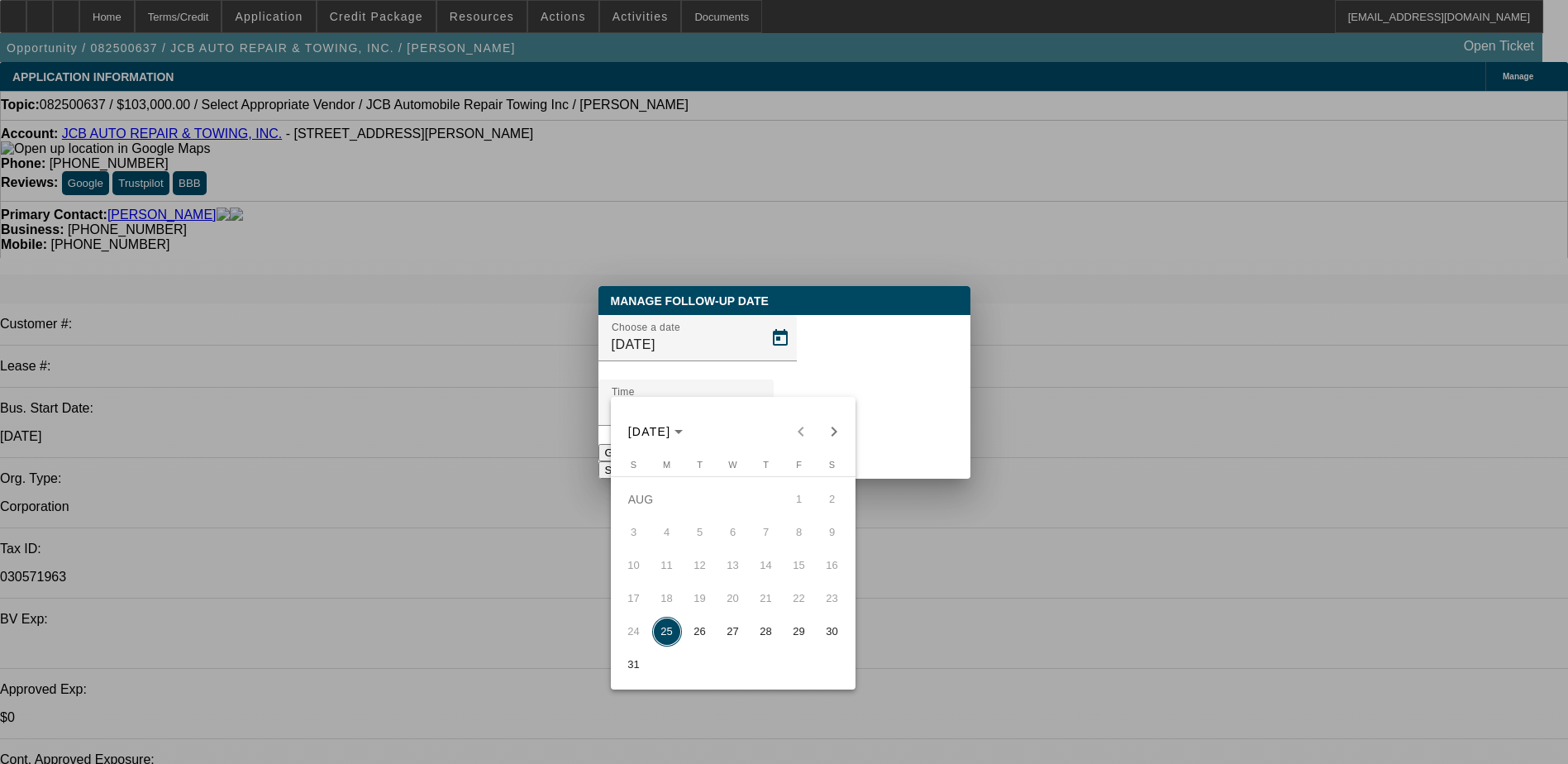
click at [686, 628] on button "26" at bounding box center [699, 631] width 33 height 33
type input "8/26/2025"
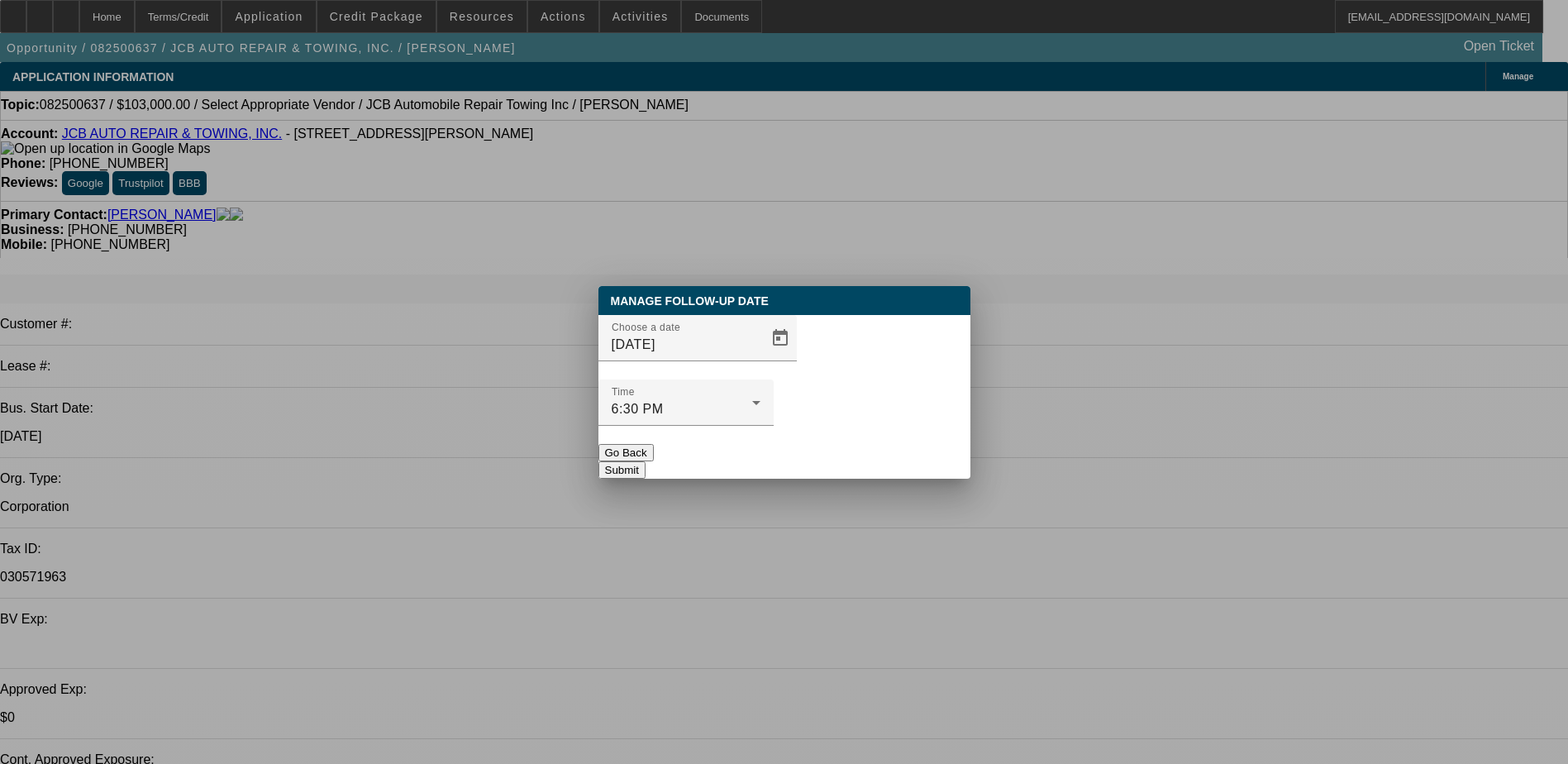
click at [773, 426] on div at bounding box center [686, 435] width 175 height 19
click at [646, 461] on button "Submit" at bounding box center [622, 470] width 47 height 18
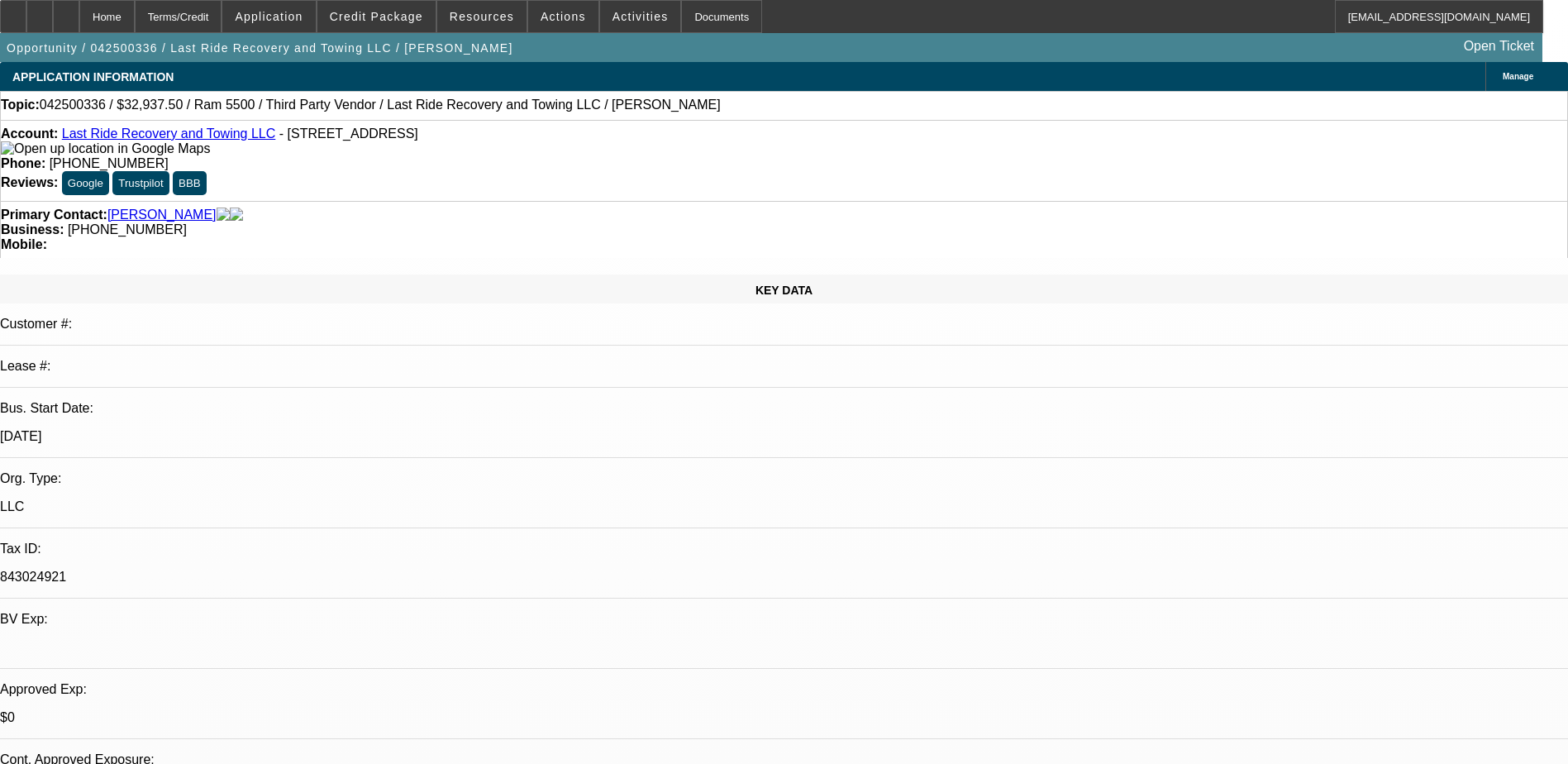
select select "0.15"
select select "0"
select select "3"
select select "0.1"
select select "4"
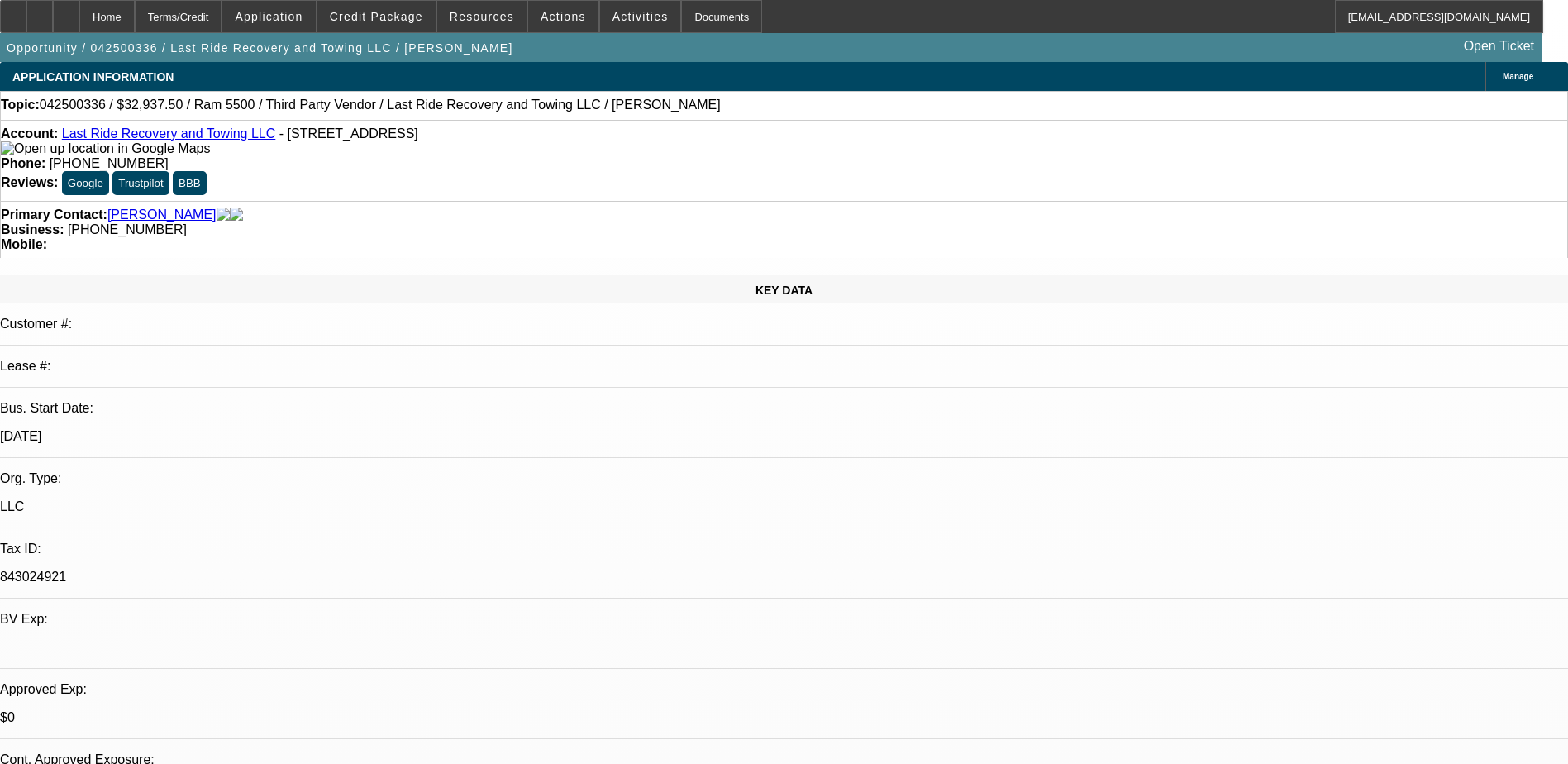
select select "0.15"
select select "0"
select select "3"
select select "0.1"
select select "4"
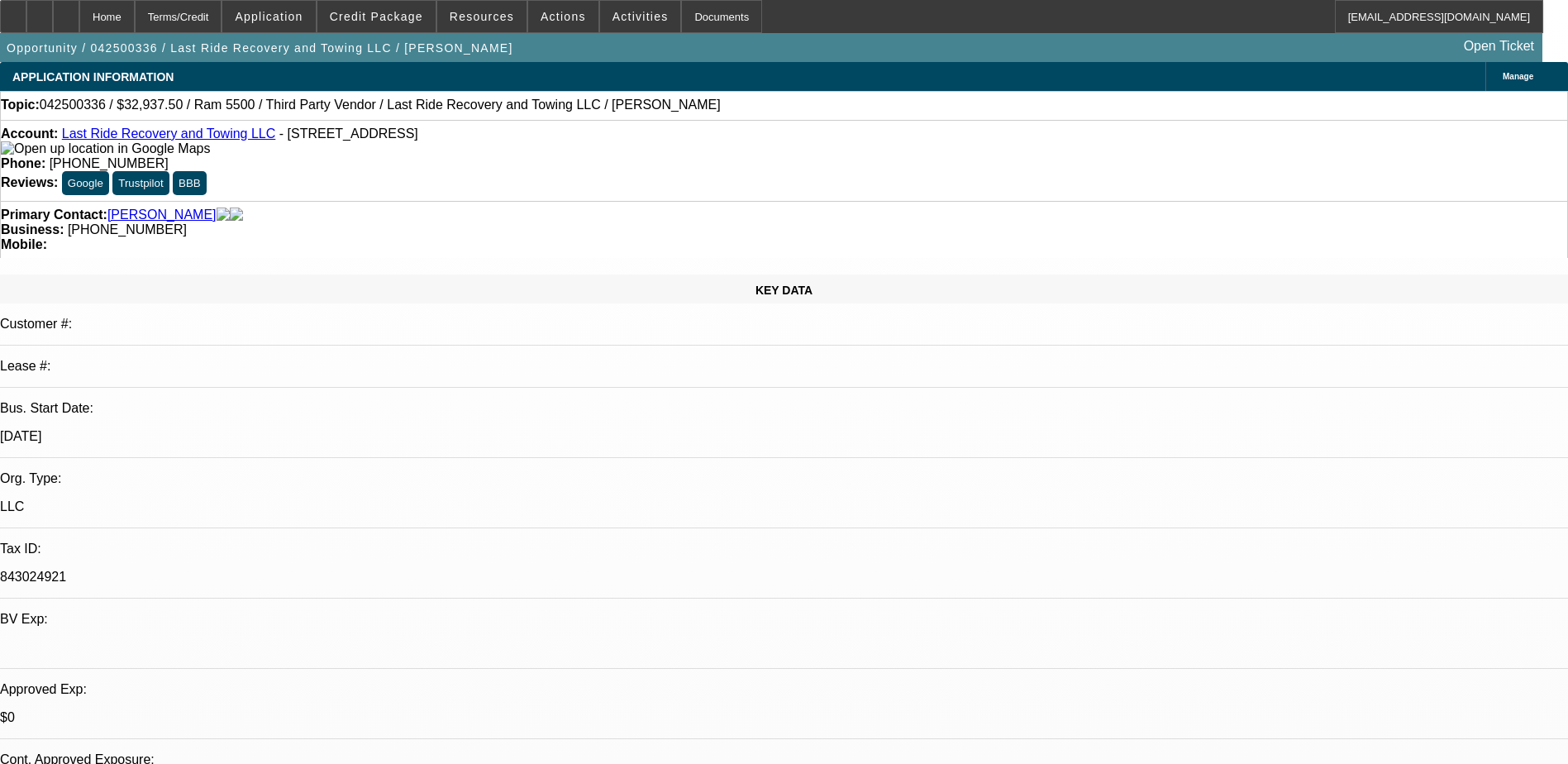
select select "0.15"
select select "0"
select select "3"
select select "0"
select select "6"
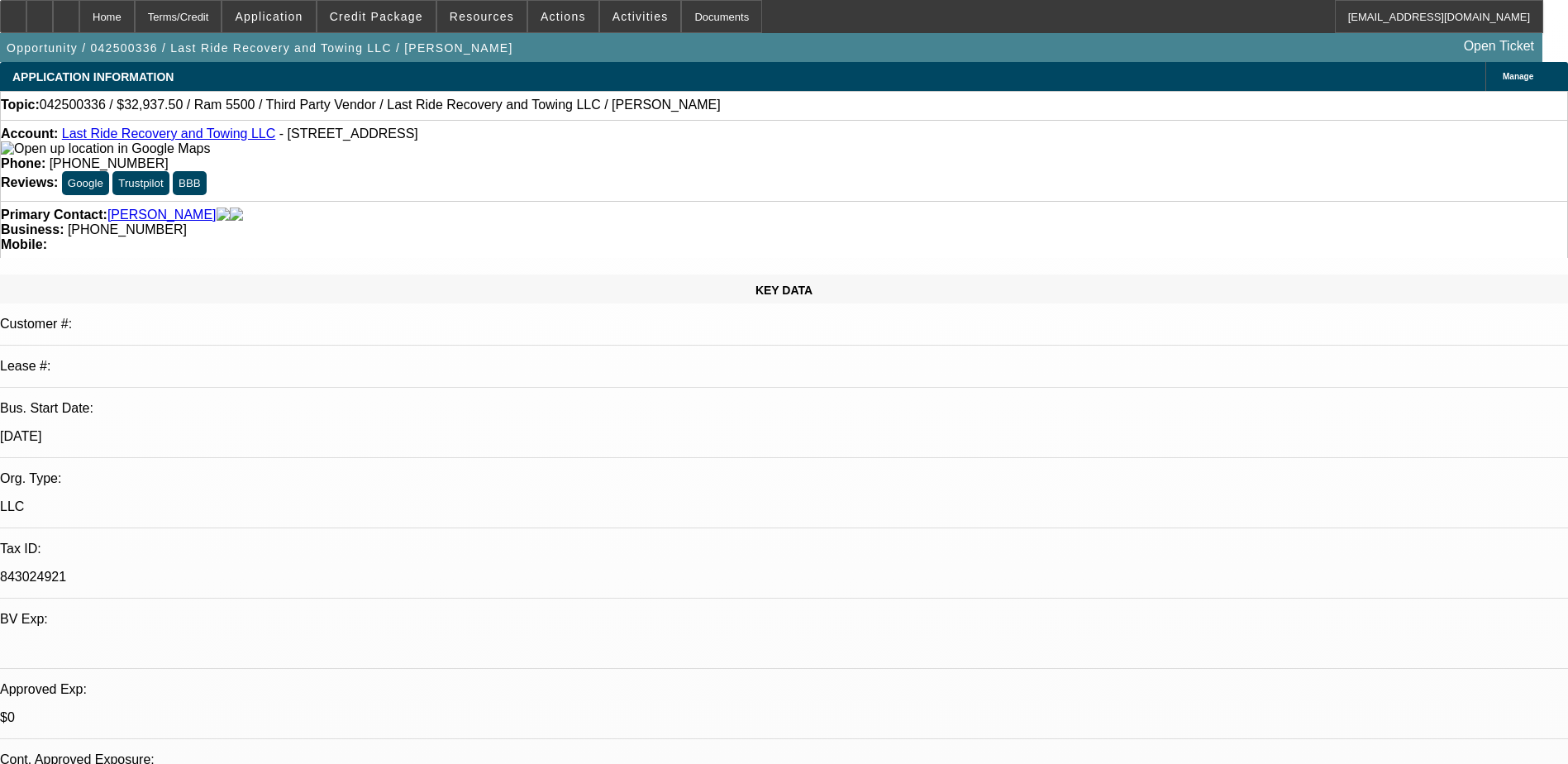
select select "0.15"
select select "2"
select select "0.1"
select select "4"
drag, startPoint x: 671, startPoint y: 172, endPoint x: 588, endPoint y: 197, distance: 86.7
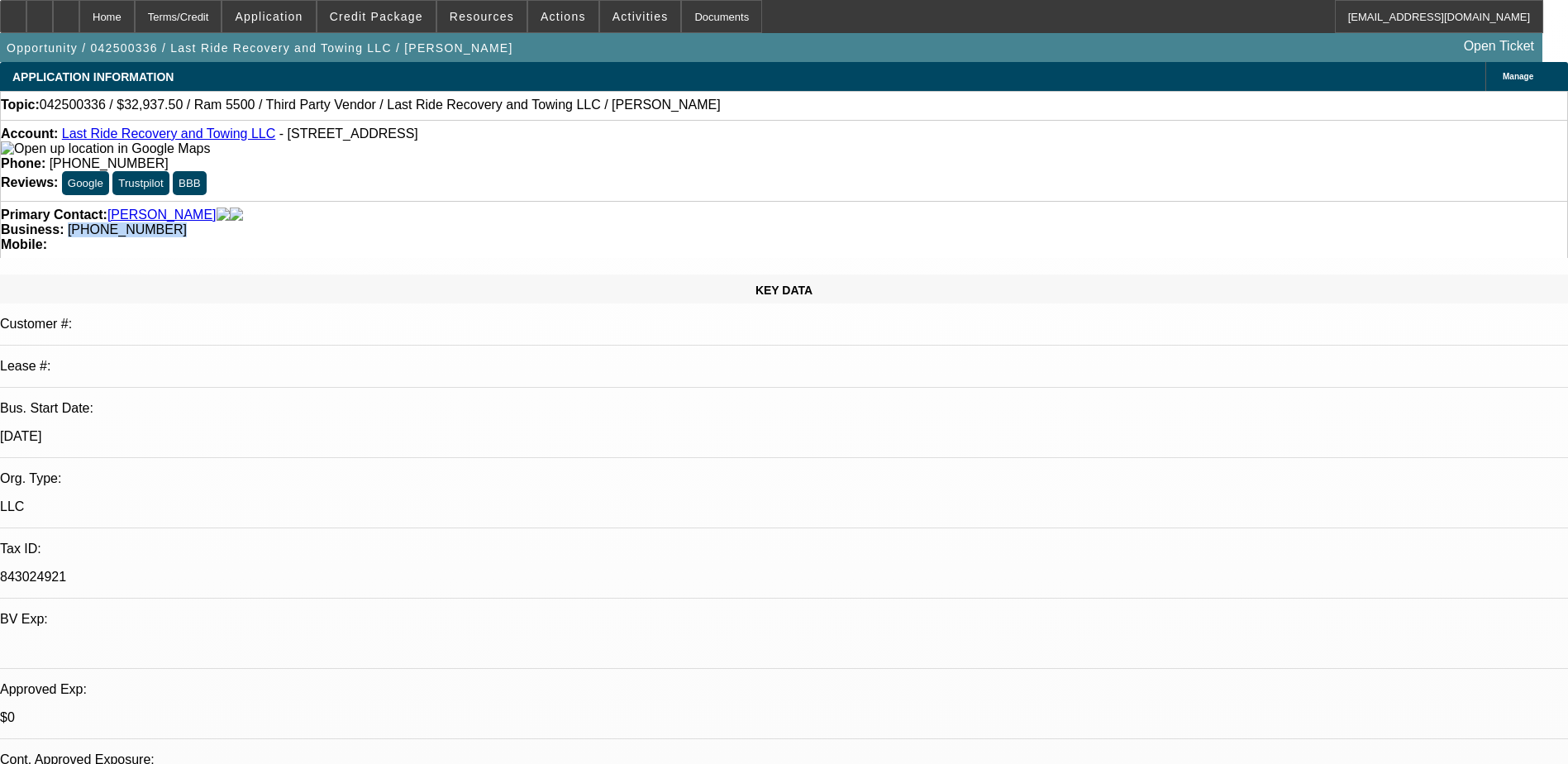
click at [588, 201] on div "Primary Contact: Cornelius, Zachary Business: (330) 957-5188 Mobile:" at bounding box center [784, 230] width 1568 height 57
copy span "(330) 957-5188"
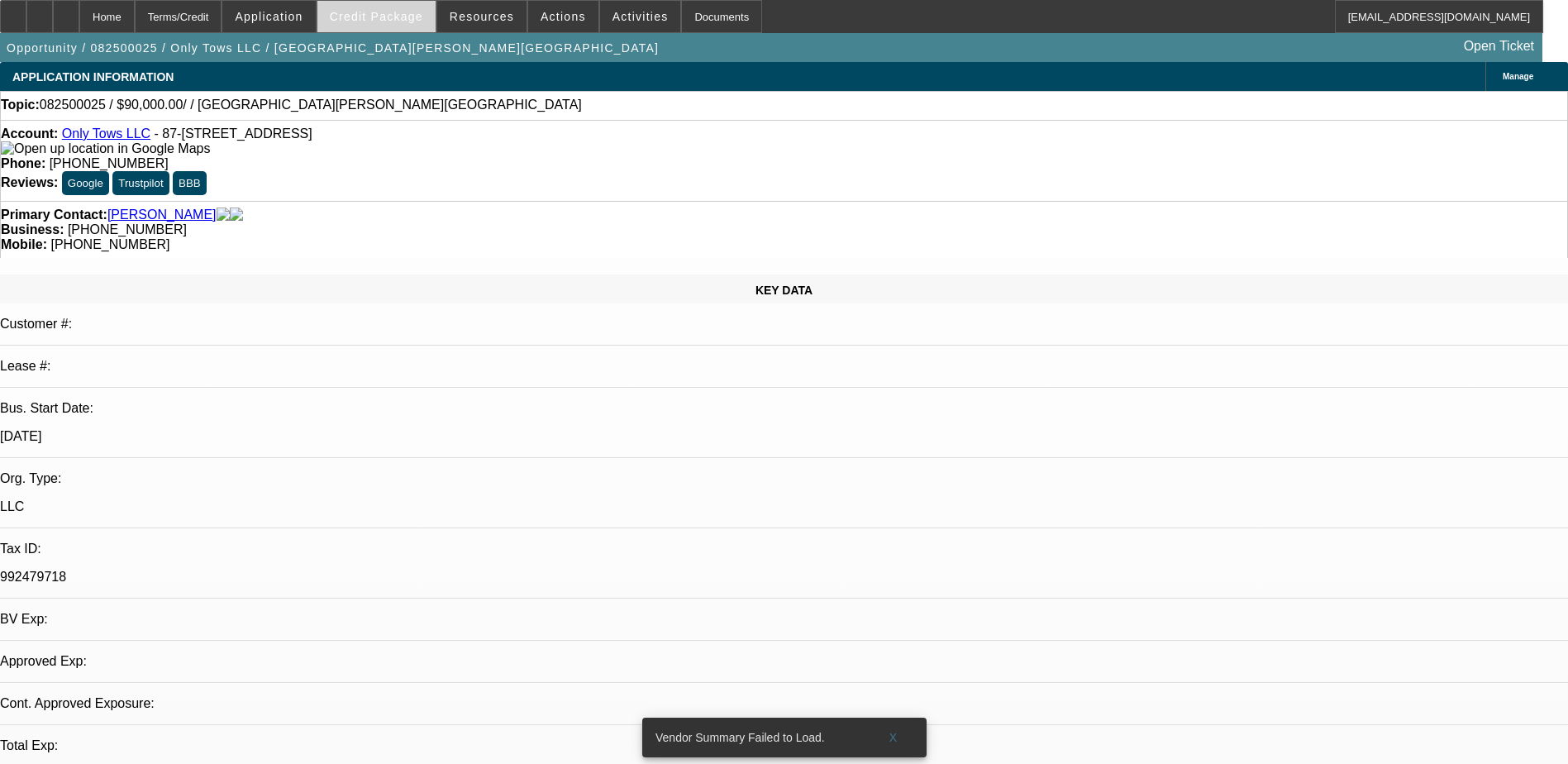
select select "0"
select select "2"
select select "0.1"
select select "1"
select select "2"
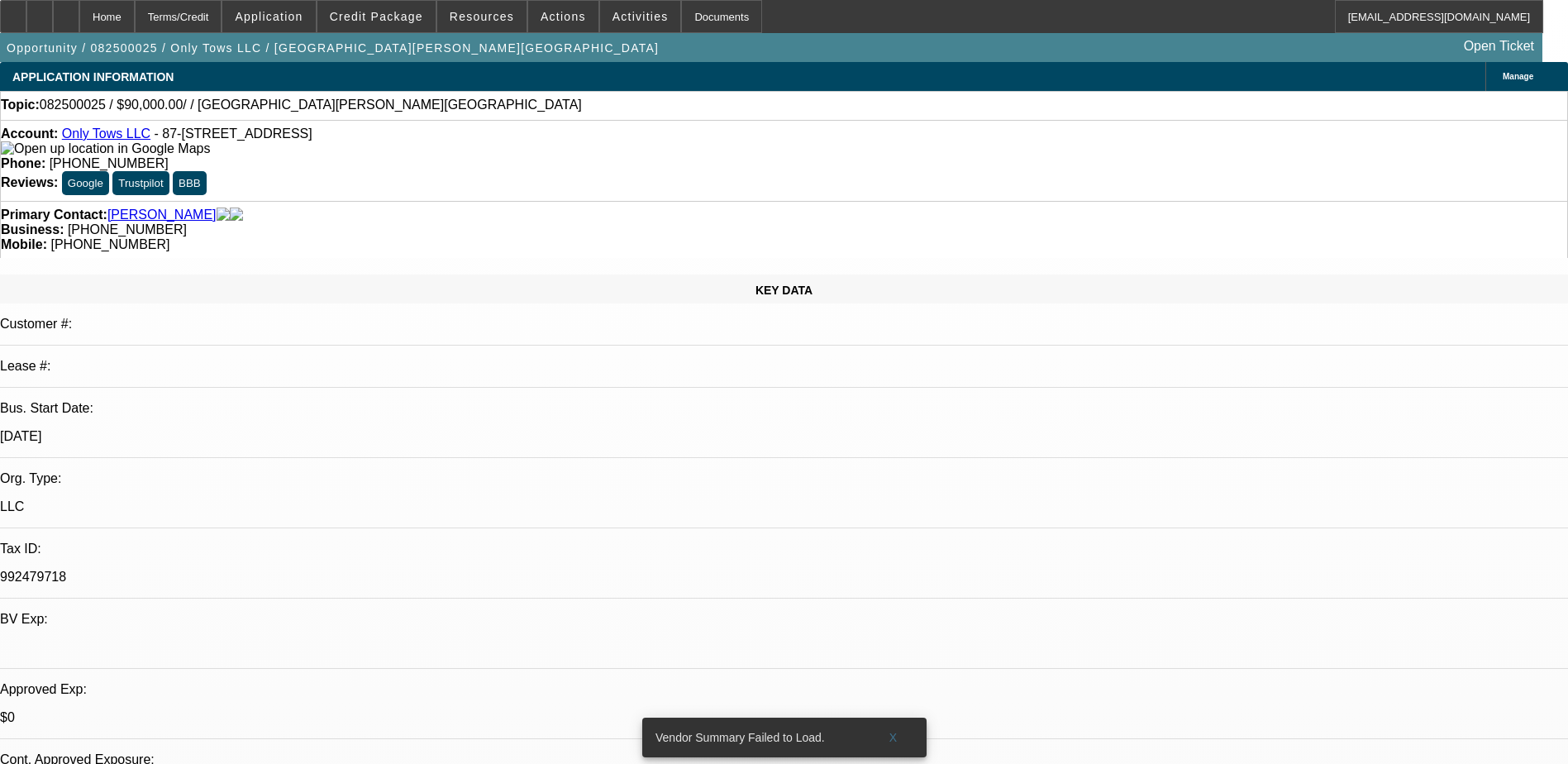
select select "4"
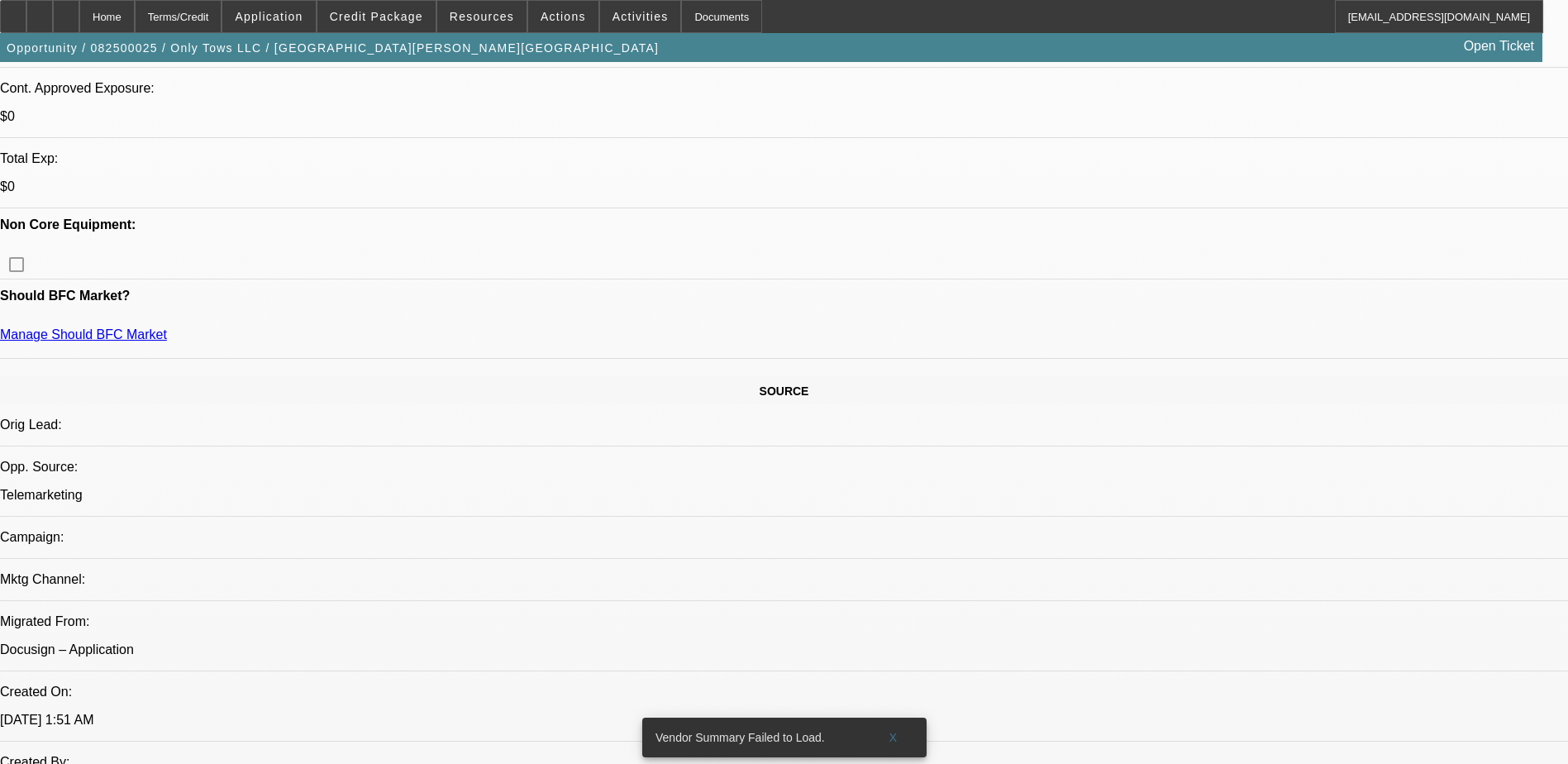
scroll to position [579, 0]
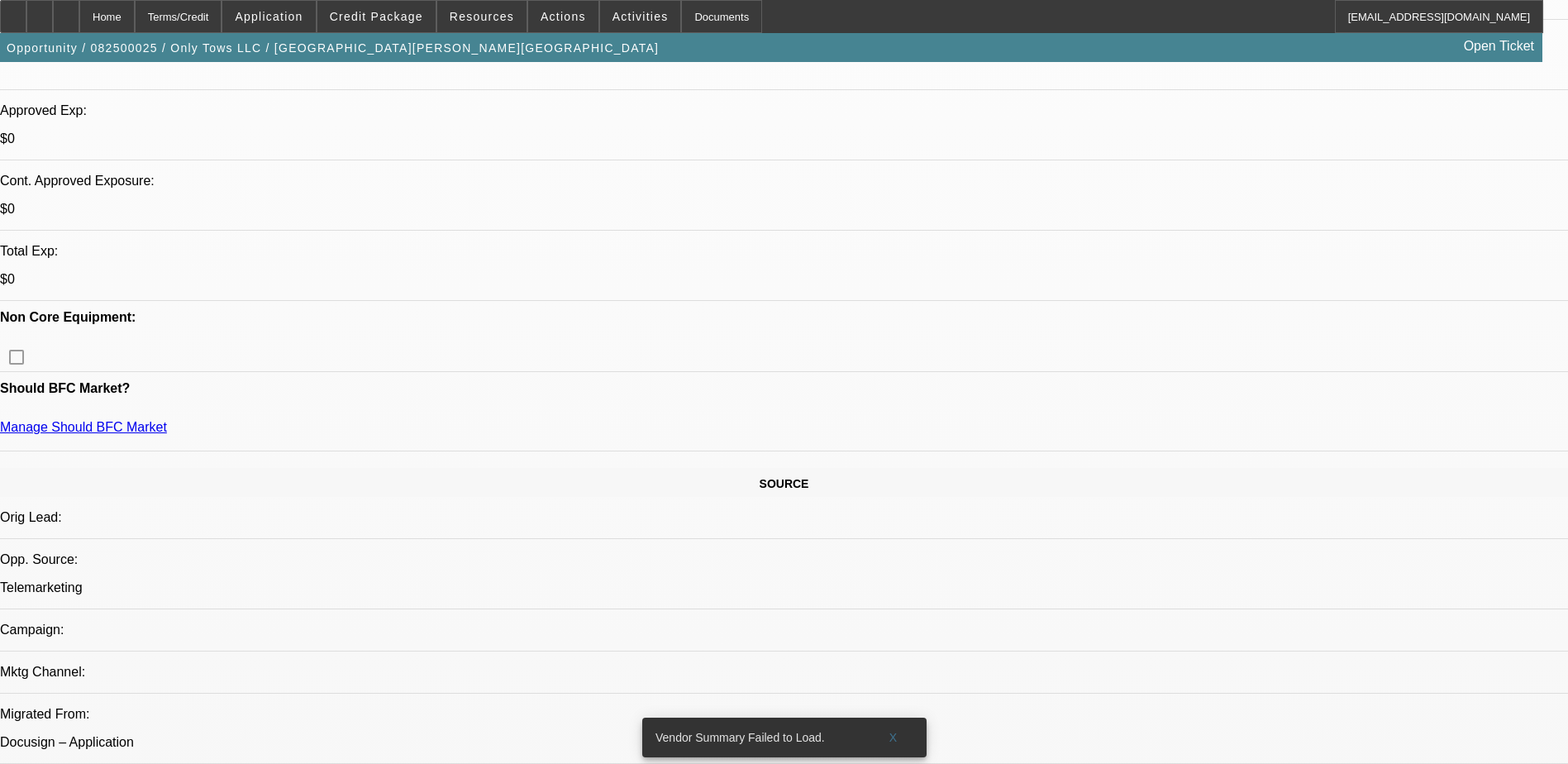
drag, startPoint x: 1326, startPoint y: 178, endPoint x: 1320, endPoint y: 192, distance: 15.2
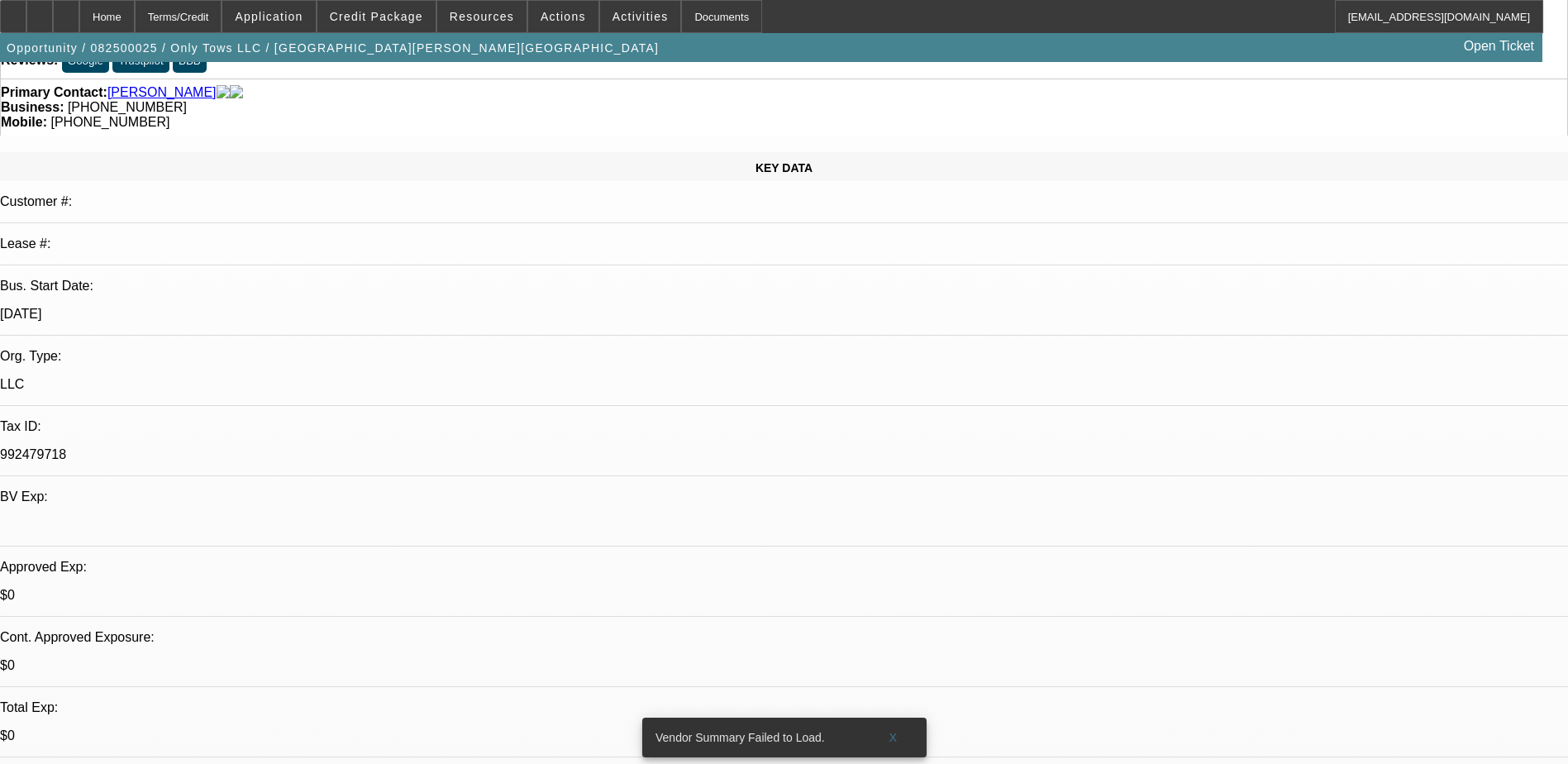
scroll to position [0, 0]
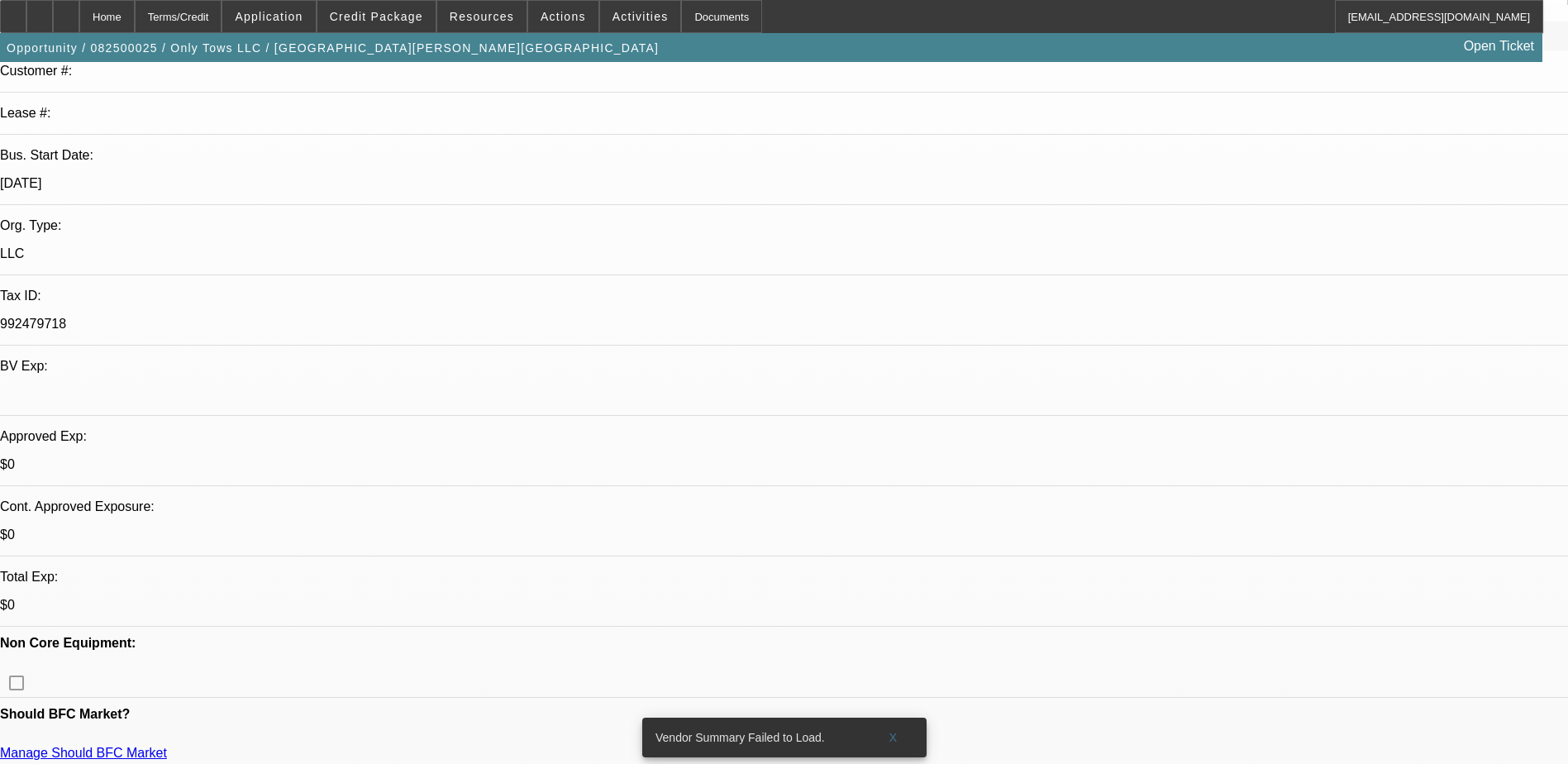
scroll to position [165, 0]
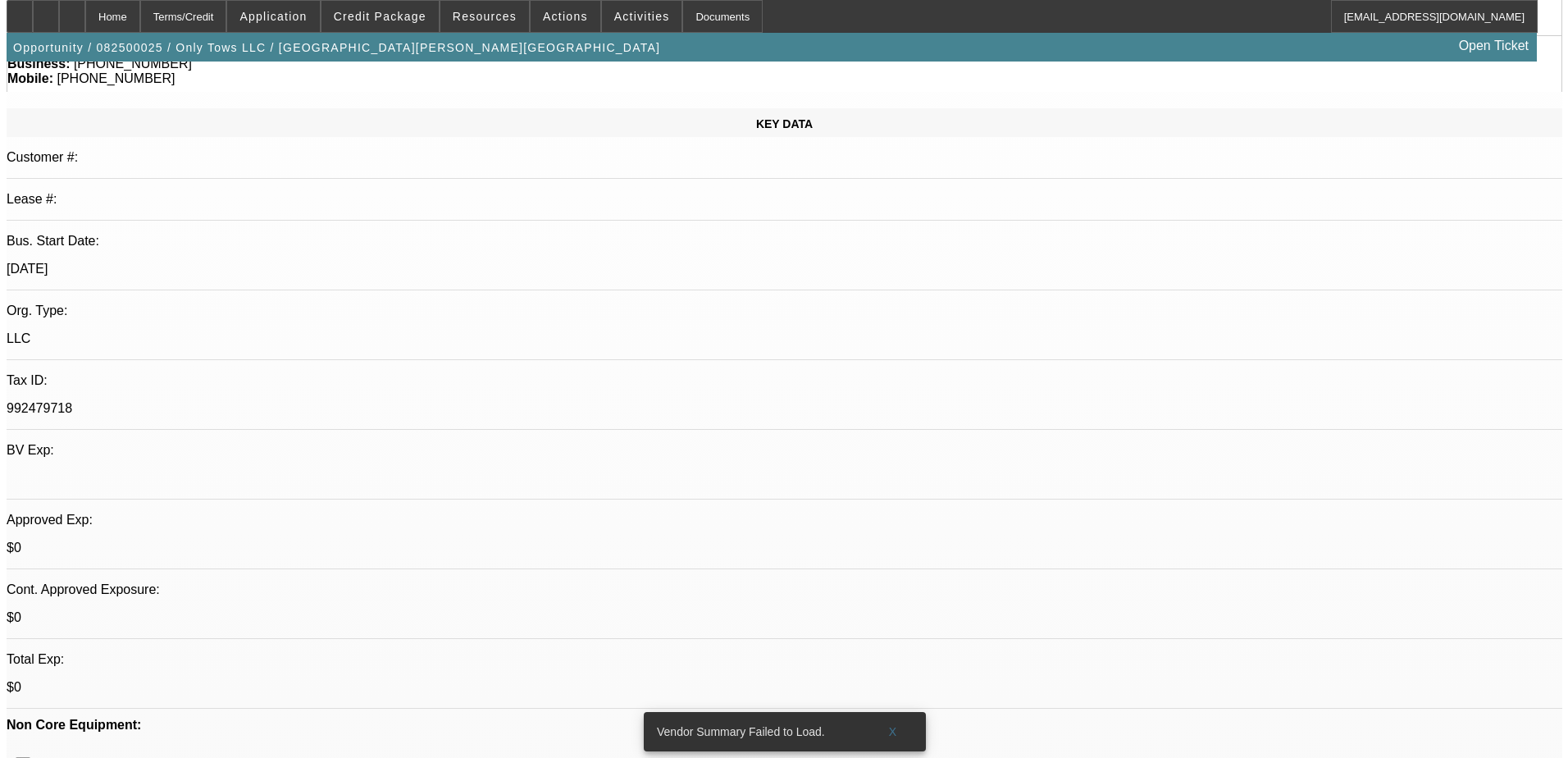
scroll to position [0, 0]
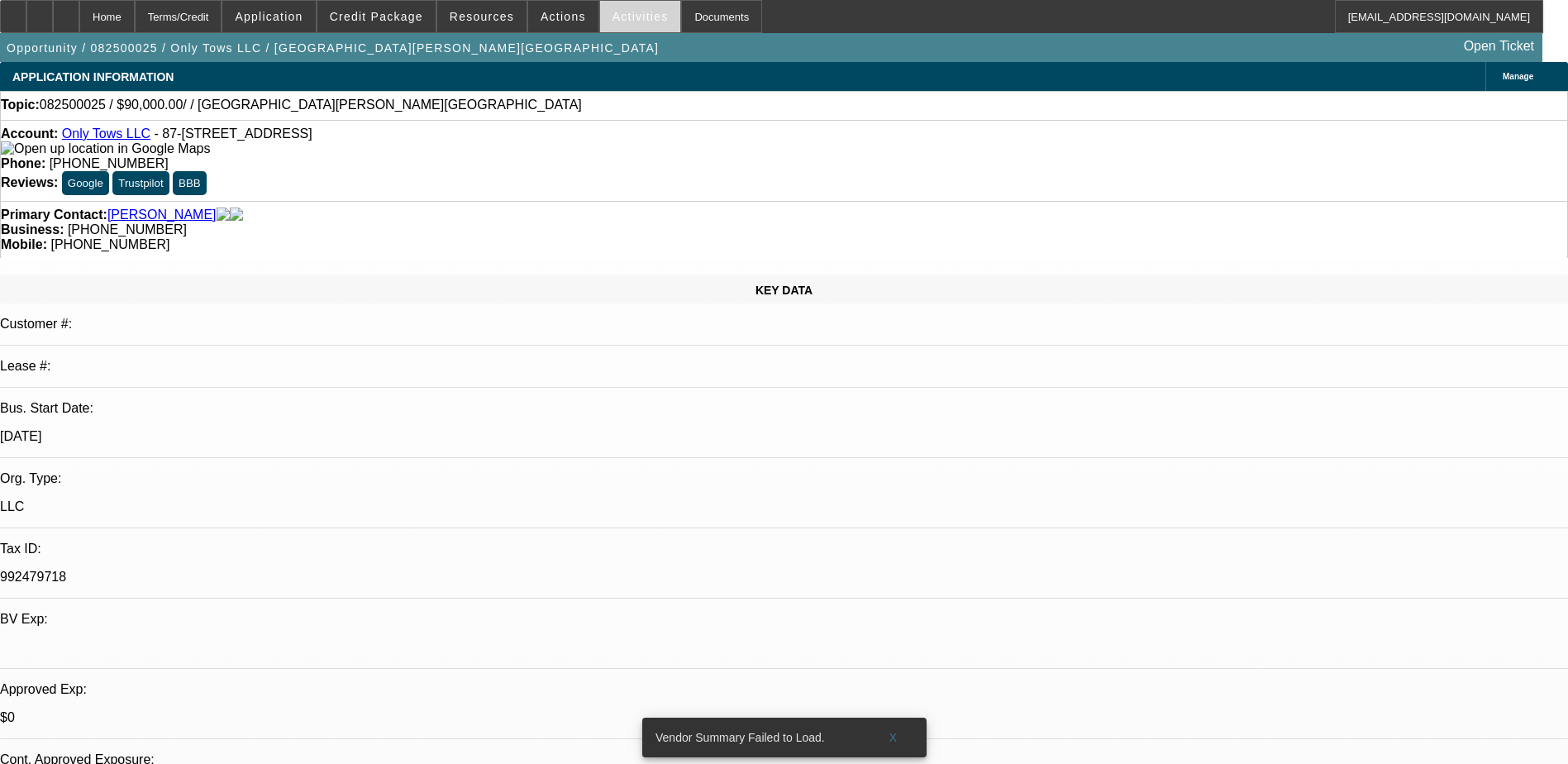
click at [613, 11] on span "Activities" at bounding box center [640, 17] width 56 height 13
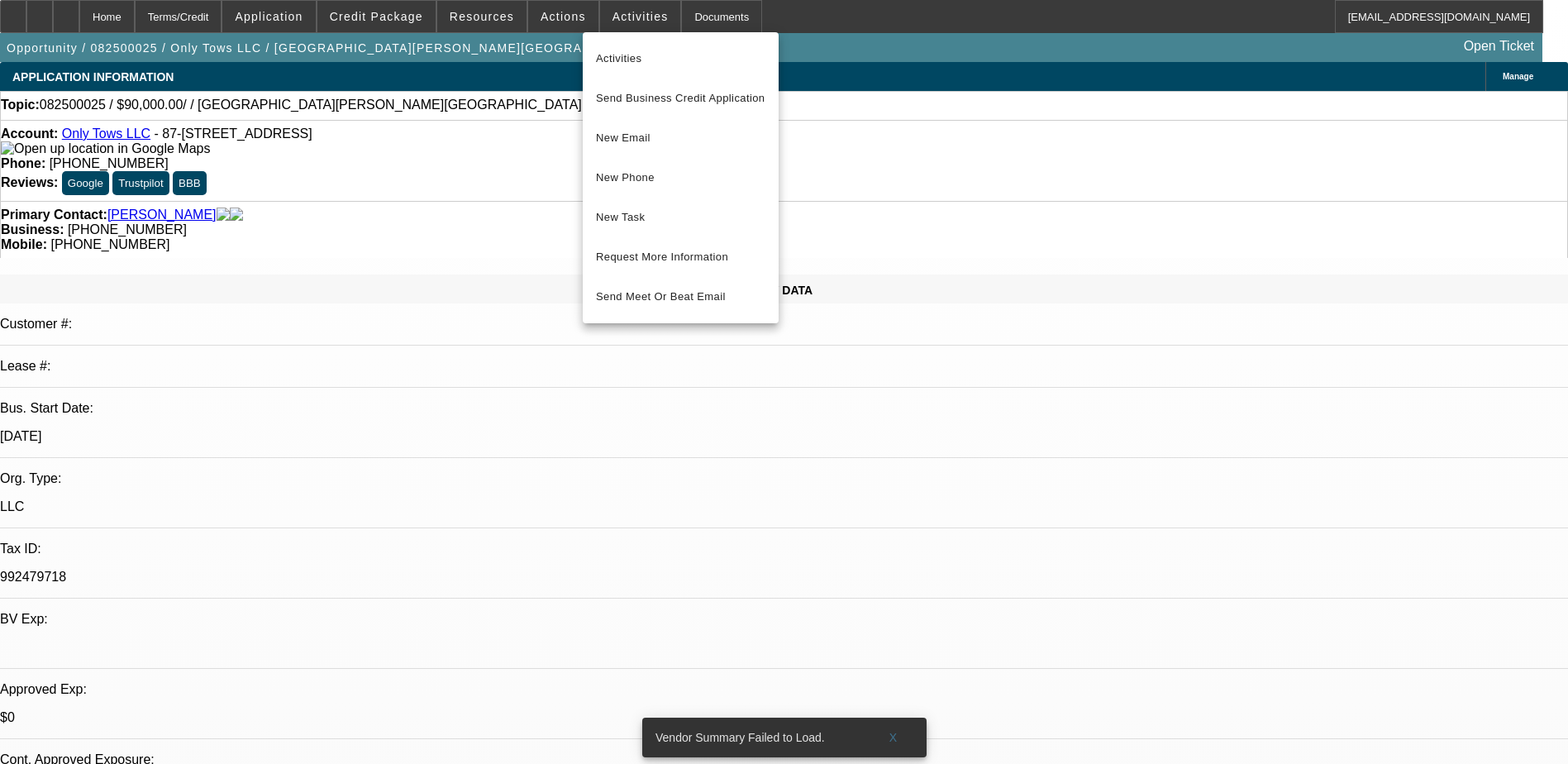
click at [552, 13] on div at bounding box center [784, 382] width 1568 height 764
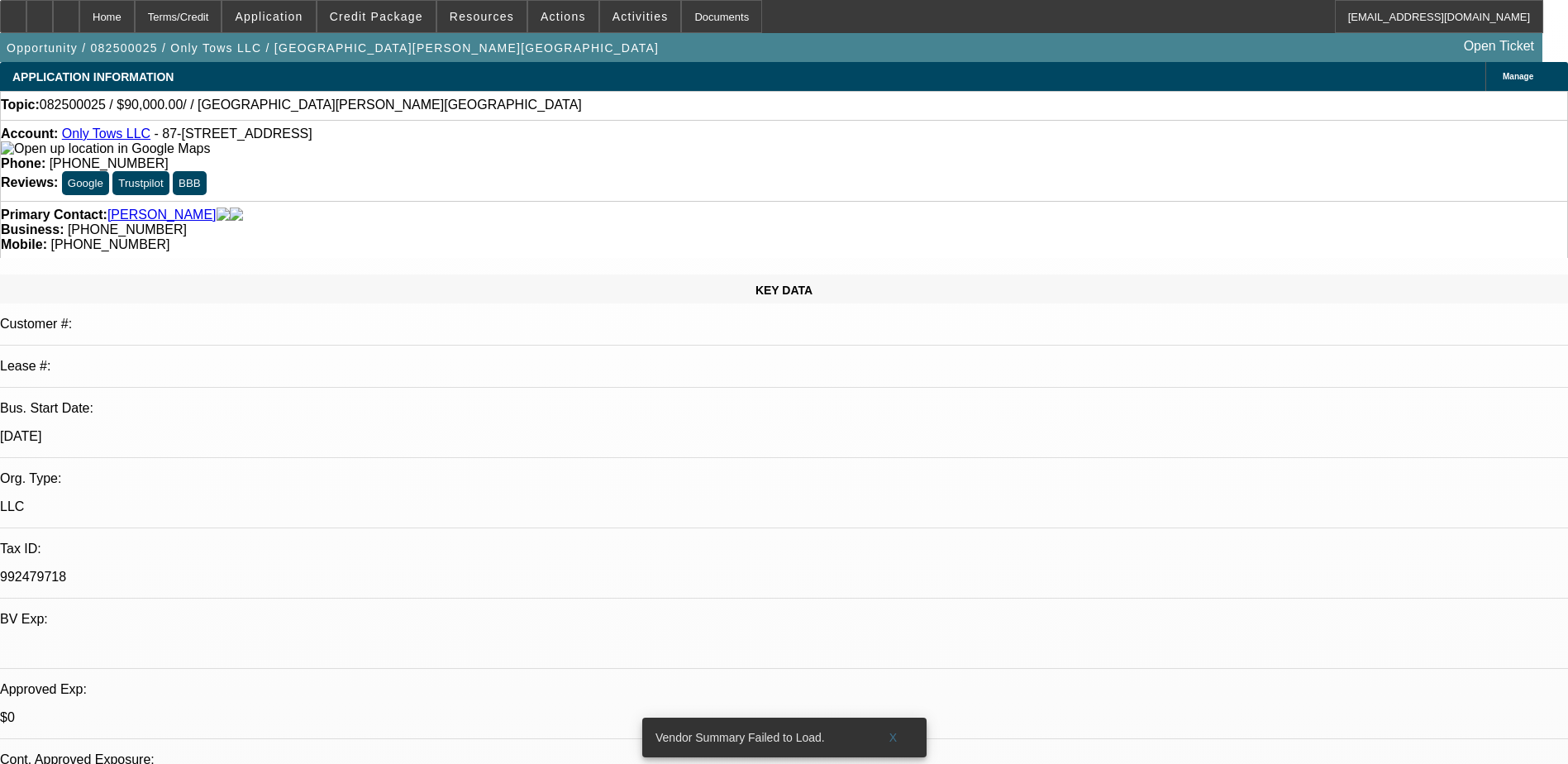
click at [552, 13] on span "Actions" at bounding box center [563, 17] width 45 height 13
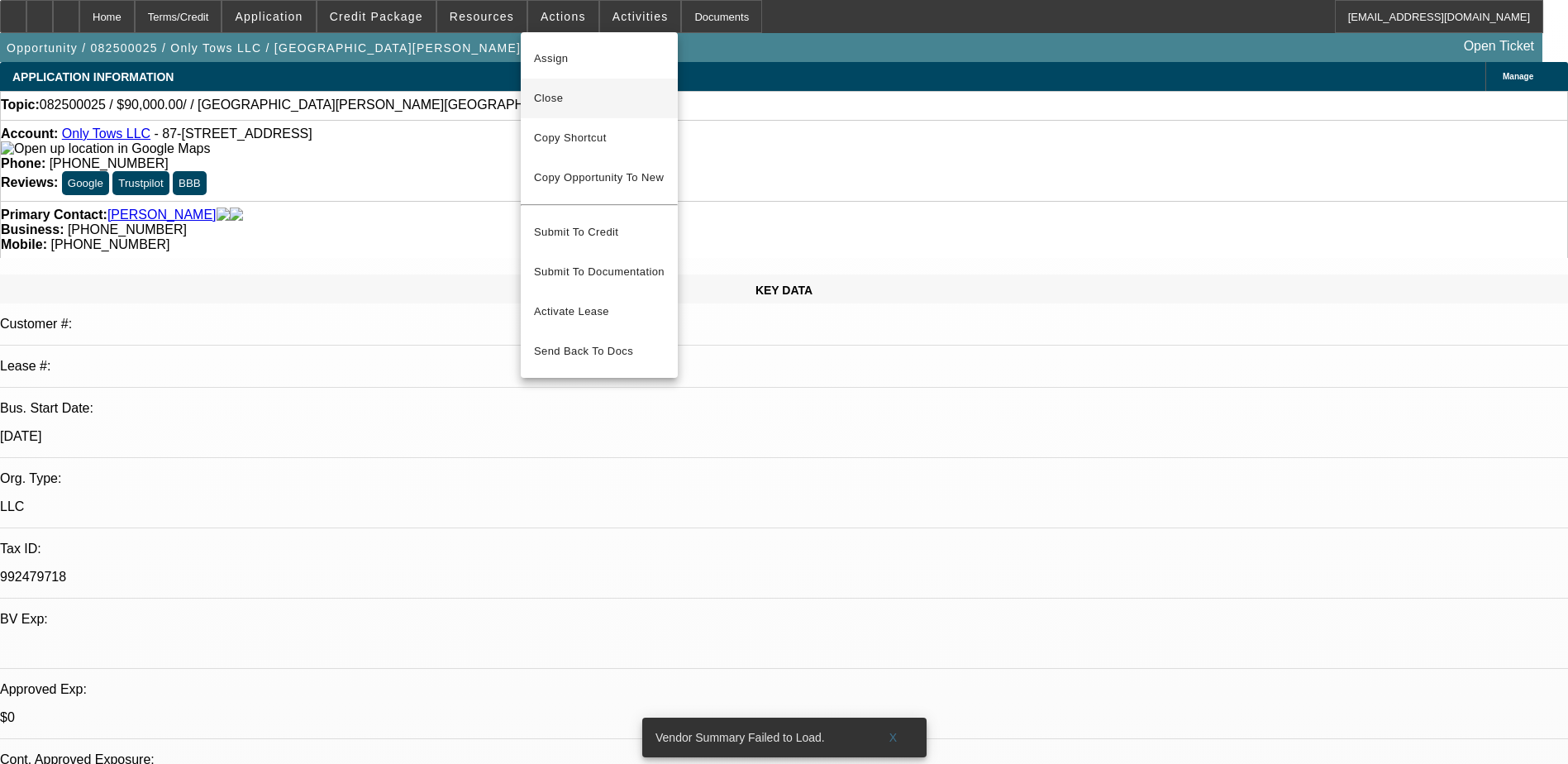
click at [603, 101] on span "Close" at bounding box center [599, 98] width 130 height 20
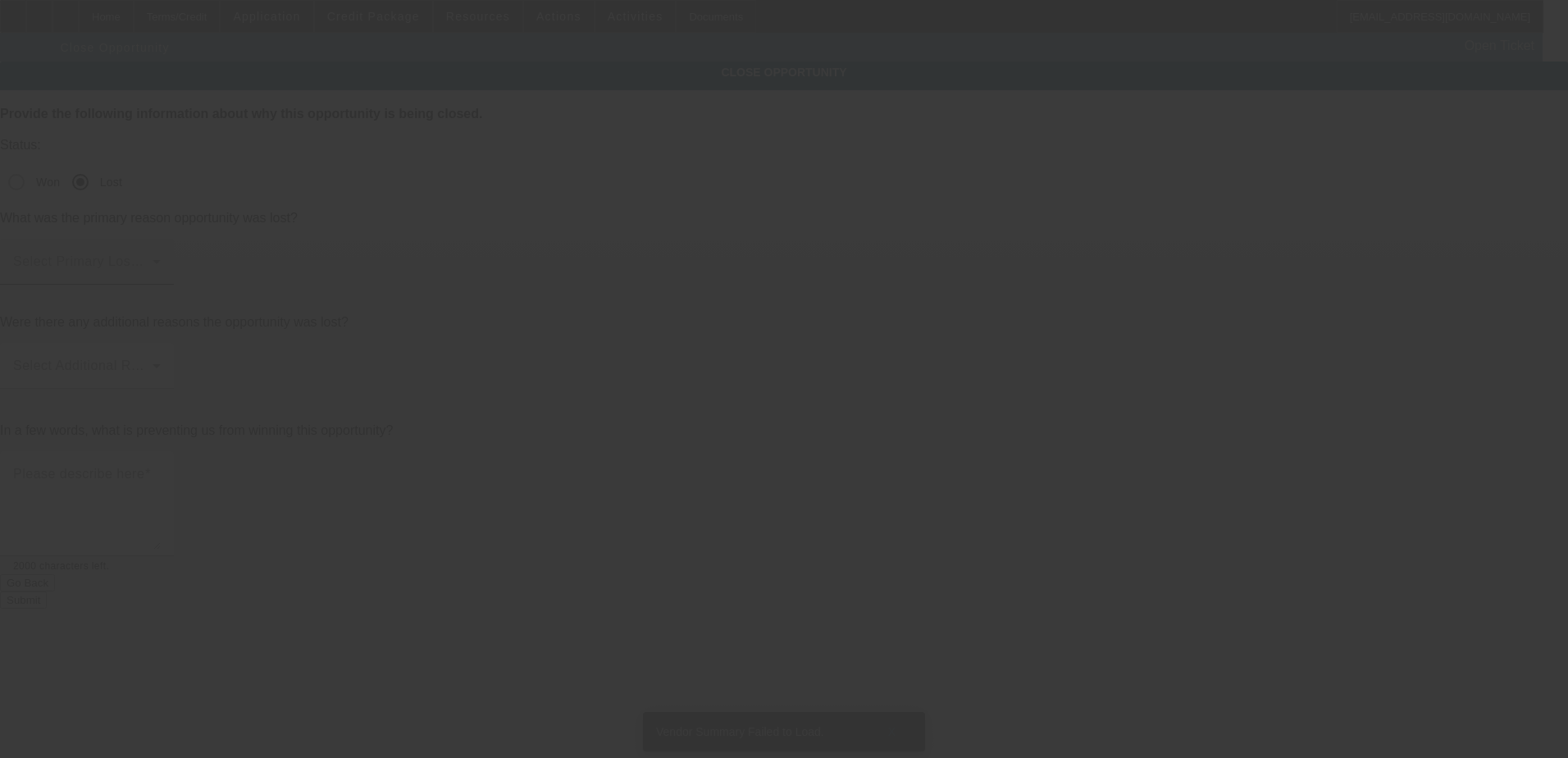
click at [161, 272] on div at bounding box center [161, 272] width 0 height 0
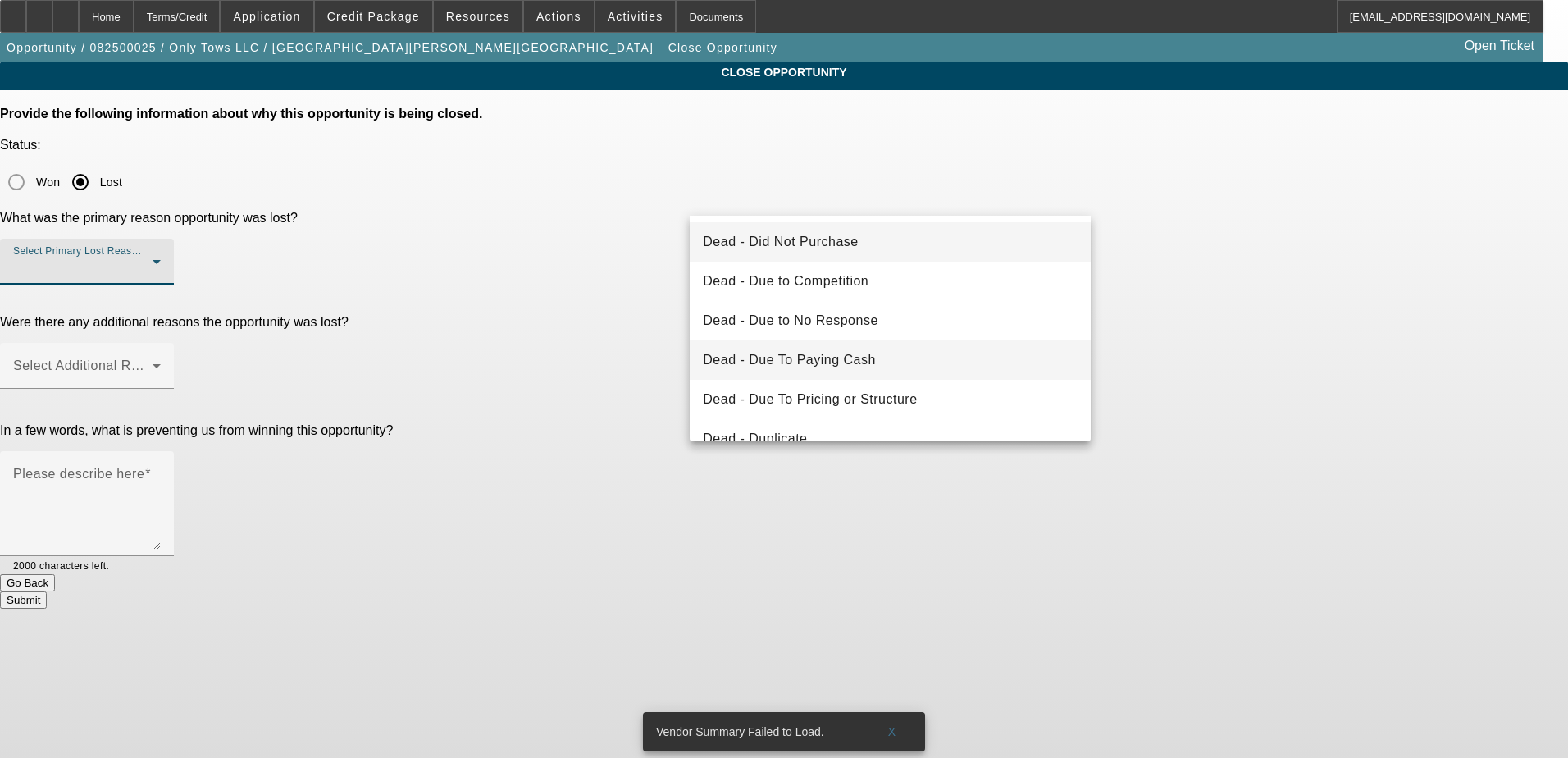
click at [922, 355] on mat-option "Dead - Due To Paying Cash" at bounding box center [890, 360] width 401 height 39
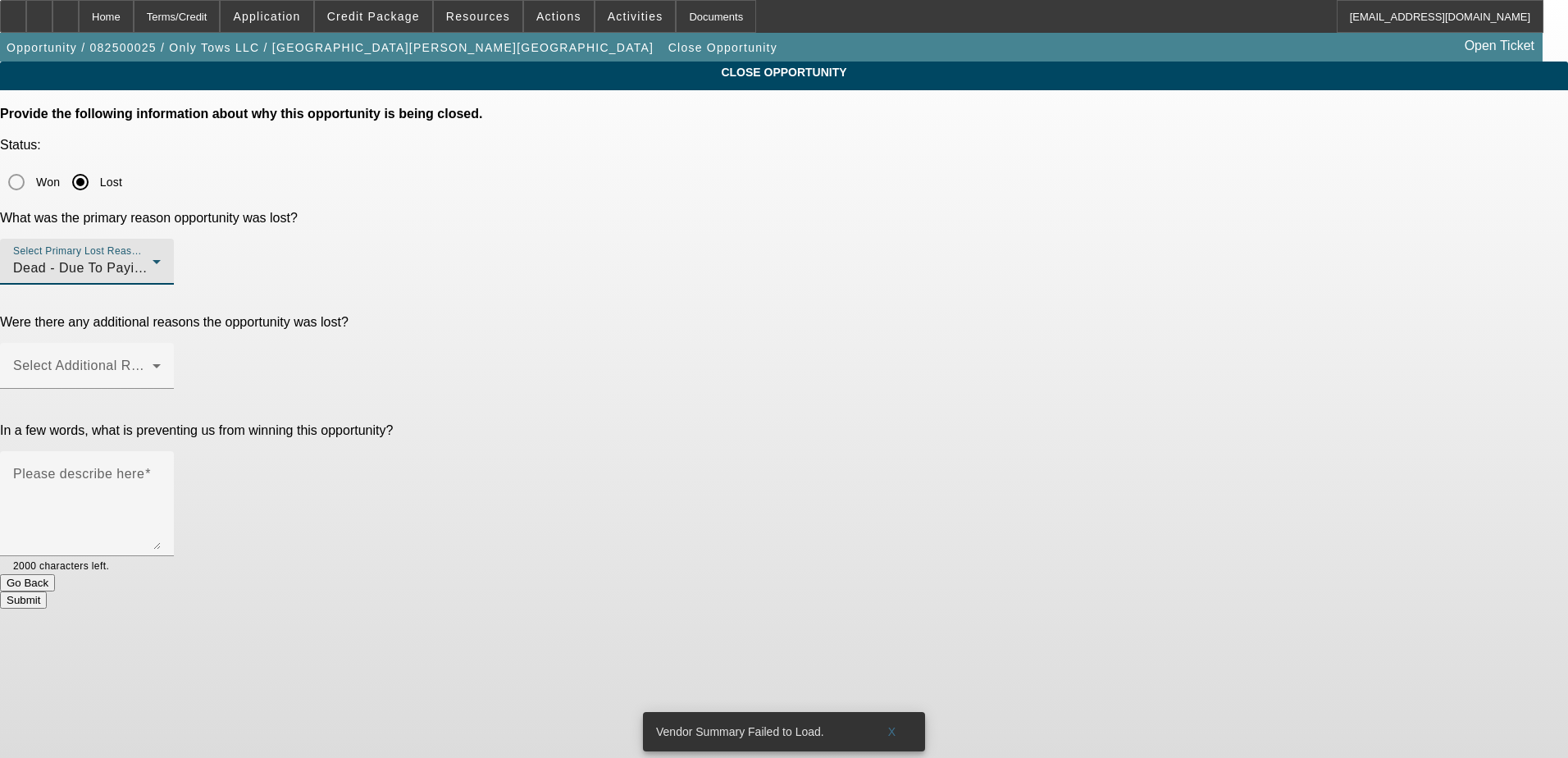
click at [1130, 214] on div "CLOSE OPPORTUNITY Provide the following information about why this opportunity …" at bounding box center [784, 335] width 1568 height 547
click at [153, 362] on span at bounding box center [83, 372] width 139 height 20
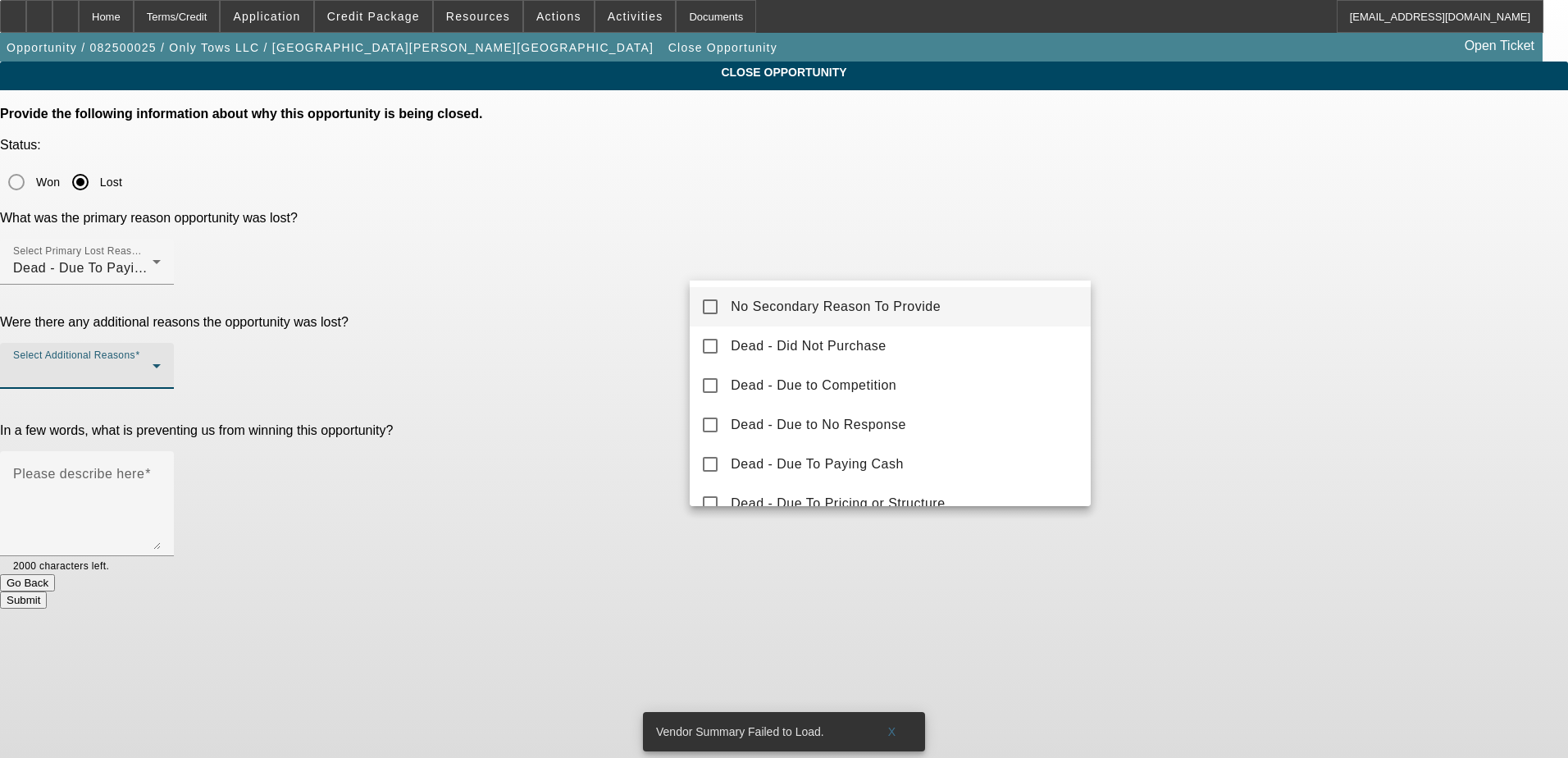
click at [978, 296] on mat-option "No Secondary Reason To Provide" at bounding box center [890, 306] width 401 height 39
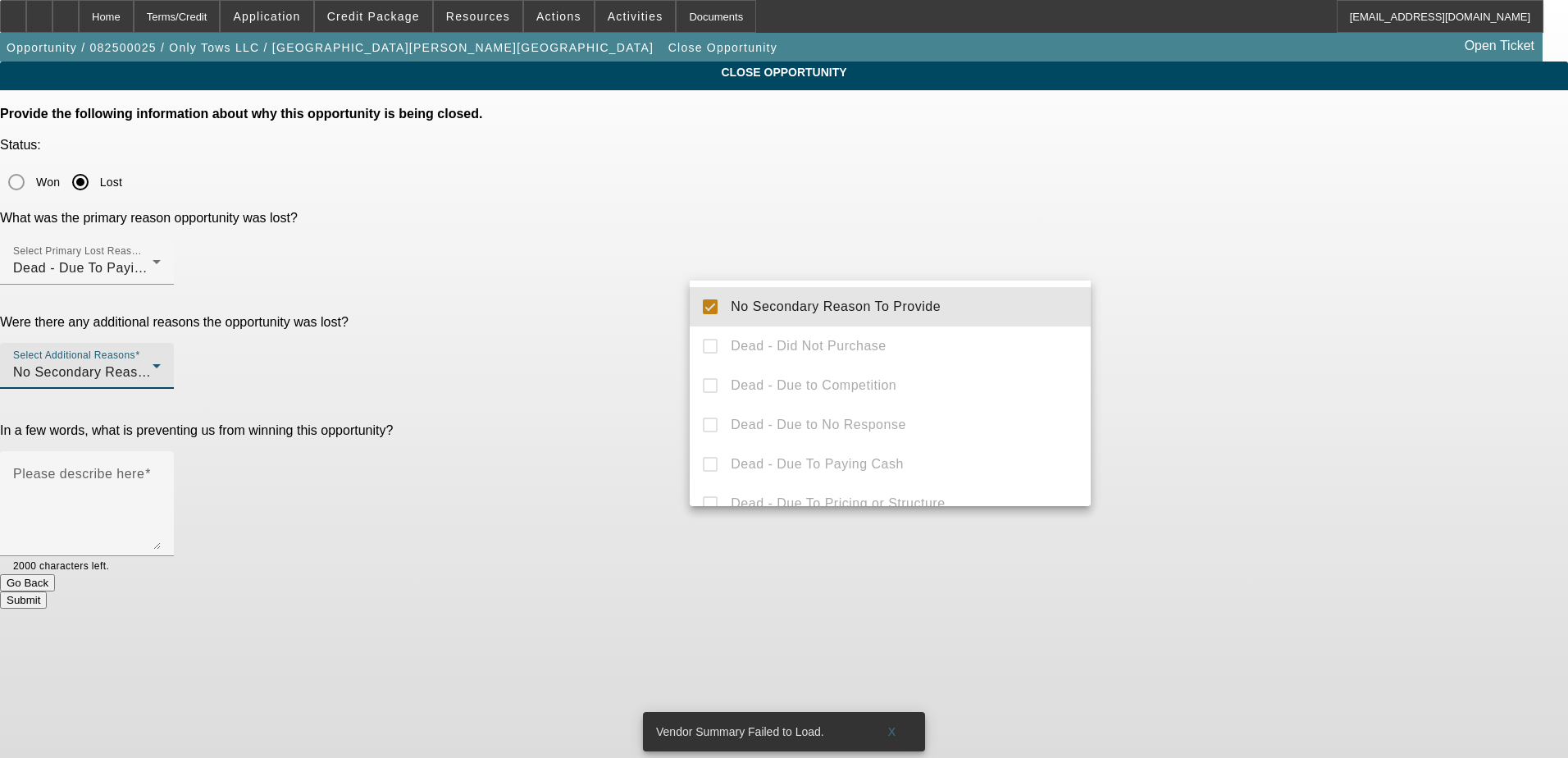
click at [1149, 265] on div at bounding box center [784, 379] width 1568 height 758
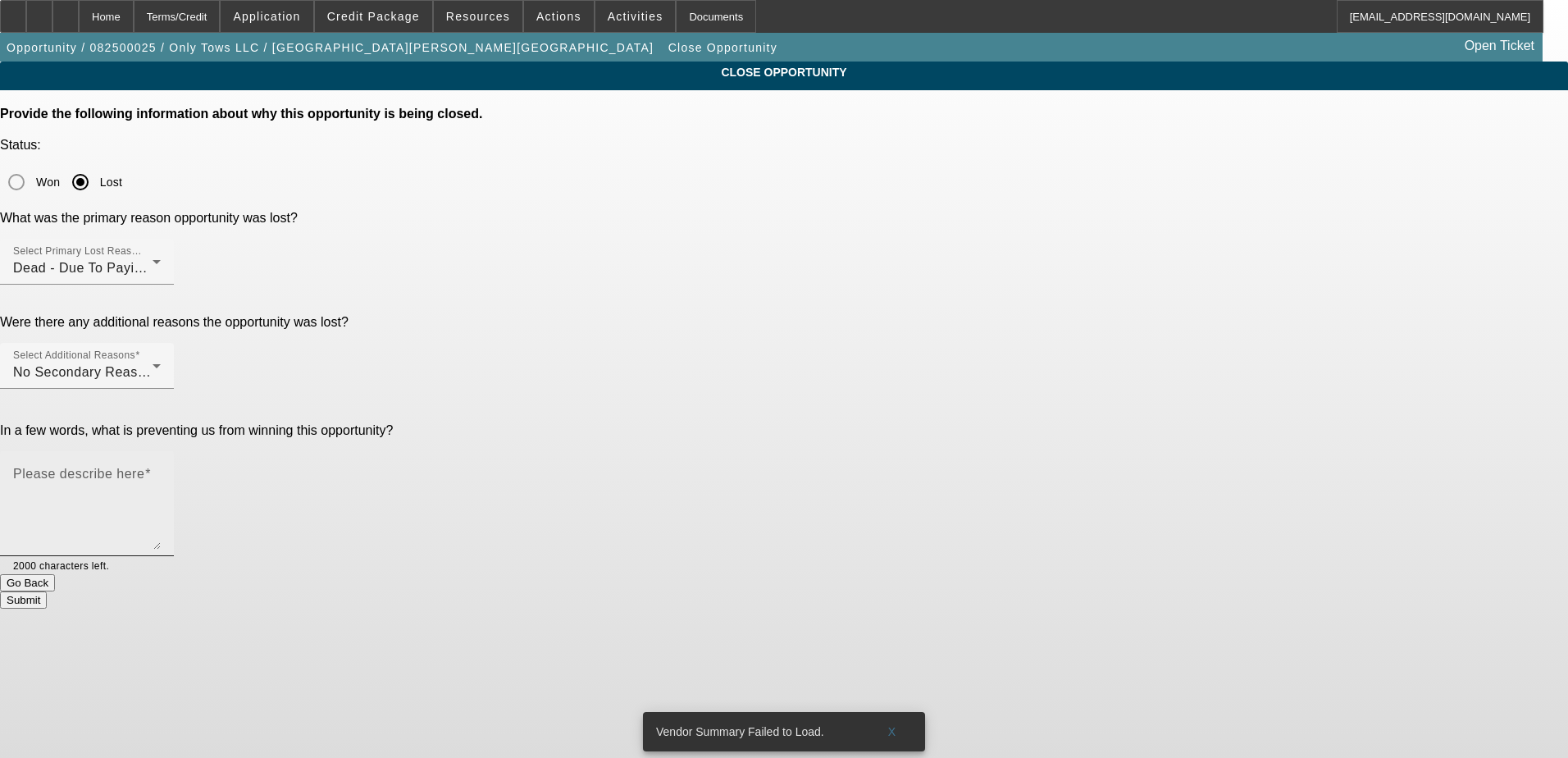
click at [144, 467] on mat-label "Please describe here" at bounding box center [78, 473] width 131 height 14
click at [161, 471] on textarea "Please describe here" at bounding box center [87, 510] width 148 height 78
type textarea "N"
type textarea "Never got the chance to try and get them approved, going to pay cash for a truck"
click at [47, 591] on button "Submit" at bounding box center [23, 599] width 47 height 18
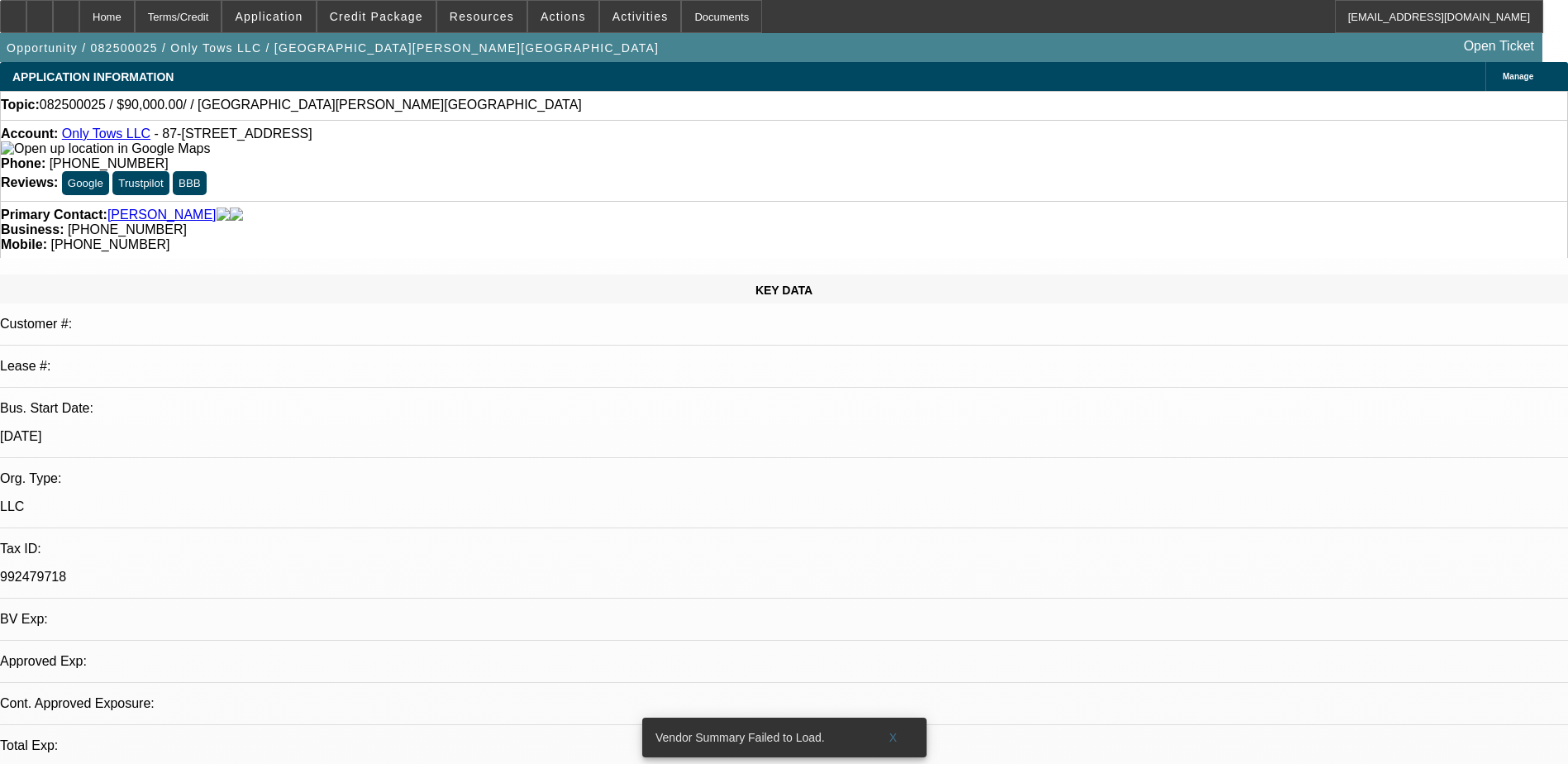
select select "0"
select select "2"
select select "0.1"
select select "4"
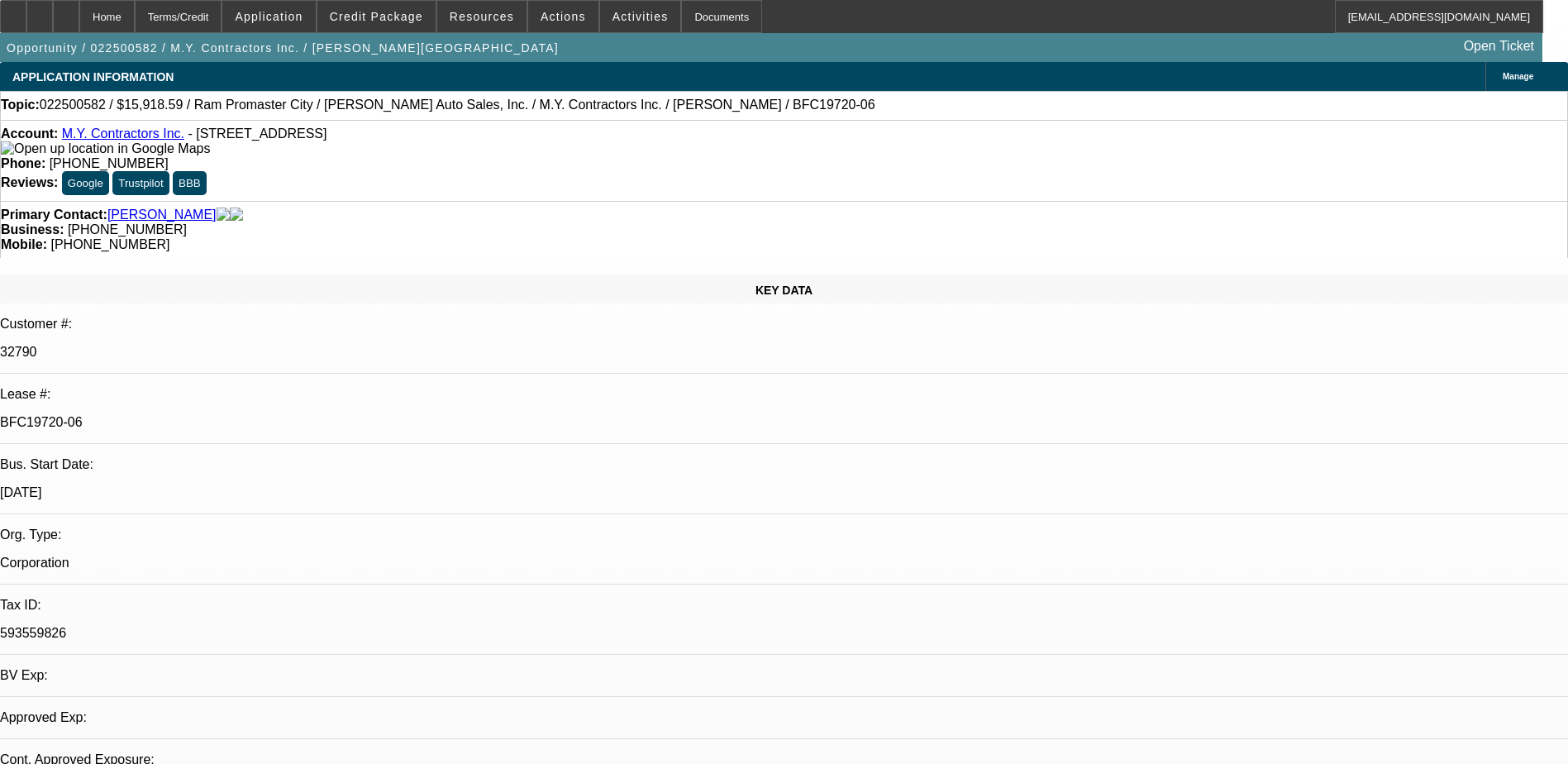
select select "0"
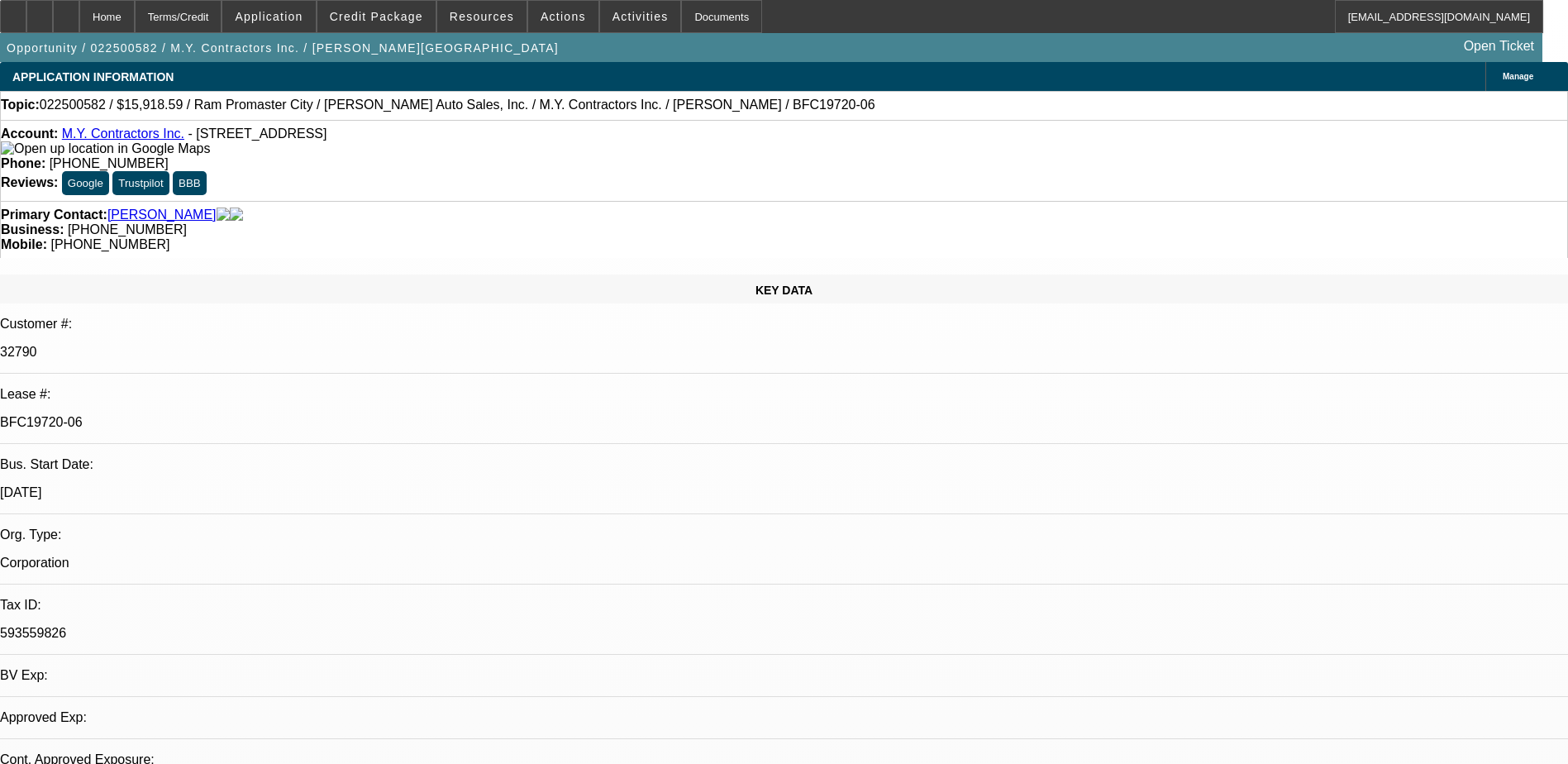
select select "0"
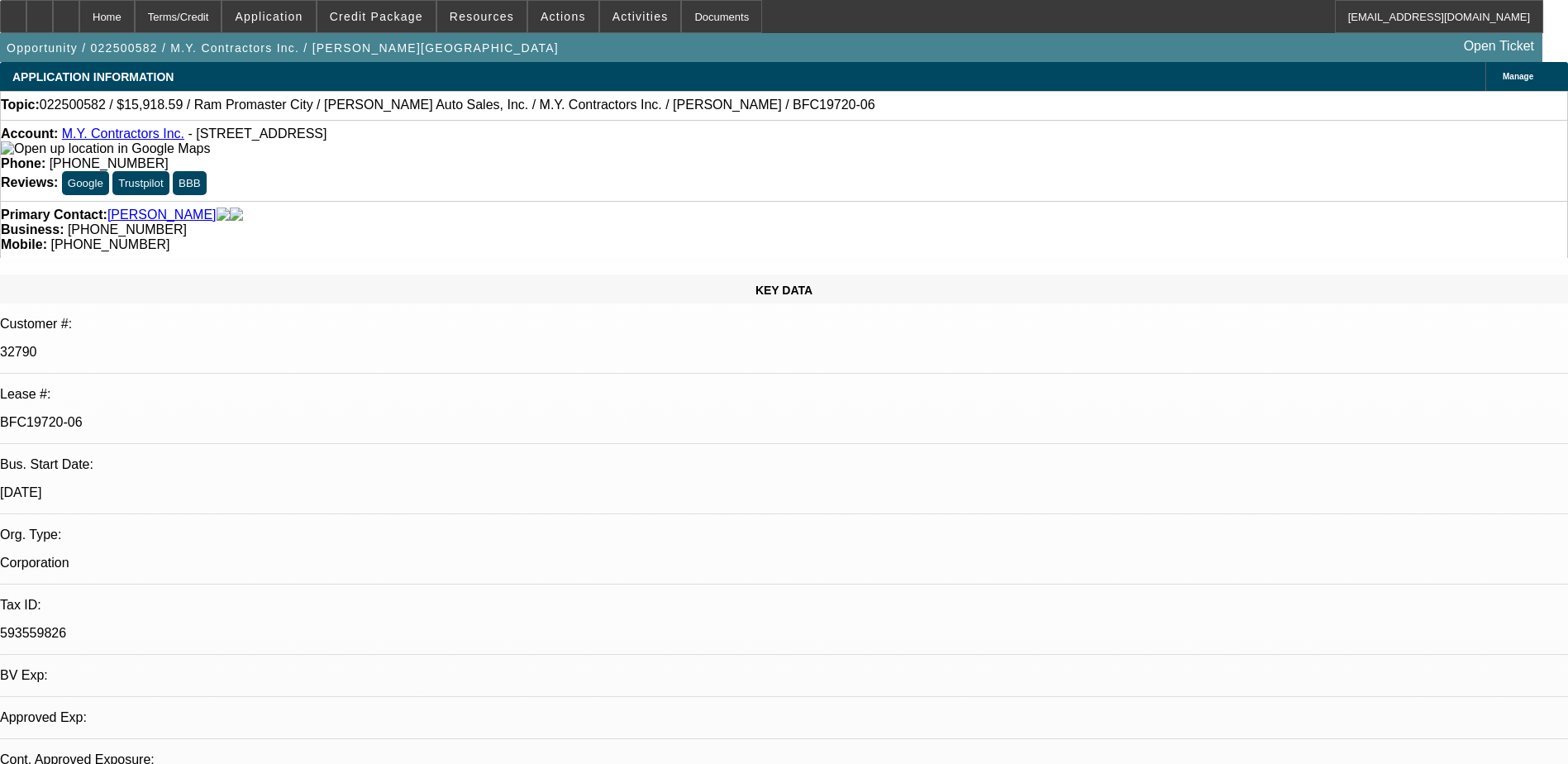
select select "0"
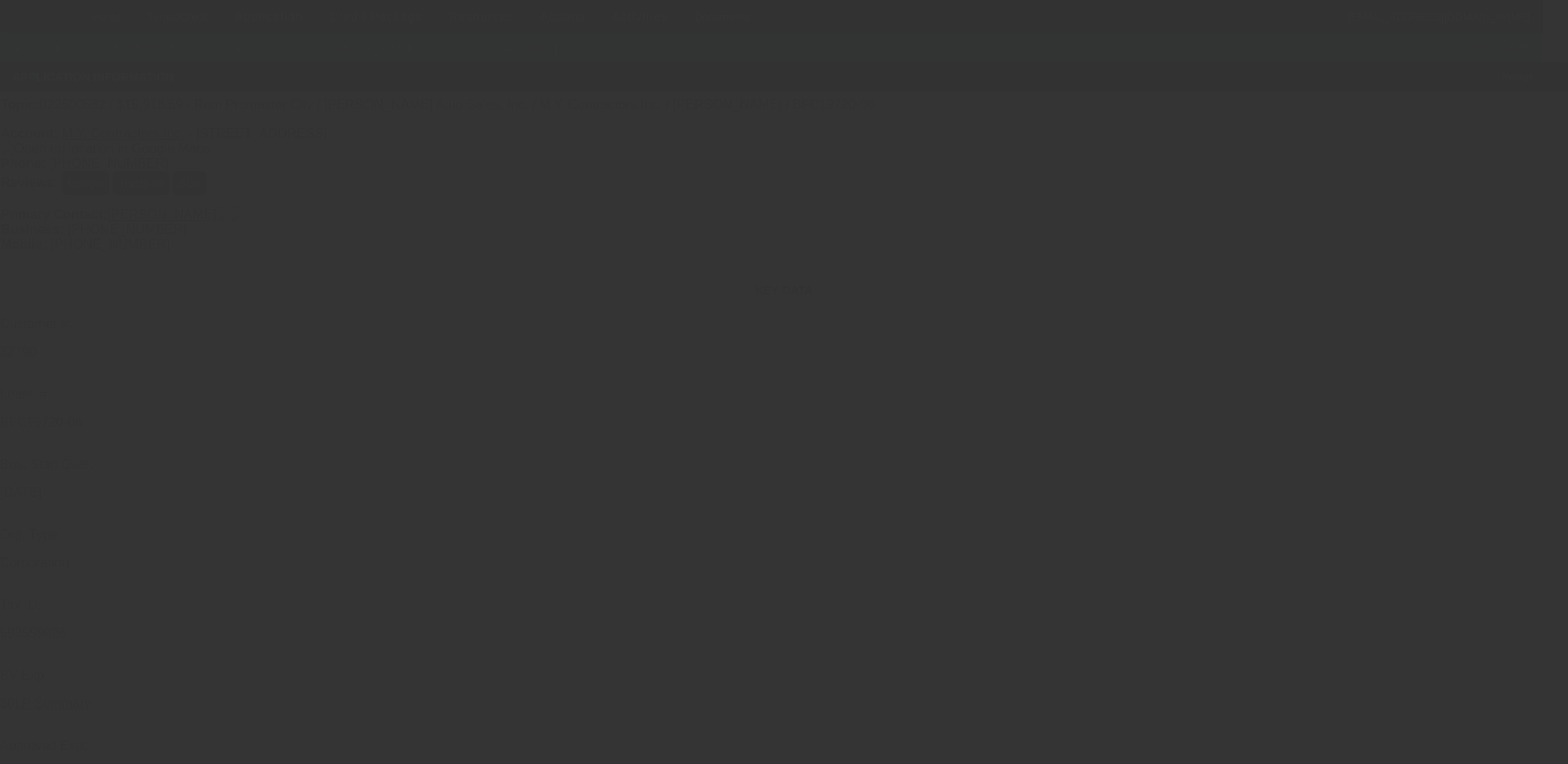
select select "1"
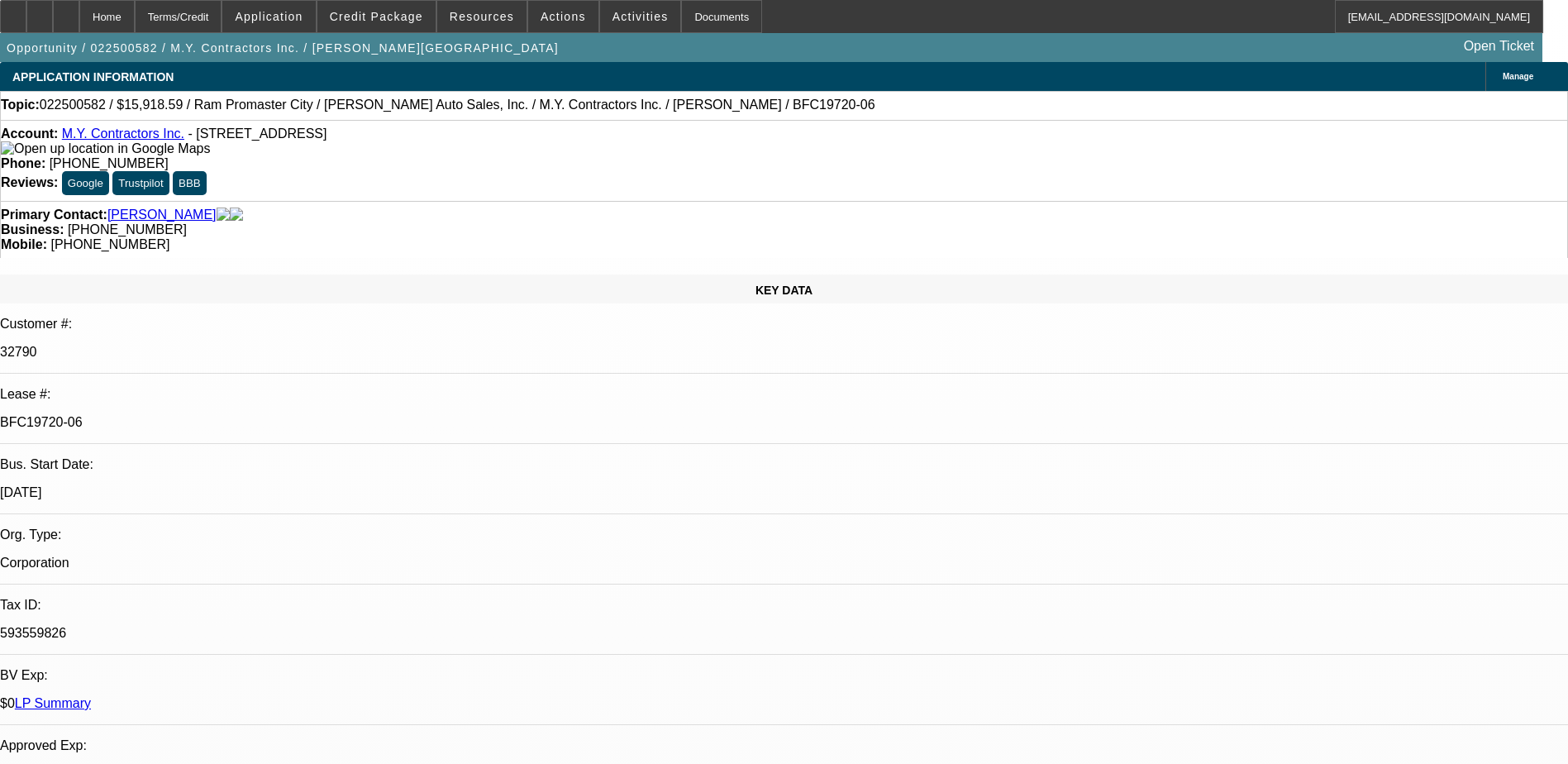
select select "3"
select select "6"
select select "1"
select select "6"
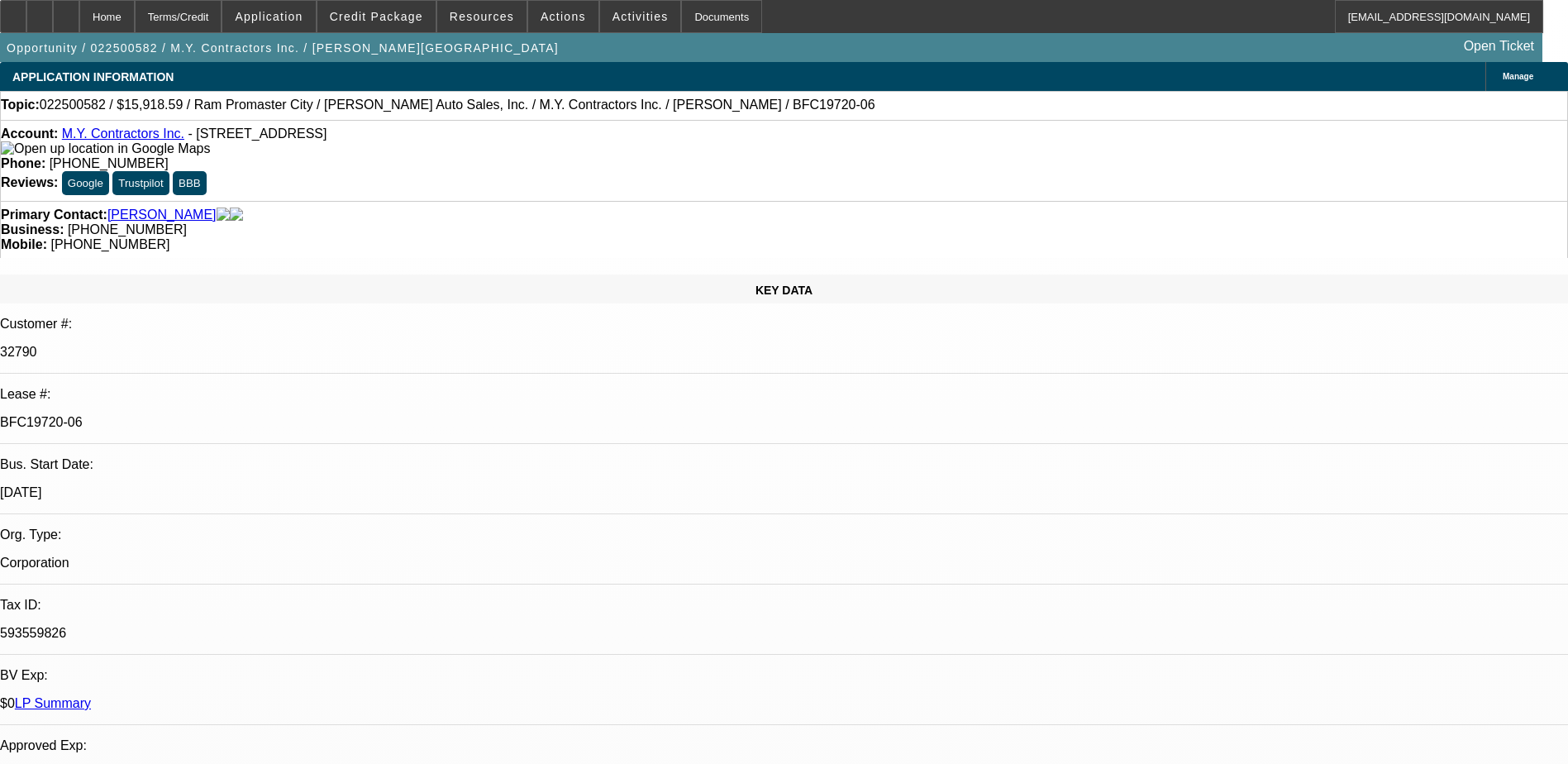
select select "1"
select select "6"
select select "1"
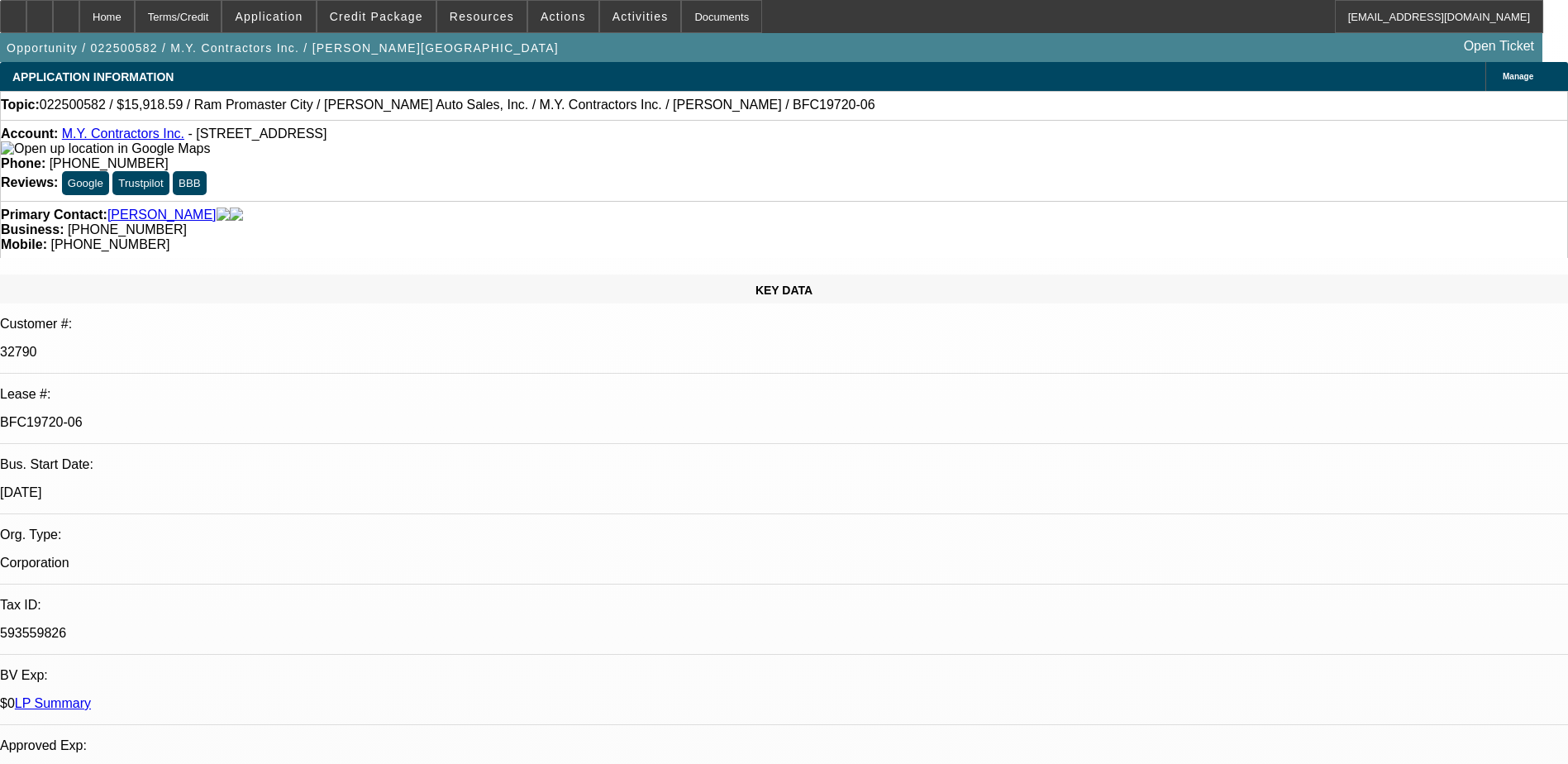
select select "6"
click at [79, 13] on div at bounding box center [66, 16] width 26 height 33
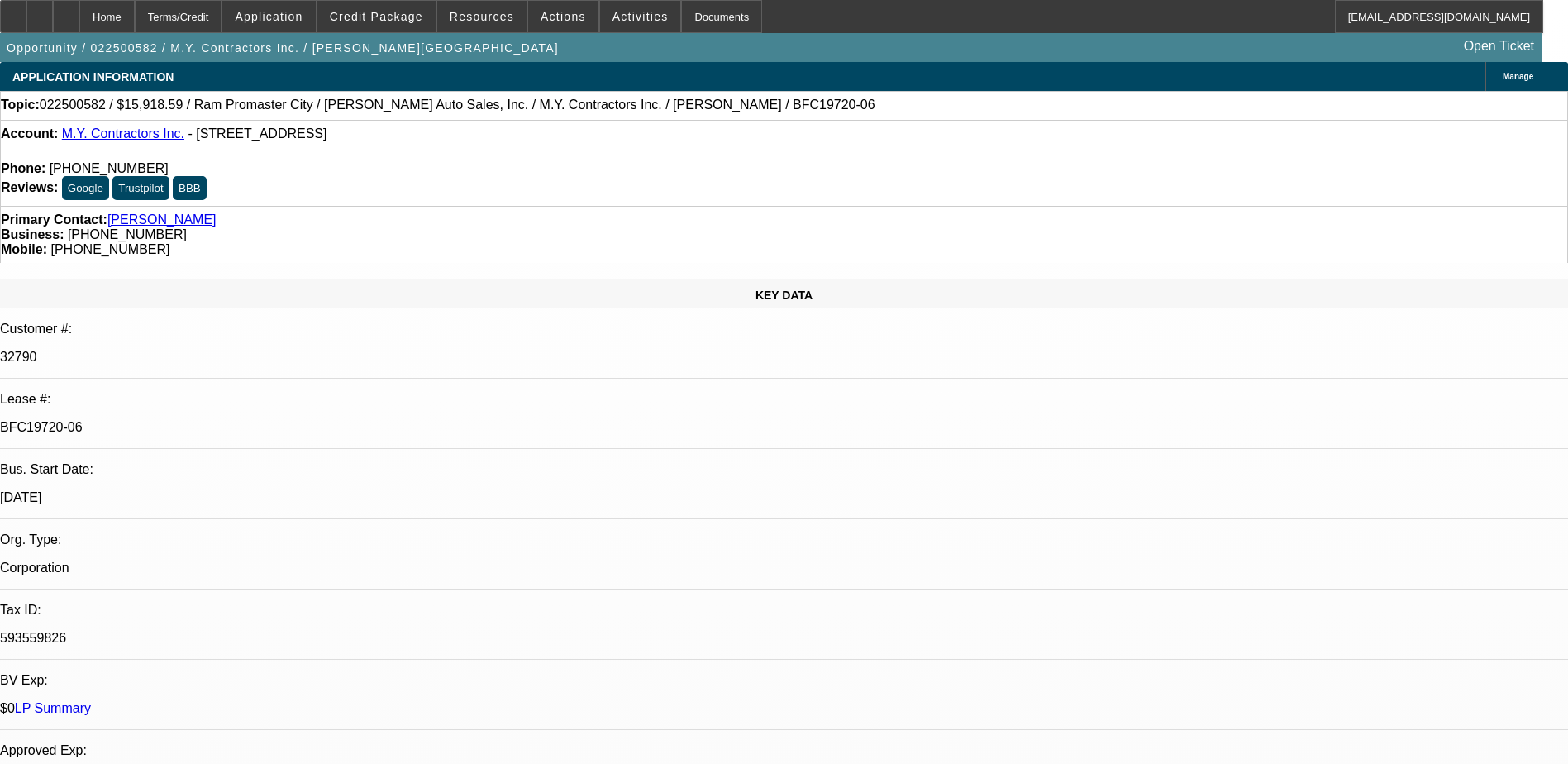
select select "0"
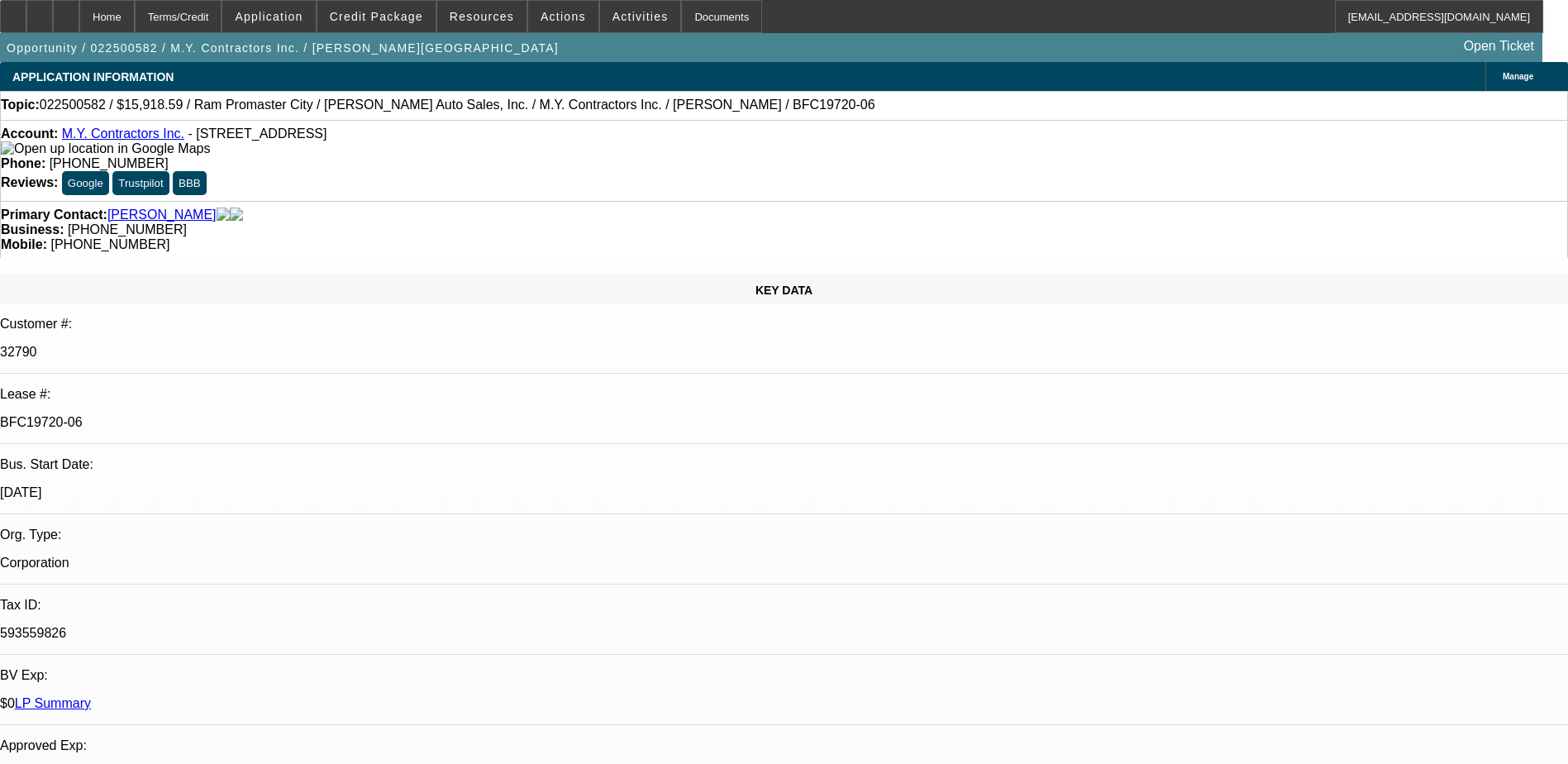
select select "0"
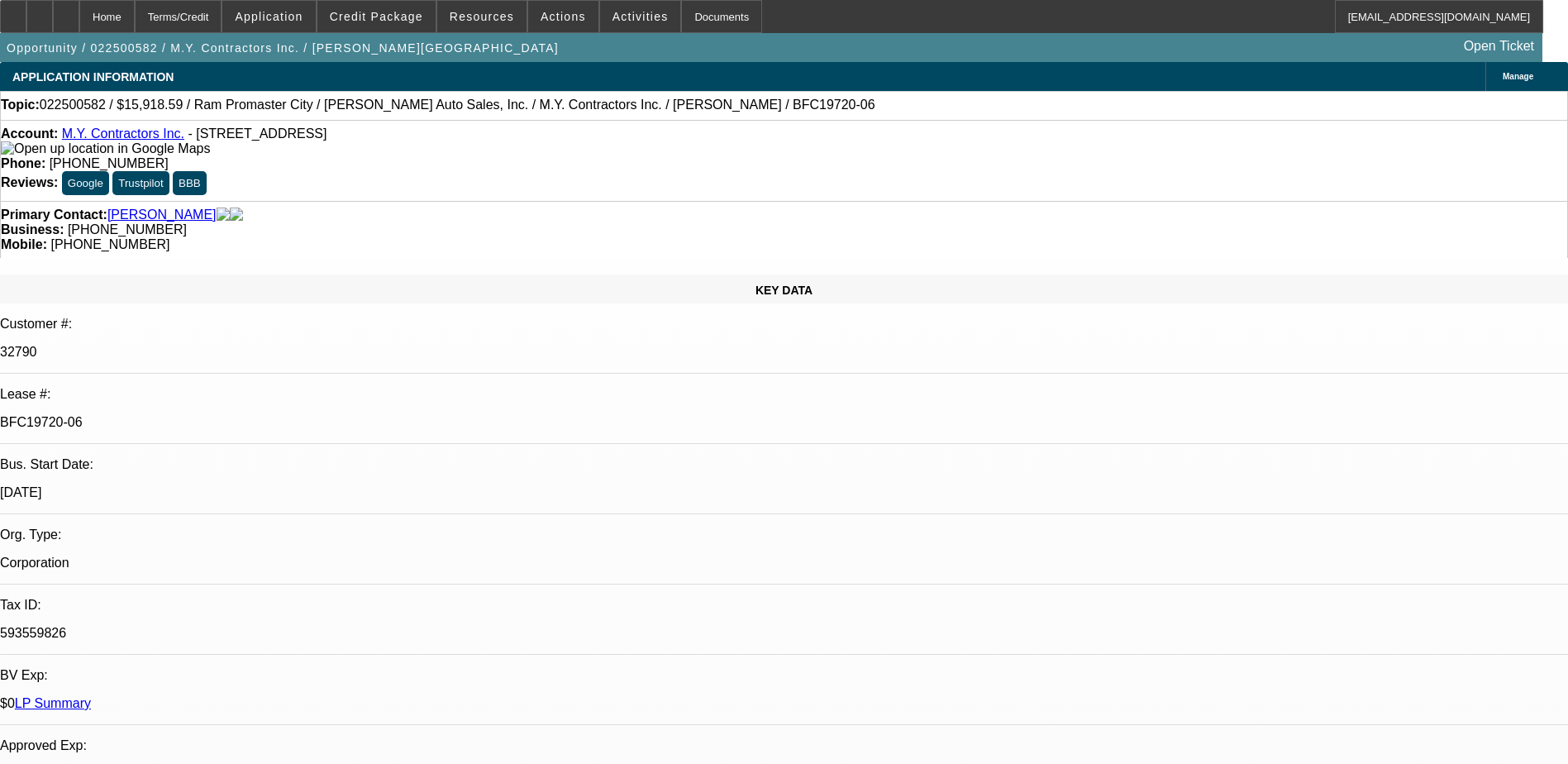
select select "0"
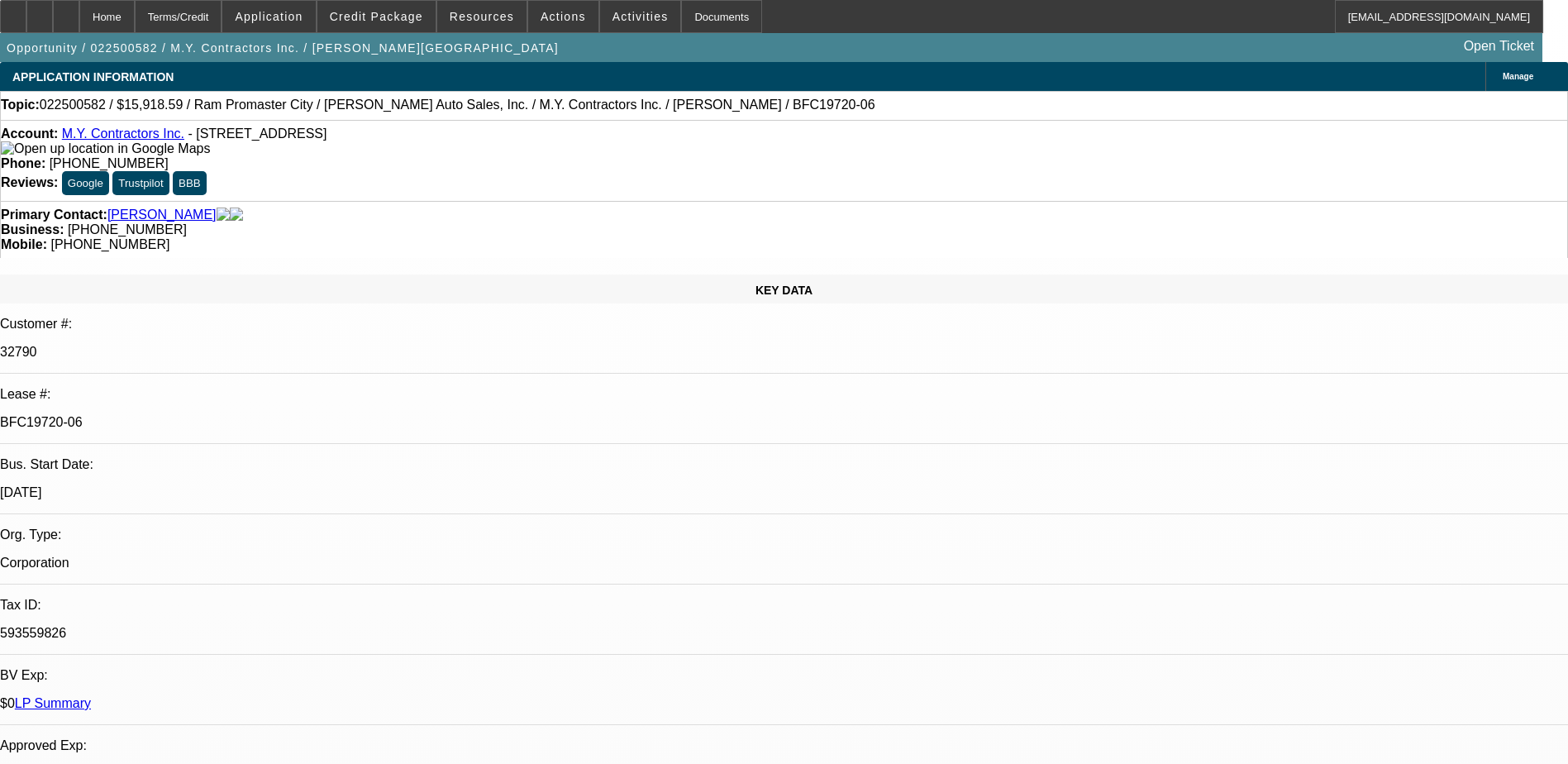
select select "0"
select select "1"
select select "3"
select select "6"
select select "1"
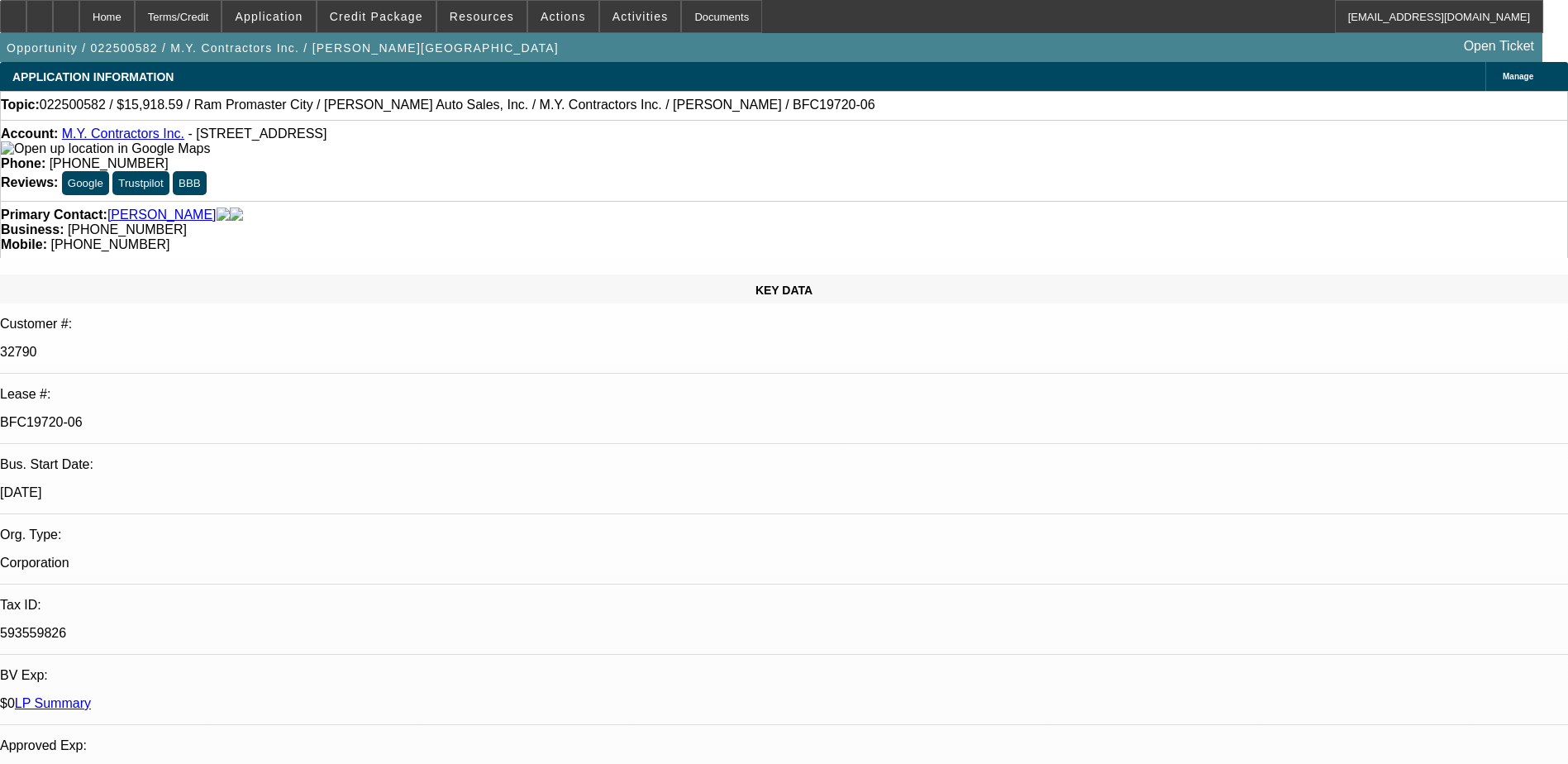
select select "1"
select select "6"
select select "1"
select select "6"
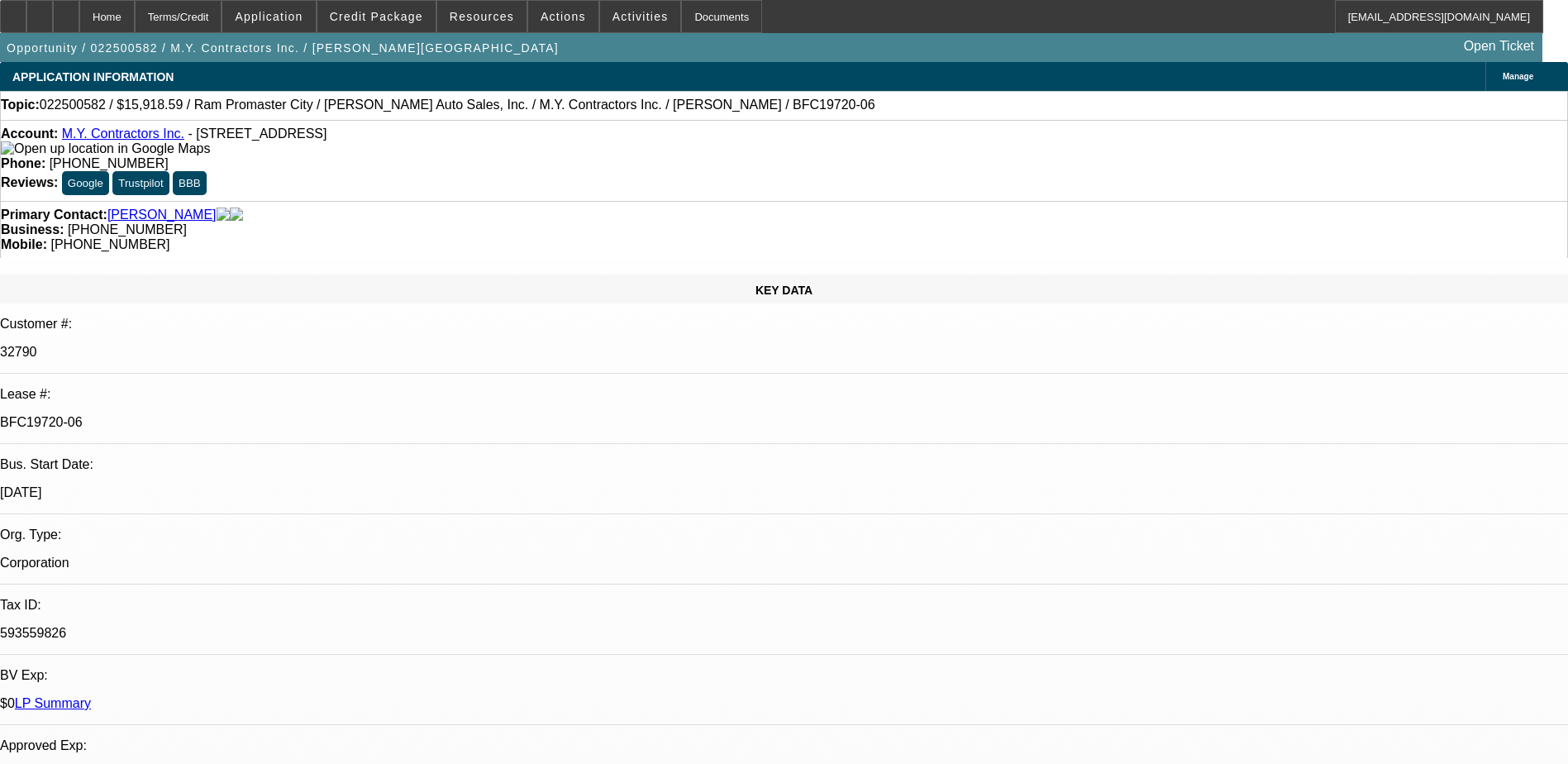
select select "1"
select select "6"
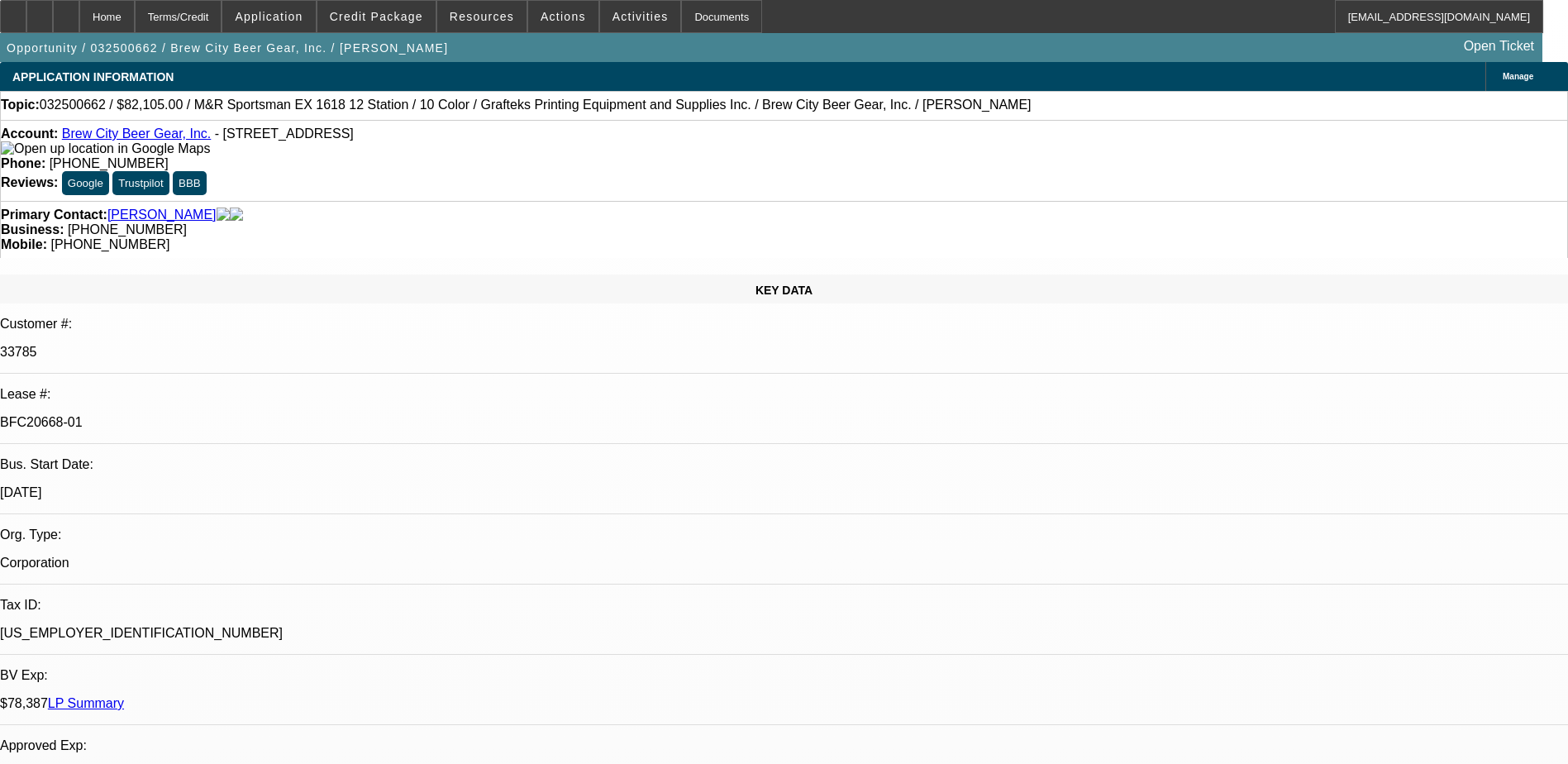
select select "0"
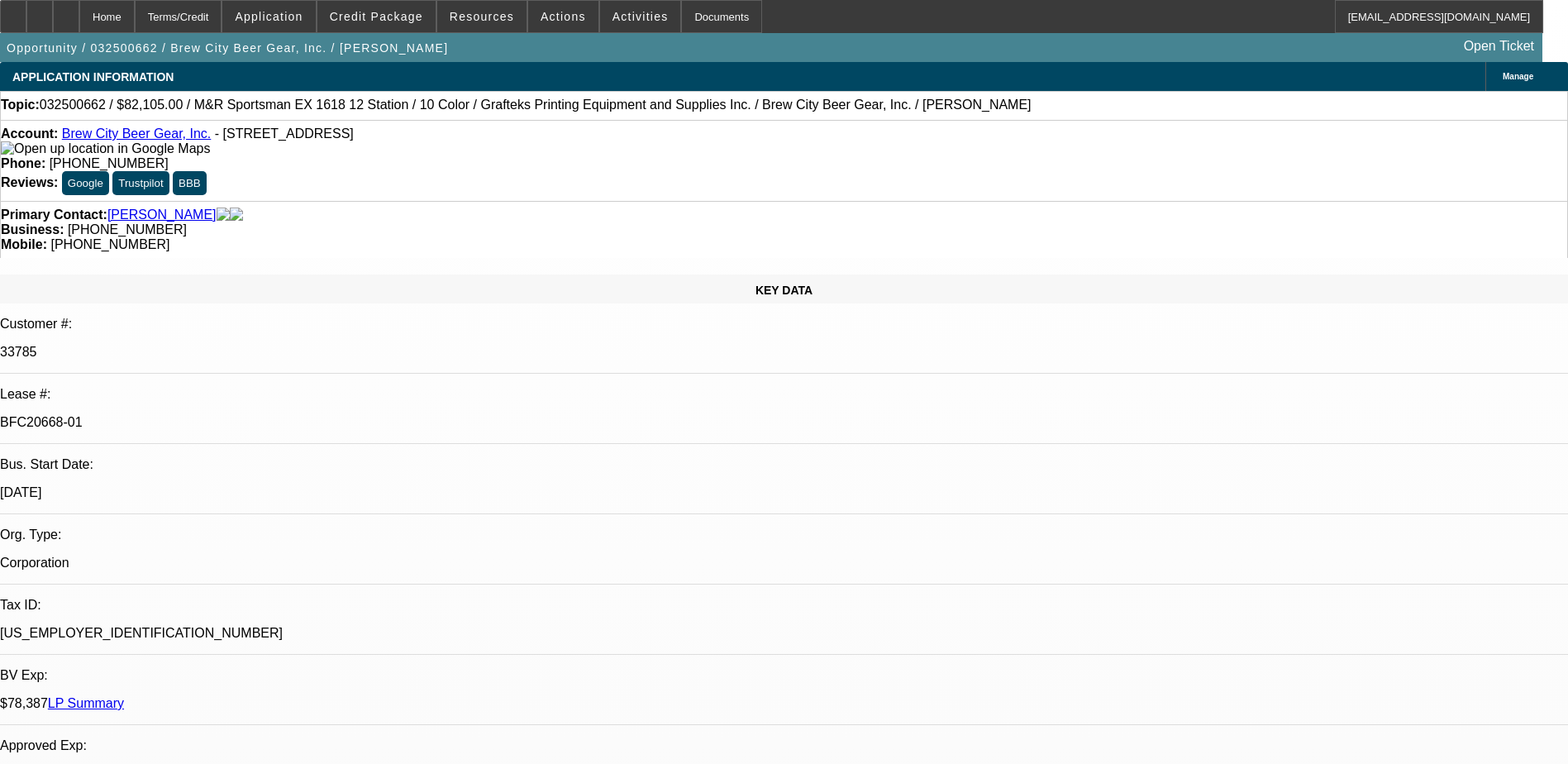
select select "0"
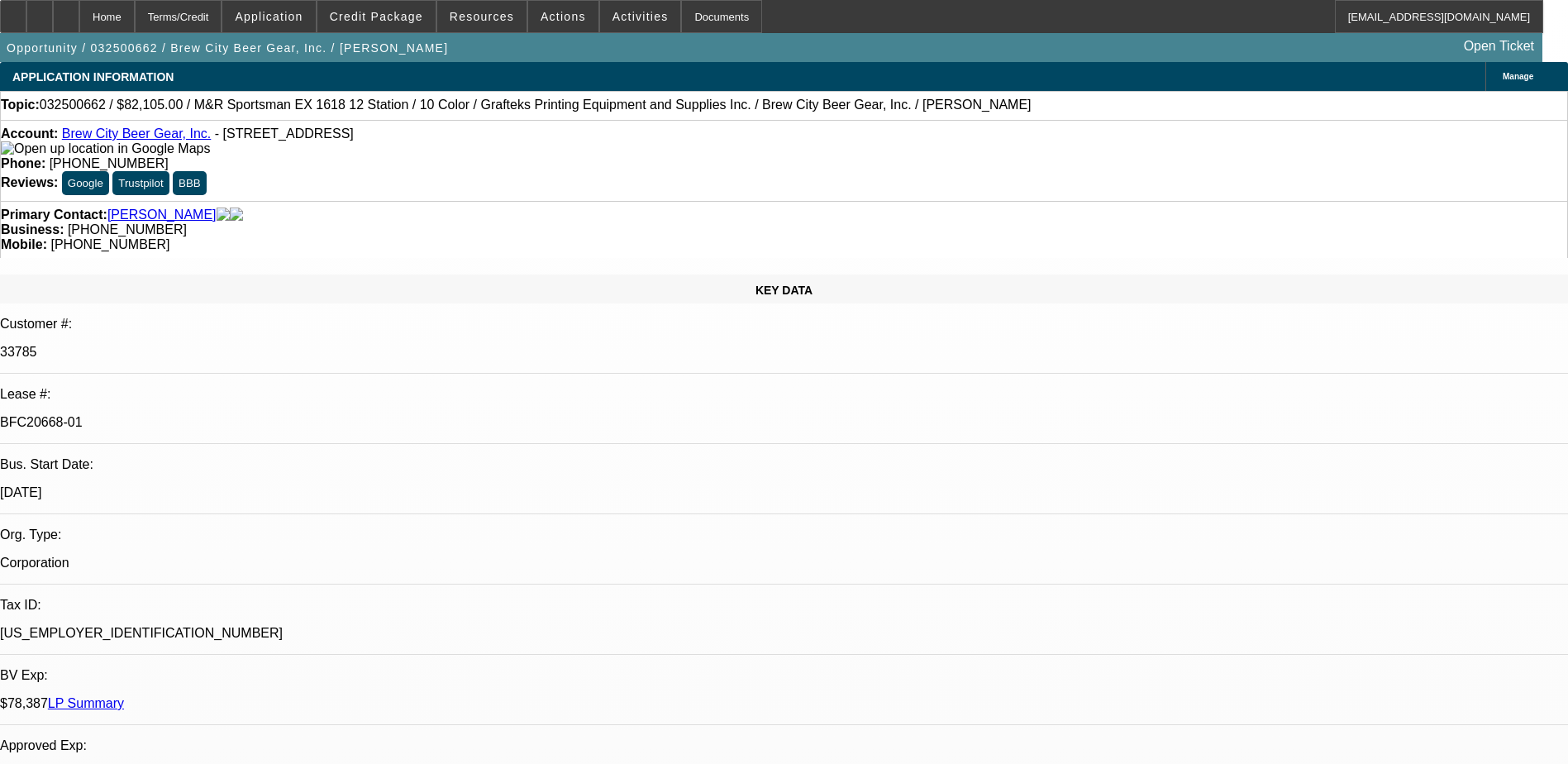
select select "0"
select select "1"
select select "2"
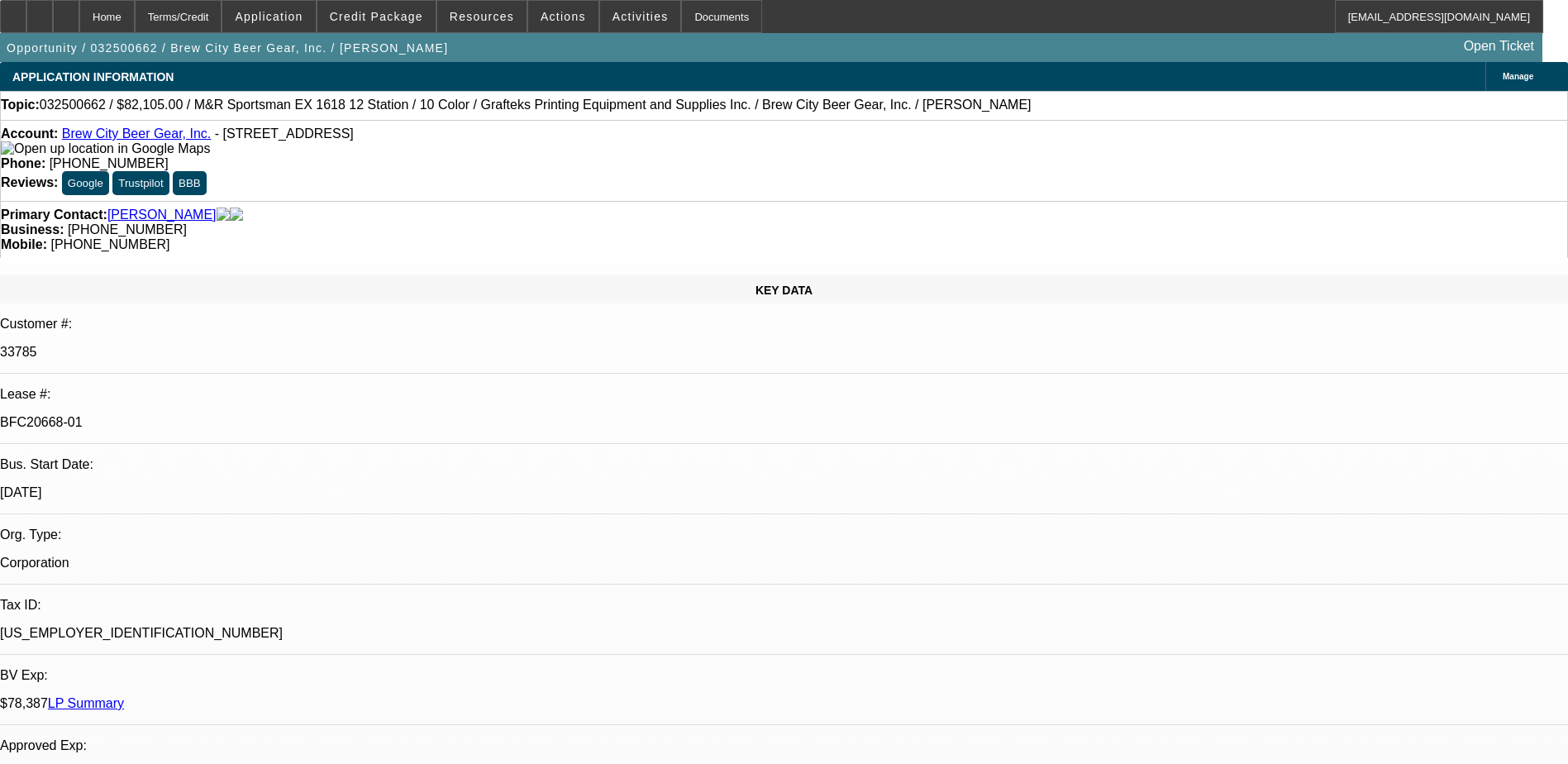
select select "1"
select select "2"
select select "1"
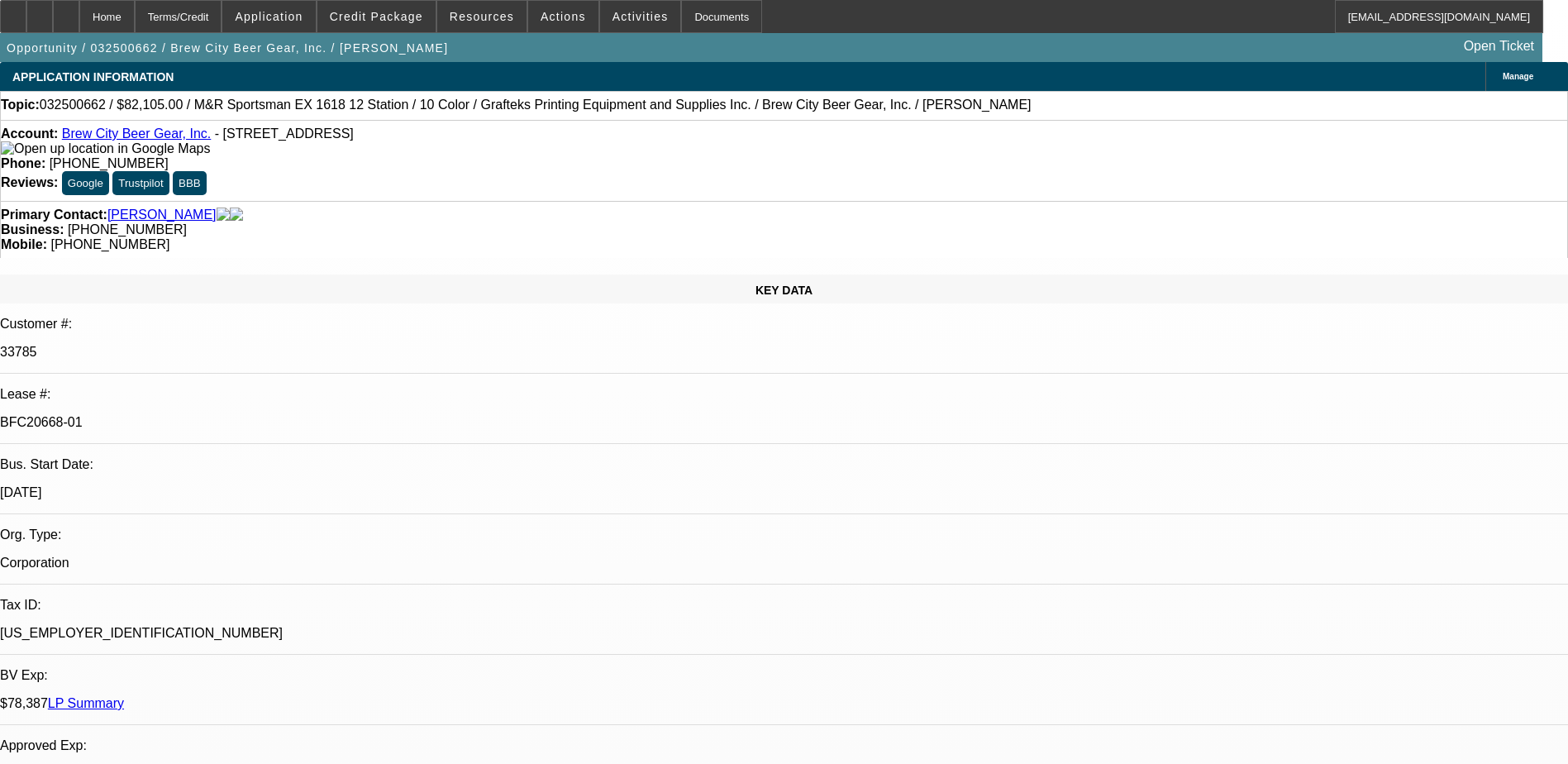
select select "2"
select select "1"
select select "2"
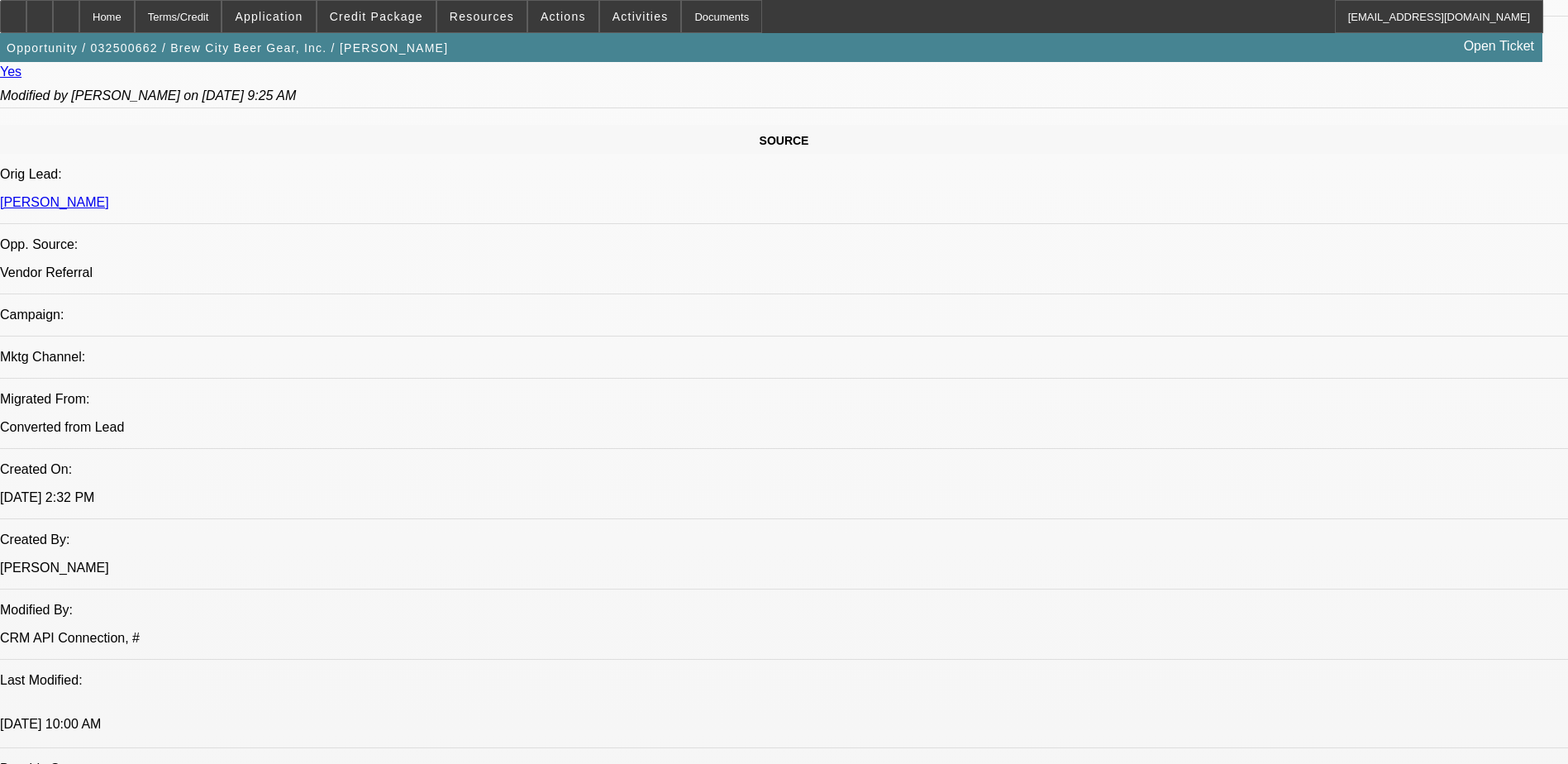
scroll to position [992, 0]
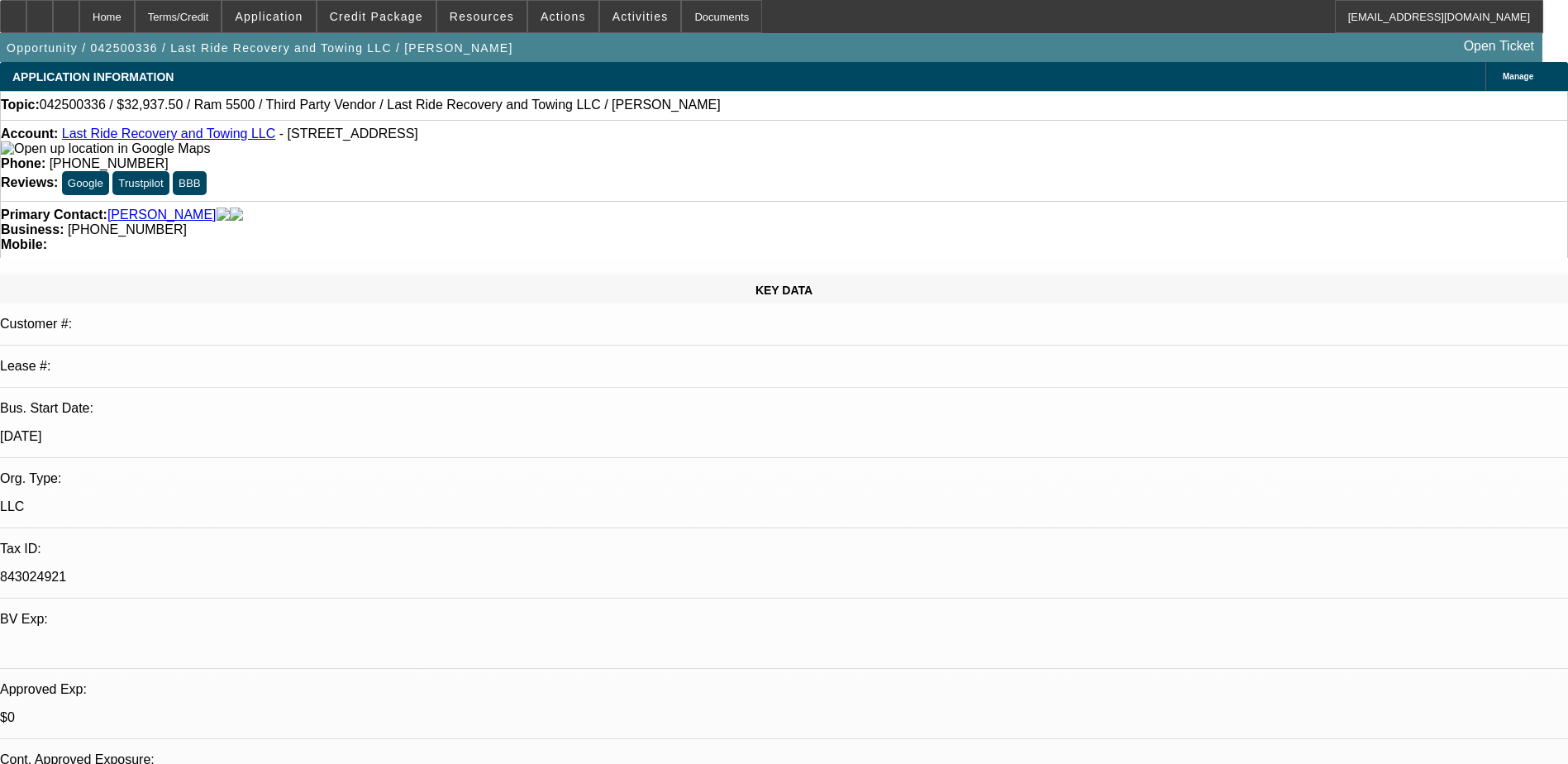
select select "0.15"
select select "0"
select select "3"
select select "0.1"
select select "4"
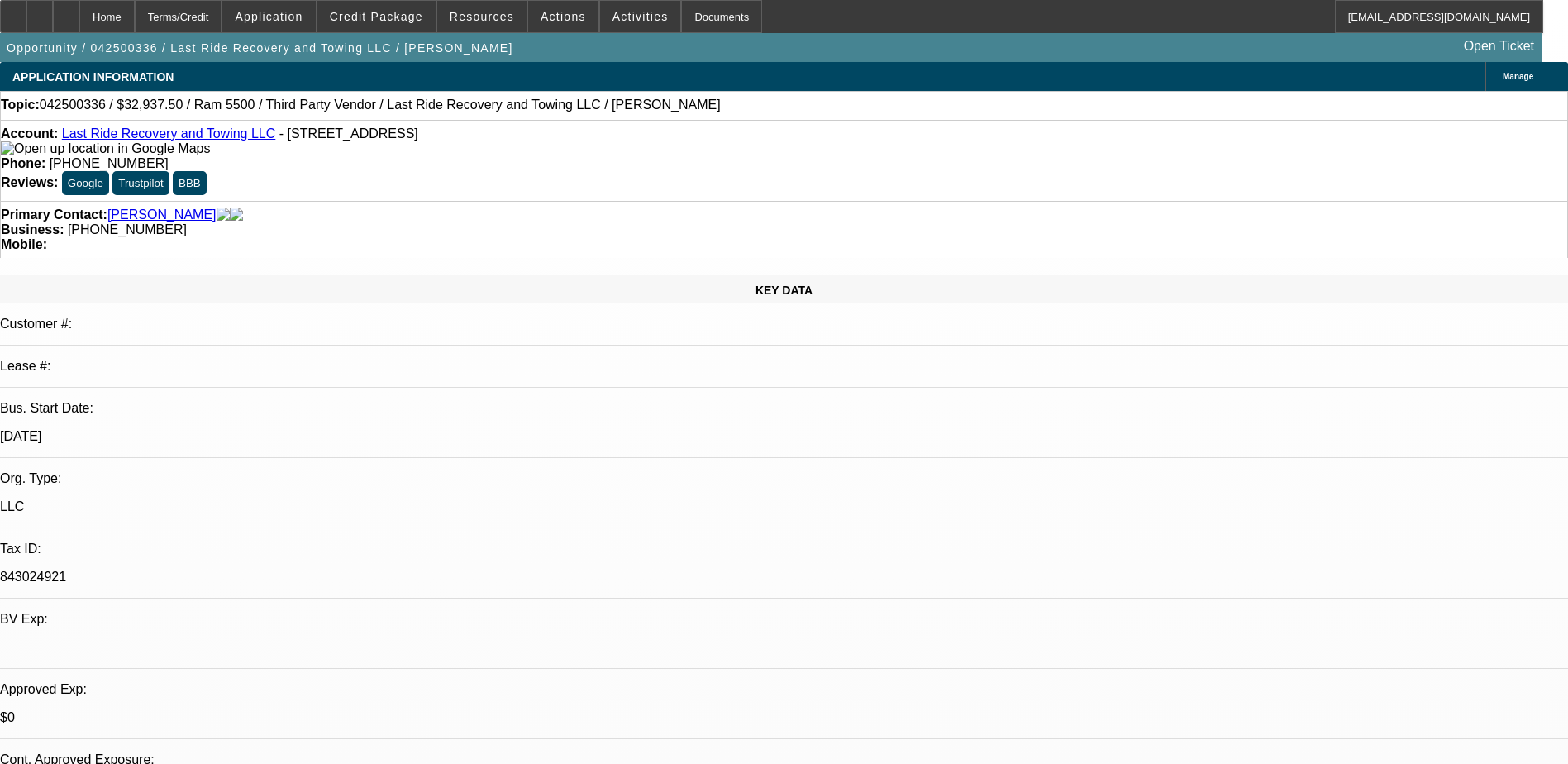
select select "0.15"
select select "0"
select select "3"
select select "0.1"
select select "4"
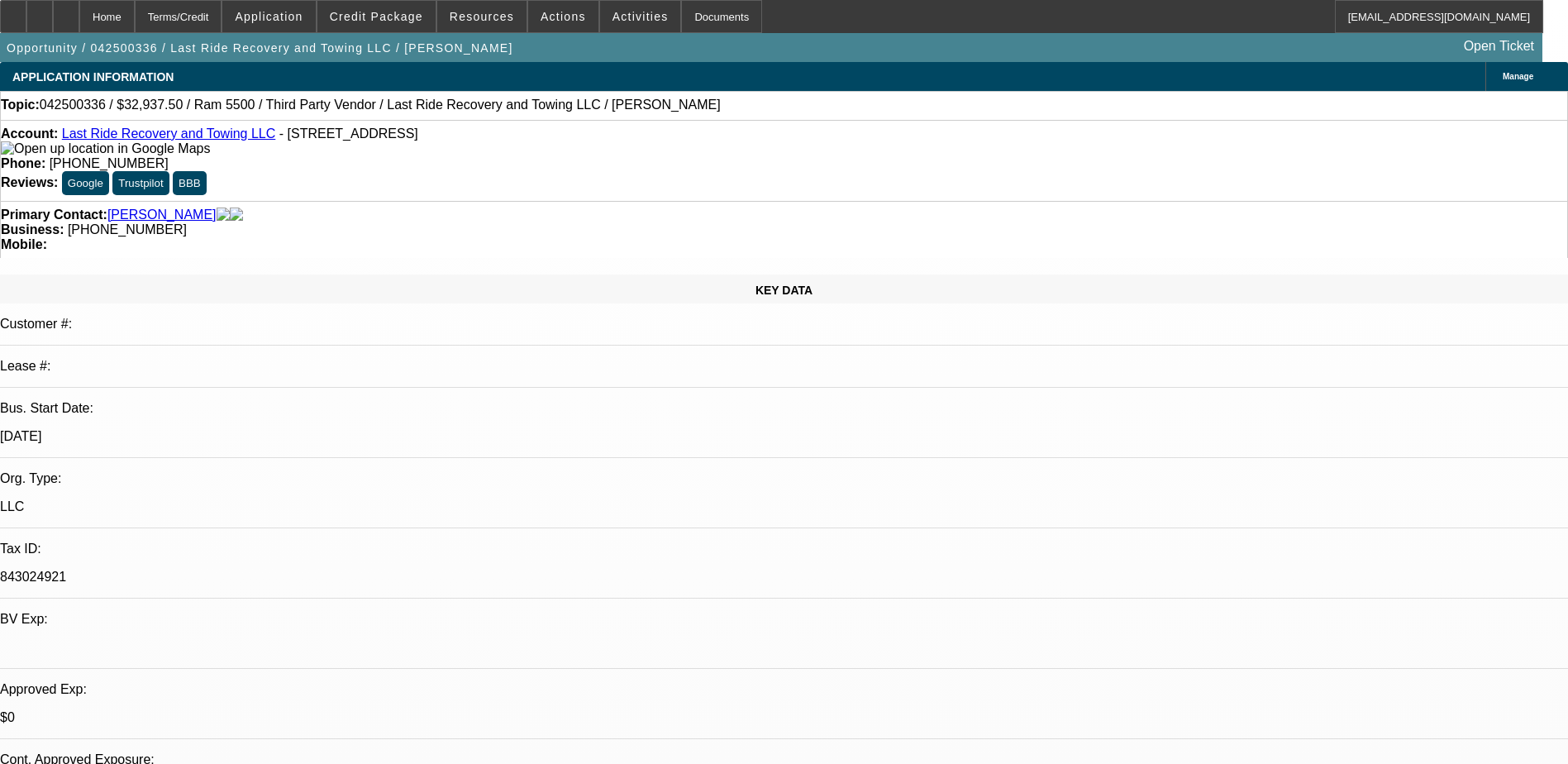
select select "0.15"
select select "0"
select select "3"
select select "0"
select select "6"
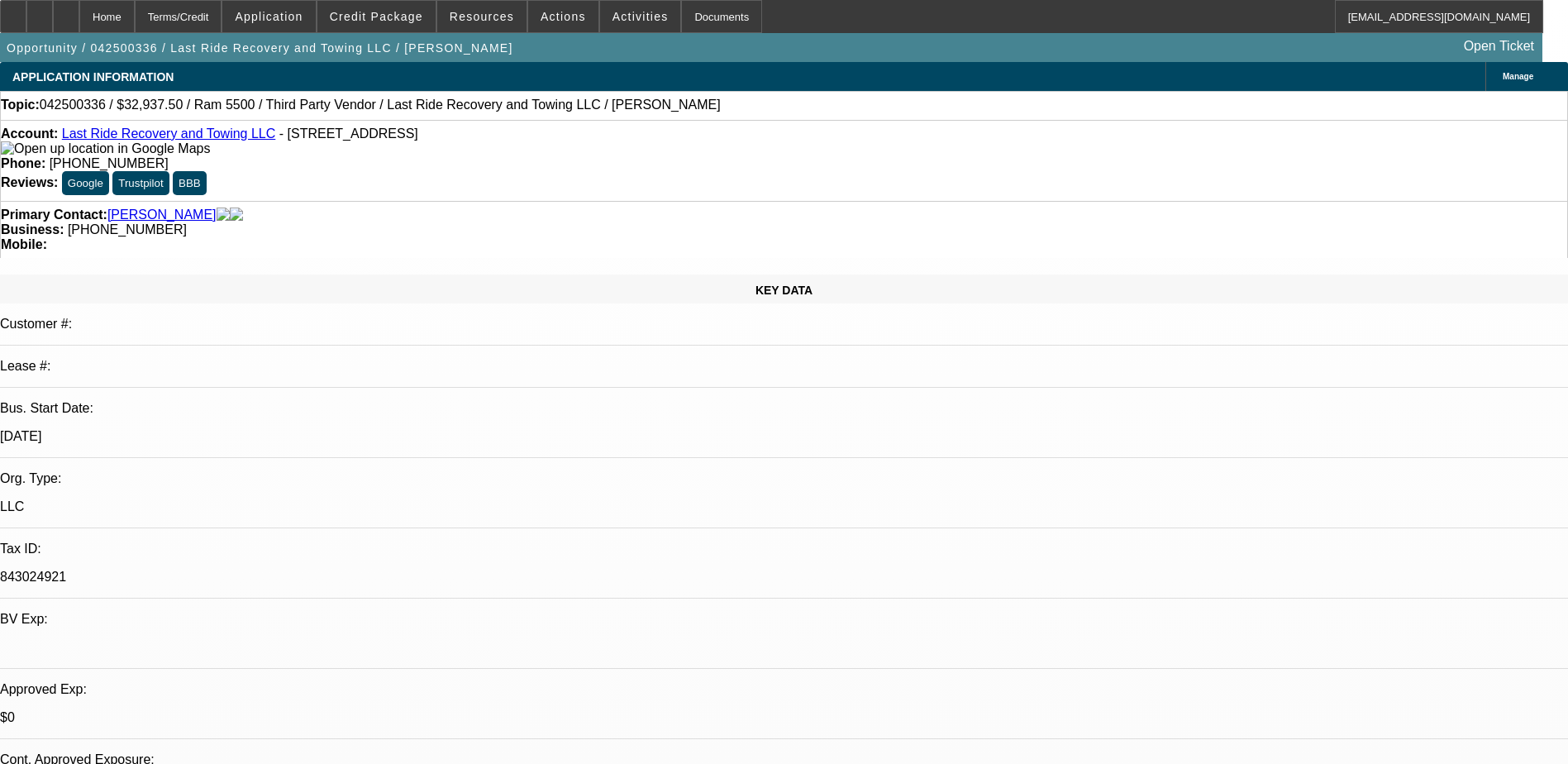
select select "0.15"
select select "2"
select select "0.1"
select select "4"
select select "0"
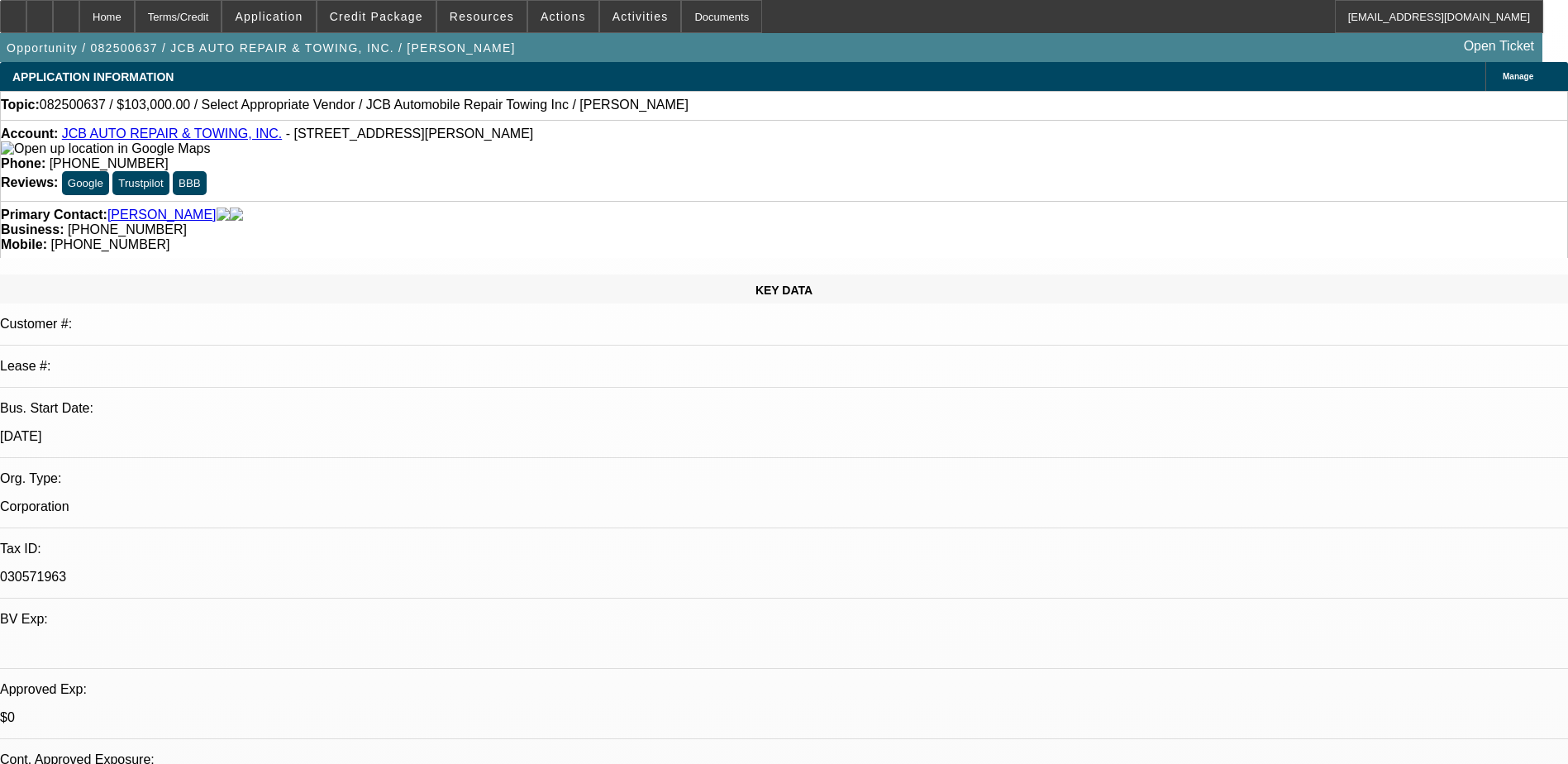
select select "2"
select select "0.1"
select select "4"
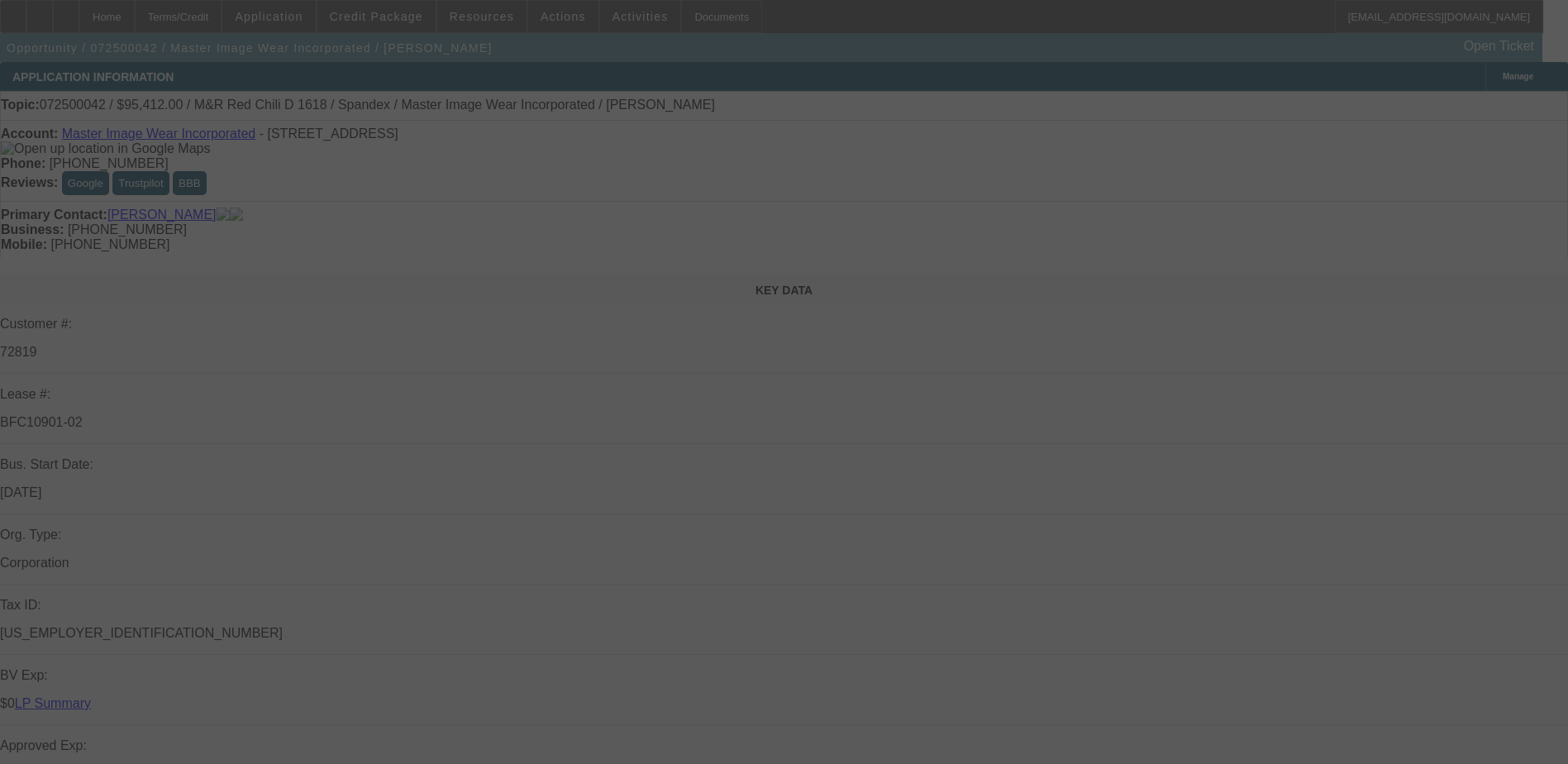
select select "0"
select select "0.1"
select select "4"
select select "0"
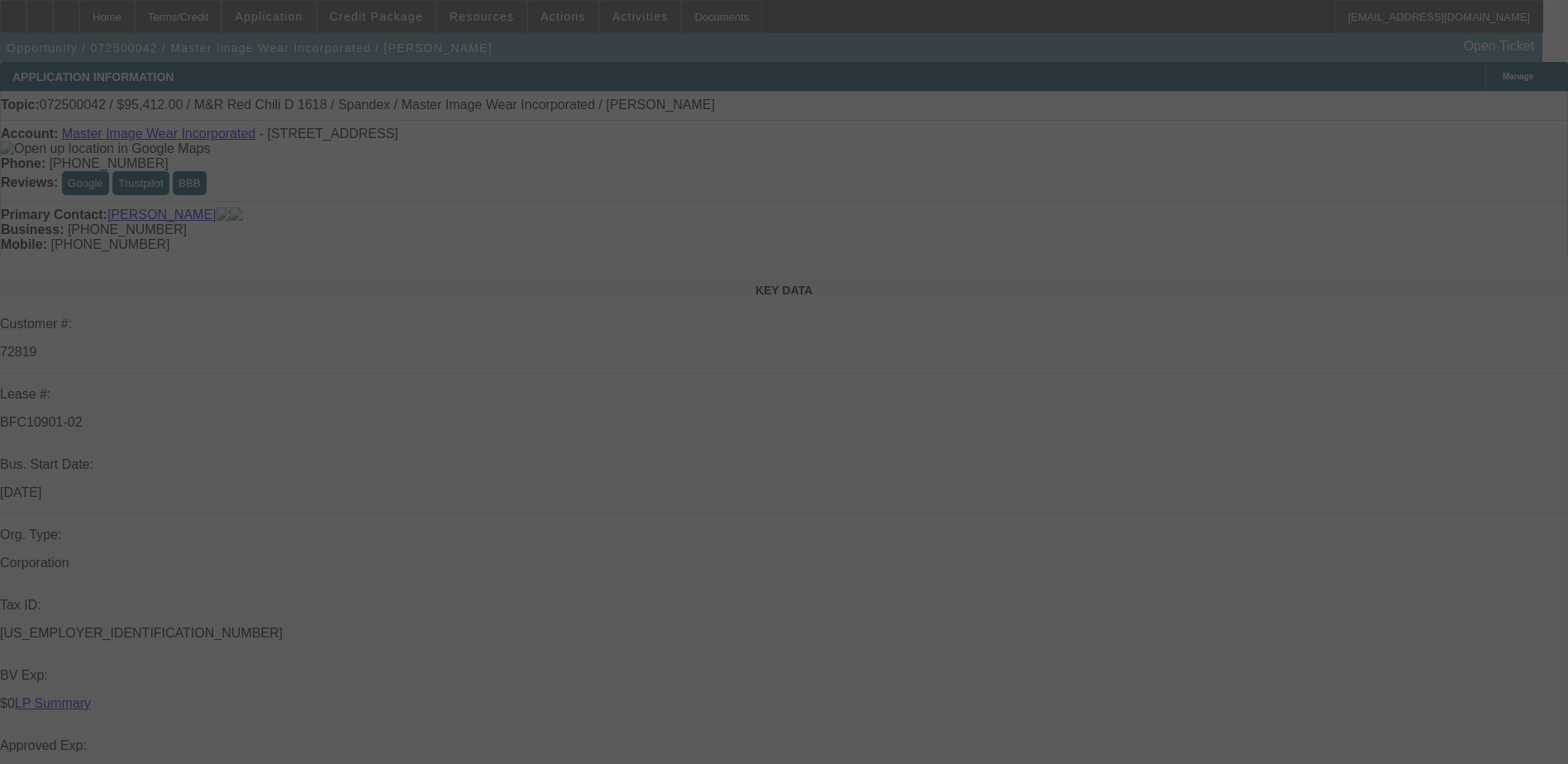
select select "0"
select select "0.1"
select select "4"
select select "0"
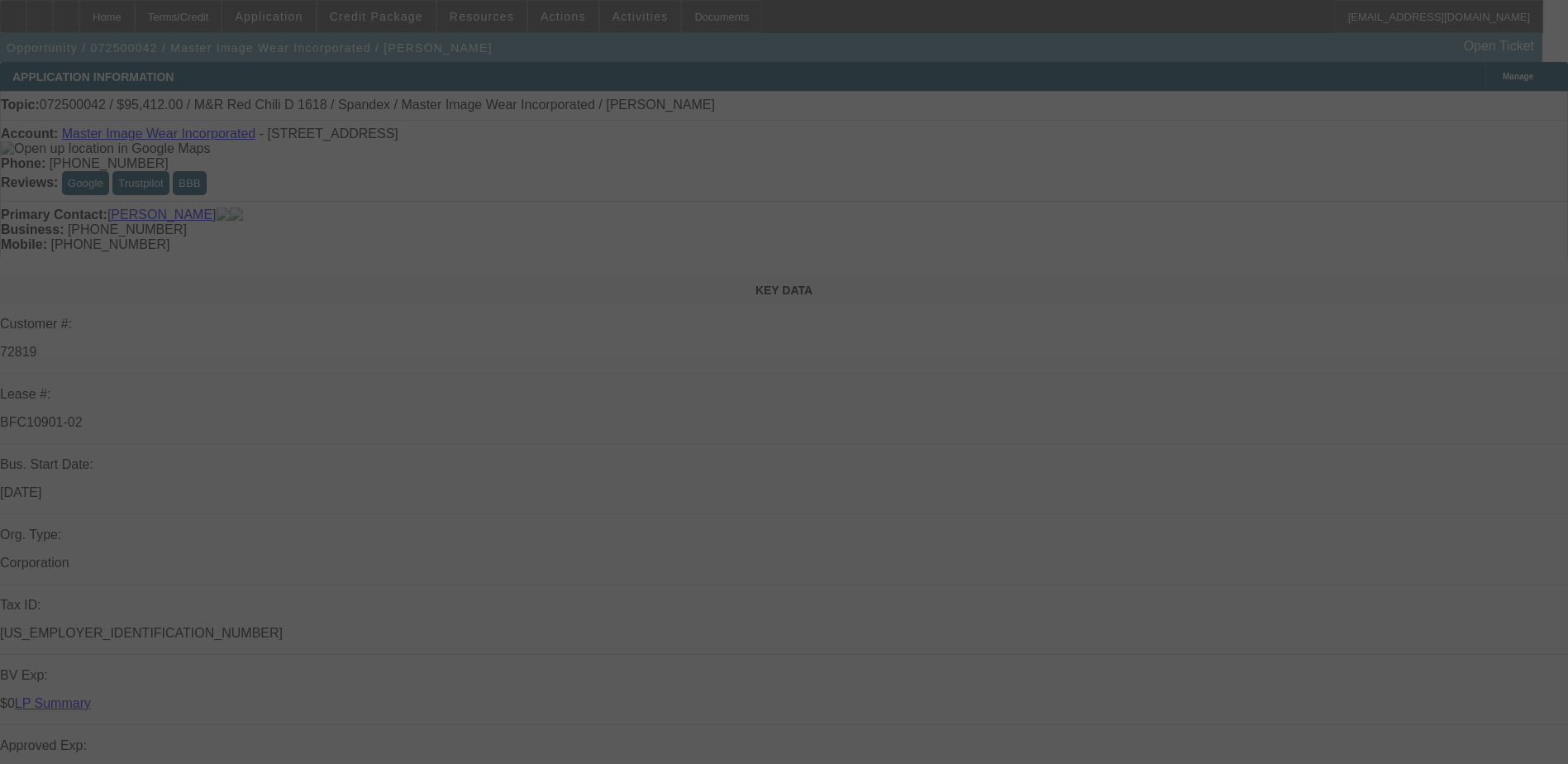
select select "3"
select select "0.1"
select select "4"
select select "0"
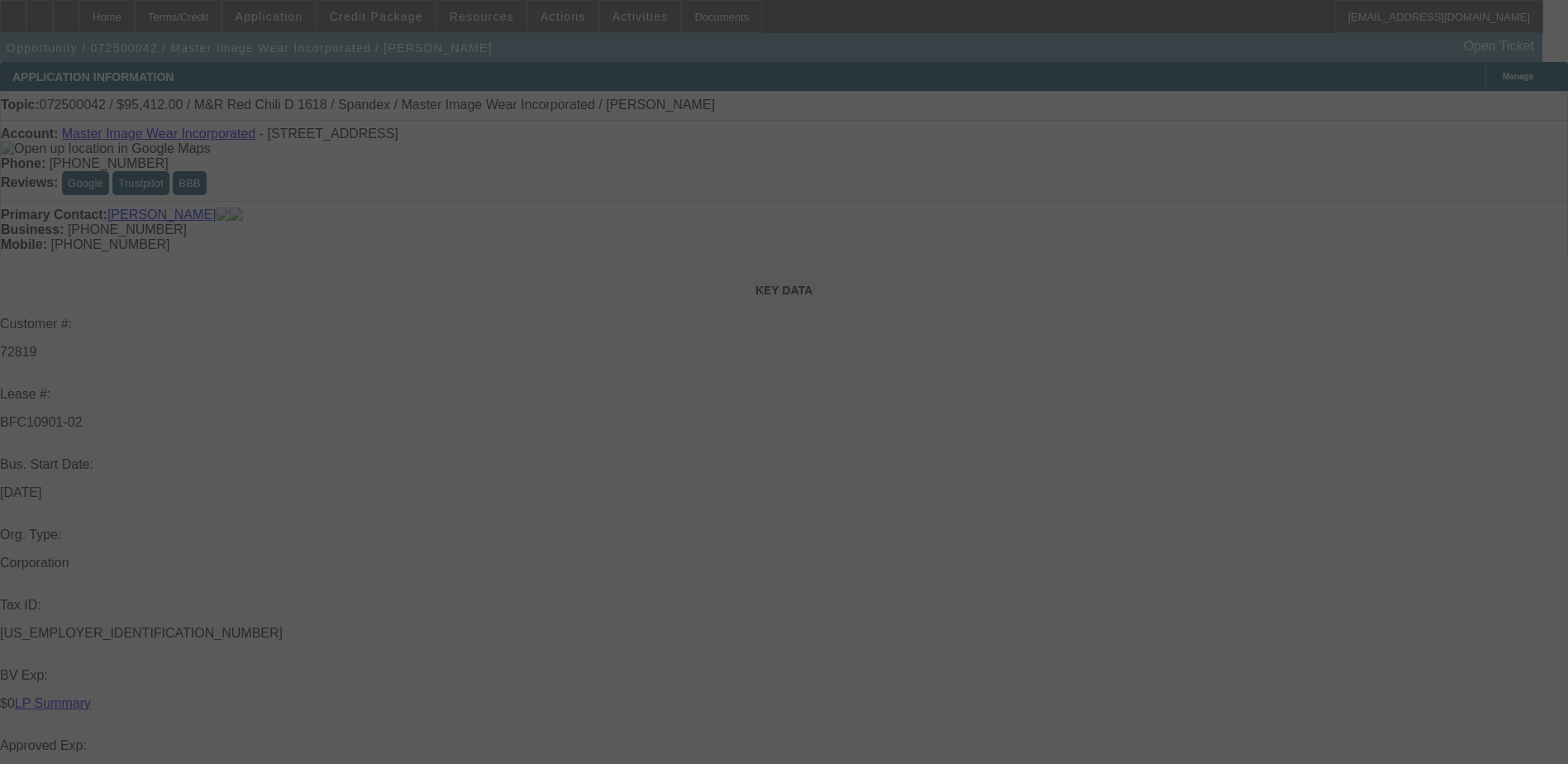
select select "3"
select select "0.1"
select select "4"
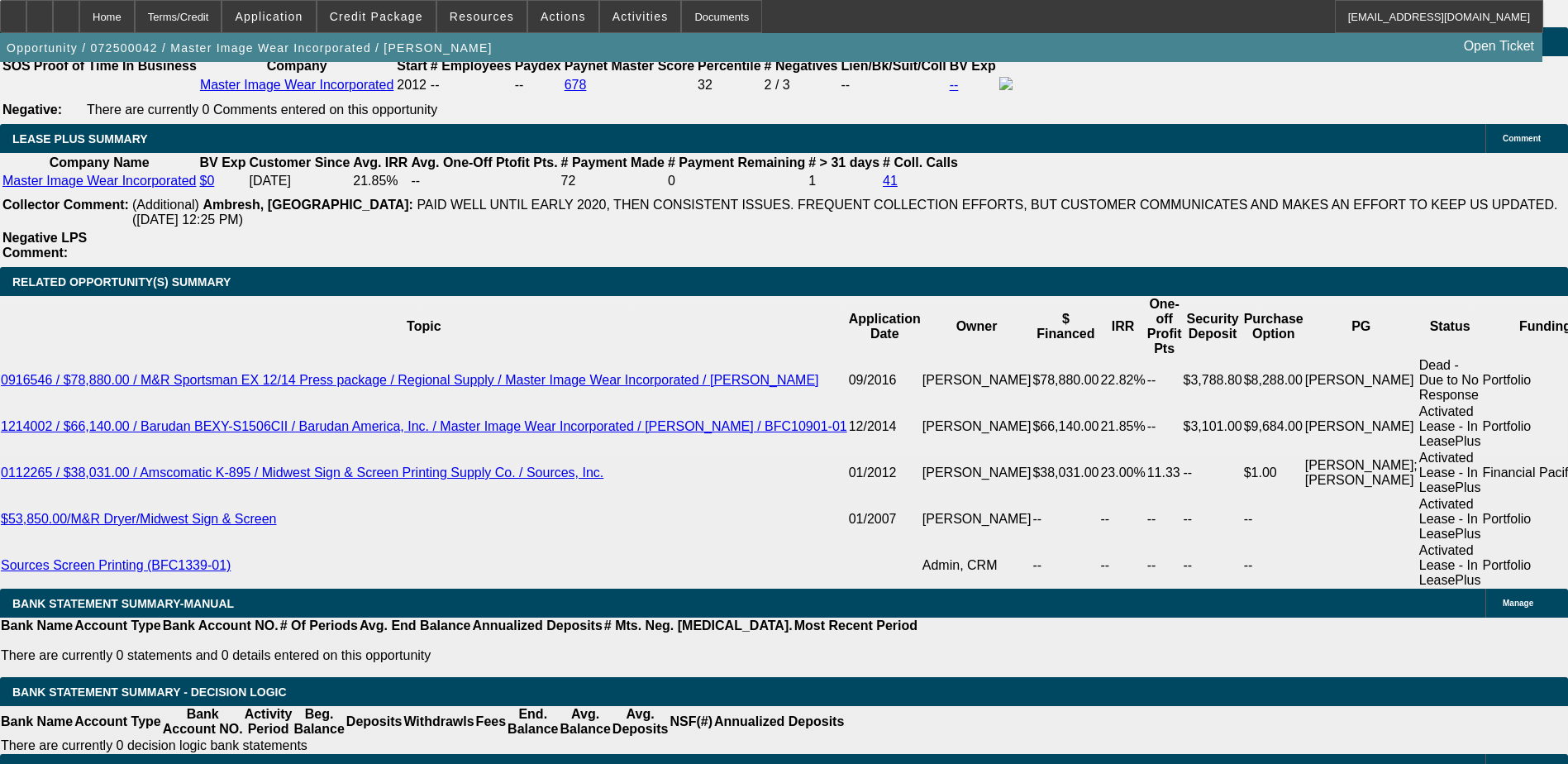
scroll to position [2728, 0]
